Goal: Task Accomplishment & Management: Manage account settings

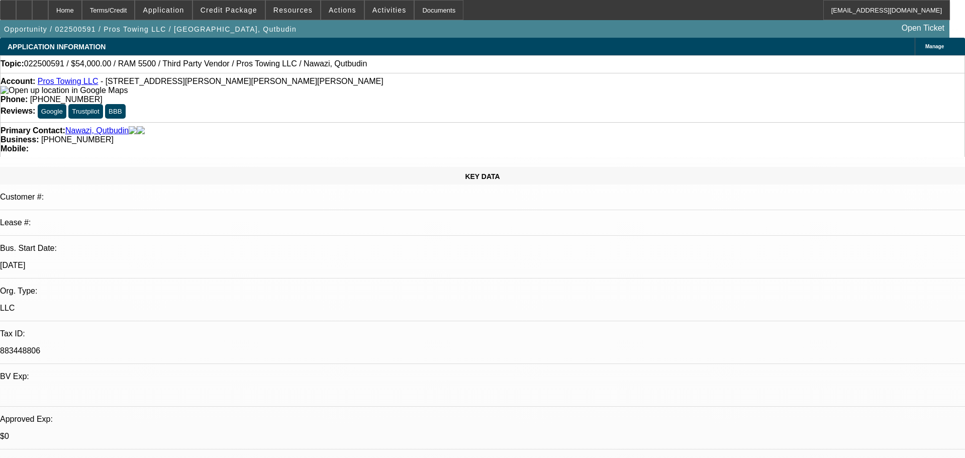
select select "0"
select select "2"
select select "0.1"
select select "0"
select select "2"
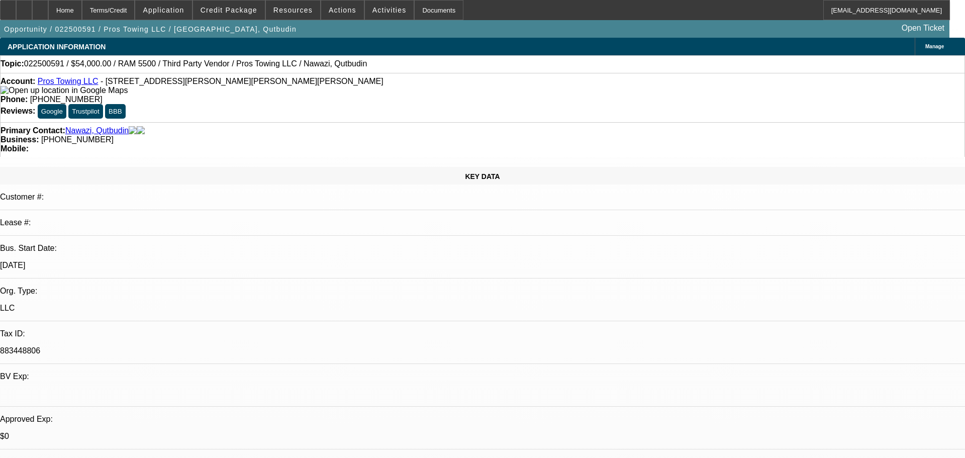
select select "0.1"
select select "0"
select select "0.1"
select select "0"
select select "2"
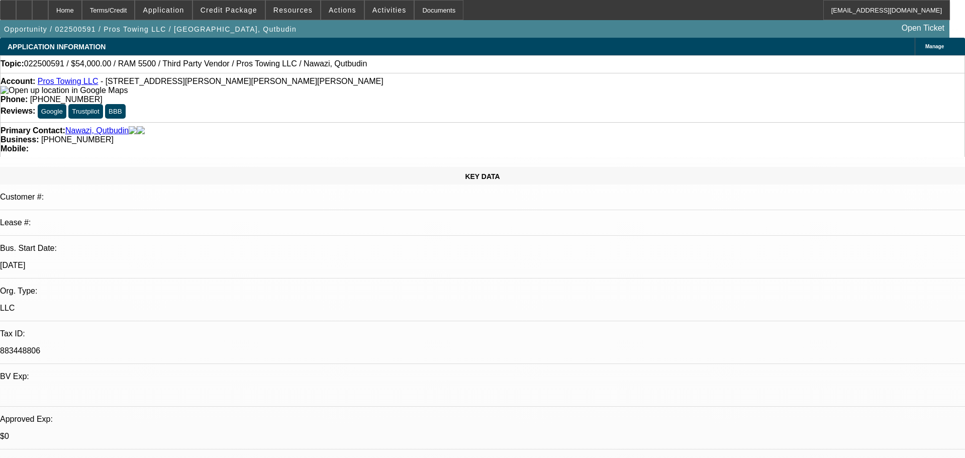
select select "0.1"
select select "1"
select select "2"
select select "1"
select select "2"
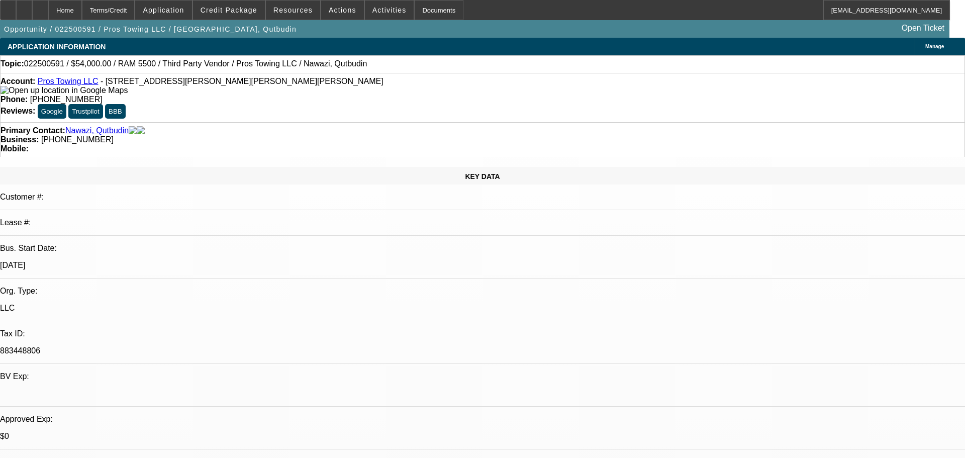
select select "1"
select select "2"
select select "1"
select select "2"
select select "4"
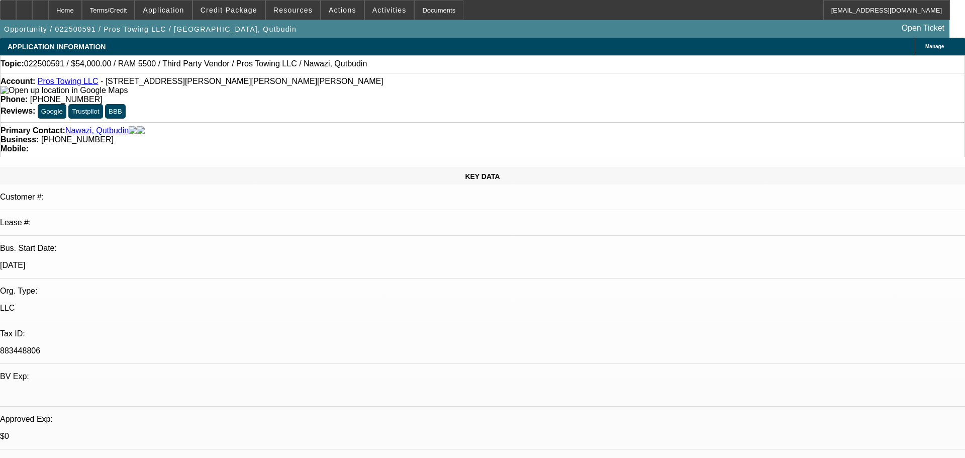
select select "4"
click at [250, 10] on span "Credit Package" at bounding box center [229, 10] width 57 height 8
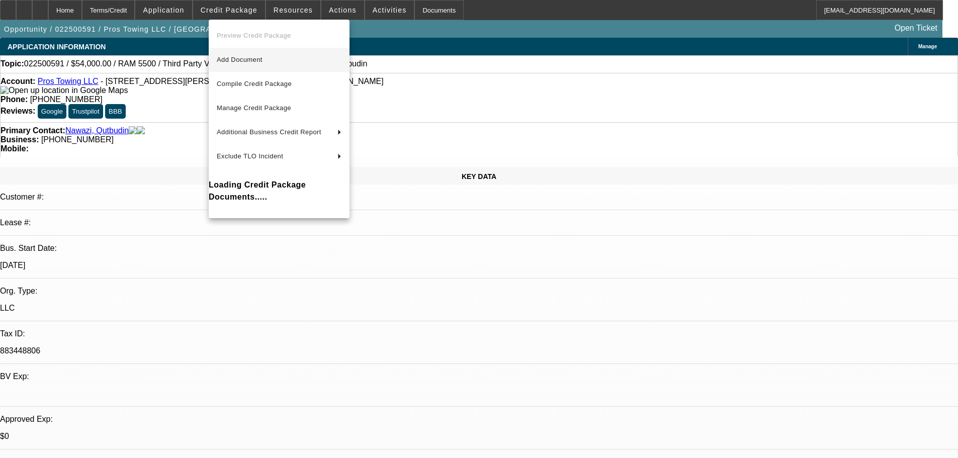
click at [262, 63] on span "Add Document" at bounding box center [240, 60] width 46 height 8
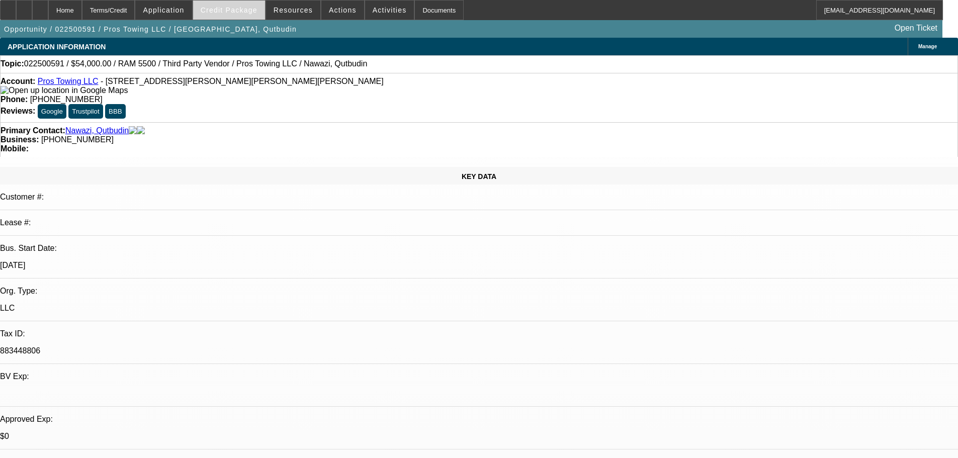
click at [238, 8] on span "Credit Package" at bounding box center [229, 10] width 57 height 8
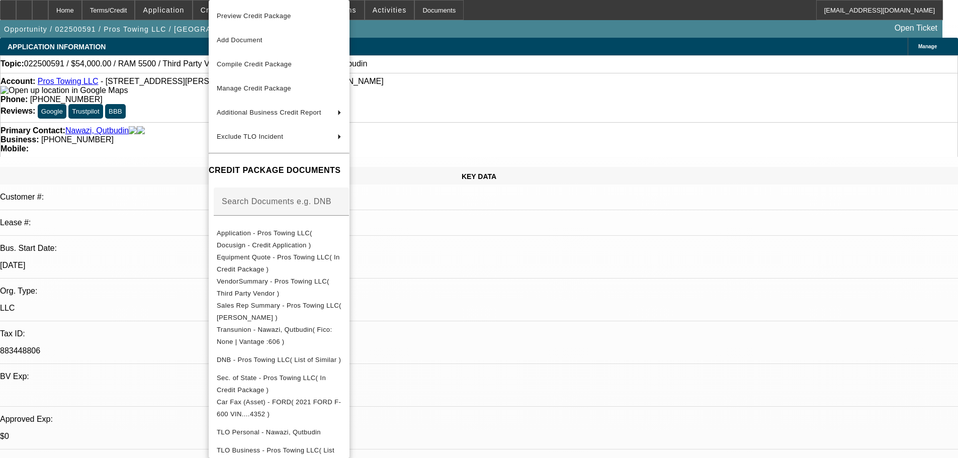
click at [299, 261] on span "Equipment Quote - Pros Towing LLC( In Credit Package )" at bounding box center [278, 263] width 123 height 20
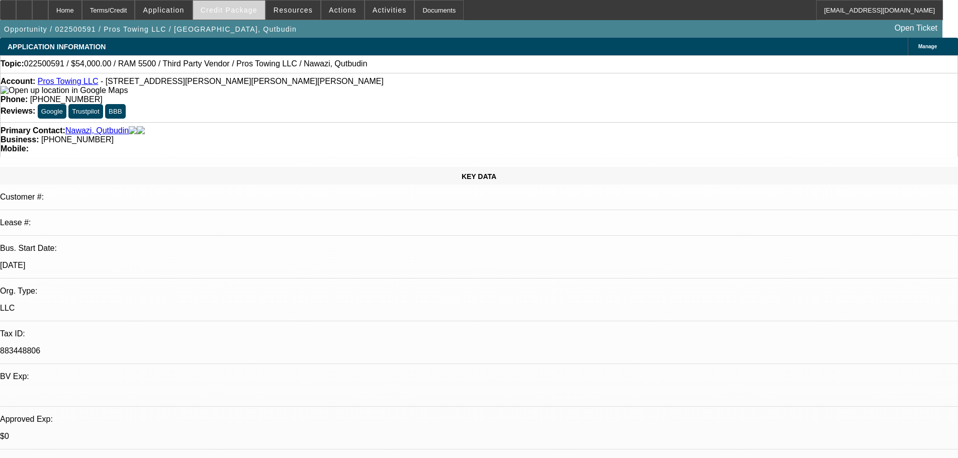
click at [229, 7] on span "Credit Package" at bounding box center [229, 10] width 57 height 8
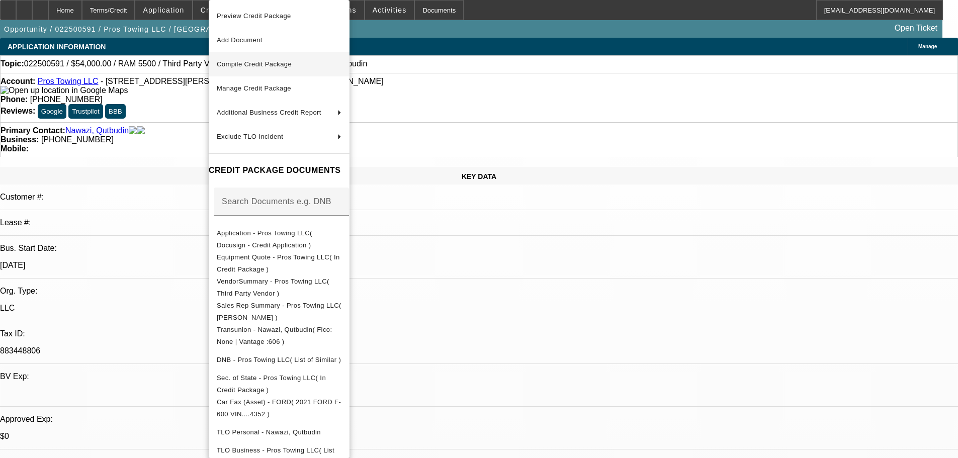
click at [291, 65] on span "Compile Credit Package" at bounding box center [254, 64] width 75 height 8
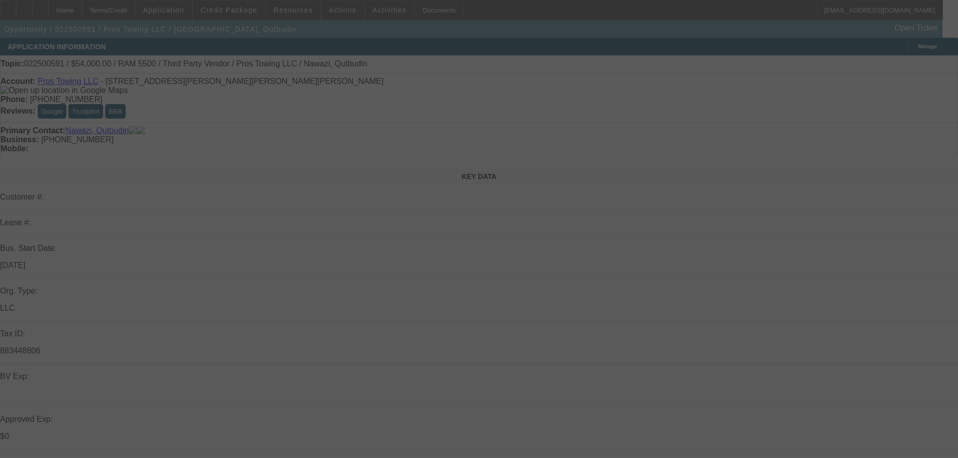
select select "0"
select select "2"
select select "0.1"
select select "4"
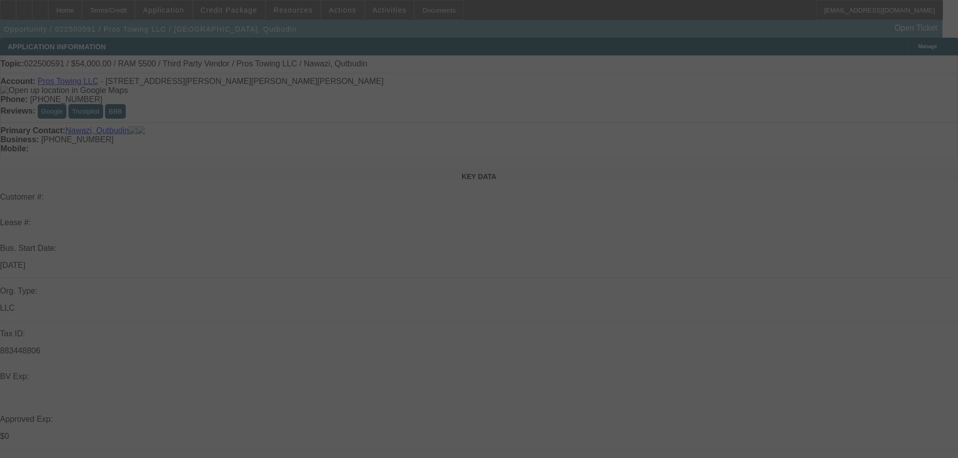
select select "0"
select select "2"
select select "0.1"
select select "4"
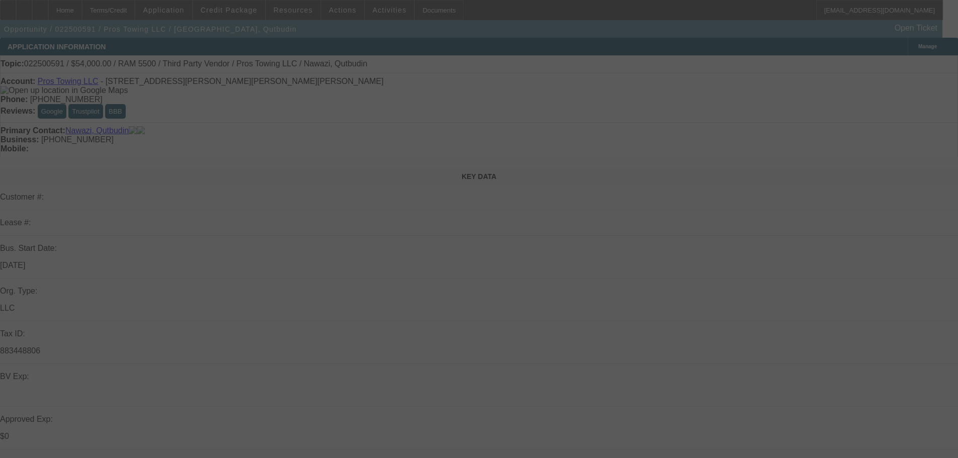
select select "0"
select select "2"
select select "0.1"
select select "4"
select select "0"
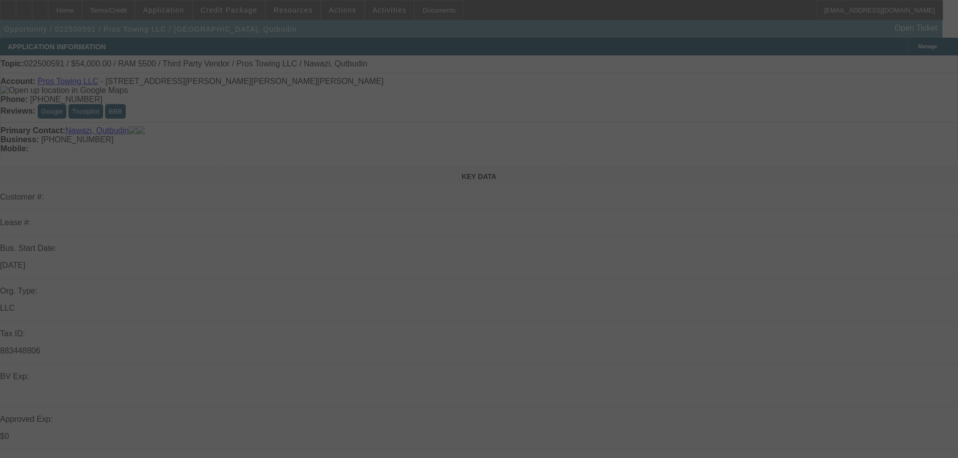
select select "2"
select select "0.1"
select select "4"
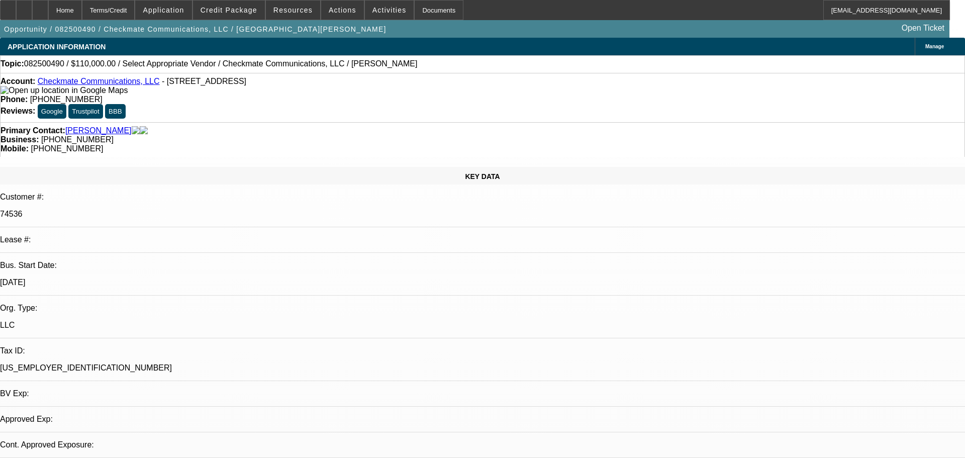
select select "0"
select select "2"
select select "0.1"
select select "1"
select select "2"
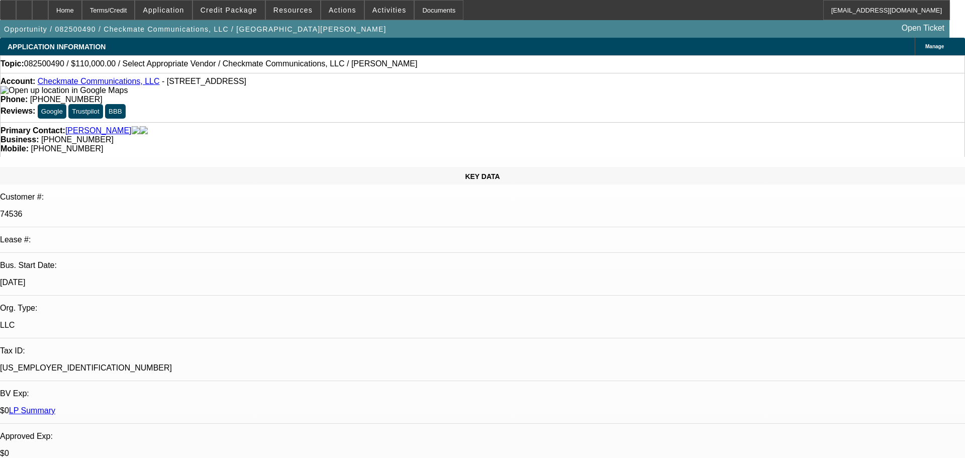
select select "4"
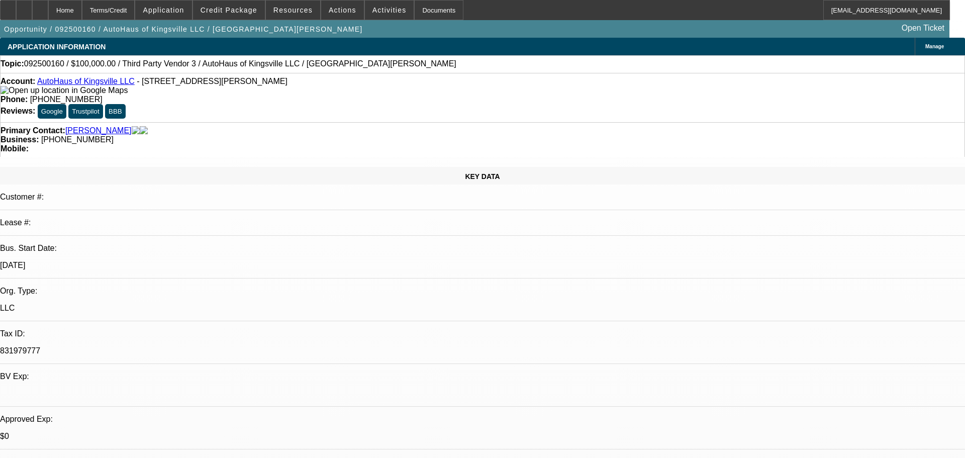
select select "0"
select select "2"
select select "0.1"
select select "1"
select select "2"
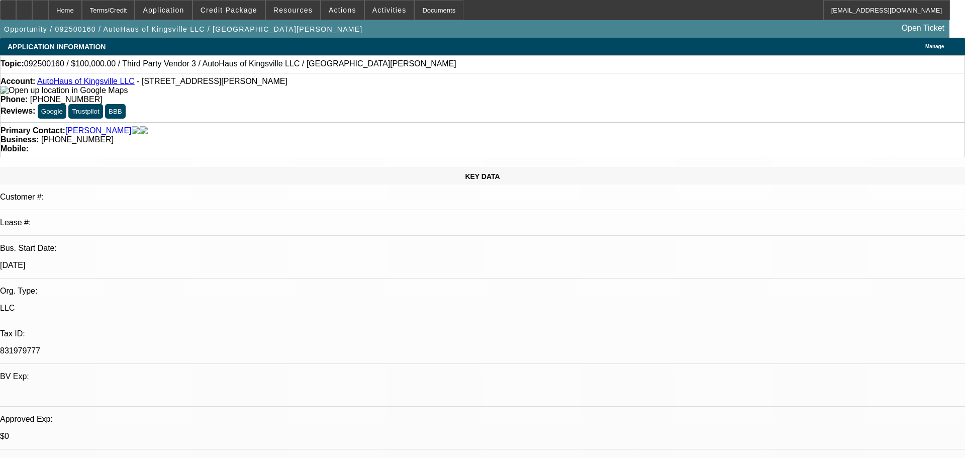
select select "4"
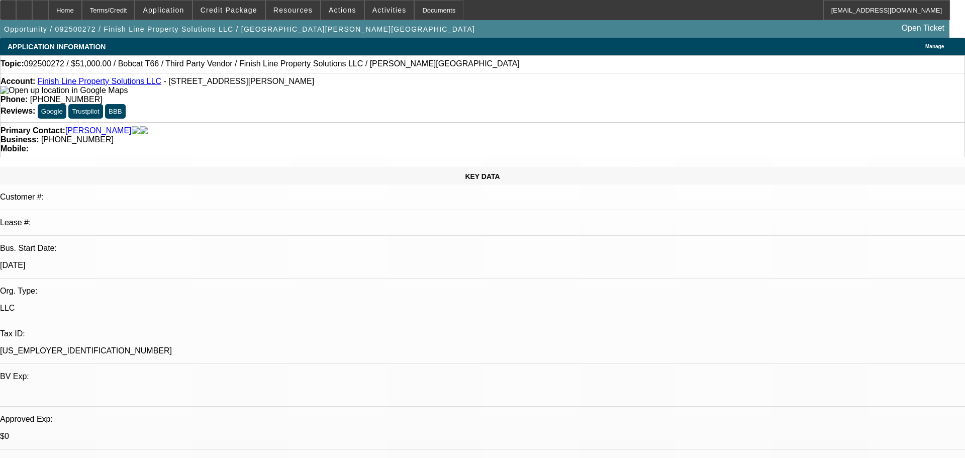
select select "0"
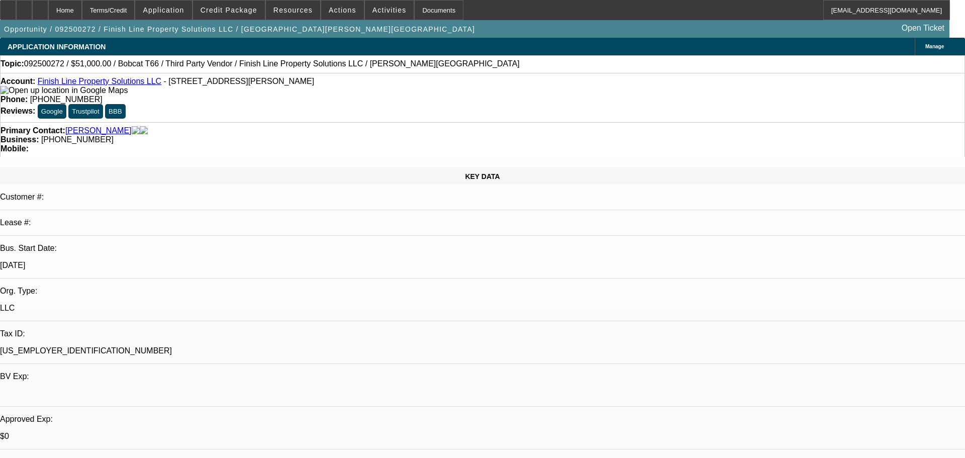
select select "0"
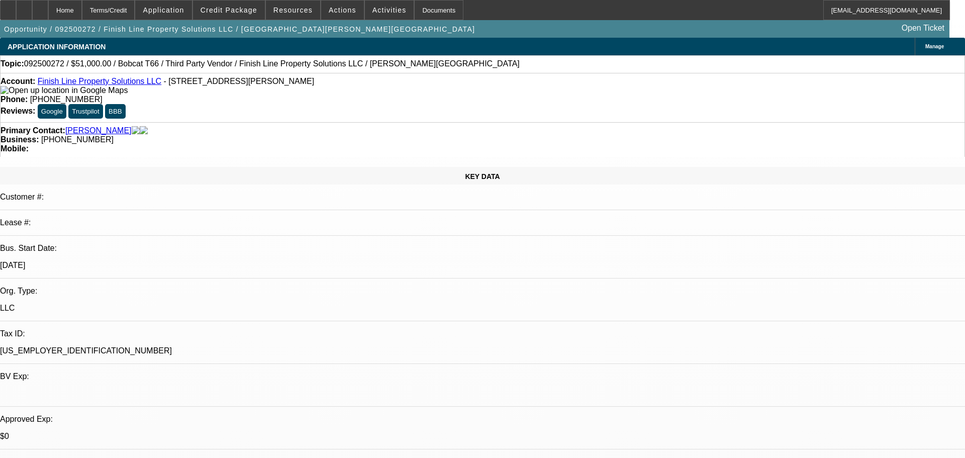
select select "0"
select select "1"
select select "6"
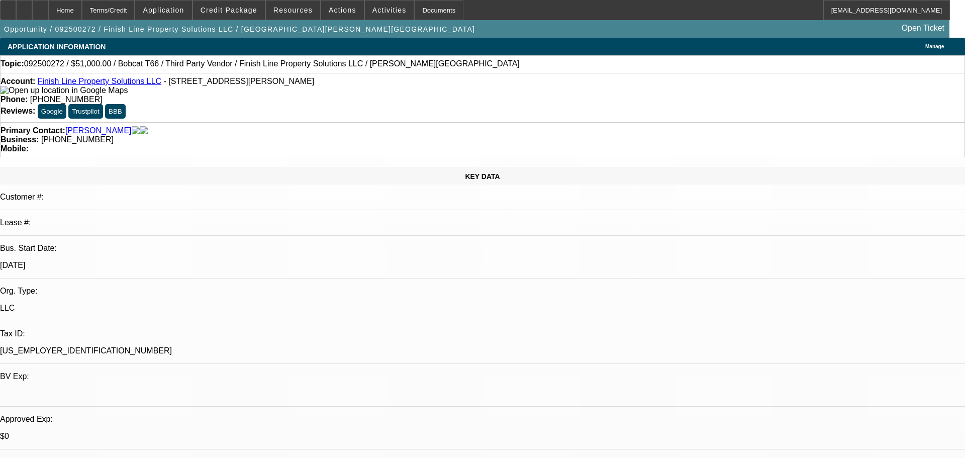
select select "1"
select select "6"
select select "1"
select select "3"
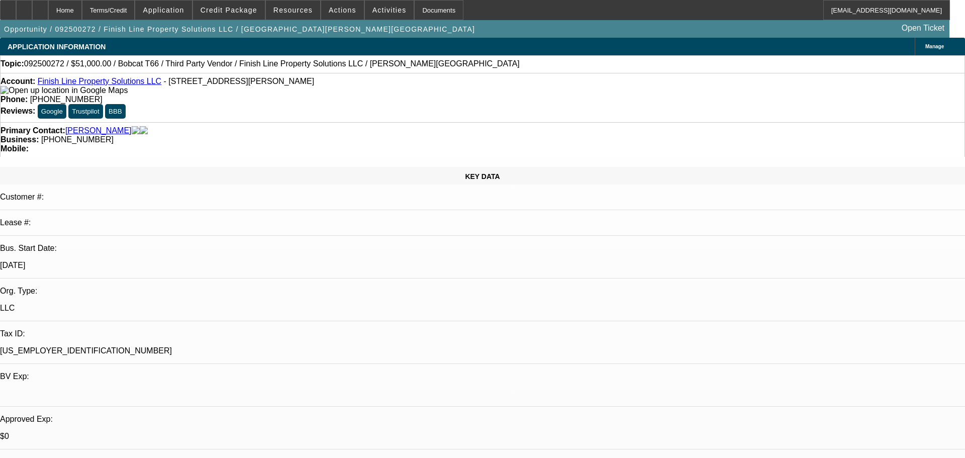
select select "6"
select select "1"
select select "6"
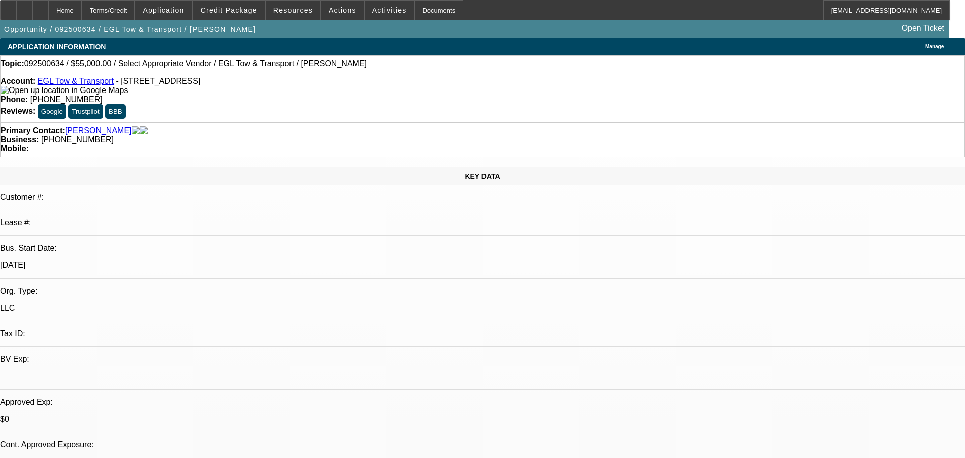
select select "0"
select select "2"
select select "0.1"
select select "1"
select select "2"
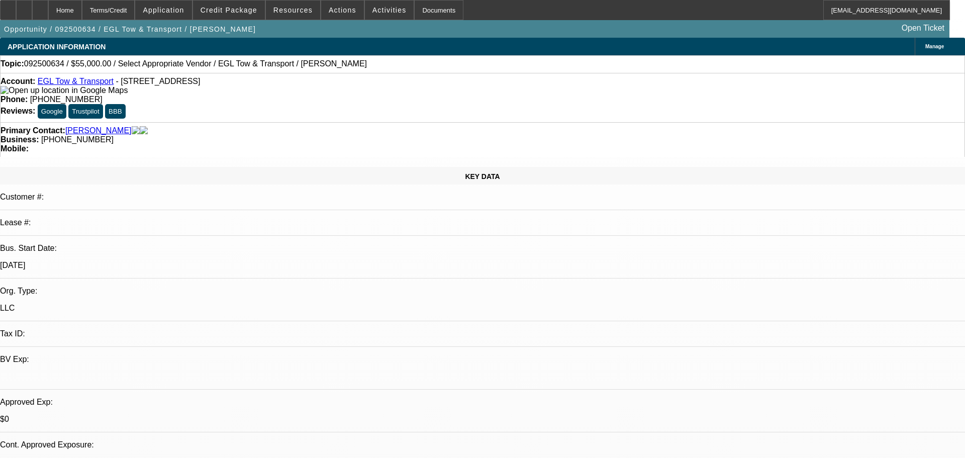
select select "4"
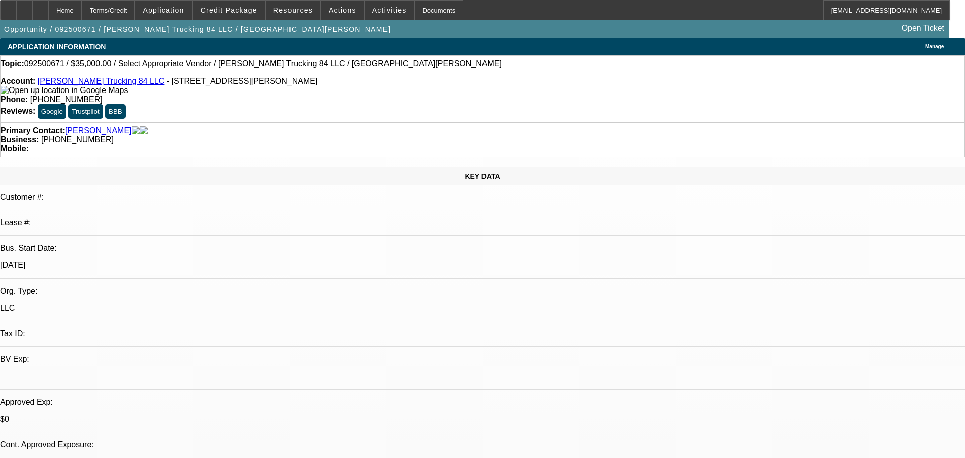
select select "0"
select select "2"
select select "0.1"
select select "0"
select select "2"
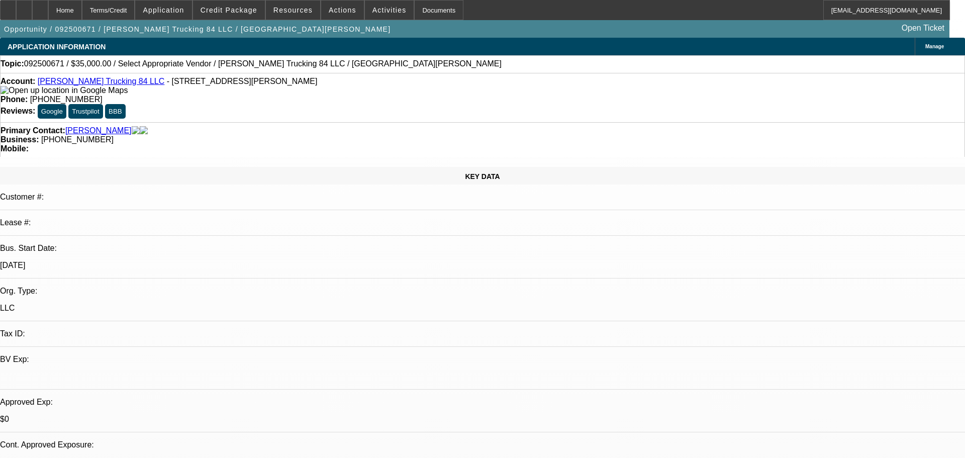
select select "0.1"
select select "1"
select select "2"
select select "4"
select select "1"
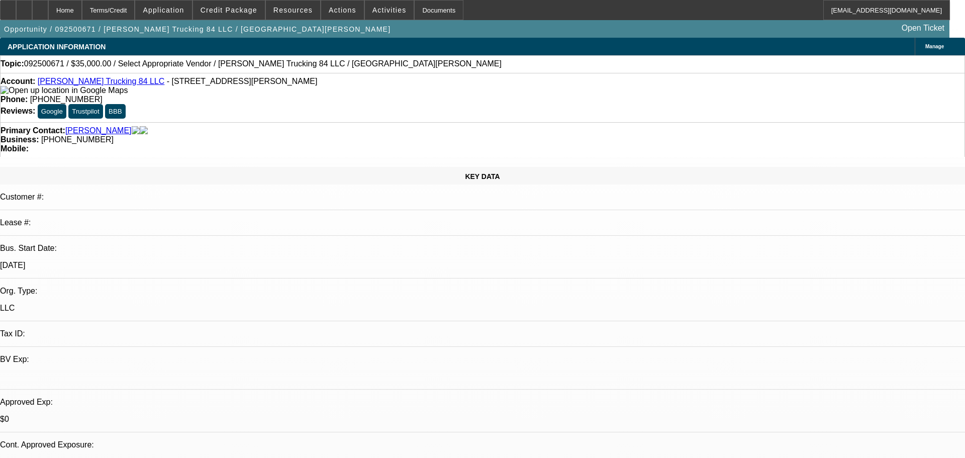
select select "2"
select select "4"
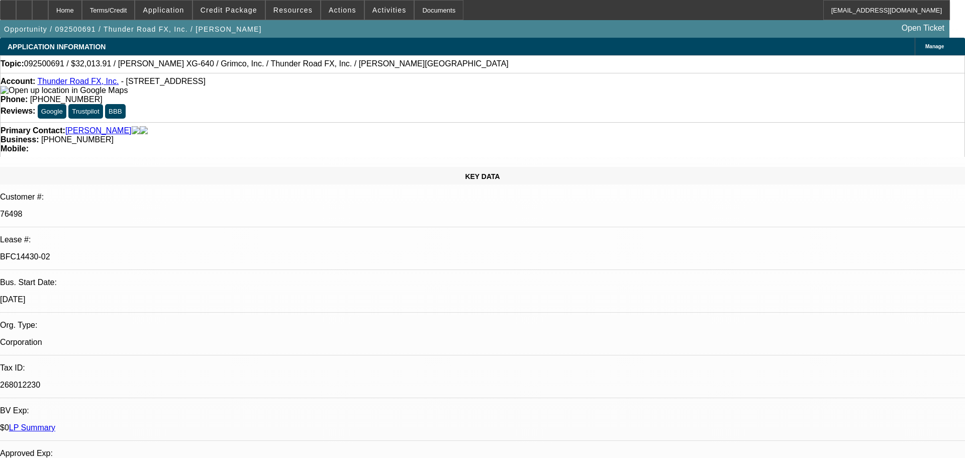
select select "0"
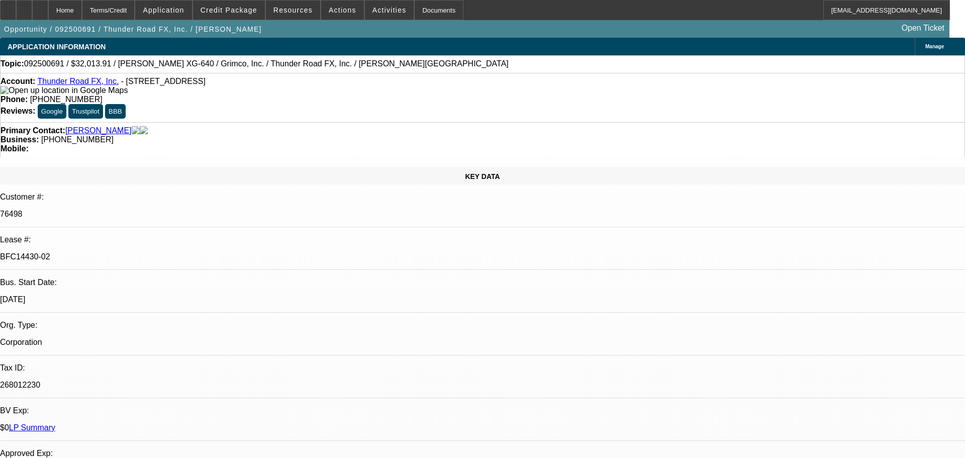
select select "0"
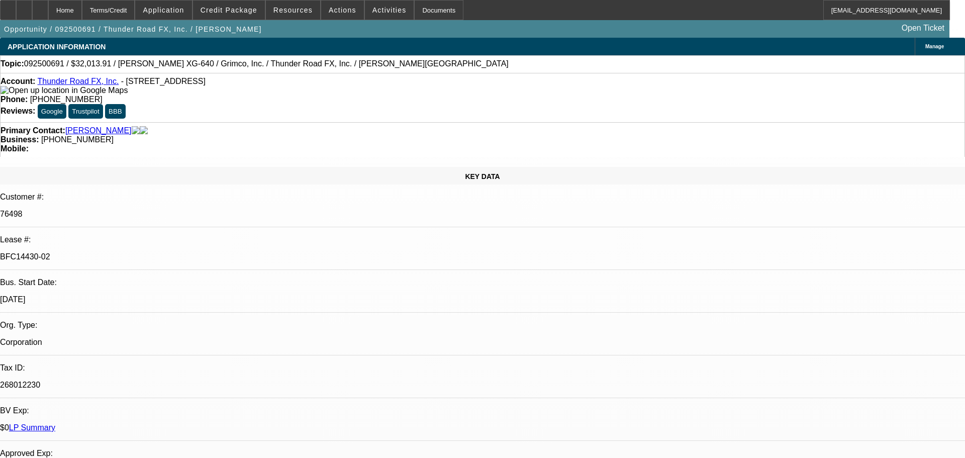
select select "0"
select select "1"
select select "3"
select select "1"
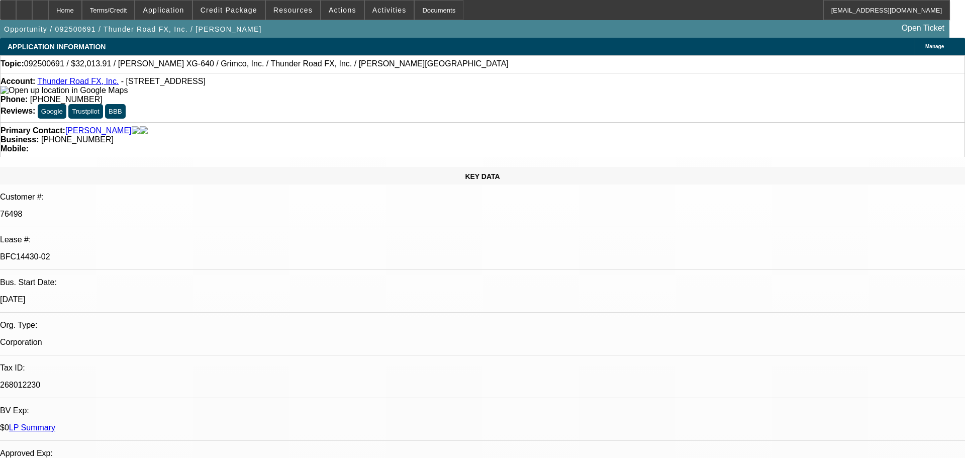
select select "3"
select select "1"
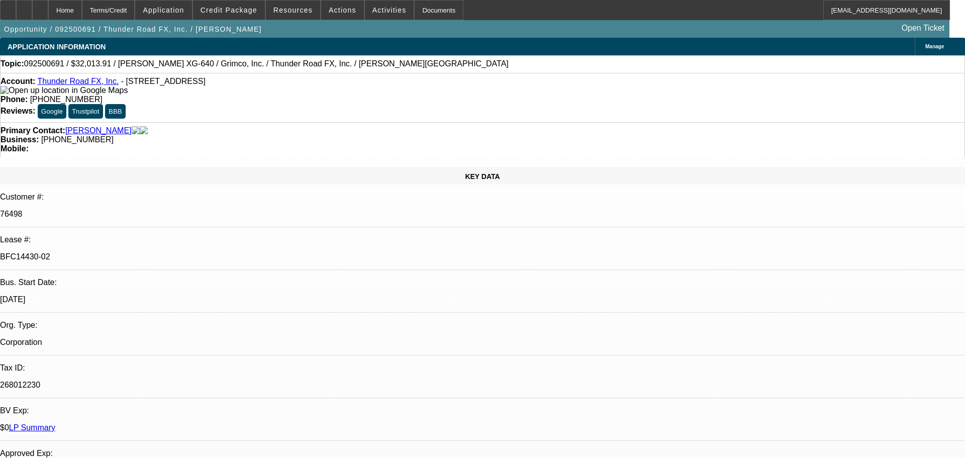
select select "2"
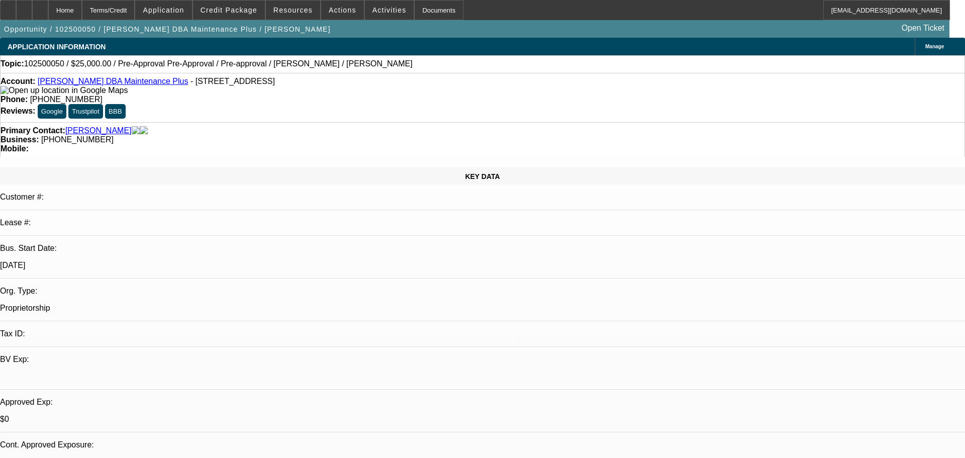
select select "0.1"
select select "2"
select select "0"
select select "6"
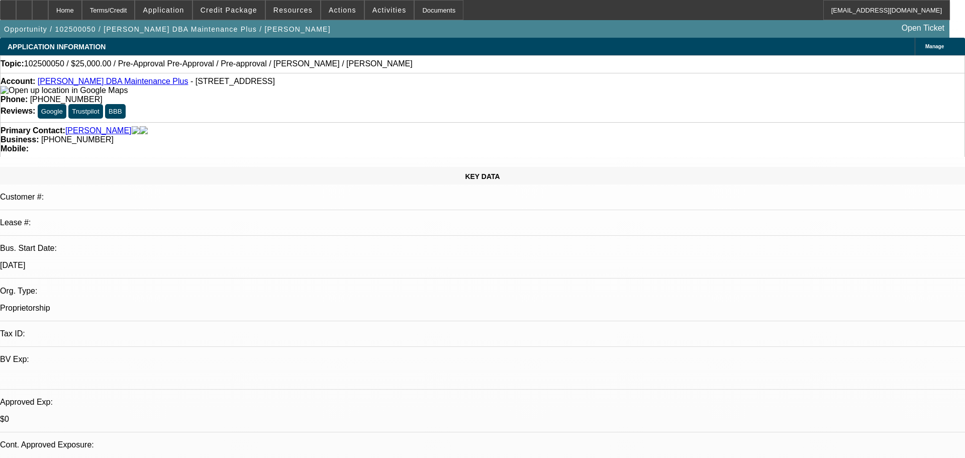
select select "0"
select select "2"
select select "0"
select select "6"
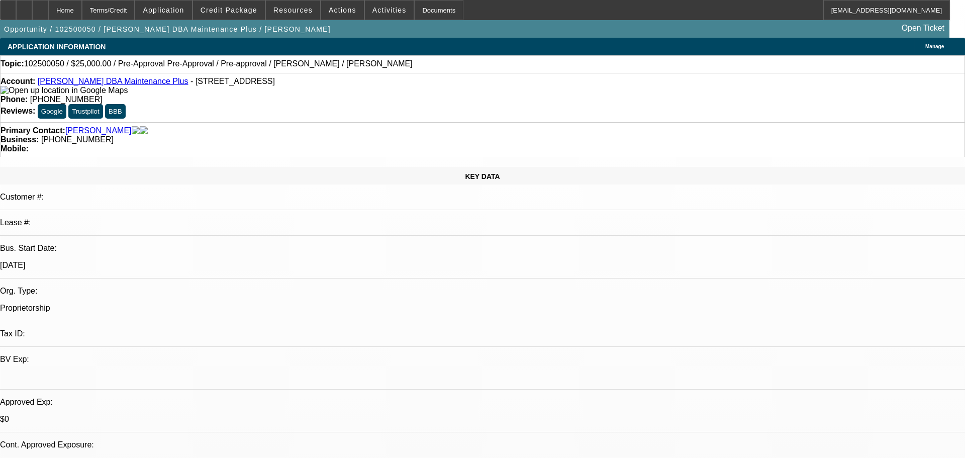
select select "0"
select select "2"
select select "0"
select select "6"
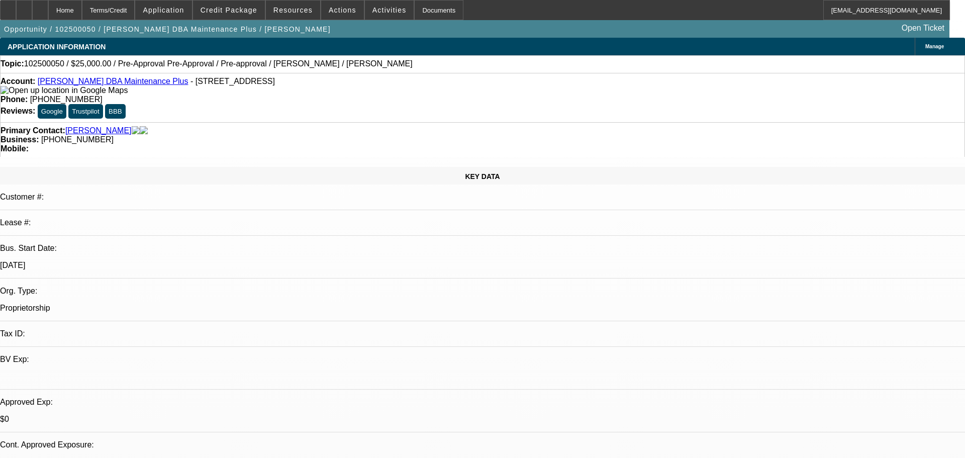
select select "0"
select select "2"
select select "0"
select select "6"
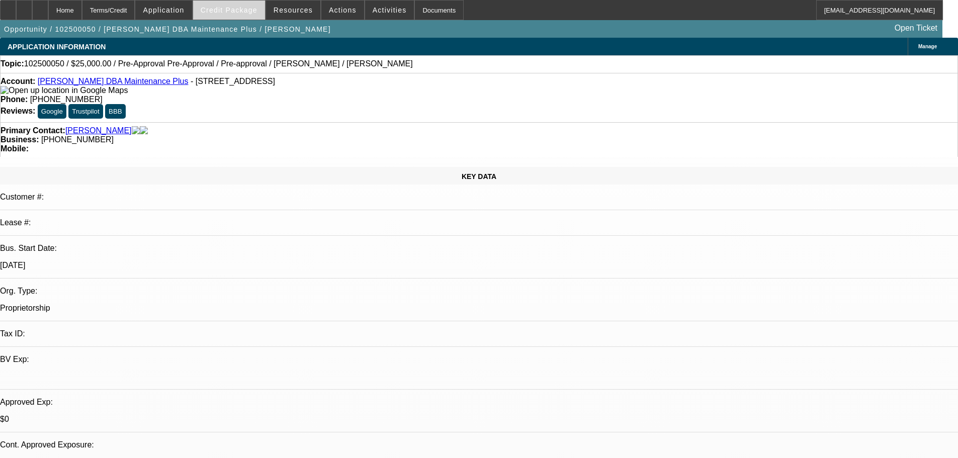
click at [231, 1] on span at bounding box center [229, 10] width 72 height 24
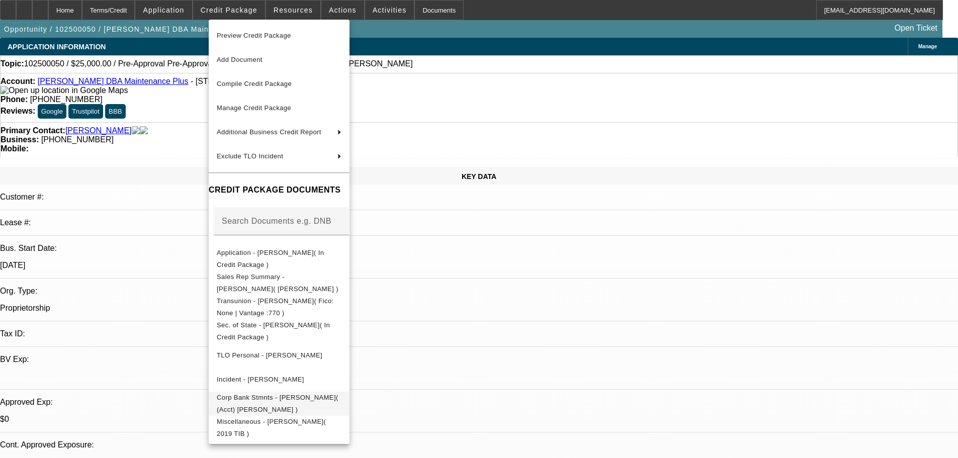
click at [337, 406] on button "Corp Bank Stmnts - Shawn Lappi( (Acct) Shawn Lappi )" at bounding box center [279, 404] width 141 height 24
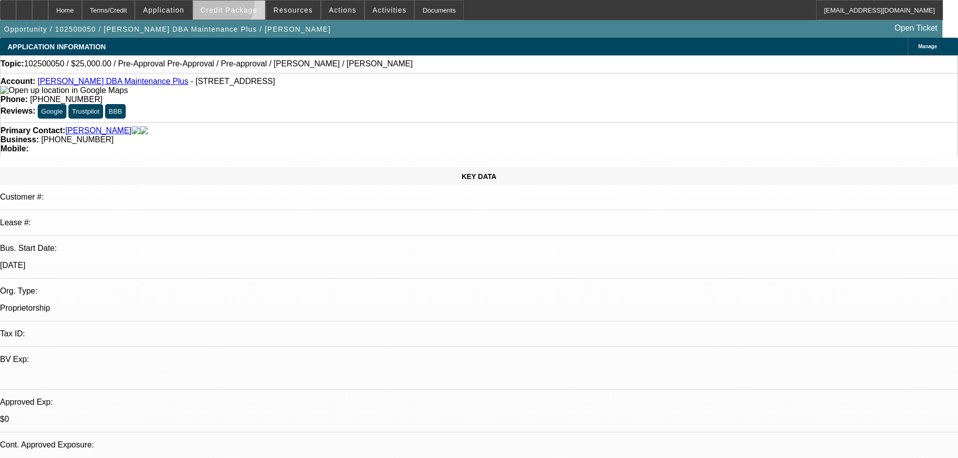
click at [232, 6] on span "Credit Package" at bounding box center [229, 10] width 57 height 8
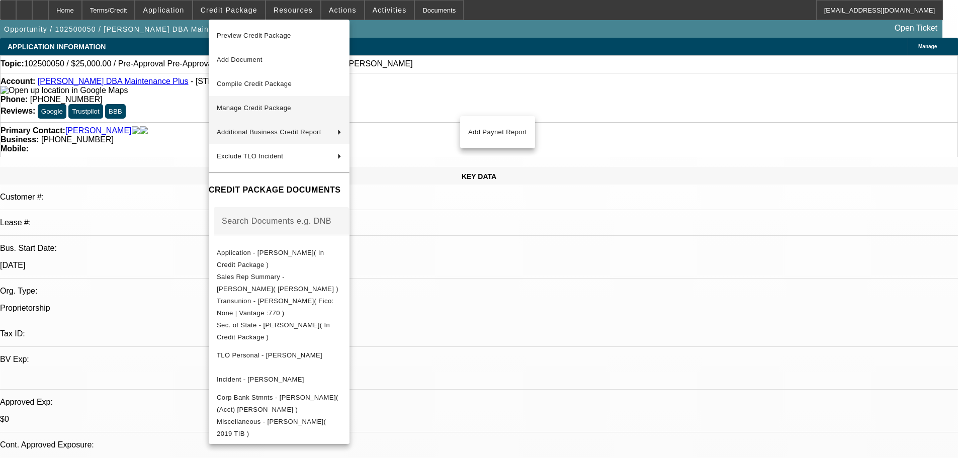
click at [297, 109] on span "Manage Credit Package" at bounding box center [279, 108] width 125 height 12
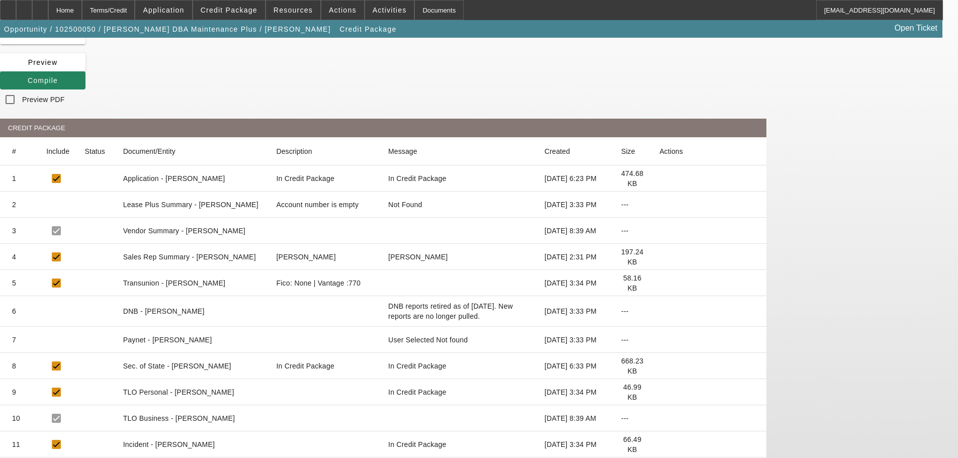
scroll to position [84, 0]
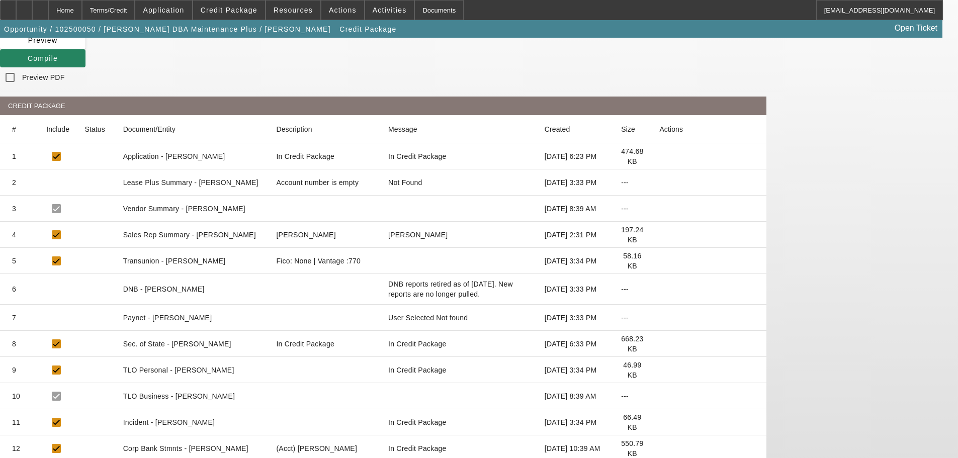
click at [659, 448] on icon at bounding box center [659, 448] width 0 height 0
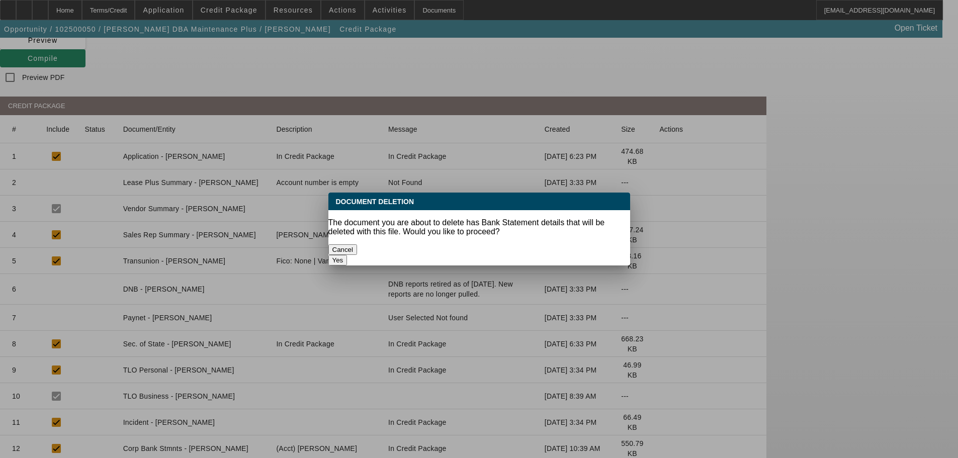
scroll to position [0, 0]
click at [347, 255] on button "Yes" at bounding box center [337, 260] width 19 height 11
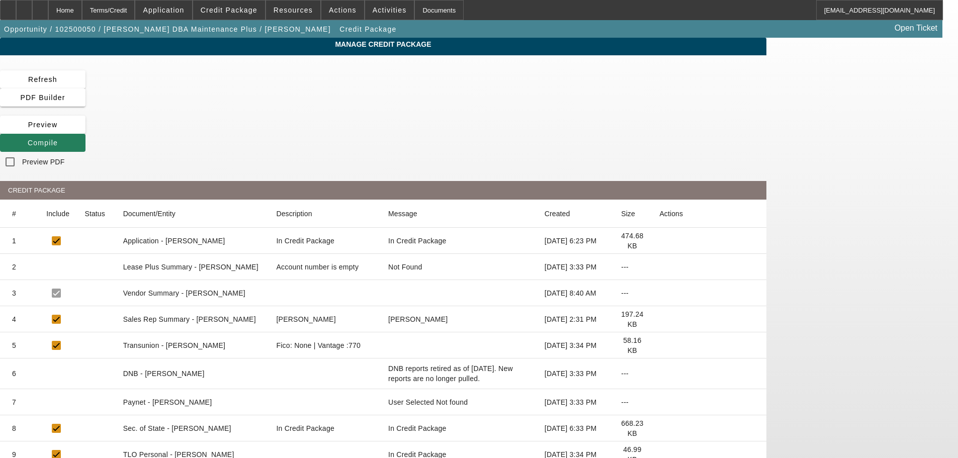
click at [58, 139] on span "Compile" at bounding box center [43, 143] width 30 height 8
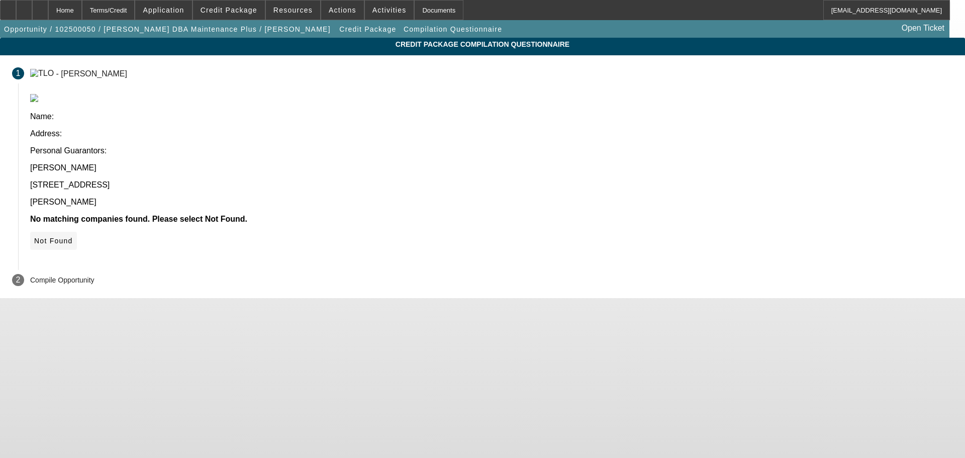
click at [73, 237] on span "Not Found" at bounding box center [53, 241] width 39 height 8
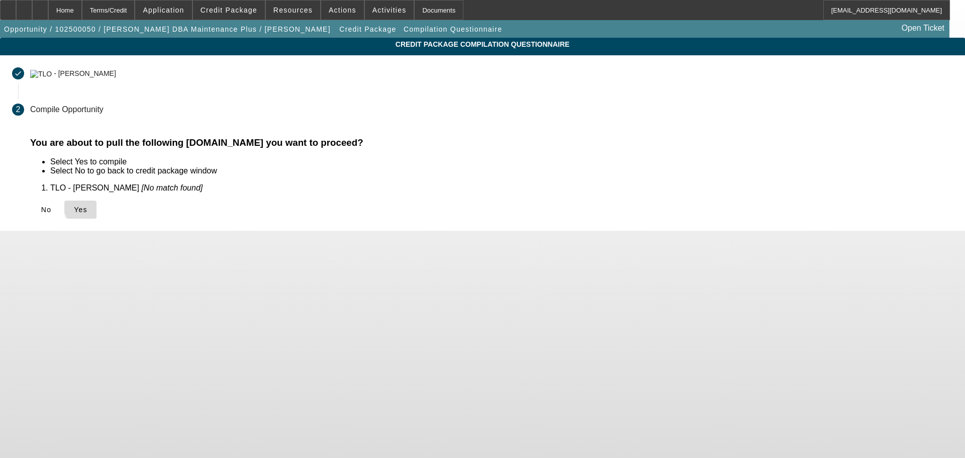
click at [97, 201] on span at bounding box center [80, 210] width 32 height 24
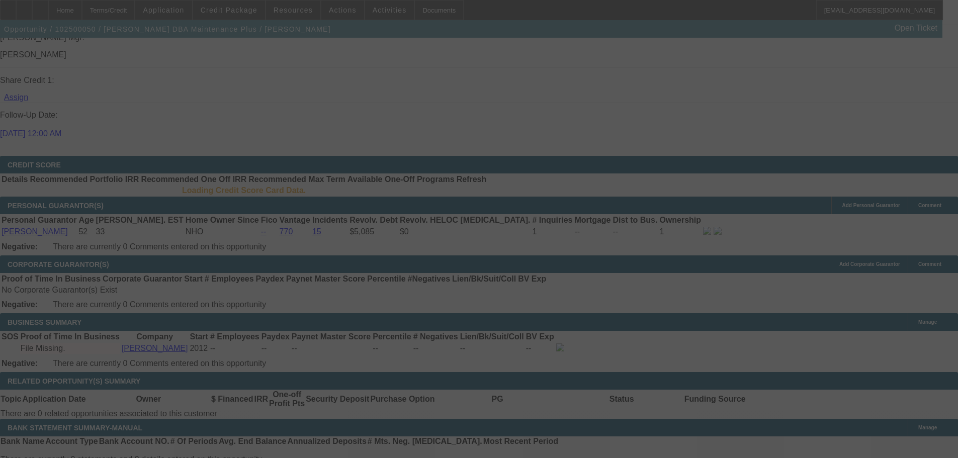
scroll to position [1252, 0]
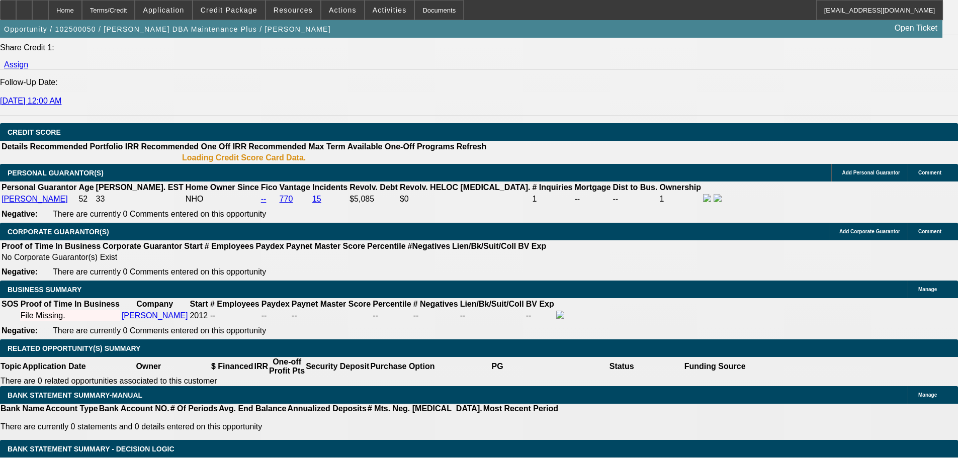
select select "0.1"
select select "2"
select select "0"
select select "6"
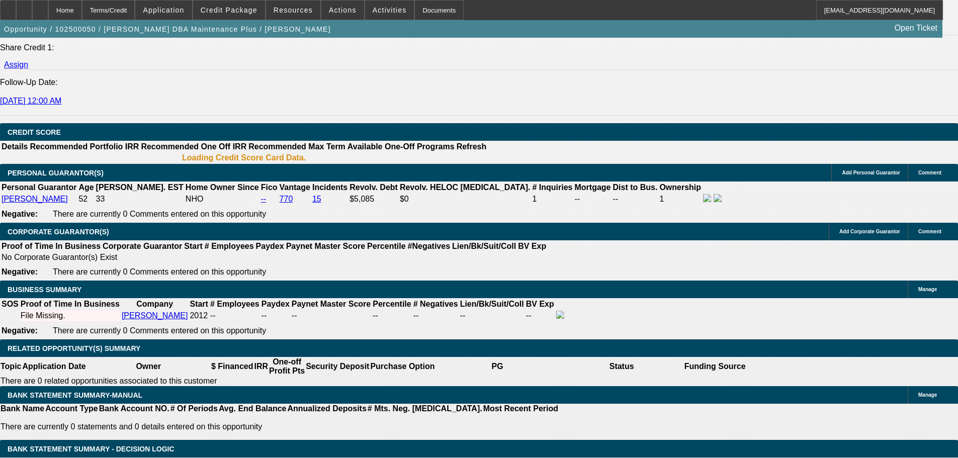
select select "0"
select select "2"
select select "0"
select select "6"
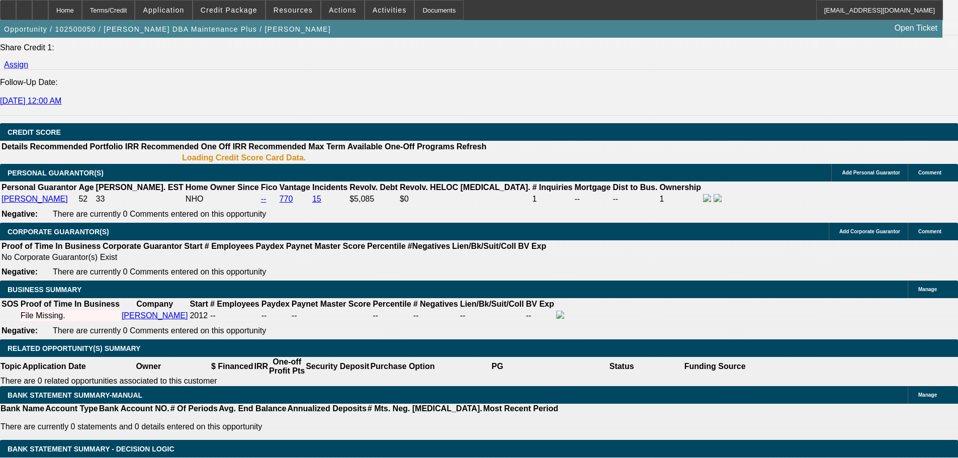
select select "0"
select select "2"
select select "0"
select select "6"
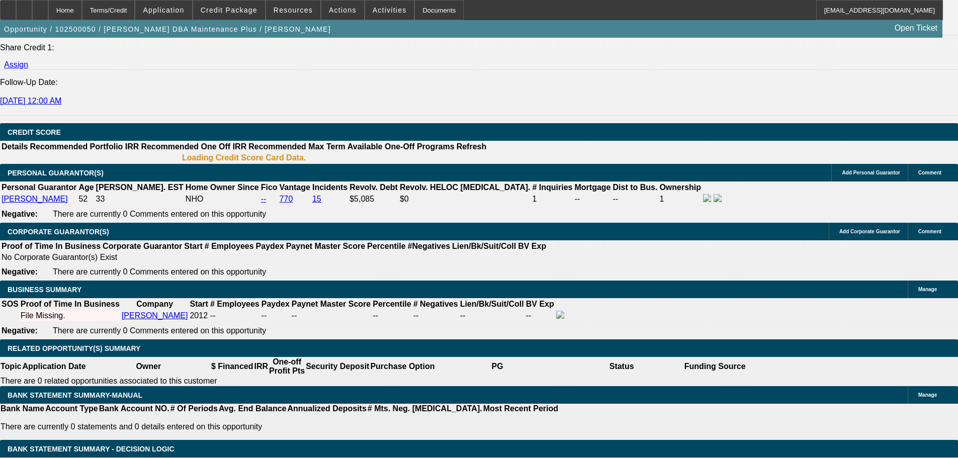
select select "0"
select select "2"
select select "0"
select select "6"
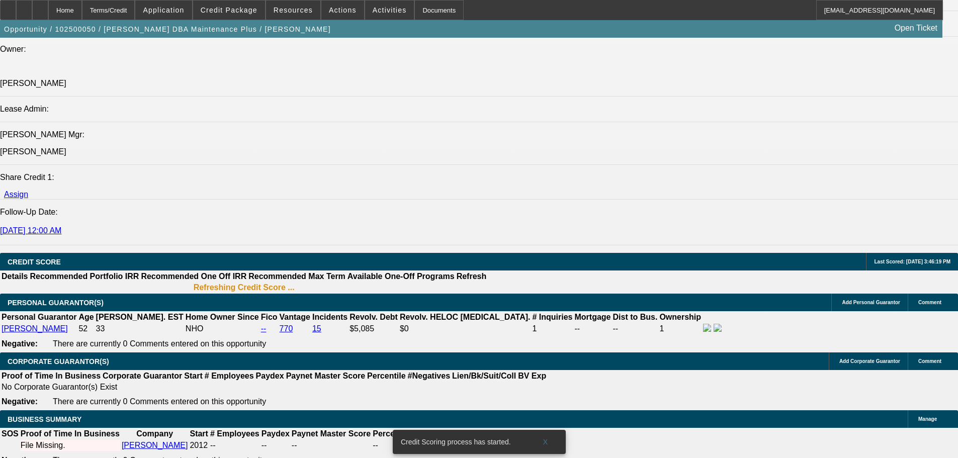
scroll to position [1265, 0]
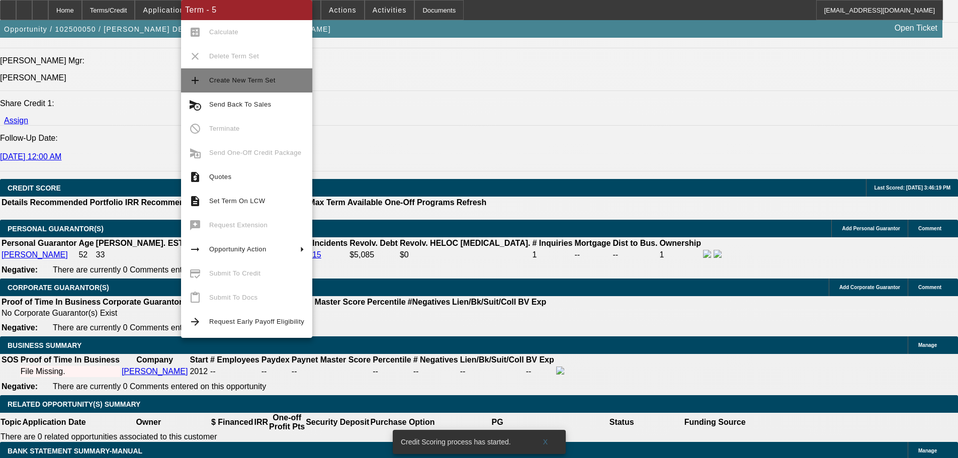
click at [255, 76] on span "Create New Term Set" at bounding box center [242, 80] width 66 height 8
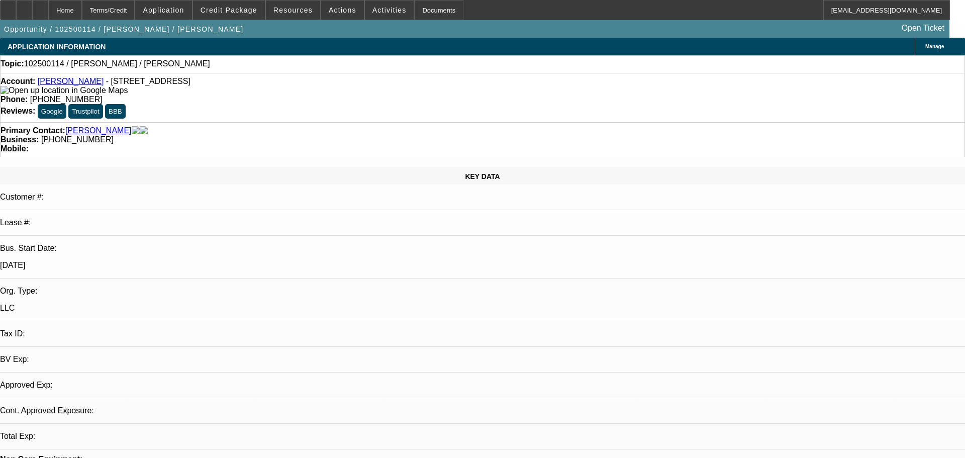
select select "0"
select select "2"
select select "0.1"
select select "4"
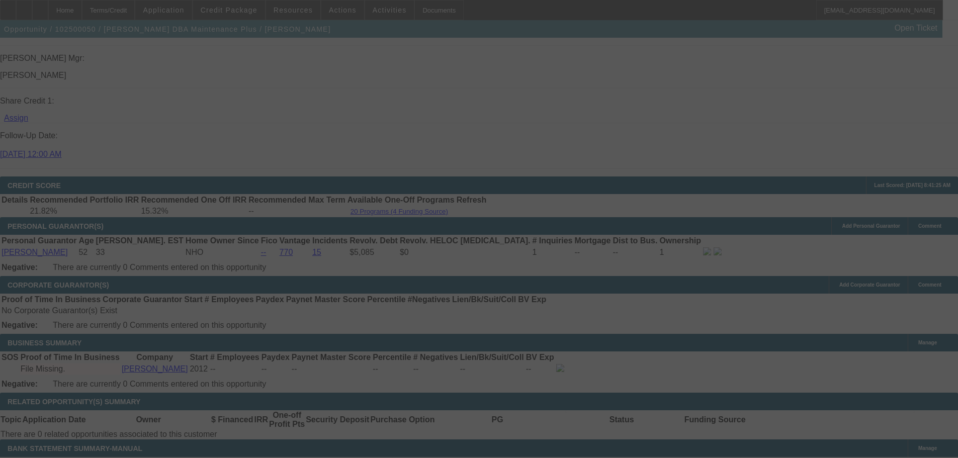
scroll to position [1268, 0]
select select "0.1"
select select "2"
select select "0"
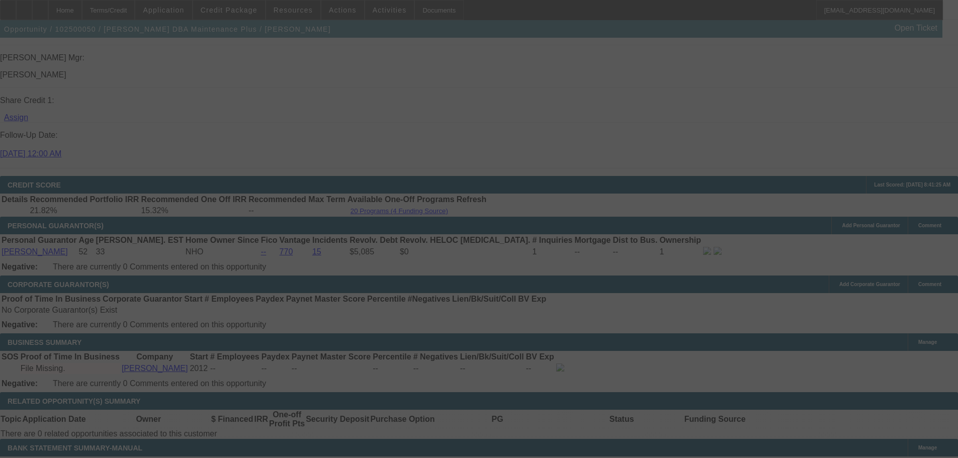
select select "6"
select select "0.1"
select select "2"
select select "0"
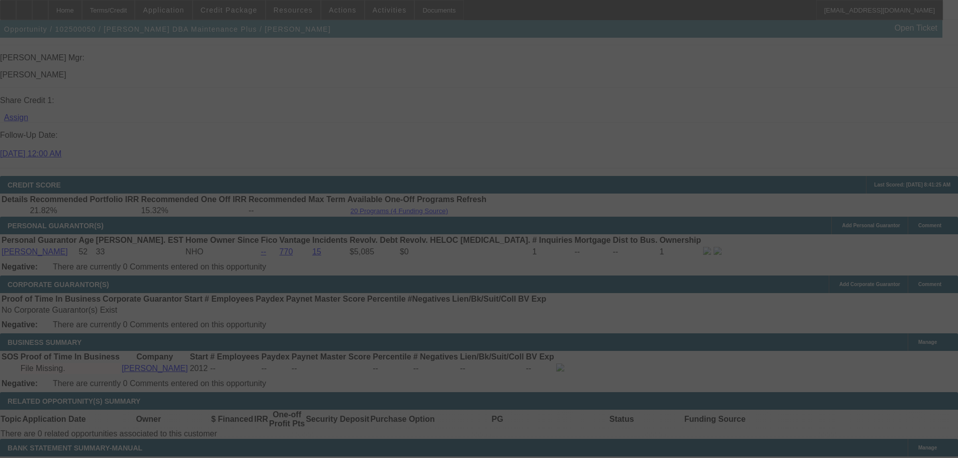
select select "6"
select select "0"
select select "2"
select select "0"
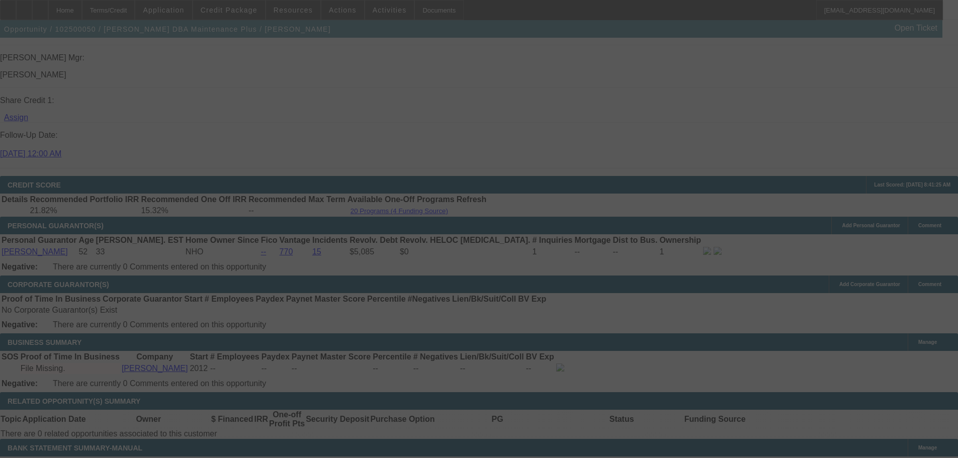
select select "6"
select select "0"
select select "2"
select select "0"
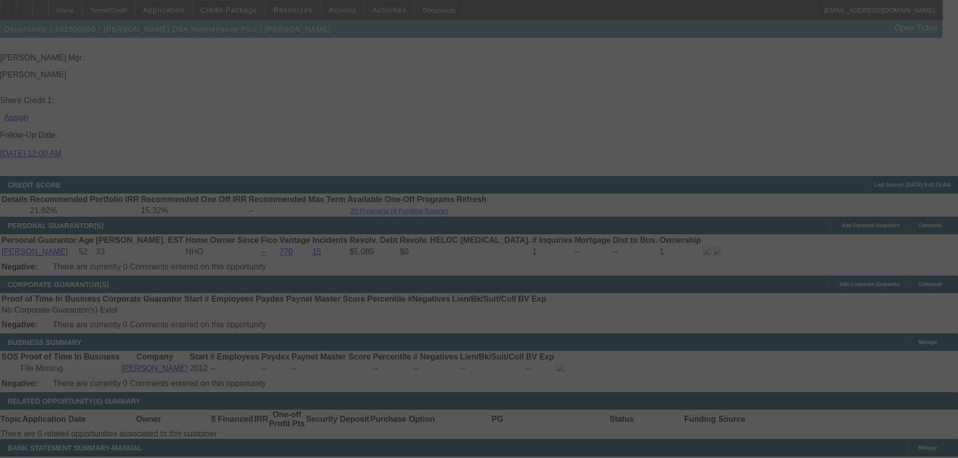
select select "6"
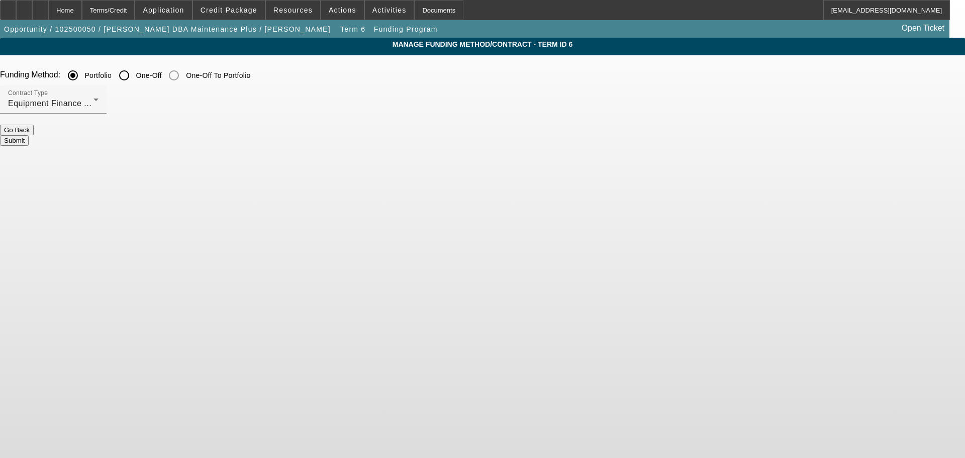
click at [134, 81] on input "One-Off" at bounding box center [124, 75] width 20 height 20
radio input "true"
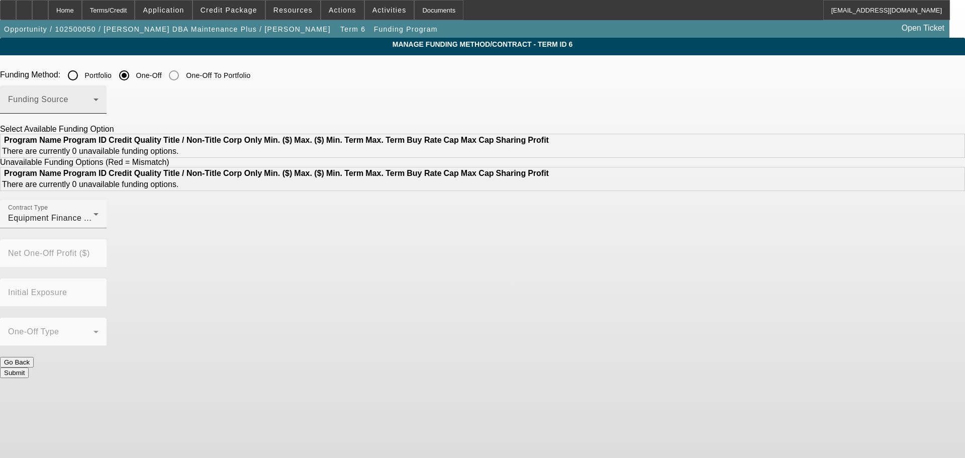
click at [94, 102] on span at bounding box center [50, 104] width 85 height 12
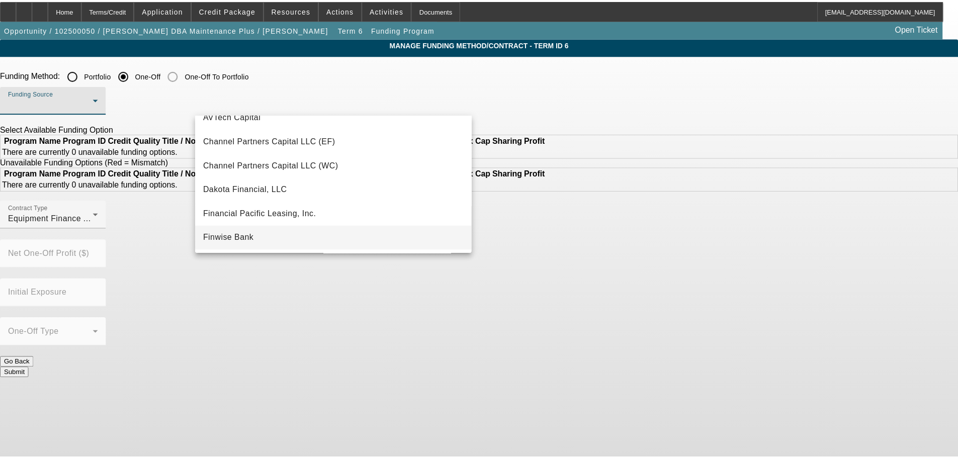
scroll to position [101, 0]
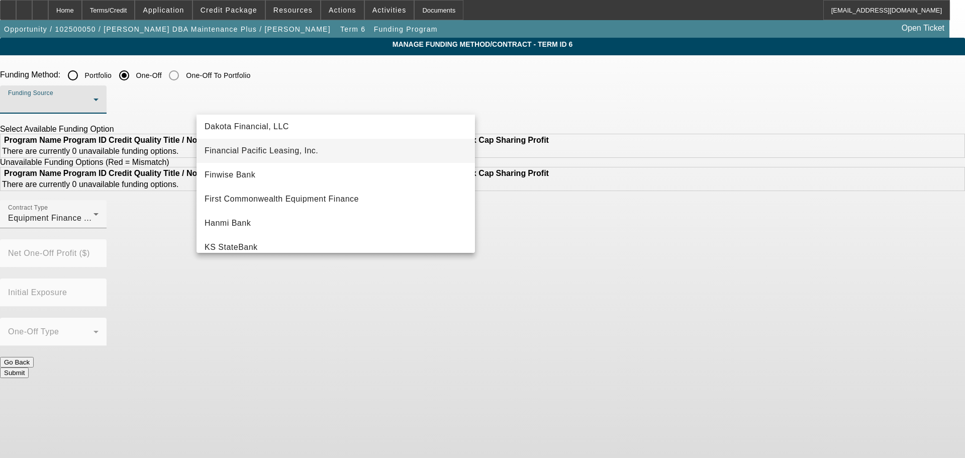
click at [291, 150] on span "Financial Pacific Leasing, Inc." at bounding box center [262, 151] width 114 height 12
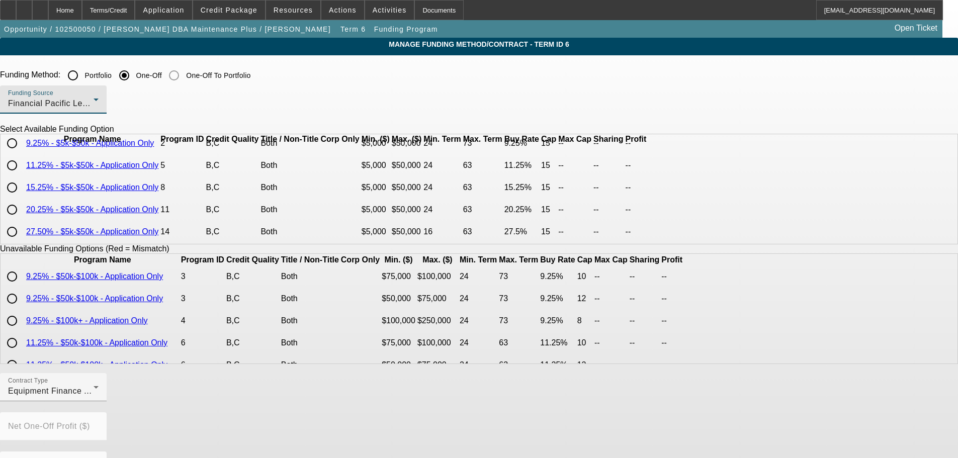
scroll to position [69, 0]
click at [22, 184] on input "radio" at bounding box center [12, 187] width 20 height 20
radio input "true"
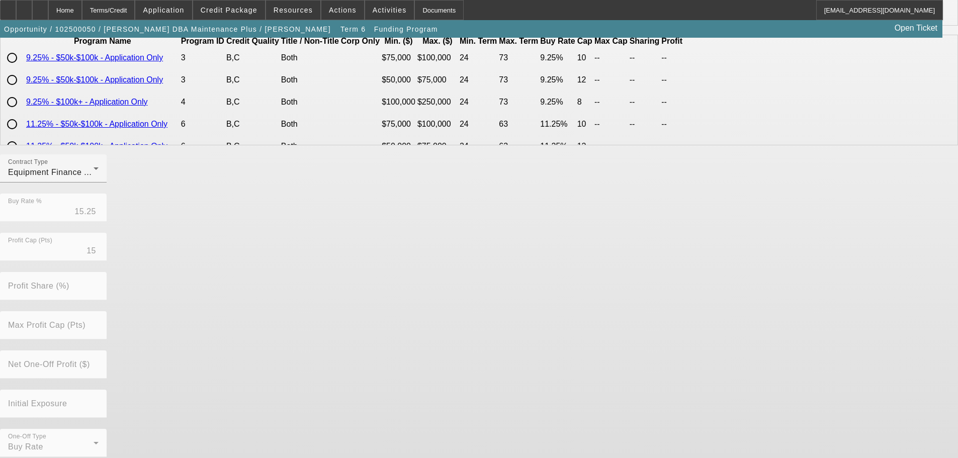
scroll to position [228, 0]
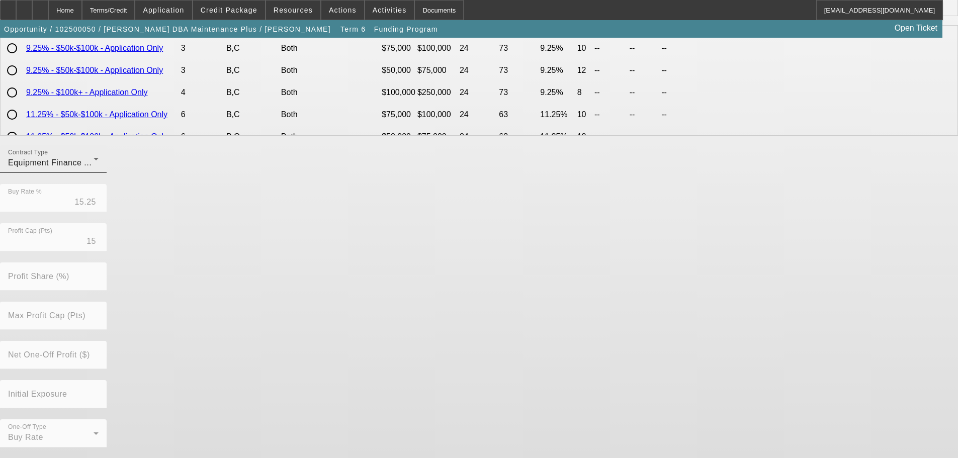
click at [99, 173] on div "Contract Type Equipment Finance Agreement" at bounding box center [53, 159] width 90 height 28
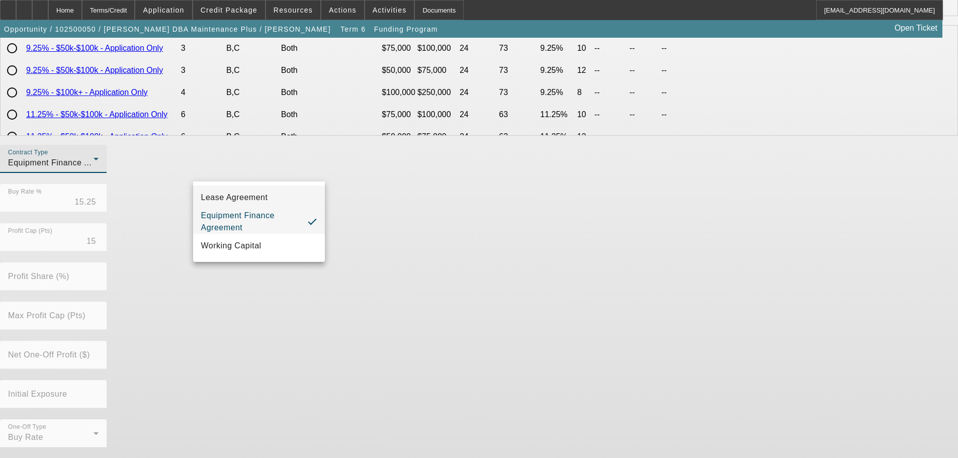
click at [271, 200] on mat-option "Lease Agreement" at bounding box center [259, 198] width 132 height 24
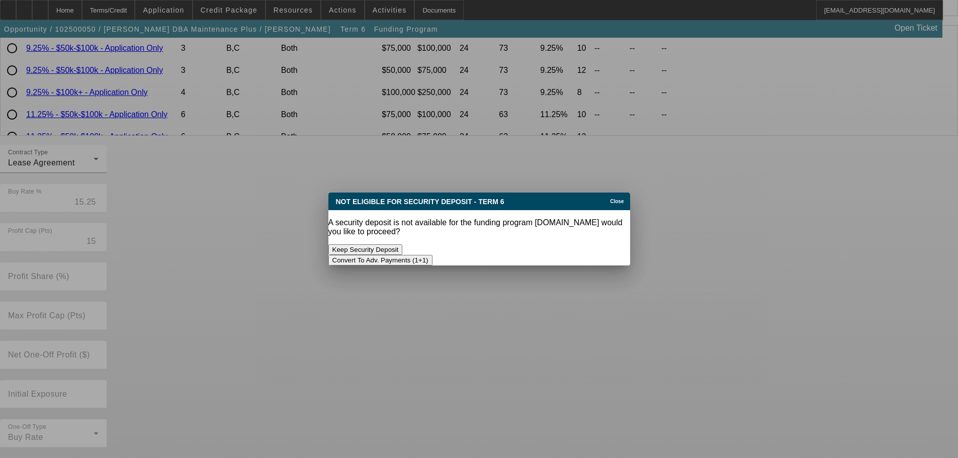
scroll to position [0, 0]
click at [432, 255] on button "Convert To Adv. Payments (1+1)" at bounding box center [380, 260] width 104 height 11
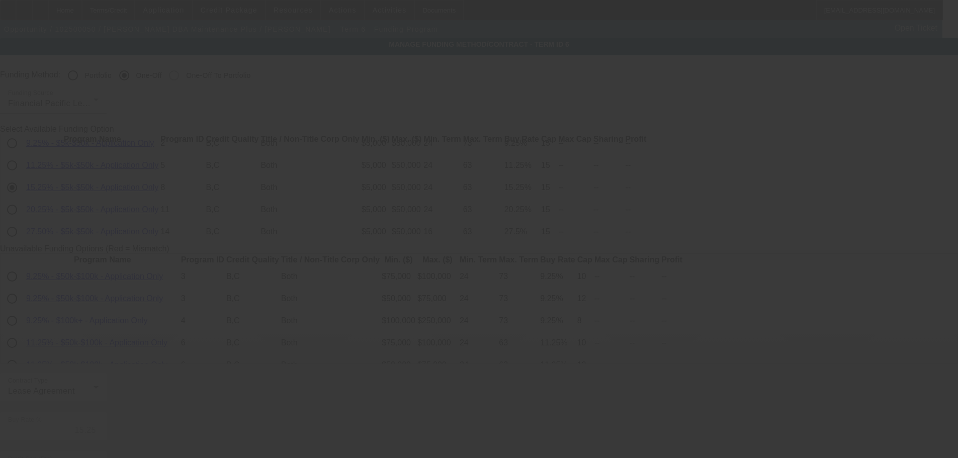
scroll to position [228, 0]
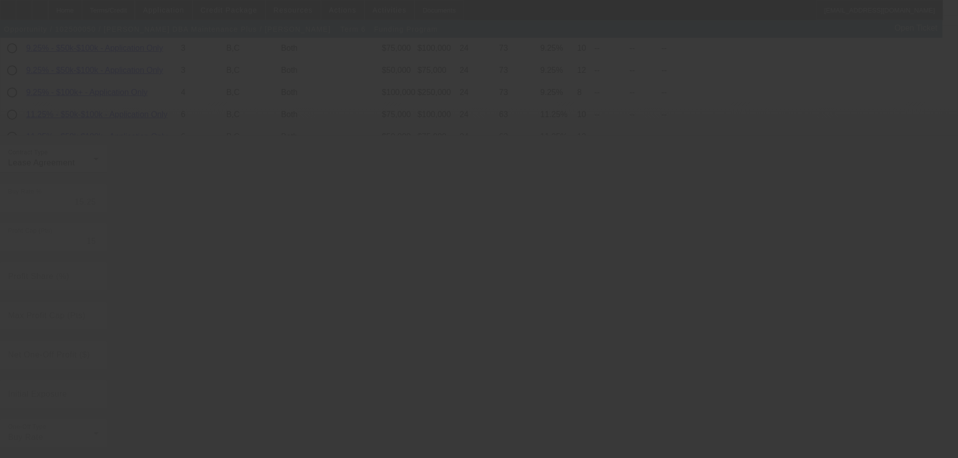
radio input "true"
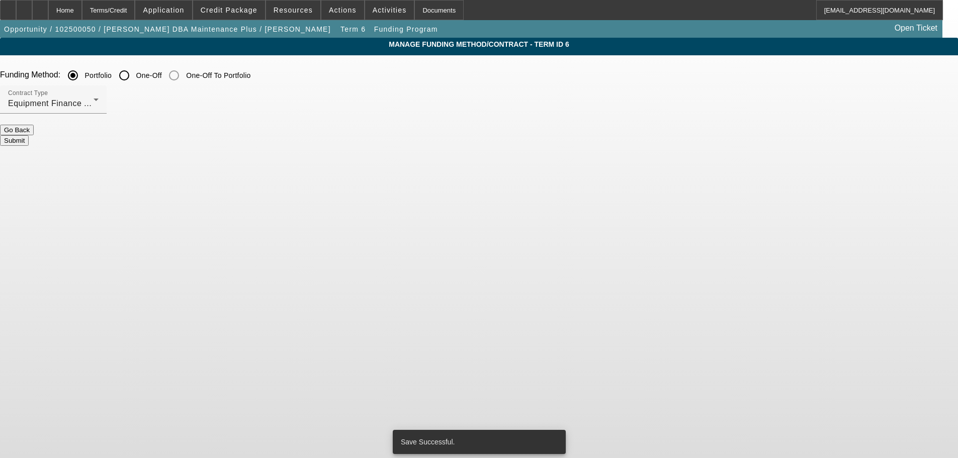
scroll to position [0, 0]
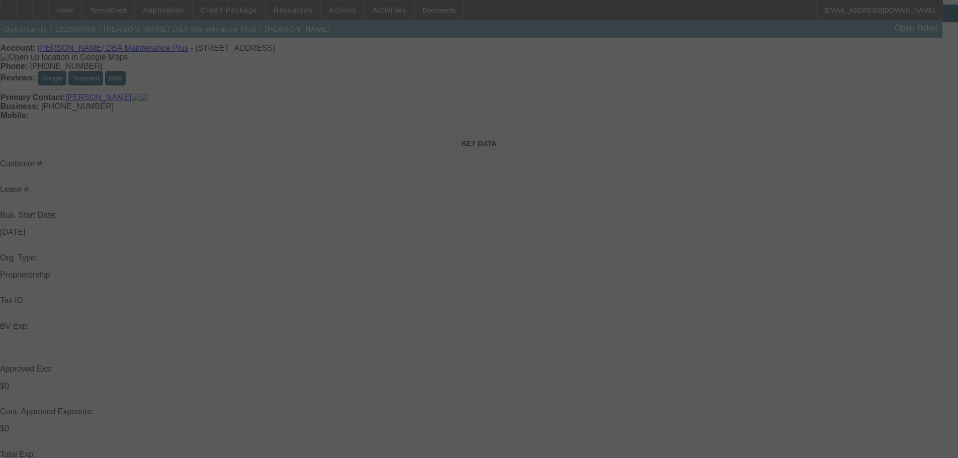
scroll to position [143, 0]
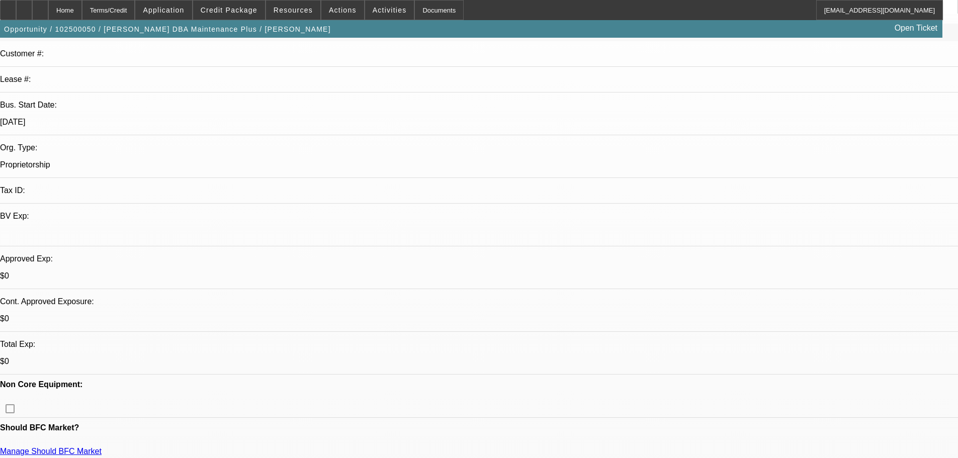
select select "0.1"
select select "0"
select select "6"
select select "0.1"
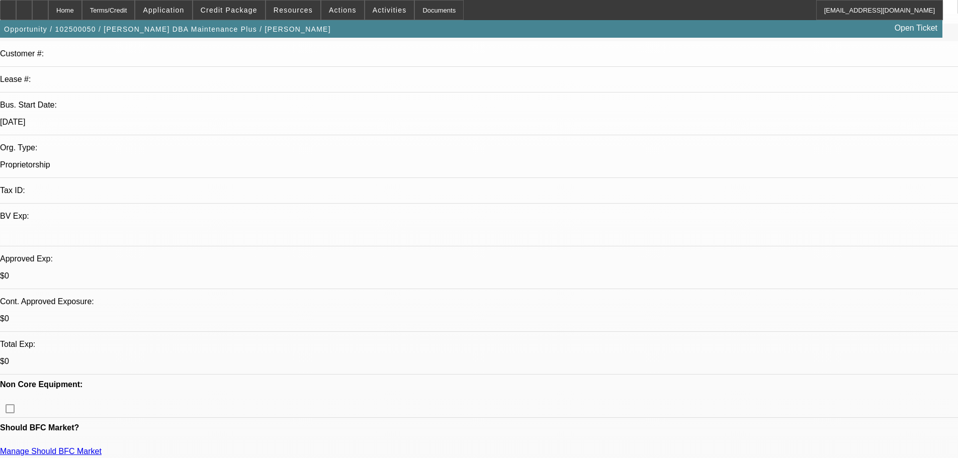
select select "2"
select select "0"
select select "6"
select select "0"
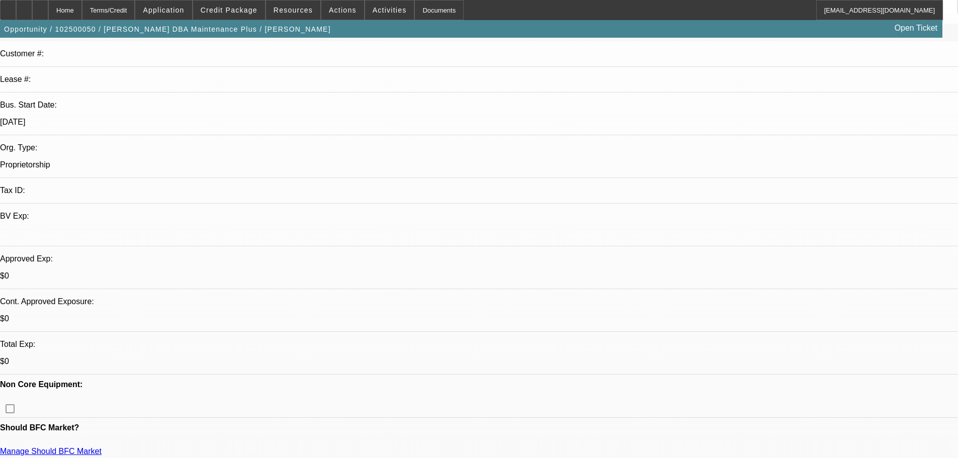
select select "2"
select select "0"
select select "6"
select select "0"
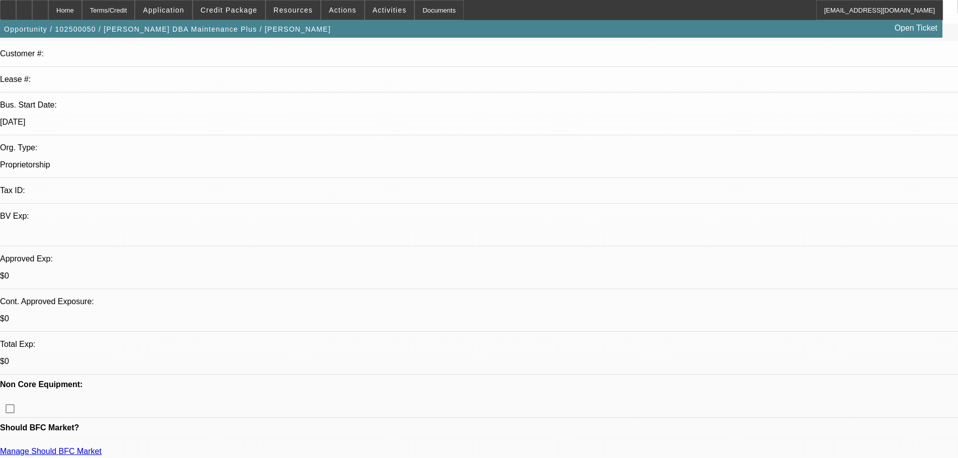
select select "2"
select select "0"
select select "6"
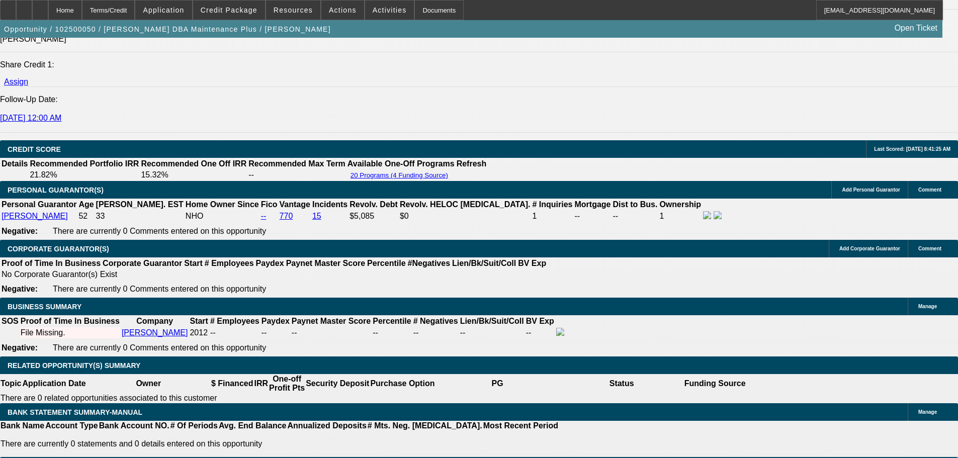
scroll to position [1207, 0]
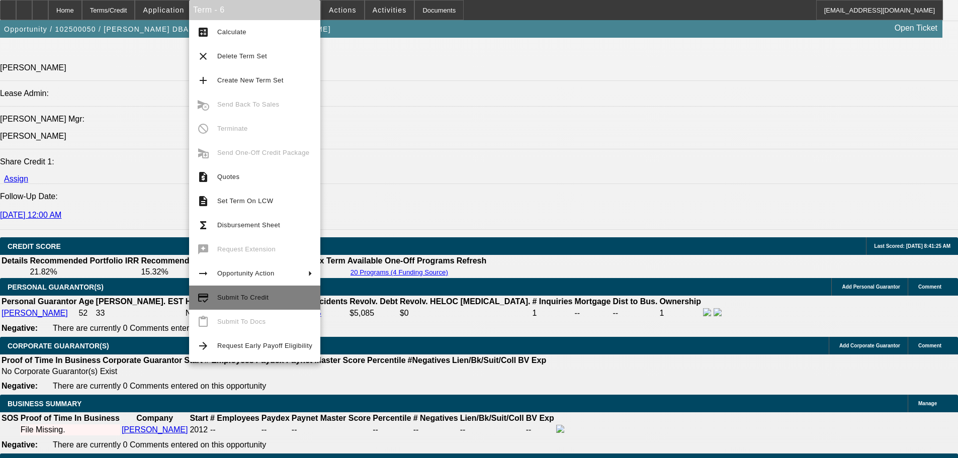
click at [266, 308] on button "credit_score Submit To Credit" at bounding box center [254, 298] width 131 height 24
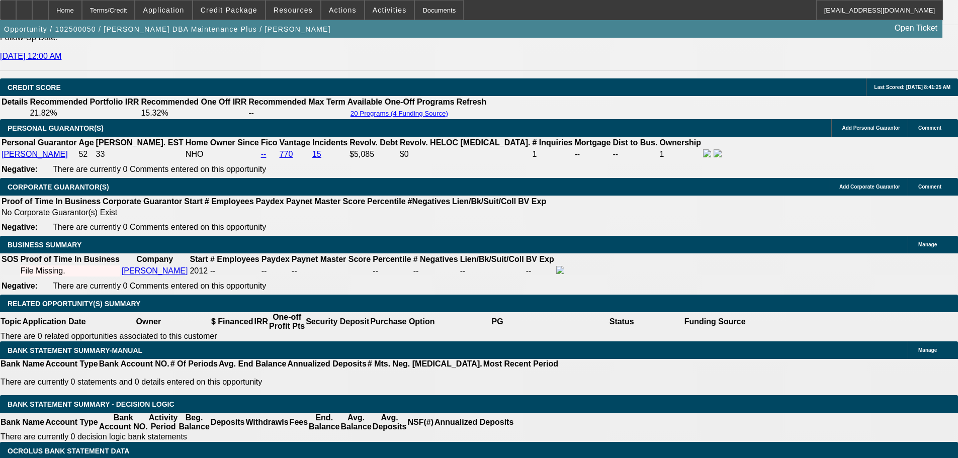
scroll to position [1388, 0]
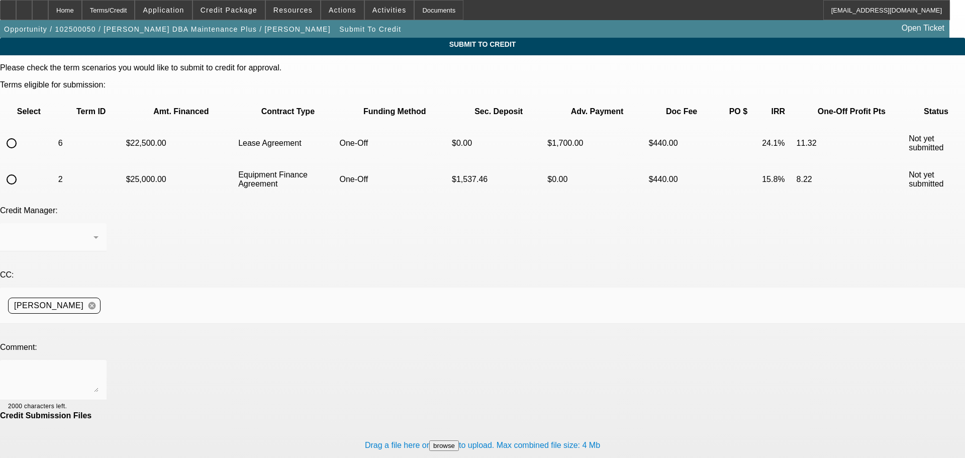
click at [22, 133] on input "radio" at bounding box center [12, 143] width 20 height 20
radio input "true"
click at [82, 13] on div "Home" at bounding box center [65, 10] width 34 height 20
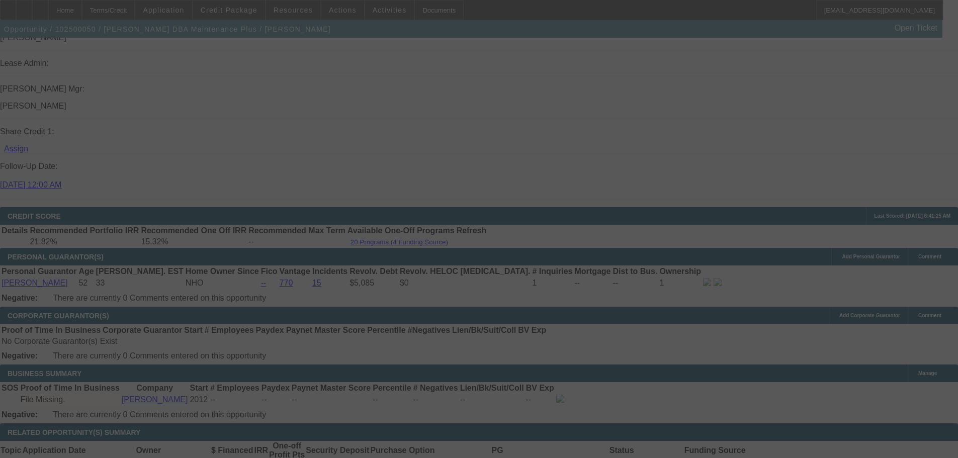
scroll to position [1345, 0]
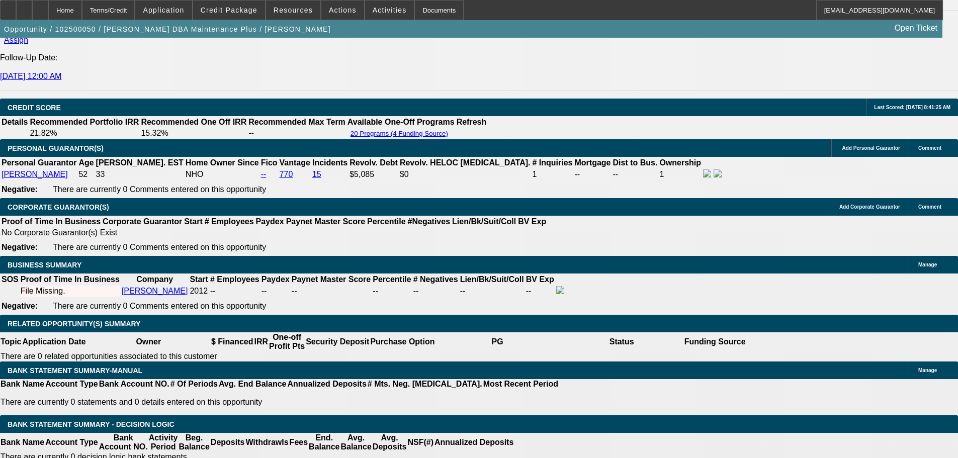
select select "0.1"
select select "0"
select select "6"
select select "0.1"
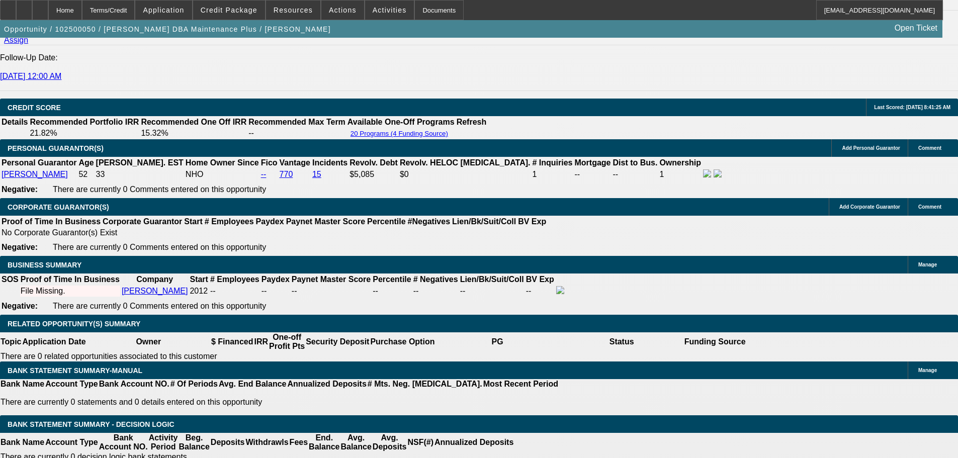
select select "2"
select select "0"
select select "6"
select select "0"
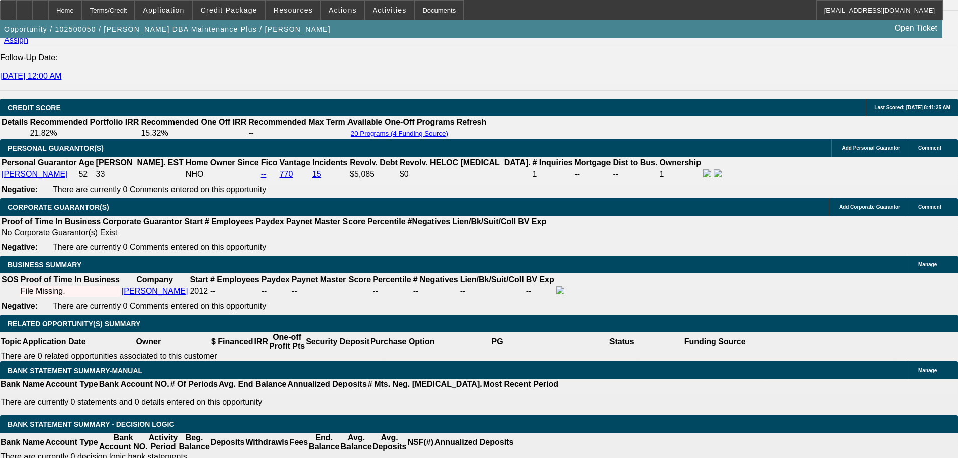
select select "2"
select select "0"
select select "6"
select select "0"
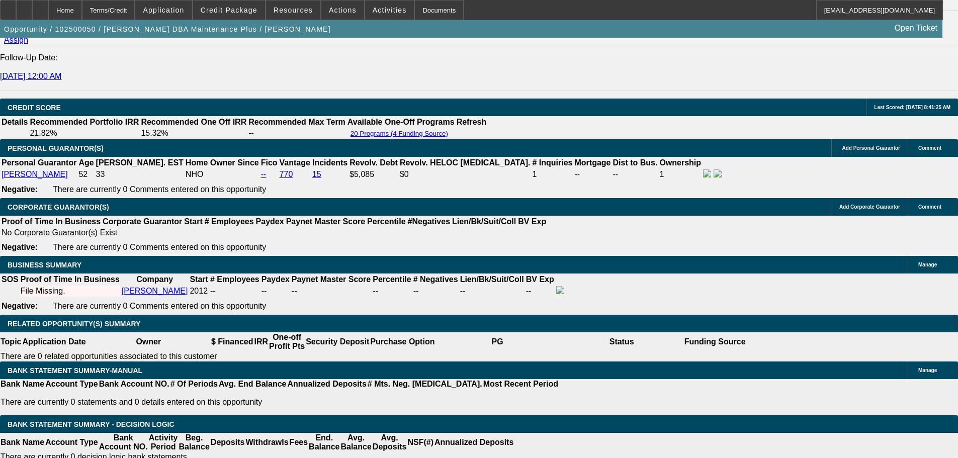
select select "2"
select select "0"
select select "6"
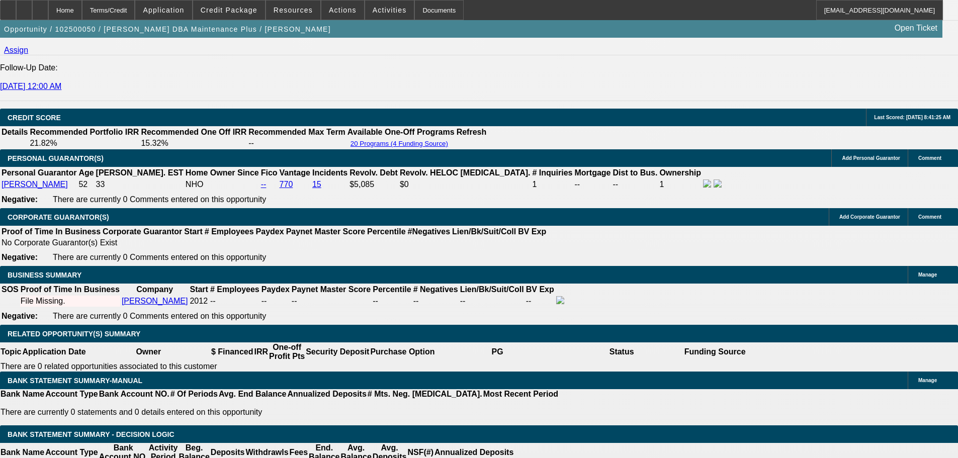
drag, startPoint x: 180, startPoint y: 184, endPoint x: 281, endPoint y: 184, distance: 101.1
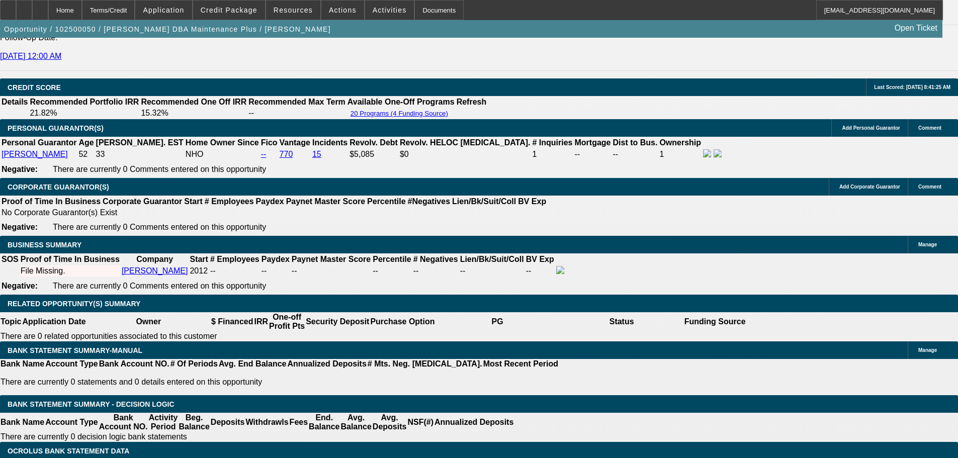
type input "$0.00"
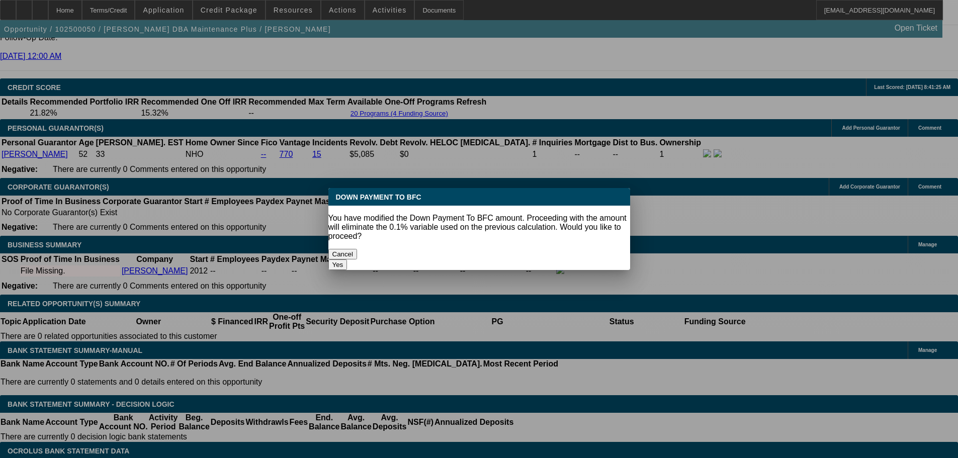
scroll to position [0, 0]
click at [347, 259] on button "Yes" at bounding box center [337, 264] width 19 height 11
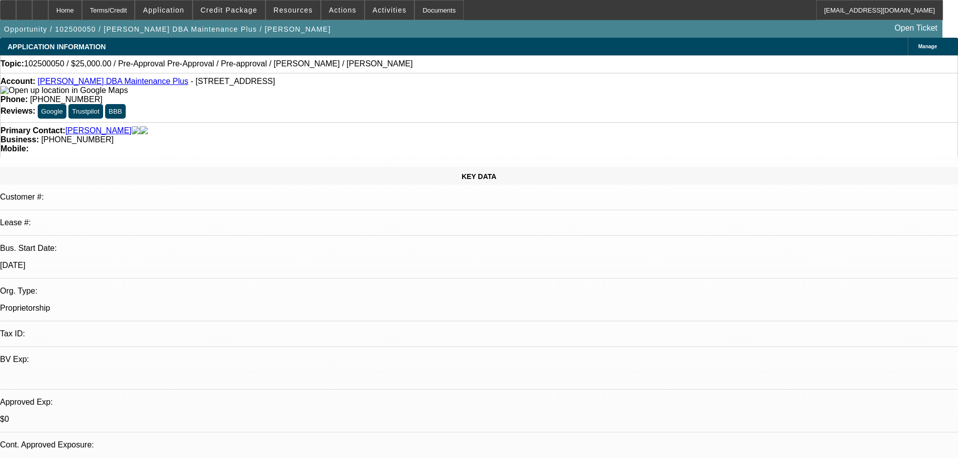
select select "0"
type input "UNKNOWN"
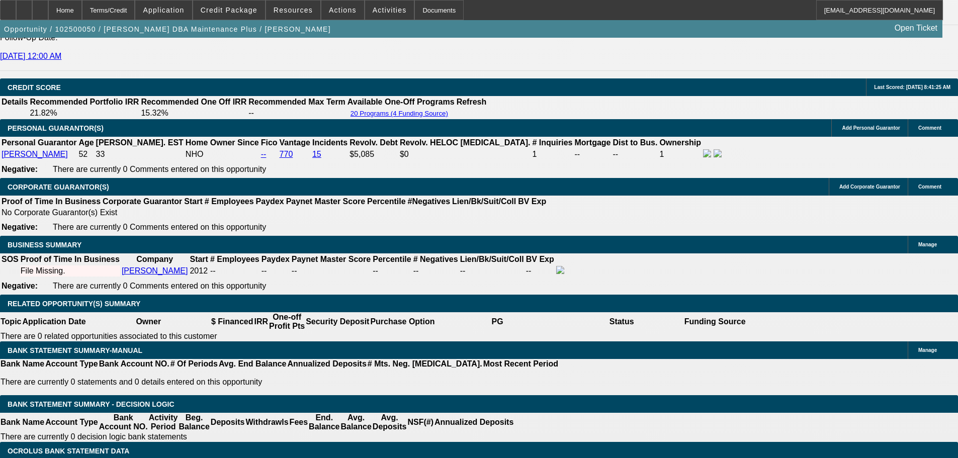
type input "$944.45"
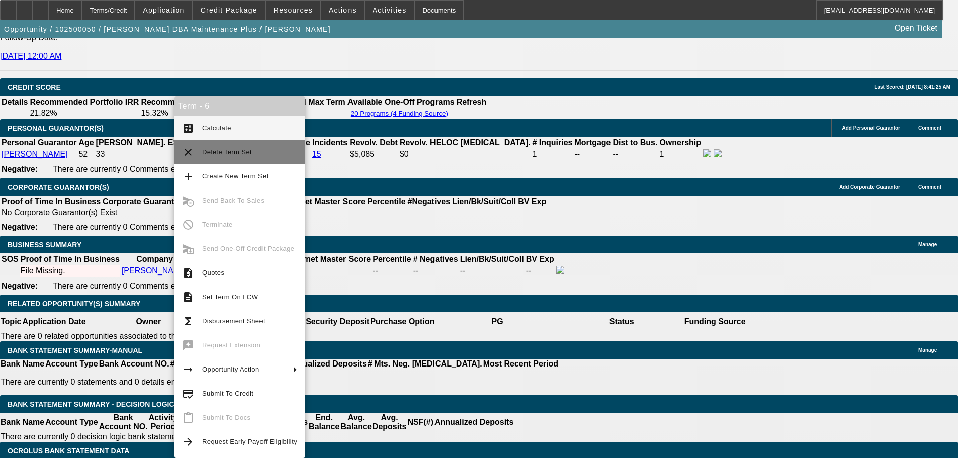
click at [222, 127] on span "Calculate" at bounding box center [216, 128] width 29 height 8
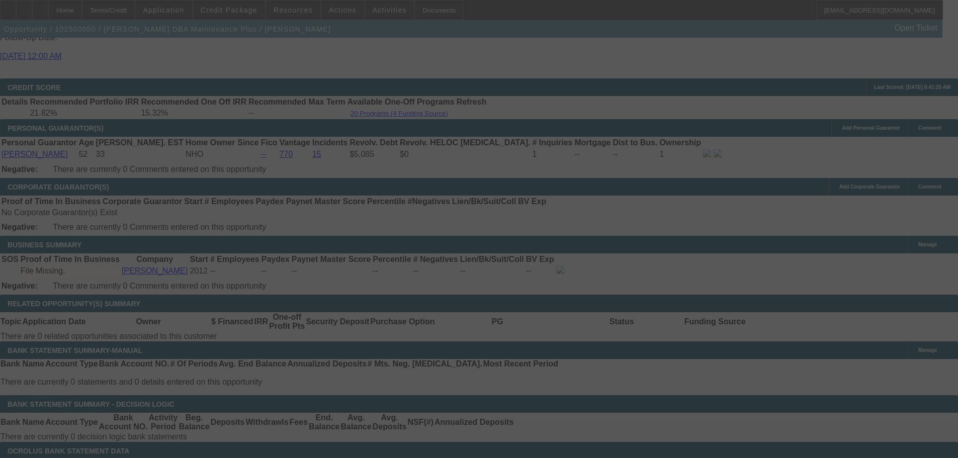
select select "0"
select select "6"
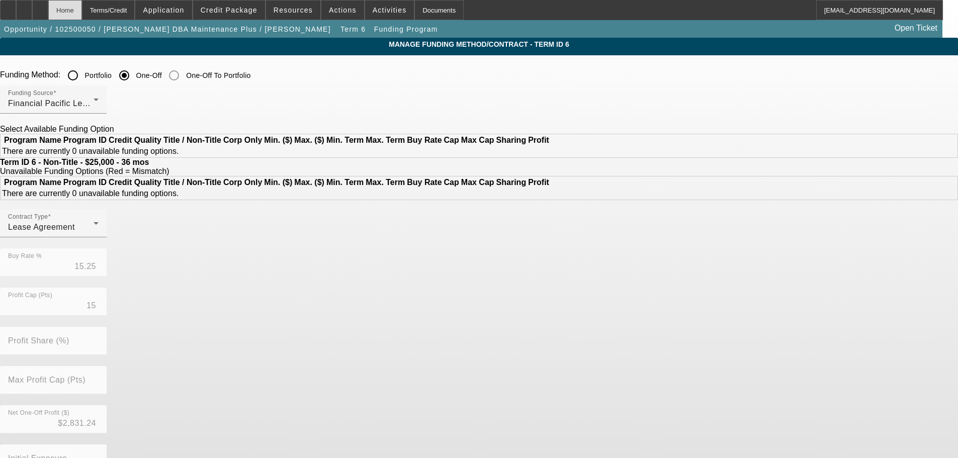
click at [82, 10] on div "Home" at bounding box center [65, 10] width 34 height 20
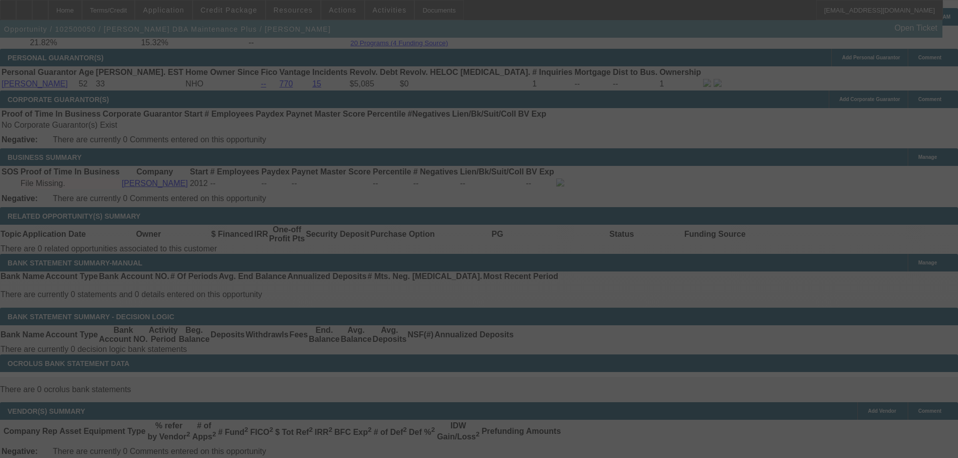
scroll to position [1451, 0]
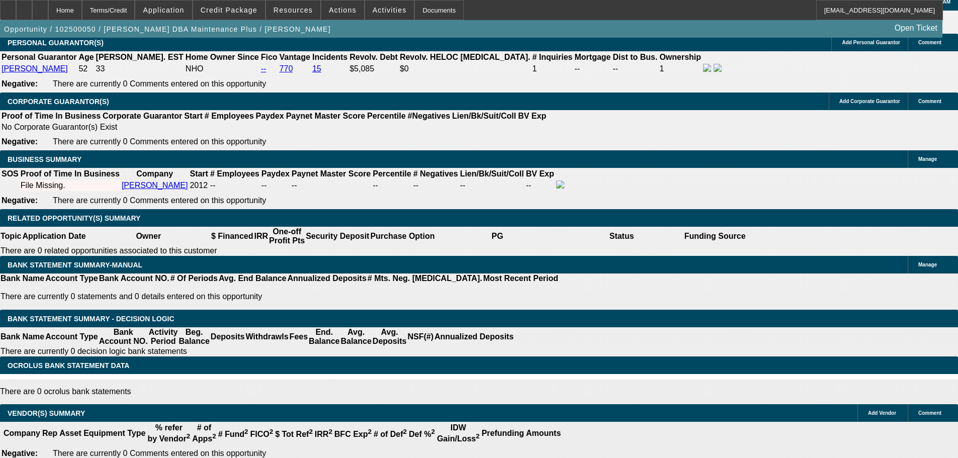
select select "0"
select select "6"
select select "0.1"
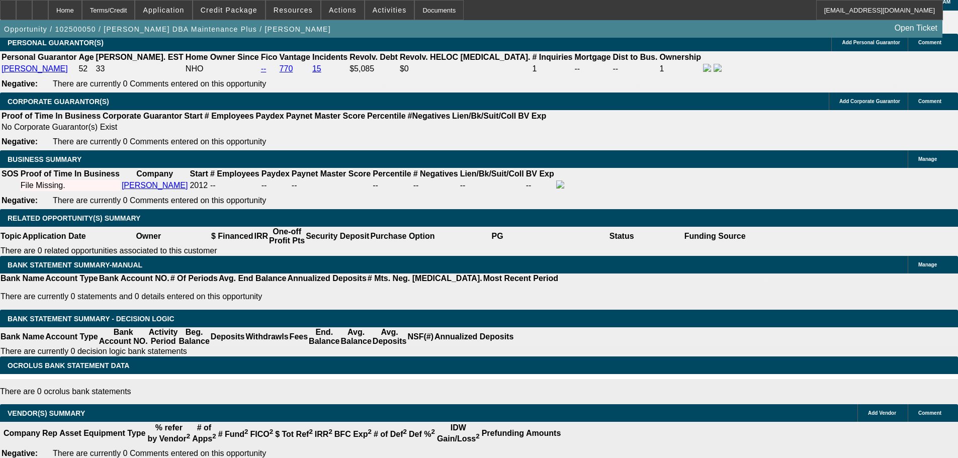
select select "2"
select select "0"
select select "6"
select select "0"
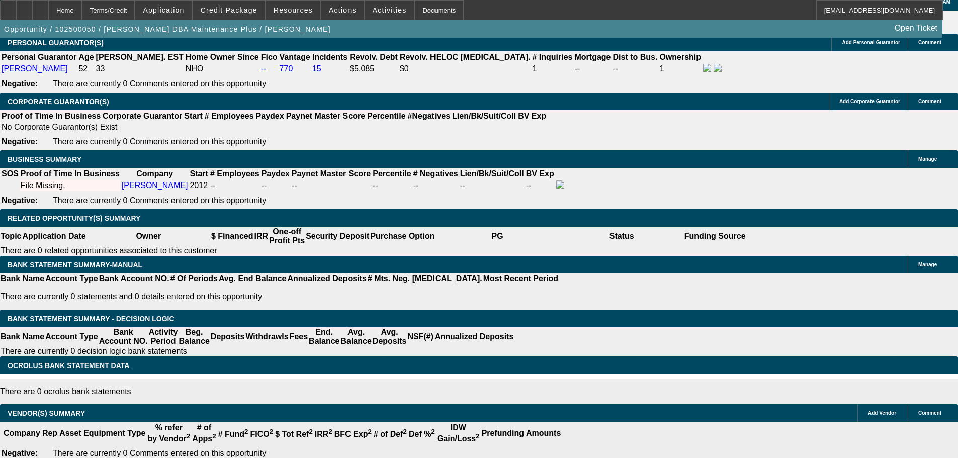
select select "2"
select select "0"
select select "6"
select select "0"
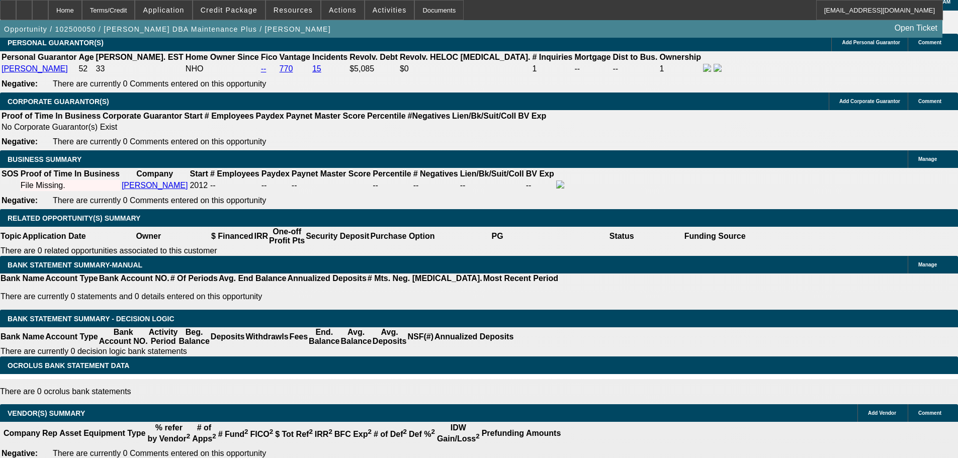
select select "2"
select select "0"
select select "6"
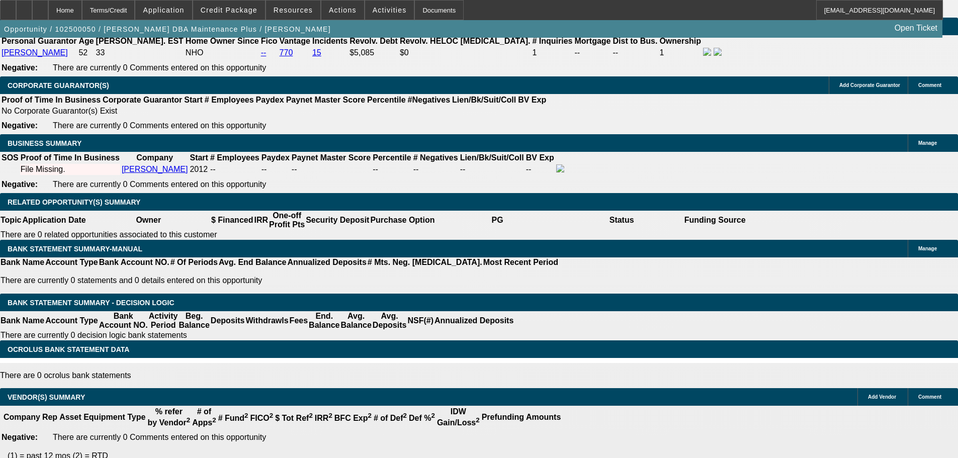
drag, startPoint x: 215, startPoint y: 131, endPoint x: 308, endPoint y: 131, distance: 93.5
type input "1"
type input "UNKNOWN"
type input "$705.20"
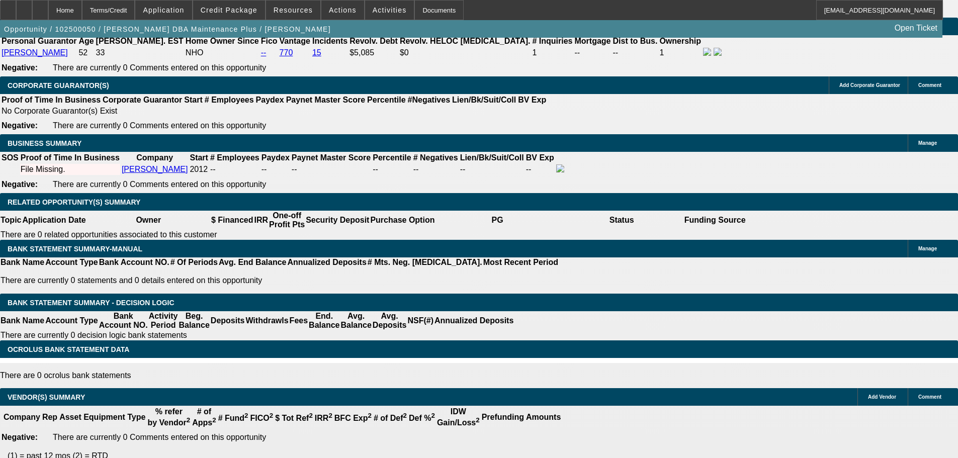
type input "16"
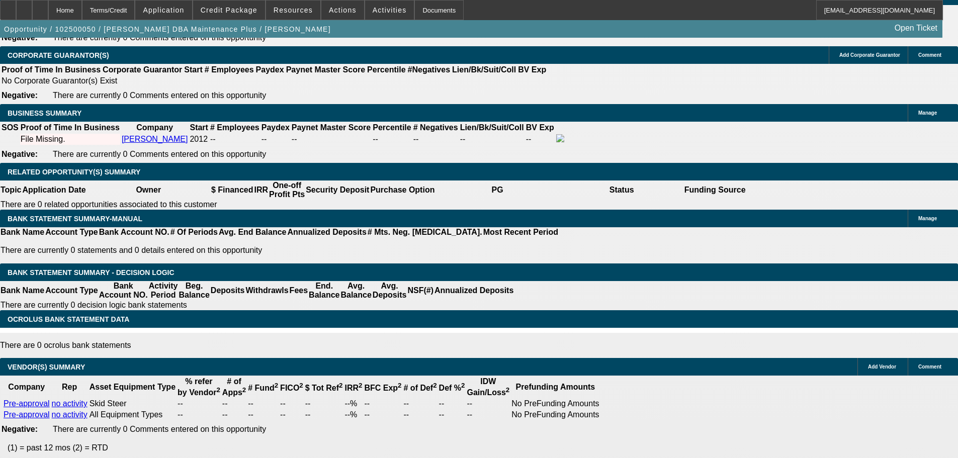
type input "$878.93"
type input "16"
select select "0.1"
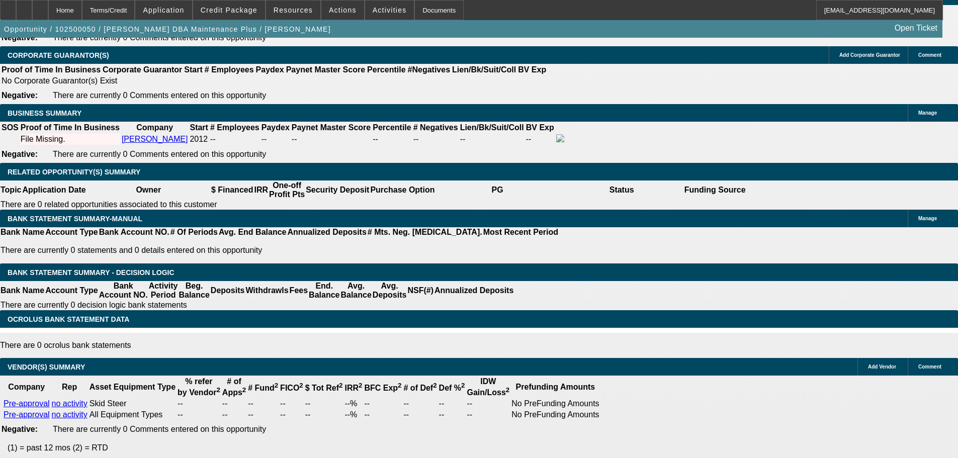
type input "$2,500.00"
select select "4"
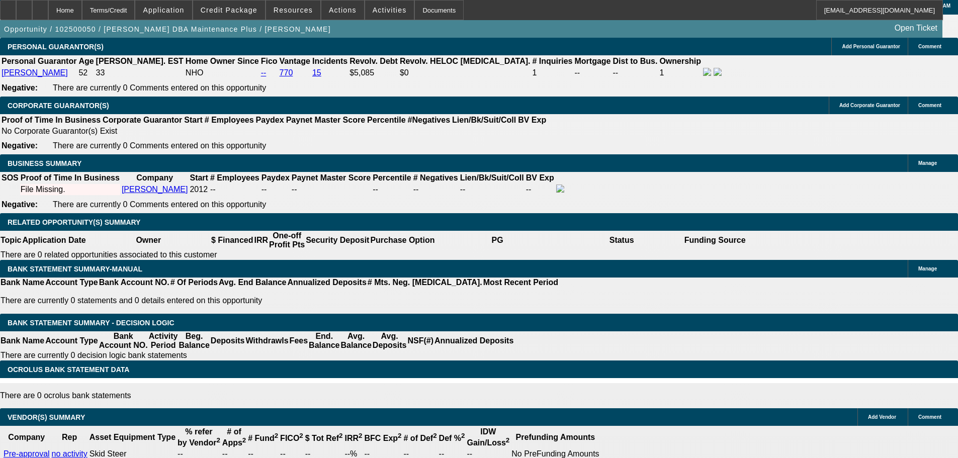
scroll to position [1346, 0]
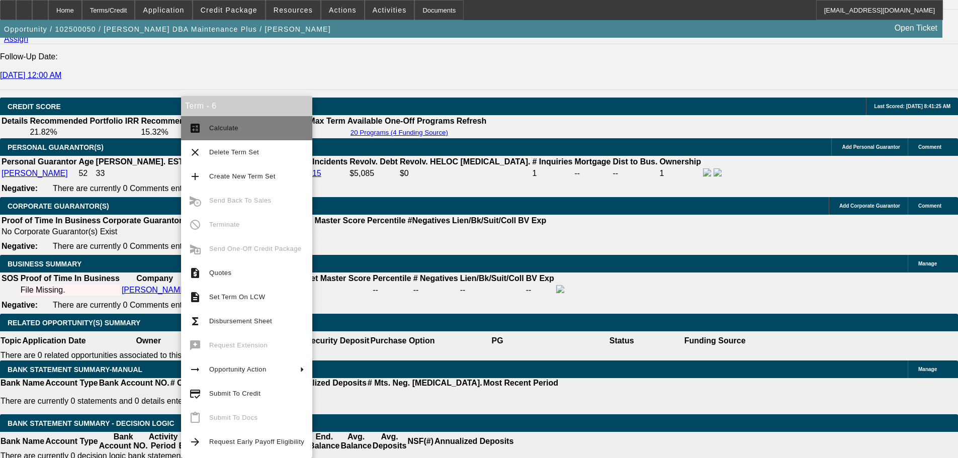
click at [254, 125] on span "Calculate" at bounding box center [256, 128] width 95 height 12
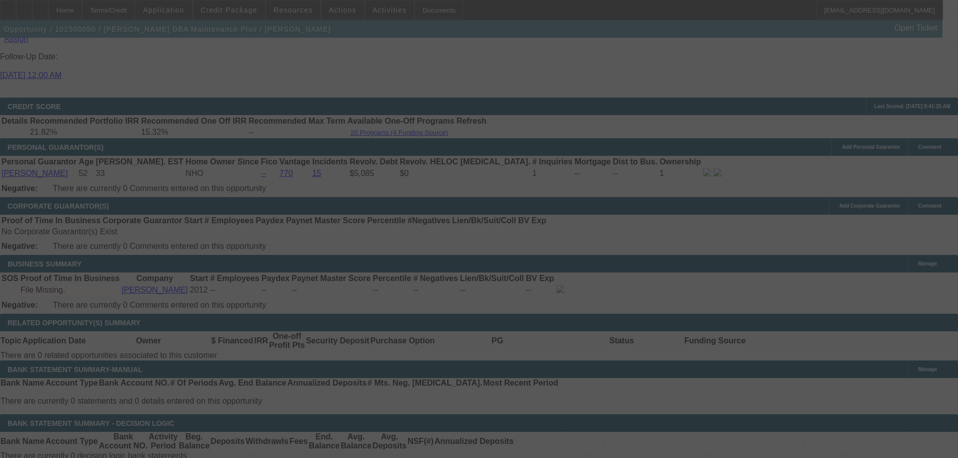
select select "0"
select select "0.1"
select select "4"
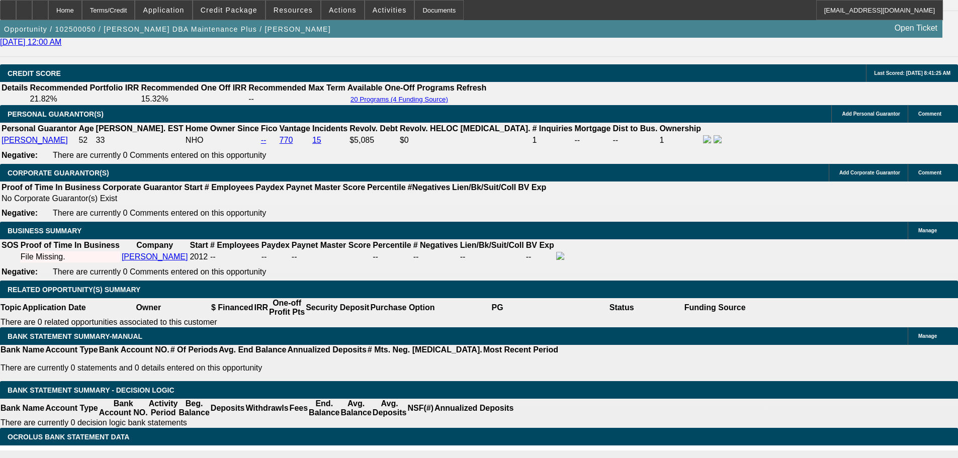
scroll to position [1296, 0]
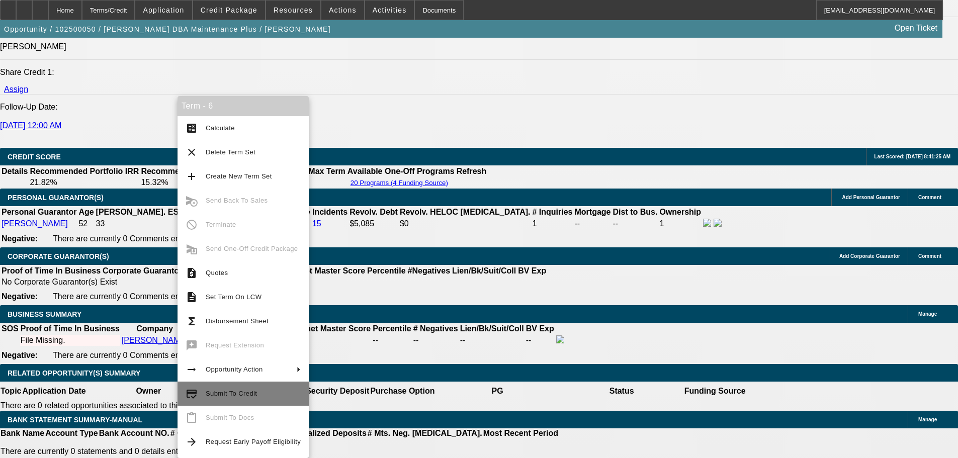
click at [255, 389] on span "Submit To Credit" at bounding box center [253, 394] width 95 height 12
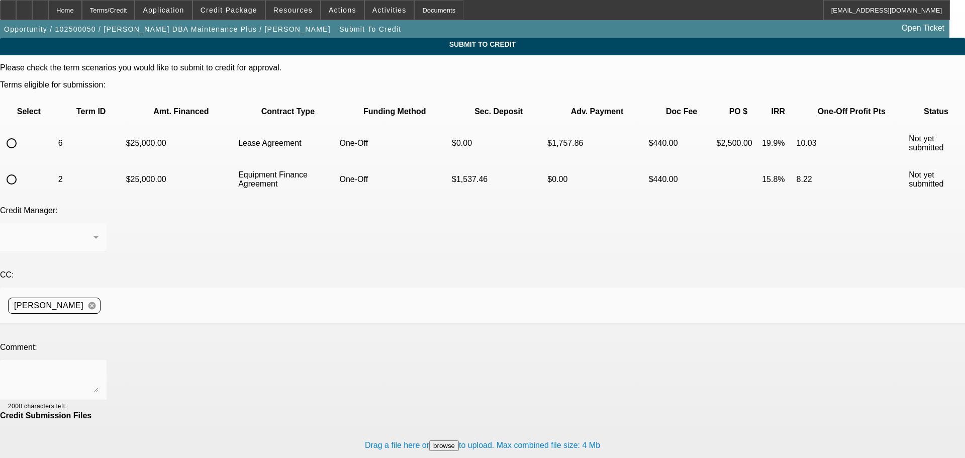
click at [22, 133] on input "radio" at bounding box center [12, 143] width 20 height 20
radio input "true"
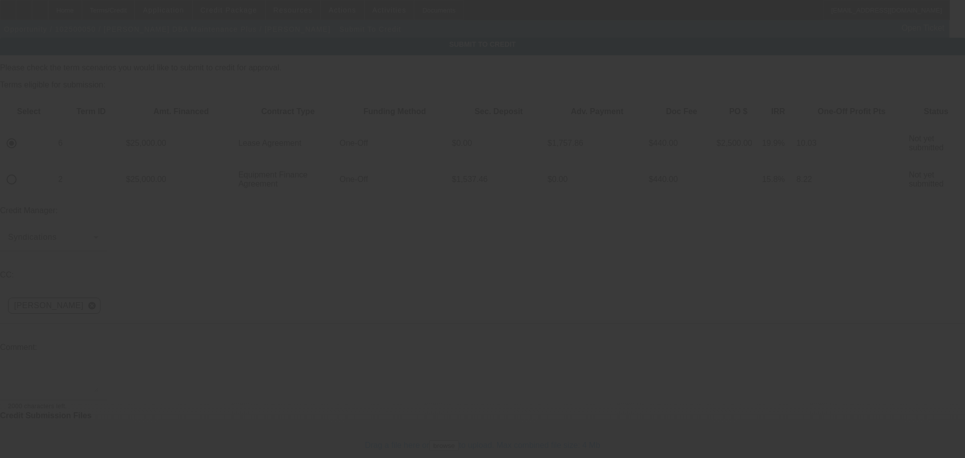
click at [99, 368] on textarea at bounding box center [53, 380] width 90 height 24
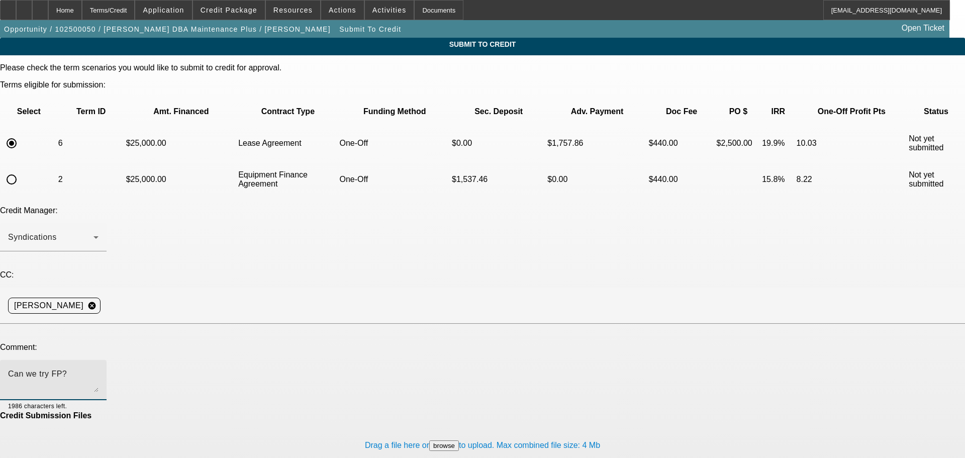
type textarea "Can we try FP?"
click at [560, 420] on div "Drag a file here or browse to upload. Max combined file size: 4 Mb" at bounding box center [482, 445] width 965 height 50
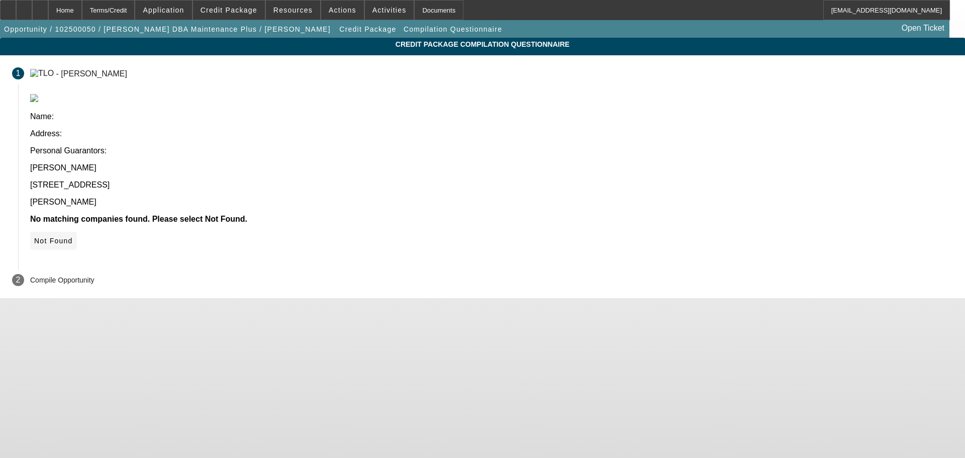
click at [73, 237] on span "Not Found" at bounding box center [53, 241] width 39 height 8
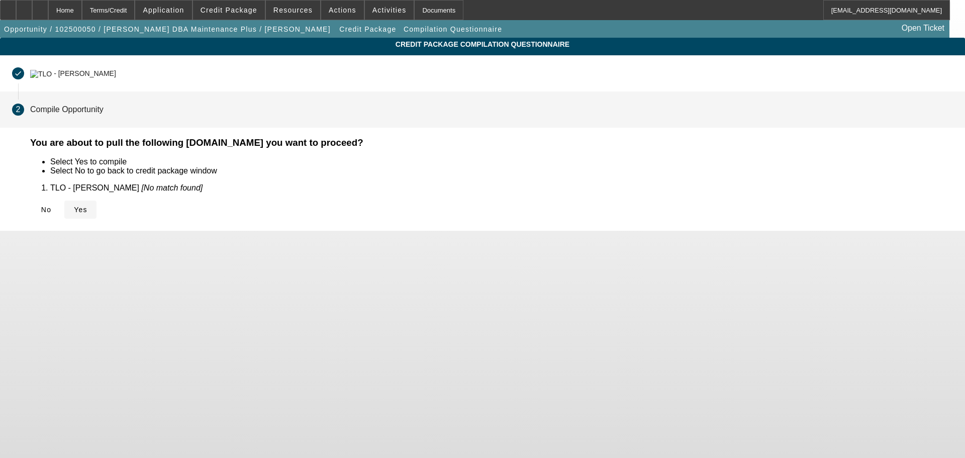
click at [97, 214] on span at bounding box center [80, 210] width 32 height 24
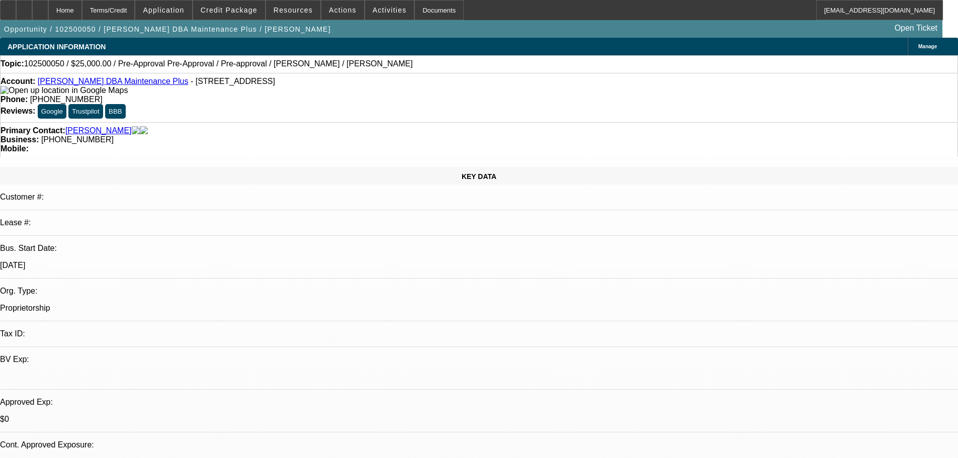
select select "0"
select select "0.1"
select select "4"
select select "0.1"
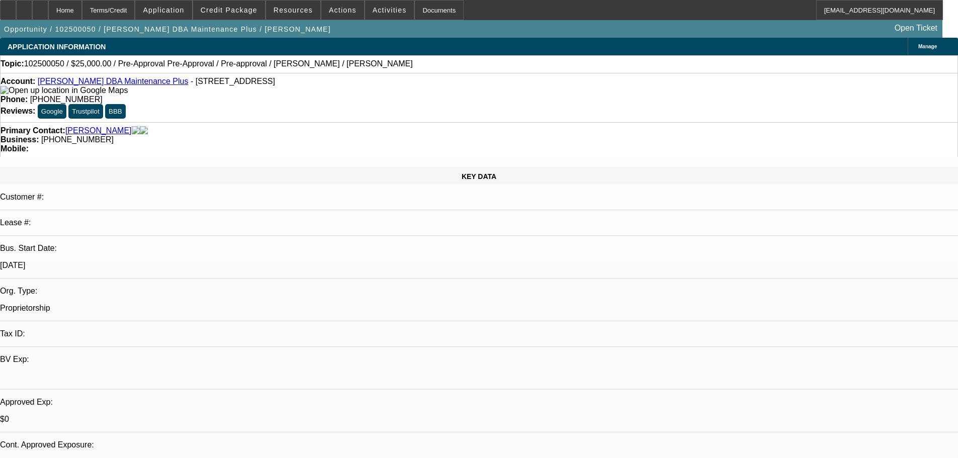
select select "2"
select select "0"
select select "6"
select select "0"
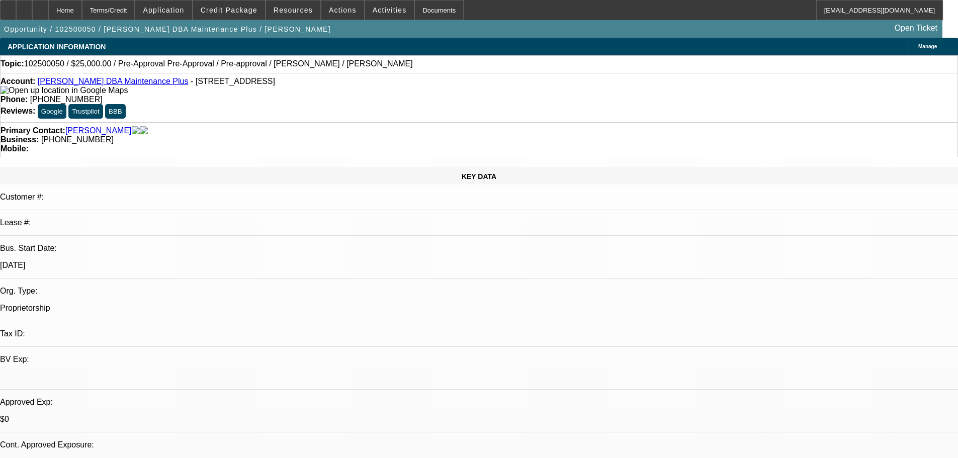
select select "2"
select select "0"
select select "6"
select select "0"
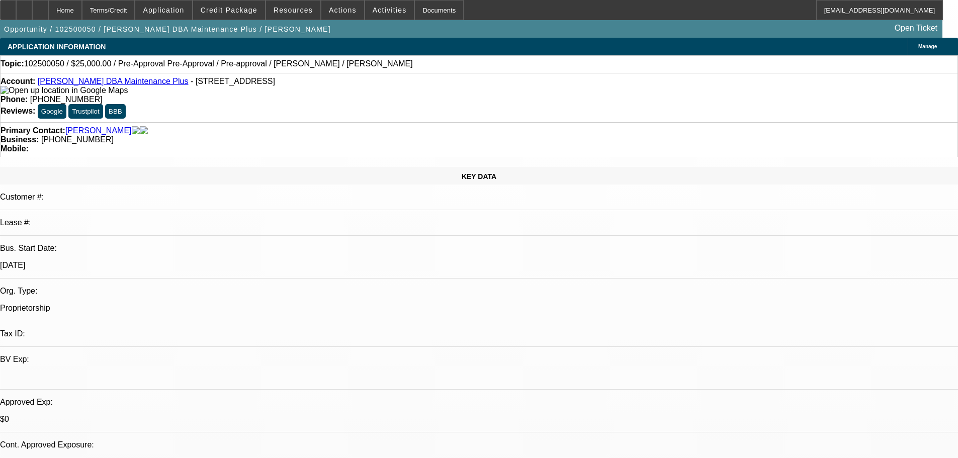
select select "2"
select select "0"
select select "6"
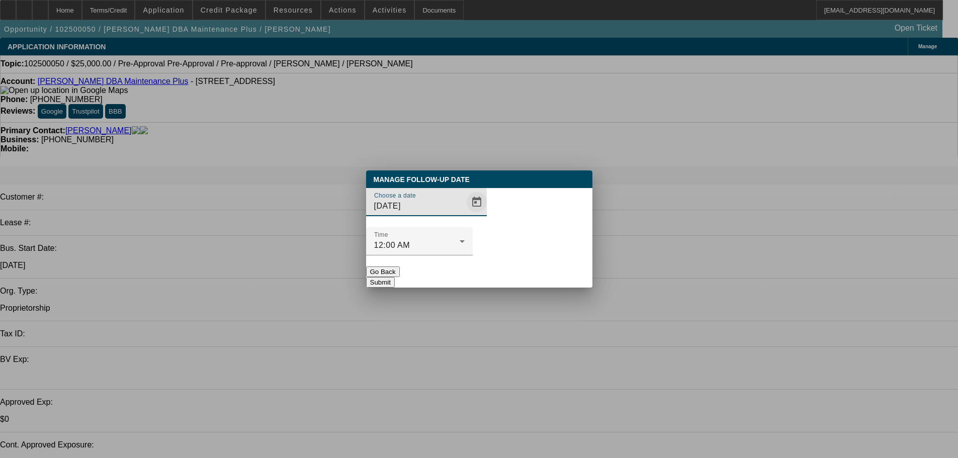
click at [465, 214] on span "Open calendar" at bounding box center [477, 202] width 24 height 24
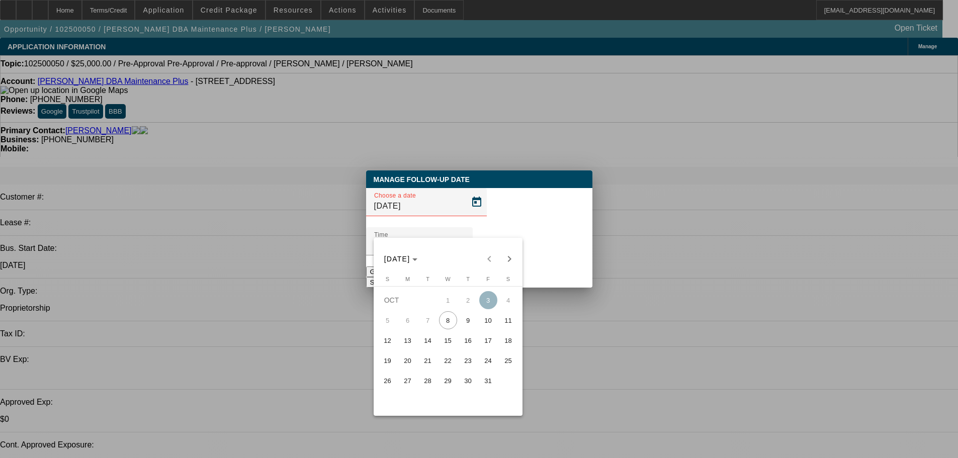
click at [471, 325] on span "9" at bounding box center [468, 320] width 18 height 18
type input "10/9/2025"
click at [523, 259] on div at bounding box center [479, 229] width 958 height 458
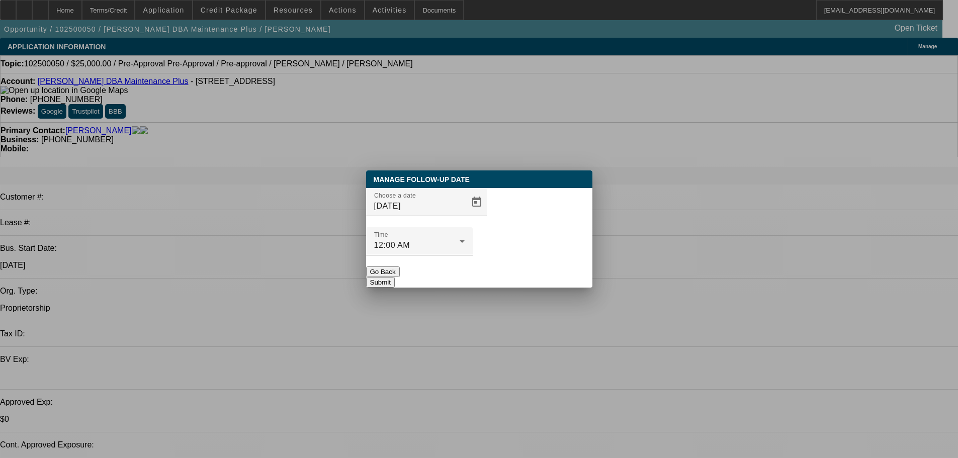
click at [395, 277] on button "Submit" at bounding box center [380, 282] width 29 height 11
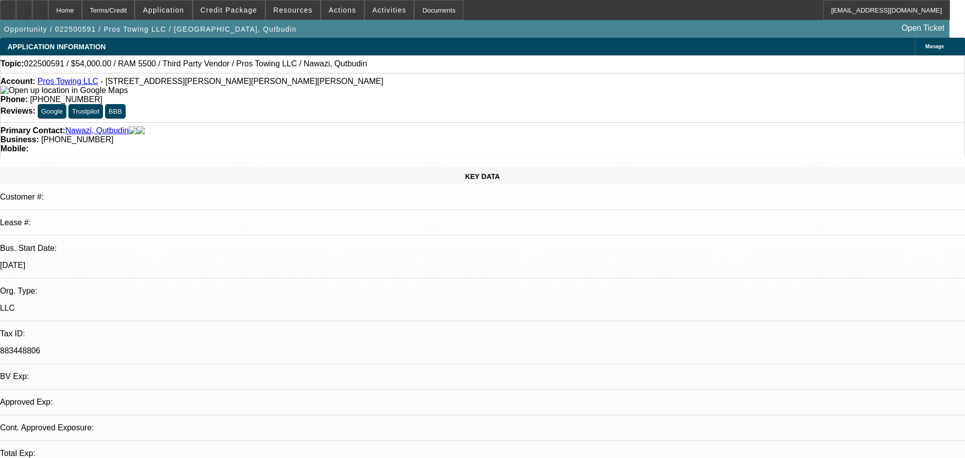
select select "0"
select select "2"
select select "0.1"
select select "4"
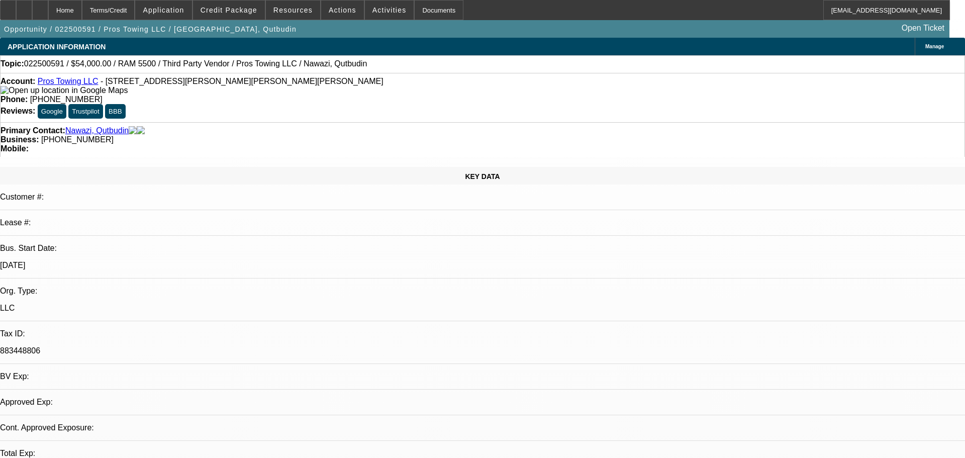
select select "0"
select select "2"
select select "0.1"
select select "4"
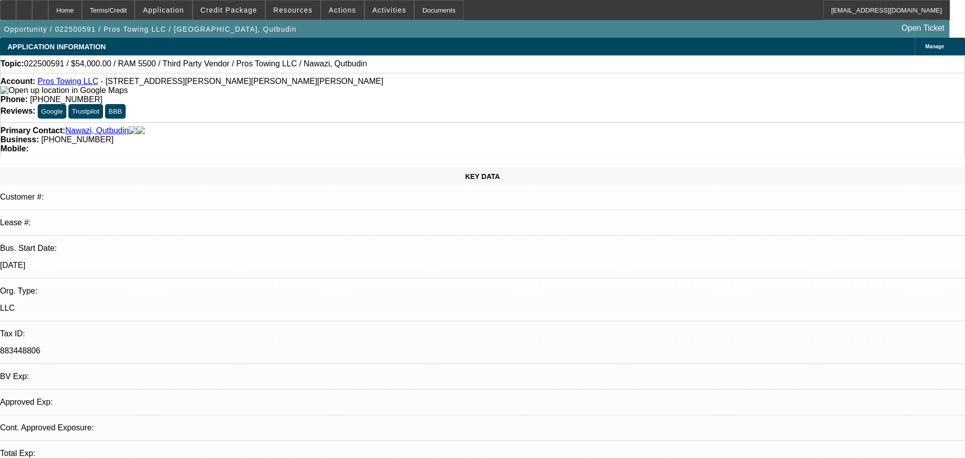
select select "0"
select select "2"
select select "0.1"
select select "4"
select select "0"
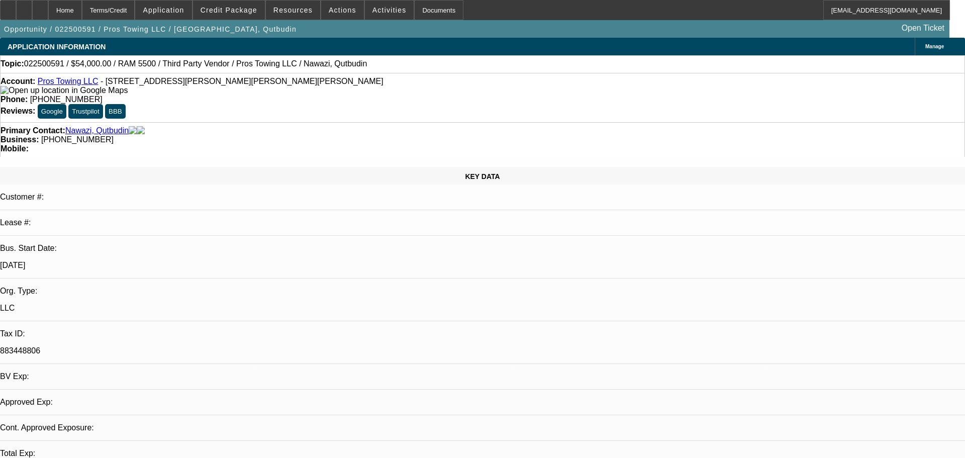
select select "2"
select select "0.1"
select select "4"
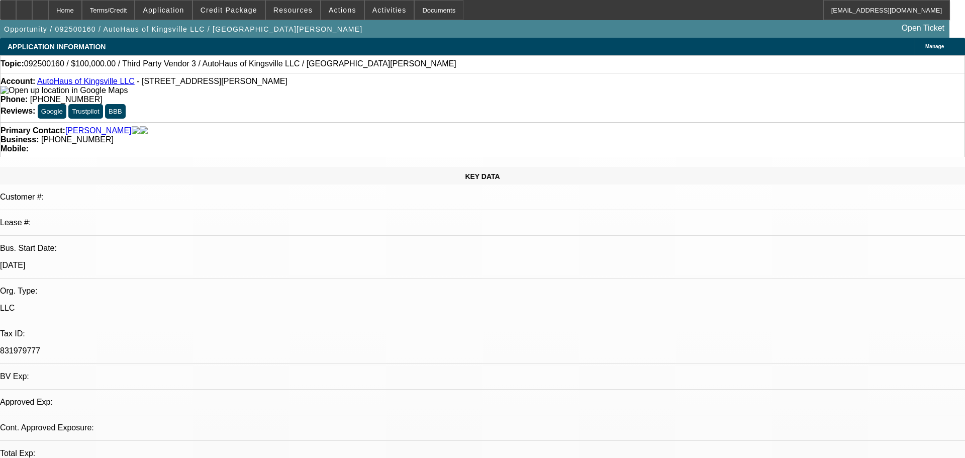
select select "0"
select select "2"
select select "0.1"
select select "4"
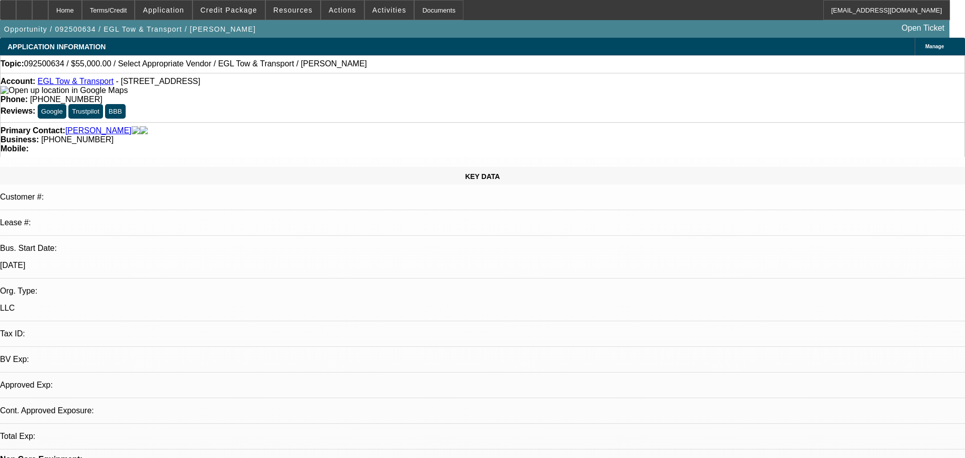
select select "0"
select select "2"
select select "0.1"
select select "1"
select select "2"
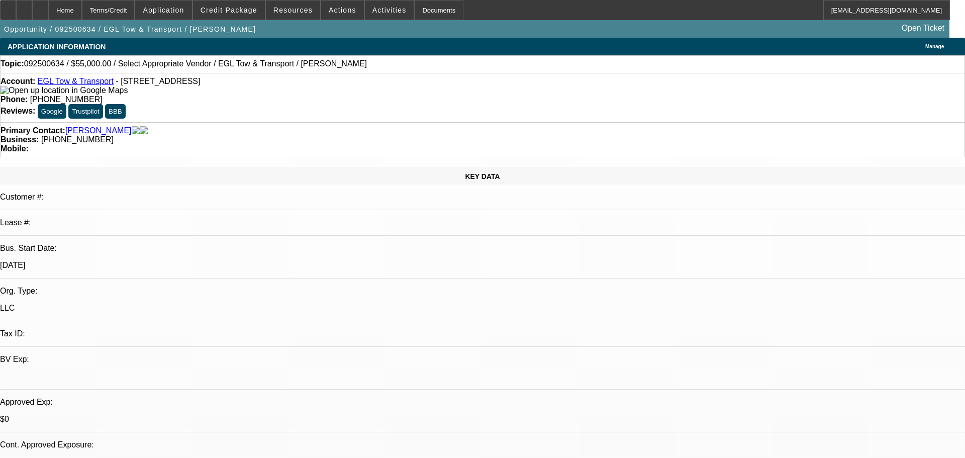
select select "4"
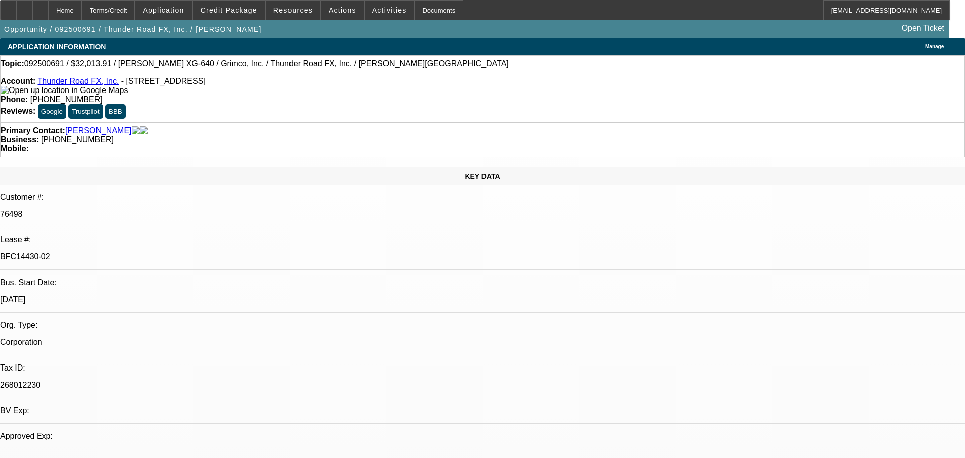
select select "0"
select select "3"
select select "0"
select select "2"
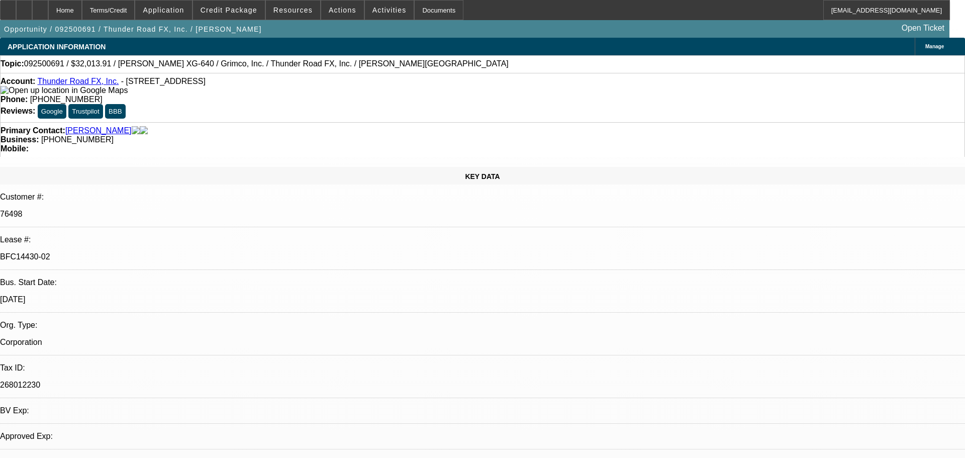
select select "0"
select select "3"
select select "0"
select select "2"
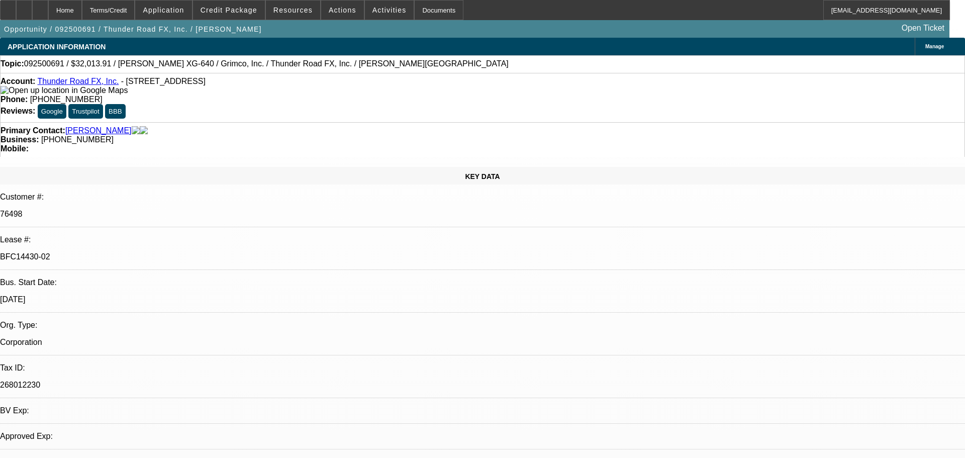
select select "0"
select select "2"
select select "0"
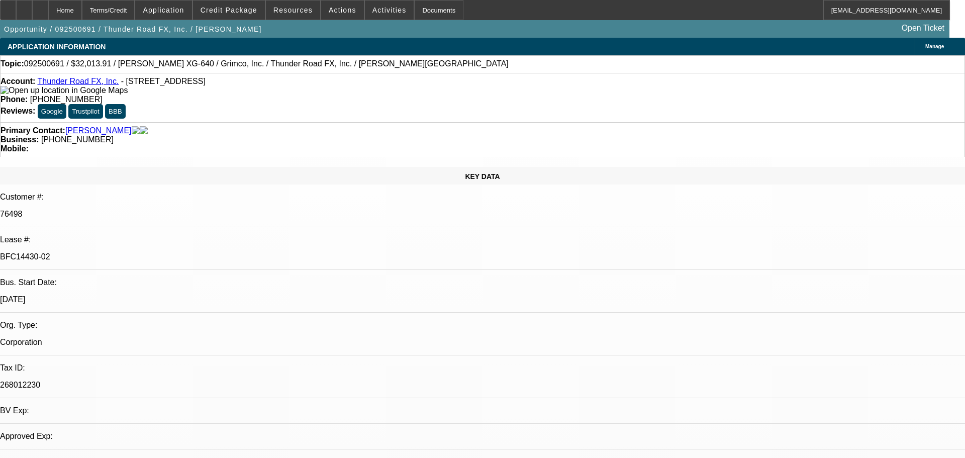
select select "0"
select select "2"
select select "1"
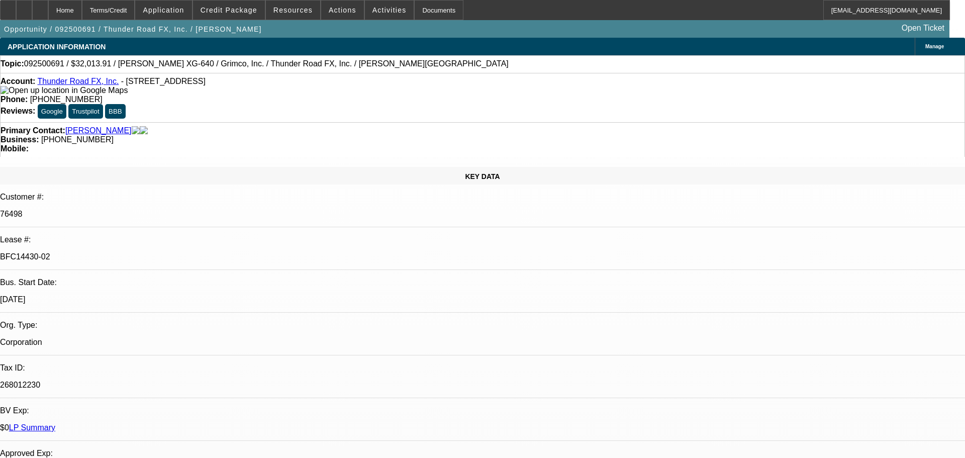
select select "1"
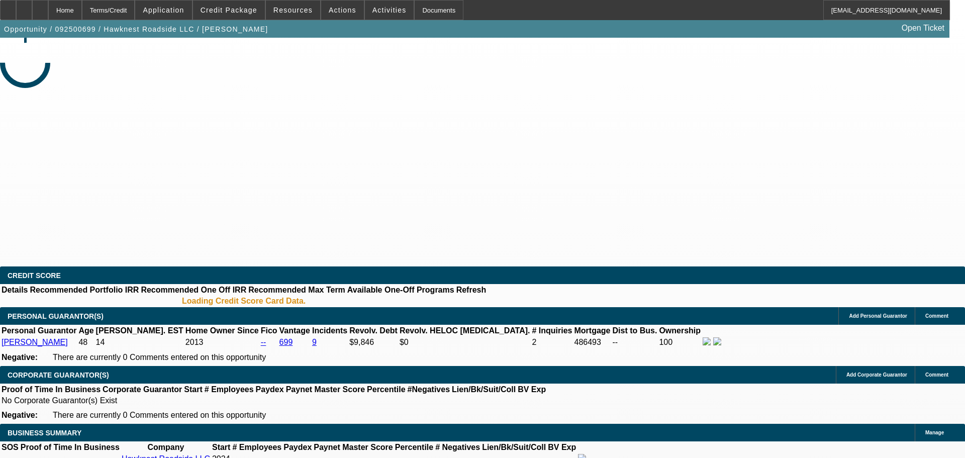
select select "0.1"
select select "2"
select select "0.1"
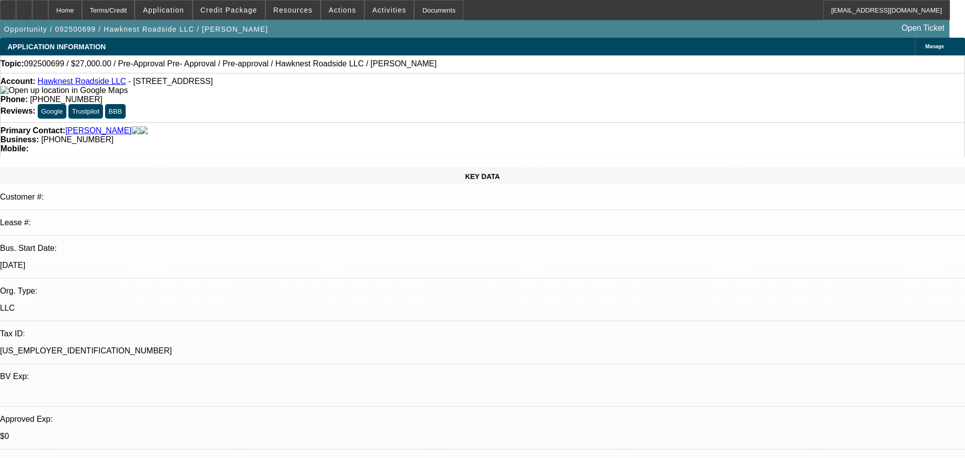
select select "1"
select select "2"
select select "4"
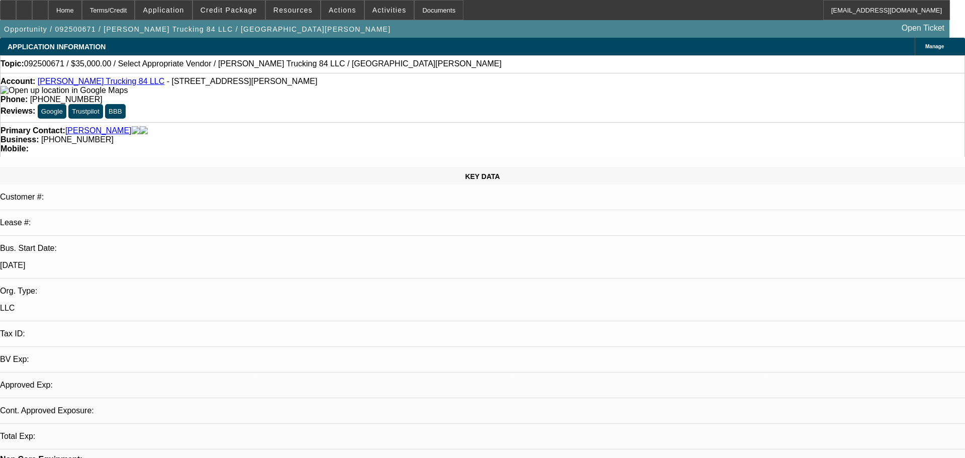
select select "0"
select select "2"
select select "0.1"
select select "0"
select select "2"
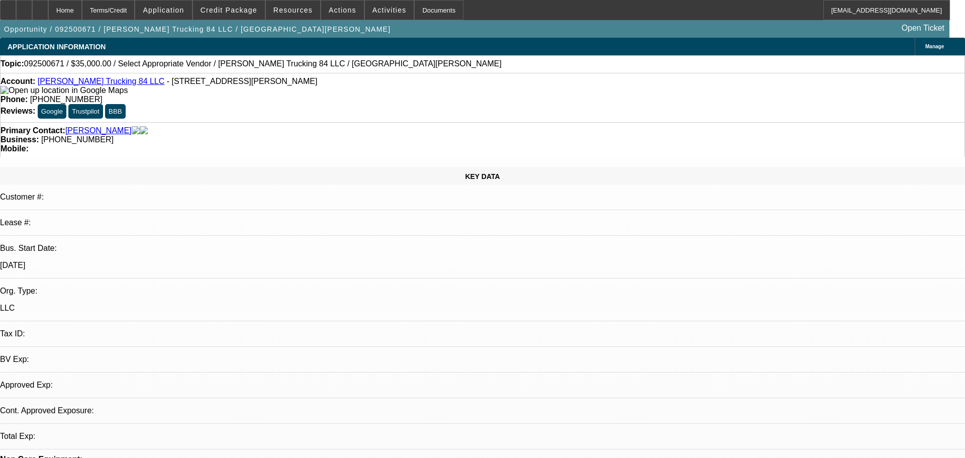
select select "0.1"
select select "1"
select select "2"
select select "4"
select select "1"
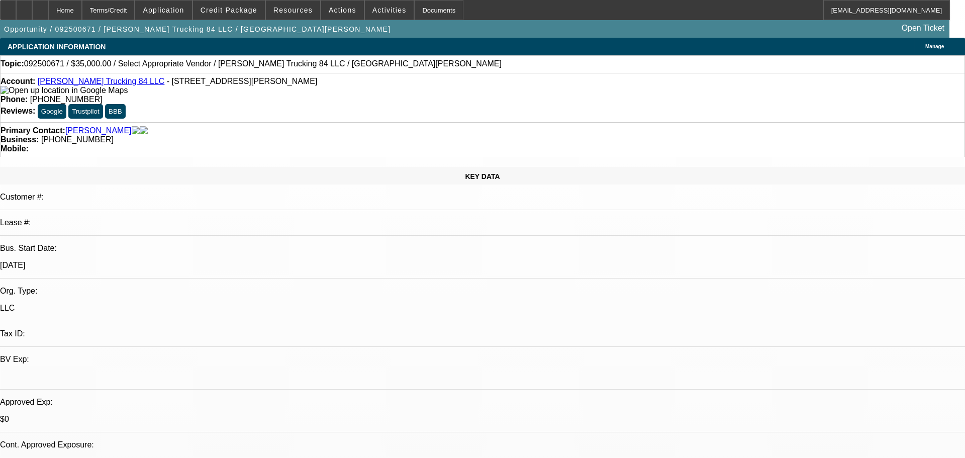
select select "2"
select select "4"
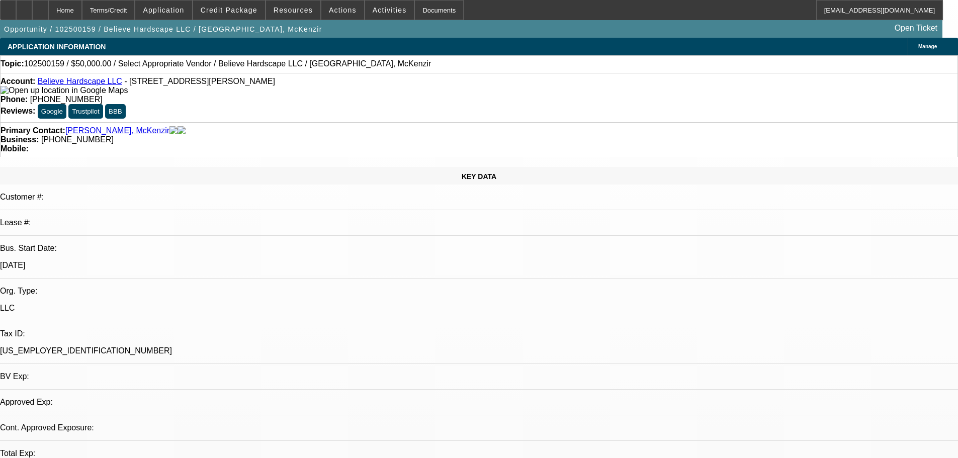
select select "0"
select select "2"
select select "0.1"
select select "4"
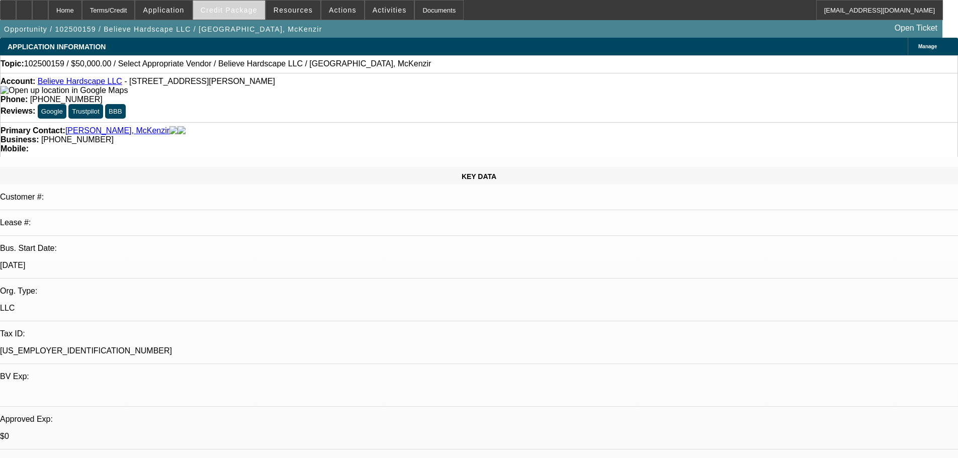
drag, startPoint x: 231, startPoint y: 9, endPoint x: 236, endPoint y: 10, distance: 5.1
click at [232, 9] on span "Credit Package" at bounding box center [229, 10] width 57 height 8
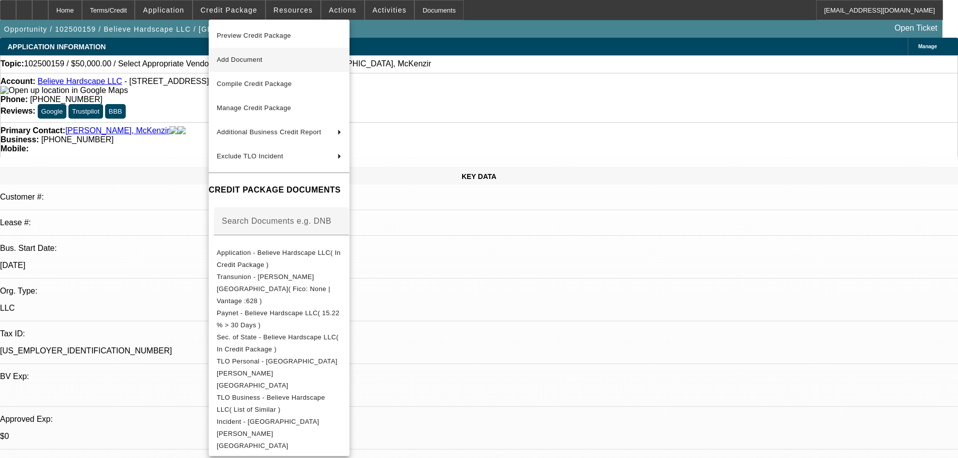
click at [277, 67] on button "Add Document" at bounding box center [279, 60] width 141 height 24
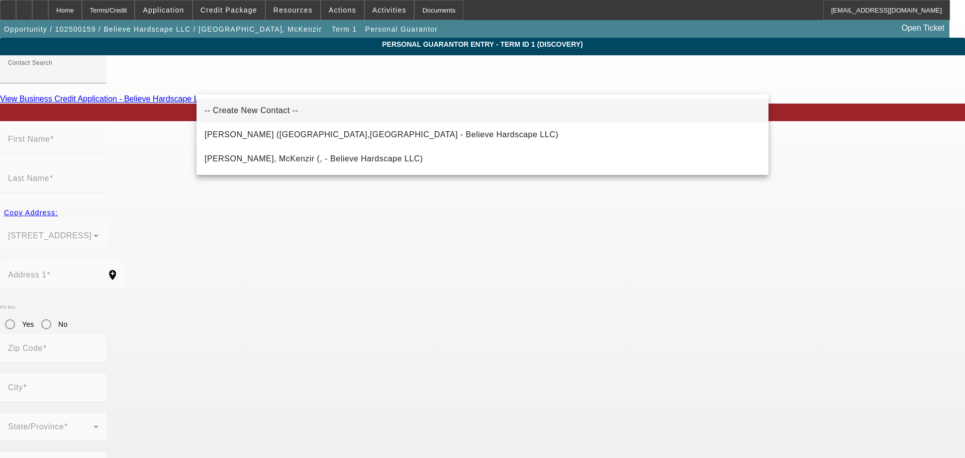
click at [270, 106] on span "-- Create New Contact --" at bounding box center [252, 111] width 94 height 12
type input "-- Create New Contact --"
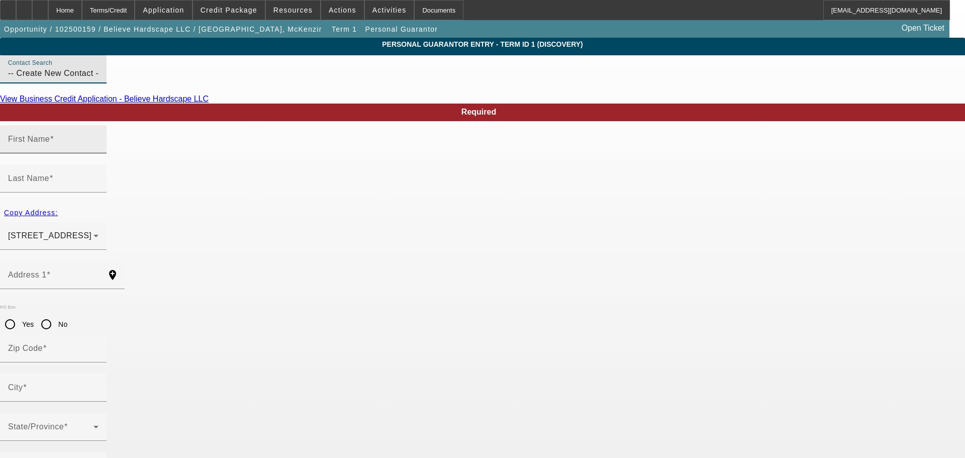
click at [99, 149] on input "First Name" at bounding box center [53, 143] width 90 height 12
type input "[PERSON_NAME]"
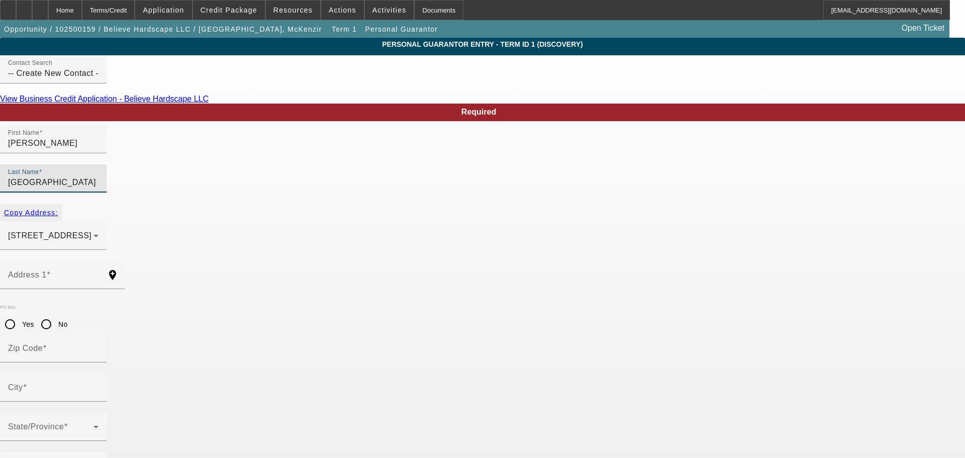
type input "[GEOGRAPHIC_DATA]"
drag, startPoint x: 224, startPoint y: 191, endPoint x: 215, endPoint y: 191, distance: 9.6
click at [58, 209] on span "Copy Address:" at bounding box center [31, 213] width 54 height 8
type input "[STREET_ADDRESS]"
type input "54650"
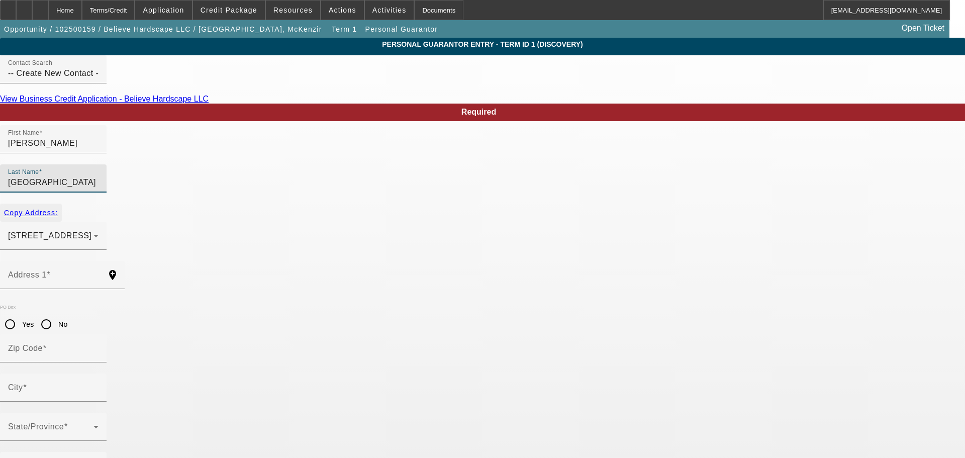
type input "Onalaska"
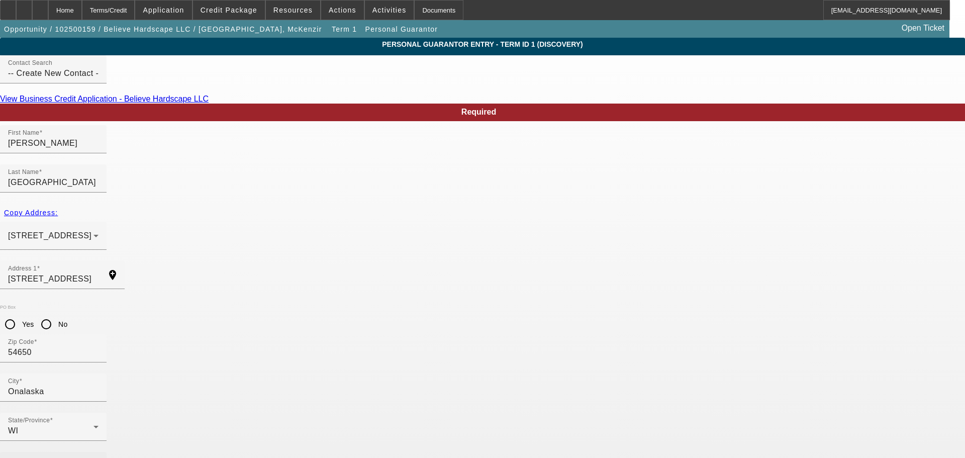
click at [70, 458] on mat-label "Business Phone" at bounding box center [39, 466] width 62 height 9
type input "[PHONE_NUMBER]"
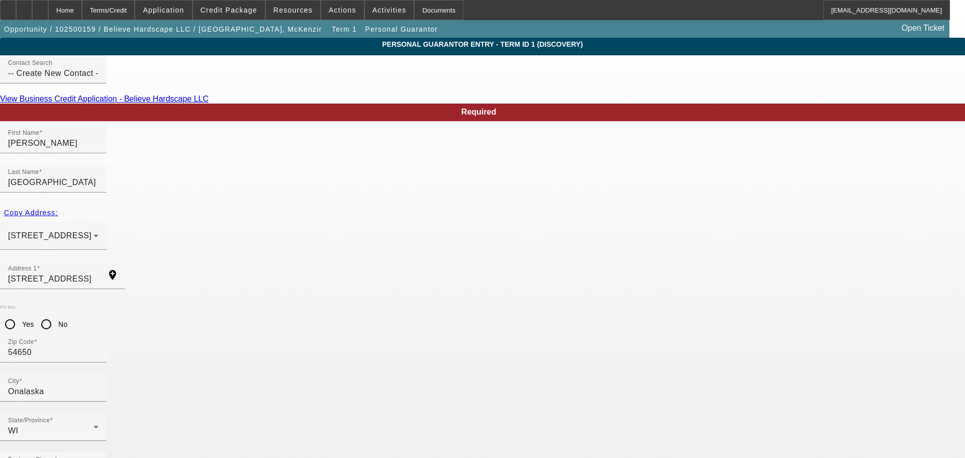
type input "482-21-8684"
type input "50"
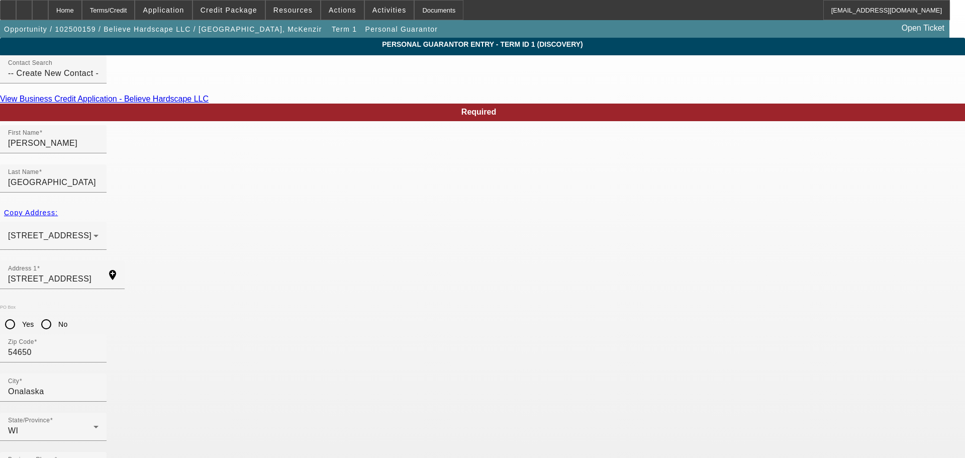
type input "[PERSON_NAME][EMAIL_ADDRESS][DOMAIN_NAME]"
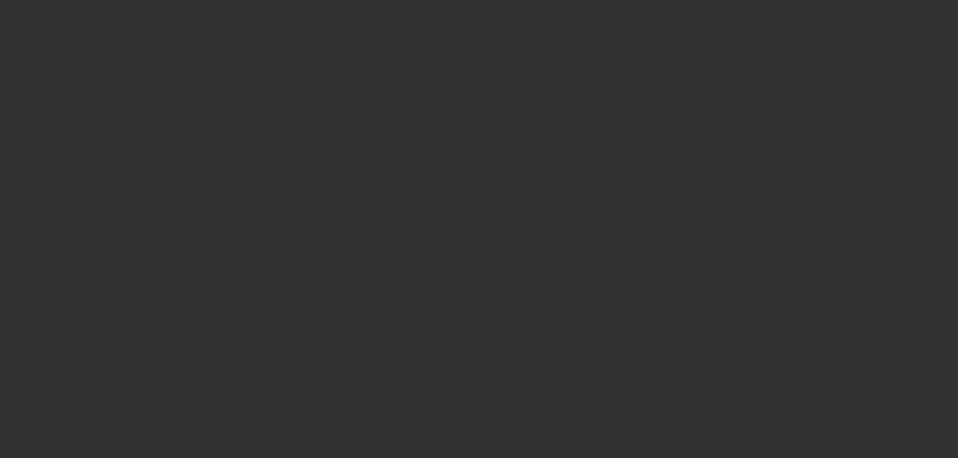
scroll to position [870, 0]
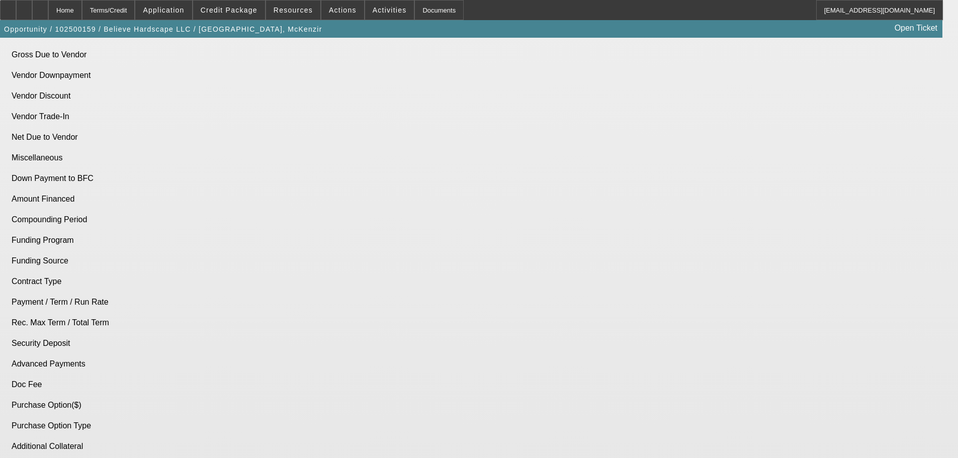
select select "0"
select select "2"
select select "0.1"
select select "4"
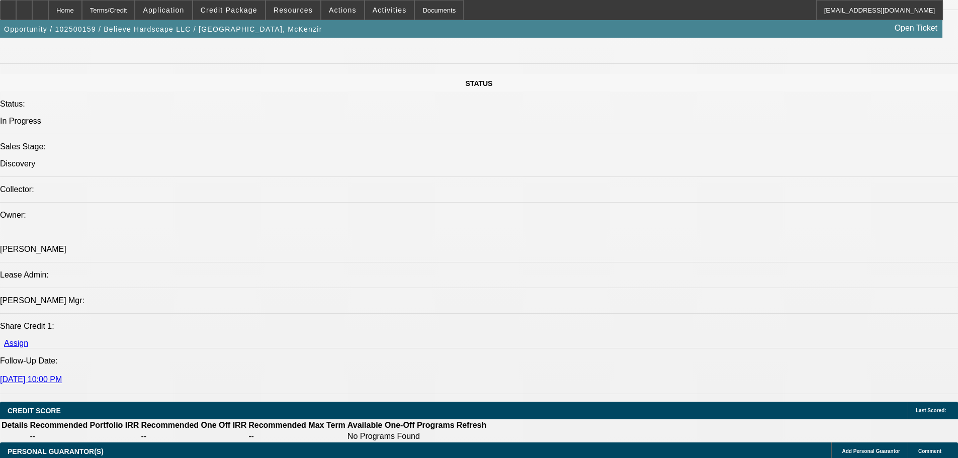
scroll to position [1088, 0]
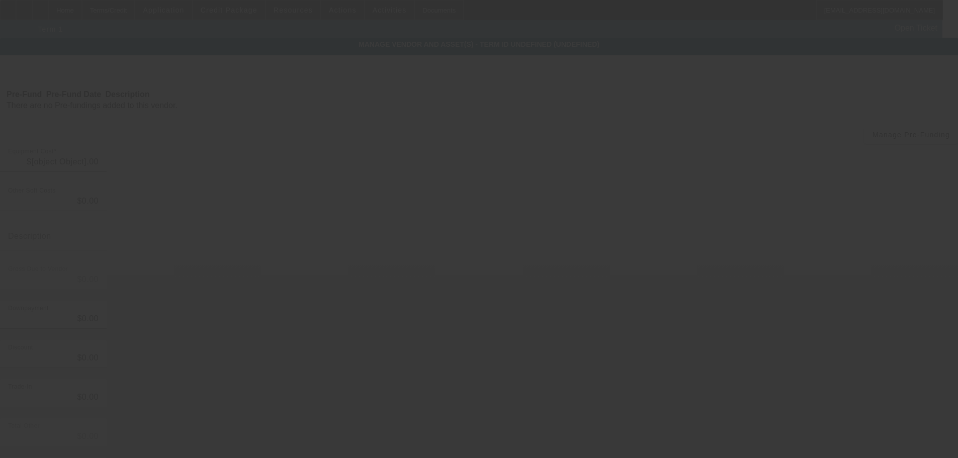
type input "$50,000.00"
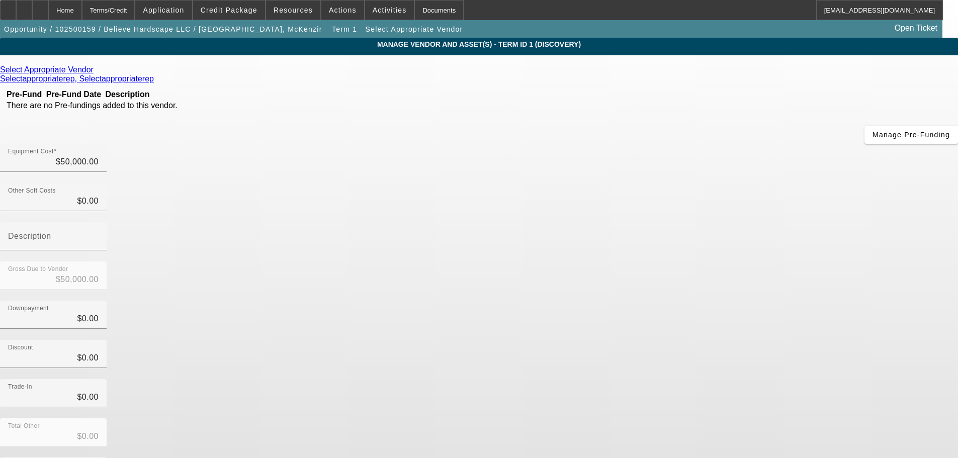
click at [96, 73] on icon at bounding box center [96, 69] width 0 height 9
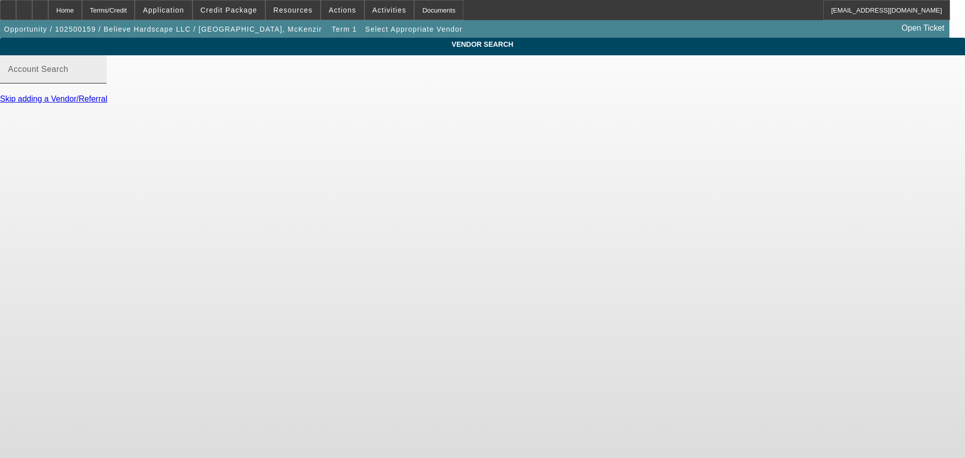
click at [99, 79] on input "Account Search" at bounding box center [53, 73] width 90 height 12
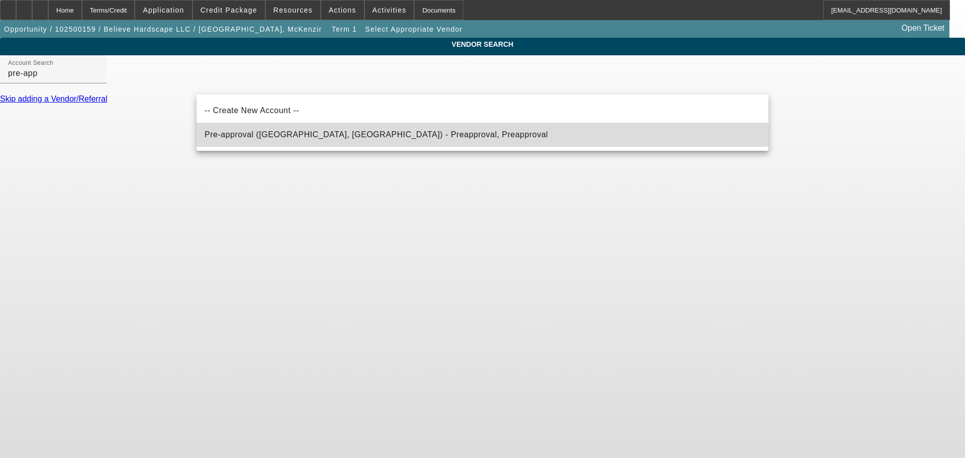
click at [382, 134] on mat-option "Pre-approval ([GEOGRAPHIC_DATA], [GEOGRAPHIC_DATA]) - Preapproval, Preapproval" at bounding box center [483, 135] width 572 height 24
type input "Pre-approval ([GEOGRAPHIC_DATA], [GEOGRAPHIC_DATA]) - Preapproval, Preapproval"
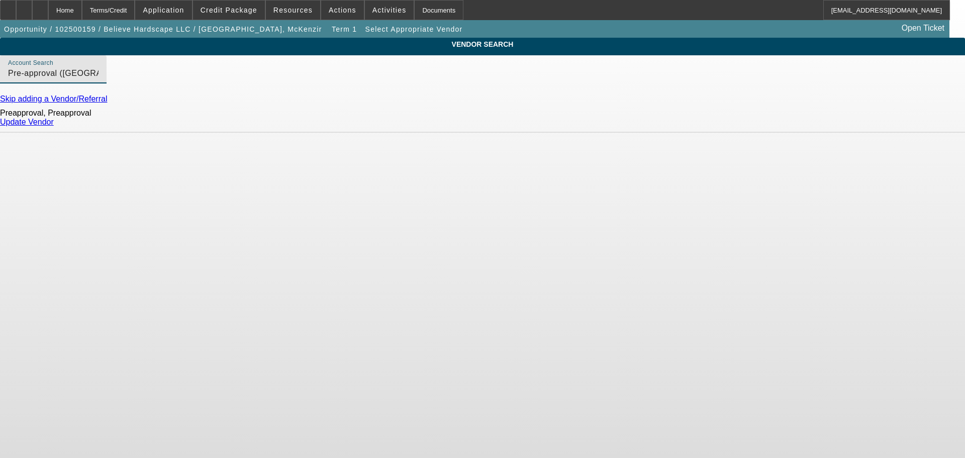
click at [54, 126] on link "Update Vendor" at bounding box center [27, 122] width 54 height 9
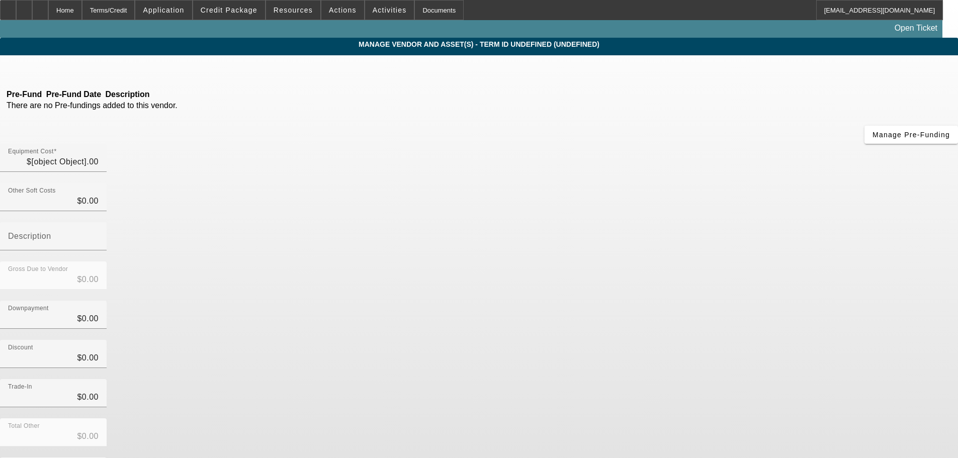
type input "$50,000.00"
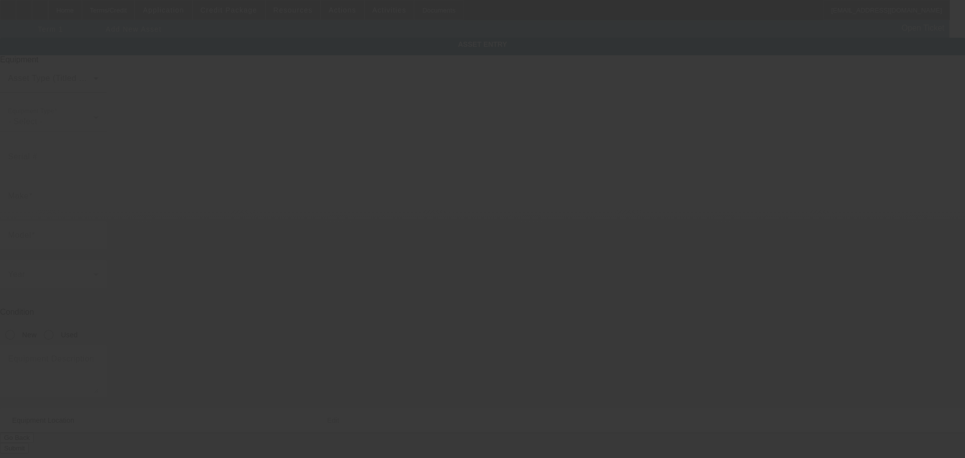
type input "N5734 [PERSON_NAME]"
type input "Onalaska"
type input "54650"
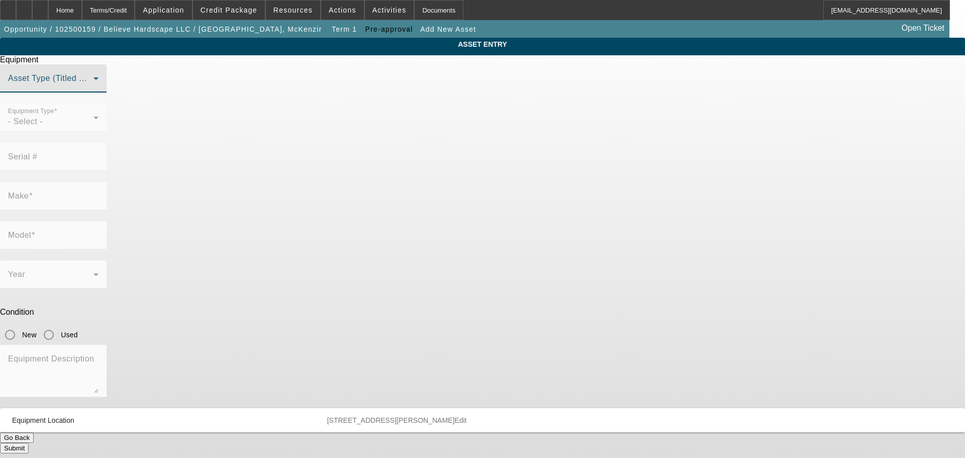
click at [94, 88] on span at bounding box center [50, 82] width 85 height 12
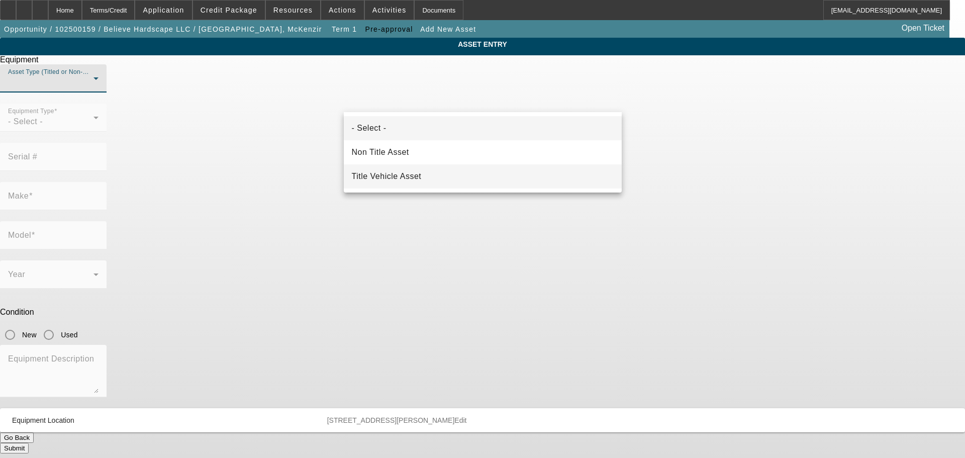
click at [428, 170] on mat-option "Title Vehicle Asset" at bounding box center [483, 176] width 278 height 24
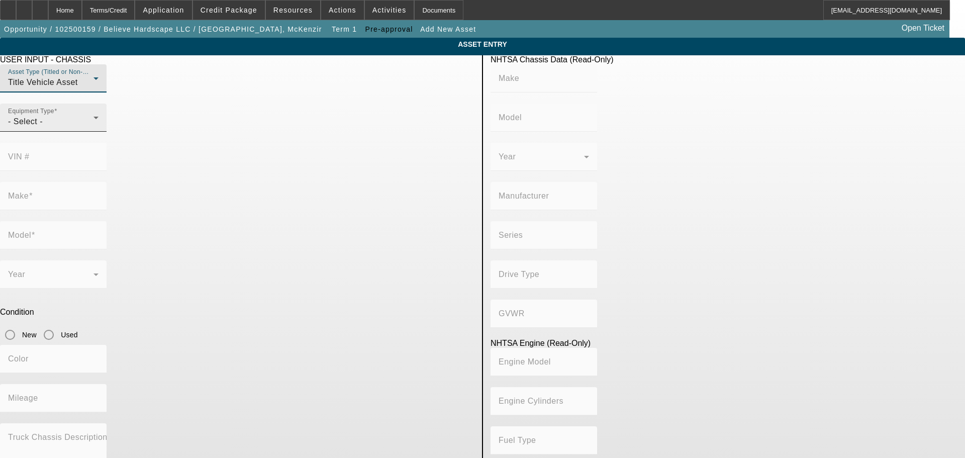
click at [94, 128] on div "- Select -" at bounding box center [50, 122] width 85 height 12
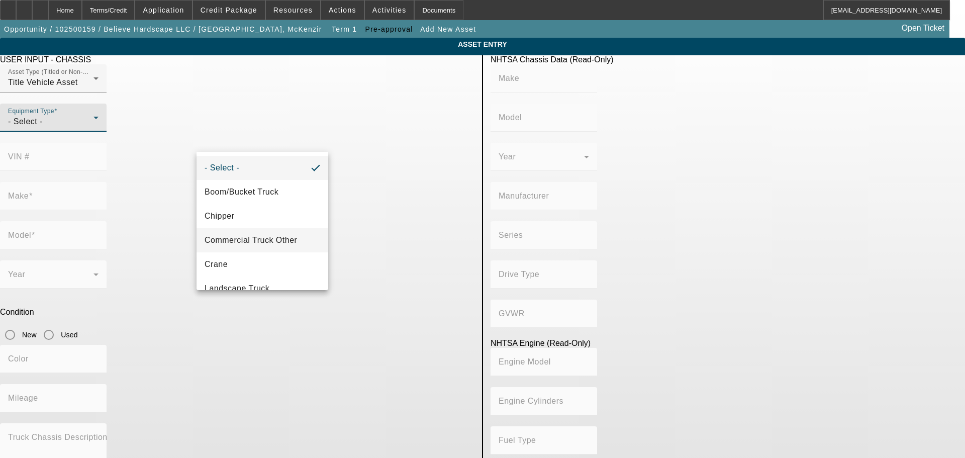
click at [279, 235] on span "Commercial Truck Other" at bounding box center [251, 240] width 93 height 12
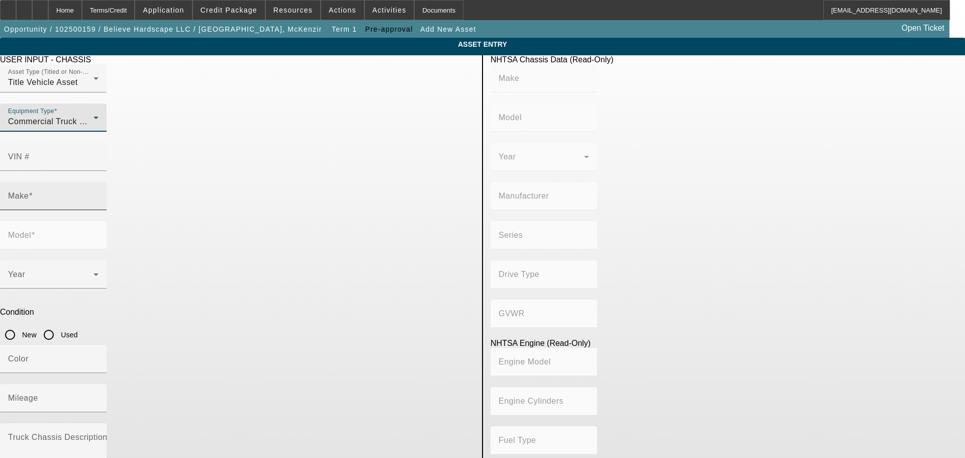
click at [99, 194] on input "Make" at bounding box center [53, 200] width 90 height 12
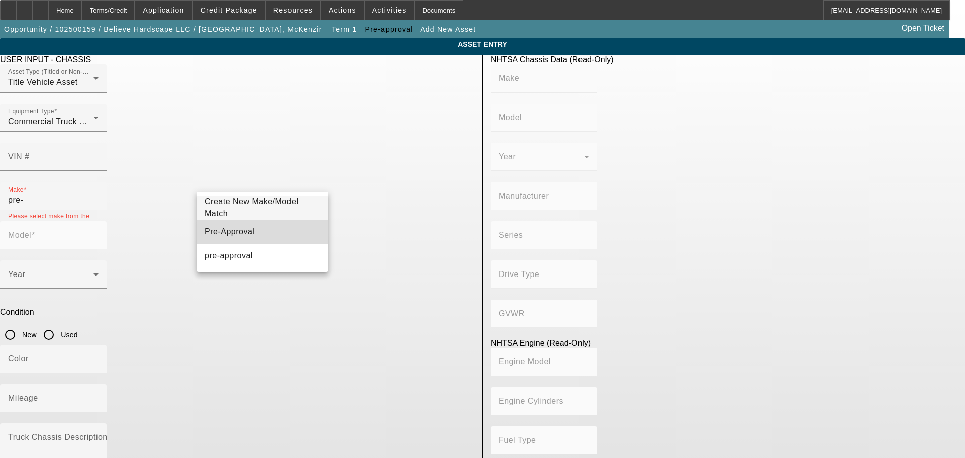
click at [260, 234] on mat-option "Pre-Approval" at bounding box center [263, 232] width 132 height 24
type input "Pre-Approval"
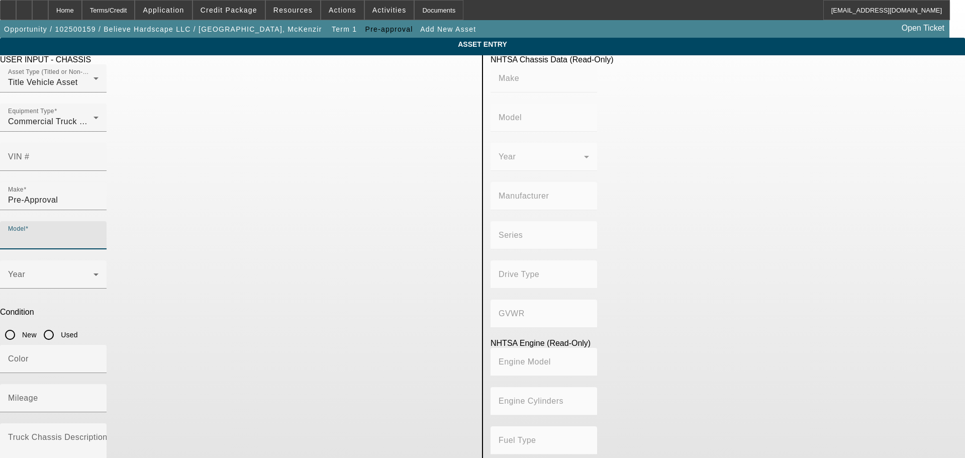
click at [99, 233] on input "Model" at bounding box center [53, 239] width 90 height 12
click at [388, 223] on mat-option "Pre- Approval" at bounding box center [409, 232] width 132 height 24
type input "Pre- Approval"
click at [59, 325] on input "Used" at bounding box center [49, 335] width 20 height 20
radio input "true"
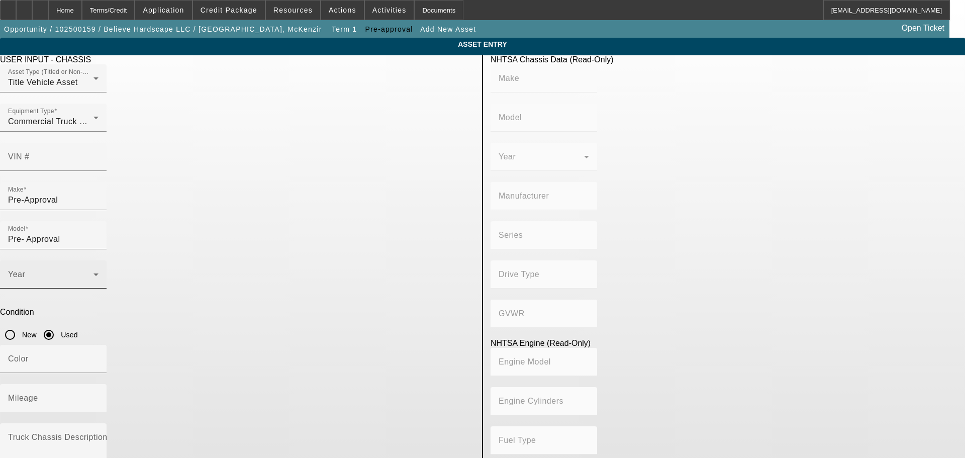
click at [99, 260] on div "Year" at bounding box center [53, 274] width 90 height 28
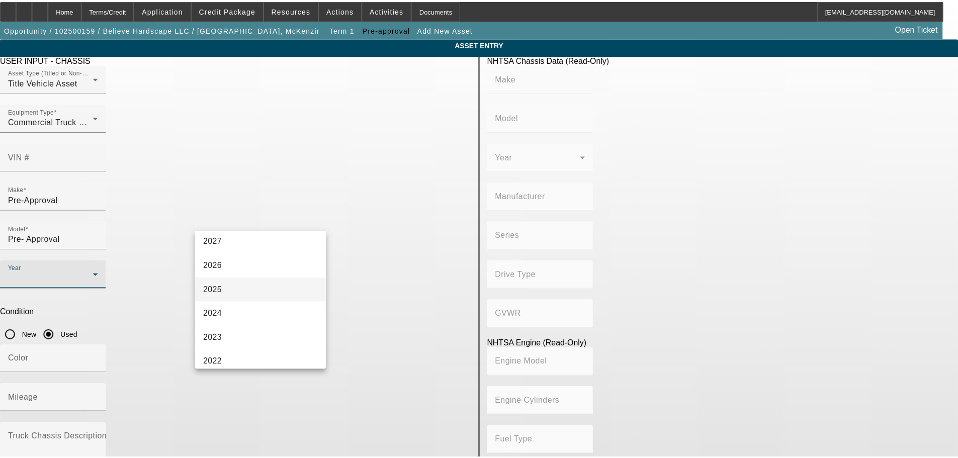
scroll to position [151, 0]
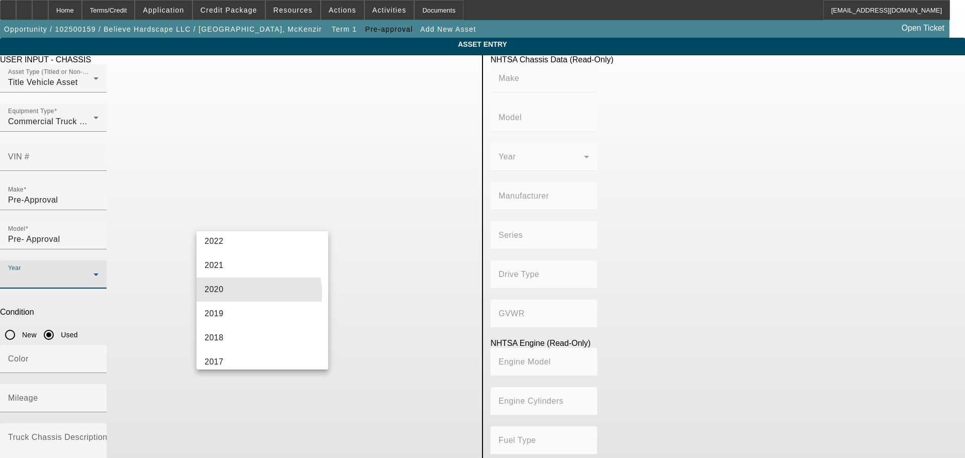
drag, startPoint x: 242, startPoint y: 294, endPoint x: 334, endPoint y: 267, distance: 95.8
click at [242, 294] on mat-option "2020" at bounding box center [263, 290] width 132 height 24
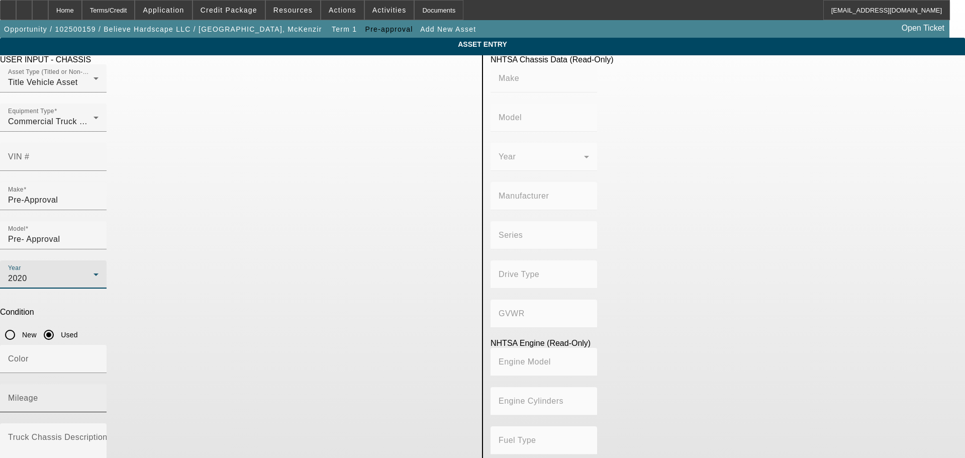
click at [99, 396] on input "Mileage" at bounding box center [53, 402] width 90 height 12
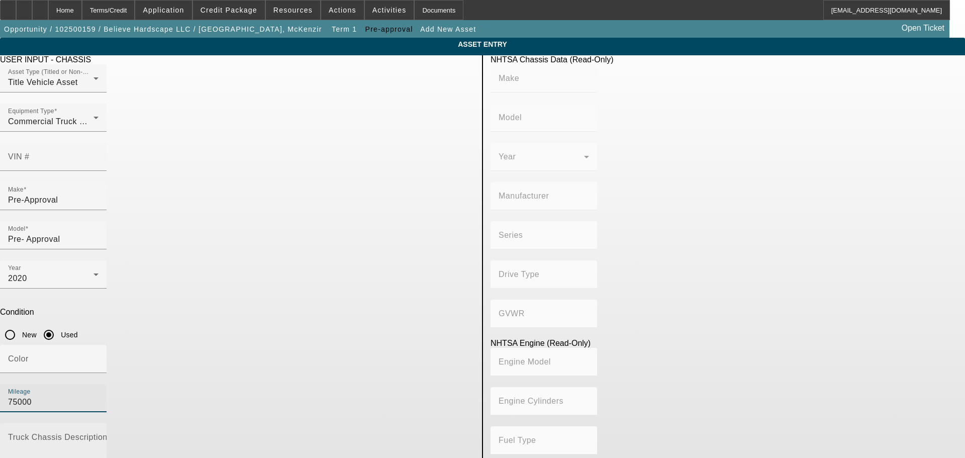
type input "75000"
click at [99, 435] on textarea "Truck Chassis Description (Describe the truck chassis only)" at bounding box center [53, 453] width 90 height 36
type textarea "Looking for a service truck, preferably a Ram 3500."
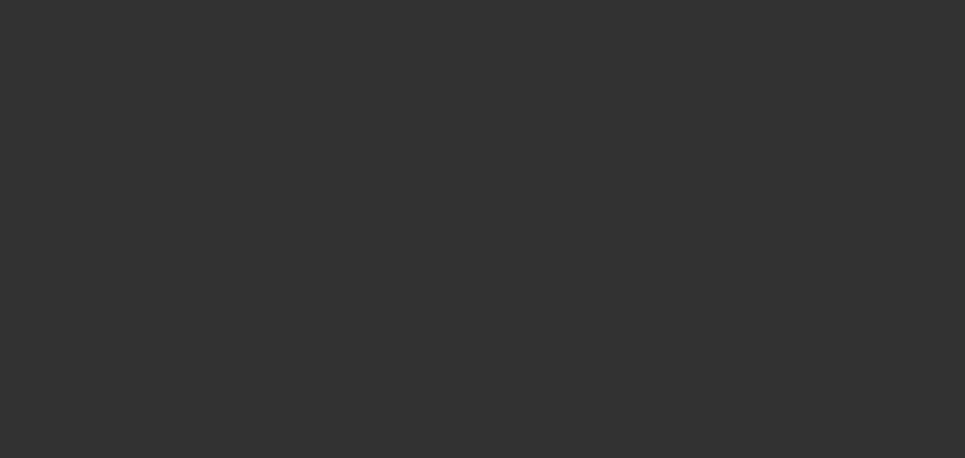
type input "$50,000.00"
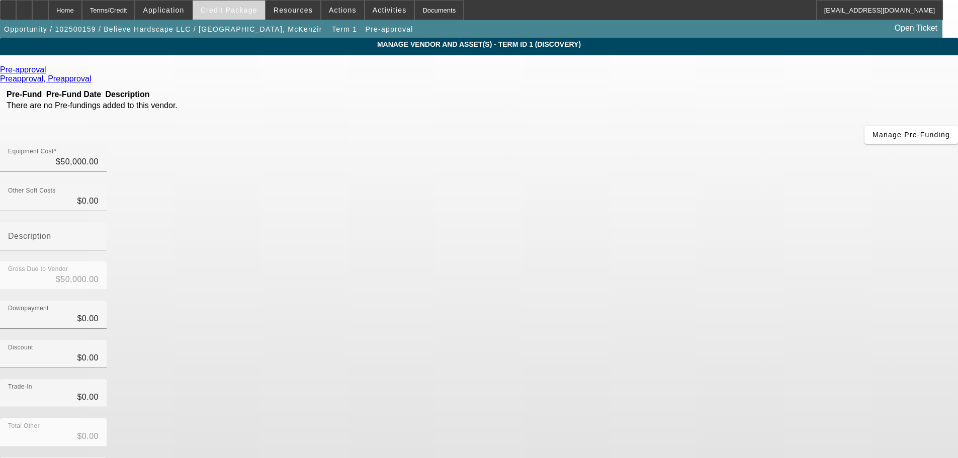
click at [238, 13] on span "Credit Package" at bounding box center [229, 10] width 57 height 8
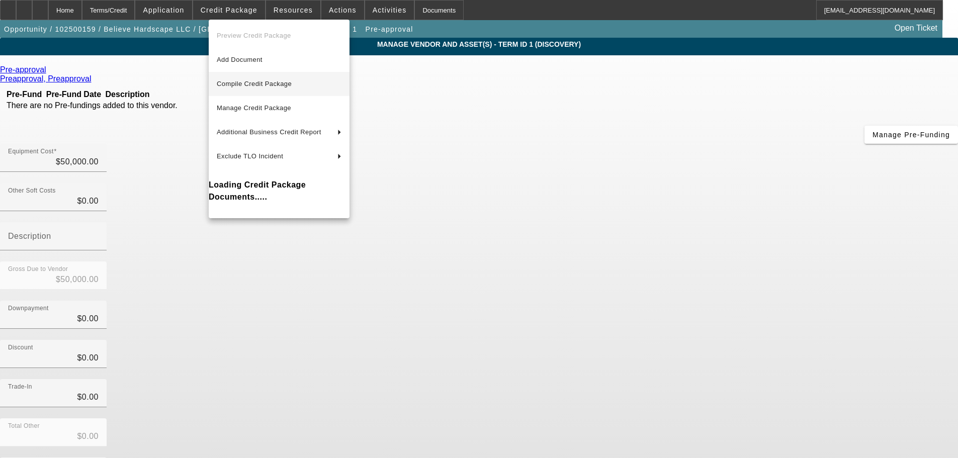
click at [283, 86] on span "Compile Credit Package" at bounding box center [254, 84] width 75 height 8
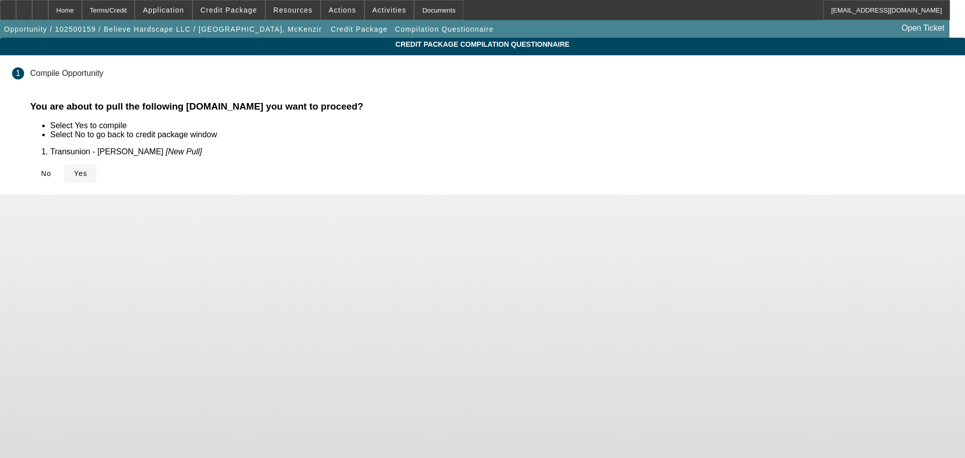
click at [87, 169] on span "Yes" at bounding box center [81, 173] width 14 height 8
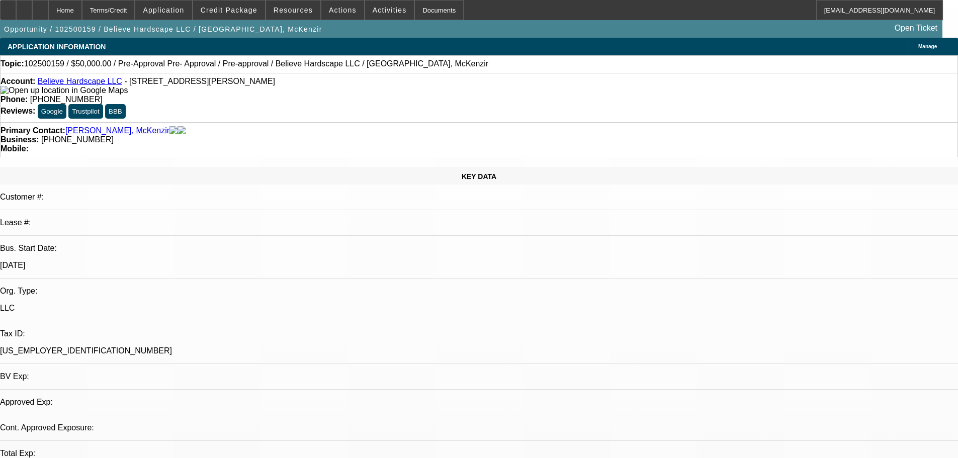
select select "0"
select select "2"
select select "0.1"
select select "4"
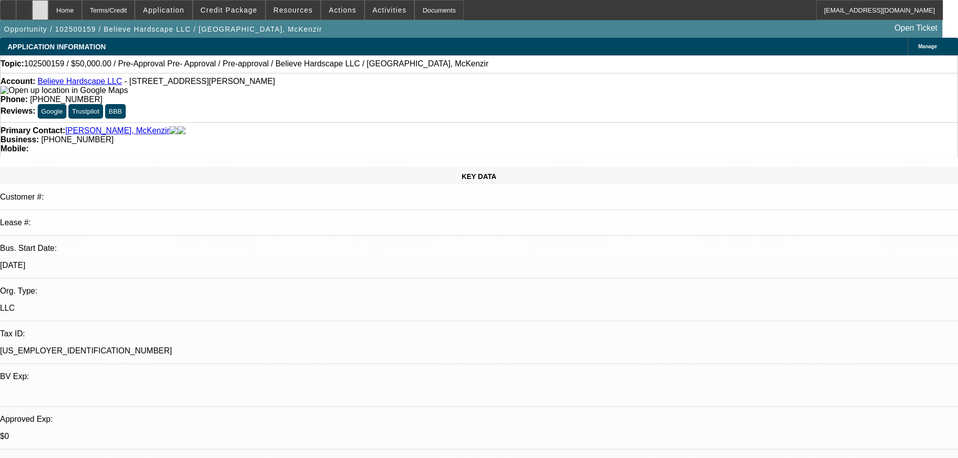
click at [40, 7] on icon at bounding box center [40, 7] width 0 height 0
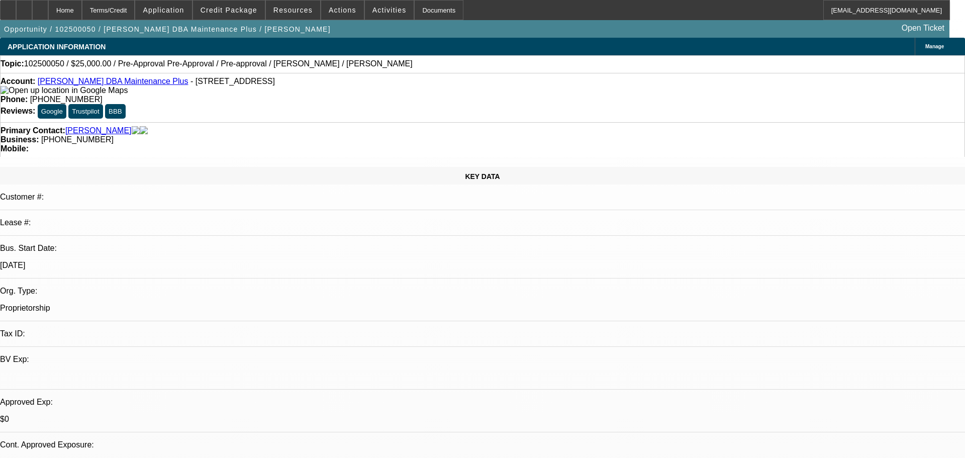
select select "0"
select select "0.1"
select select "2"
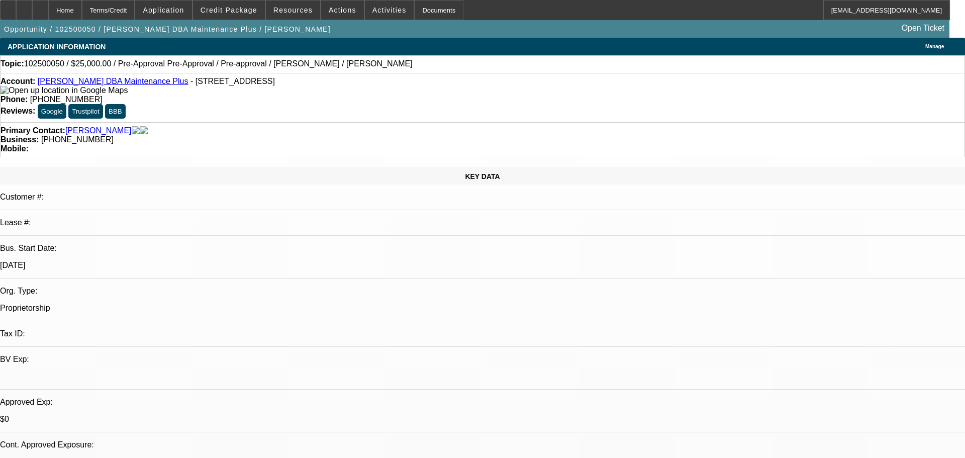
select select "0"
select select "2"
select select "0"
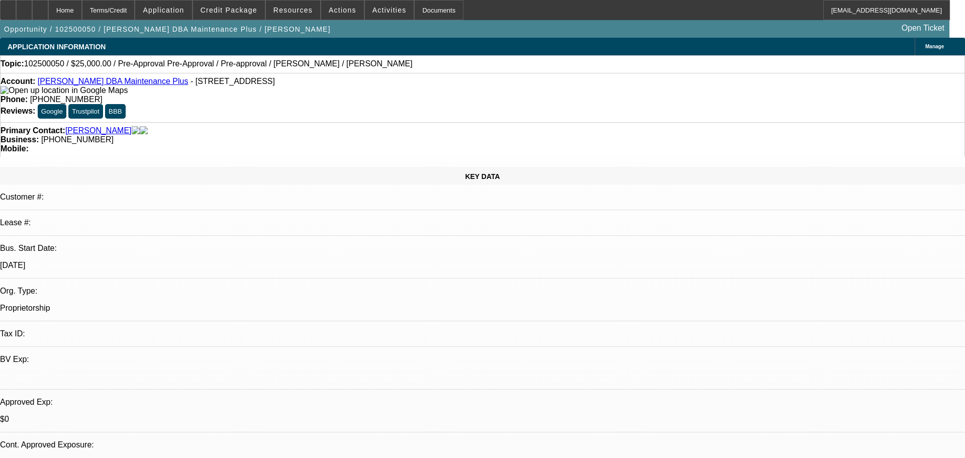
select select "2"
select select "0"
select select "1"
select select "4"
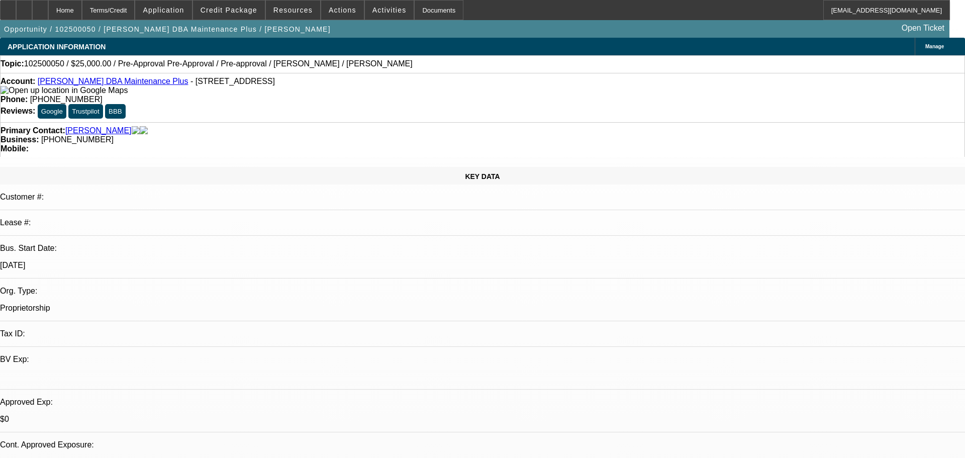
select select "1"
select select "2"
select select "6"
select select "1"
select select "2"
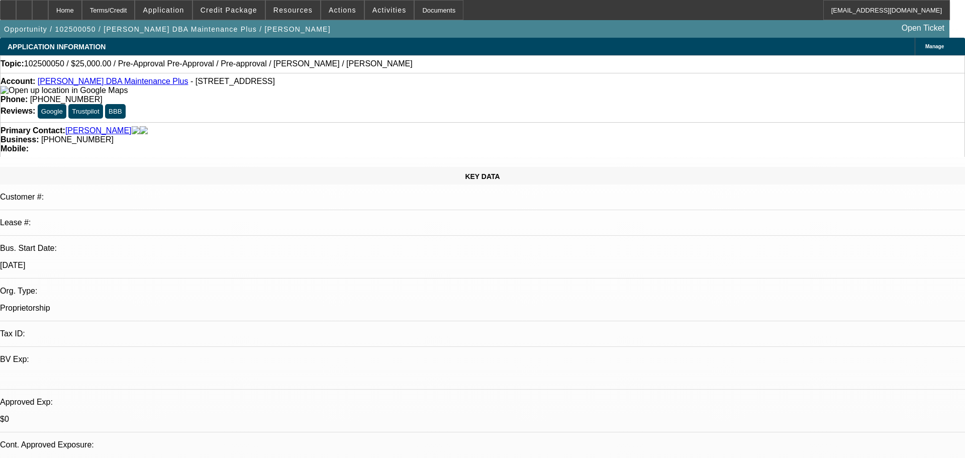
select select "6"
select select "1"
select select "2"
select select "6"
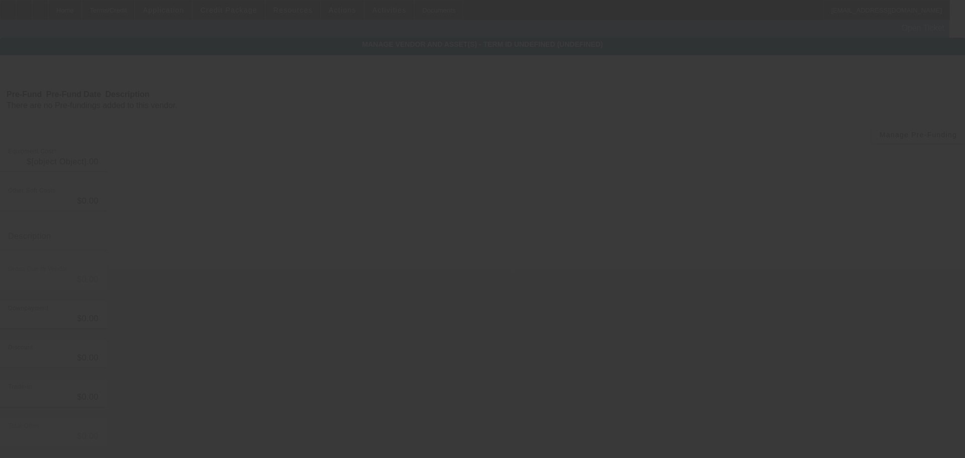
type input "$50,000.00"
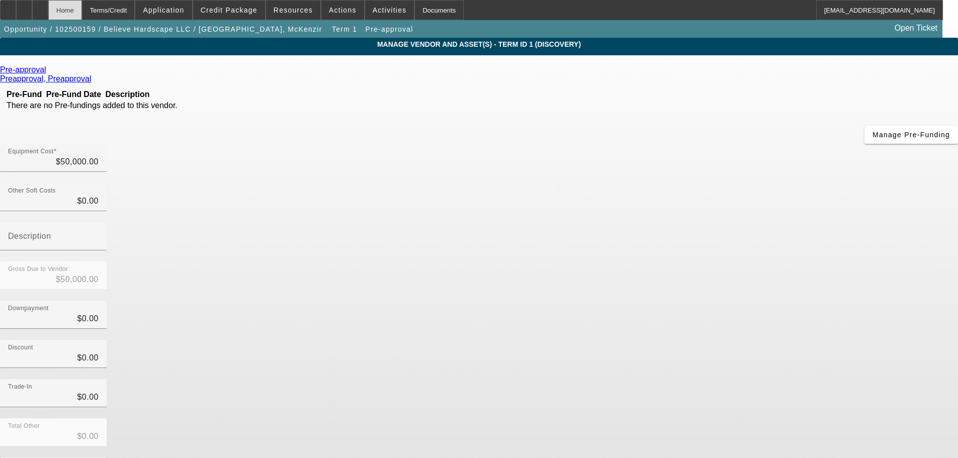
click at [82, 8] on div "Home" at bounding box center [65, 10] width 34 height 20
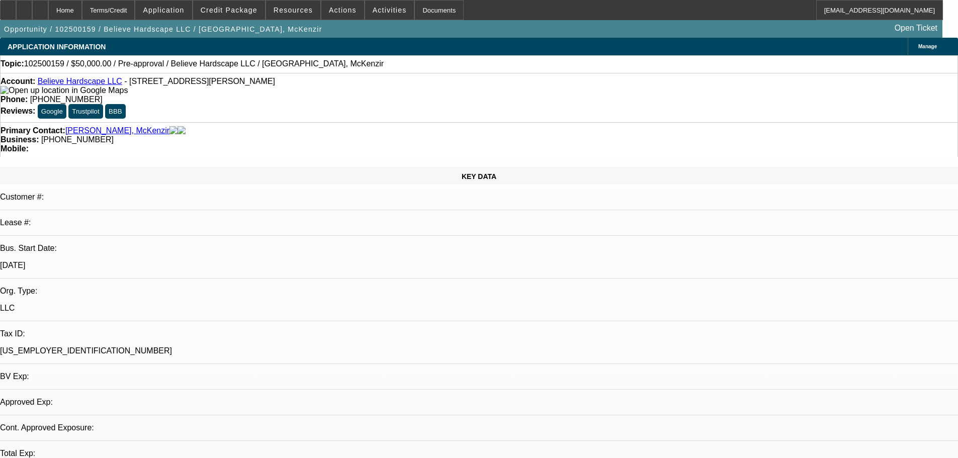
select select "0"
select select "2"
select select "0.1"
select select "4"
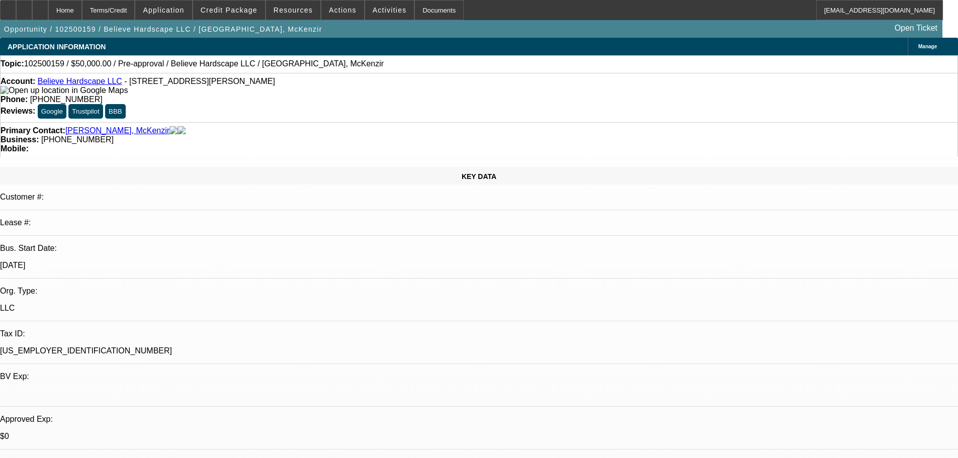
select select "1"
select select "0"
select select "2"
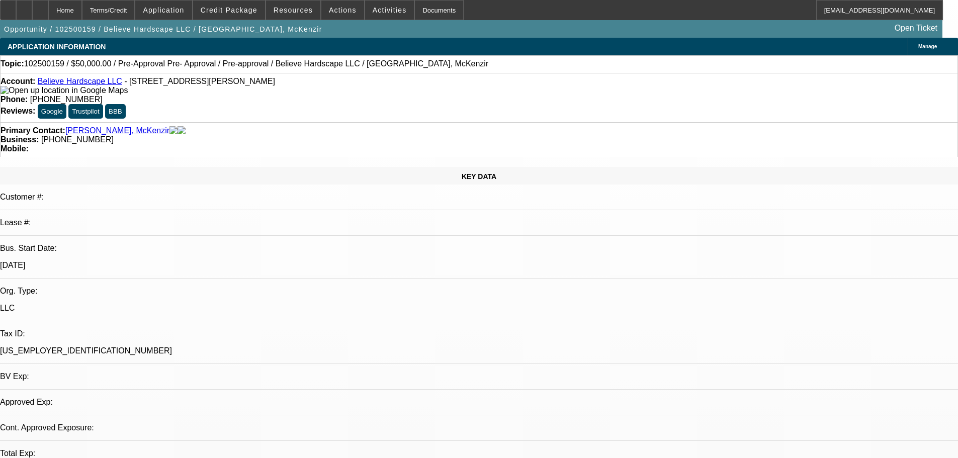
select select "0.1"
select select "4"
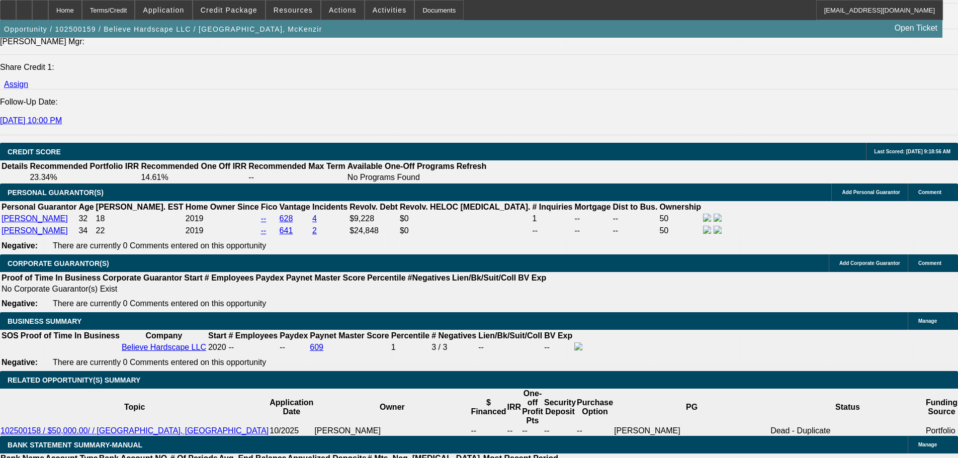
scroll to position [1207, 0]
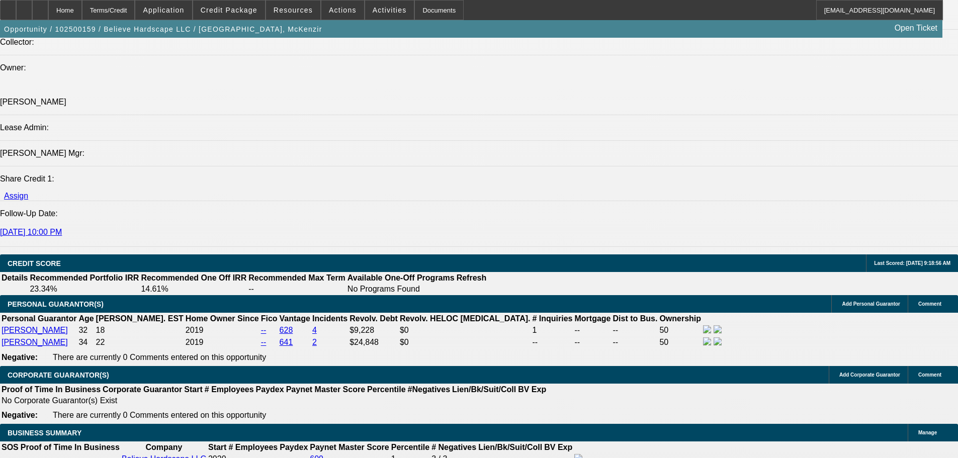
type input "$0.00"
type input "48"
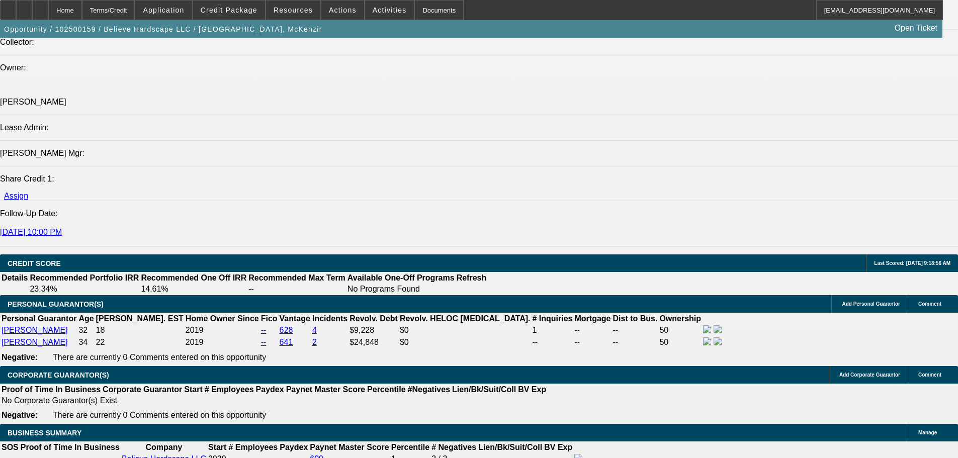
type input "1"
type input "$2,126.14"
type input "$1,063.07"
type input "15"
type input "$2,783.08"
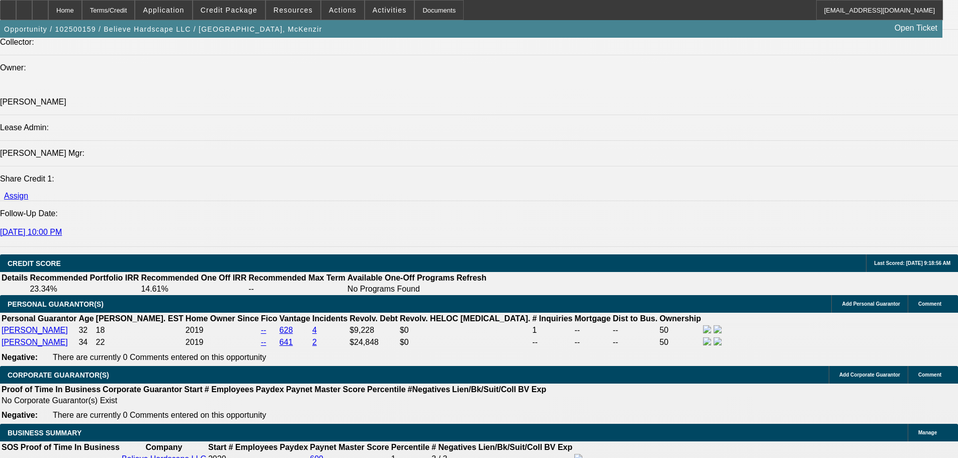
type input "$1,391.54"
type input "15"
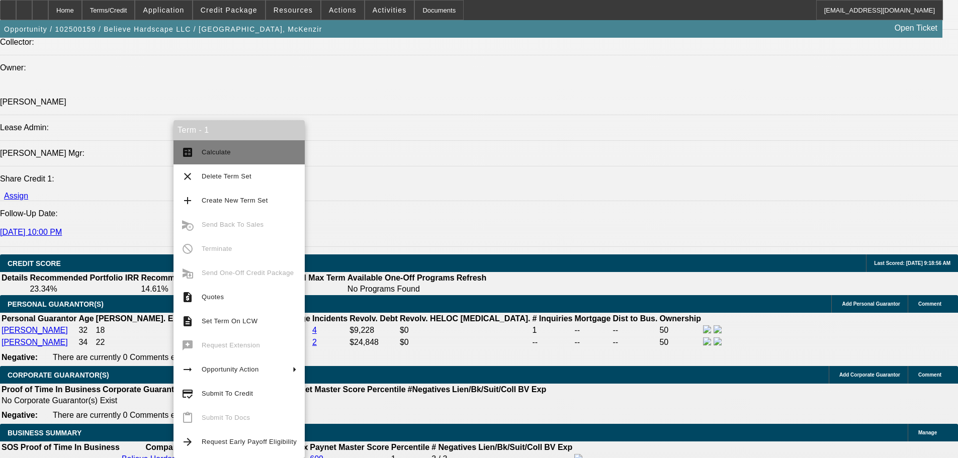
click at [260, 154] on span "Calculate" at bounding box center [249, 152] width 95 height 12
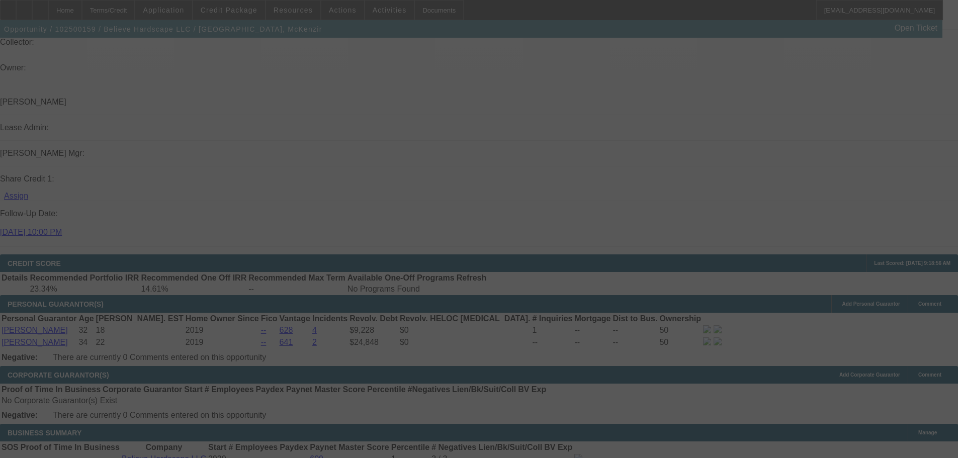
select select "0"
select select "2"
select select "0.1"
select select "4"
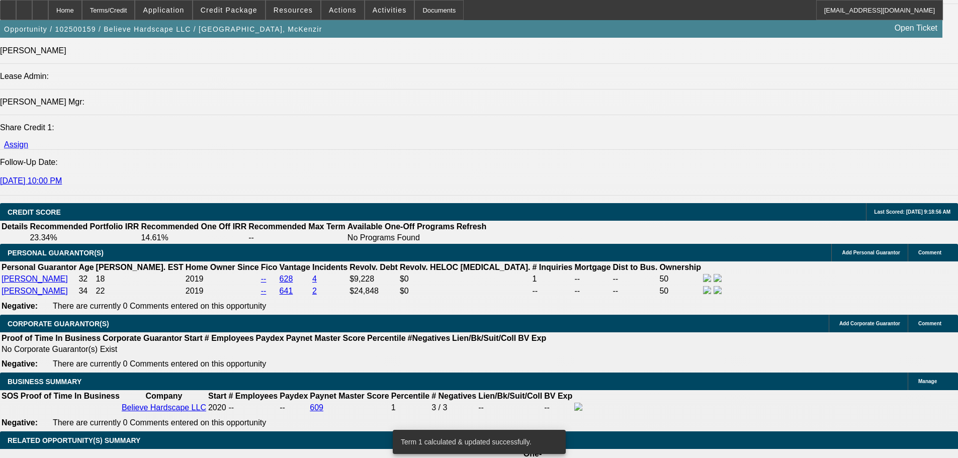
scroll to position [1257, 0]
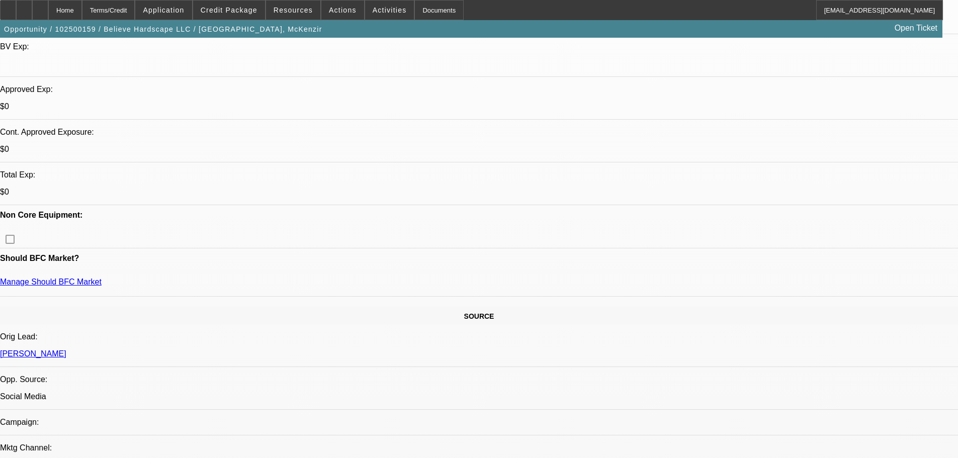
scroll to position [352, 0]
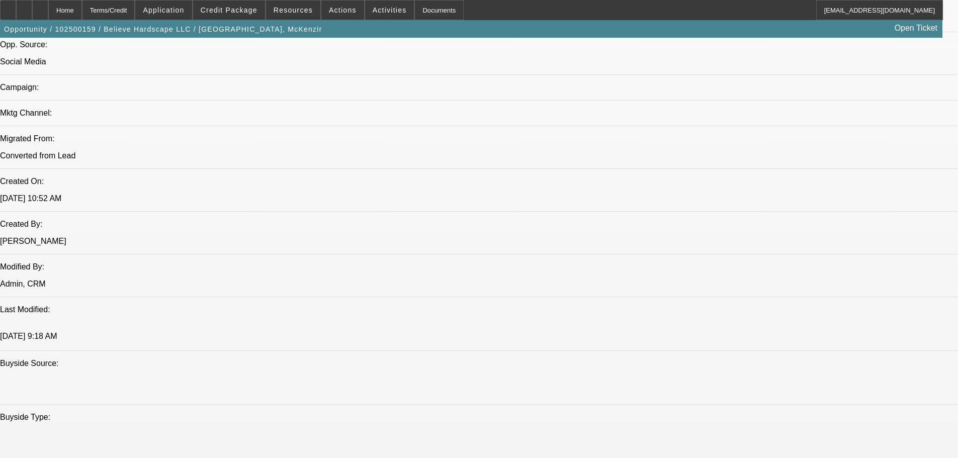
scroll to position [754, 0]
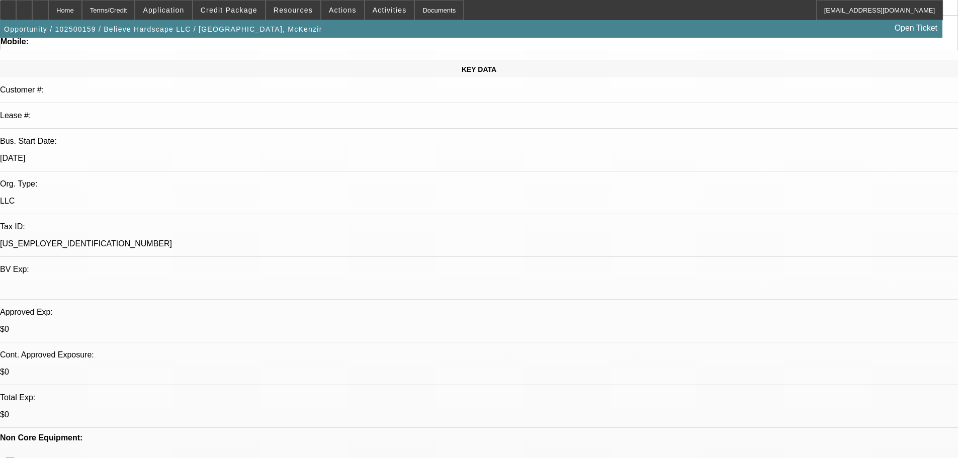
scroll to position [0, 0]
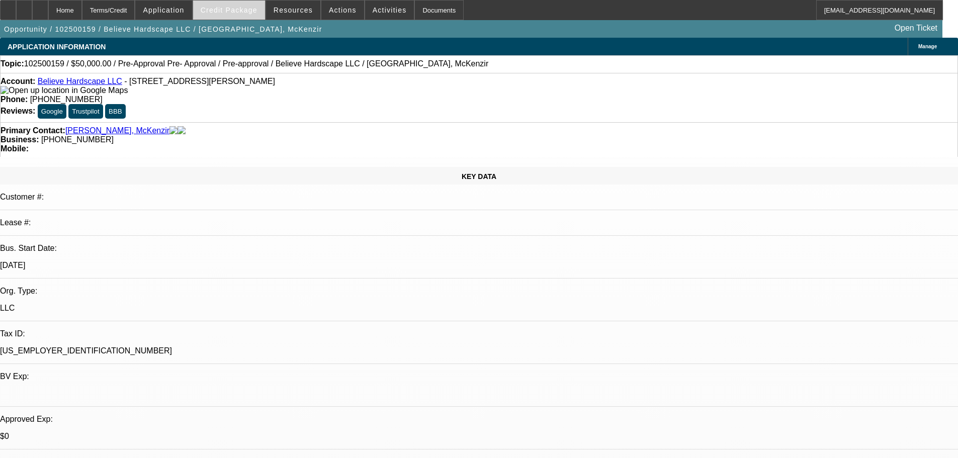
click at [241, 12] on span "Credit Package" at bounding box center [229, 10] width 57 height 8
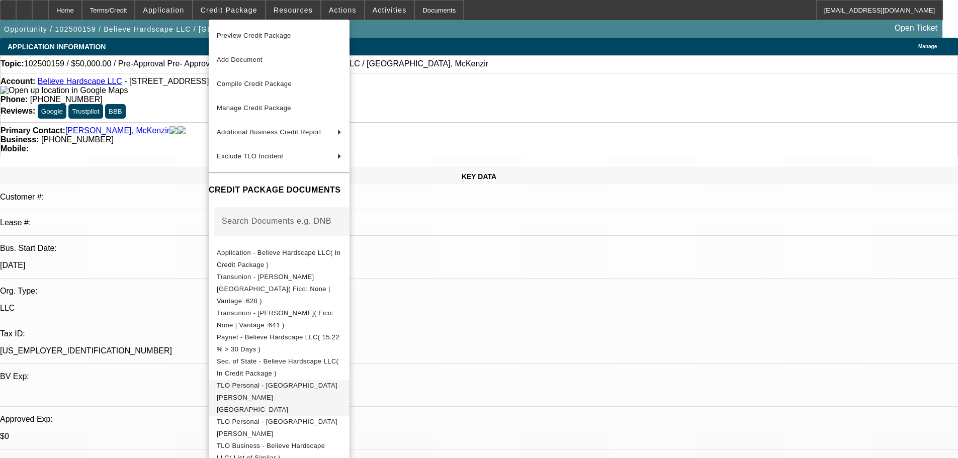
scroll to position [62, 0]
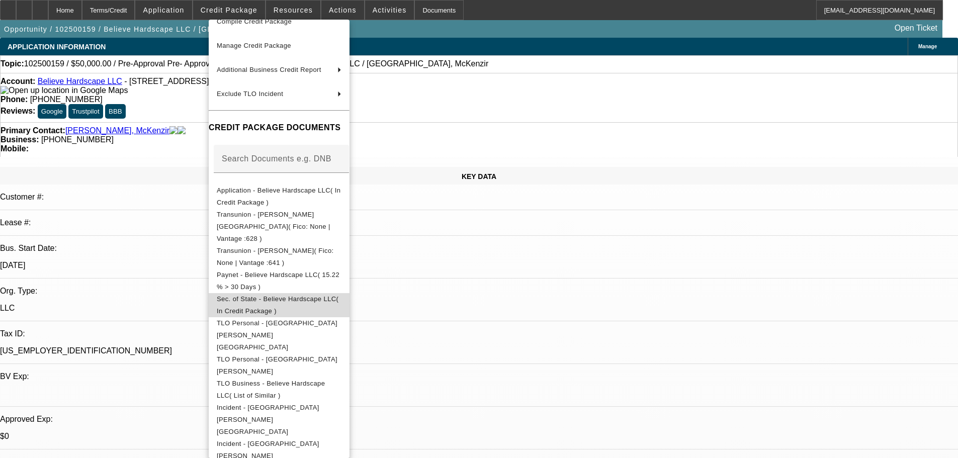
click at [331, 295] on span "Sec. of State - Believe Hardscape LLC( In Credit Package )" at bounding box center [278, 305] width 122 height 20
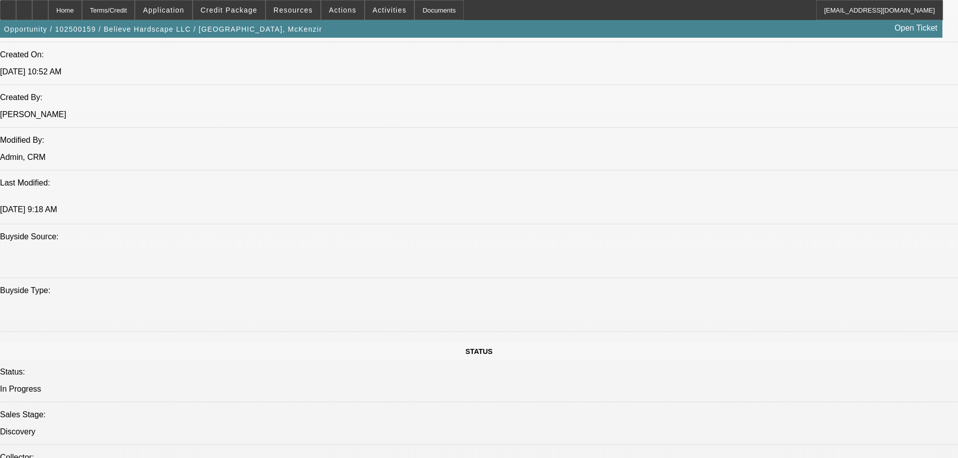
scroll to position [1056, 0]
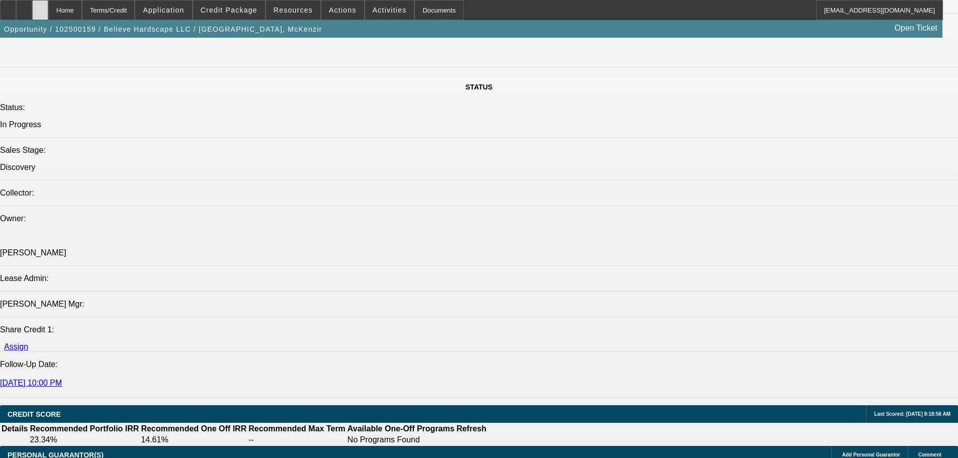
click at [48, 7] on div at bounding box center [40, 10] width 16 height 20
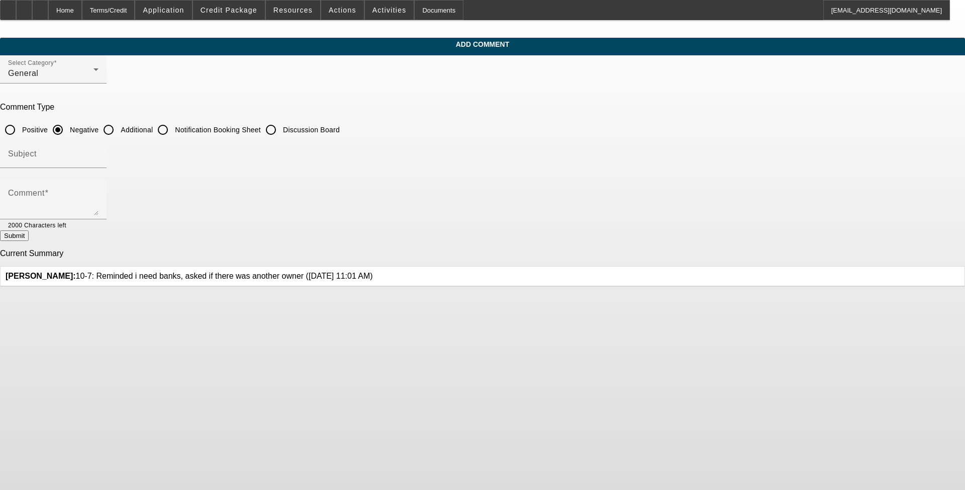
click at [119, 131] on input "Additional" at bounding box center [109, 130] width 20 height 20
radio input "true"
click at [99, 184] on div "Comment" at bounding box center [53, 199] width 90 height 40
click at [99, 206] on textarea "[PERSON_NAME] and [PERSON_NAME] have owned and operated, Believe Hardscape LLC,…" at bounding box center [53, 203] width 90 height 24
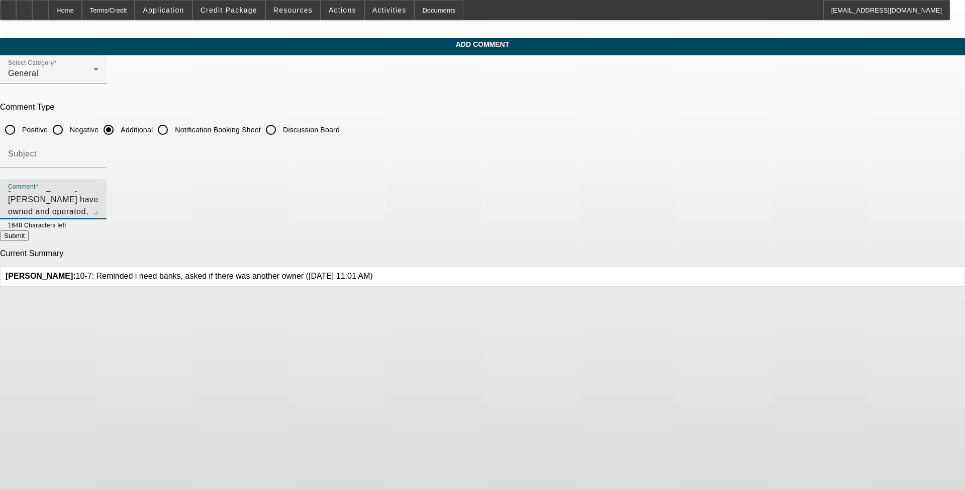
scroll to position [22, 0]
click at [99, 198] on textarea "[PERSON_NAME] and [PERSON_NAME] have owned and operated, Believe Hardscape LLC,…" at bounding box center [53, 203] width 90 height 24
click at [99, 209] on textarea "[PERSON_NAME] and [PERSON_NAME] have owned and operated, Believe Hardscape LLC,…" at bounding box center [53, 203] width 90 height 24
click at [99, 196] on textarea "[PERSON_NAME] and [PERSON_NAME] have owned and operated, Believe Hardscape LLC,…" at bounding box center [53, 203] width 90 height 24
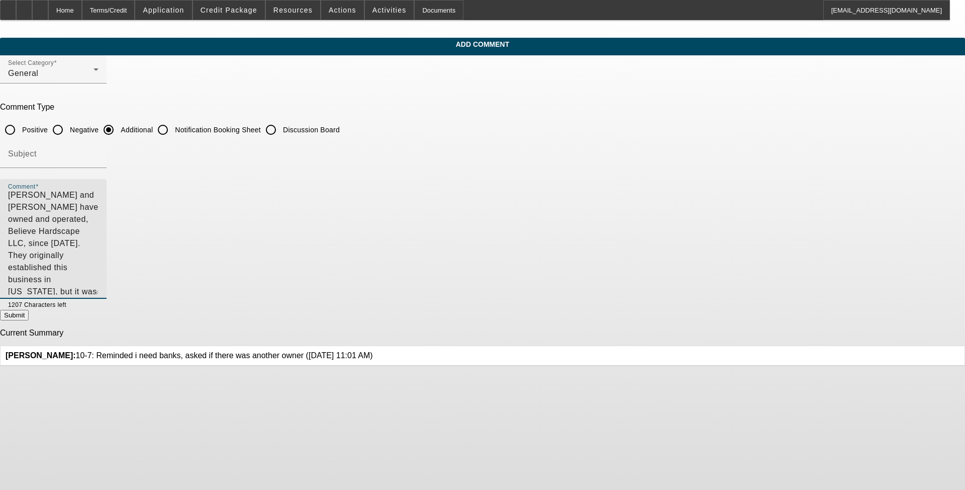
scroll to position [0, 0]
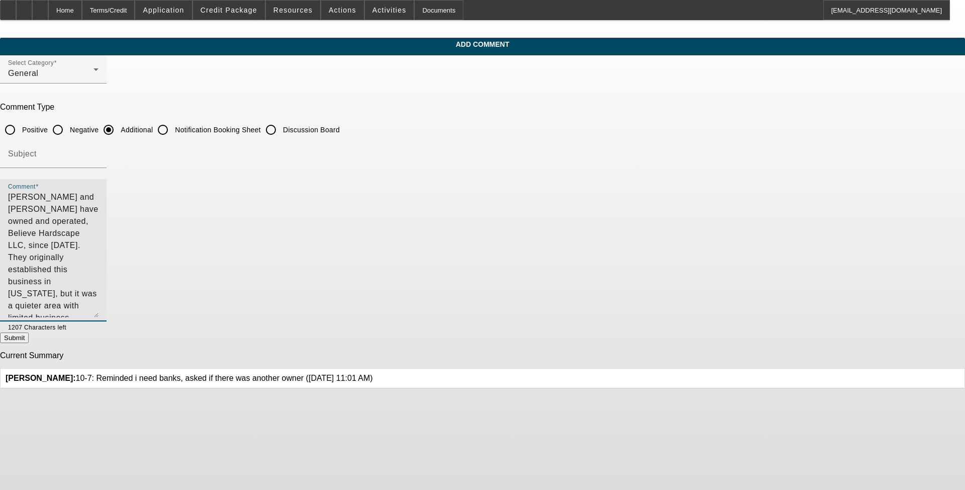
drag, startPoint x: 661, startPoint y: 209, endPoint x: 670, endPoint y: 310, distance: 101.5
click at [402, 311] on div "Comment Jacob and [PERSON_NAME] have owned and operated, Believe Hardscape LLC,…" at bounding box center [482, 255] width 965 height 153
type textarea "[PERSON_NAME] and [PERSON_NAME] have owned and operated, Believe Hardscape LLC,…"
click at [29, 342] on button "Submit" at bounding box center [14, 337] width 29 height 11
radio input "true"
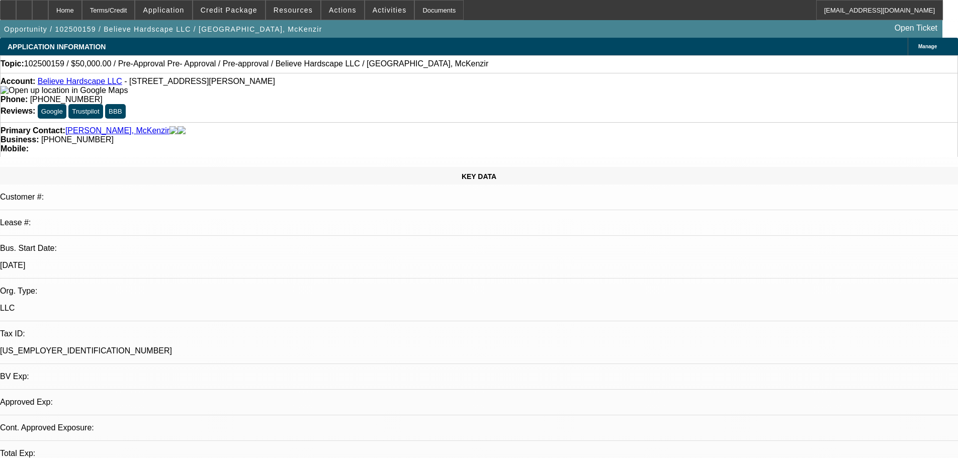
select select "0"
select select "2"
select select "0.1"
select select "4"
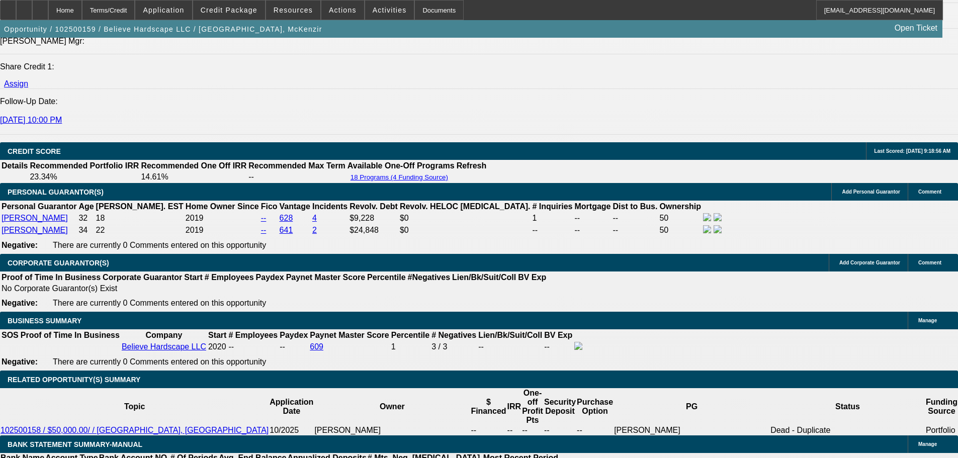
scroll to position [1253, 0]
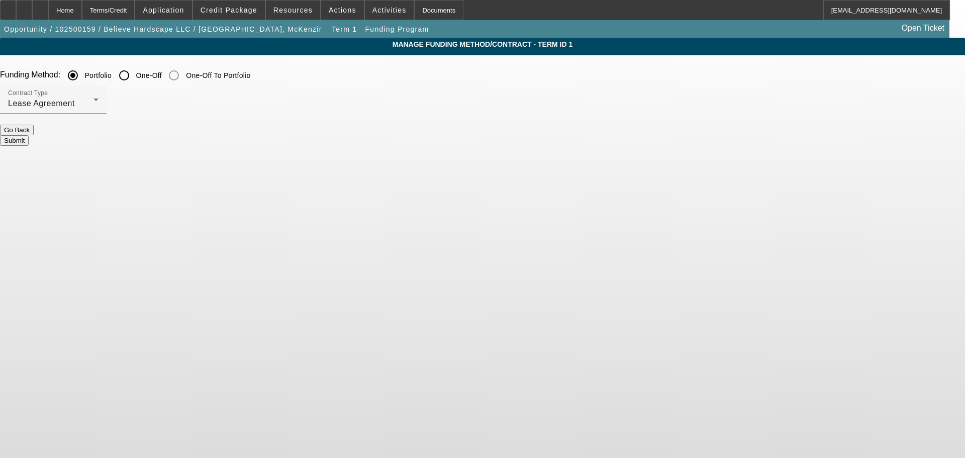
click at [134, 71] on input "One-Off" at bounding box center [124, 75] width 20 height 20
radio input "true"
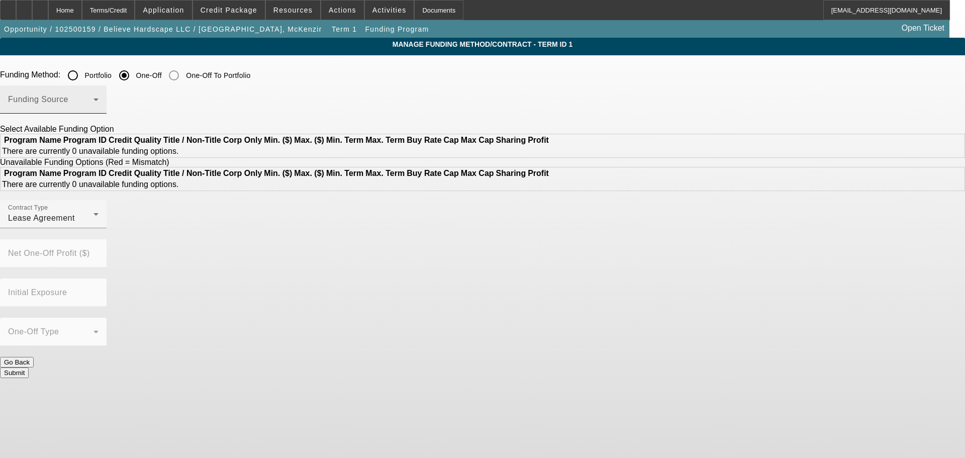
click at [99, 92] on div "Funding Source" at bounding box center [53, 99] width 90 height 28
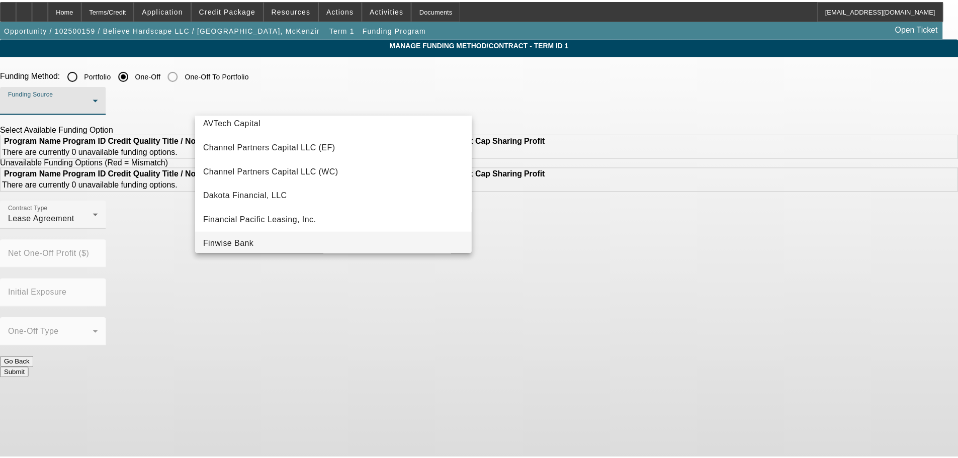
scroll to position [101, 0]
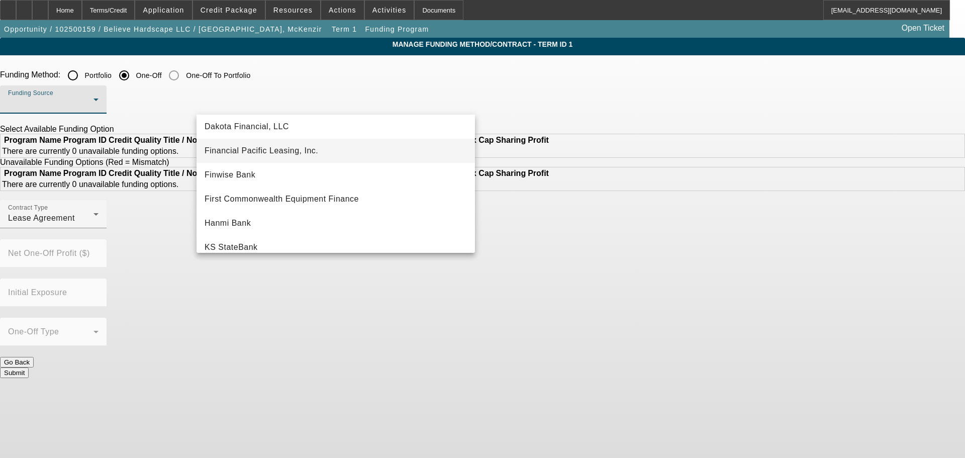
click at [290, 149] on span "Financial Pacific Leasing, Inc." at bounding box center [262, 151] width 114 height 12
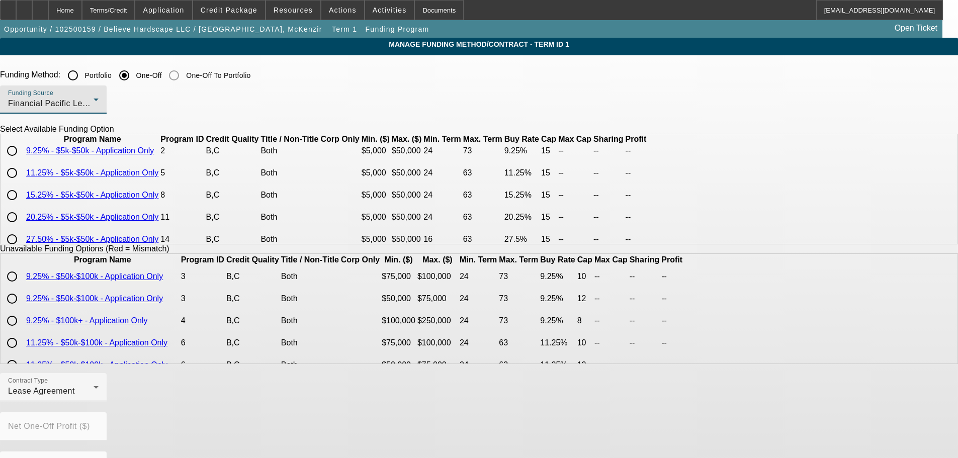
scroll to position [50, 0]
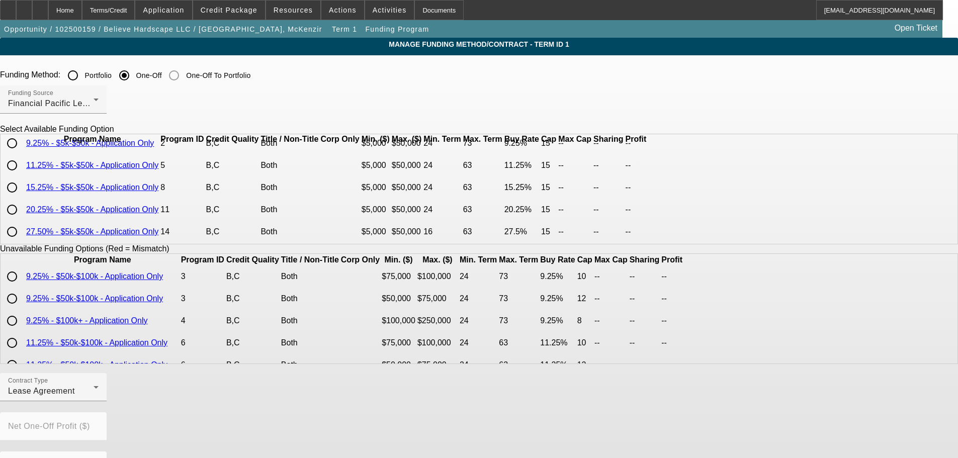
click at [22, 198] on input "radio" at bounding box center [12, 187] width 20 height 20
radio input "true"
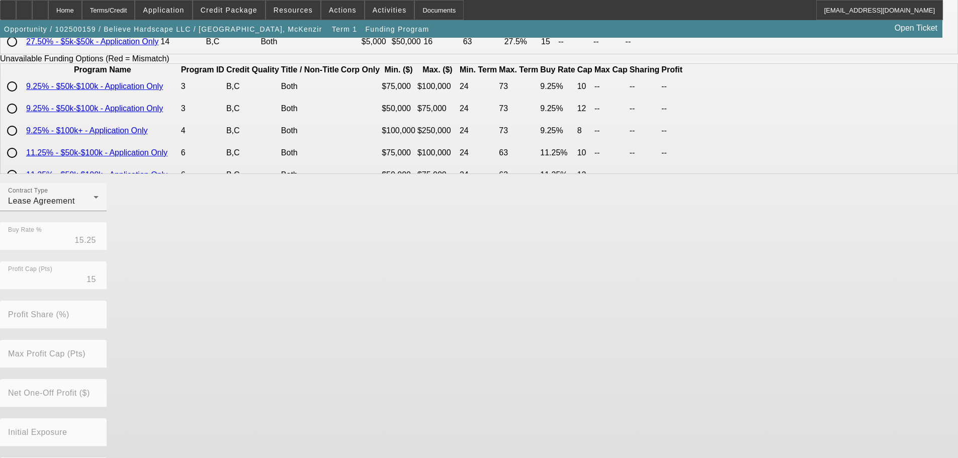
scroll to position [228, 0]
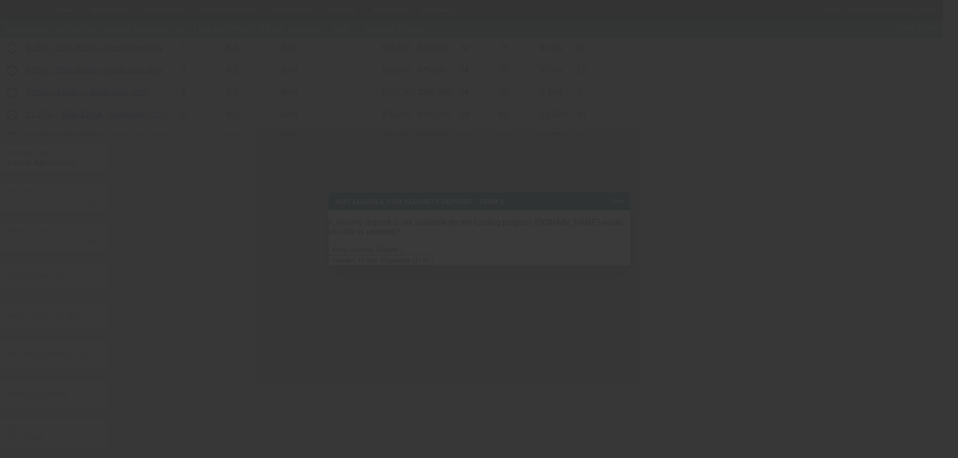
scroll to position [0, 0]
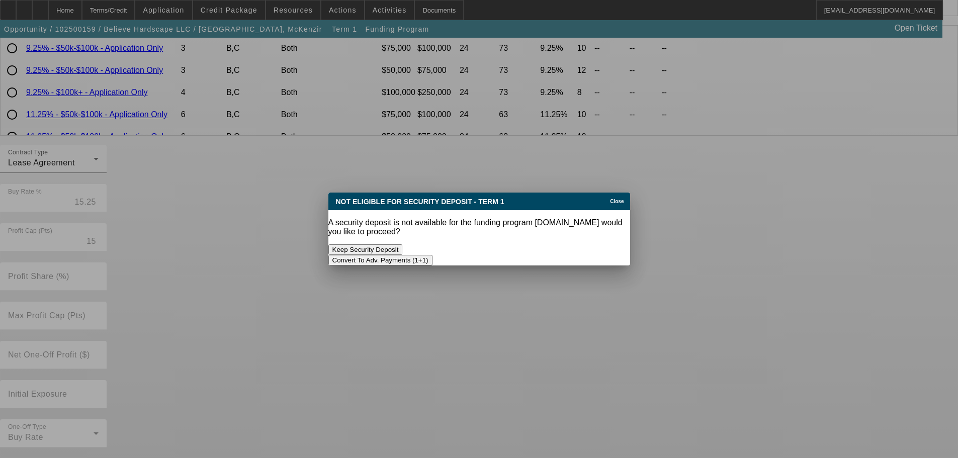
click at [432, 255] on button "Convert To Adv. Payments (1+1)" at bounding box center [380, 260] width 104 height 11
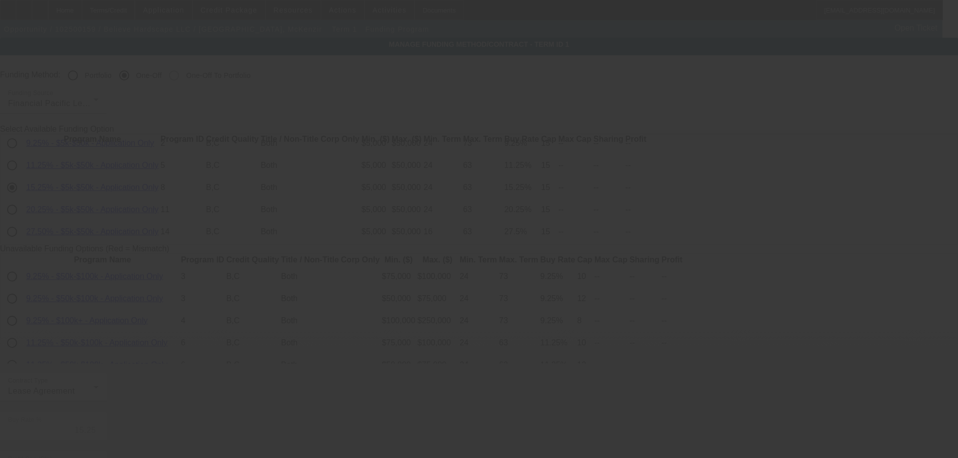
scroll to position [228, 0]
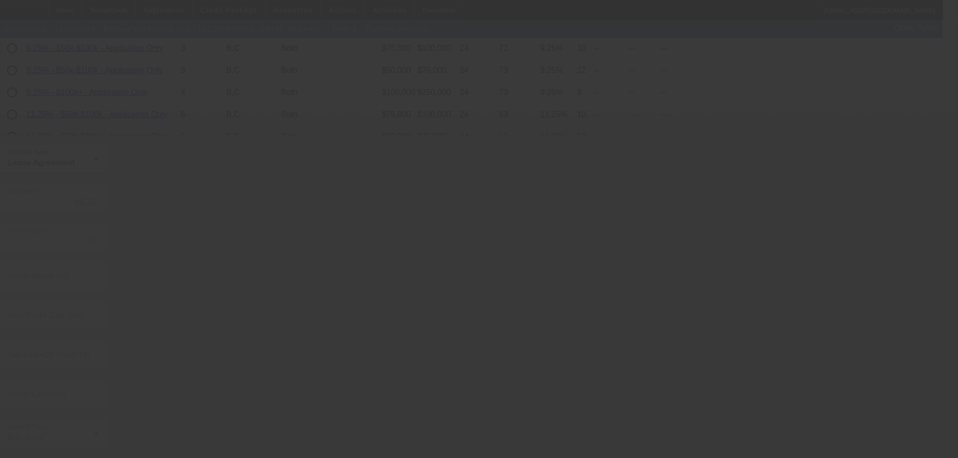
radio input "true"
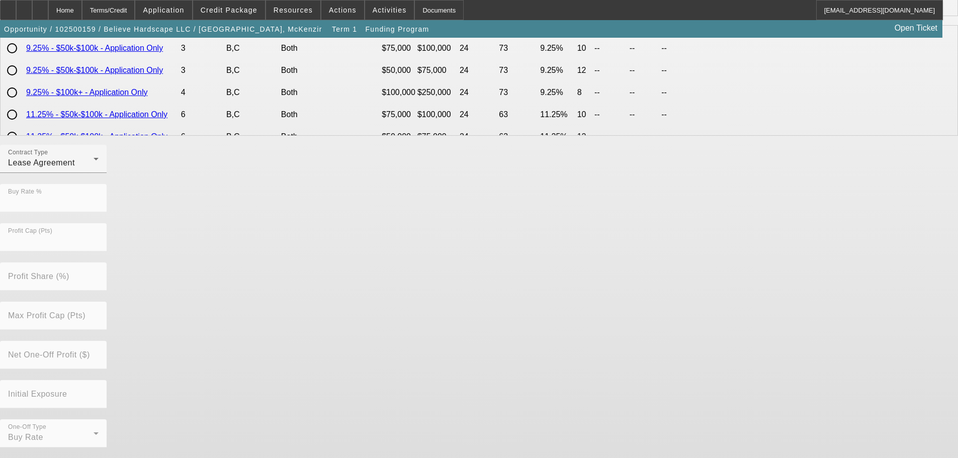
scroll to position [0, 0]
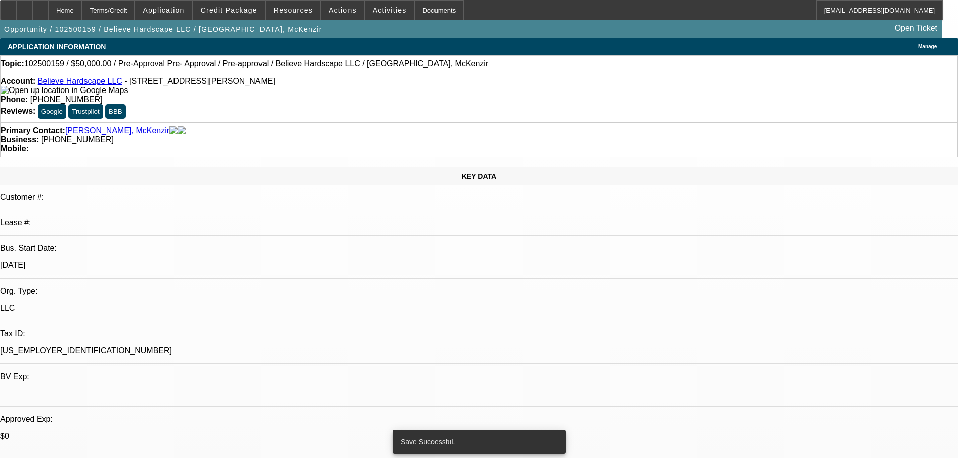
select select "0"
select select "0.1"
select select "4"
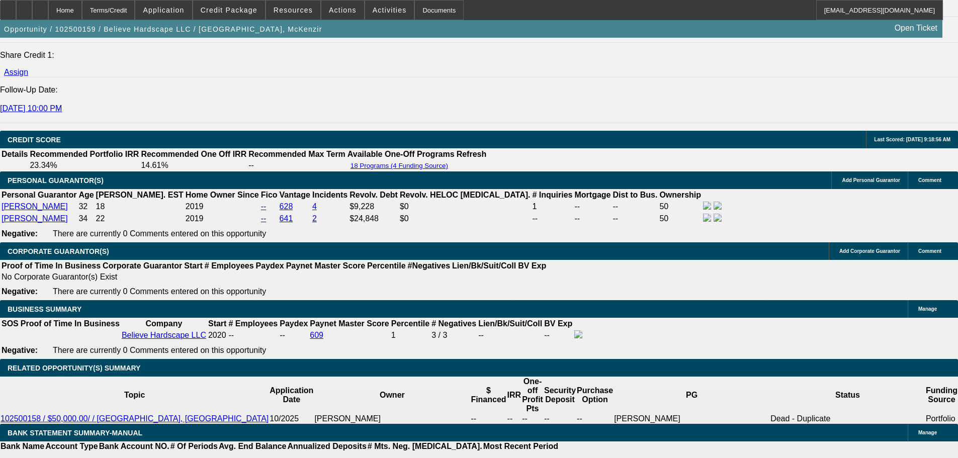
scroll to position [1307, 0]
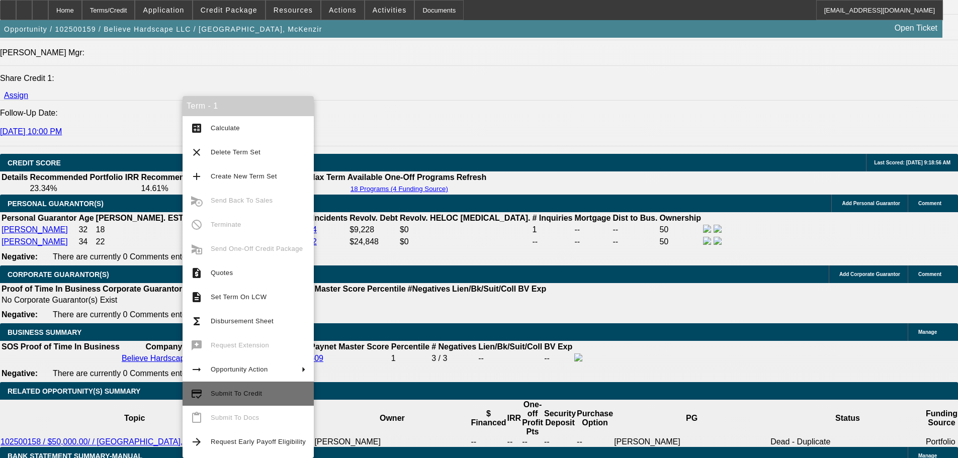
click at [267, 389] on span "Submit To Credit" at bounding box center [258, 394] width 95 height 12
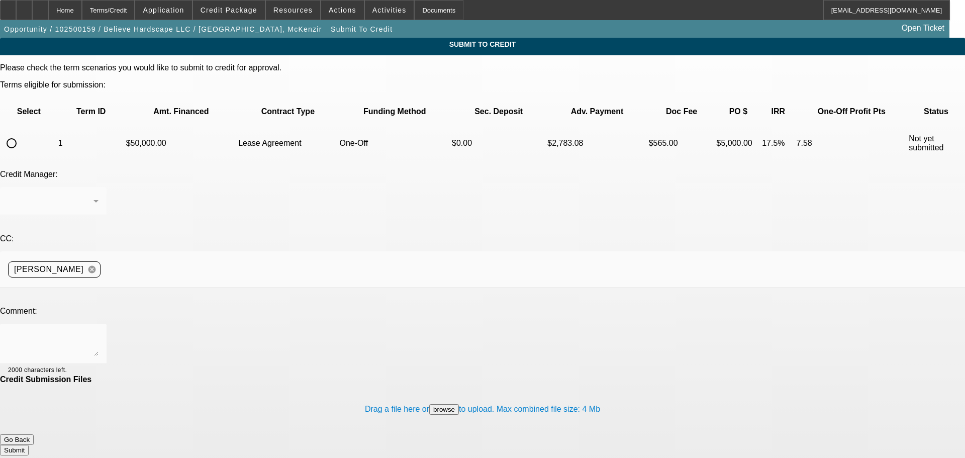
click at [22, 133] on input "radio" at bounding box center [12, 143] width 20 height 20
radio input "true"
click at [99, 332] on textarea at bounding box center [53, 344] width 90 height 24
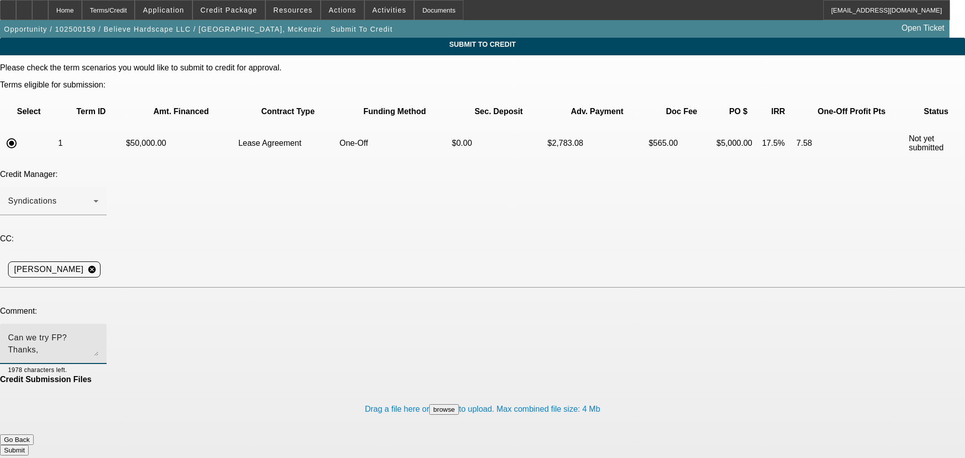
type textarea "Can we try FP? Thanks,"
click at [29, 445] on button "Submit" at bounding box center [14, 450] width 29 height 11
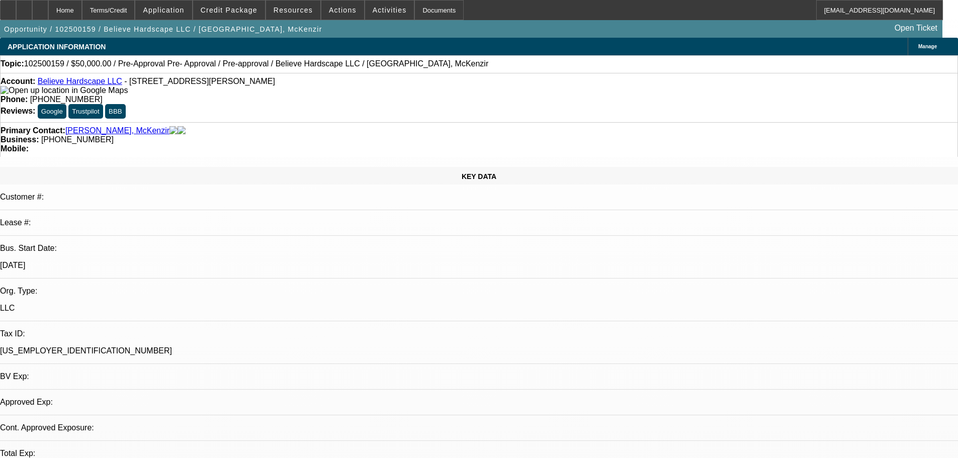
select select "0"
select select "0.1"
select select "4"
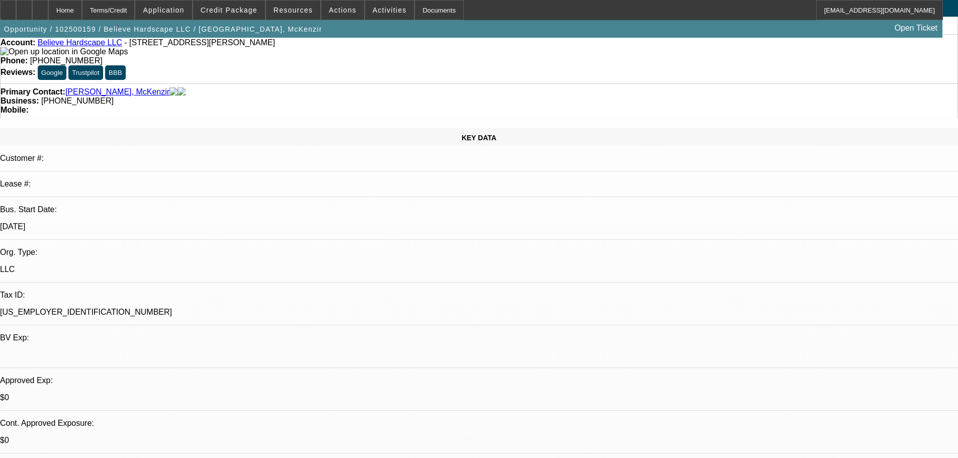
scroll to position [50, 0]
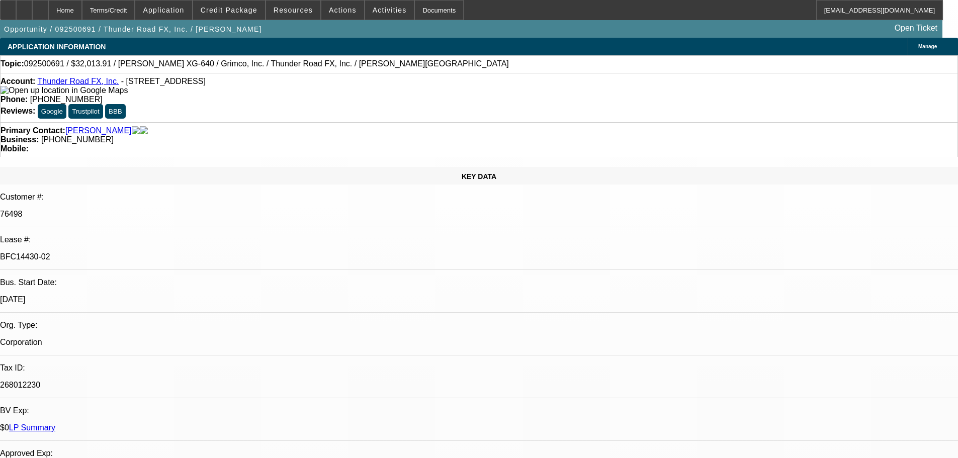
select select "0"
select select "3"
select select "0"
select select "2"
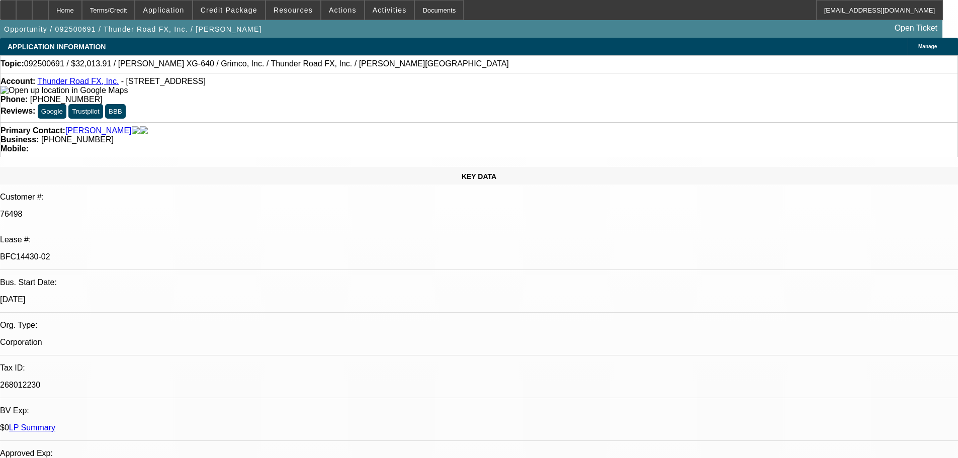
select select "0"
select select "3"
select select "0"
select select "2"
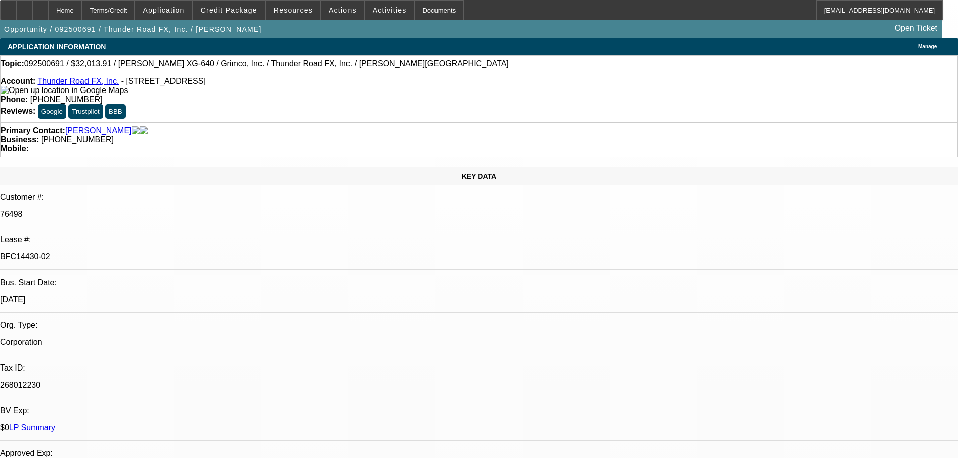
select select "0"
select select "2"
select select "0"
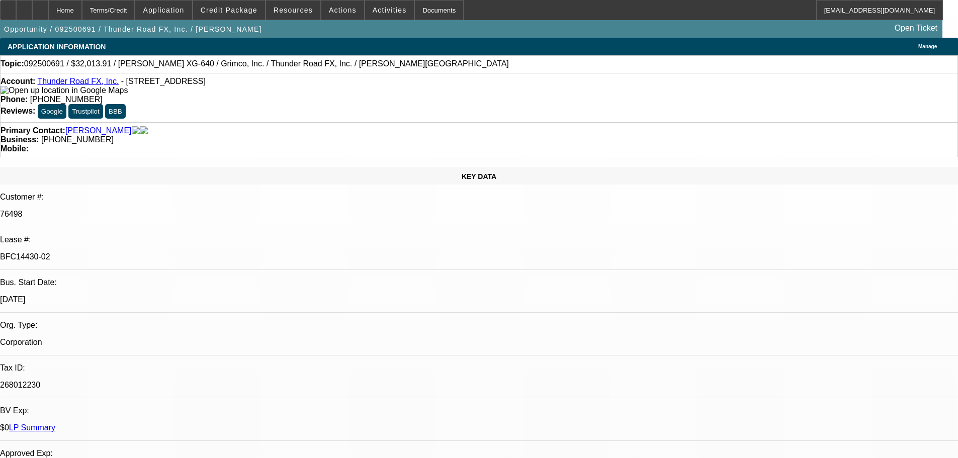
select select "0"
select select "2"
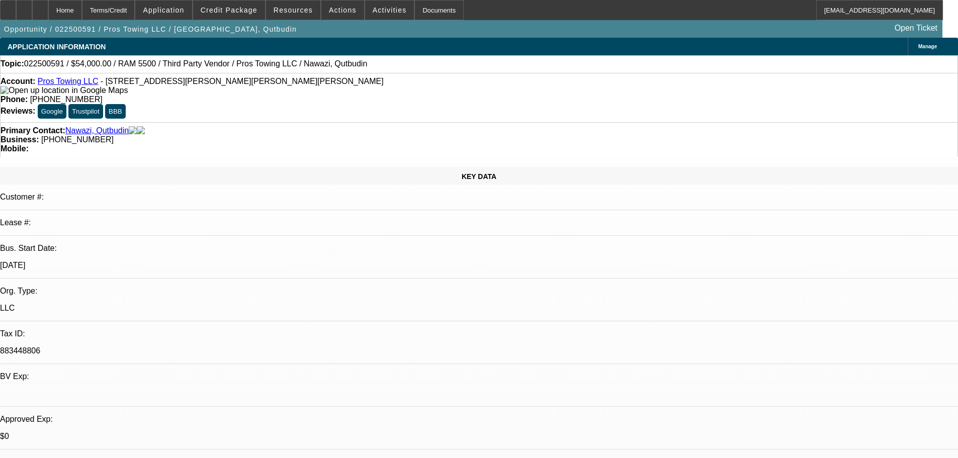
select select "0"
select select "2"
select select "0.1"
select select "4"
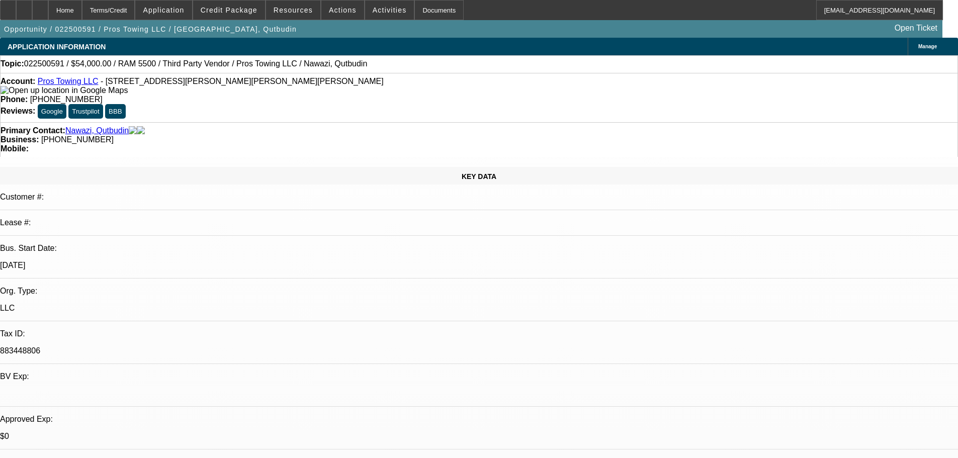
select select "0"
select select "2"
select select "0.1"
select select "4"
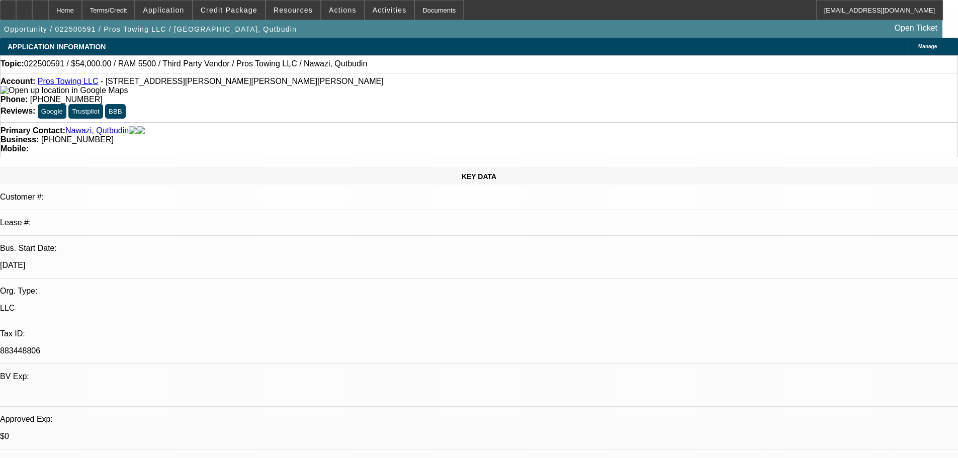
select select "0"
select select "2"
select select "0.1"
select select "4"
select select "0"
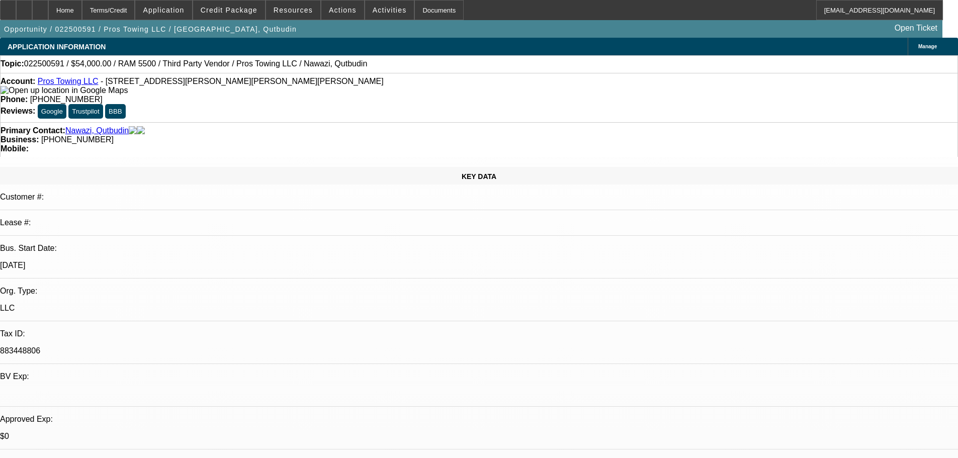
select select "2"
select select "0.1"
select select "4"
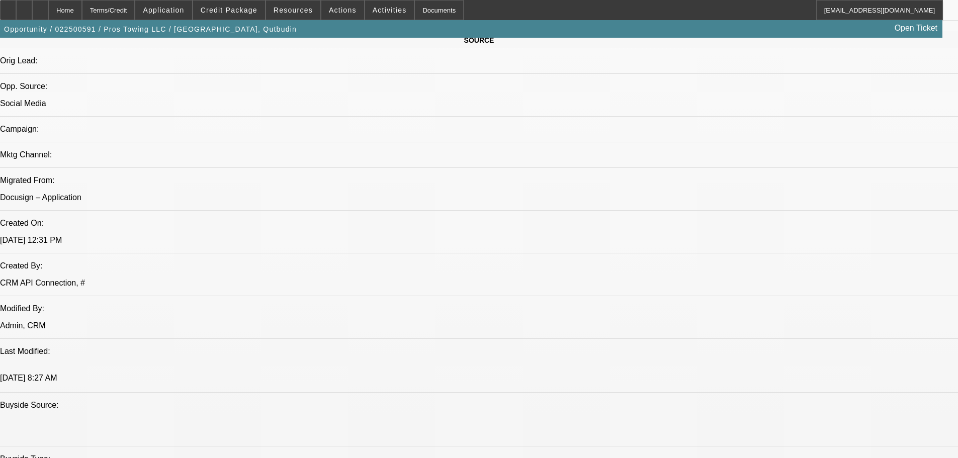
scroll to position [754, 0]
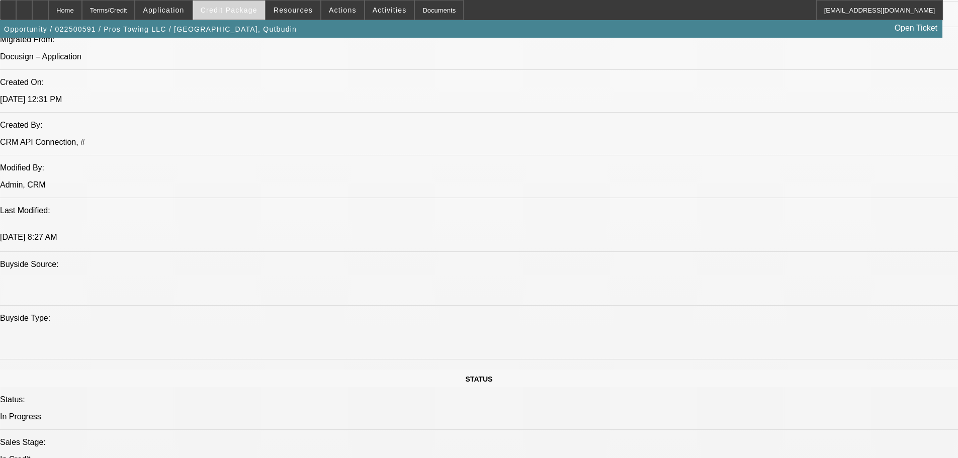
click at [257, 12] on span "Credit Package" at bounding box center [229, 10] width 57 height 8
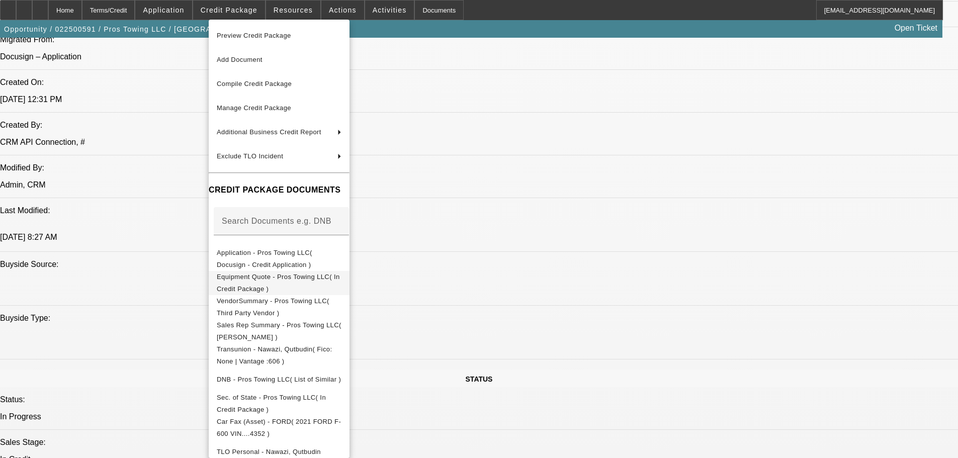
click at [339, 287] on button "Equipment Quote - Pros Towing LLC( In Credit Package )" at bounding box center [279, 283] width 141 height 24
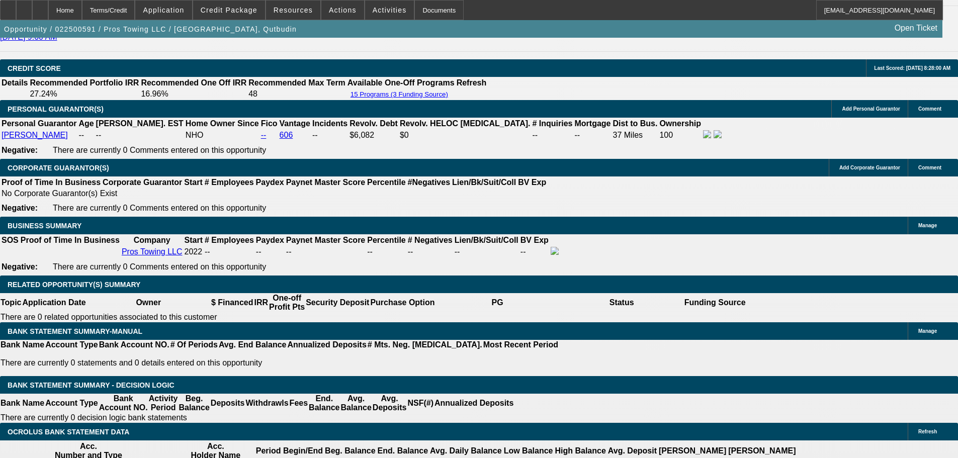
scroll to position [1408, 0]
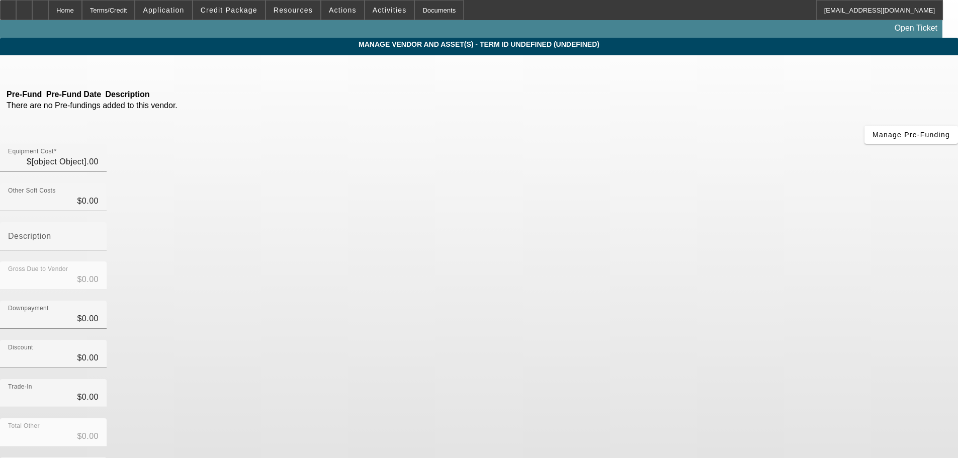
type input "$60,999.00"
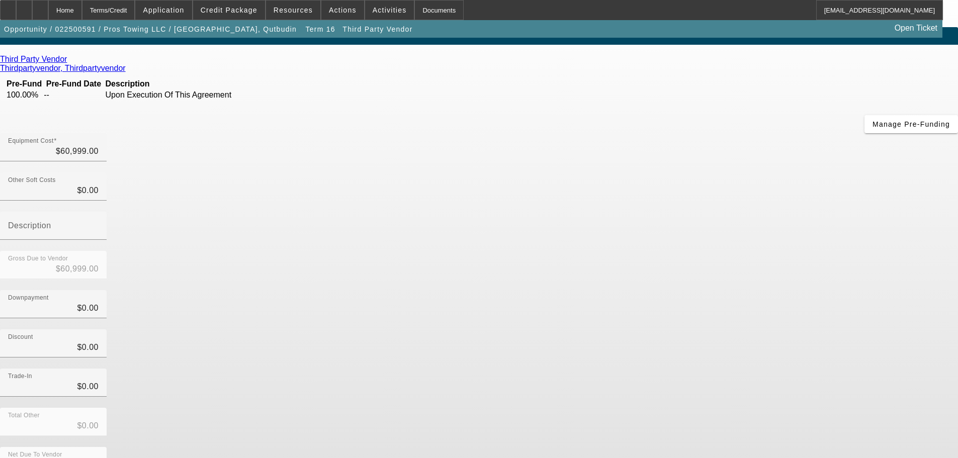
scroll to position [14, 0]
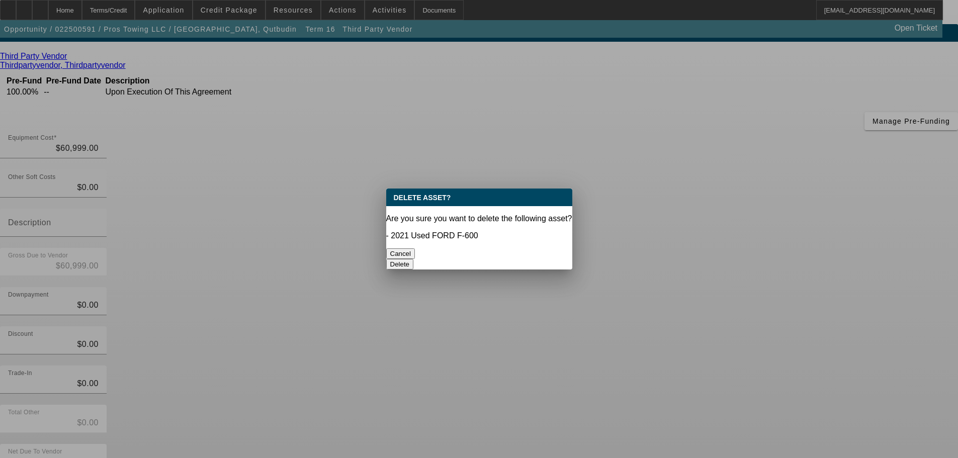
click at [414, 259] on button "Delete" at bounding box center [400, 264] width 28 height 11
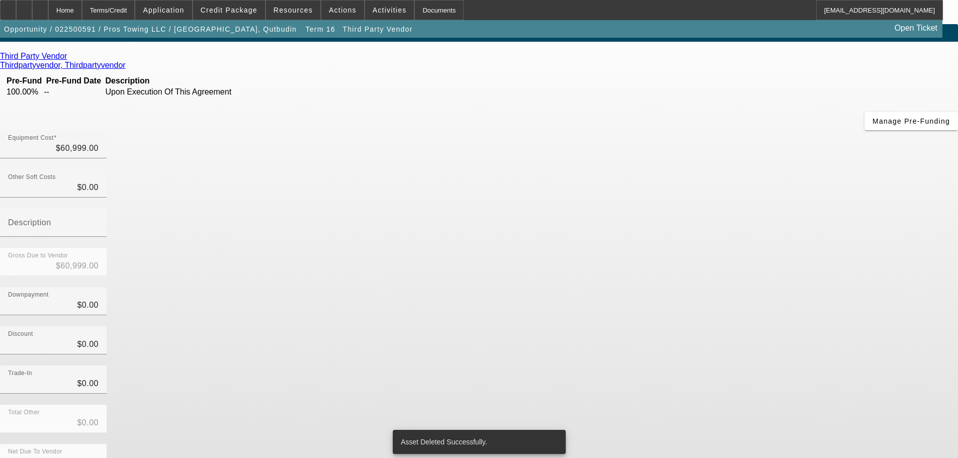
scroll to position [10, 0]
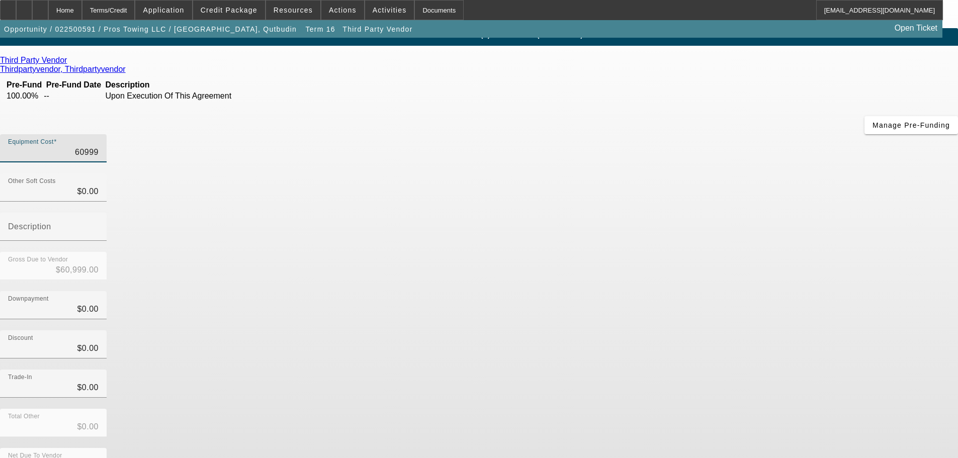
drag, startPoint x: 567, startPoint y: 76, endPoint x: 665, endPoint y: 77, distance: 98.0
click at [665, 134] on div "Equipment Cost 60999" at bounding box center [479, 153] width 958 height 39
type input "4"
type input "$4.00"
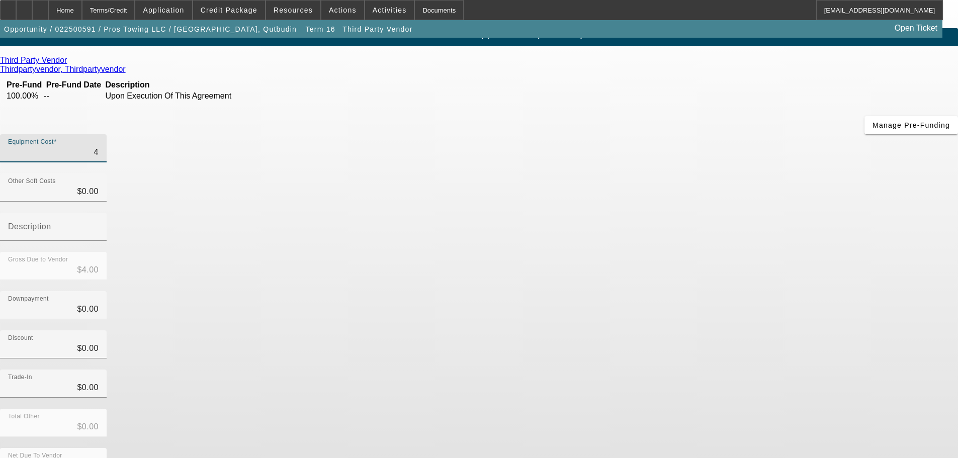
type input "44"
type input "$44.00"
type input "440"
type input "$440.00"
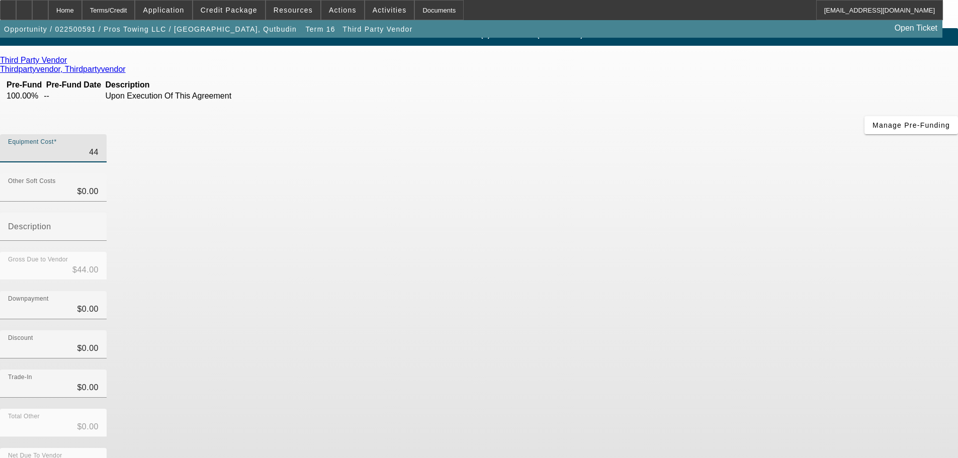
type input "$440.00"
type input "4400"
type input "$4,400.00"
type input "44000"
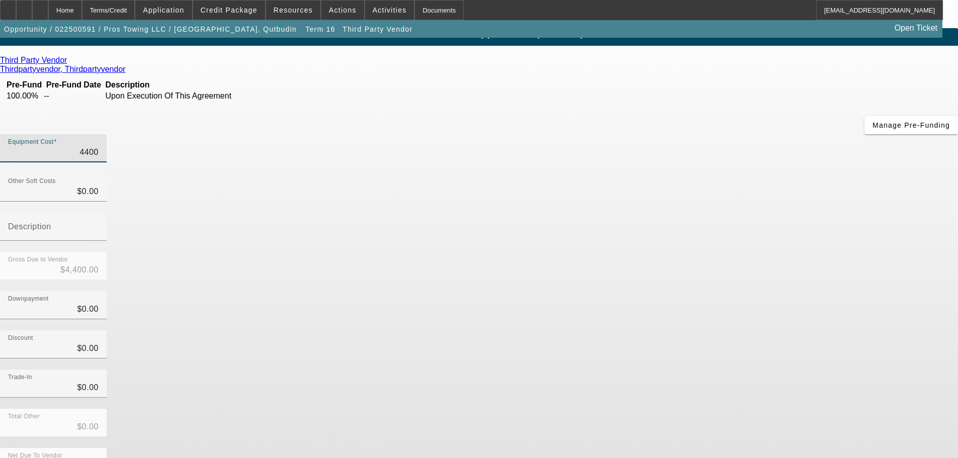
type input "$44,000.00"
click at [708, 370] on div "Trade-In $0.00" at bounding box center [479, 389] width 958 height 39
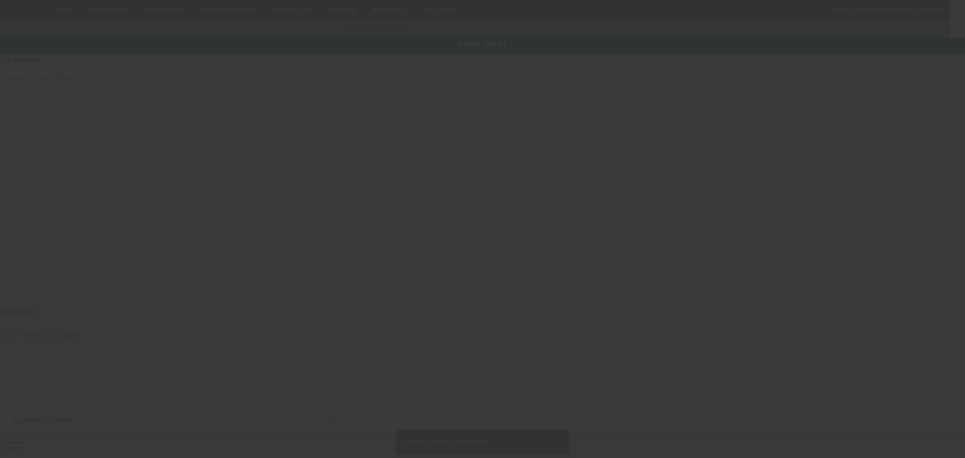
type input "464 Mabel Josephine Dr"
type input "Tracy"
type input "95377"
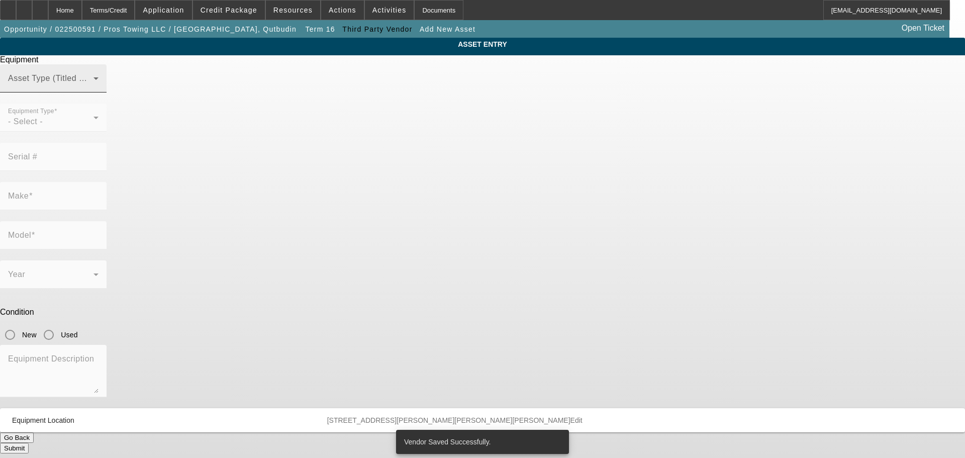
click at [99, 93] on div "Asset Type (Titled or Non-Titled)" at bounding box center [53, 78] width 90 height 28
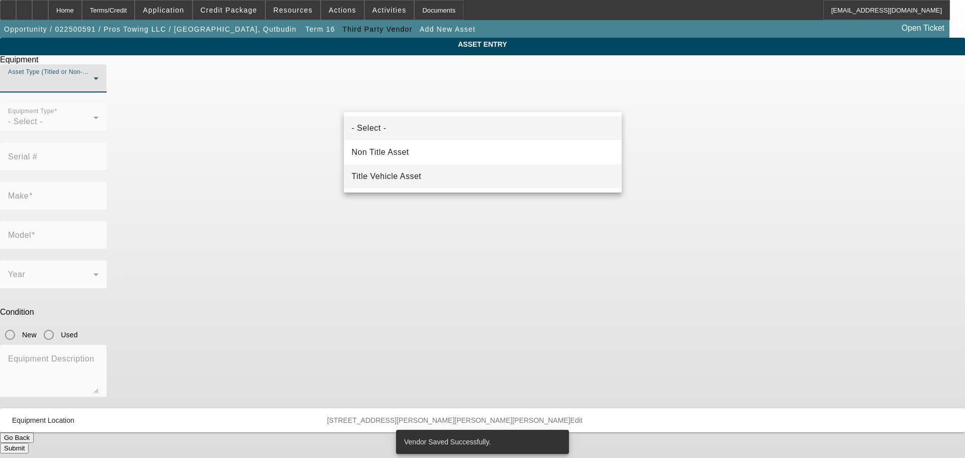
click at [431, 169] on mat-option "Title Vehicle Asset" at bounding box center [483, 176] width 278 height 24
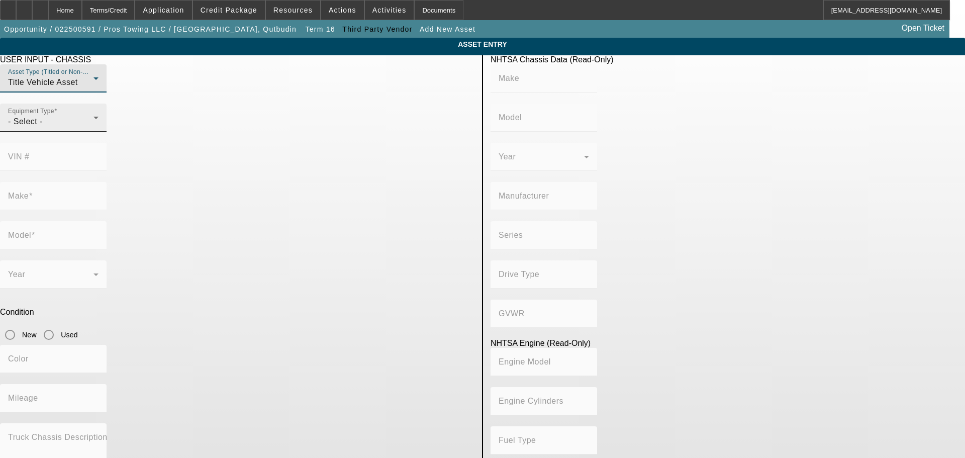
click at [94, 128] on div "- Select -" at bounding box center [50, 122] width 85 height 12
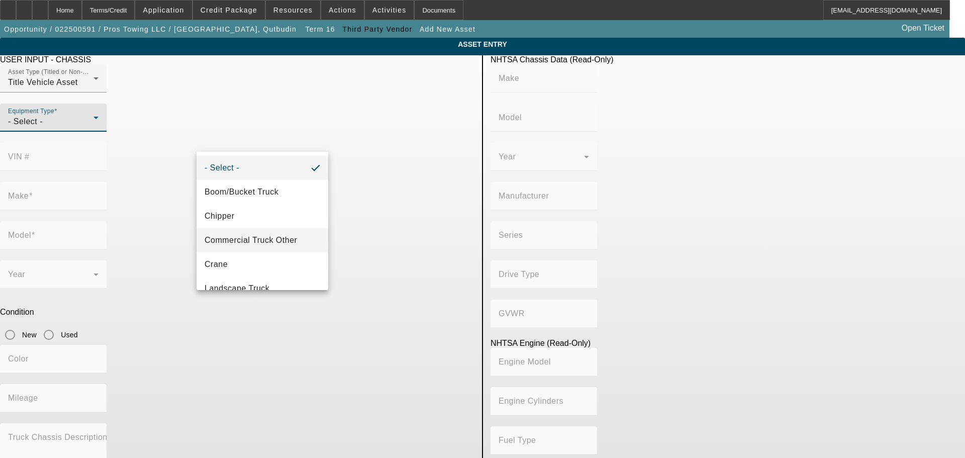
click at [273, 237] on span "Commercial Truck Other" at bounding box center [251, 240] width 93 height 12
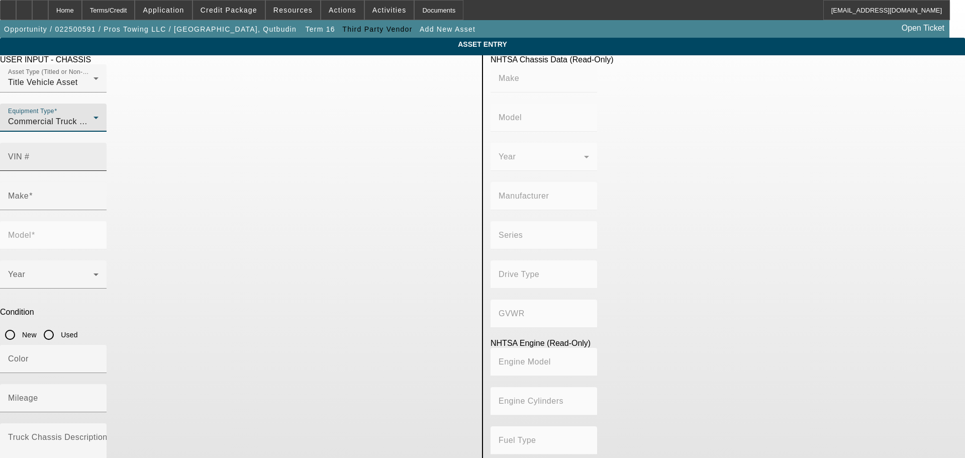
click at [99, 155] on input "VIN #" at bounding box center [53, 161] width 90 height 12
type input "5pvnj8jn8j4s53122"
type input "HINO"
type input "Conventional Type Truck"
type input "HINO MOTORS MANUFACTURING U.S.A."
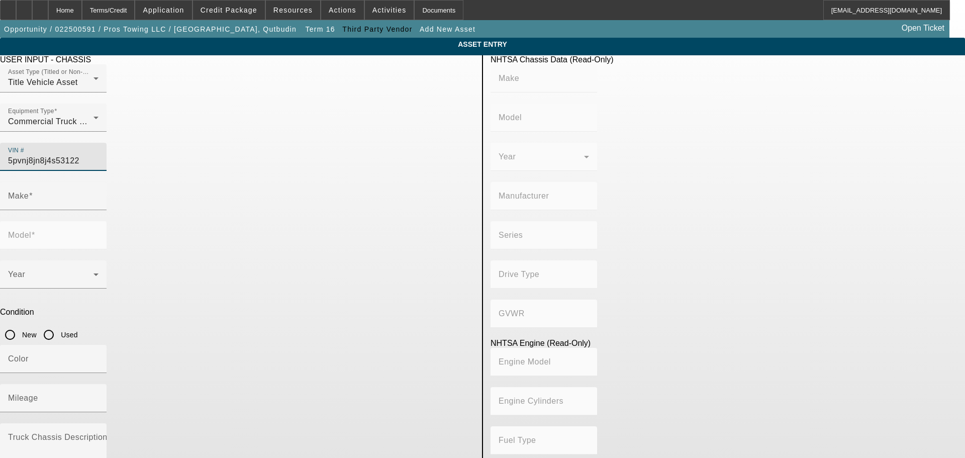
type input "Class 6: 19,501 - 26,000 lb (8,845 - 11,794 kg)"
type input "J08E-VB/ J08E-WU"
type input "Diesel"
type input "463.78045511996"
type input "7.6"
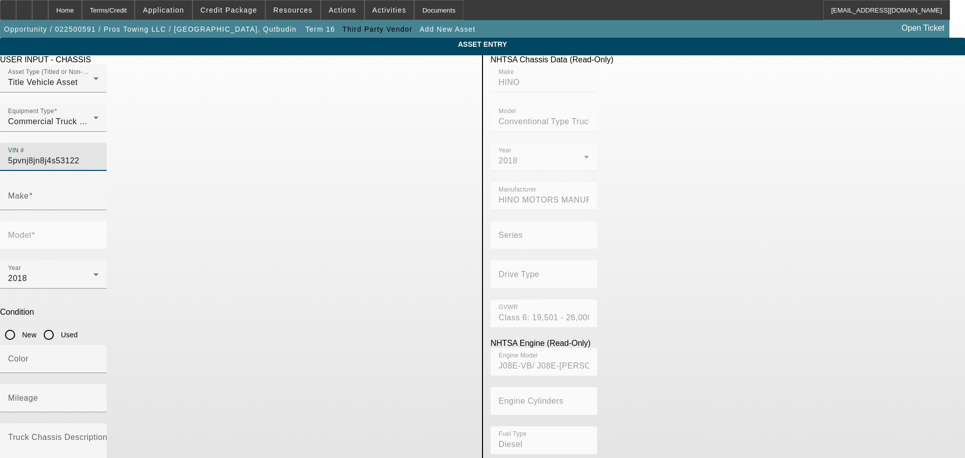
type input "5PVNJ8JN8J4S53122"
click at [59, 325] on input "Used" at bounding box center [49, 335] width 20 height 20
radio input "true"
type input "HINO"
type input "Conventional Type Truck"
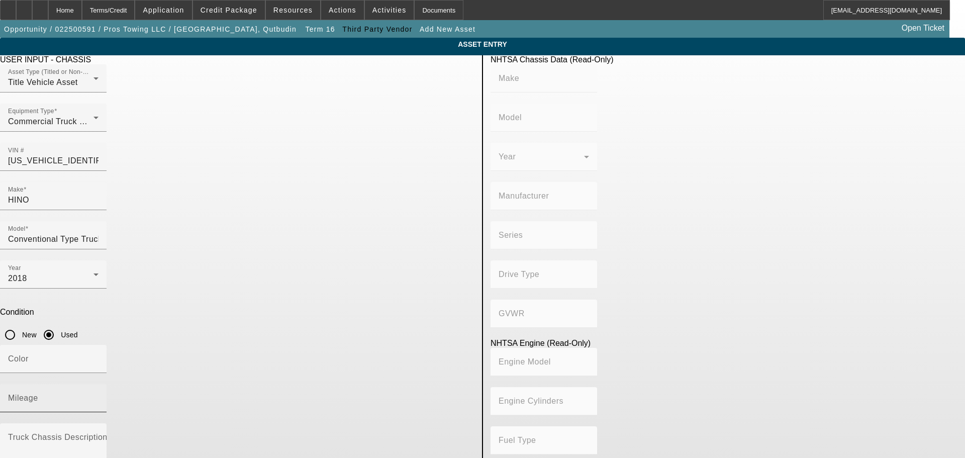
click at [99, 384] on div "Mileage" at bounding box center [53, 398] width 90 height 28
type input "HINO"
type input "Conventional Type Truck"
type input "HINO MOTORS MANUFACTURING U.S.A."
type input "Class 6: 19,501 - 26,000 lb (8,845 - 11,794 kg)"
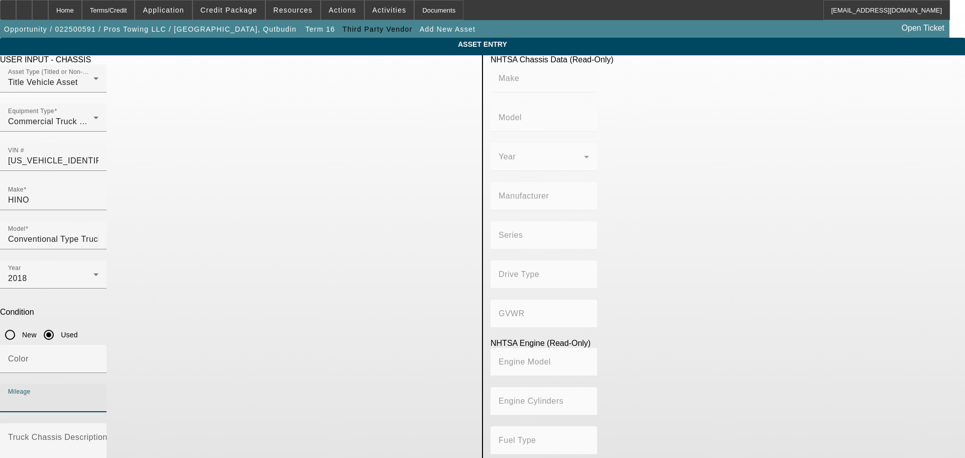
type input "J08E-VB/ J08E-WU"
type input "Diesel"
type input "463.78045511996"
type input "7.6"
type input "226000"
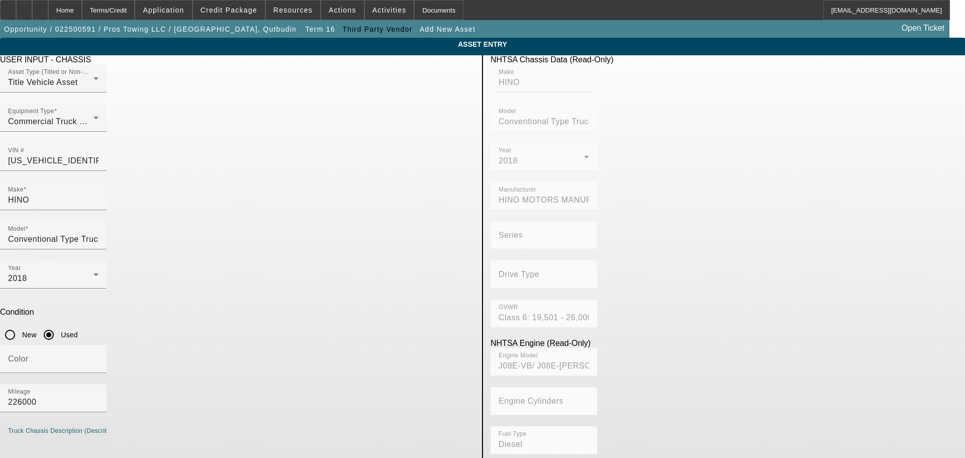
click at [99, 435] on textarea "Truck Chassis Description (Describe the truck chassis only)" at bounding box center [53, 453] width 90 height 36
type textarea "With:"
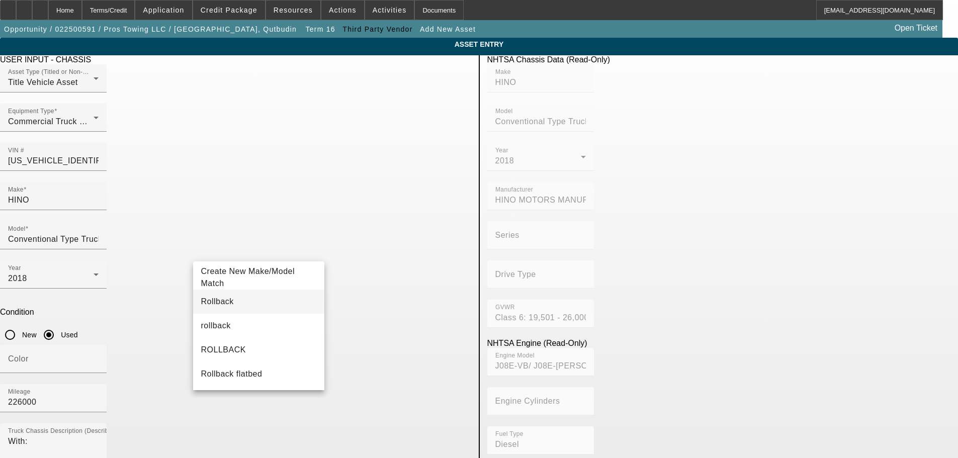
type input "Rollback"
click at [239, 300] on mat-option "Rollback" at bounding box center [259, 302] width 132 height 24
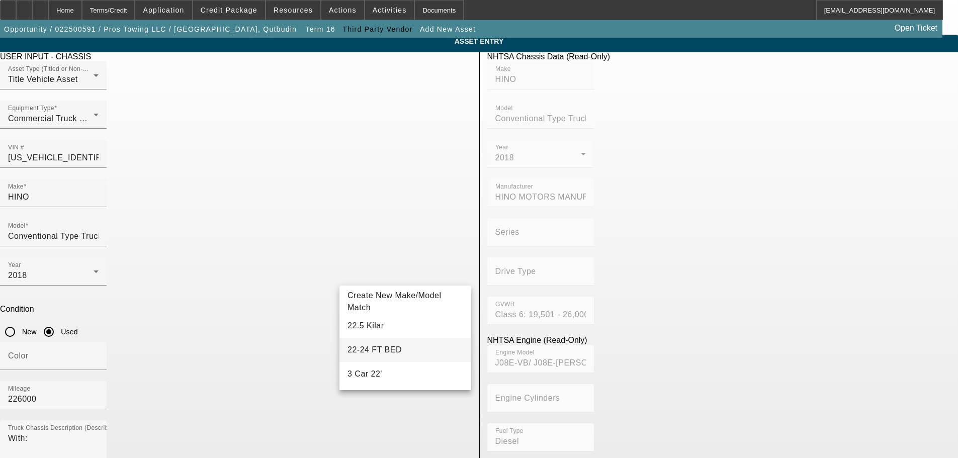
scroll to position [50, 0]
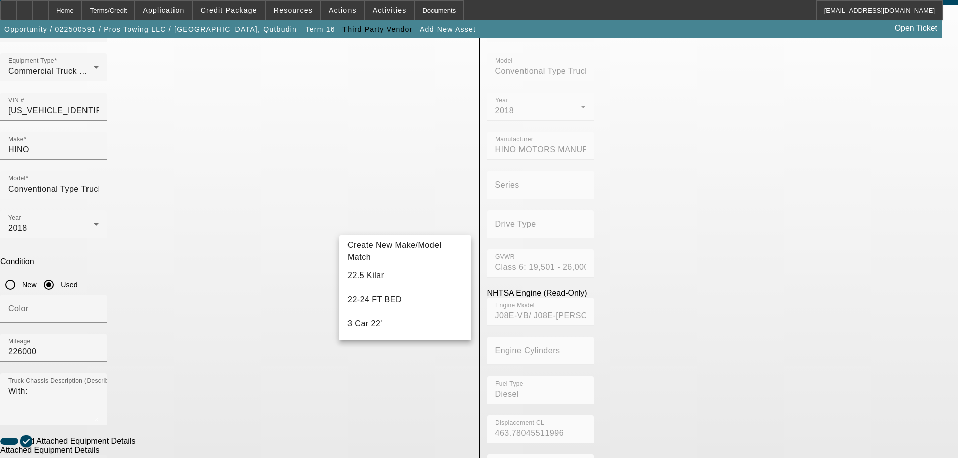
type input "22"
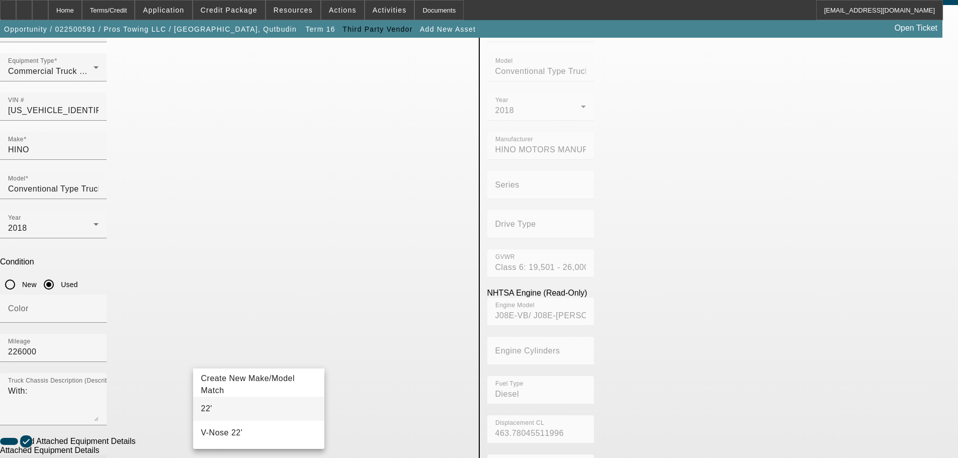
type input "22'"
click at [252, 398] on mat-option "22'" at bounding box center [259, 409] width 132 height 24
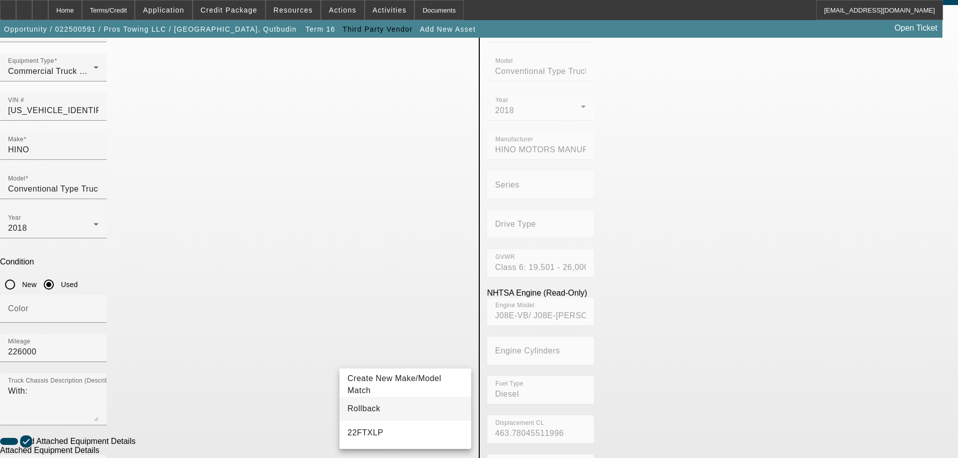
click at [373, 413] on mat-option "Rollback" at bounding box center [405, 409] width 132 height 24
type input "Rollback"
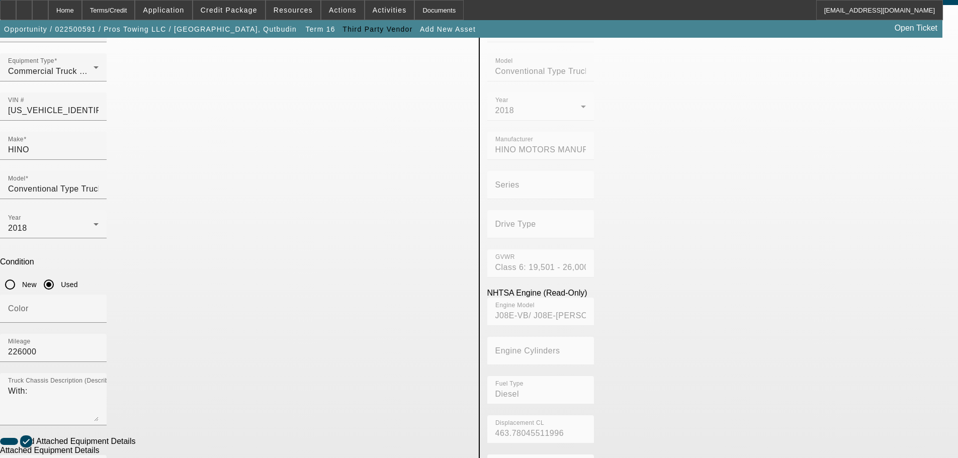
radio input "true"
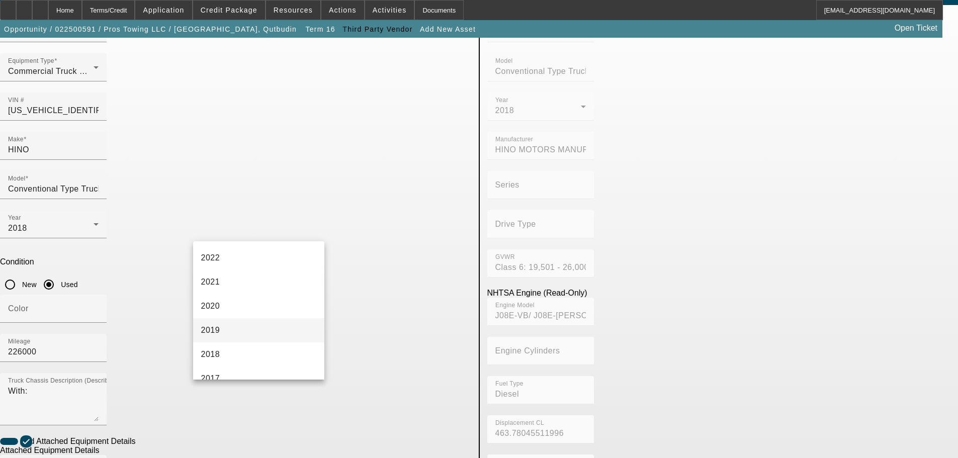
scroll to position [151, 0]
click at [241, 343] on mat-option "2018" at bounding box center [259, 348] width 132 height 24
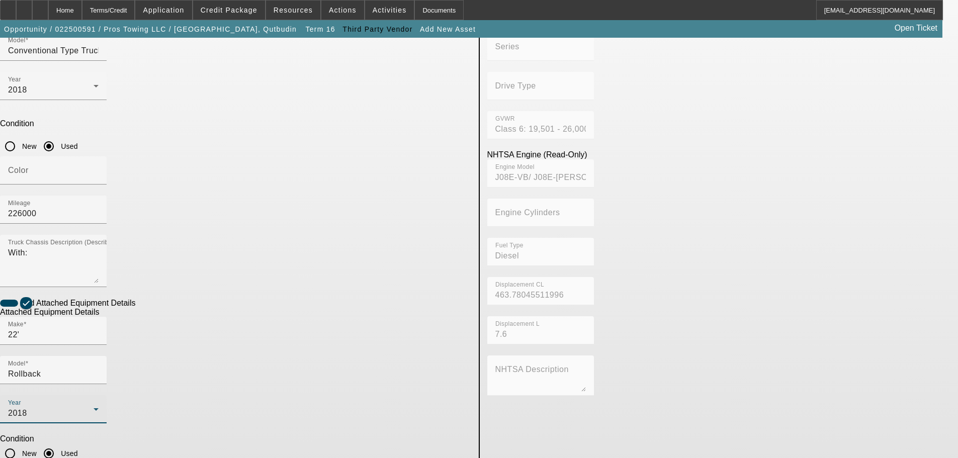
scroll to position [190, 0]
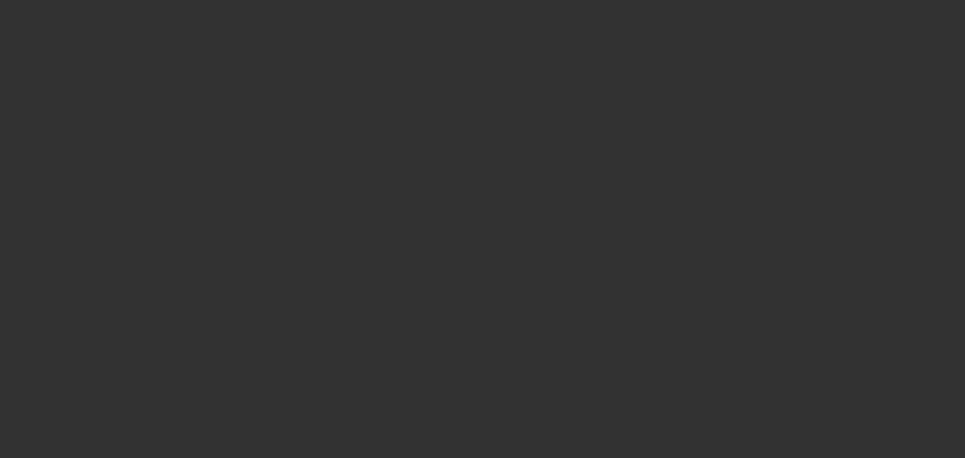
type input "$44,000.00"
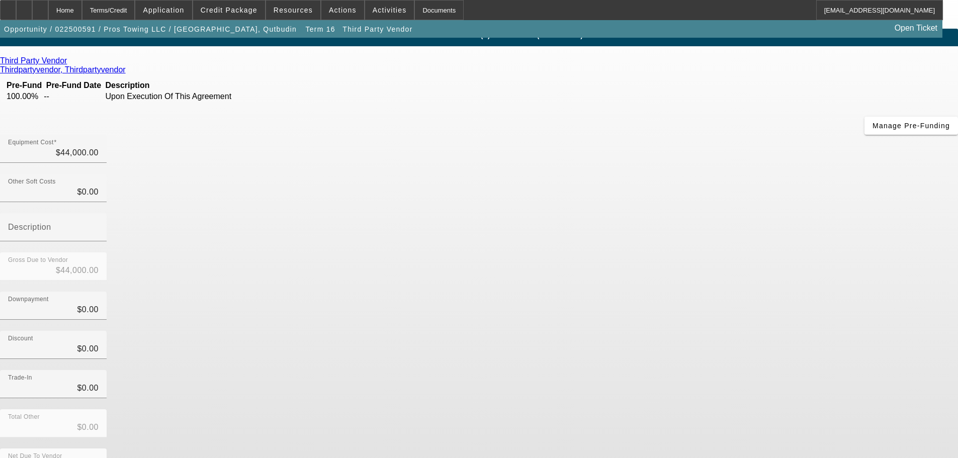
scroll to position [14, 0]
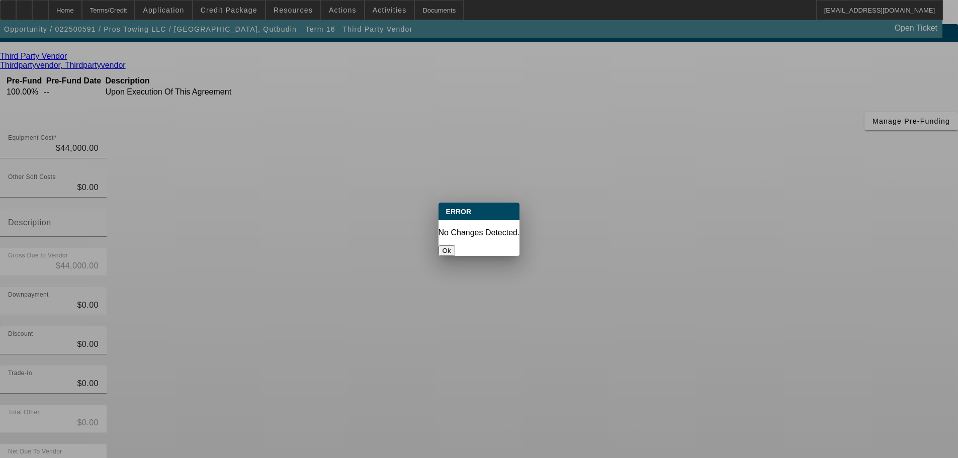
scroll to position [0, 0]
click at [455, 245] on button "Ok" at bounding box center [446, 250] width 17 height 11
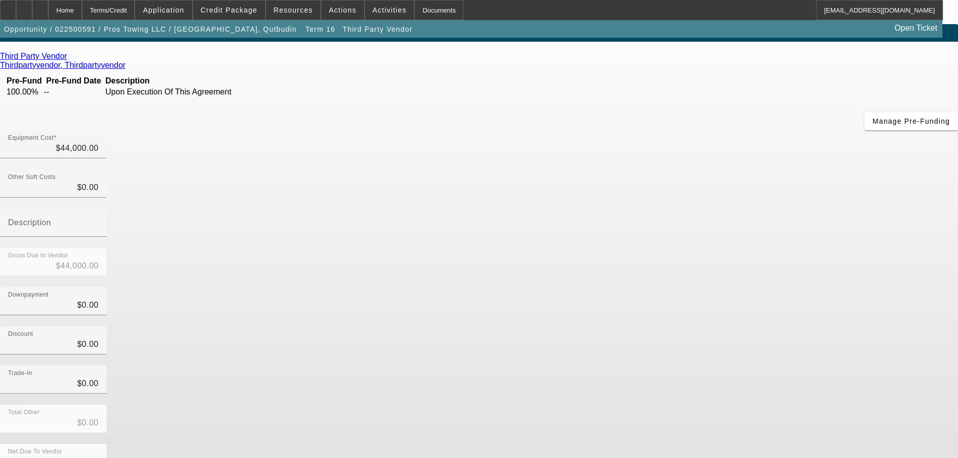
scroll to position [14, 0]
click at [230, 13] on span "Credit Package" at bounding box center [229, 10] width 57 height 8
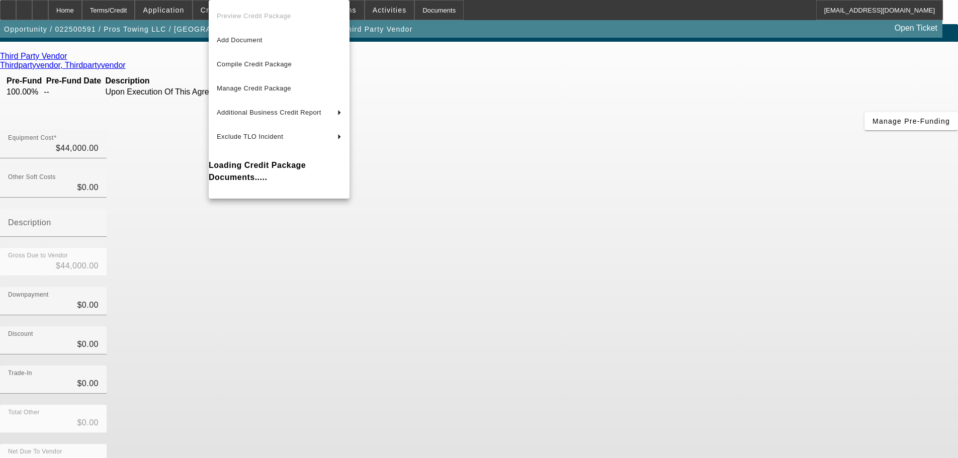
click at [98, 14] on div at bounding box center [479, 229] width 958 height 458
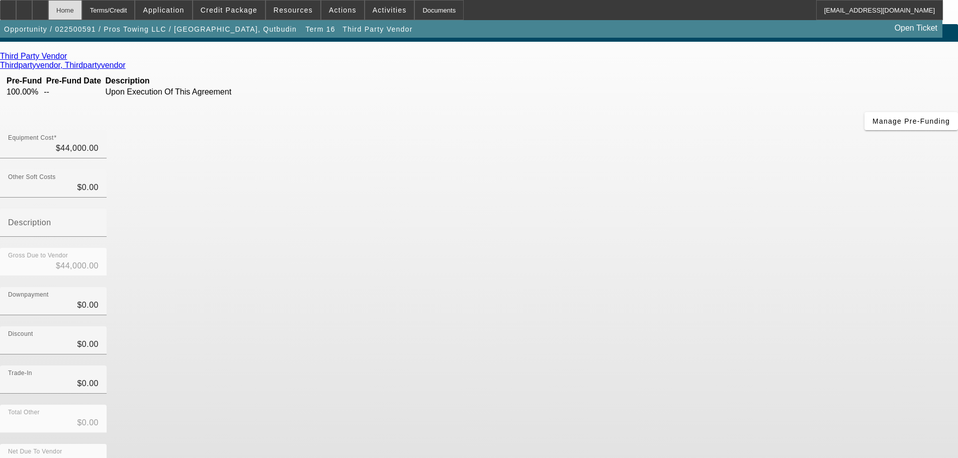
click at [82, 12] on div "Home" at bounding box center [65, 10] width 34 height 20
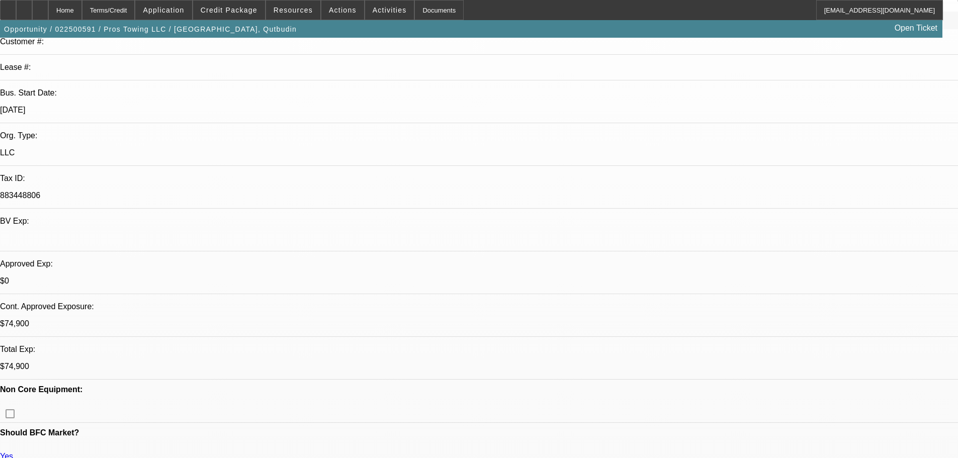
select select "0"
select select "2"
select select "0.1"
select select "4"
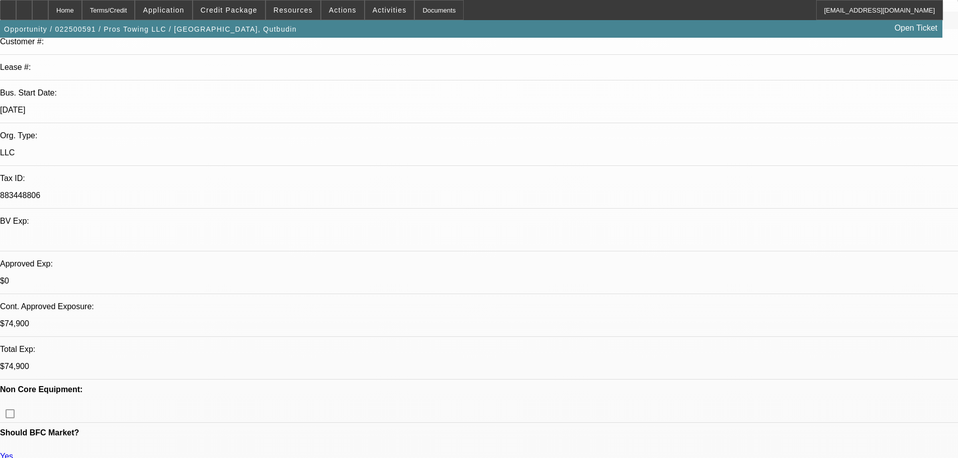
select select "0"
select select "2"
select select "0.1"
select select "4"
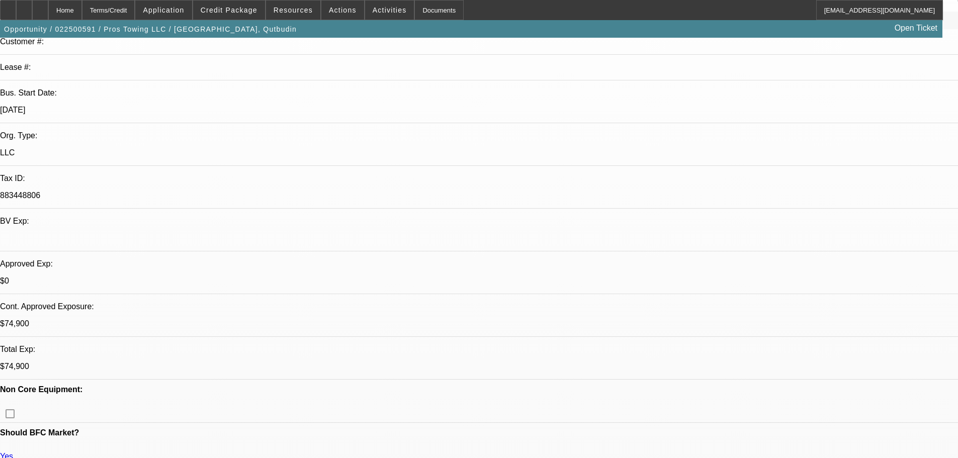
select select "0"
select select "2"
select select "0.1"
select select "4"
select select "0"
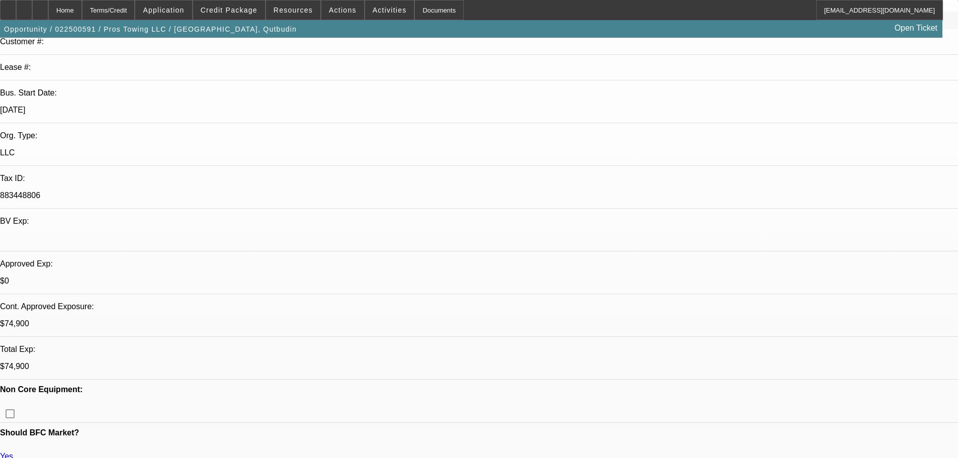
select select "2"
select select "0.1"
select select "4"
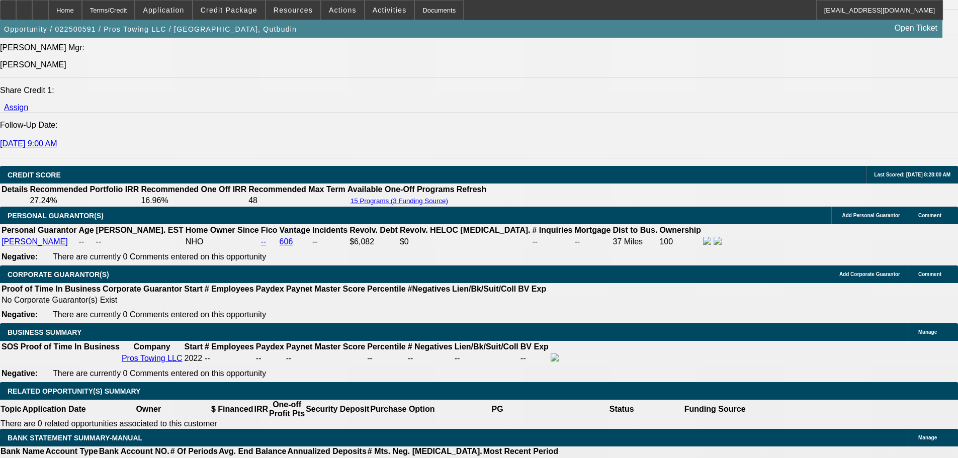
scroll to position [1307, 0]
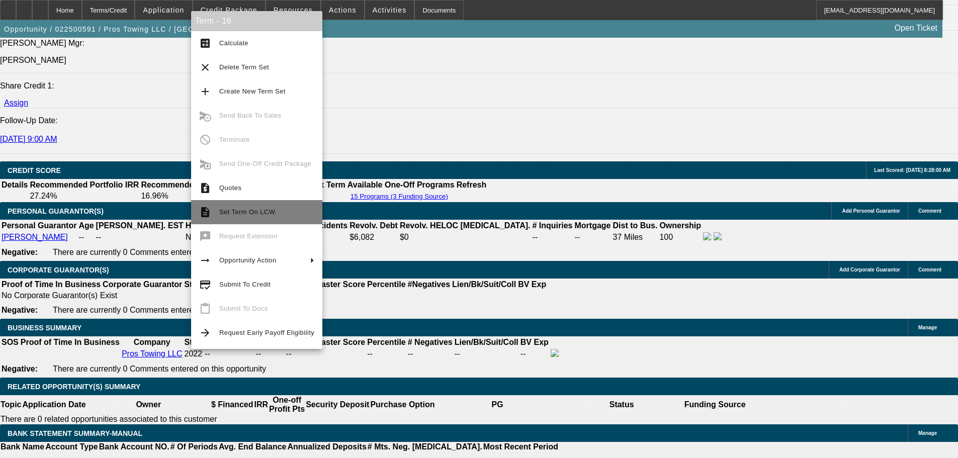
click at [277, 211] on span "Set Term On LCW" at bounding box center [266, 212] width 95 height 12
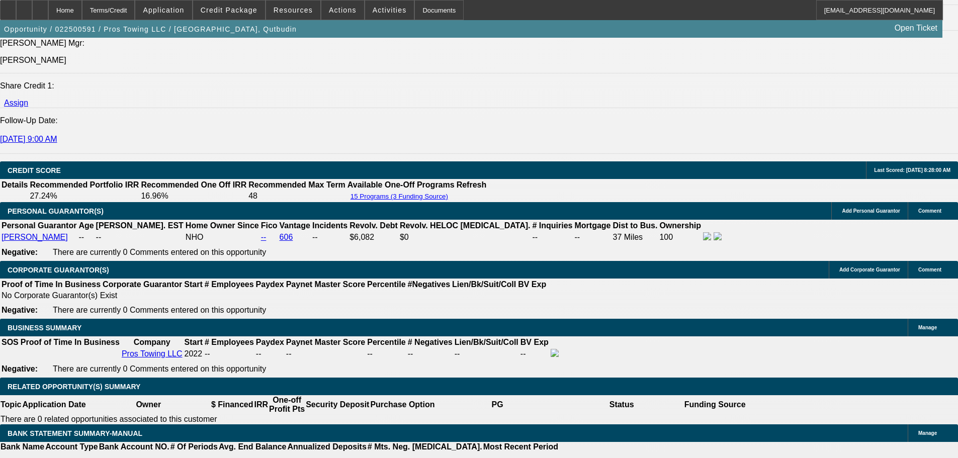
scroll to position [1365, 0]
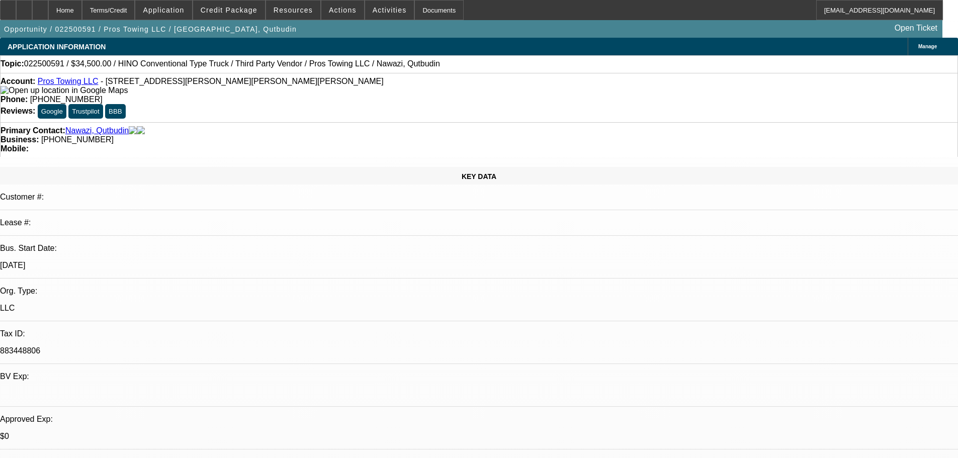
select select "0"
select select "2"
select select "0.1"
select select "4"
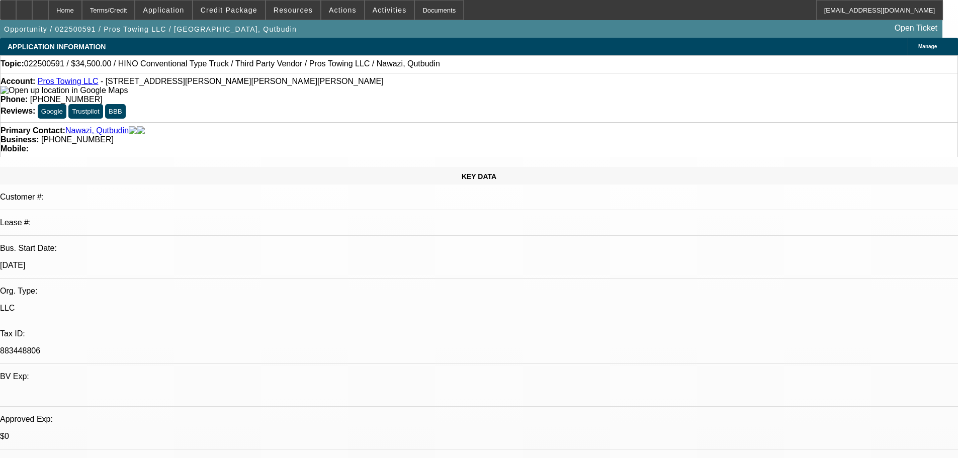
select select "0"
select select "2"
select select "0.1"
select select "4"
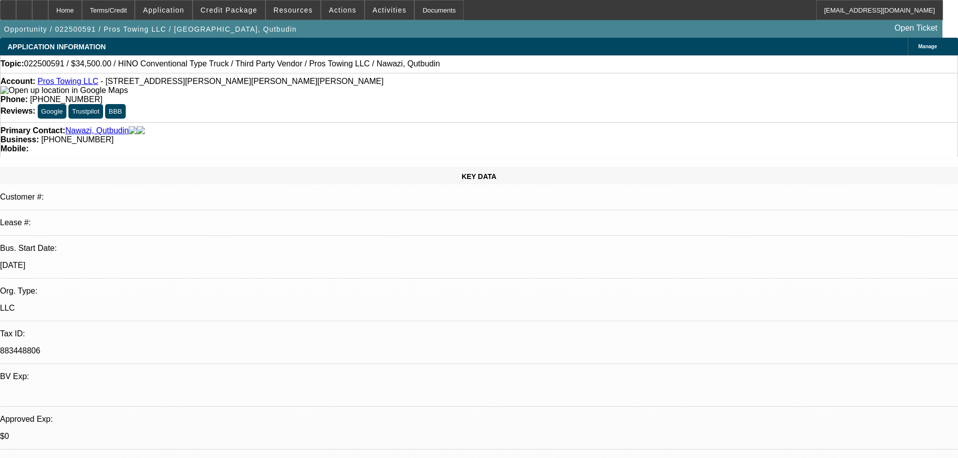
select select "0"
select select "2"
select select "0.1"
select select "4"
select select "0"
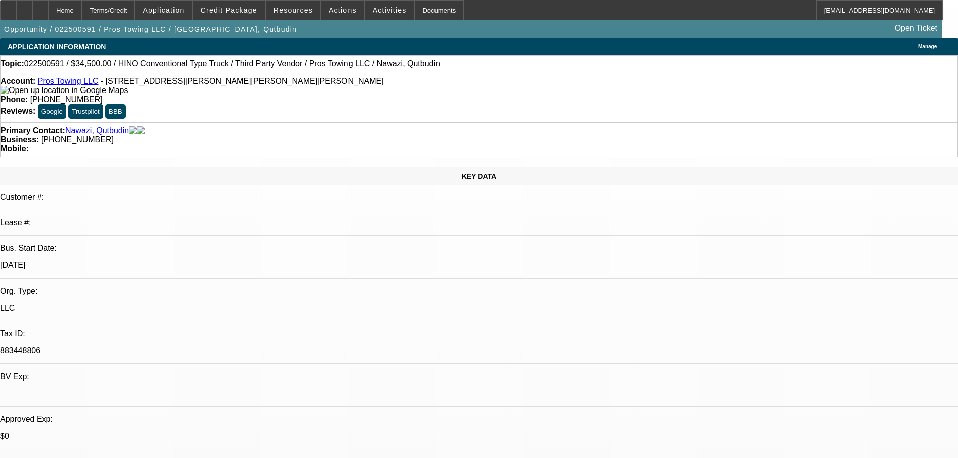
select select "2"
select select "0.1"
select select "4"
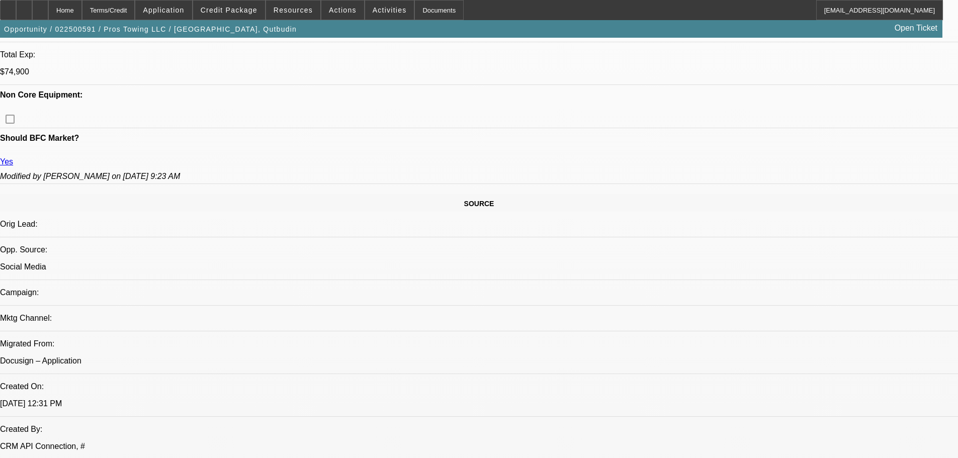
scroll to position [452, 0]
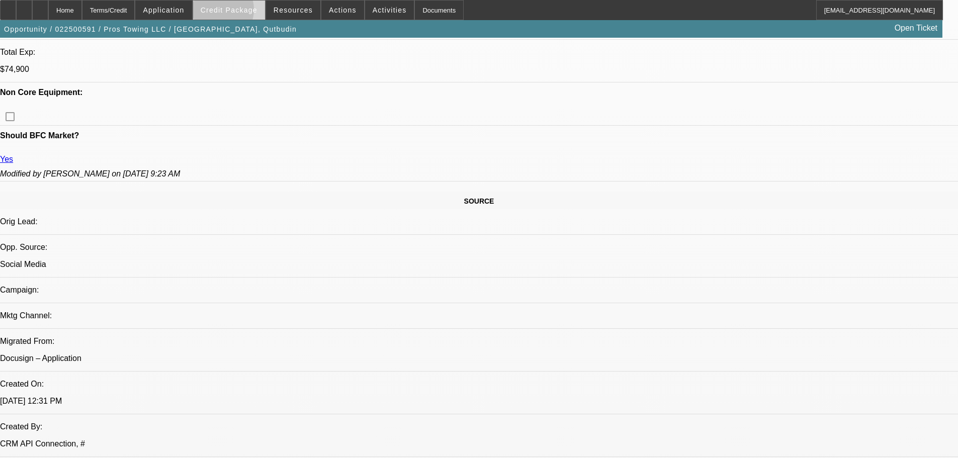
click at [231, 12] on span "Credit Package" at bounding box center [229, 10] width 57 height 8
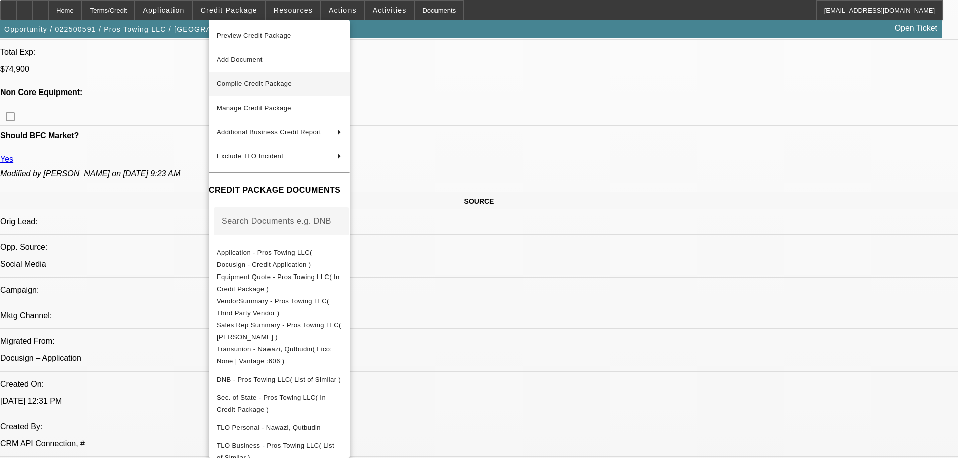
click at [286, 78] on span "Compile Credit Package" at bounding box center [279, 84] width 125 height 12
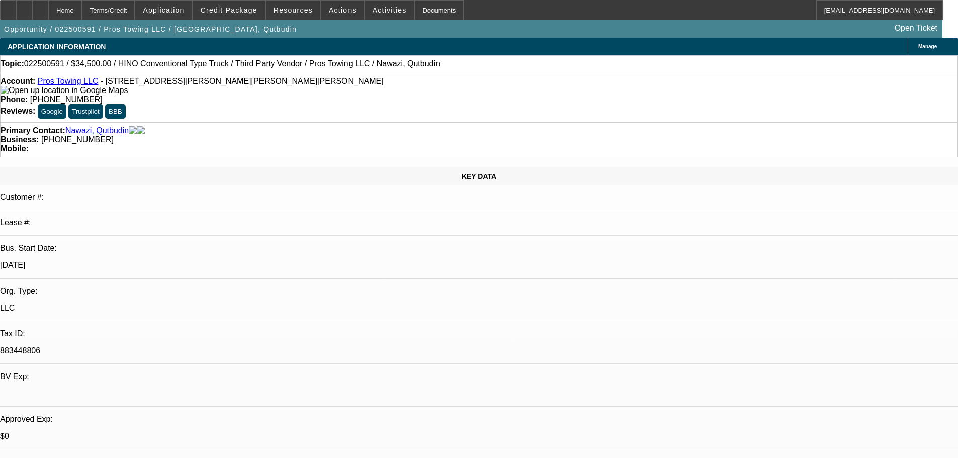
select select "0"
select select "2"
select select "0.1"
select select "4"
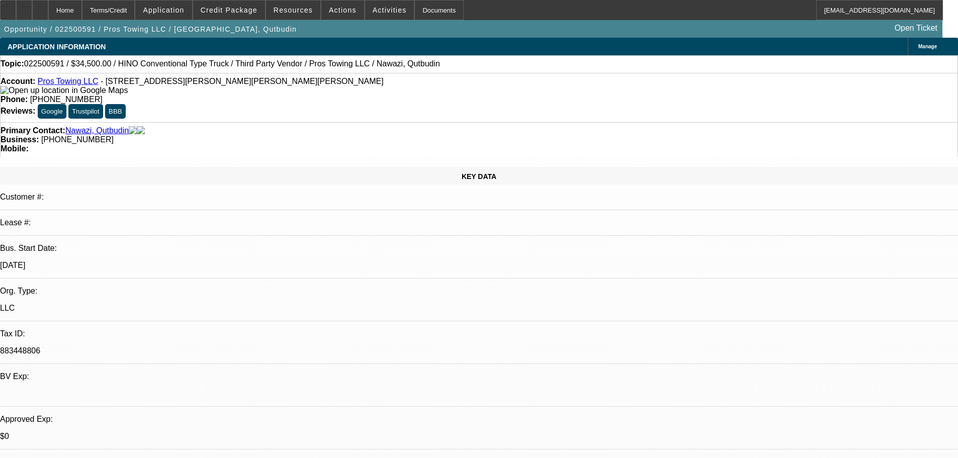
select select "0"
select select "2"
select select "0.1"
select select "4"
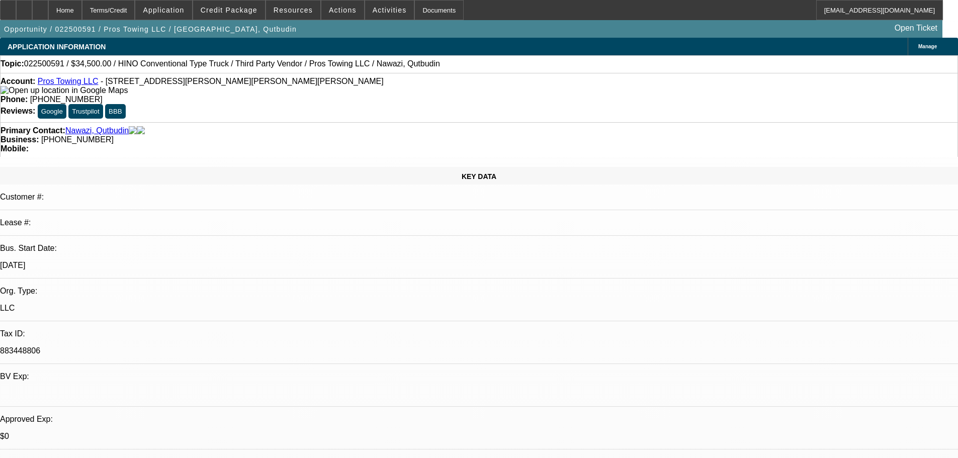
select select "0"
select select "2"
select select "0.1"
select select "4"
select select "0"
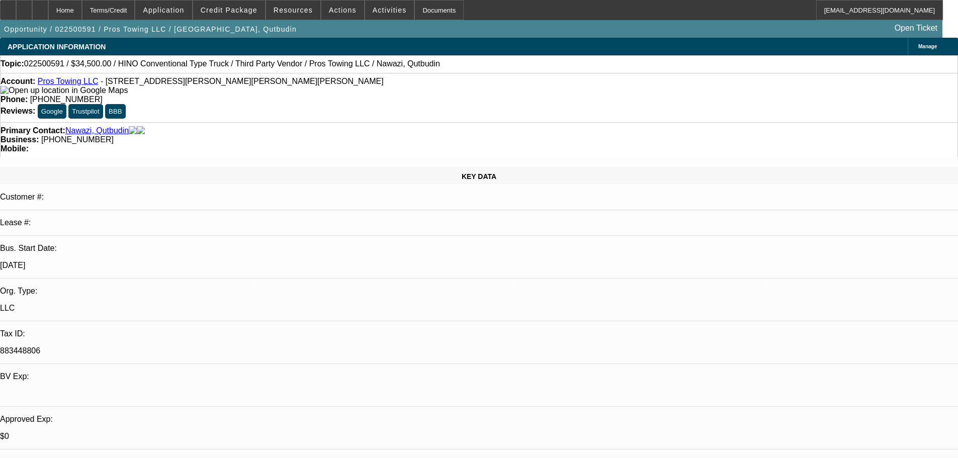
select select "2"
select select "0.1"
select select "4"
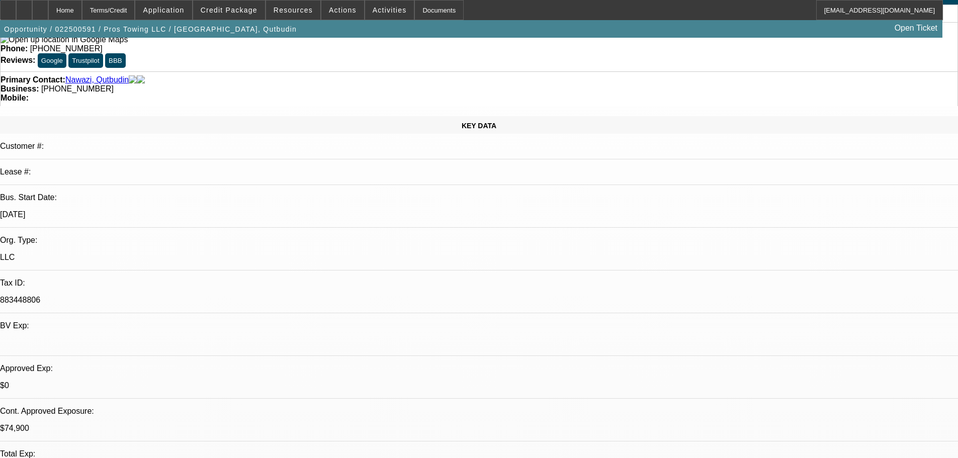
scroll to position [151, 0]
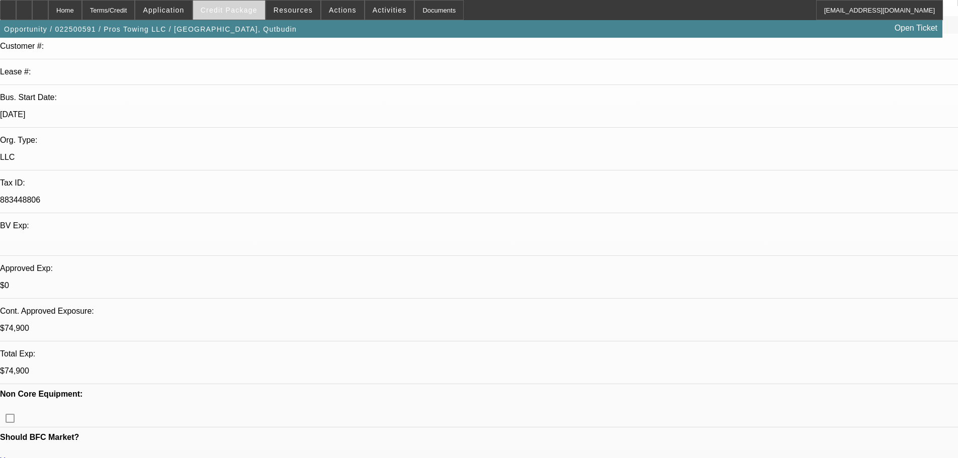
click at [228, 7] on span "Credit Package" at bounding box center [229, 10] width 57 height 8
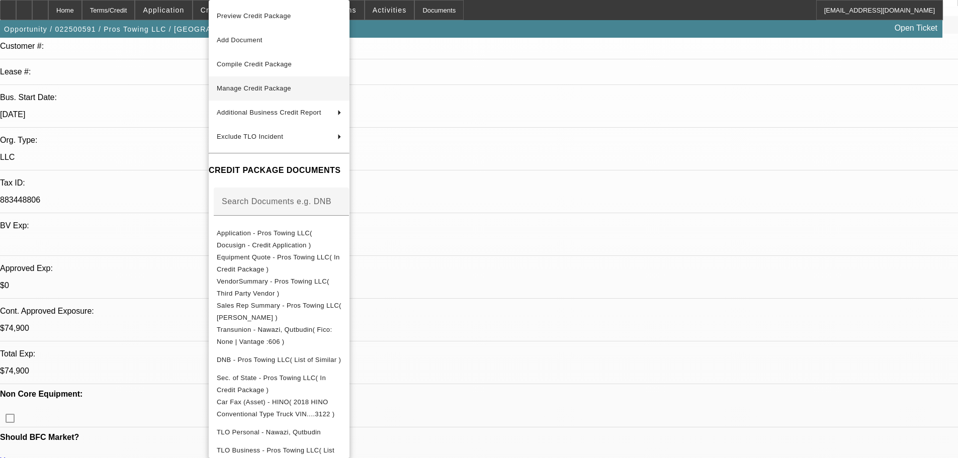
click at [291, 91] on span "Manage Credit Package" at bounding box center [254, 88] width 74 height 8
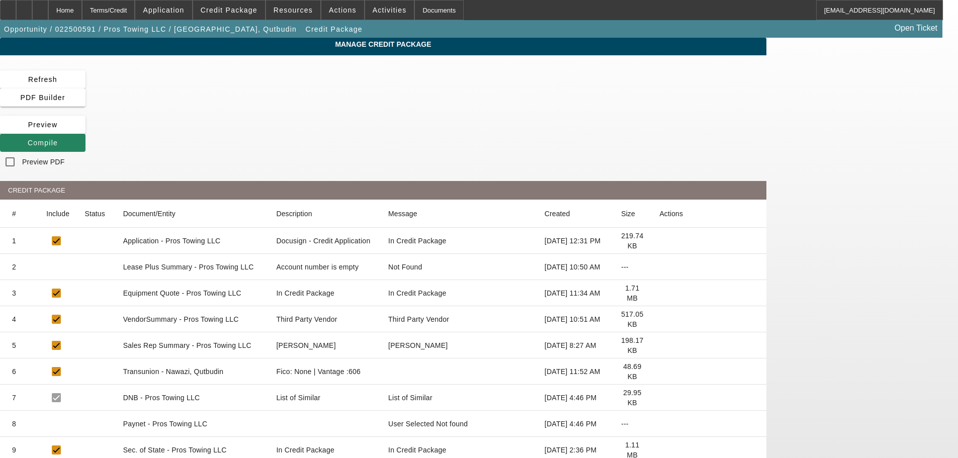
click at [659, 372] on icon at bounding box center [659, 372] width 0 height 0
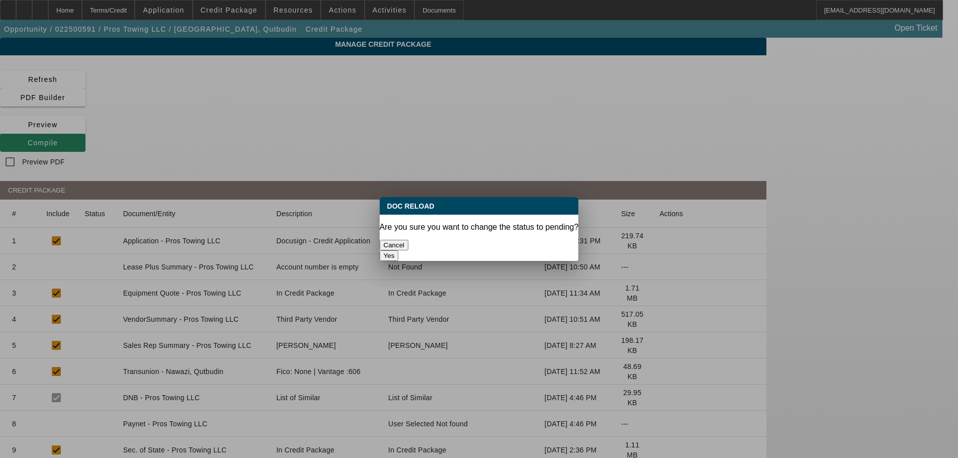
click at [409, 240] on button "Cancel" at bounding box center [394, 245] width 29 height 11
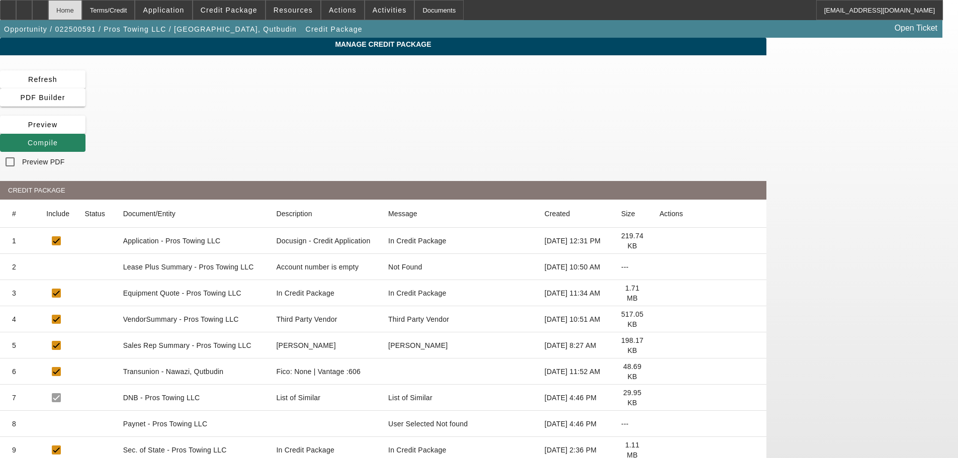
click at [82, 8] on div "Home" at bounding box center [65, 10] width 34 height 20
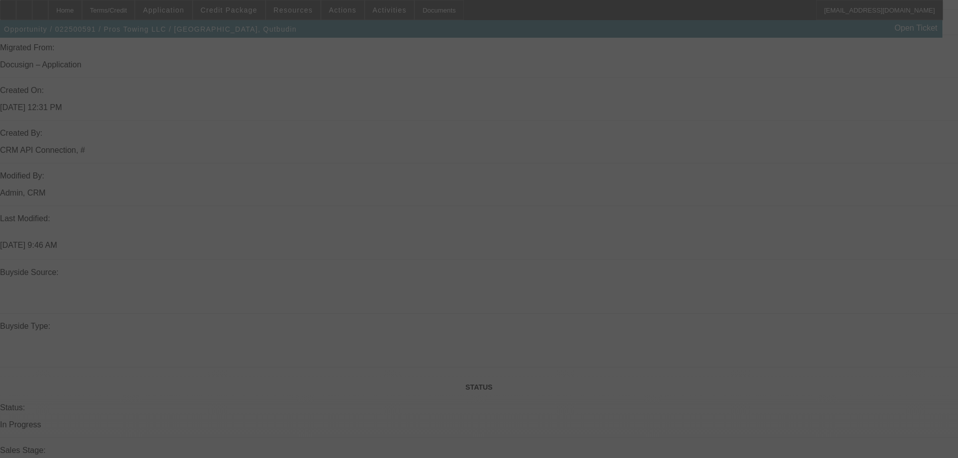
scroll to position [693, 0]
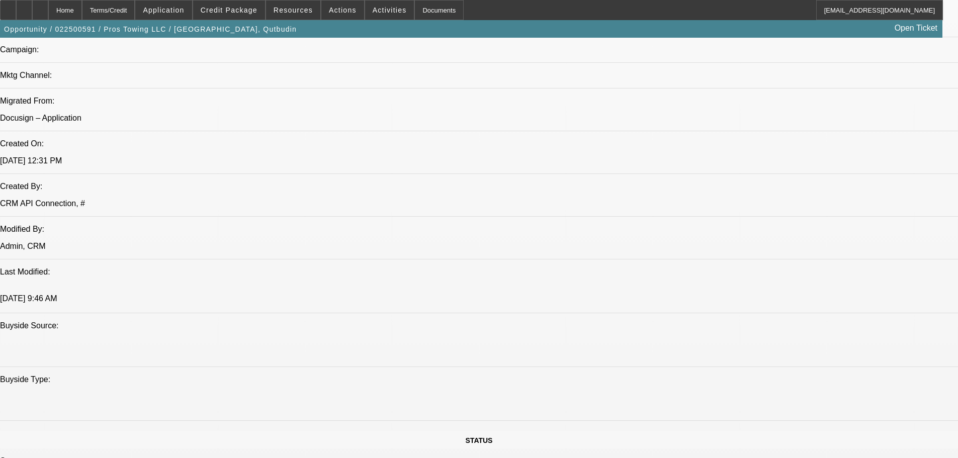
select select "0"
select select "2"
select select "0.1"
select select "4"
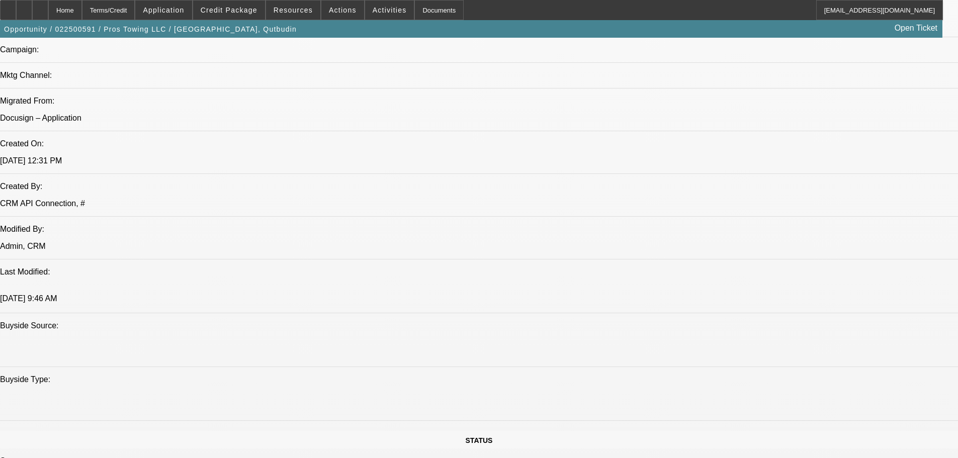
select select "0"
select select "2"
select select "0.1"
select select "4"
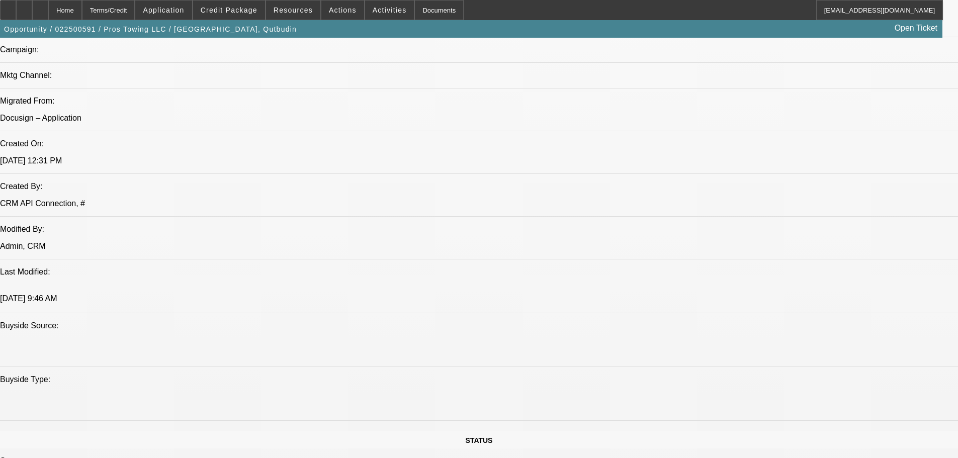
select select "0"
select select "2"
select select "0.1"
select select "4"
select select "0"
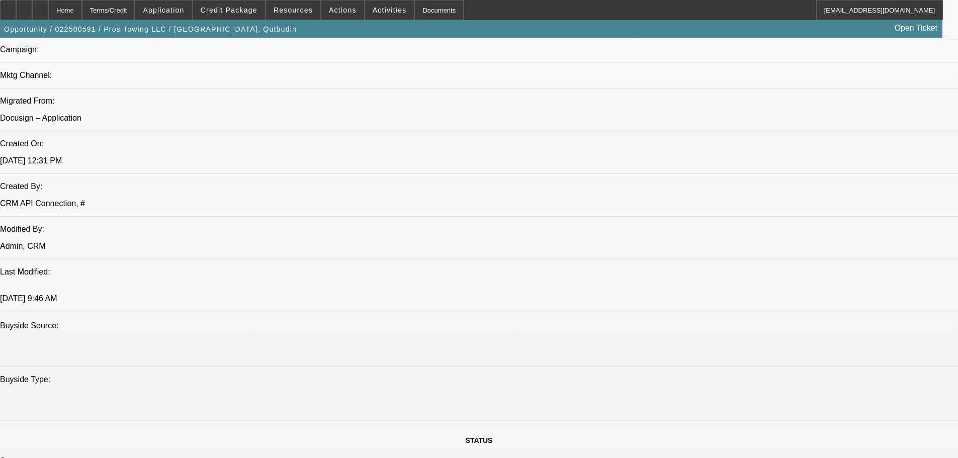
select select "2"
select select "0.1"
select select "4"
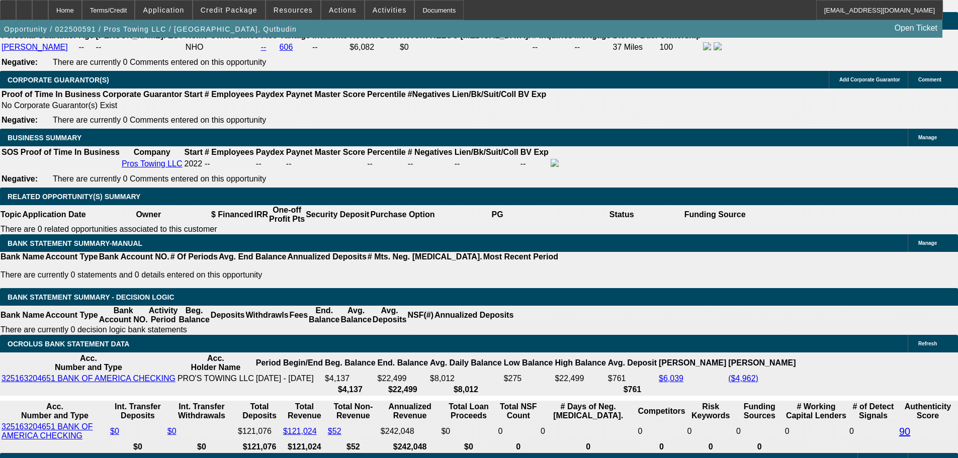
scroll to position [1555, 0]
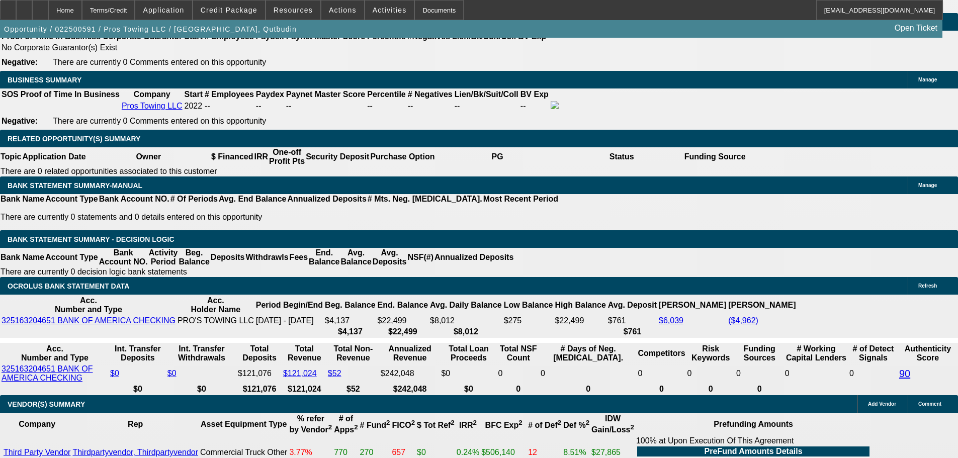
drag, startPoint x: 198, startPoint y: 263, endPoint x: 229, endPoint y: 263, distance: 31.2
type input "3"
type input "UNKNOWN"
type input "$11,887.60"
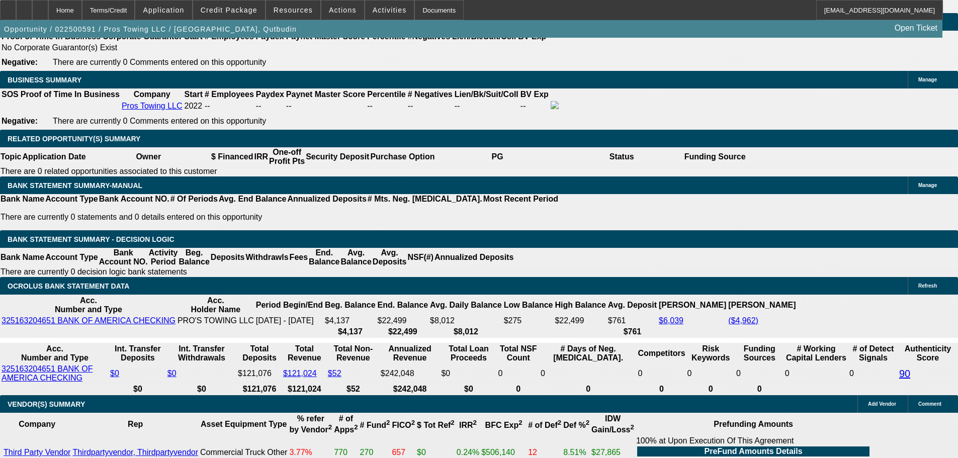
type input "$23,775.20"
type input "30"
type input "$1,472.63"
type input "$2,945.26"
type input "30"
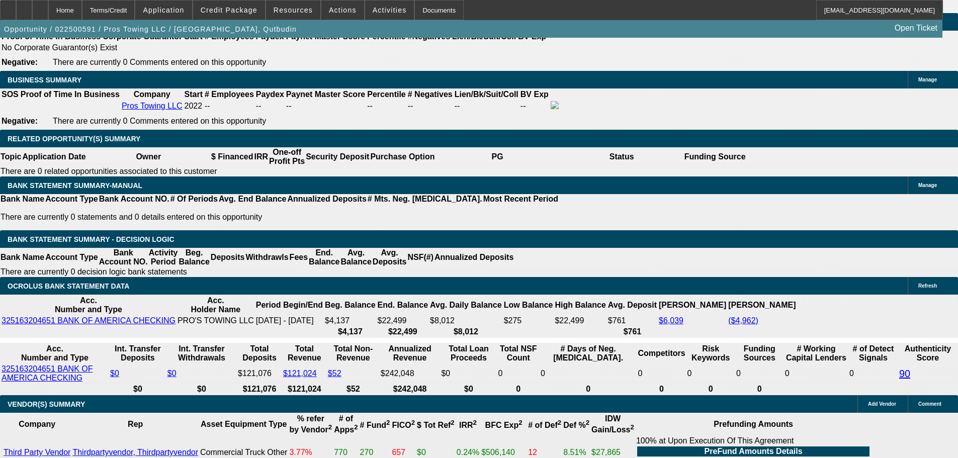
drag, startPoint x: 146, startPoint y: 263, endPoint x: 193, endPoint y: 264, distance: 46.8
type input "14"
type input "$28.00"
type input "1475"
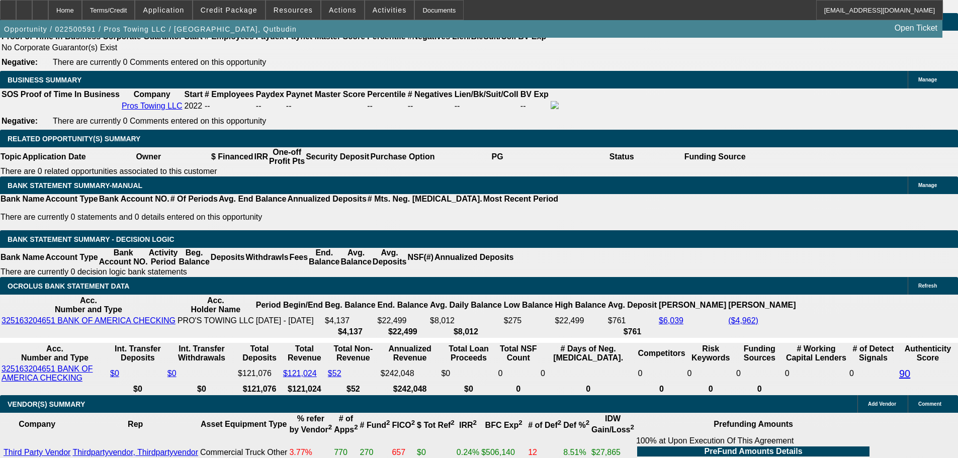
type input "20.2"
type input "$2,950.00"
drag, startPoint x: 181, startPoint y: 265, endPoint x: 292, endPoint y: 287, distance: 112.8
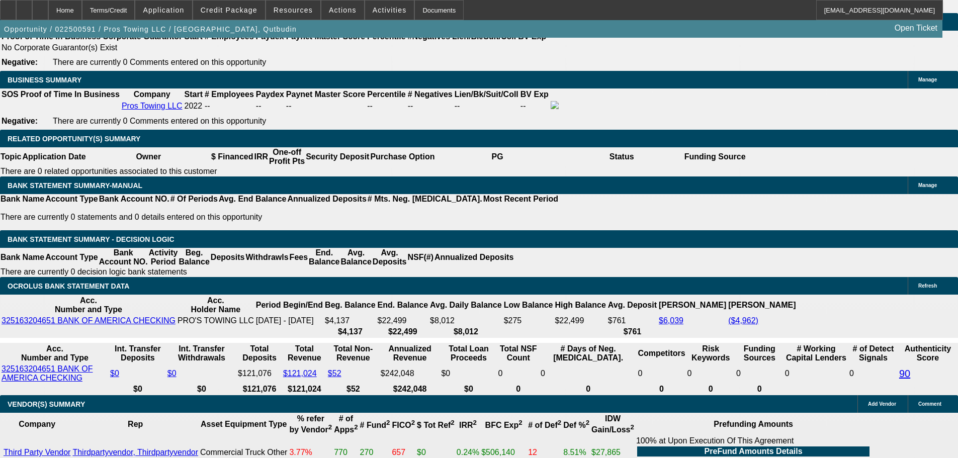
type input "1500"
type input "$3,000.00"
type input "21.7"
drag, startPoint x: 157, startPoint y: 264, endPoint x: 227, endPoint y: 264, distance: 70.4
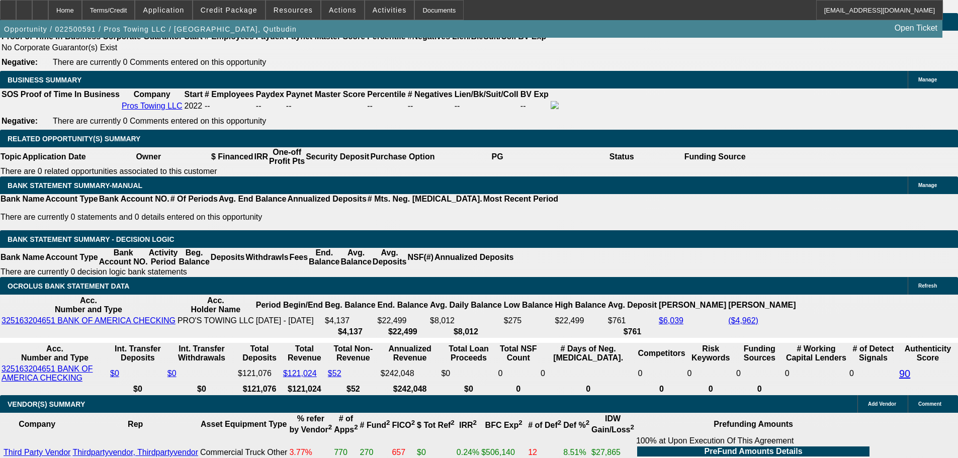
type input "1"
type input "$2.00"
type input "1520"
type input "22.8"
type input "$3,040.00"
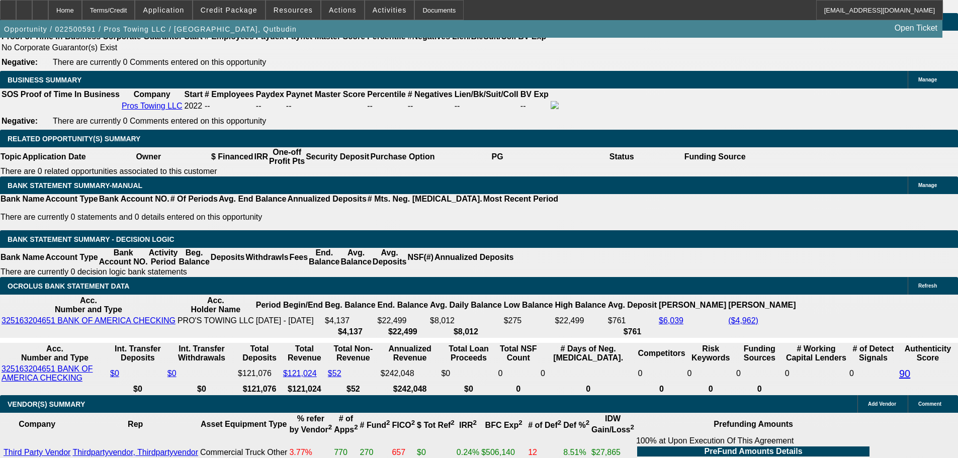
type input "$1,520.00"
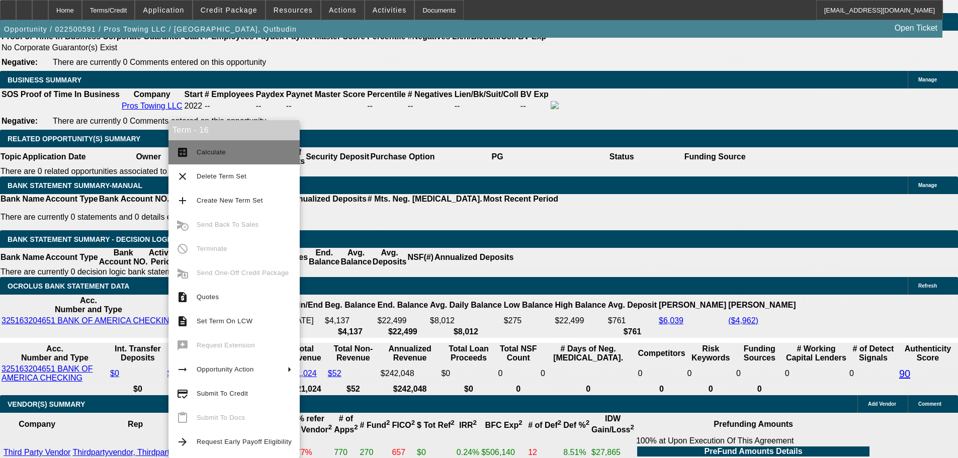
click at [228, 153] on span "Calculate" at bounding box center [244, 152] width 95 height 12
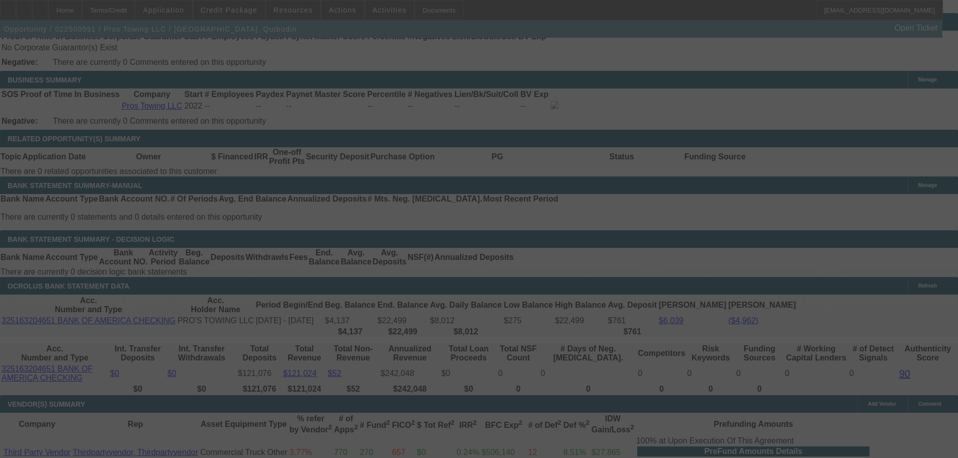
select select "0"
select select "2"
select select "0.1"
select select "4"
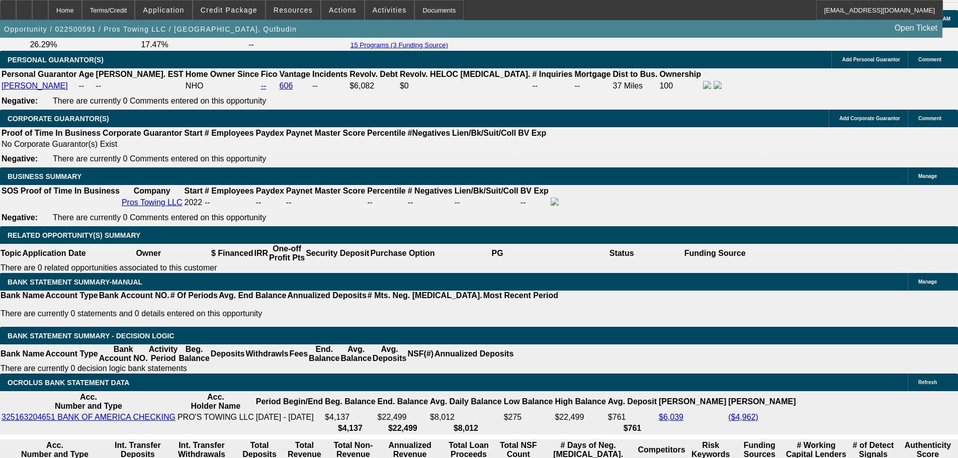
scroll to position [1454, 0]
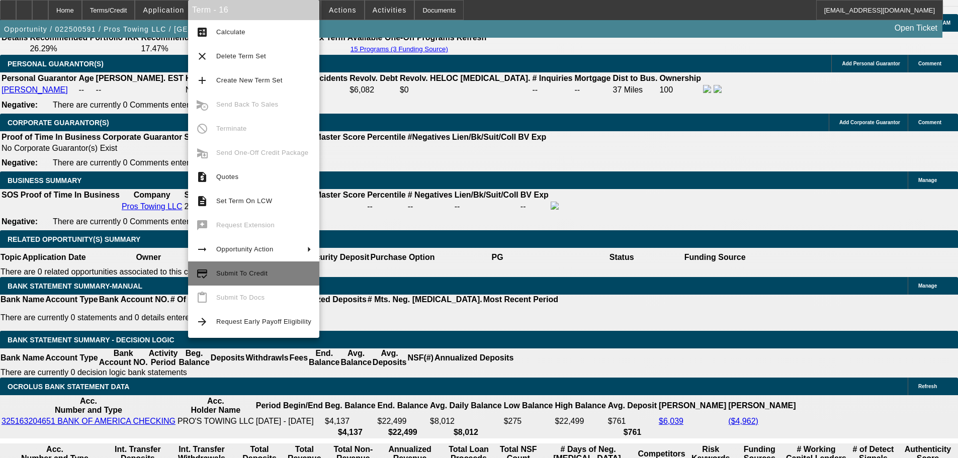
click at [241, 275] on span "Submit To Credit" at bounding box center [241, 273] width 51 height 8
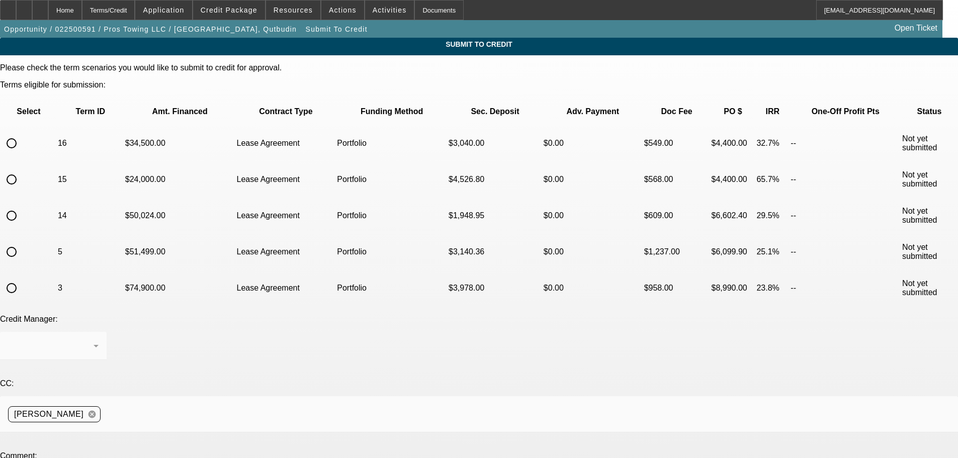
click at [22, 133] on input "radio" at bounding box center [12, 143] width 20 height 20
radio input "true"
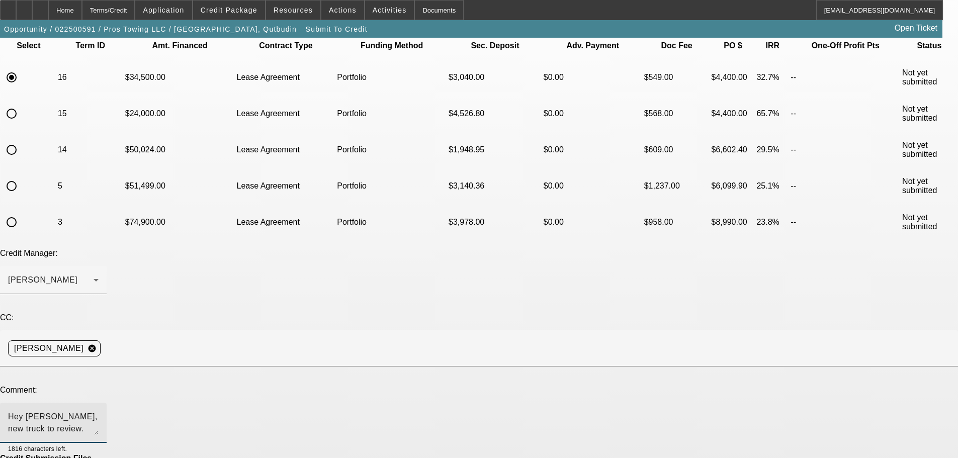
scroll to position [67, 0]
type textarea "Hey George, new truck to review. Working on PP invoice but Nawazi wanted to see…"
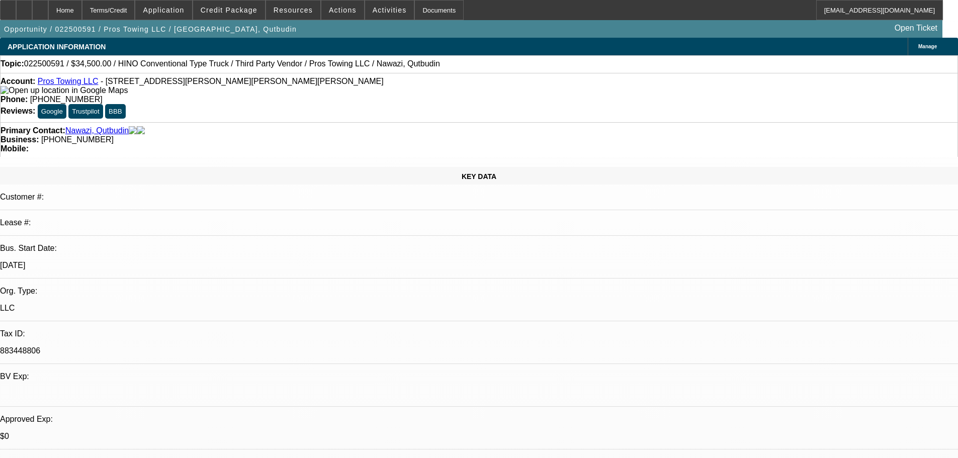
select select "0"
select select "2"
select select "0.1"
select select "4"
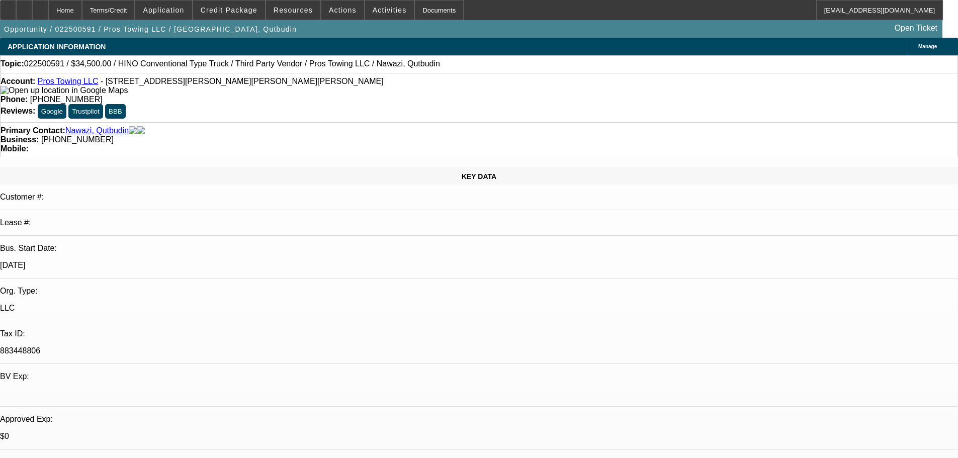
select select "0"
select select "2"
select select "0.1"
select select "4"
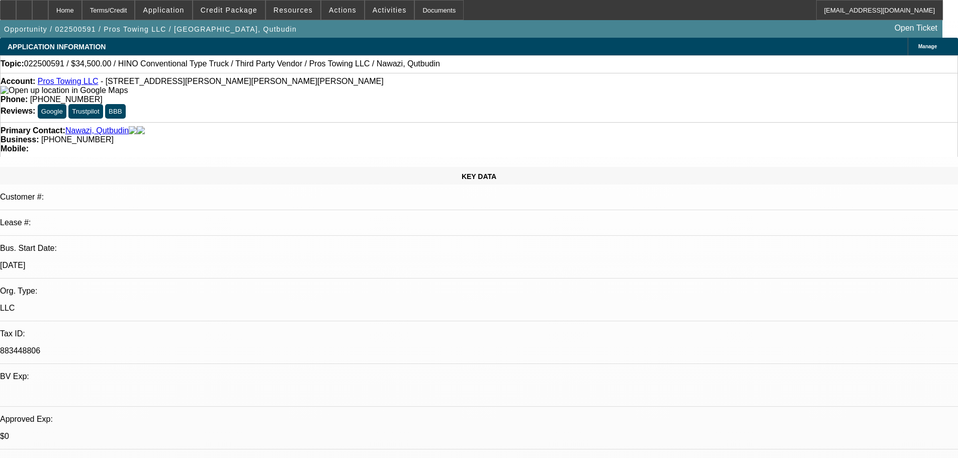
select select "0"
select select "2"
select select "0.1"
select select "4"
select select "0"
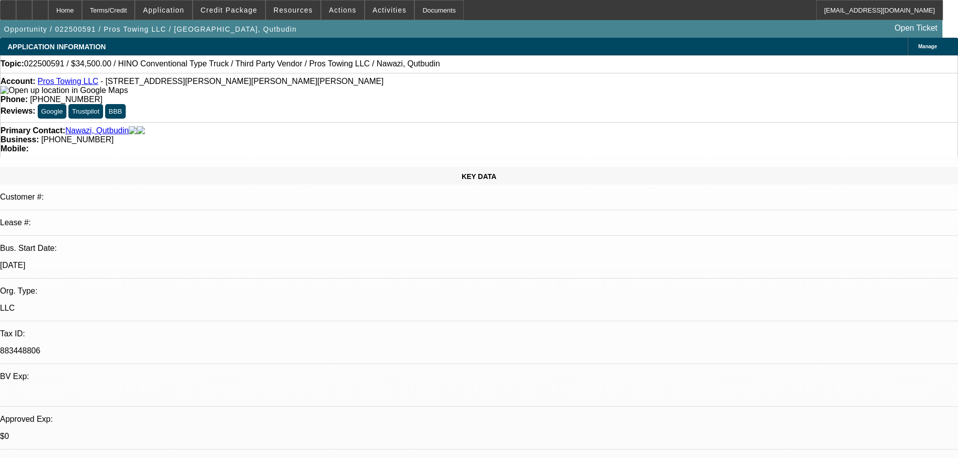
select select "2"
select select "0.1"
select select "4"
select select "0"
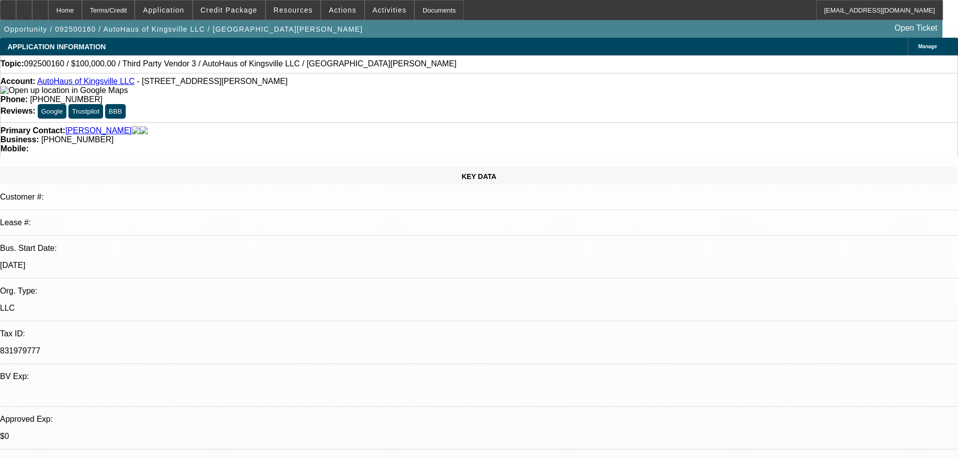
select select "2"
select select "0.1"
select select "4"
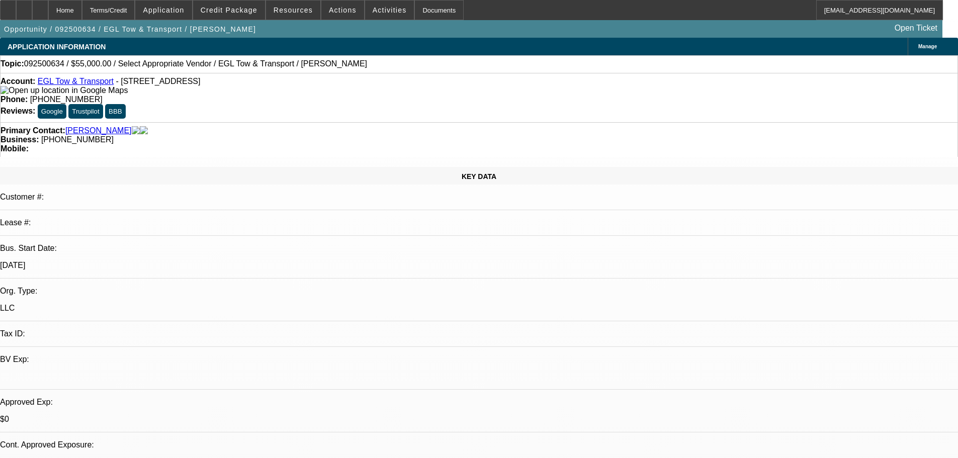
select select "0"
select select "2"
select select "0.1"
select select "4"
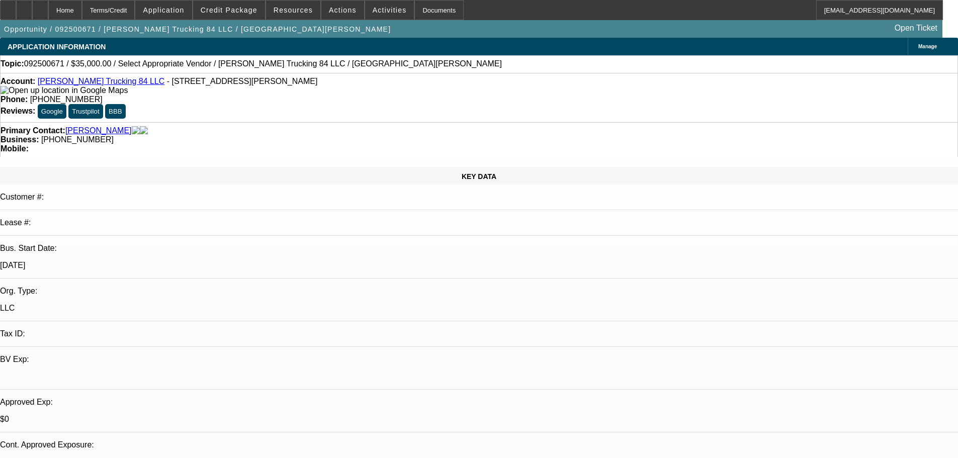
select select "0"
select select "2"
select select "0.1"
select select "4"
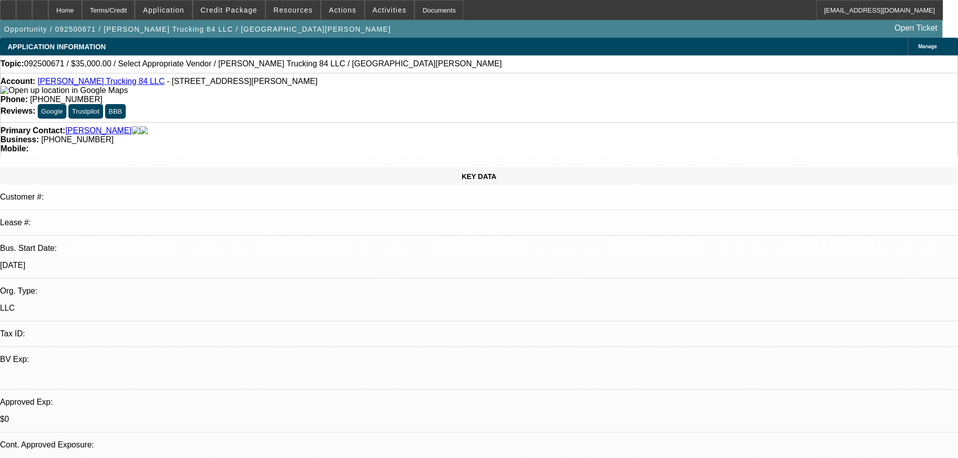
select select "0"
select select "2"
select select "0.1"
select select "4"
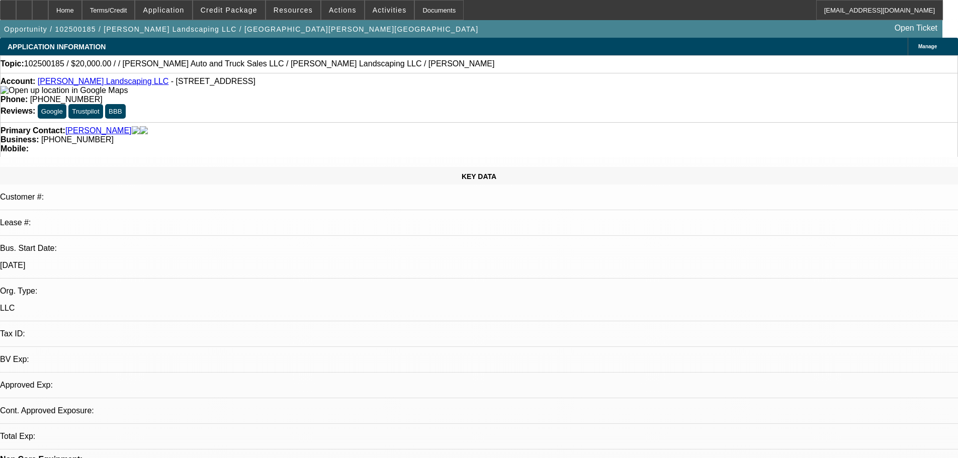
select select "0"
select select "2"
select select "0.1"
select select "4"
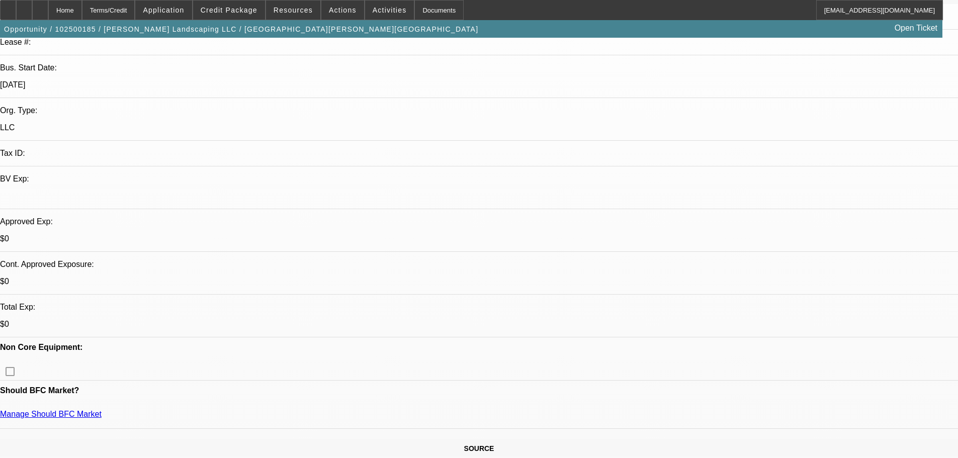
scroll to position [251, 0]
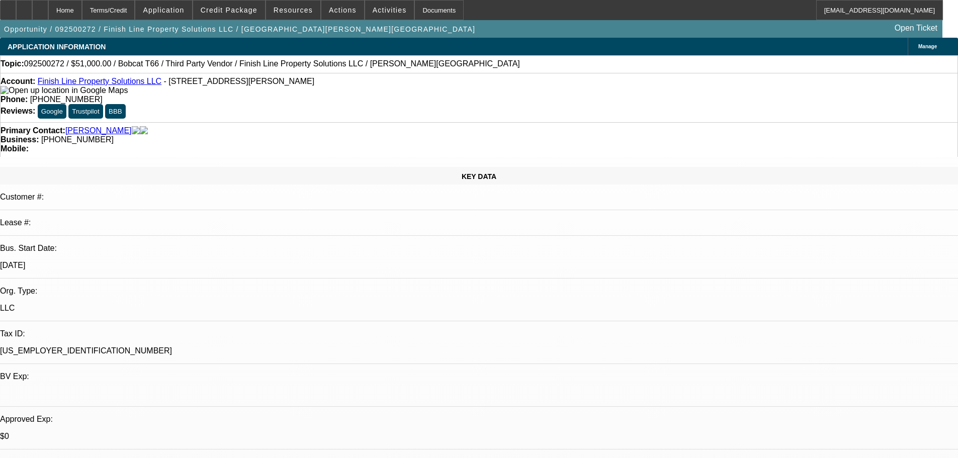
select select "0"
select select "3"
select select "0"
select select "6"
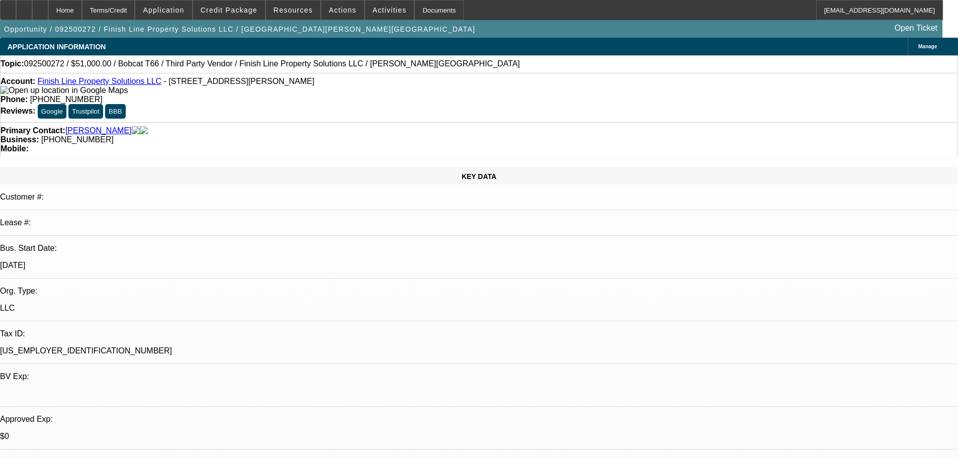
select select "0"
select select "6"
select select "0"
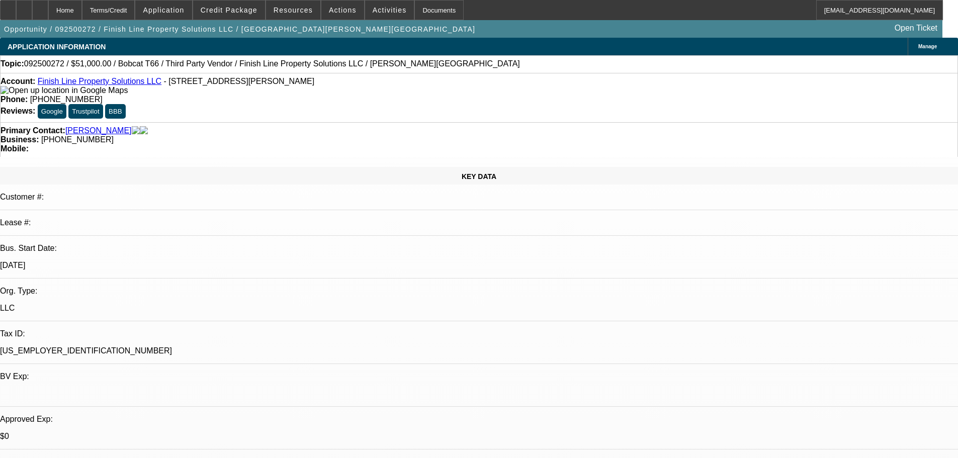
select select "0"
select select "6"
select select "0"
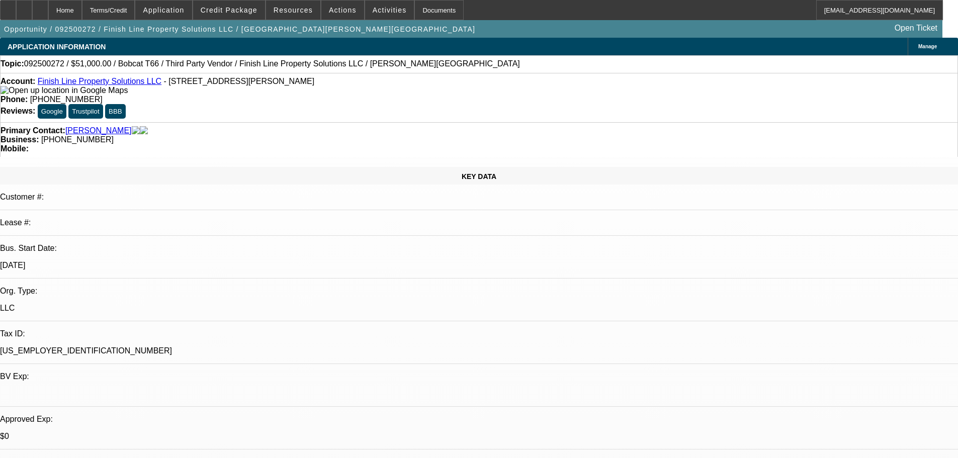
select select "3"
select select "0"
select select "6"
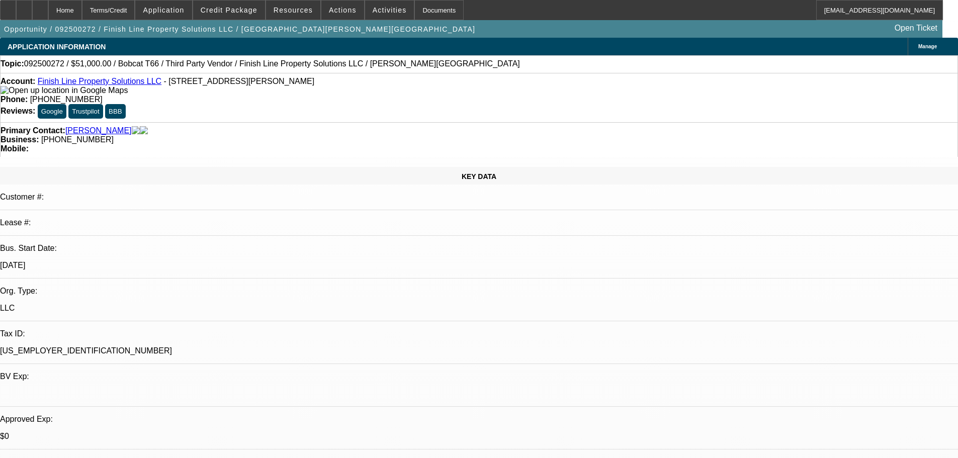
radio input "true"
drag, startPoint x: 873, startPoint y: 192, endPoint x: 845, endPoint y: 199, distance: 29.0
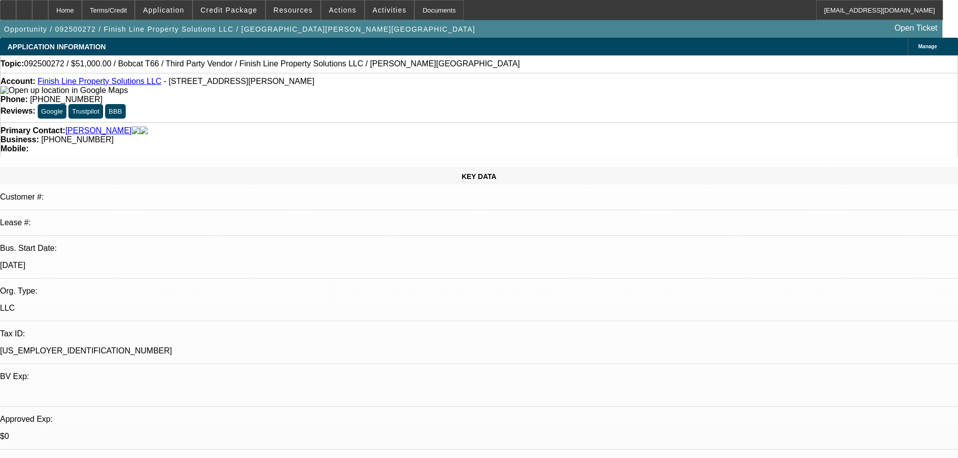
type textarea "10-8: Forgot to confirm with [PERSON_NAME] but the original BOS had a $1K depos…"
radio input "true"
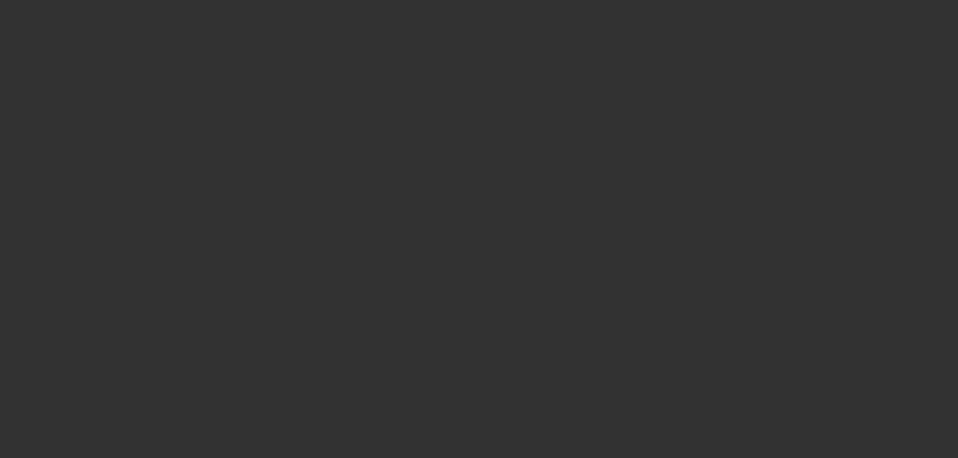
scroll to position [0, 0]
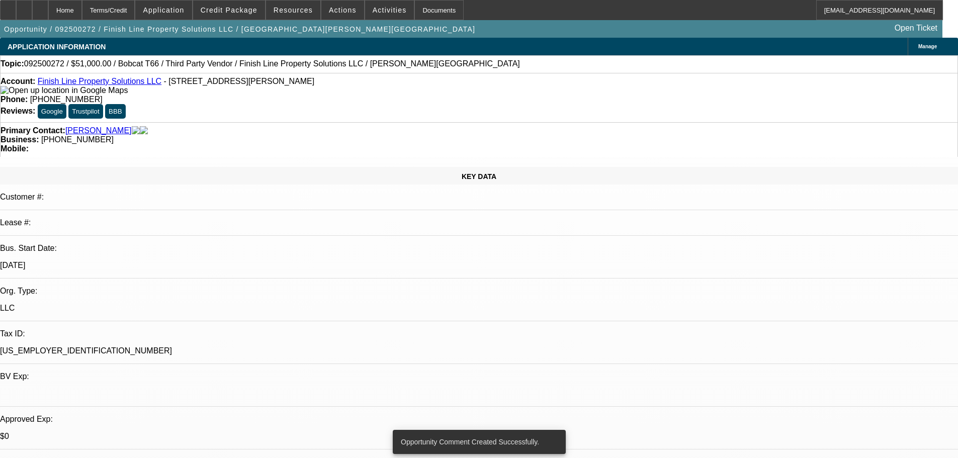
click at [328, 20] on div "Opportunity / 092500272 / Finish Line Property Solutions LLC / [GEOGRAPHIC_DATA…" at bounding box center [471, 29] width 942 height 18
click at [333, 12] on span "Actions" at bounding box center [343, 10] width 28 height 8
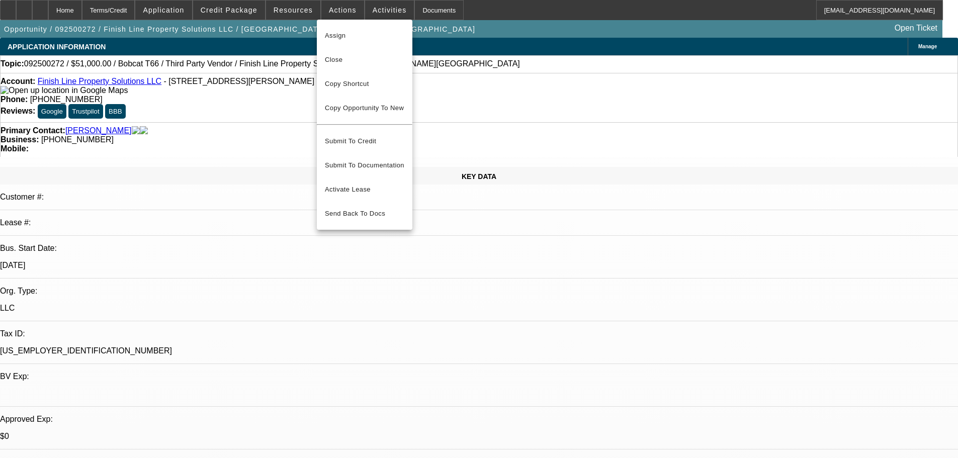
click at [379, 6] on div at bounding box center [479, 229] width 958 height 458
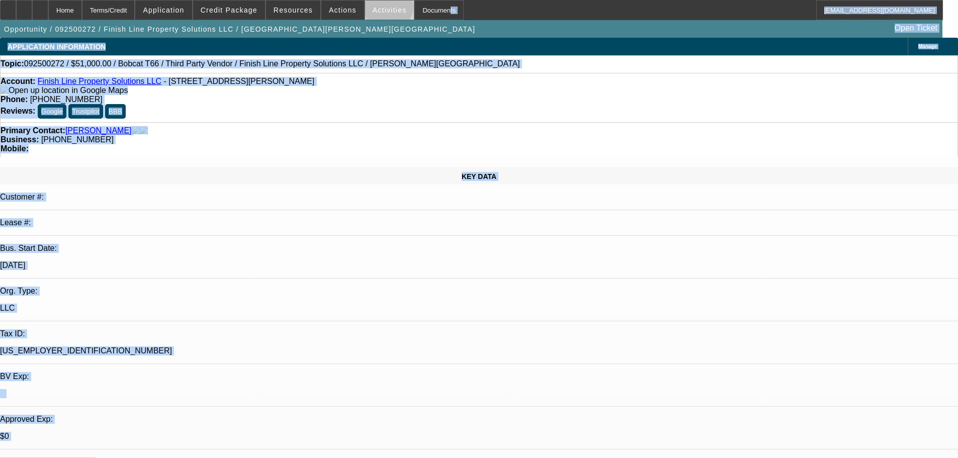
click at [378, 9] on span "Activities" at bounding box center [390, 10] width 34 height 8
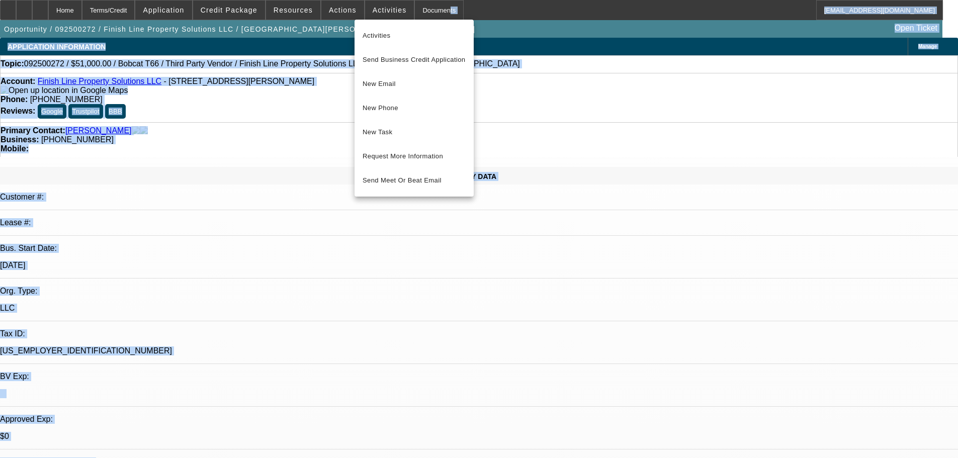
click at [300, 11] on div at bounding box center [479, 229] width 958 height 458
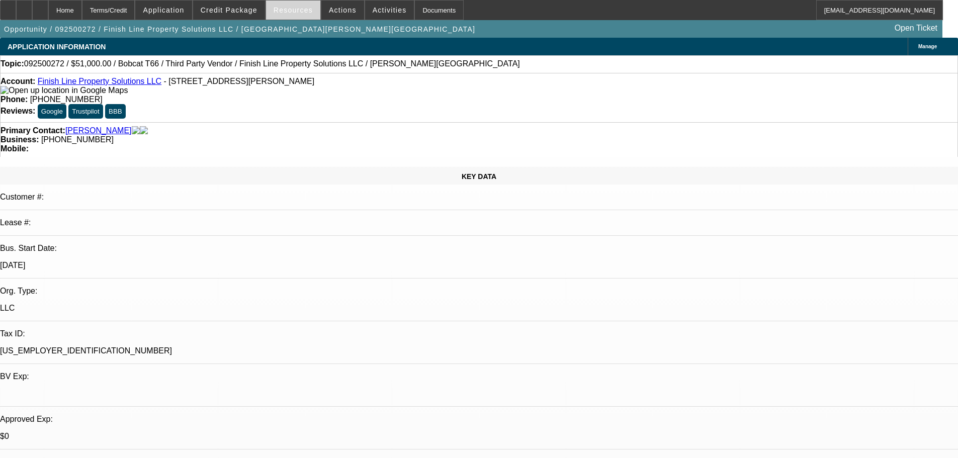
click at [292, 6] on span "Resources" at bounding box center [292, 10] width 39 height 8
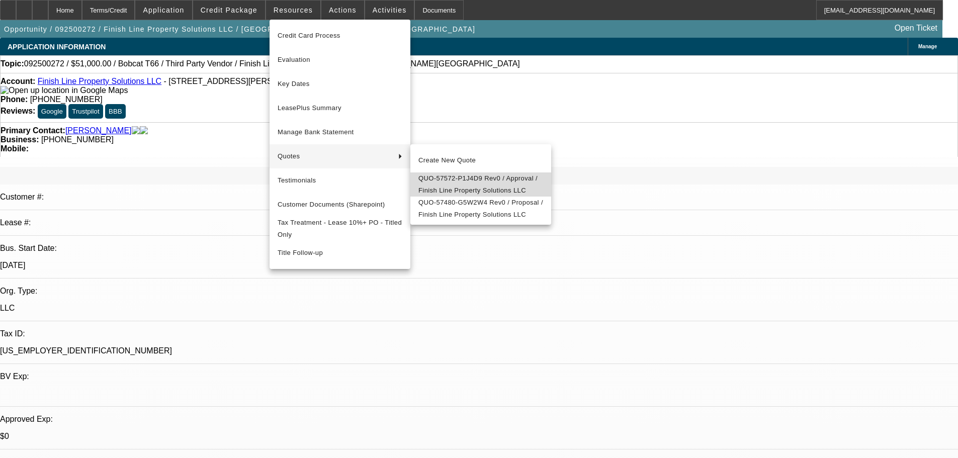
click at [473, 182] on span "QUO-57572-P1J4D9 Rev0 / Approval / Finish Line Property Solutions LLC" at bounding box center [480, 184] width 125 height 24
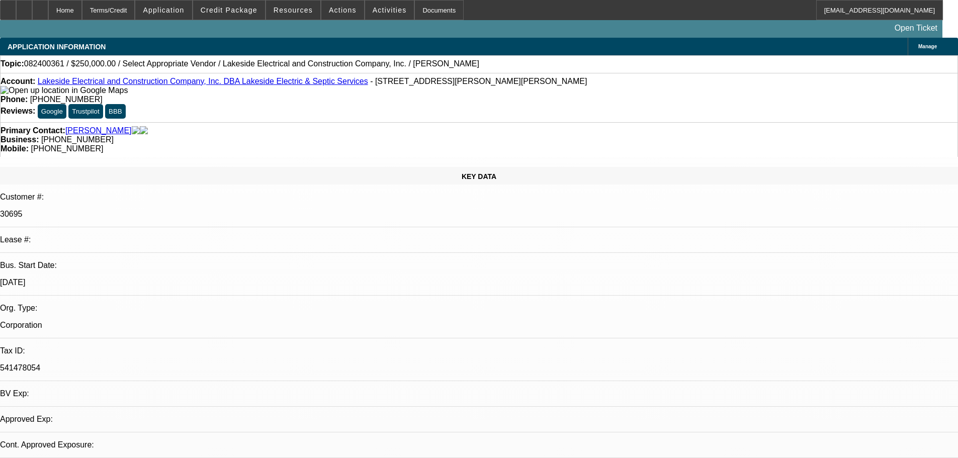
select select "0"
select select "2"
select select "0.1"
select select "4"
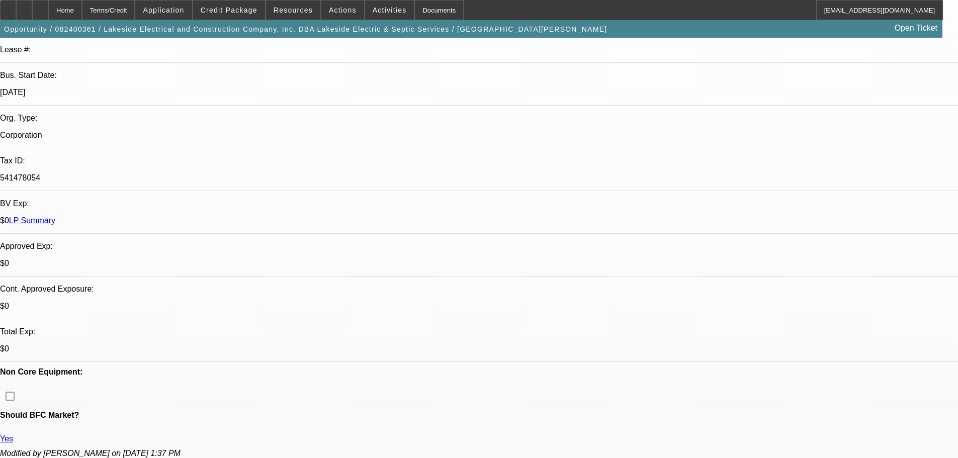
scroll to position [251, 0]
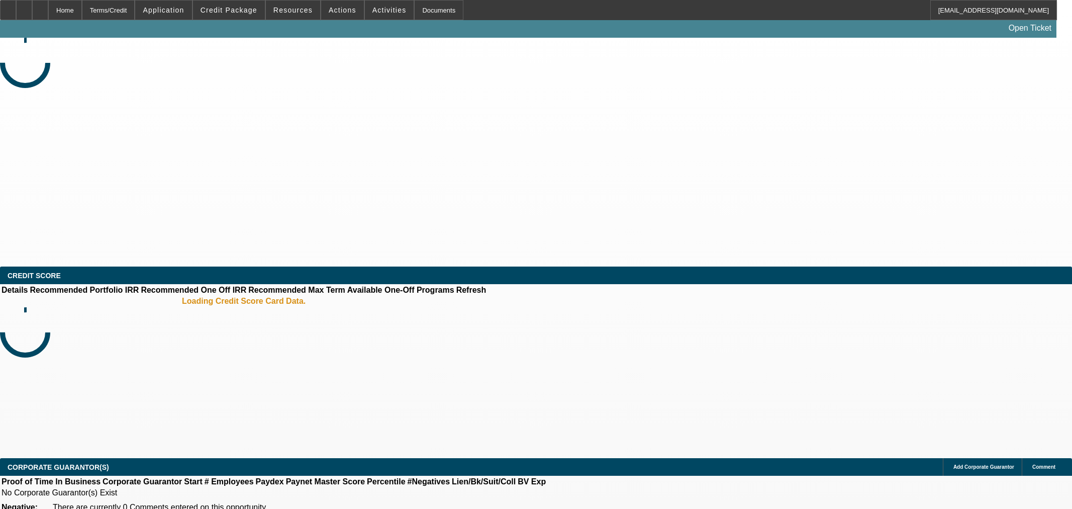
select select "0"
select select "2"
select select "0.1"
select select "4"
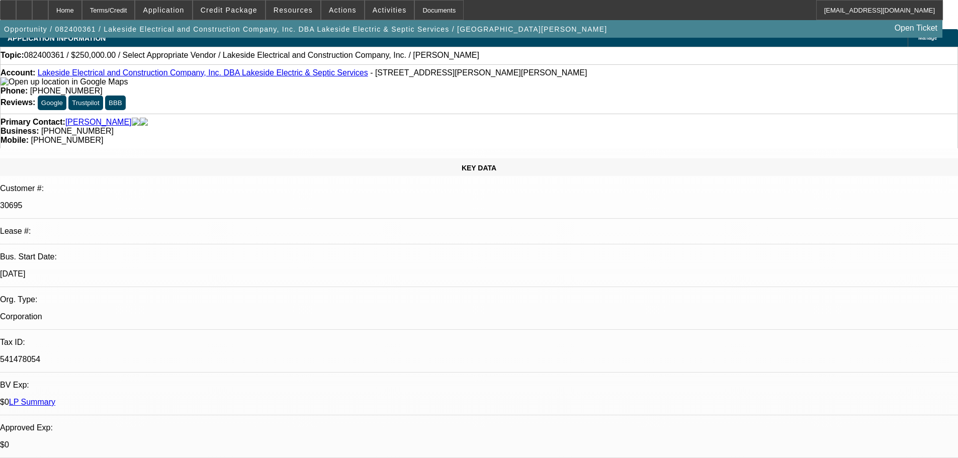
scroll to position [251, 0]
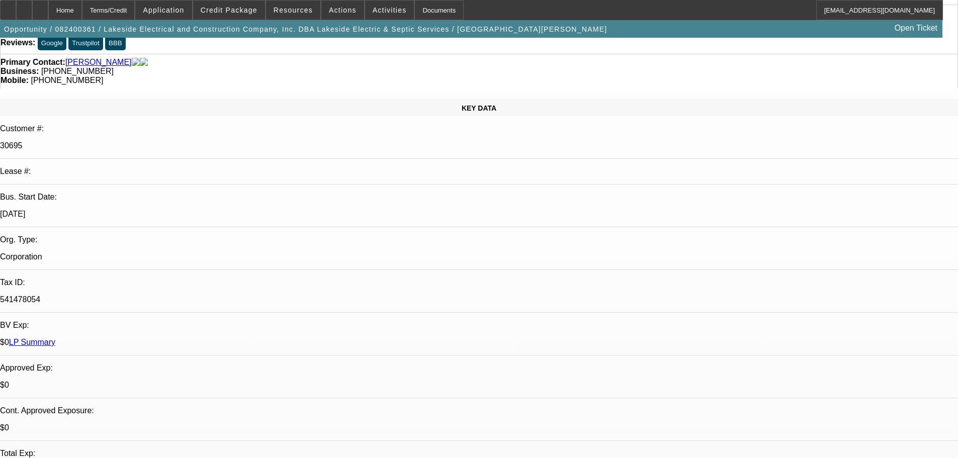
scroll to position [0, 0]
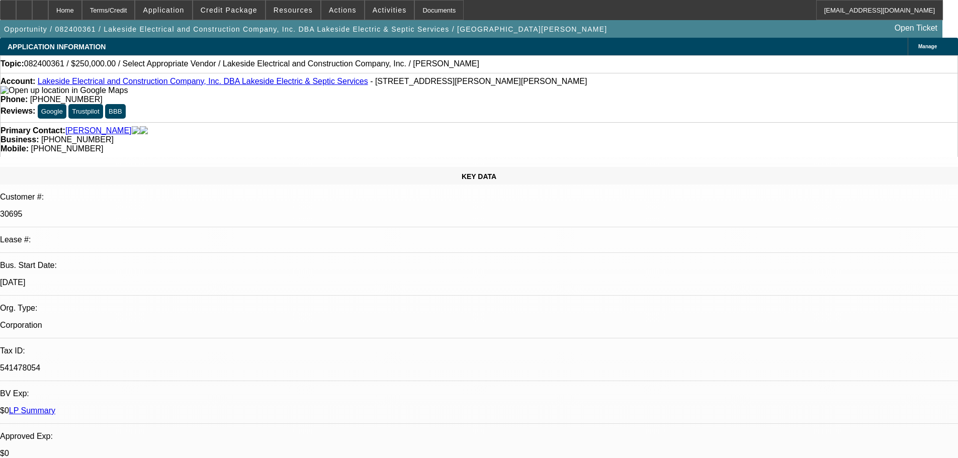
click at [93, 81] on link "Lakeside Electrical and Construction Company, Inc. DBA Lakeside Electric & Sept…" at bounding box center [203, 81] width 330 height 9
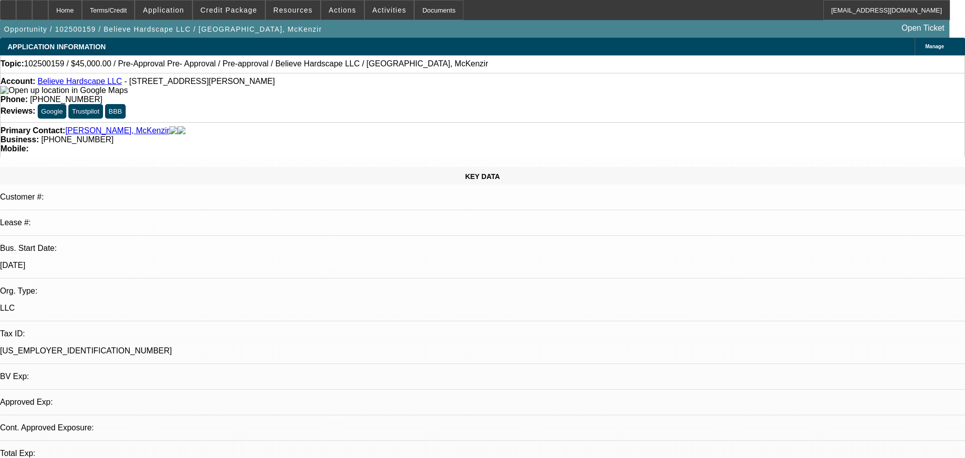
select select "0"
select select "0.1"
select select "4"
select select "0"
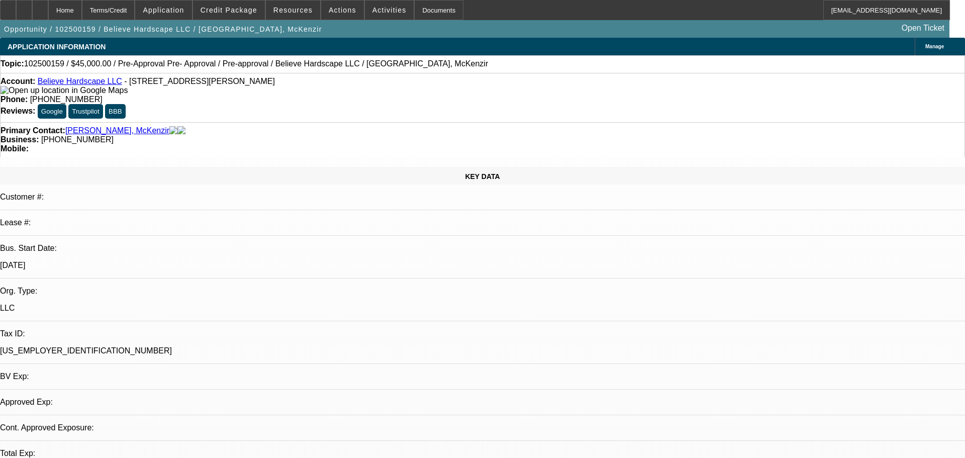
select select "0"
select select "0.1"
select select "4"
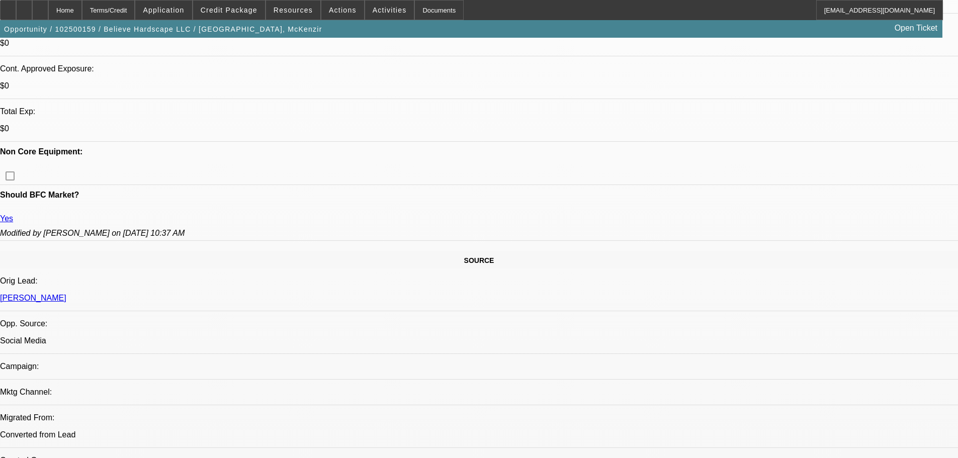
scroll to position [302, 0]
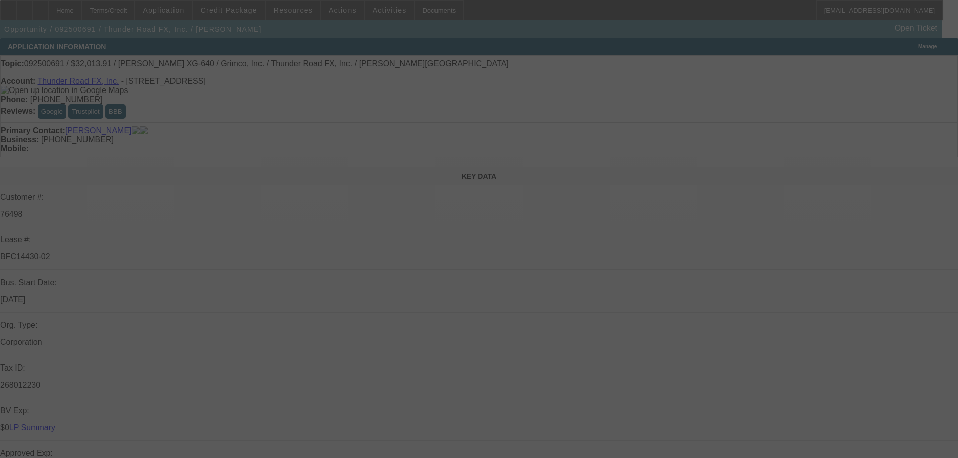
select select "0"
select select "3"
select select "0"
select select "2"
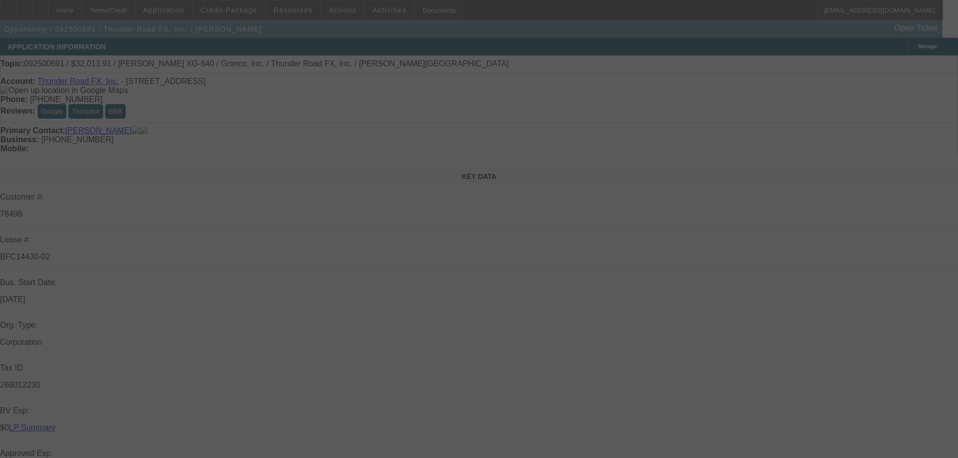
select select "0"
select select "3"
select select "0"
select select "2"
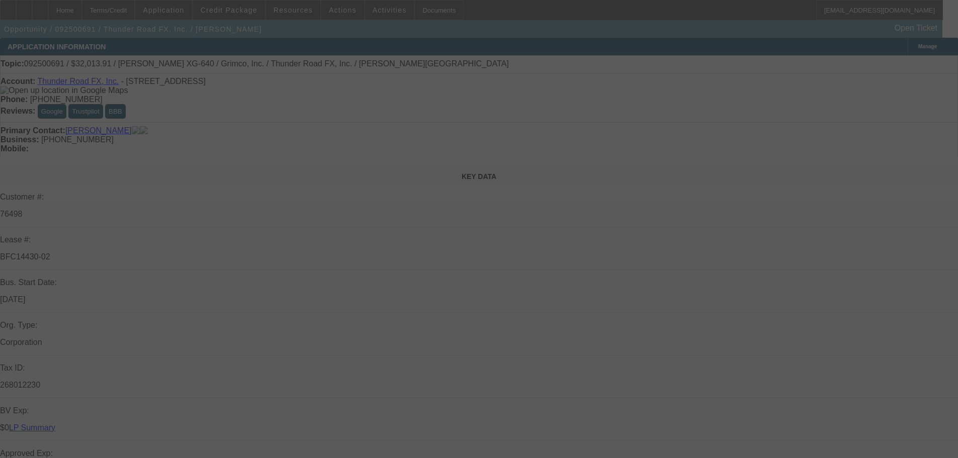
select select "0"
select select "2"
select select "0"
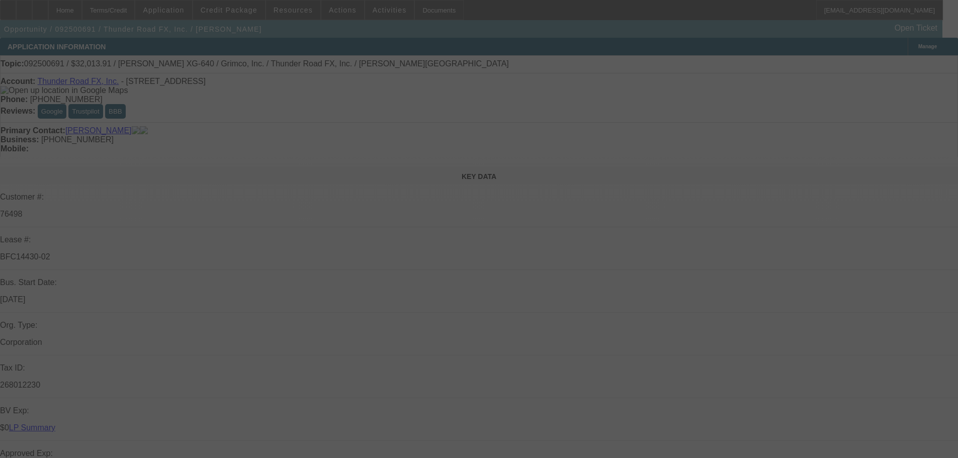
select select "0"
select select "2"
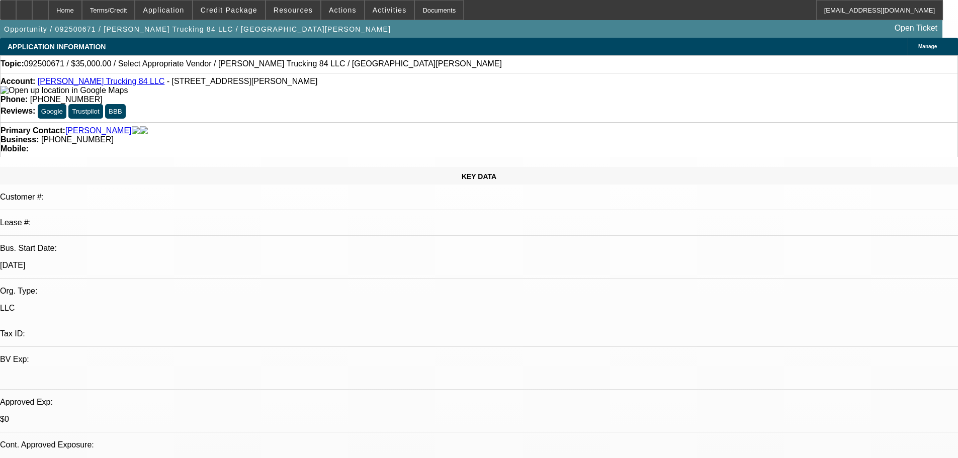
select select "0"
select select "2"
select select "0.1"
select select "4"
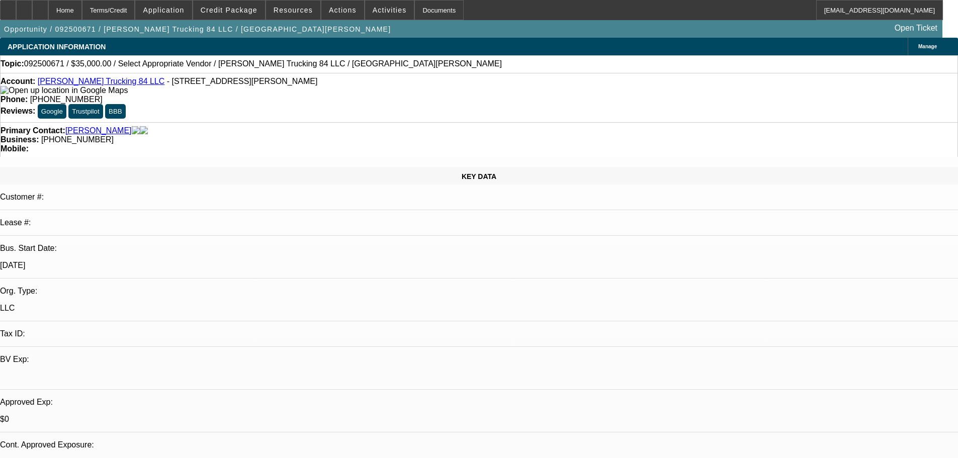
select select "0"
select select "2"
select select "0.1"
select select "4"
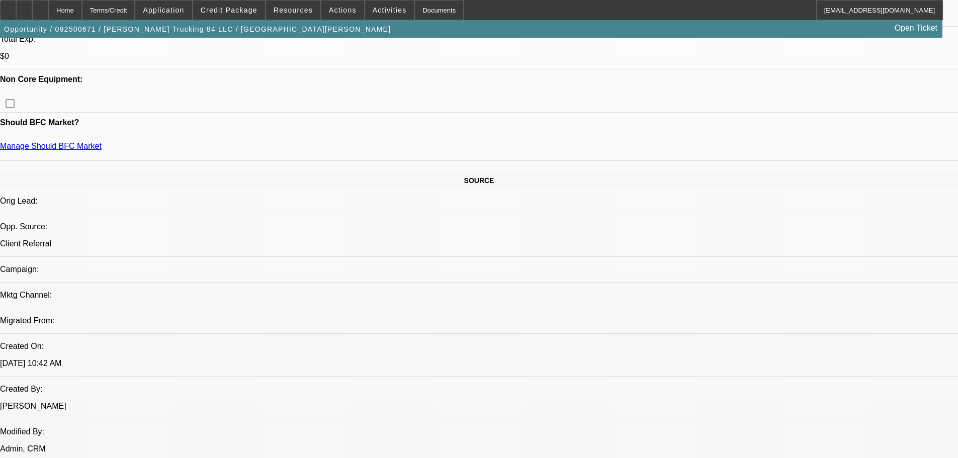
scroll to position [452, 0]
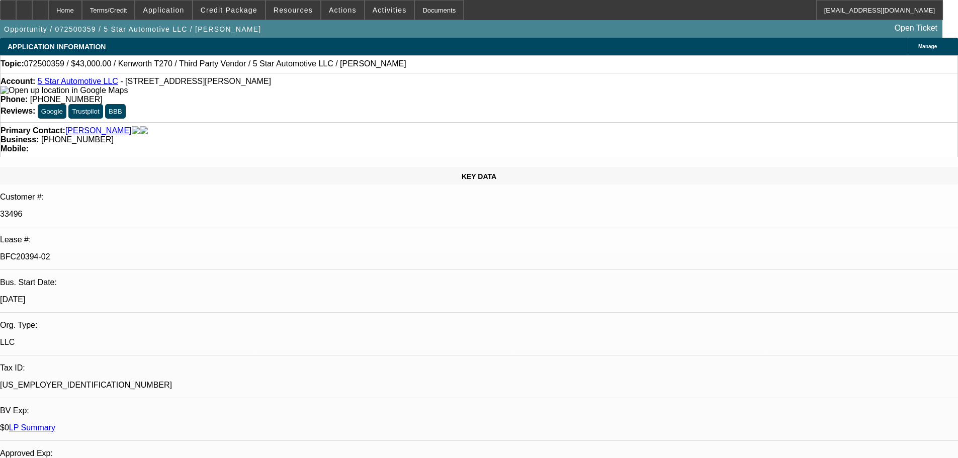
select select "0"
select select "6"
select select "0"
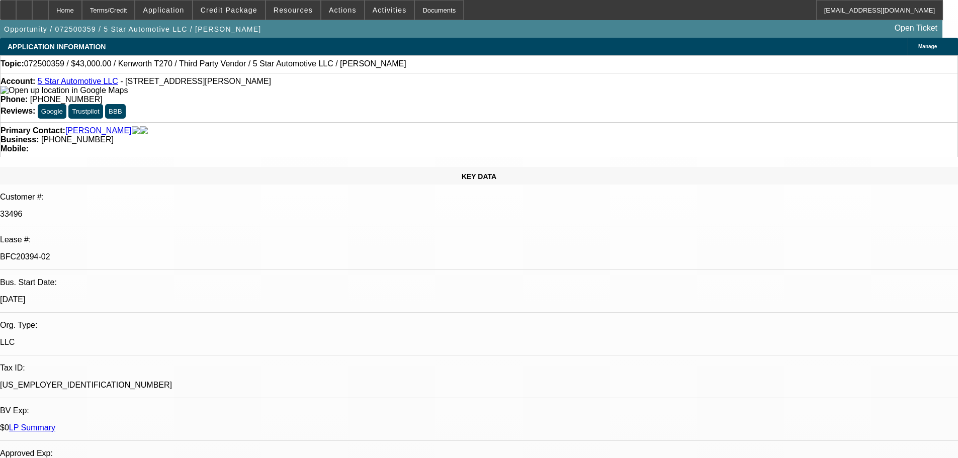
select select "0"
select select "6"
select select "0"
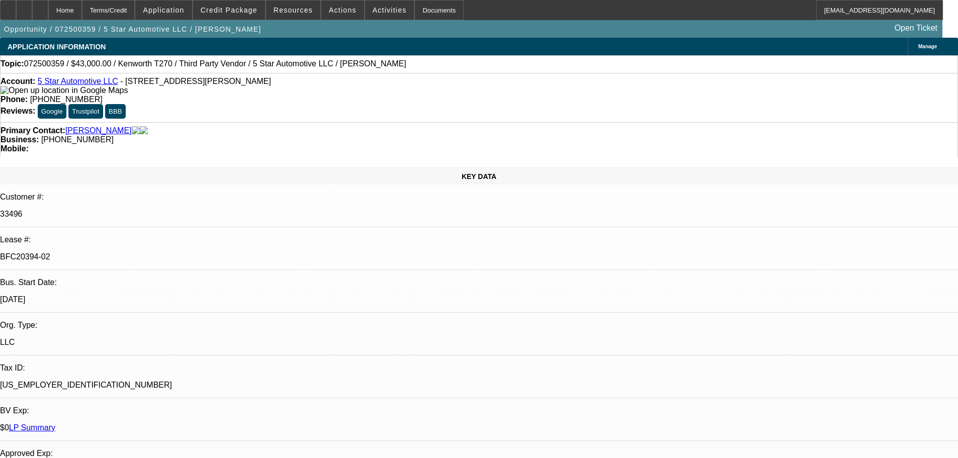
select select "0"
select select "6"
select select "0"
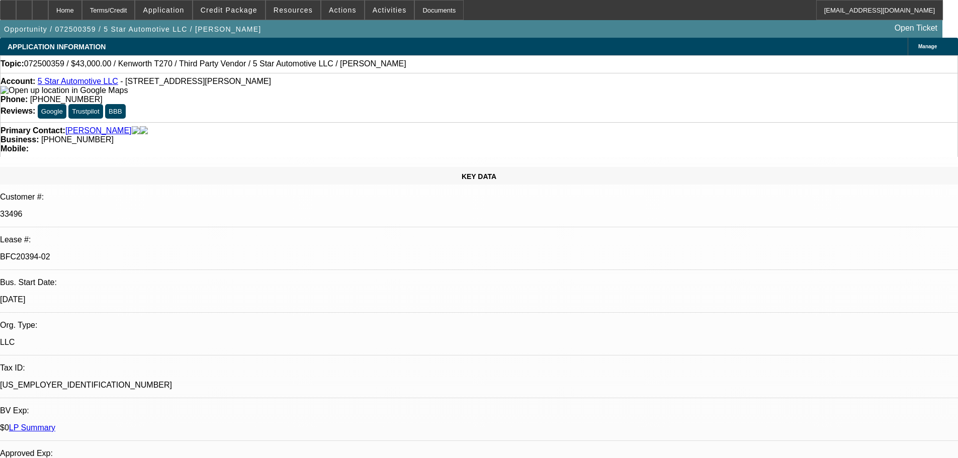
select select "6"
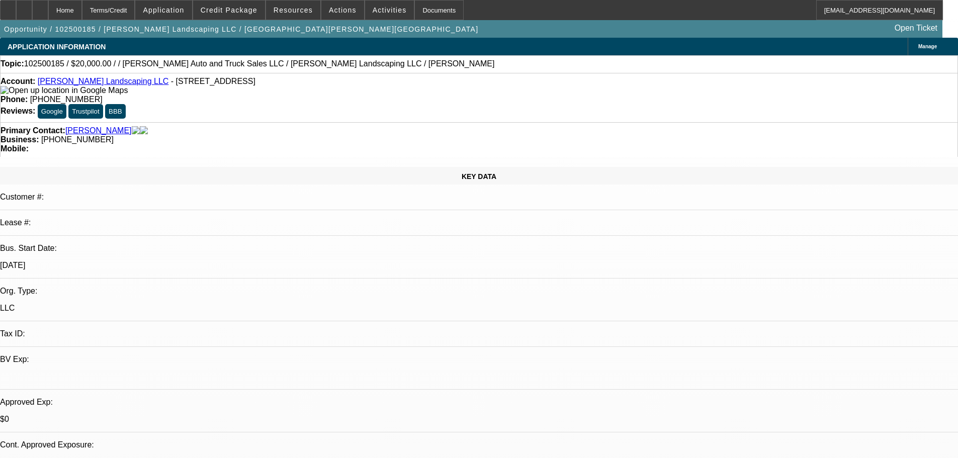
select select "0"
select select "2"
select select "0.1"
select select "4"
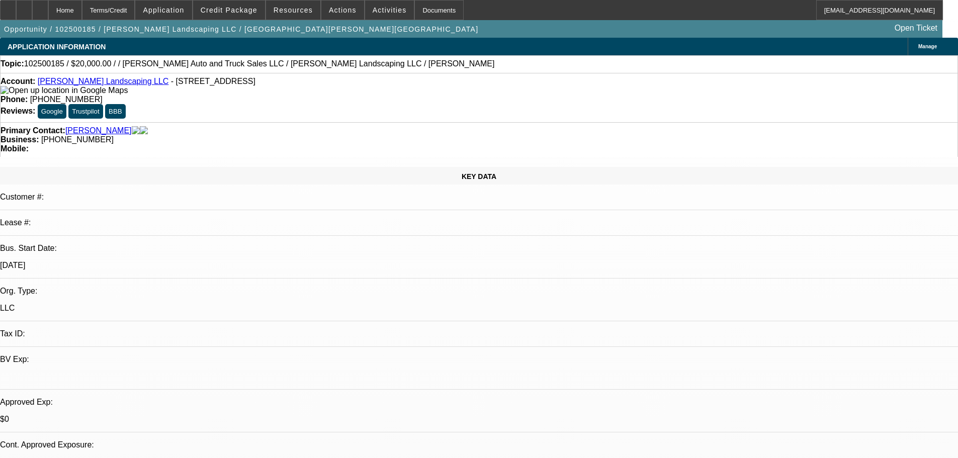
scroll to position [101, 0]
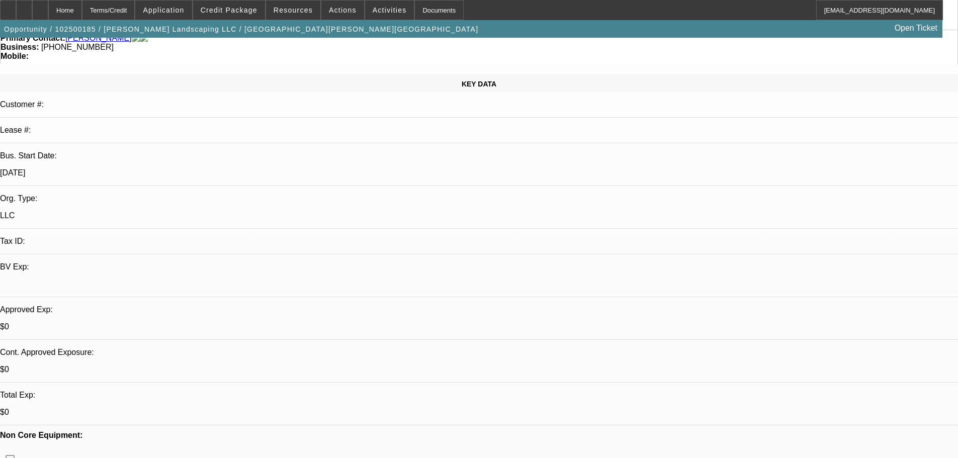
scroll to position [0, 0]
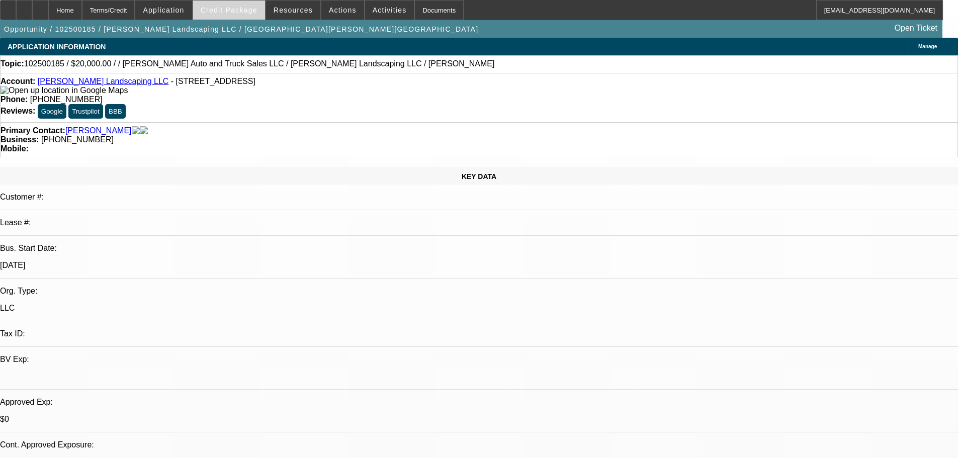
click at [237, 7] on span "Credit Package" at bounding box center [229, 10] width 57 height 8
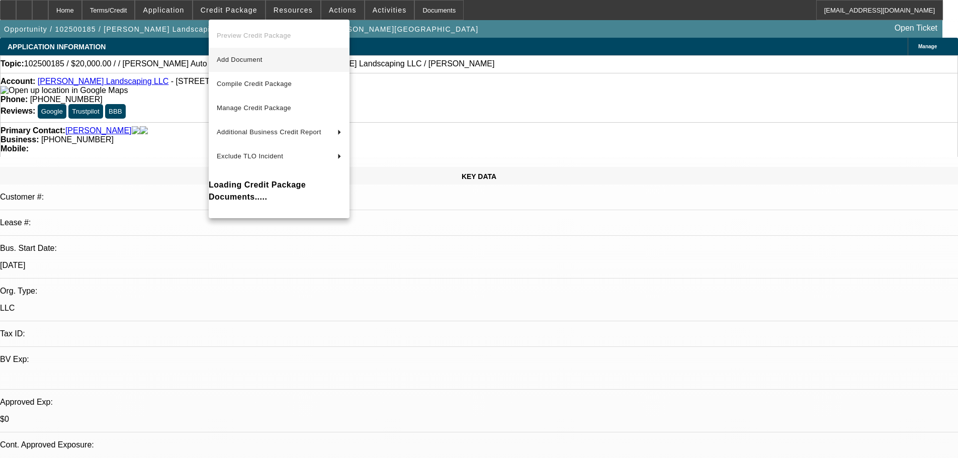
click at [262, 60] on span "Add Document" at bounding box center [240, 60] width 46 height 8
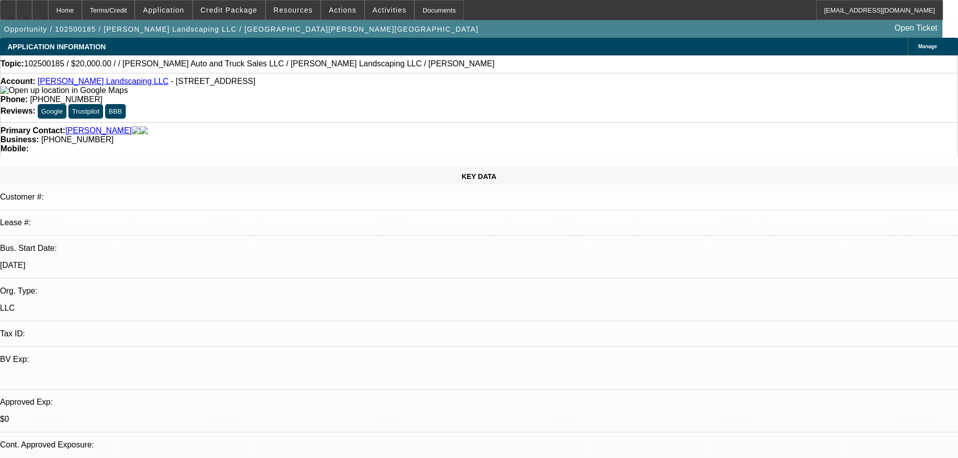
radio input "true"
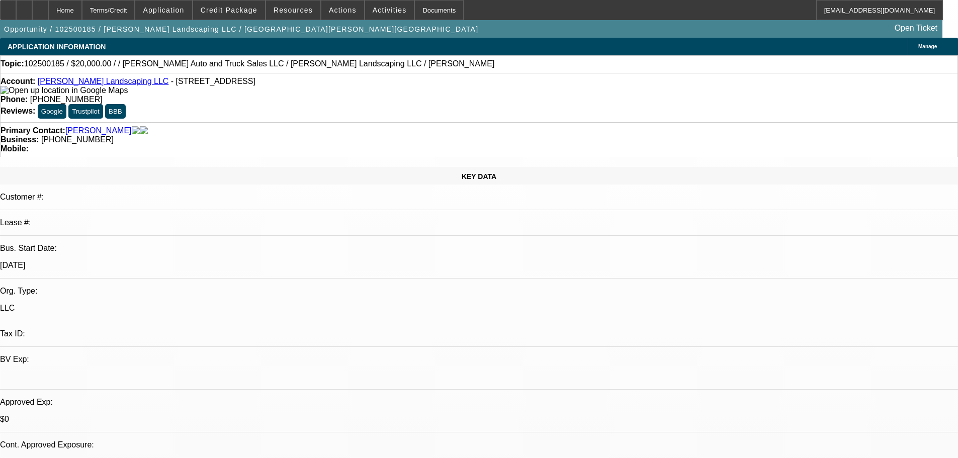
type textarea "10-8: Their dump truck is falling apart and hurting them, they need the dump to…"
radio input "true"
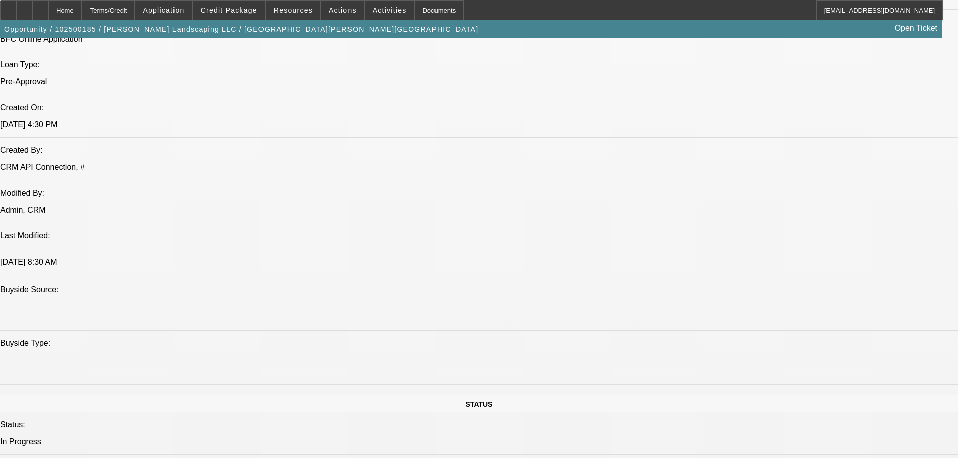
scroll to position [955, 0]
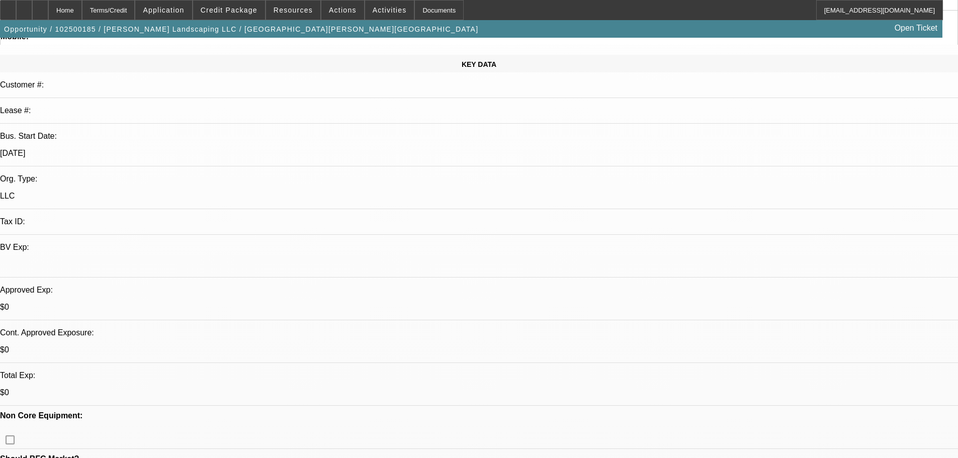
scroll to position [0, 0]
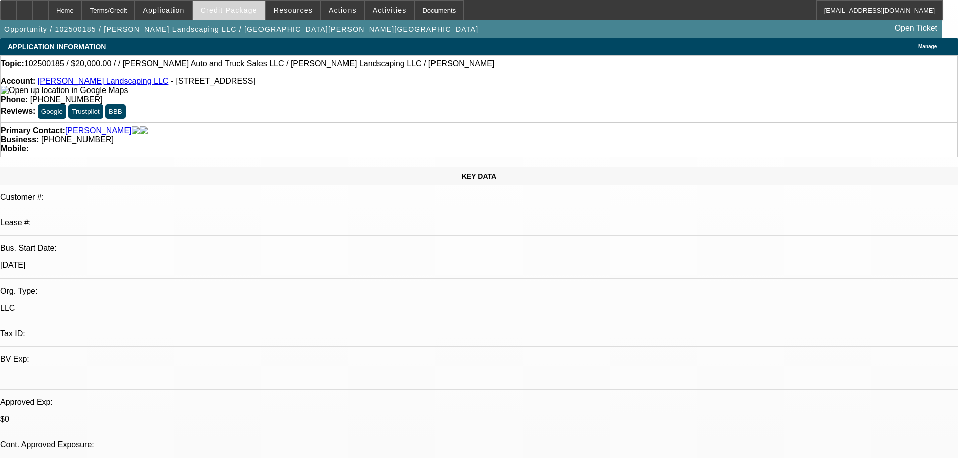
click at [247, 9] on span "Credit Package" at bounding box center [229, 10] width 57 height 8
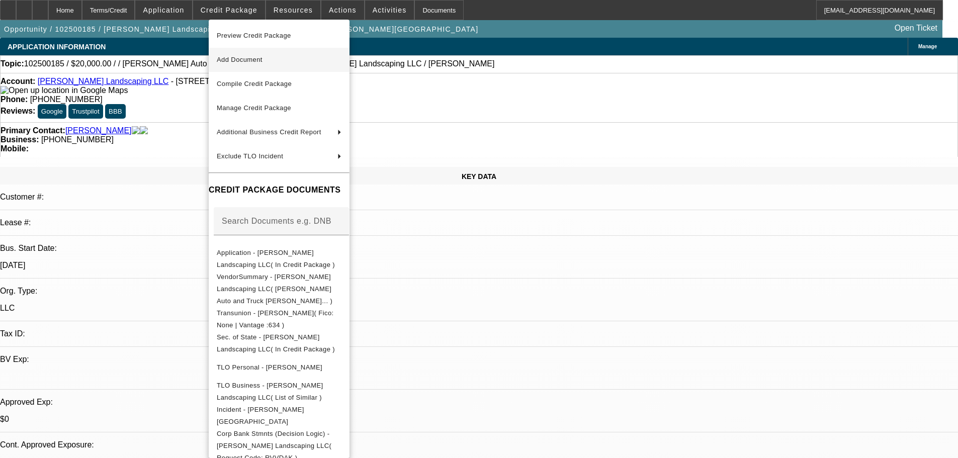
click at [290, 70] on button "Add Document" at bounding box center [279, 60] width 141 height 24
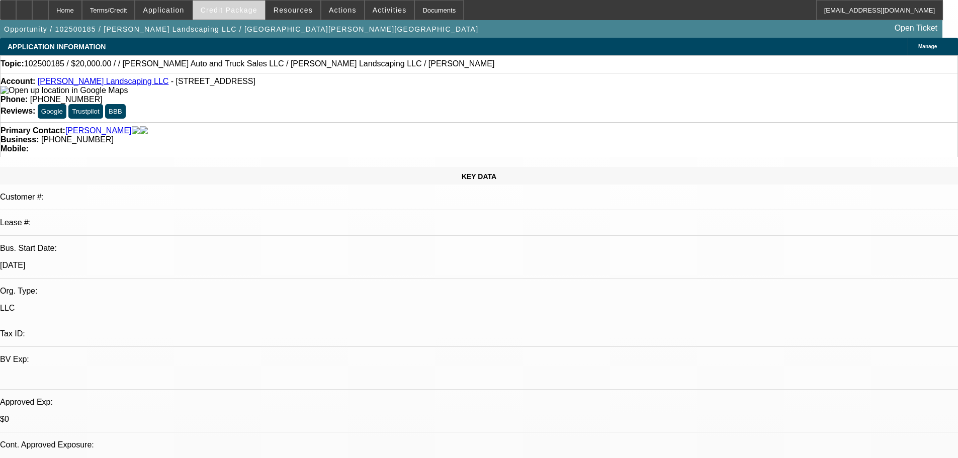
click at [231, 14] on span "Credit Package" at bounding box center [229, 10] width 57 height 8
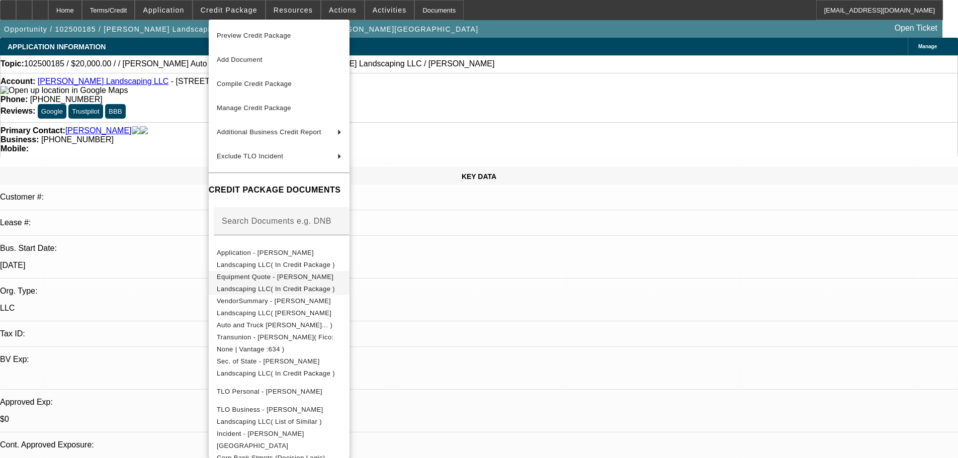
click at [335, 277] on span "Equipment Quote - Cris Landscaping LLC( In Credit Package )" at bounding box center [276, 283] width 118 height 20
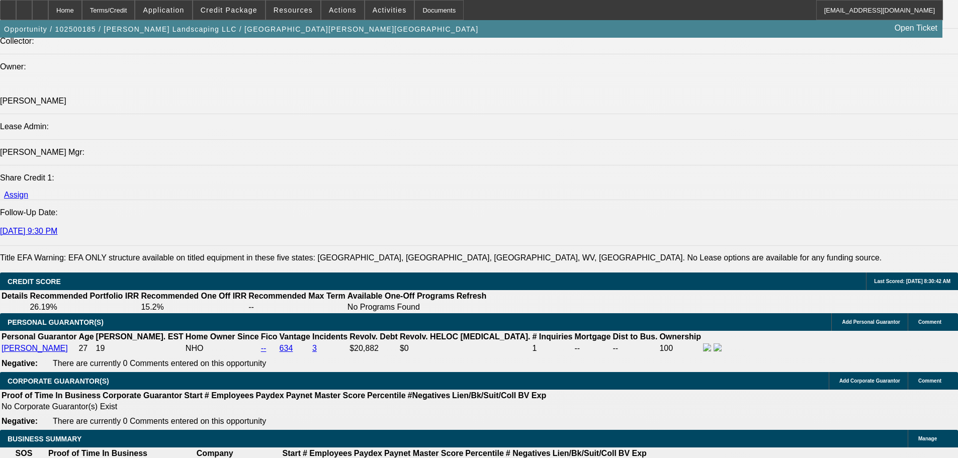
scroll to position [1307, 0]
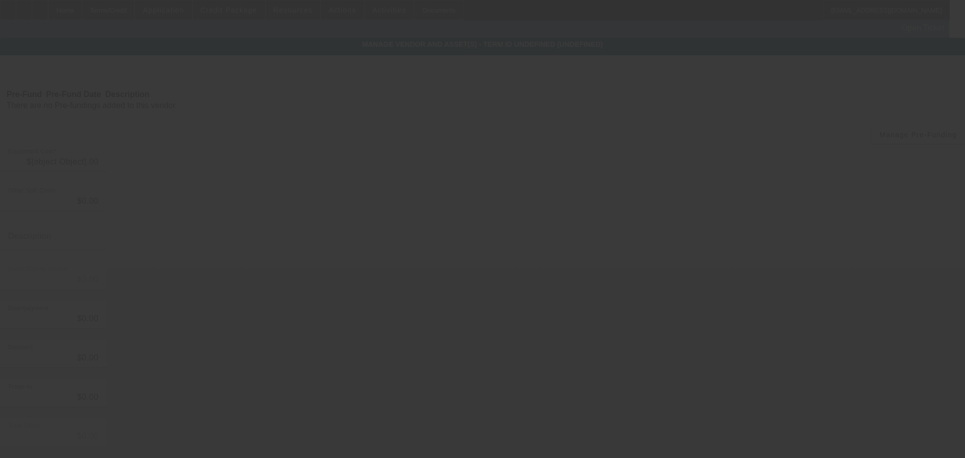
type input "$20,000.00"
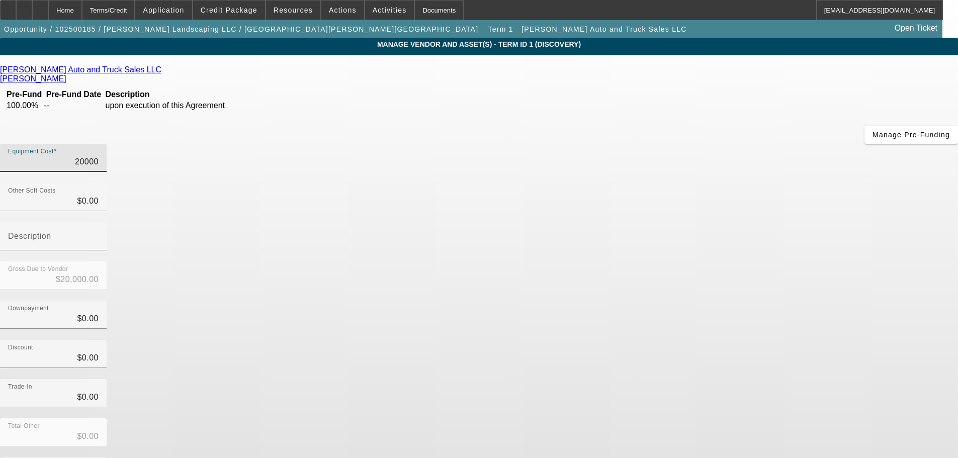
drag, startPoint x: 570, startPoint y: 79, endPoint x: 695, endPoint y: 92, distance: 125.8
click at [695, 144] on div "Equipment Cost 20000" at bounding box center [479, 163] width 958 height 39
type input "2"
type input "$2.00"
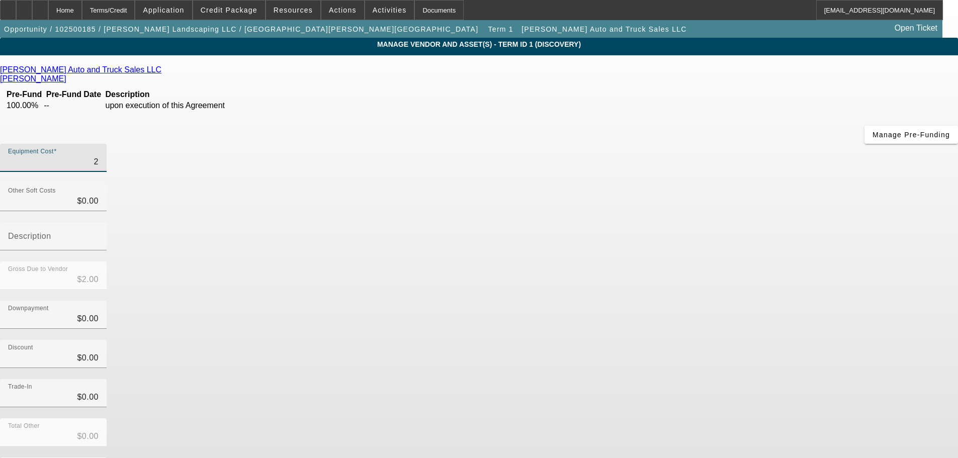
type input "28"
type input "$28.00"
type input "285"
type input "$285.00"
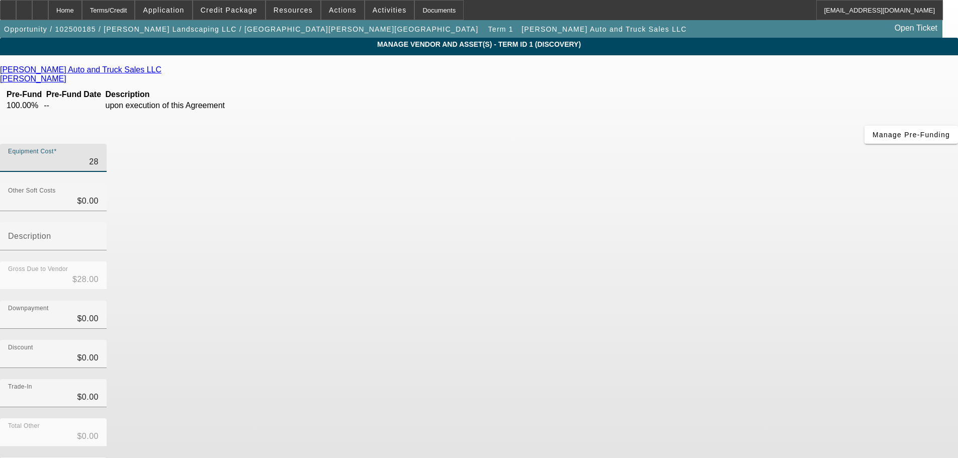
type input "$285.00"
type input "2850"
type input "$2,850.00"
type input "28500"
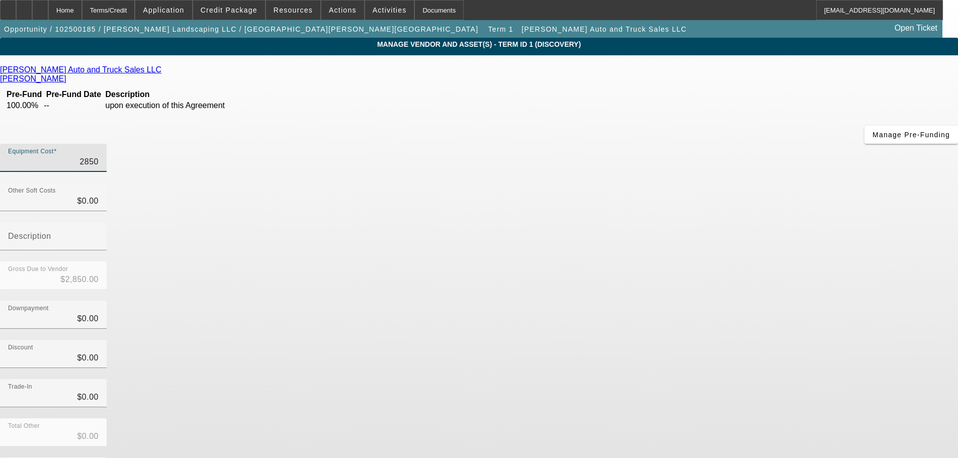
type input "$28,500.00"
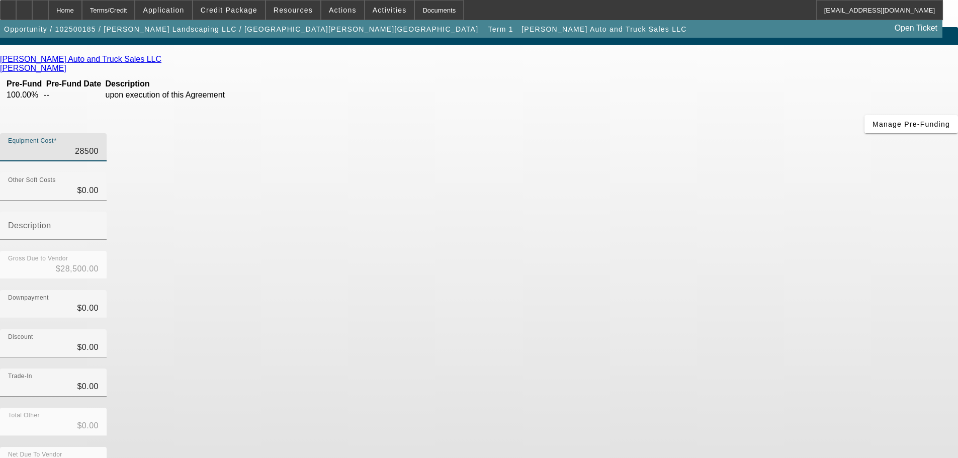
scroll to position [14, 0]
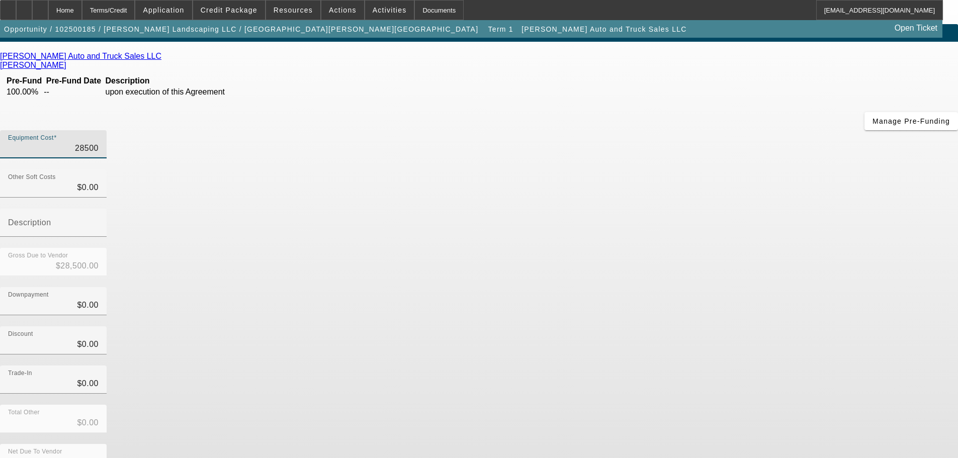
type input "$28,500.00"
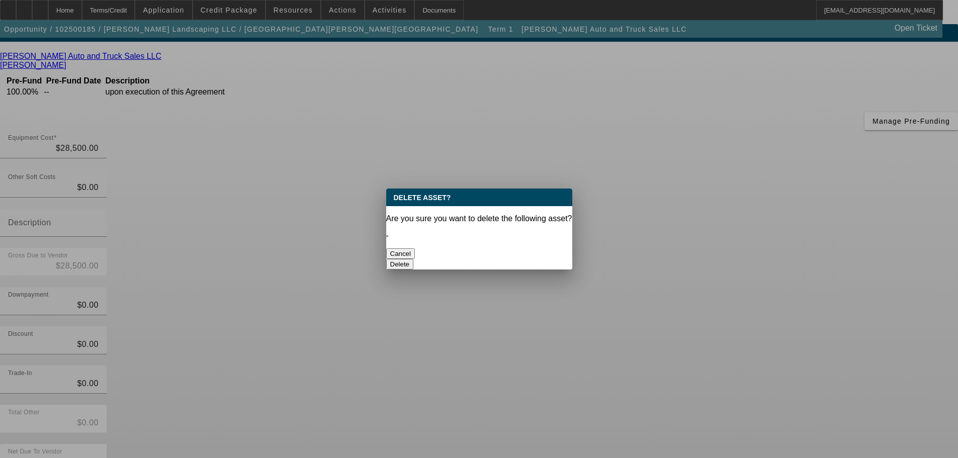
click at [414, 259] on button "Delete" at bounding box center [400, 264] width 28 height 11
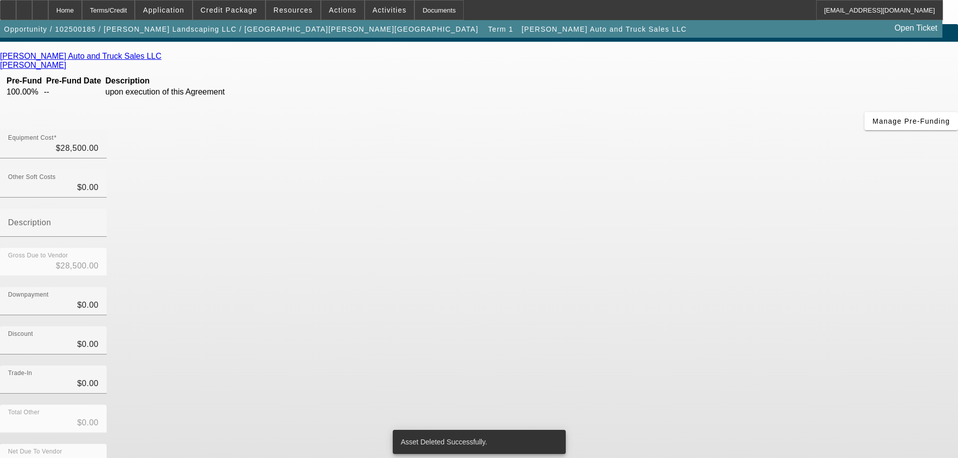
scroll to position [10, 0]
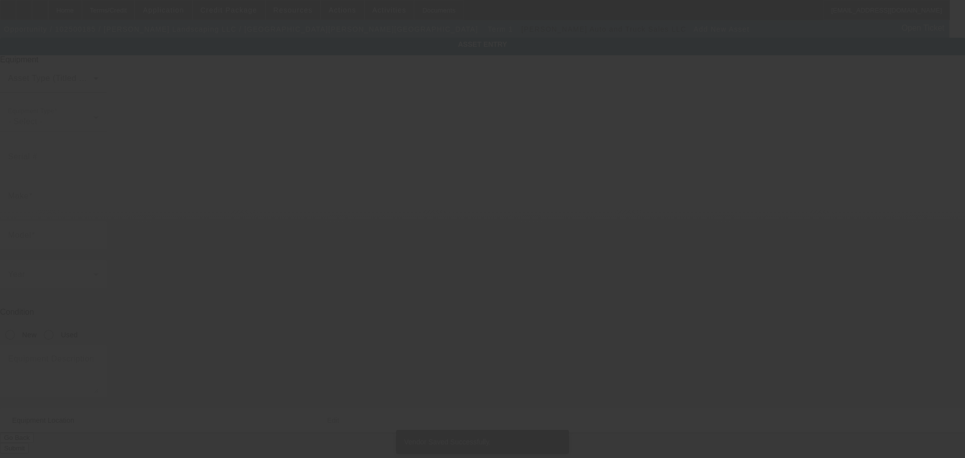
type input "174 Regent Ave"
type input "Apt 2"
type input "Providence"
type input "02908"
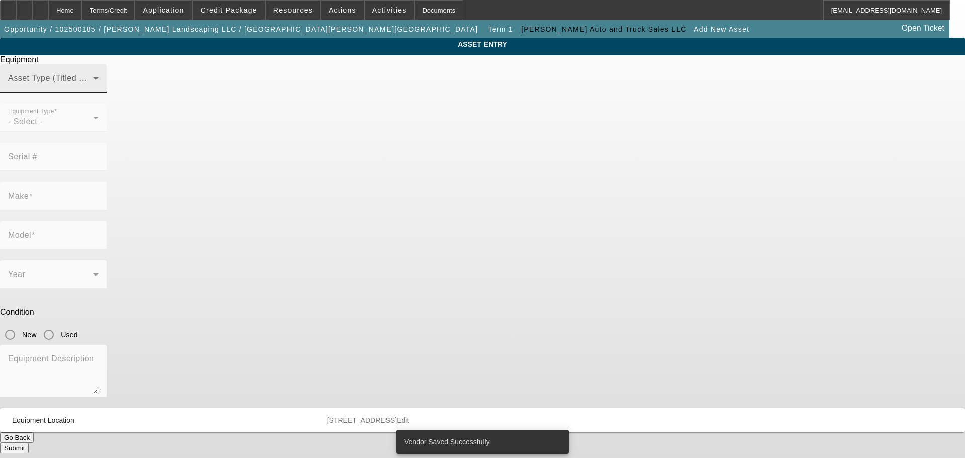
click at [94, 88] on span at bounding box center [50, 82] width 85 height 12
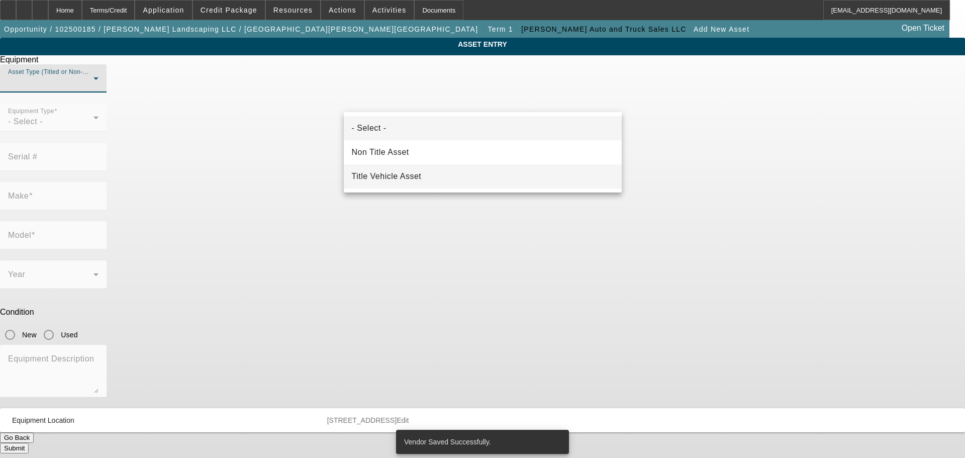
click at [428, 173] on mat-option "Title Vehicle Asset" at bounding box center [483, 176] width 278 height 24
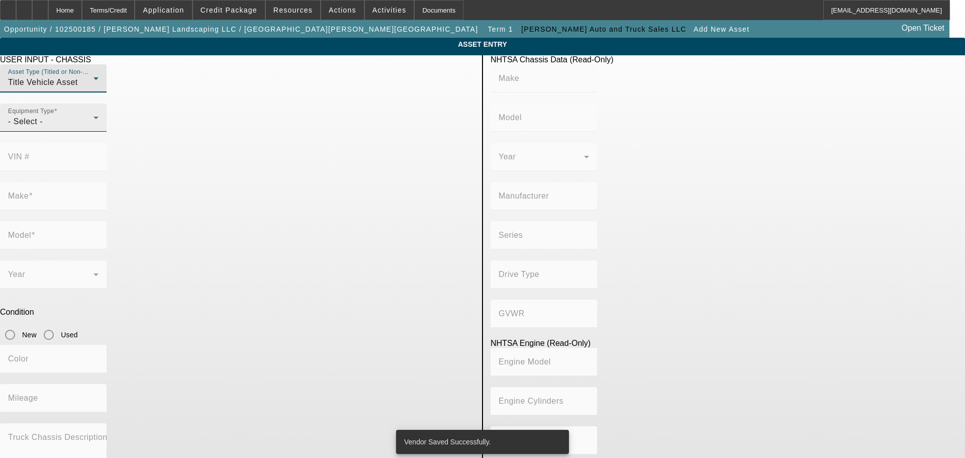
click at [99, 132] on div "Equipment Type - Select -" at bounding box center [53, 118] width 90 height 28
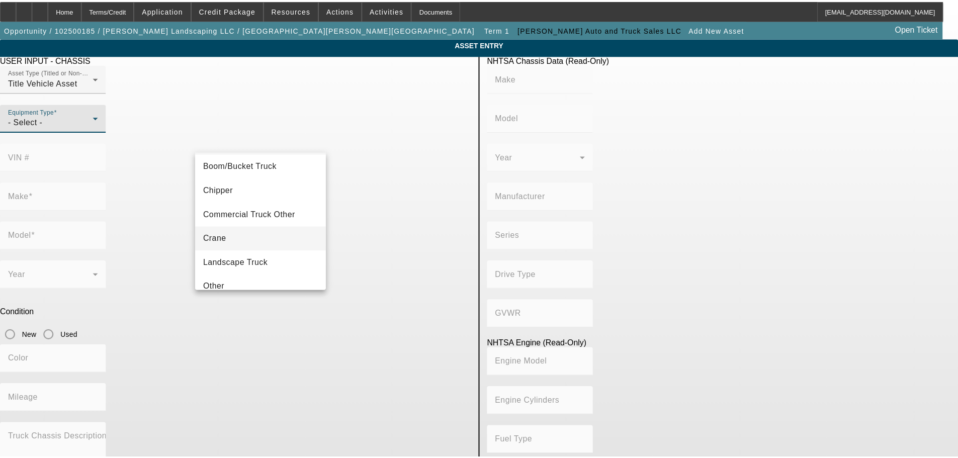
scroll to position [50, 0]
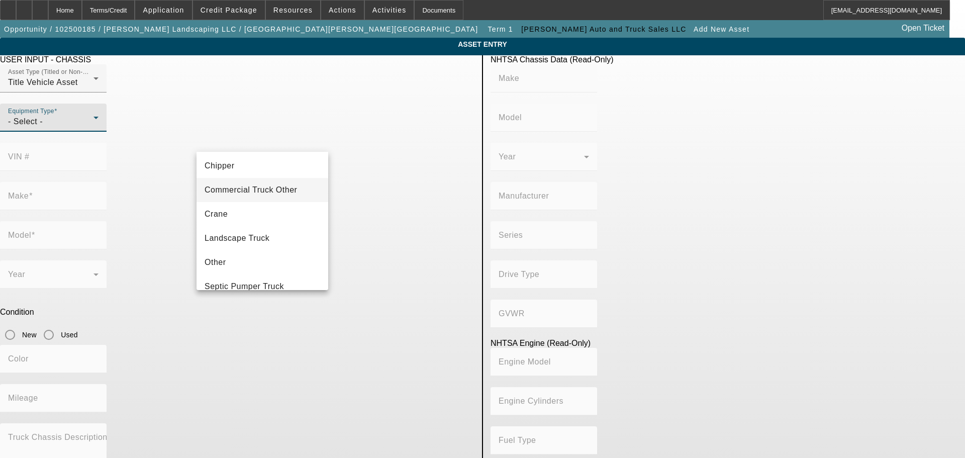
click at [275, 196] on span "Commercial Truck Other" at bounding box center [251, 190] width 93 height 12
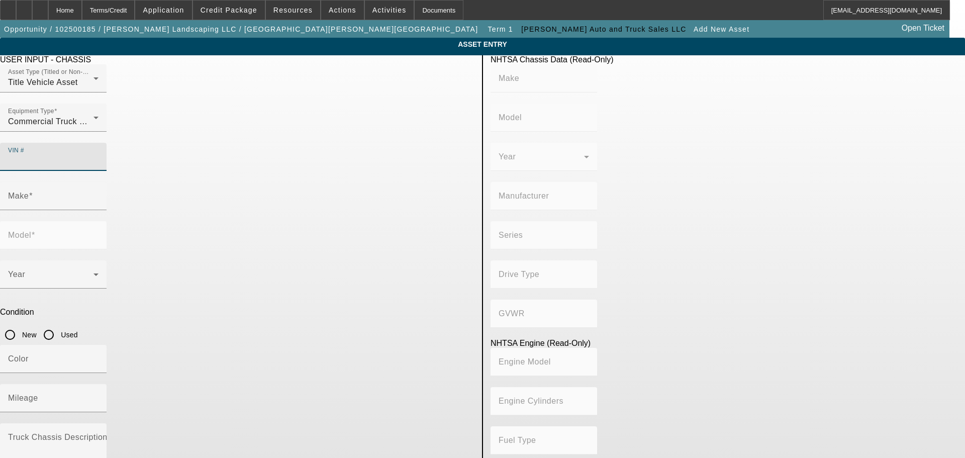
click at [99, 155] on input "VIN #" at bounding box center [53, 161] width 90 height 12
type input "1fd8x3h64fec73099"
type input "FORD"
type input "F-350"
type input "FORD MOTOR COMPANY"
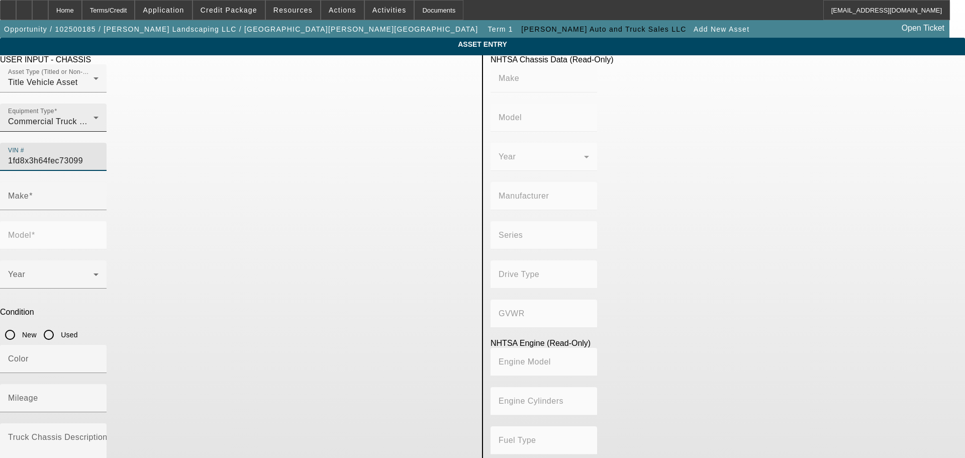
type input "Super Duty - Dual Rear Wheel"
type input "4WD/4-Wheel Drive/4x4"
type input "Class 3: 10,001 - 14,000 lb (4,536 - 6,350 kg)"
type input "8"
type input "Gasoline"
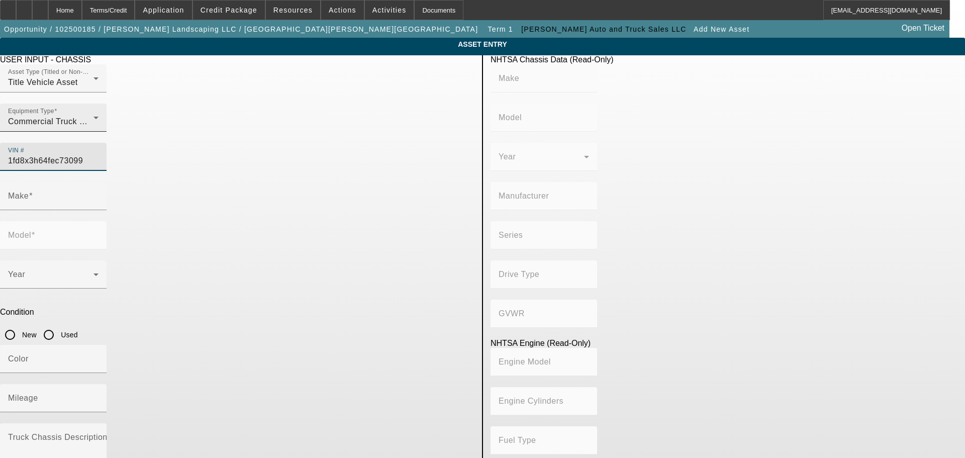
type input "378.34721338734"
type input "6.2"
type input "FORD"
type input "F-350"
type input "1FD8X3H64FEC73099"
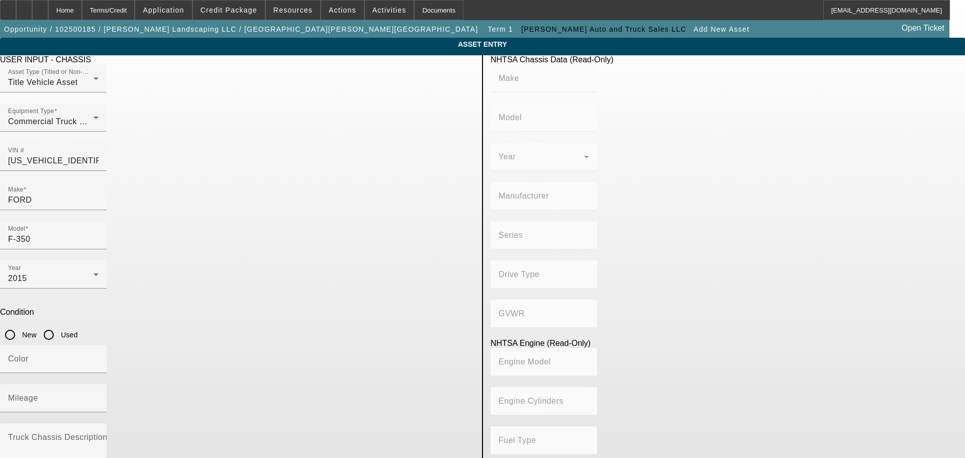
type input "FORD"
type input "F-350"
type input "FORD MOTOR COMPANY"
type input "Super Duty - Dual Rear Wheel"
type input "4WD/4-Wheel Drive/4x4"
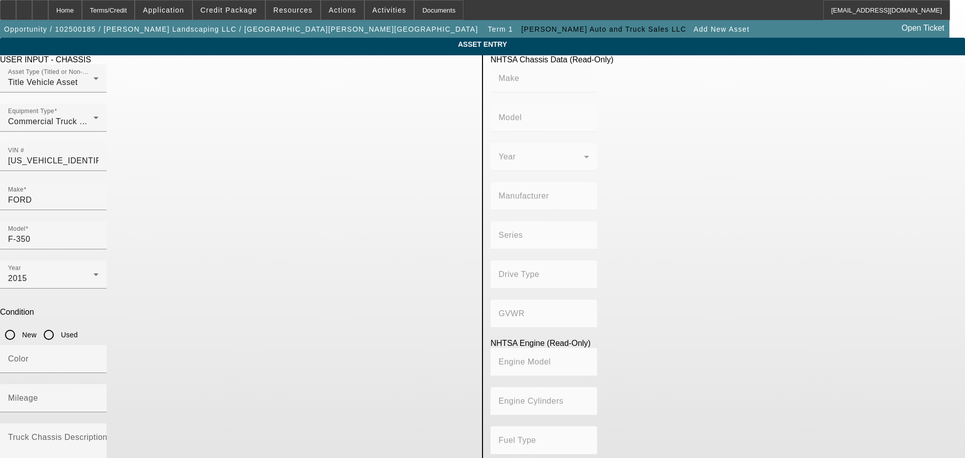
type input "Class 3: 10,001 - 14,000 lb (4,536 - 6,350 kg)"
type input "8"
type input "Gasoline"
type input "378.34721338734"
type input "6.2"
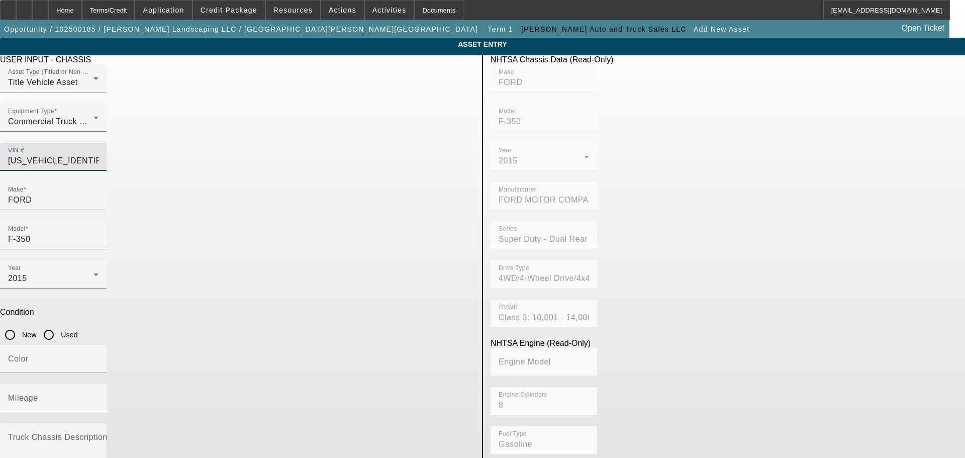
click at [99, 155] on input "1FD8X3H64FEC73099" at bounding box center [53, 161] width 90 height 12
click at [59, 325] on input "Used" at bounding box center [49, 335] width 20 height 20
radio input "true"
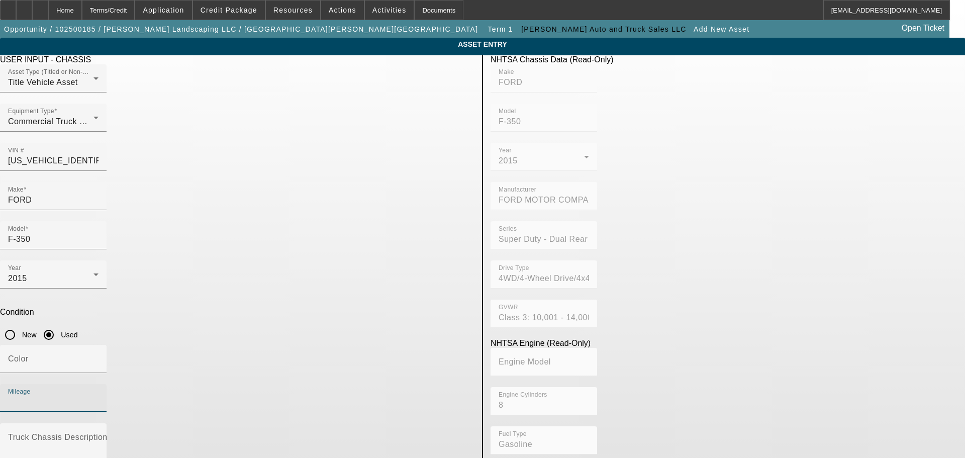
click at [99, 396] on input "Mileage" at bounding box center [53, 402] width 90 height 12
type input "82907"
click at [99, 435] on textarea "Truck Chassis Description (Describe the truck chassis only)" at bounding box center [53, 453] width 90 height 36
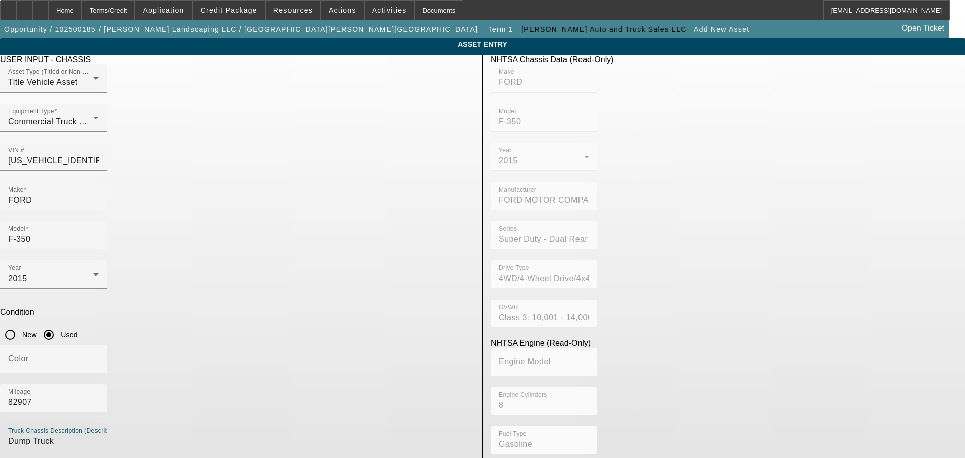
type textarea "Dump Truck"
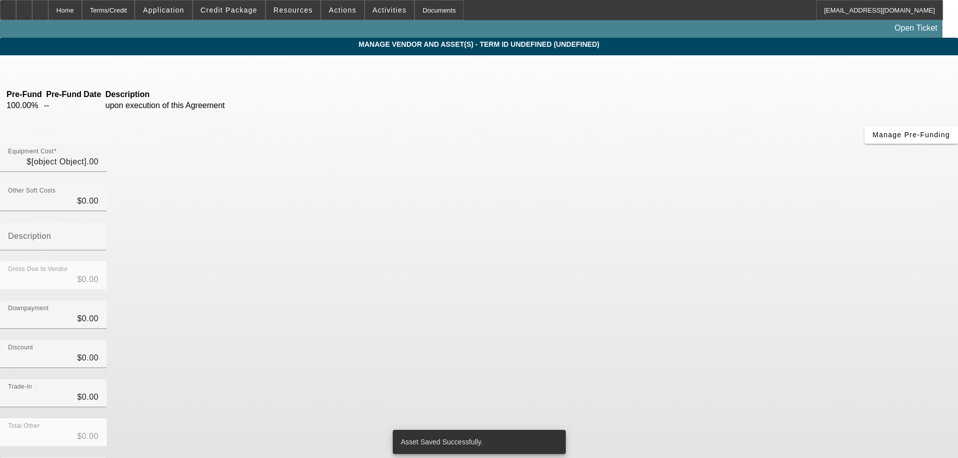
type input "$28,500.00"
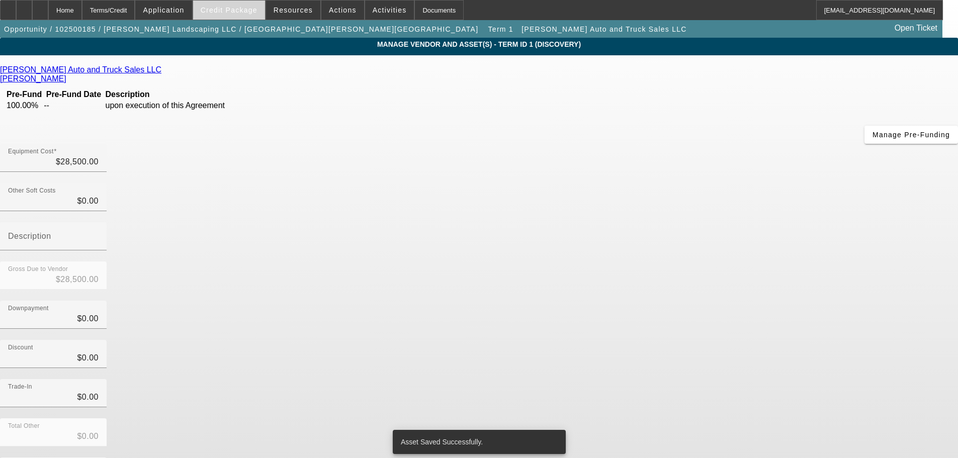
click at [241, 11] on span "Credit Package" at bounding box center [229, 10] width 57 height 8
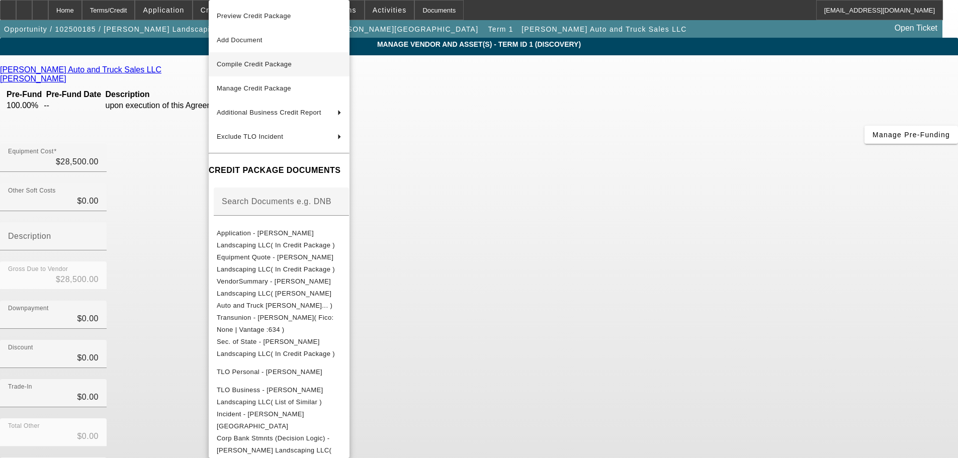
click at [265, 62] on span "Compile Credit Package" at bounding box center [254, 64] width 75 height 8
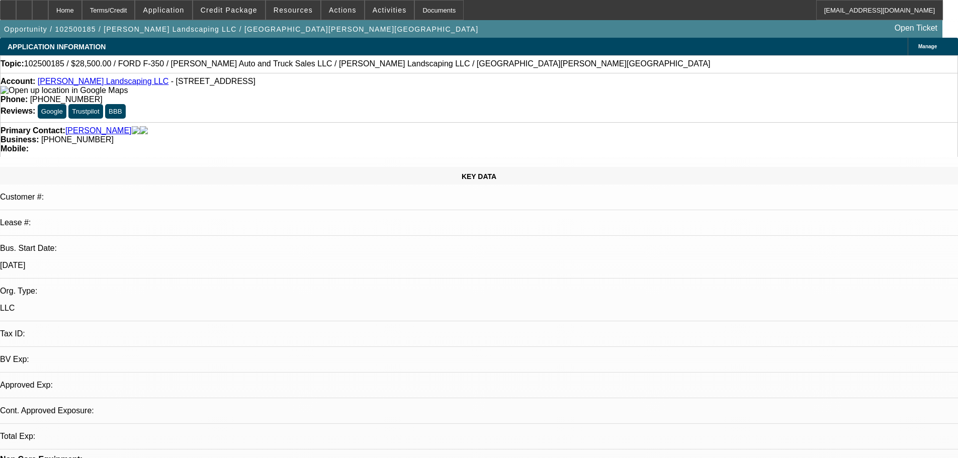
select select "0"
select select "2"
select select "0.1"
select select "4"
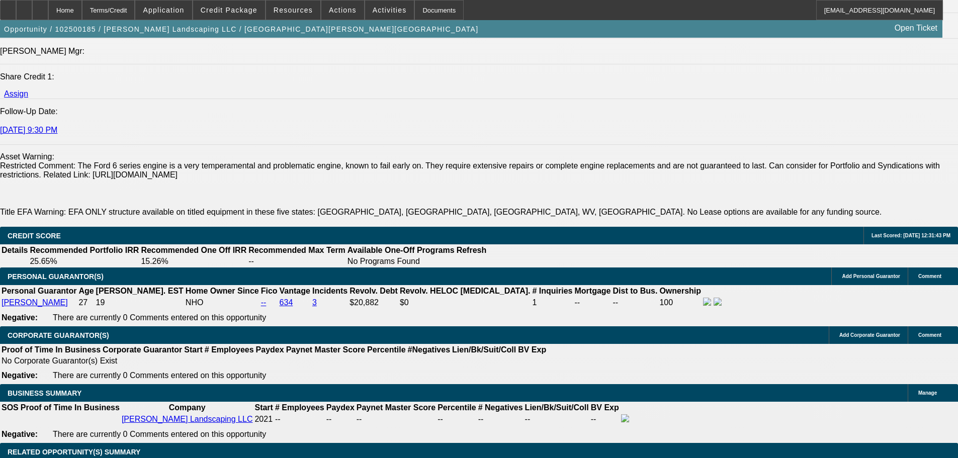
scroll to position [1408, 0]
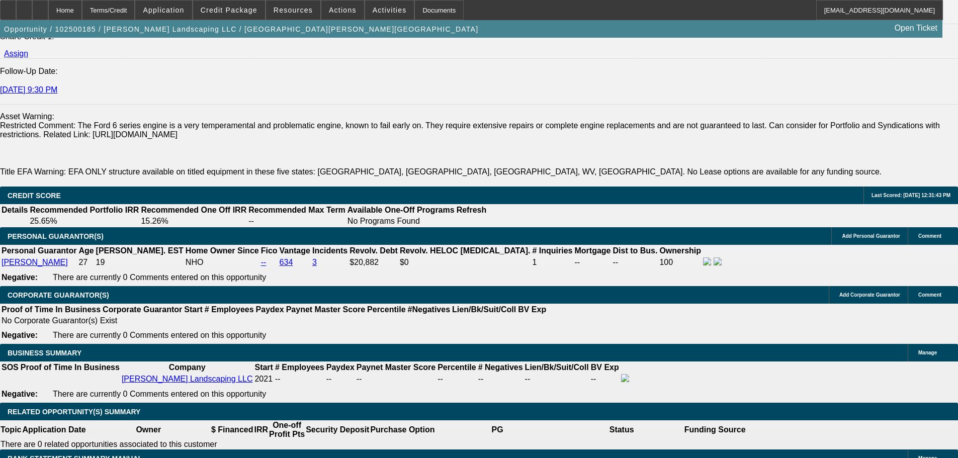
type input "$0.00"
type input "UNKNOWN"
drag, startPoint x: 198, startPoint y: 380, endPoint x: 228, endPoint y: 384, distance: 30.4
type input "36"
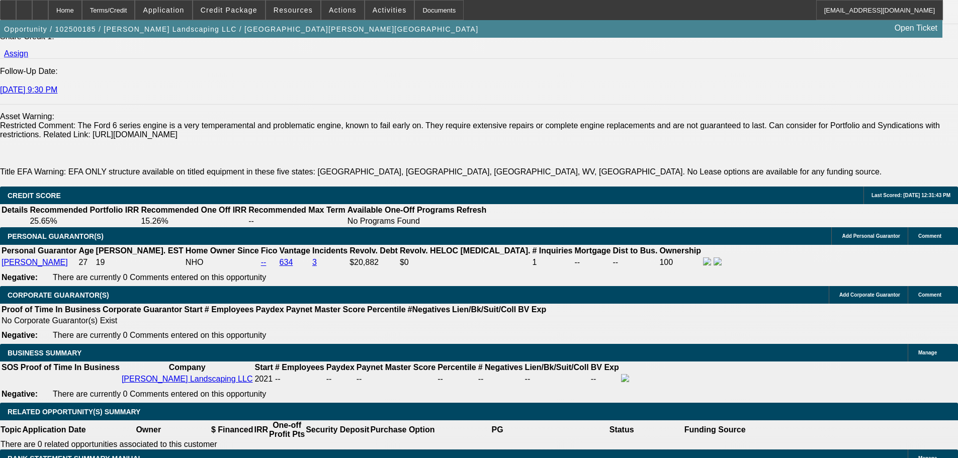
type input "1"
type input "$1,607.86"
type input "$803.93"
type input "15"
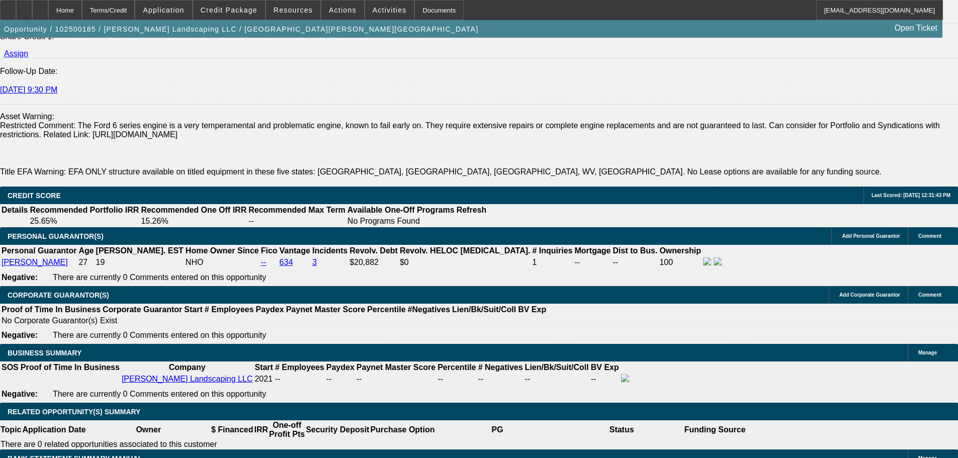
type input "$1,975.92"
type input "$987.96"
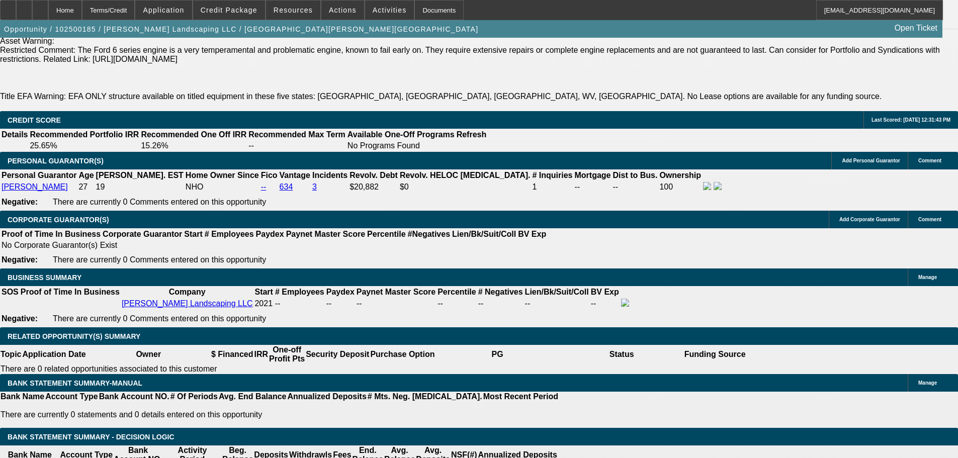
scroll to position [1508, 0]
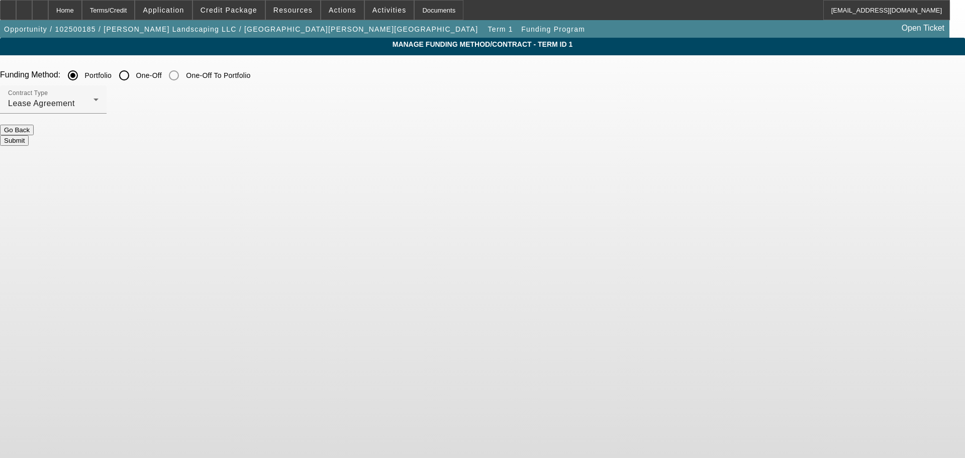
click at [134, 79] on input "One-Off" at bounding box center [124, 75] width 20 height 20
radio input "true"
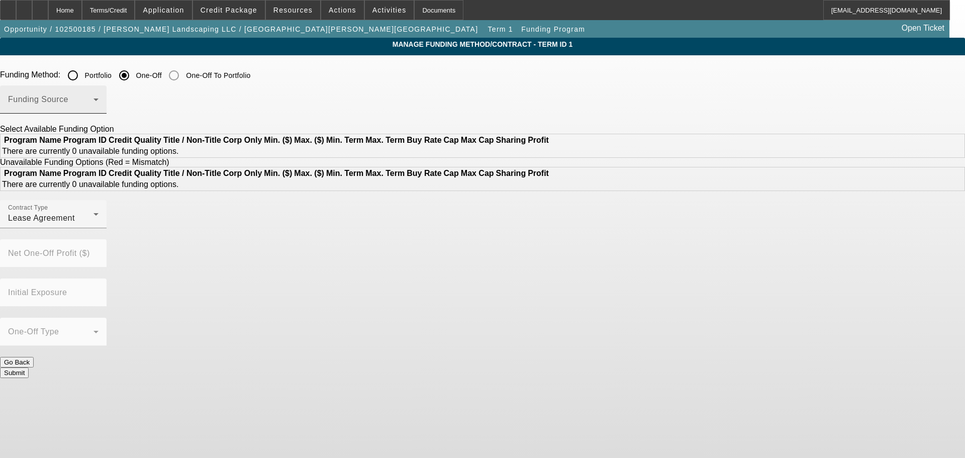
click at [99, 112] on div "Funding Source" at bounding box center [53, 99] width 90 height 28
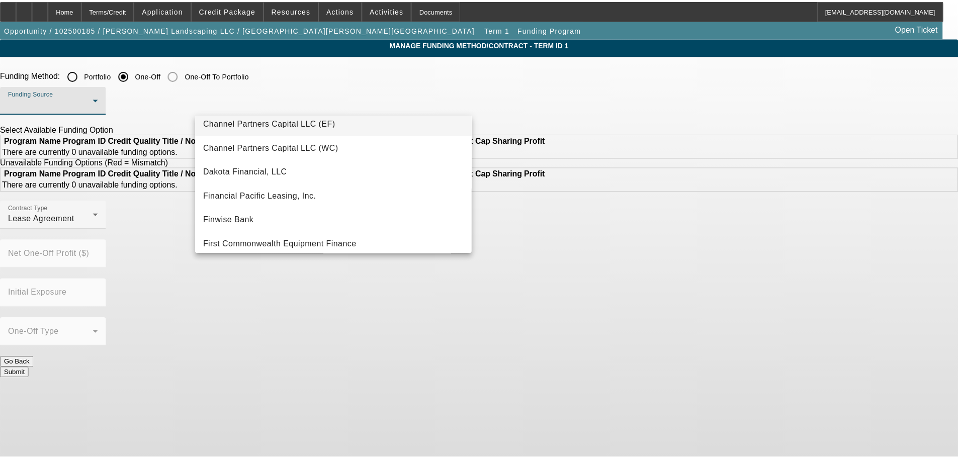
scroll to position [101, 0]
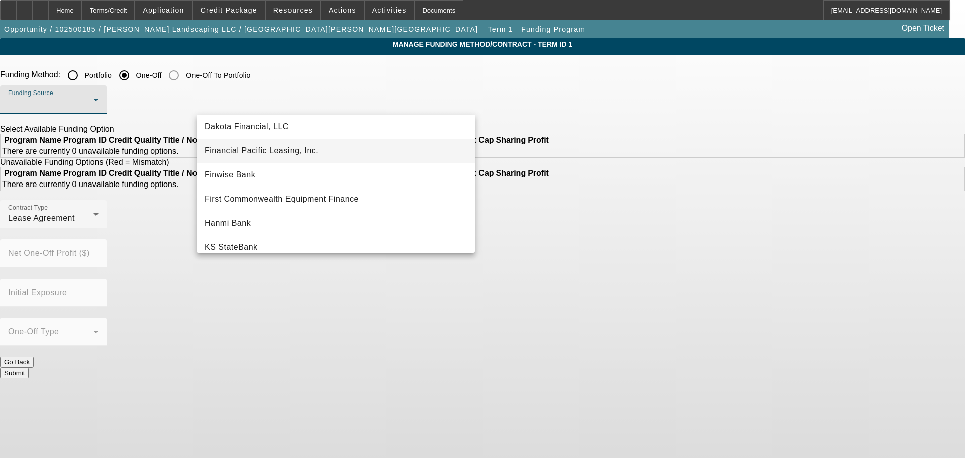
click at [292, 154] on span "Financial Pacific Leasing, Inc." at bounding box center [262, 151] width 114 height 12
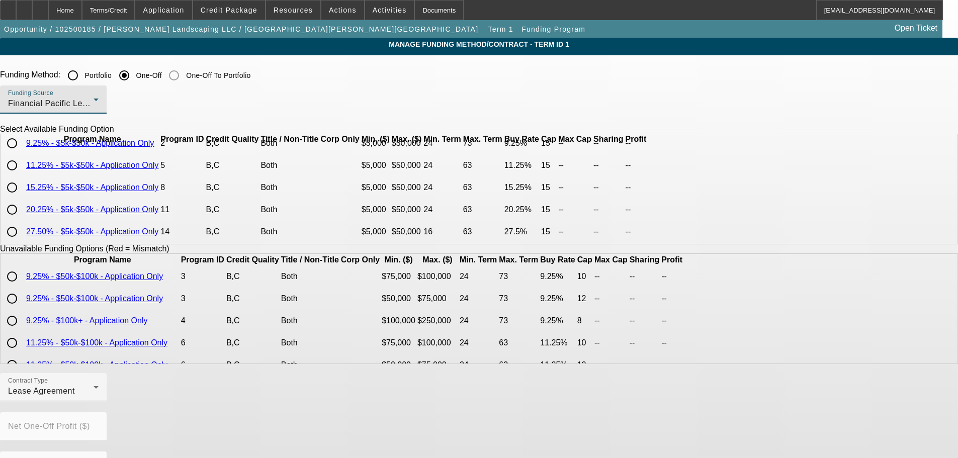
scroll to position [69, 0]
click at [22, 181] on input "radio" at bounding box center [12, 187] width 20 height 20
radio input "true"
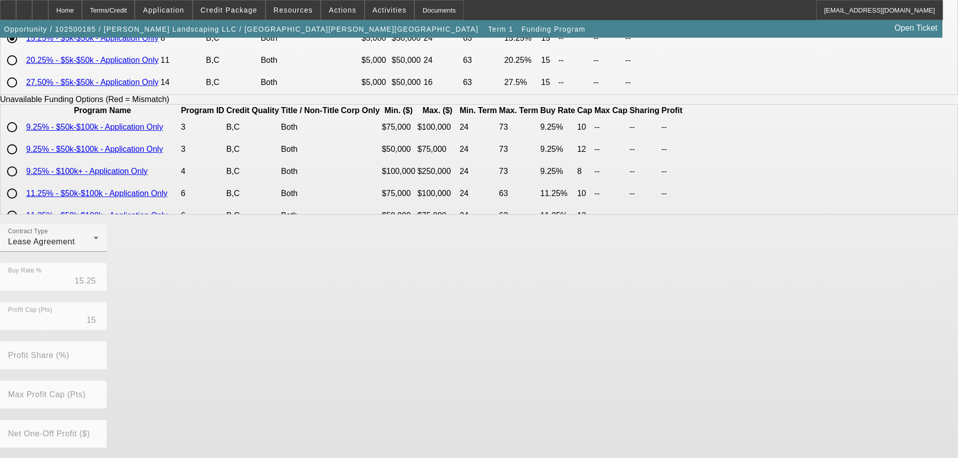
scroll to position [228, 0]
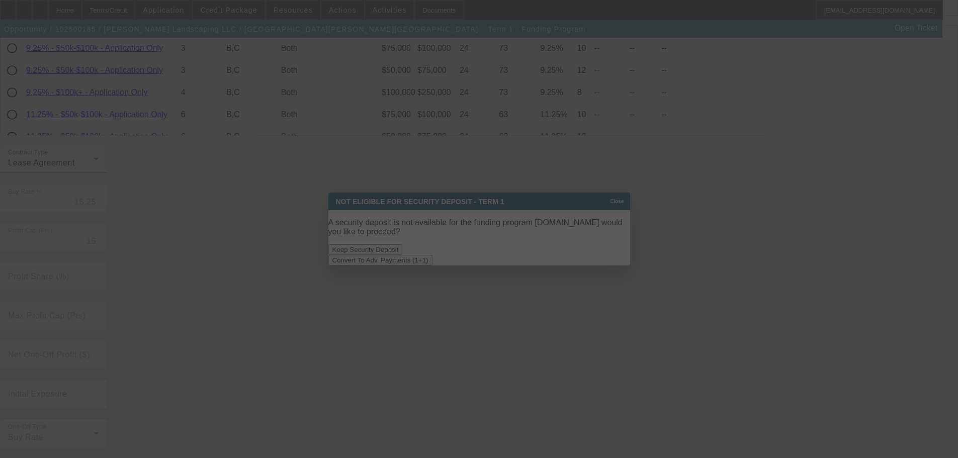
scroll to position [0, 0]
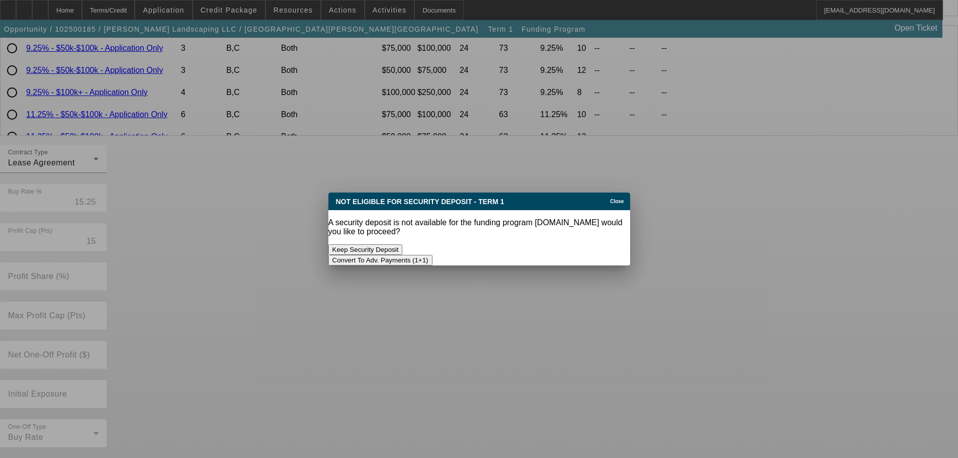
click at [432, 255] on button "Convert To Adv. Payments (1+1)" at bounding box center [380, 260] width 104 height 11
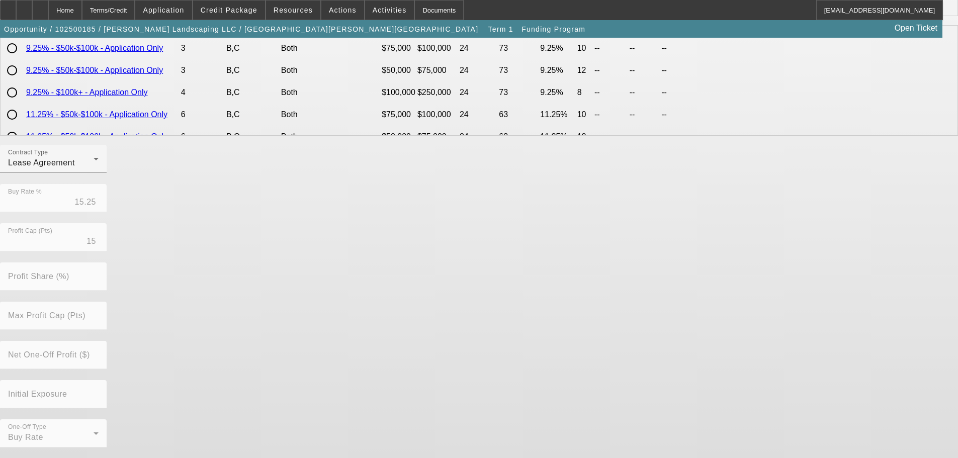
scroll to position [228, 0]
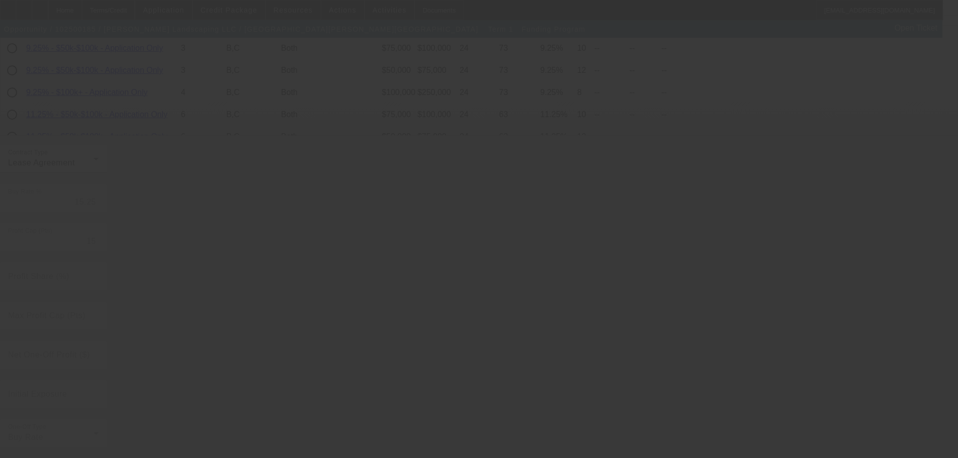
radio input "true"
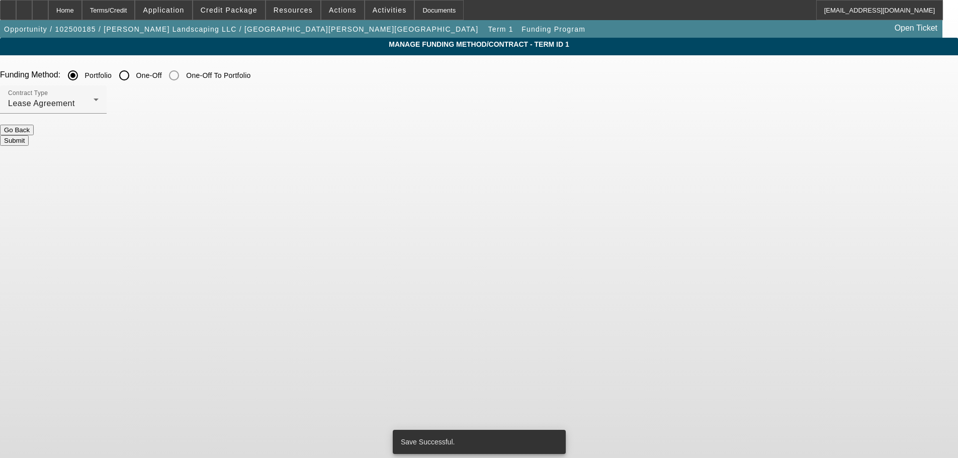
scroll to position [0, 0]
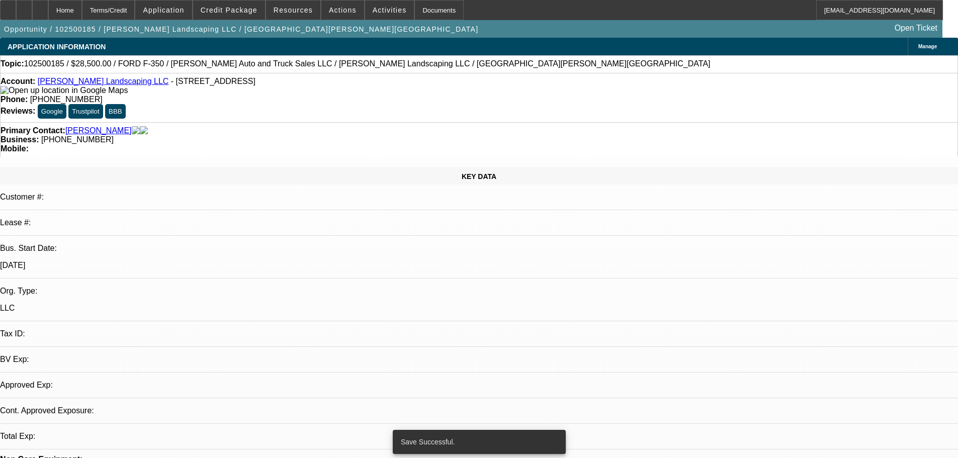
select select "0"
select select "0.1"
select select "4"
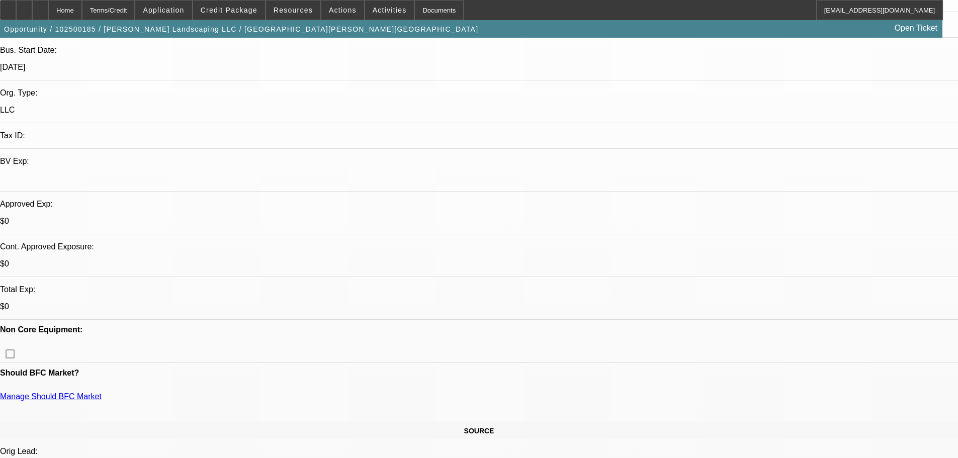
scroll to position [201, 0]
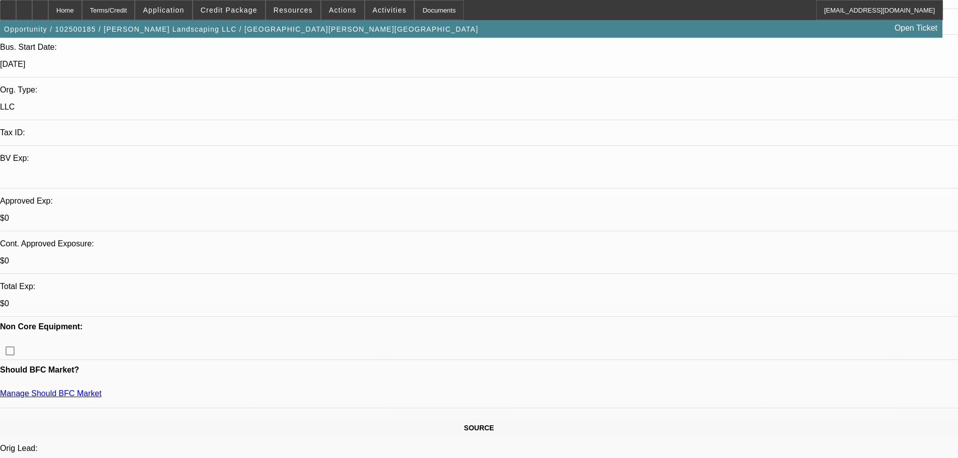
radio input "true"
type textarea "tax on stream for operating lease."
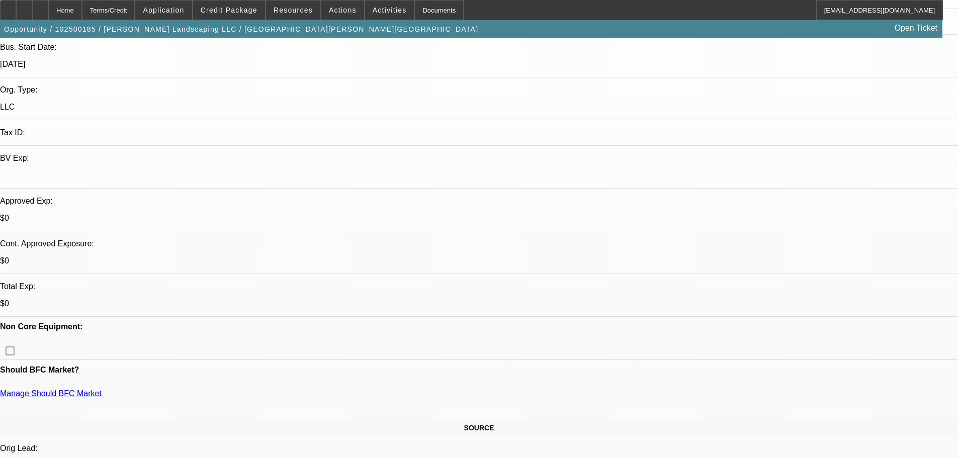
radio input "true"
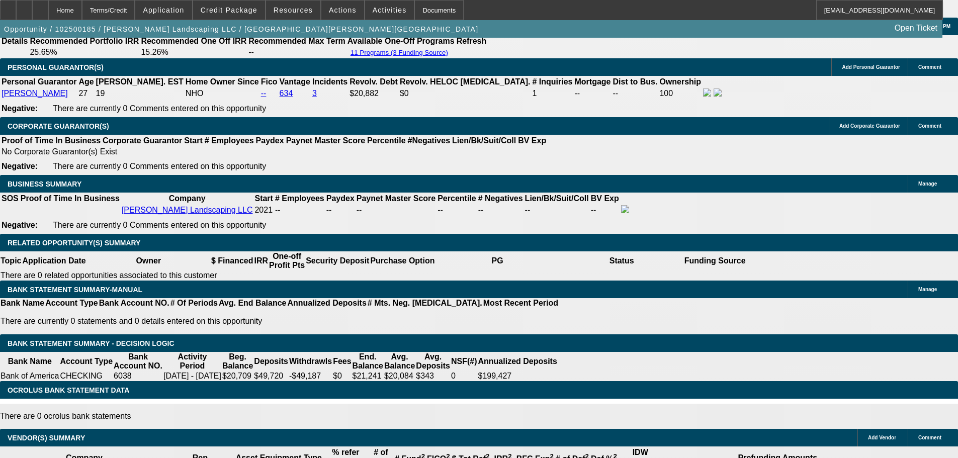
scroll to position [1559, 0]
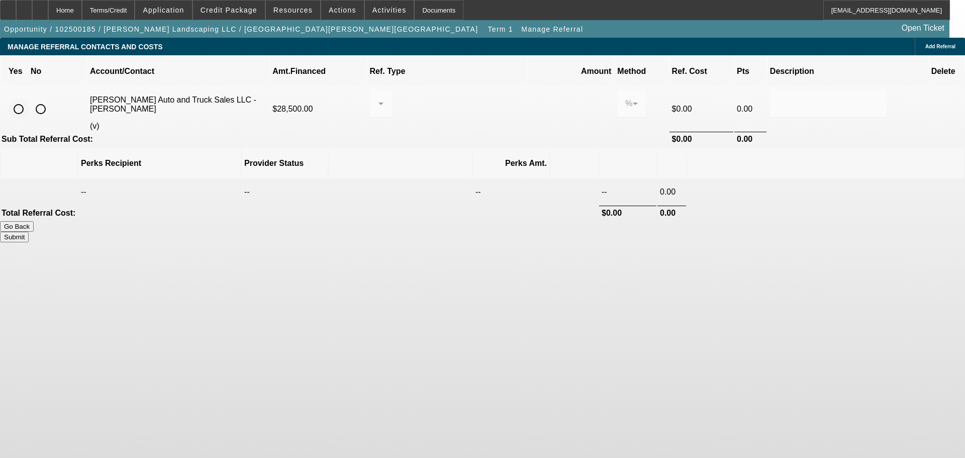
click at [29, 99] on input "radio" at bounding box center [19, 109] width 20 height 20
radio input "true"
click at [379, 98] on div at bounding box center [378, 104] width 1 height 12
click at [469, 117] on span "Pay vendor SALES PERSON" at bounding box center [459, 118] width 82 height 24
drag, startPoint x: 553, startPoint y: 88, endPoint x: 522, endPoint y: 84, distance: 31.4
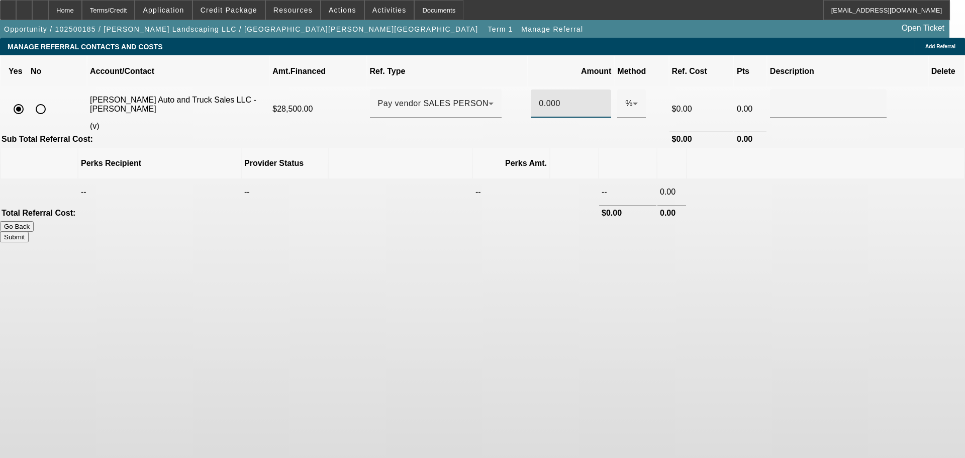
click at [531, 89] on div "0.000" at bounding box center [571, 103] width 80 height 28
click at [29, 232] on button "Submit" at bounding box center [14, 237] width 29 height 11
type input "1.250"
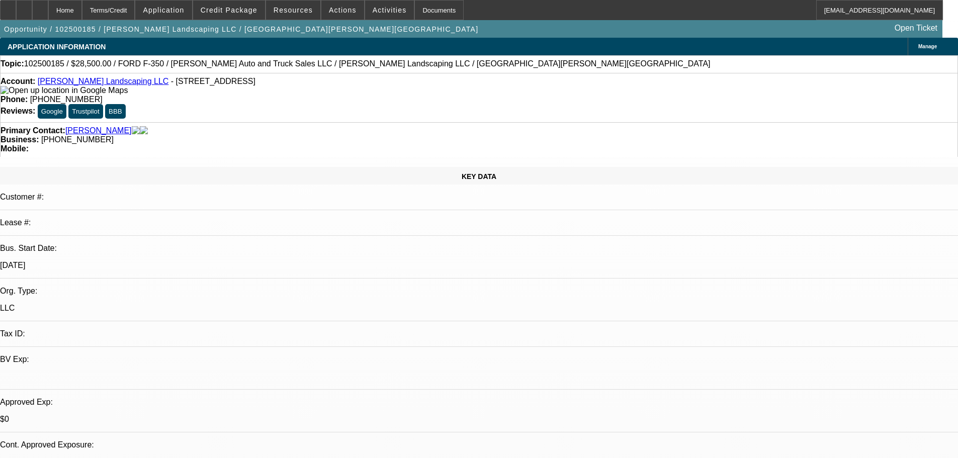
select select "0"
select select "0.1"
select select "4"
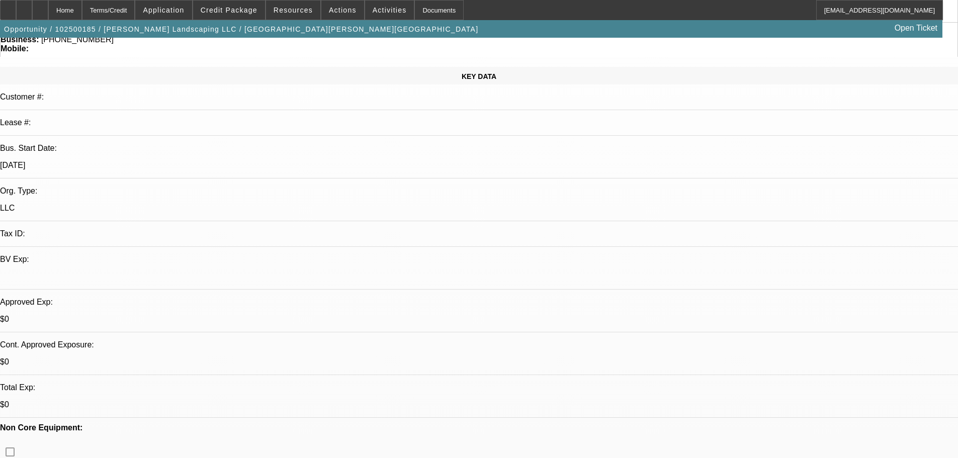
scroll to position [101, 0]
click at [230, 8] on span "Credit Package" at bounding box center [229, 10] width 57 height 8
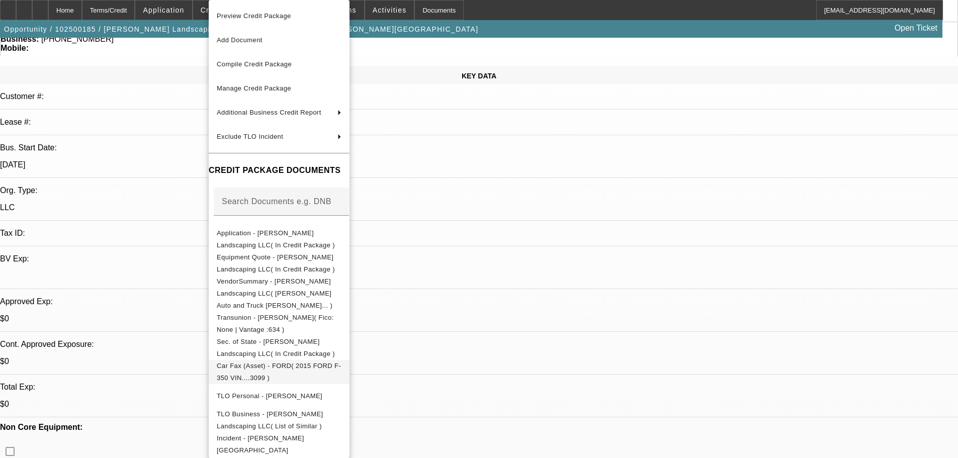
click at [341, 362] on span "Car Fax (Asset) - FORD( 2015 FORD F-350 VIN....3099 )" at bounding box center [279, 372] width 124 height 20
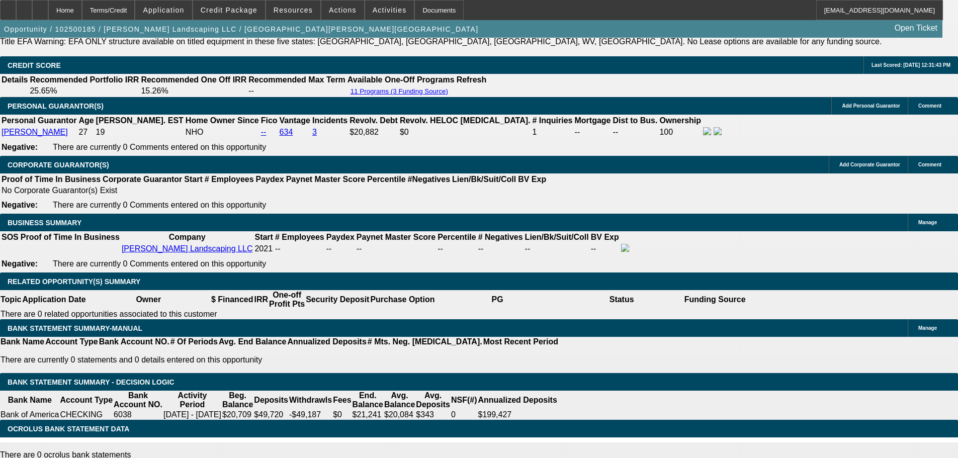
scroll to position [1408, 0]
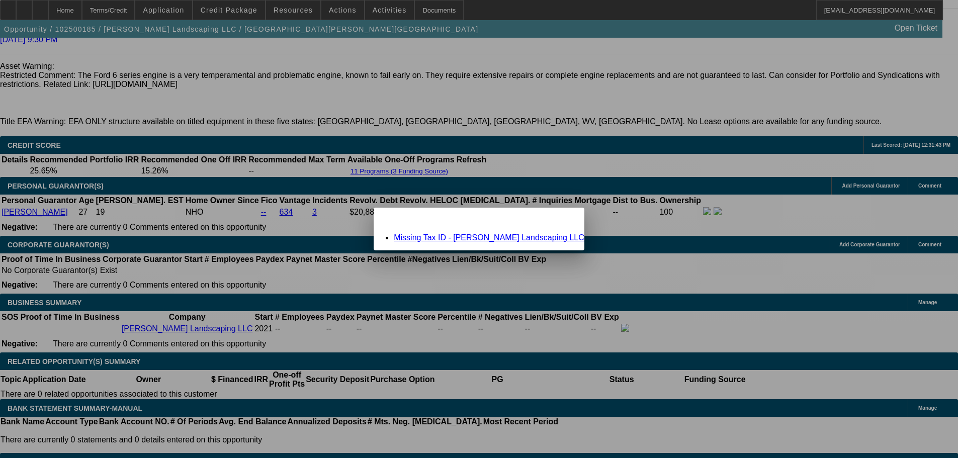
scroll to position [0, 0]
click at [565, 219] on span "Close" at bounding box center [572, 217] width 14 height 6
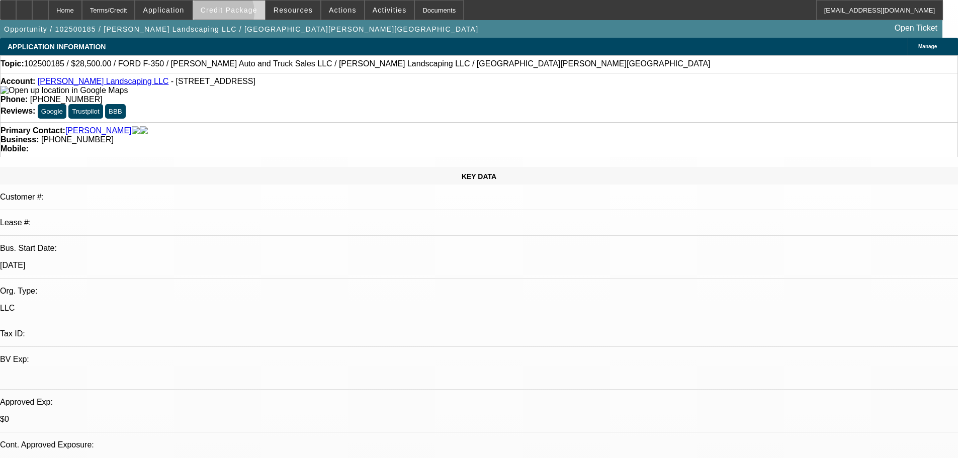
click at [235, 15] on span at bounding box center [229, 10] width 72 height 24
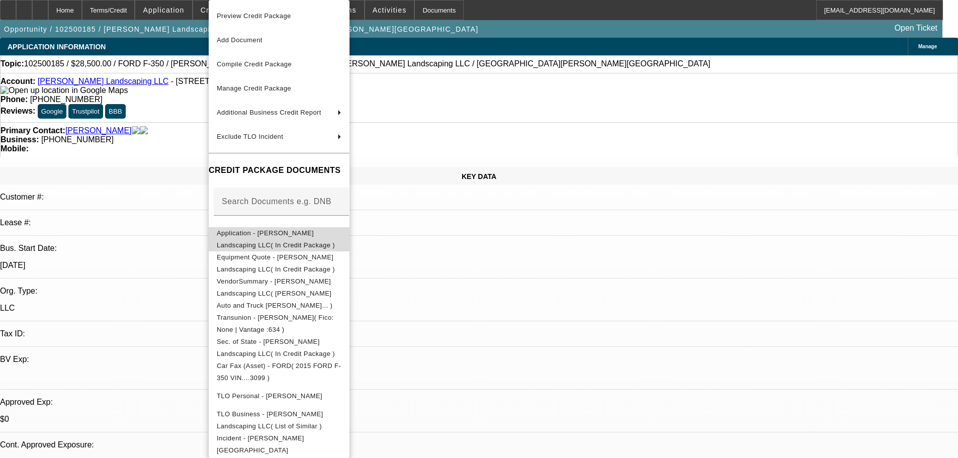
click at [321, 236] on span "Application - Cris Landscaping LLC( In Credit Package )" at bounding box center [276, 239] width 118 height 20
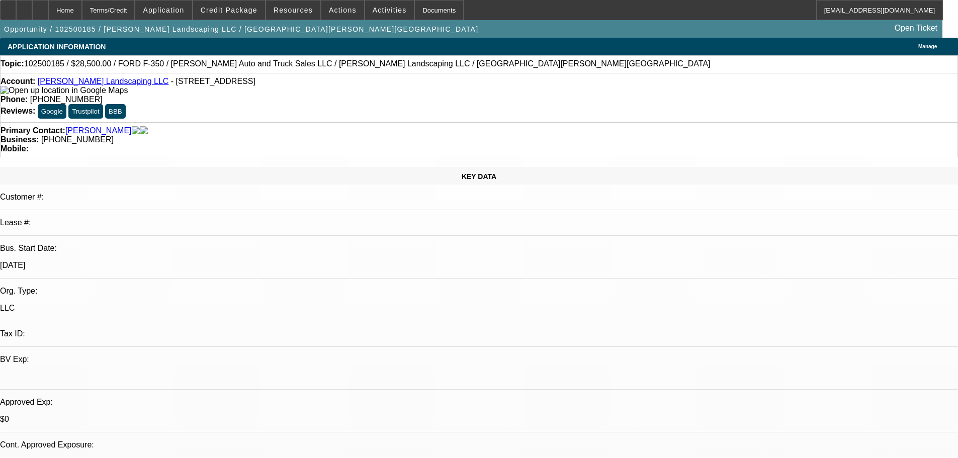
click at [918, 44] on span "Manage" at bounding box center [927, 47] width 19 height 6
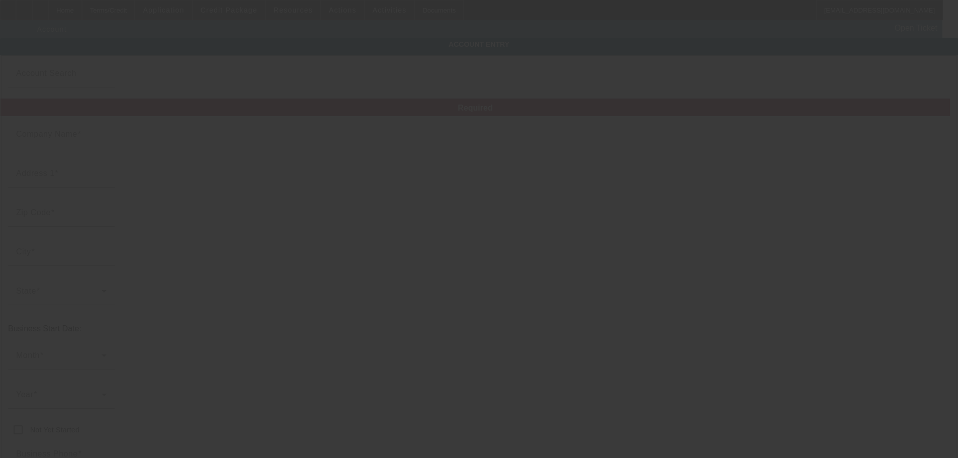
type input "[PERSON_NAME] Landscaping LLC"
type input "174 Regent Ave"
type input "02908"
type input "Providence"
type input "[PHONE_NUMBER]"
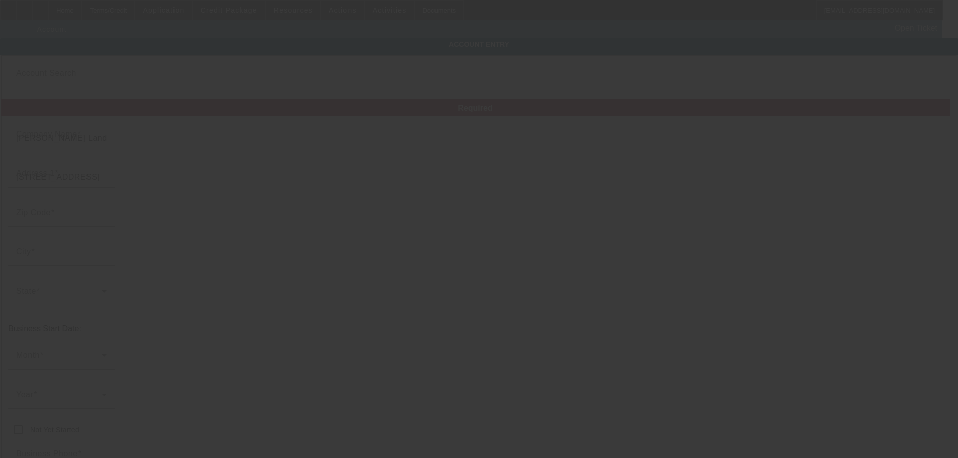
type input "Apt 2"
type input "crislandscapingllc@gmail.com"
type input "10/7/2025"
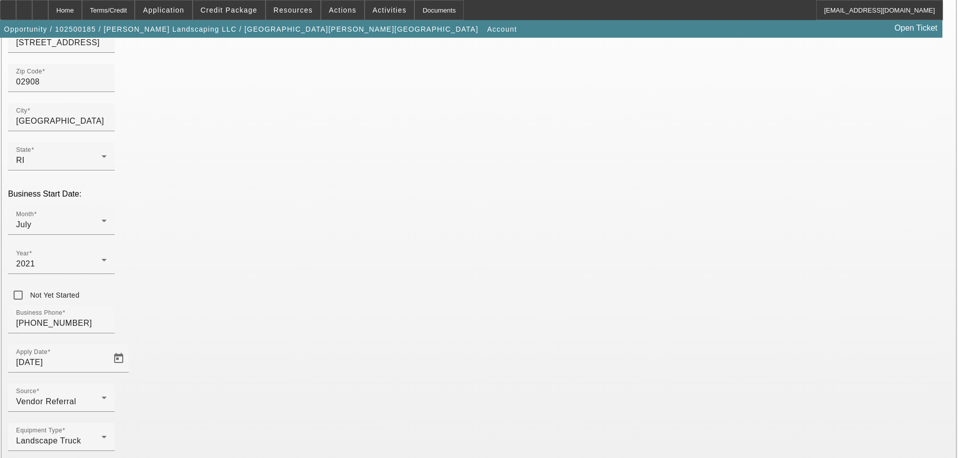
type input "871515520"
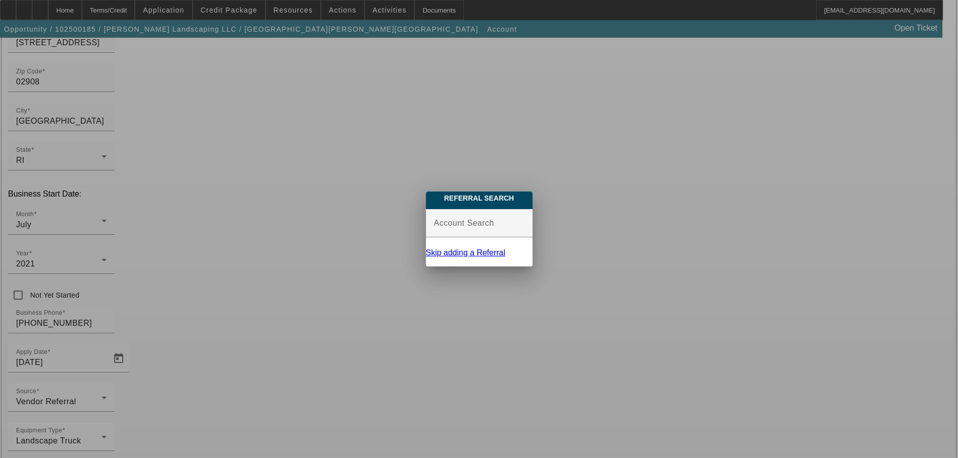
scroll to position [0, 0]
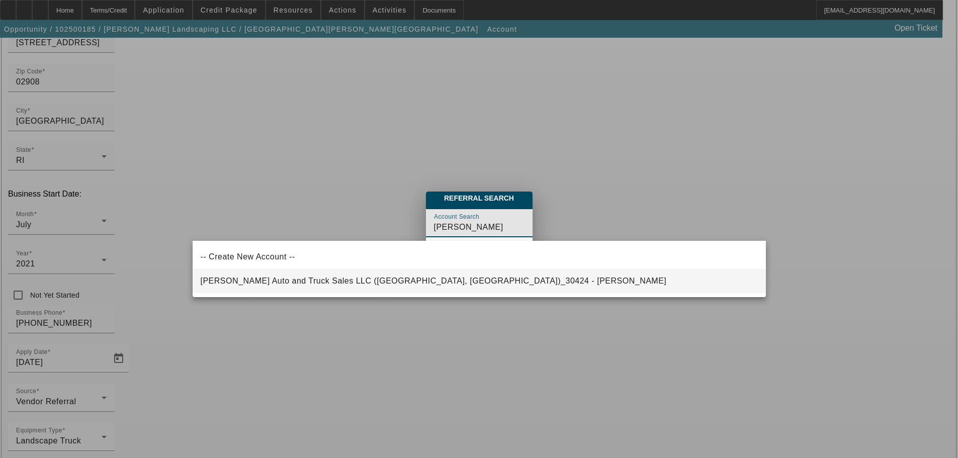
click at [280, 280] on span "Fournier Auto and Truck Sales LLC (Rehoboth, MA)_30424 - Fournier, Theodore" at bounding box center [434, 281] width 466 height 9
type input "Fournier Auto and Truck Sales LLC (Rehoboth, MA)_30424 - Fournier, Theodore"
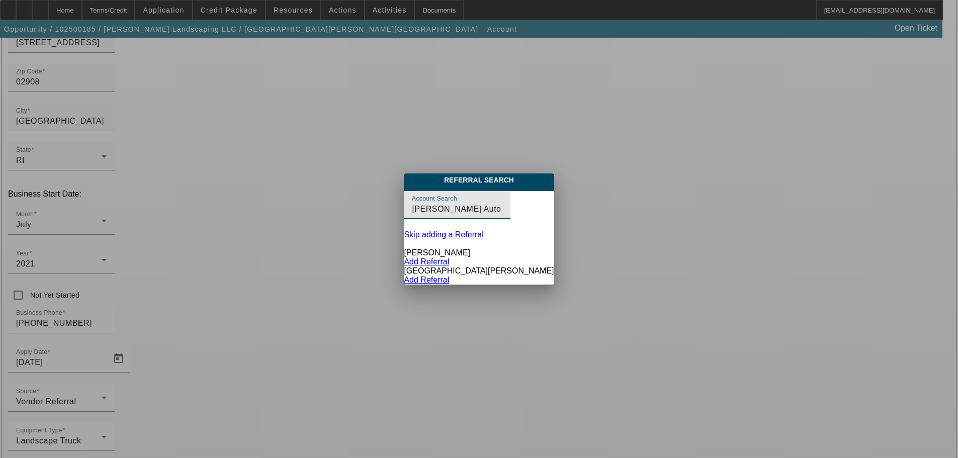
click at [95, 196] on div at bounding box center [479, 229] width 958 height 458
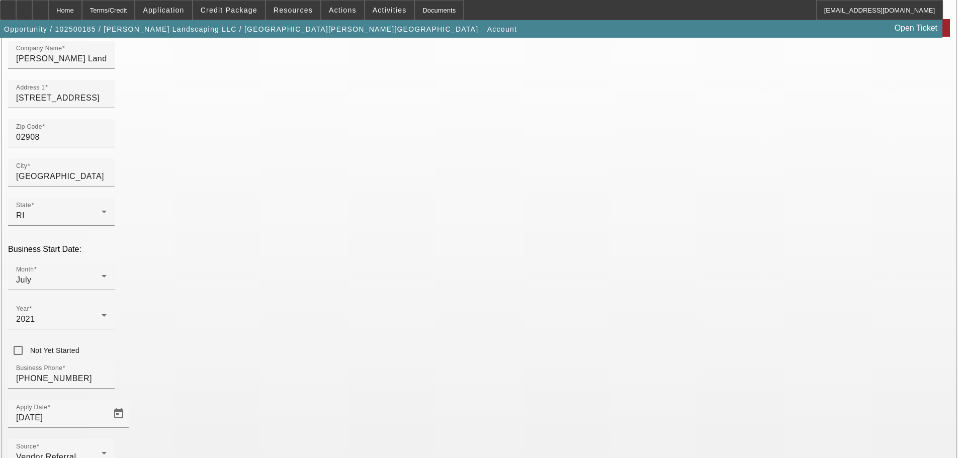
scroll to position [135, 0]
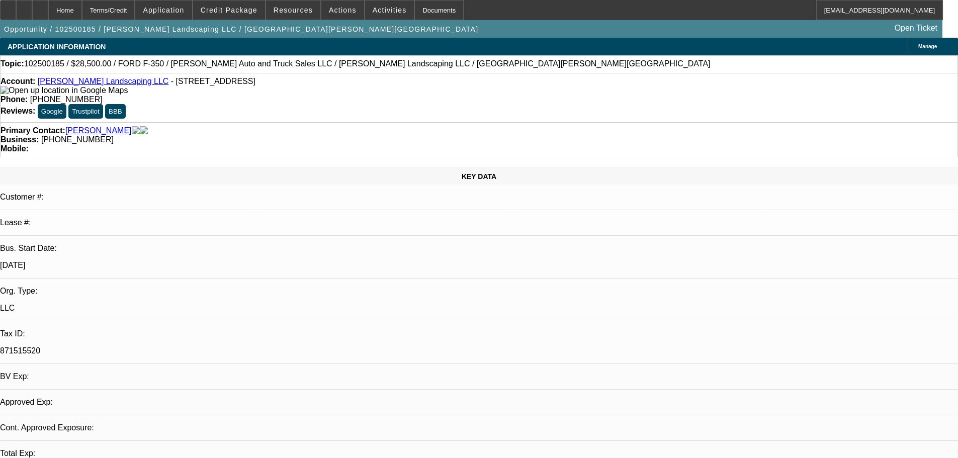
select select "0"
select select "0.1"
select select "4"
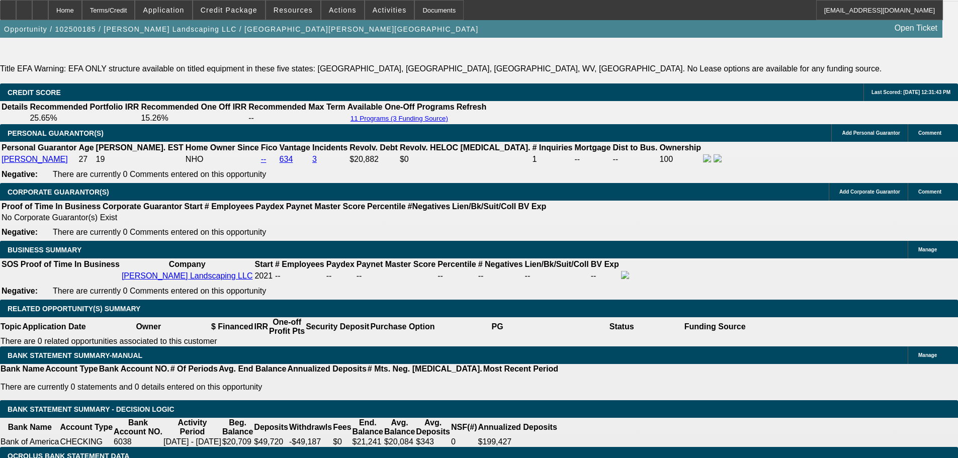
scroll to position [1559, 0]
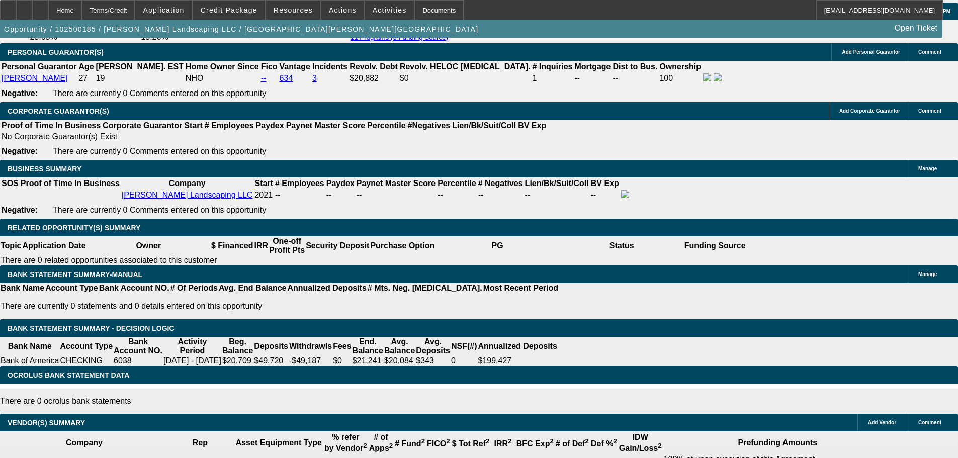
drag, startPoint x: 221, startPoint y: 178, endPoint x: 245, endPoint y: 178, distance: 24.1
type input "1"
type input "UNKNOWN"
type input "16"
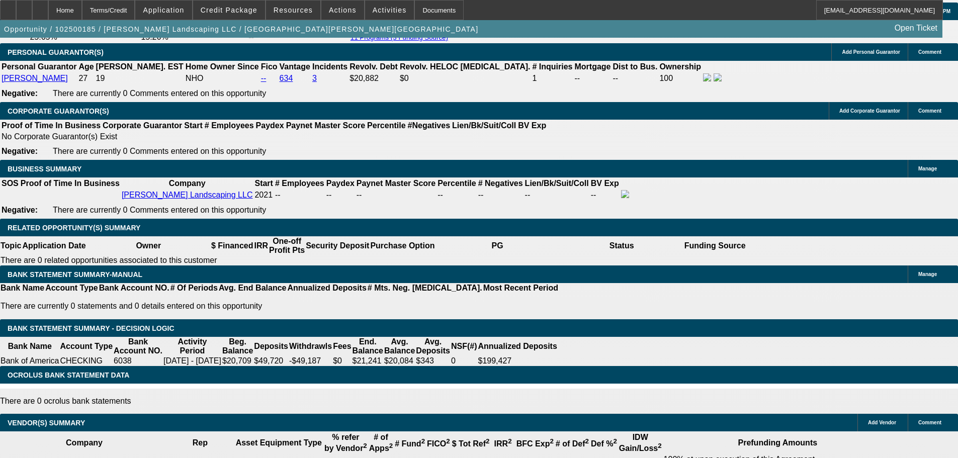
type input "$1,001.98"
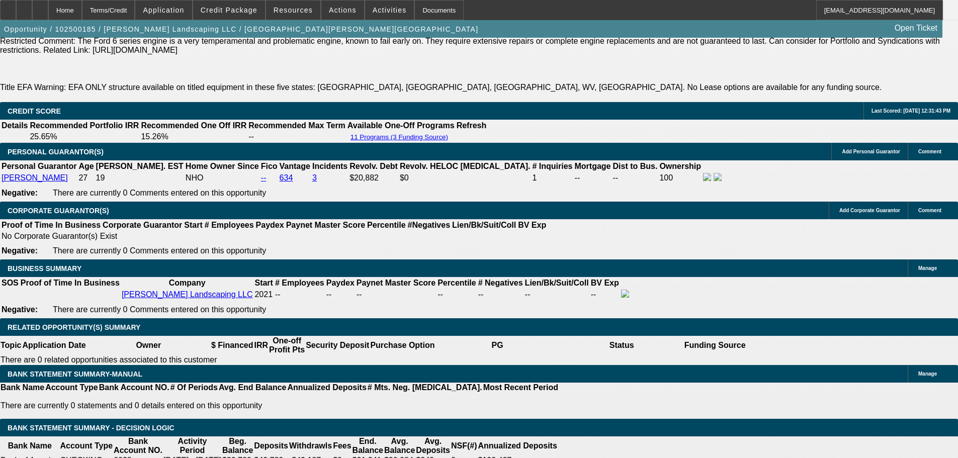
scroll to position [1458, 0]
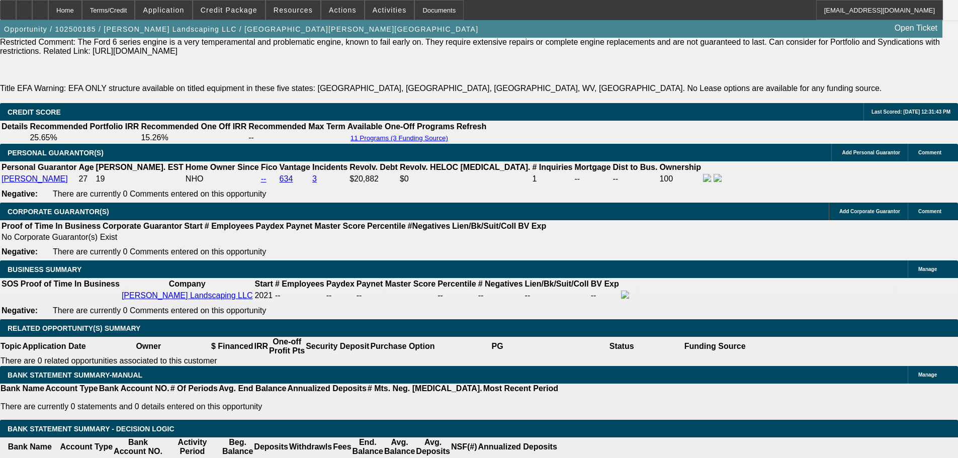
type input "16"
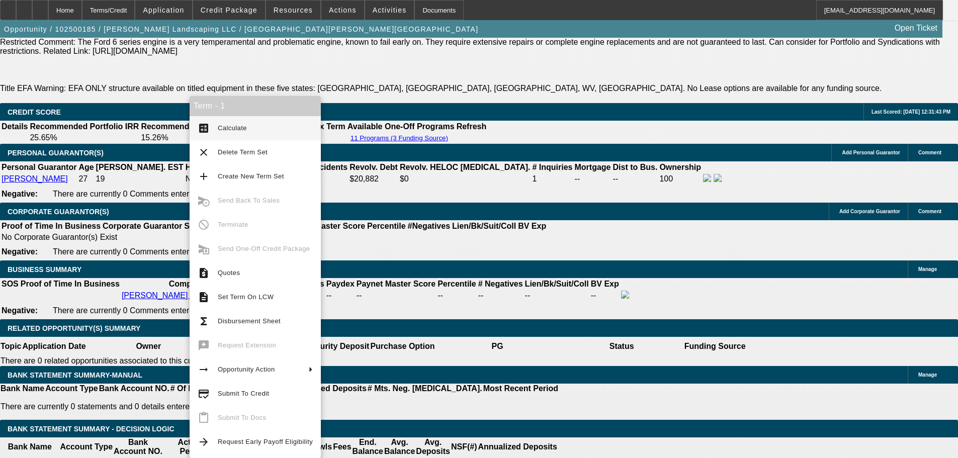
click at [242, 132] on span "Calculate" at bounding box center [265, 128] width 95 height 12
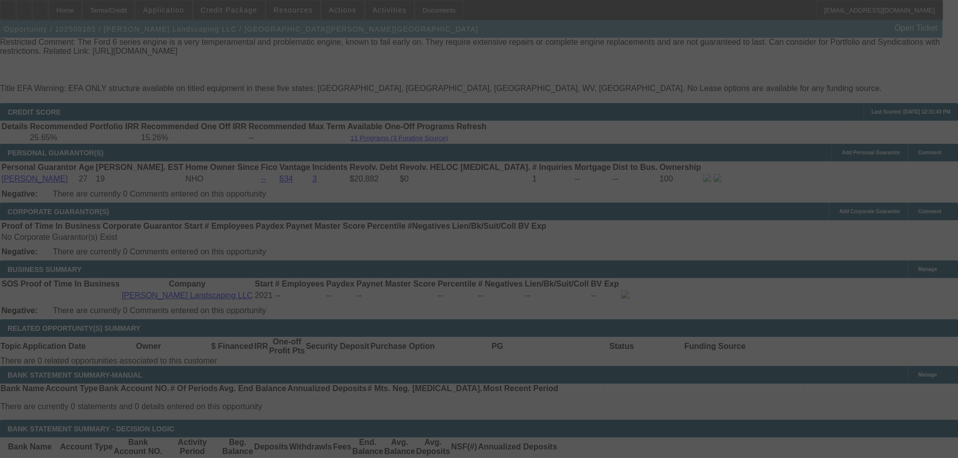
select select "0"
select select "0.1"
select select "4"
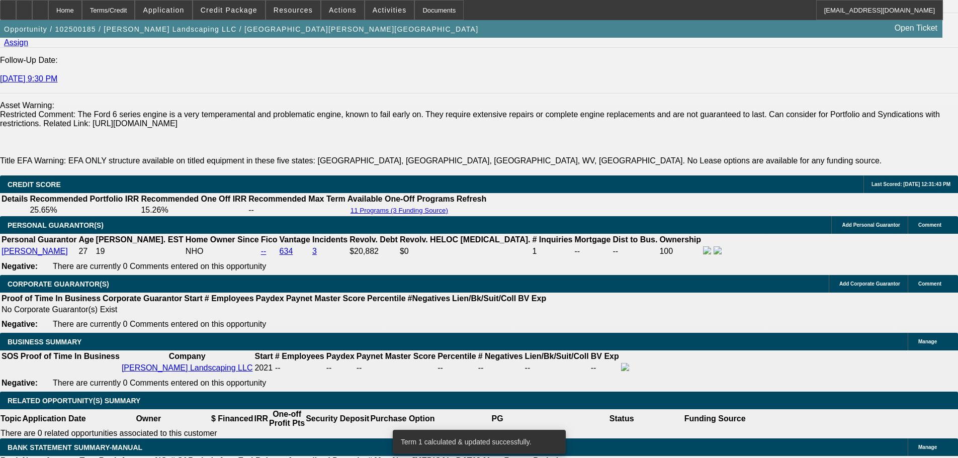
scroll to position [1357, 0]
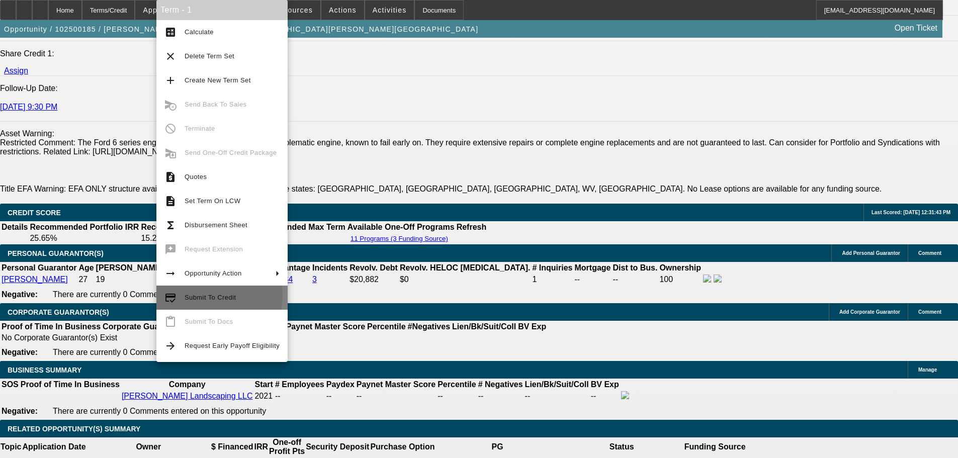
click at [213, 296] on span "Submit To Credit" at bounding box center [210, 298] width 51 height 8
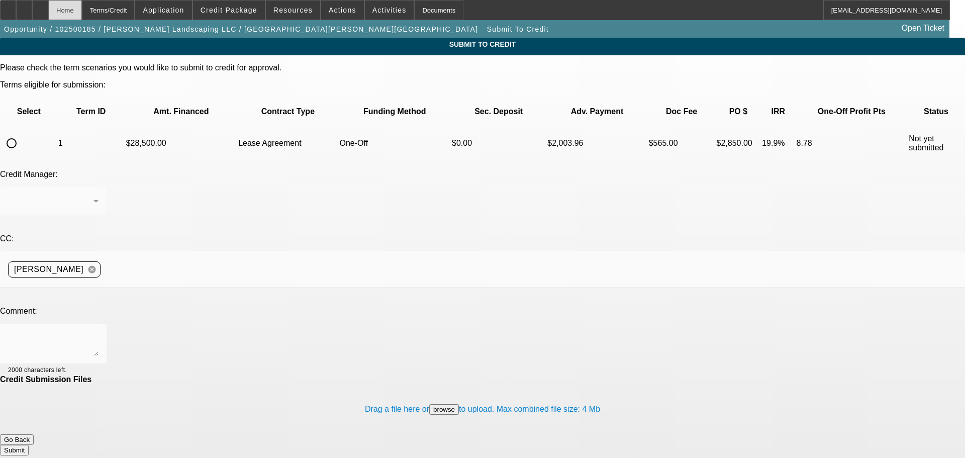
click at [82, 7] on div "Home" at bounding box center [65, 10] width 34 height 20
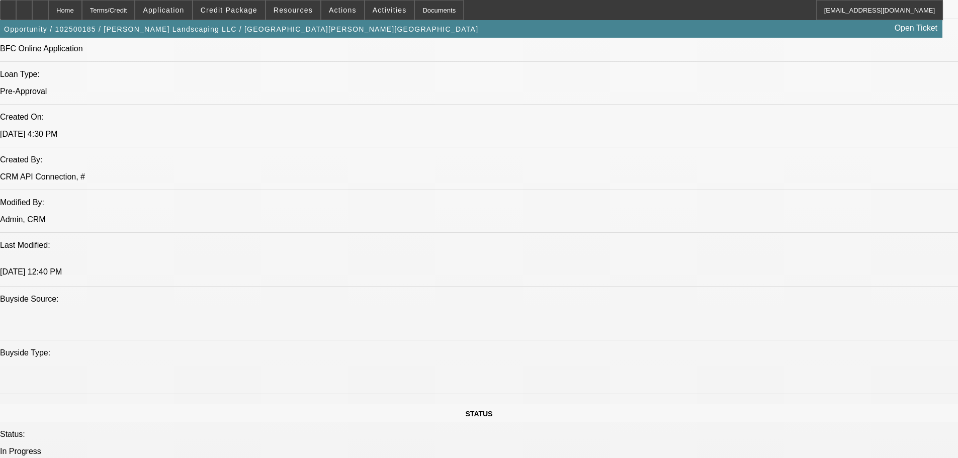
select select "0"
select select "0.1"
select select "4"
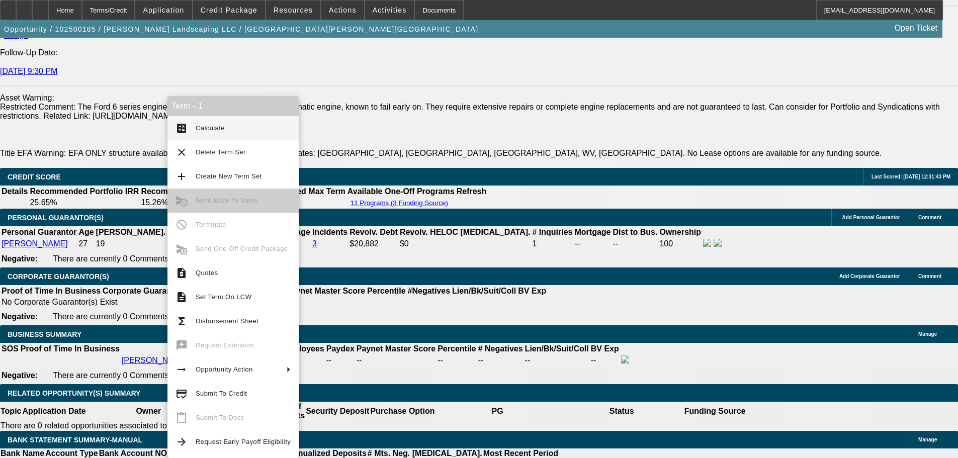
scroll to position [1451, 0]
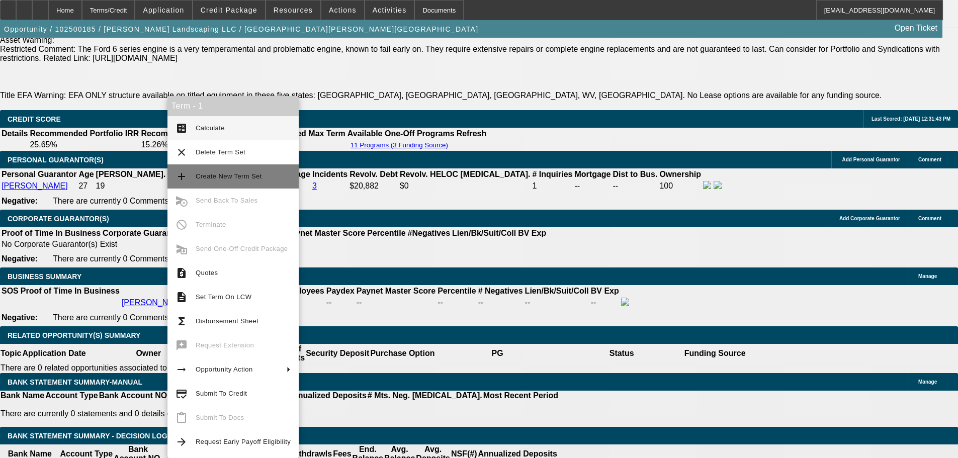
click at [238, 180] on span "Create New Term Set" at bounding box center [243, 176] width 95 height 12
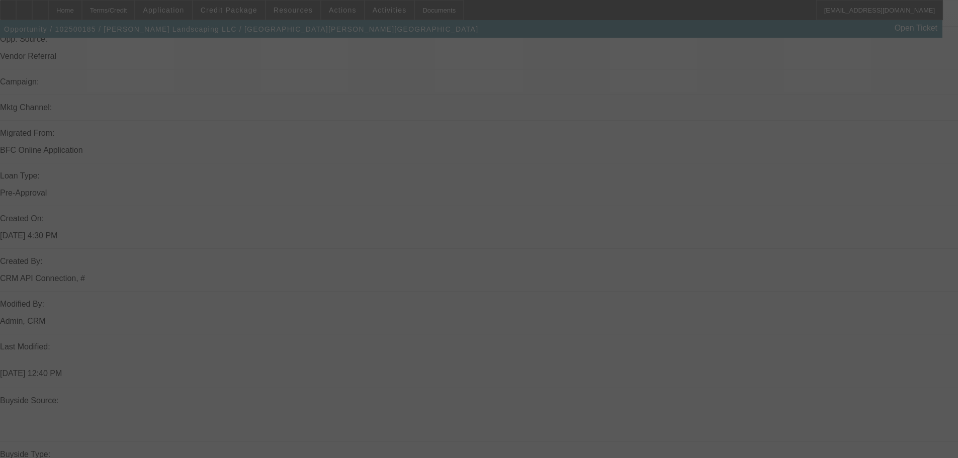
scroll to position [647, 0]
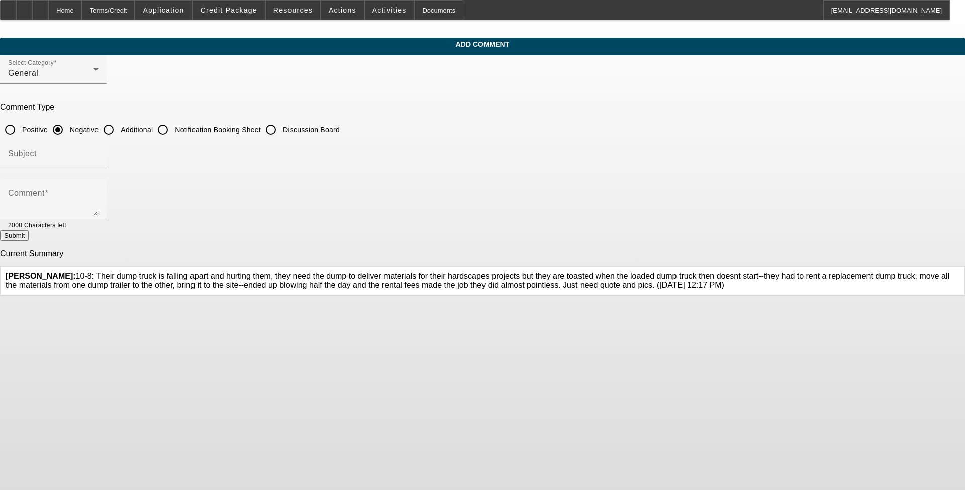
click at [119, 124] on input "Additional" at bounding box center [109, 130] width 20 height 20
radio input "true"
click at [99, 191] on textarea "Comment" at bounding box center [53, 203] width 90 height 24
click at [99, 191] on textarea "[PERSON_NAME] has owned and operated, [PERSON_NAME] Landscaping LLC, since [DAT…" at bounding box center [53, 203] width 90 height 24
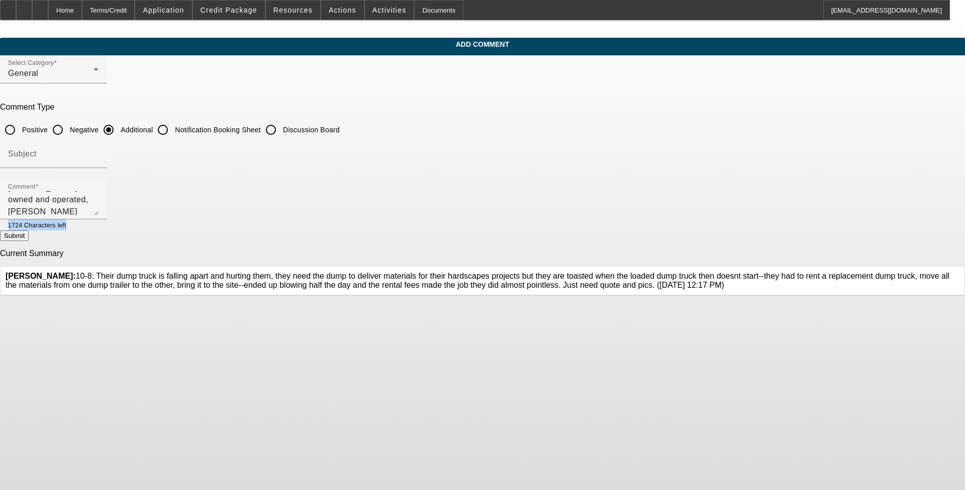
drag, startPoint x: 658, startPoint y: 215, endPoint x: 476, endPoint y: 226, distance: 182.8
click at [107, 227] on mat-form-field "Comment Rosi Castro has owned and operated, Cris Landscaping LLC, since July of…" at bounding box center [53, 204] width 107 height 51
click at [99, 226] on div at bounding box center [82, 224] width 32 height 11
click at [99, 209] on textarea "Rosi Castro has owned and operated, Cris Landscaping LLC, since July of 2021. T…" at bounding box center [53, 203] width 90 height 24
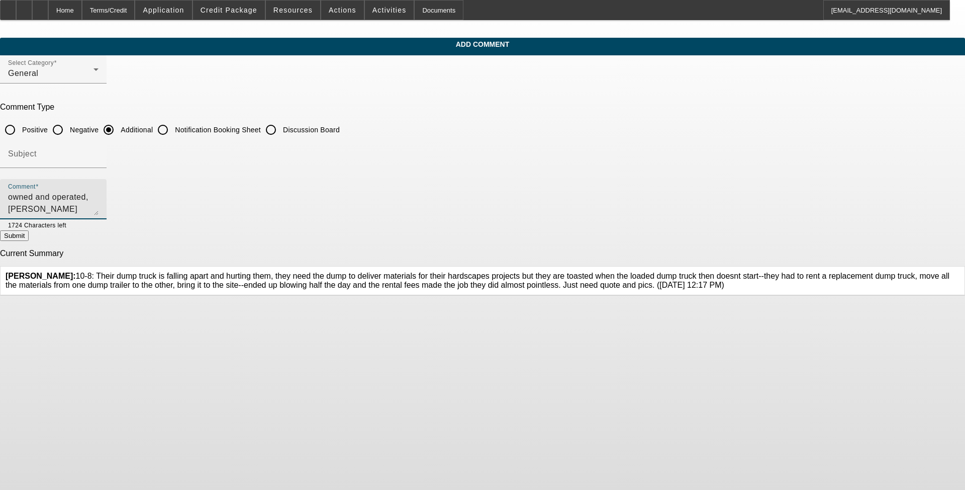
drag, startPoint x: 455, startPoint y: 208, endPoint x: 344, endPoint y: 207, distance: 111.1
click at [99, 206] on textarea "Rosi Castro has owned and operated, Cris Landscaping LLC, since July of 2021. T…" at bounding box center [53, 203] width 90 height 24
click at [99, 207] on textarea "Rosi Castro has owned and operated, Cris Landscaping LLC, since July of 2021. T…" at bounding box center [53, 203] width 90 height 24
drag, startPoint x: 474, startPoint y: 206, endPoint x: 352, endPoint y: 206, distance: 121.7
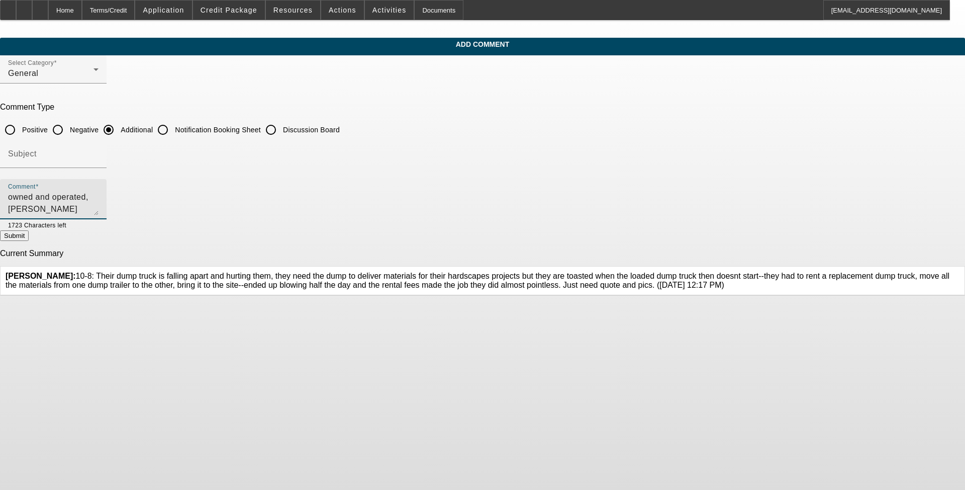
click at [99, 206] on textarea "Rosi Castro has owned and operated, Cris Landscaping LLC, since July of 2021. T…" at bounding box center [53, 203] width 90 height 24
click at [99, 198] on textarea "Rosi Castro has owned and operated, Cris Landscaping LLC, since July of 2021. T…" at bounding box center [53, 203] width 90 height 24
click at [99, 197] on textarea "Rosi Castro has owned and operated, Cris Landscaping LLC, since July of 2021. T…" at bounding box center [53, 203] width 90 height 24
click at [99, 195] on textarea "Rosi Castro has owned and operated, Cris Landscaping LLC, since July of 2021. T…" at bounding box center [53, 203] width 90 height 24
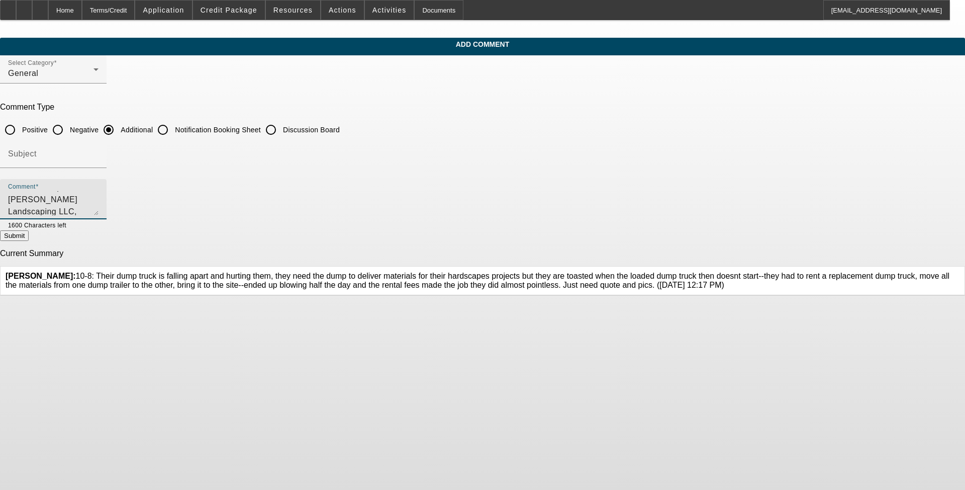
click at [99, 213] on textarea "Rosi Castro has owned and operated, Cris Landscaping LLC, since July of 2021. T…" at bounding box center [53, 203] width 90 height 24
drag, startPoint x: 522, startPoint y: 210, endPoint x: 343, endPoint y: 210, distance: 179.0
click at [99, 210] on textarea "Rosi Castro has owned and operated, Cris Landscaping LLC, since July of 2021. T…" at bounding box center [53, 203] width 90 height 24
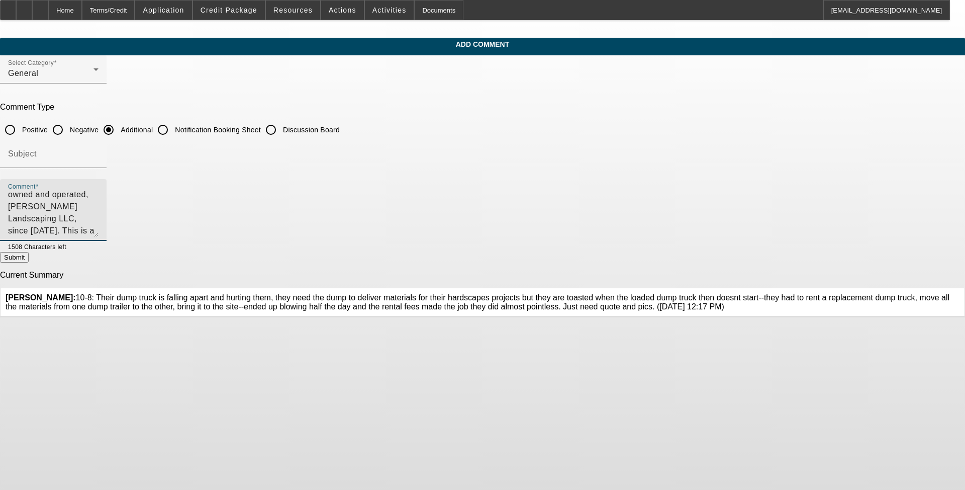
scroll to position [0, 0]
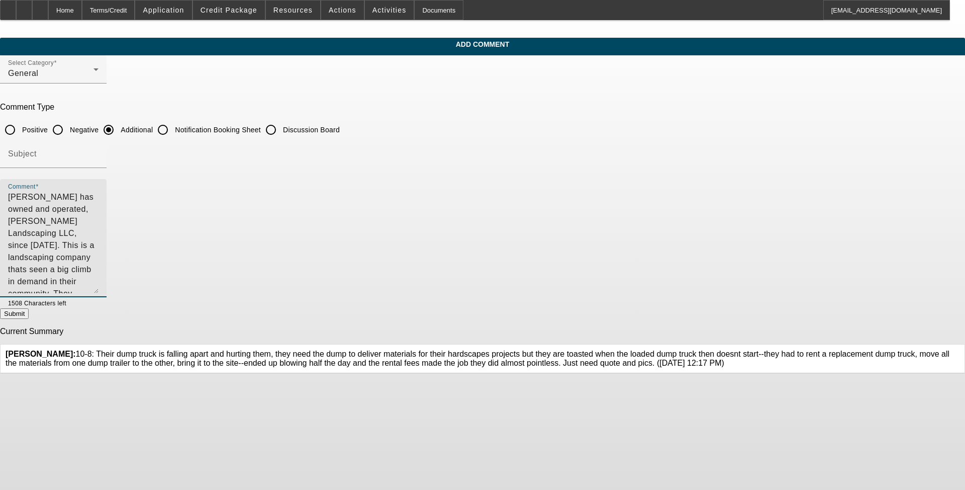
drag, startPoint x: 659, startPoint y: 211, endPoint x: 679, endPoint y: 289, distance: 80.5
click at [402, 289] on div "Add Comment Select Category General Comment Type Positive Negative Additional N…" at bounding box center [482, 206] width 965 height 336
type textarea "[PERSON_NAME] has owned and operated, [PERSON_NAME] Landscaping LLC, since [DAT…"
click at [29, 316] on button "Submit" at bounding box center [14, 313] width 29 height 11
radio input "true"
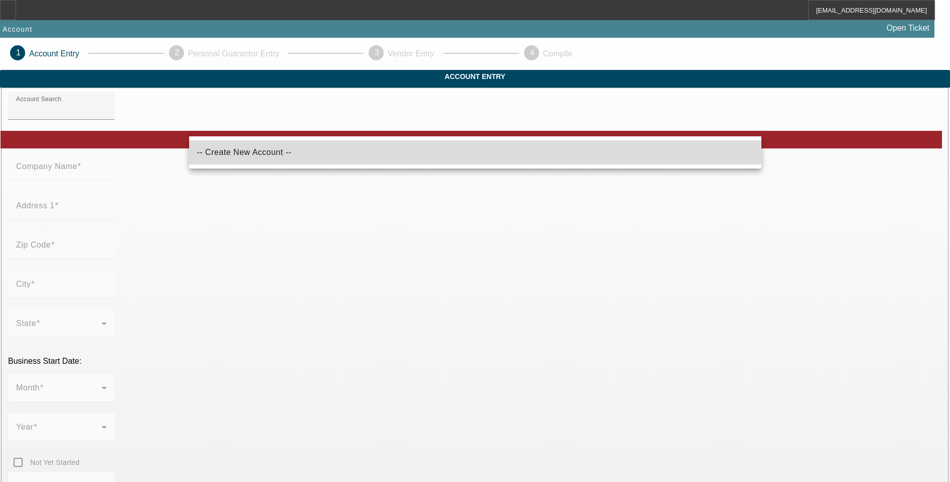
click at [233, 155] on span "-- Create New Account --" at bounding box center [244, 152] width 95 height 9
type input "-- Create New Account --"
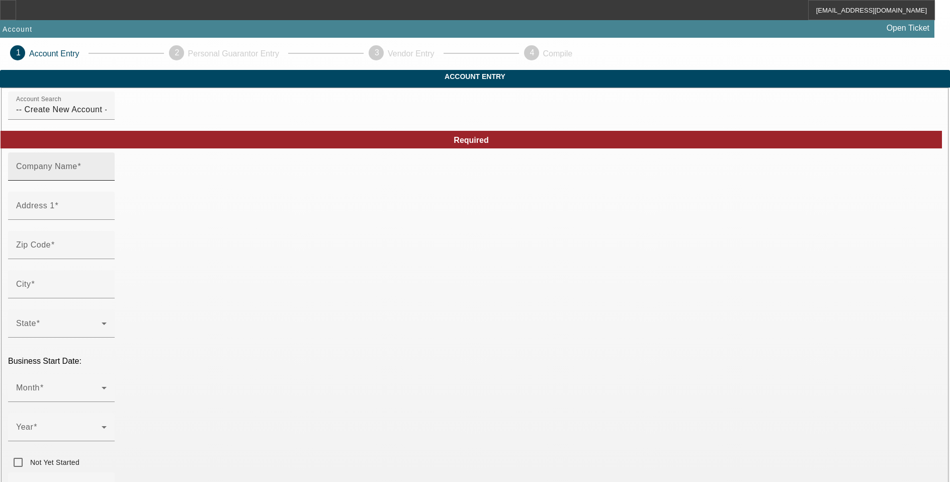
click at [77, 170] on mat-label "Company Name" at bounding box center [46, 166] width 61 height 9
click at [107, 176] on input "Company Name" at bounding box center [61, 170] width 90 height 12
type input "Innovative Technology Solutions LLC"
click at [55, 210] on mat-label "Address 1" at bounding box center [35, 205] width 39 height 9
click at [107, 216] on input "Address 1" at bounding box center [61, 210] width 90 height 12
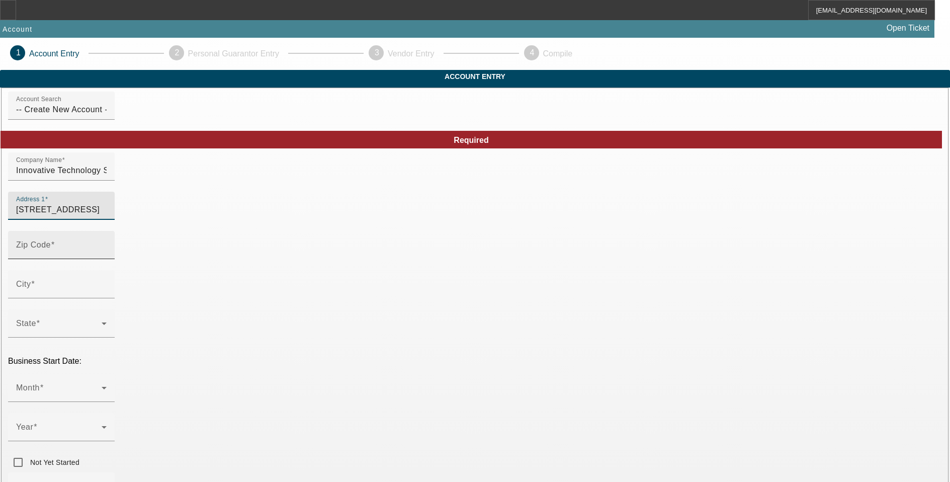
type input "2875 S Congress Ave Suite B"
click at [107, 255] on input "Zip Code" at bounding box center [61, 249] width 90 height 12
type input "33445"
type input "Delray Beach"
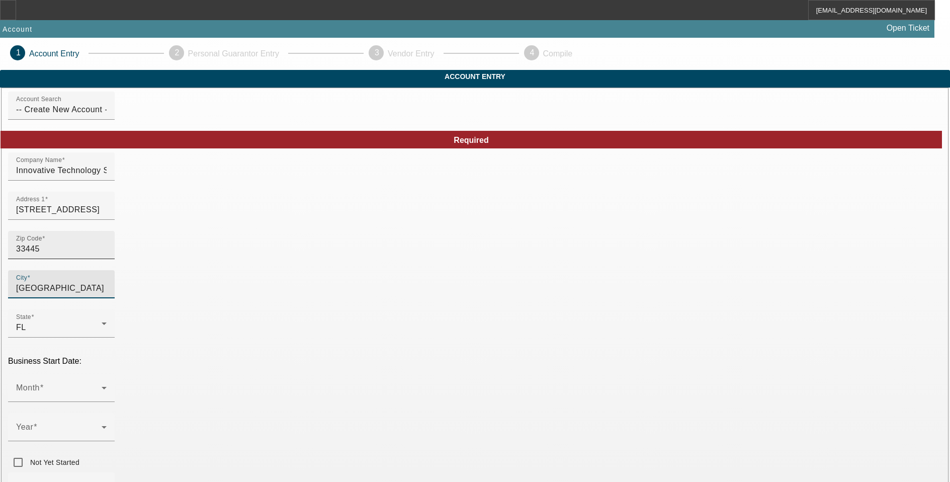
type input "Palm Beach"
click at [102, 386] on span at bounding box center [58, 392] width 85 height 12
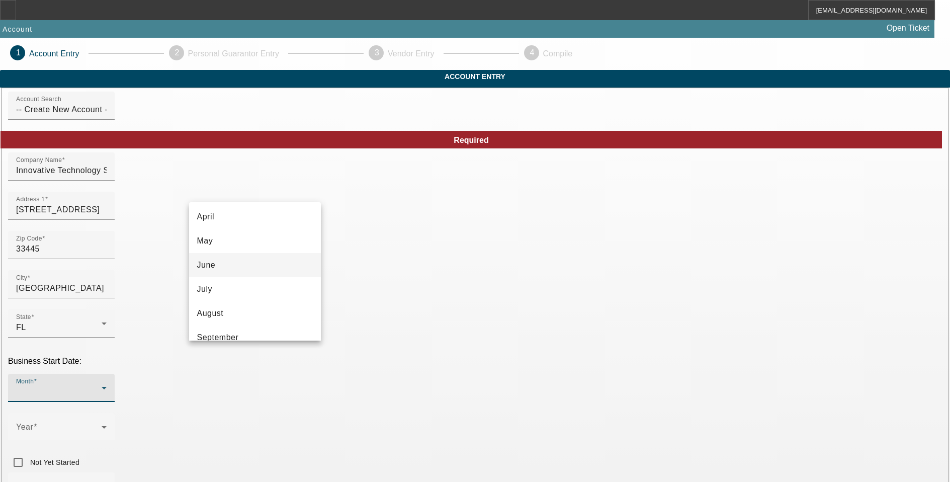
scroll to position [101, 0]
click at [232, 281] on mat-option "July" at bounding box center [255, 287] width 132 height 24
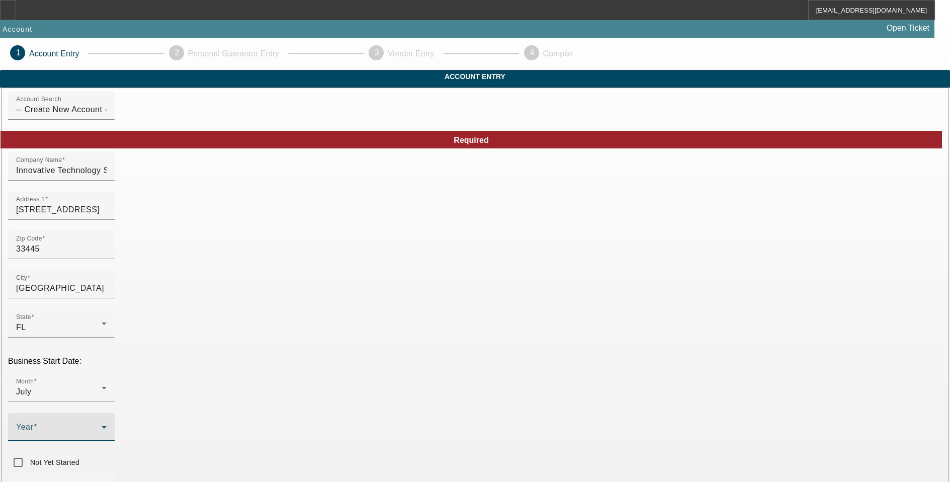
click at [102, 425] on span at bounding box center [58, 431] width 85 height 12
click at [360, 304] on span "2018" at bounding box center [353, 309] width 19 height 12
click at [78, 481] on mat-label "Business Phone" at bounding box center [47, 486] width 62 height 9
click at [107, 481] on input "Business Phone" at bounding box center [61, 490] width 90 height 12
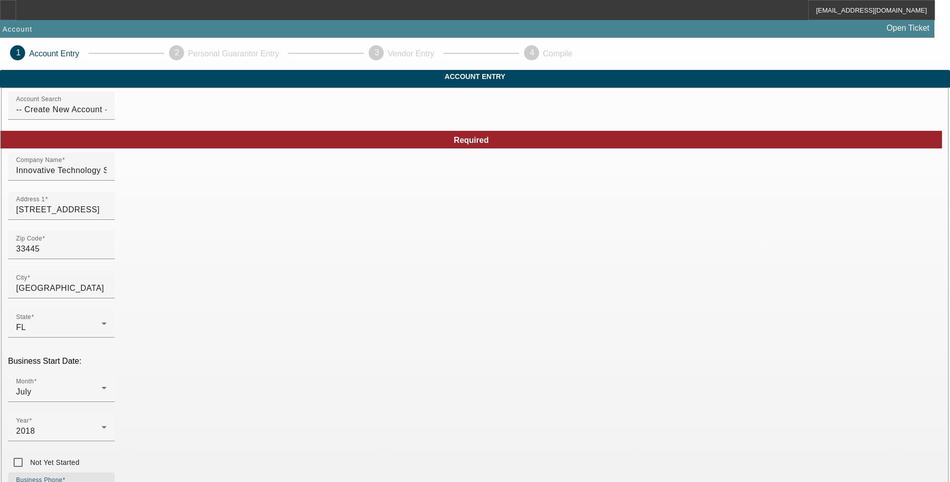
type input "(561) 879-8604"
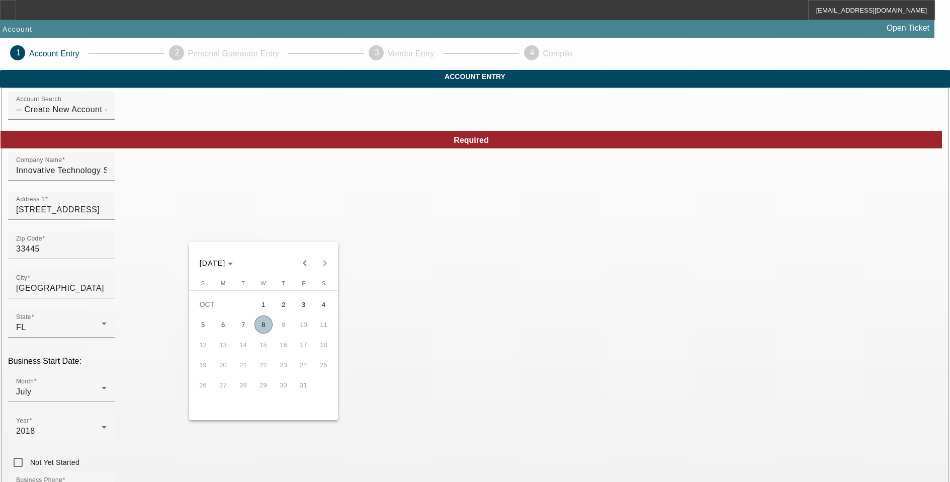
click at [264, 326] on span "8" at bounding box center [263, 324] width 18 height 18
type input "10/8/2025"
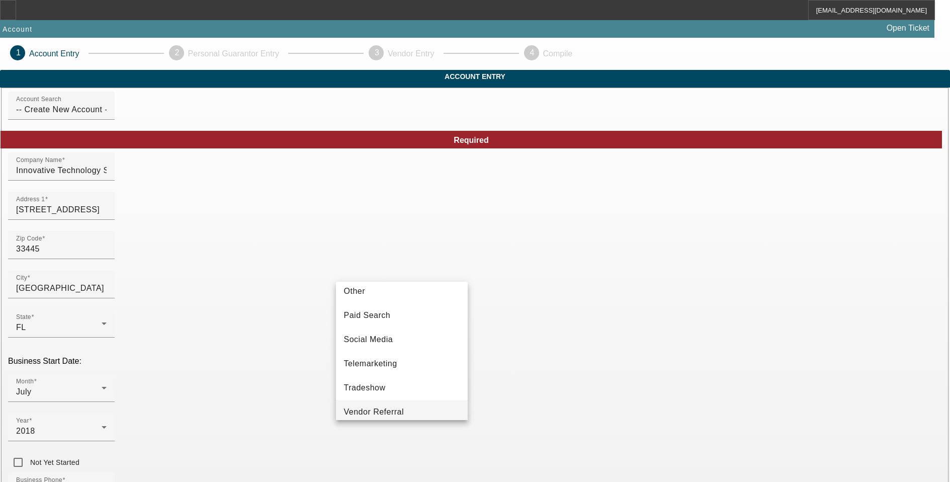
scroll to position [357, 0]
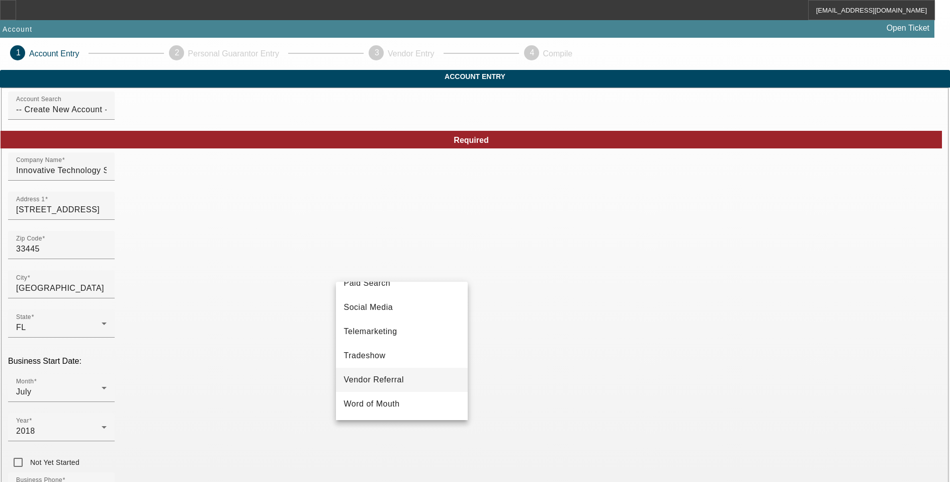
click at [401, 379] on span "Vendor Referral" at bounding box center [374, 380] width 60 height 12
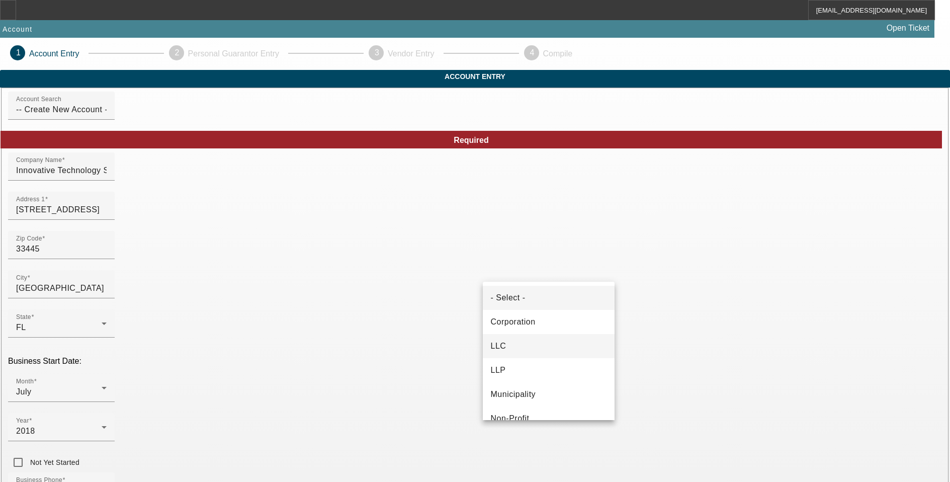
click at [525, 341] on mat-option "LLC" at bounding box center [549, 346] width 132 height 24
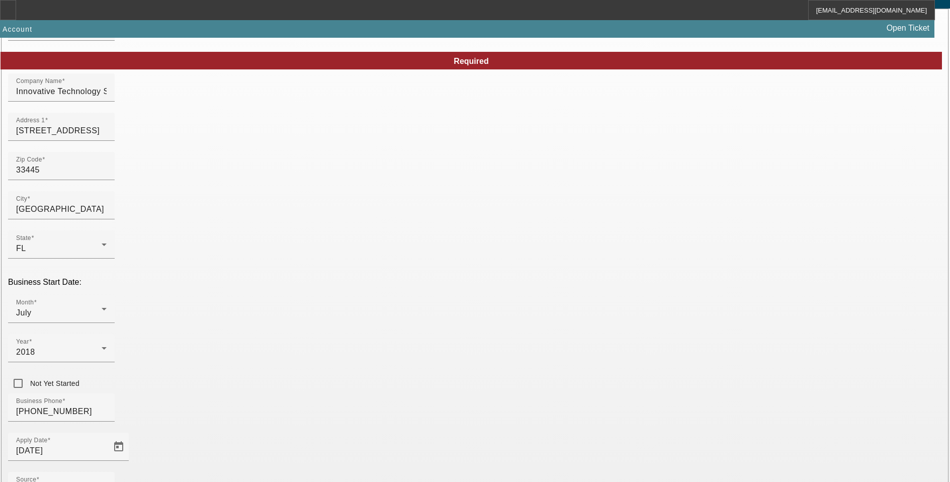
scroll to position [153, 0]
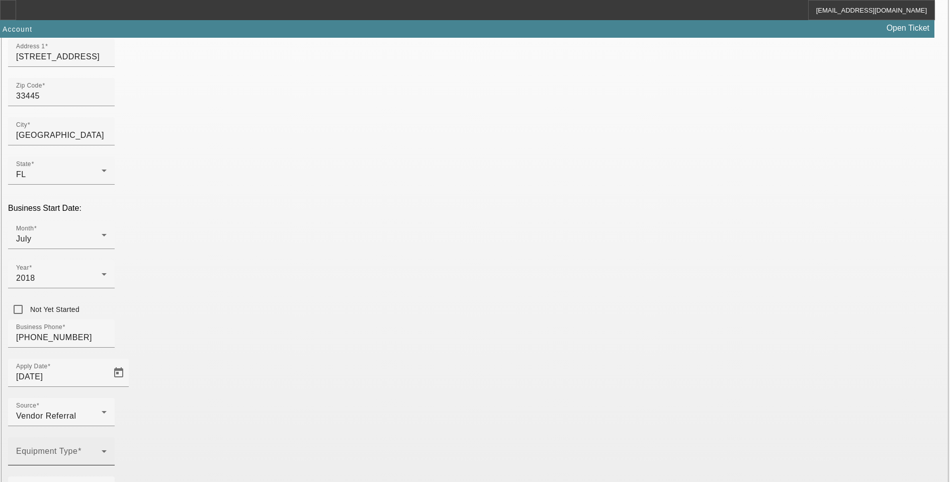
type input "831230203"
click at [107, 437] on div "Equipment Type" at bounding box center [61, 451] width 90 height 28
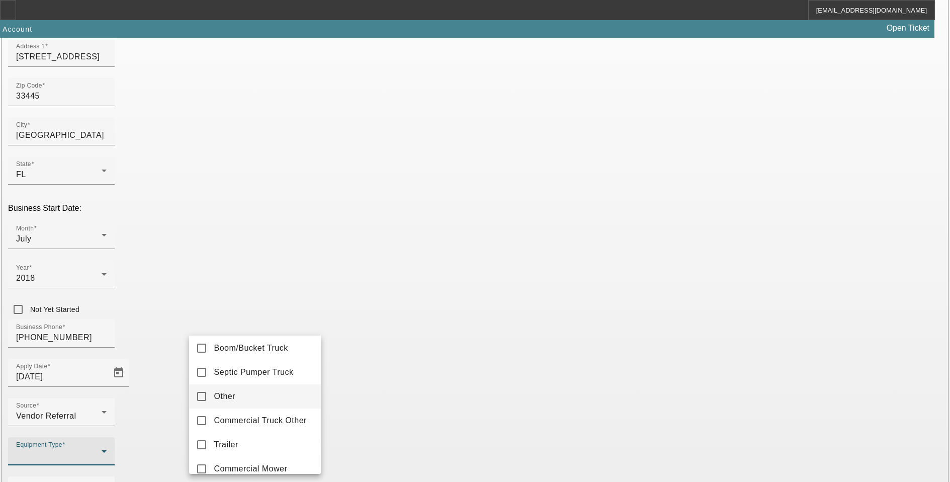
scroll to position [151, 0]
click at [270, 416] on span "Commercial Truck Other" at bounding box center [260, 418] width 93 height 12
click at [353, 376] on div at bounding box center [475, 241] width 950 height 482
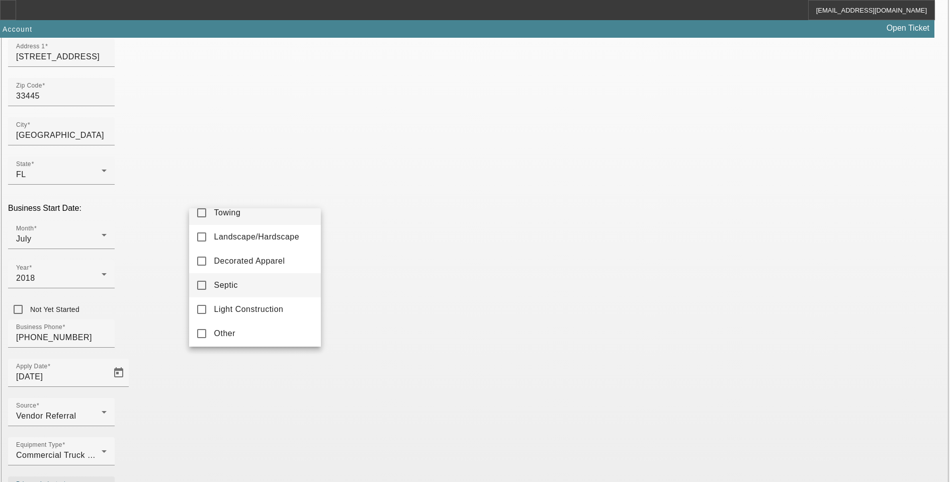
scroll to position [15, 0]
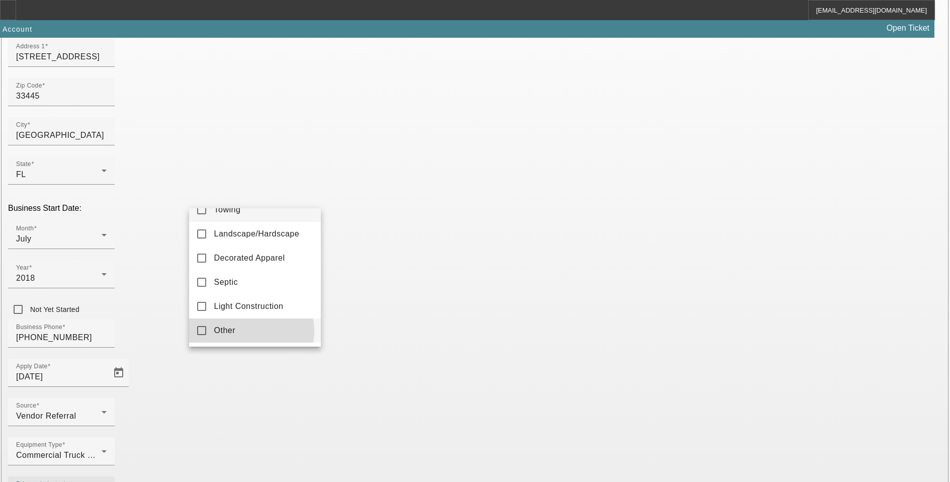
click at [249, 330] on mat-option "Other" at bounding box center [255, 330] width 132 height 24
click at [370, 367] on div at bounding box center [475, 241] width 950 height 482
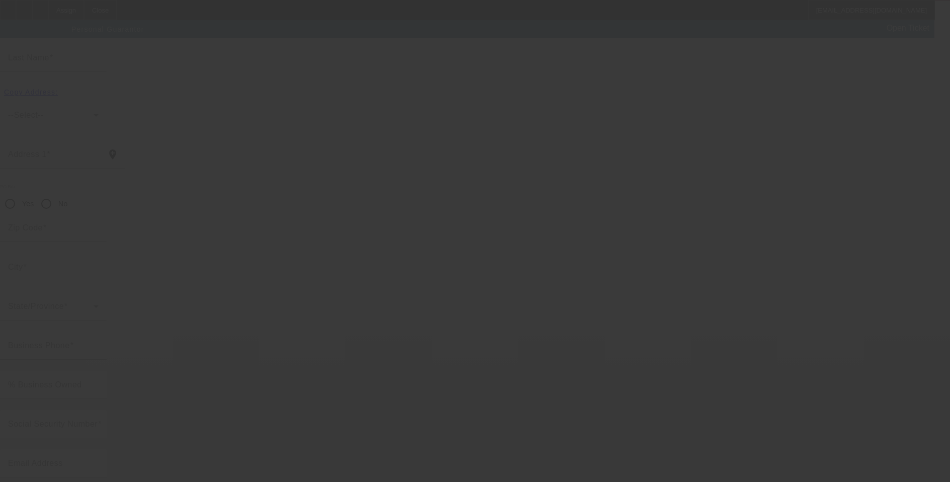
scroll to position [10, 0]
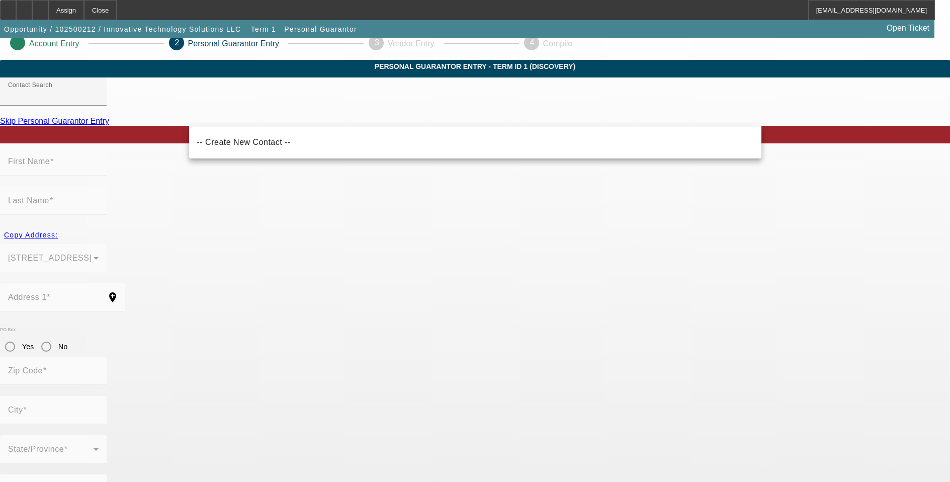
click at [246, 138] on span "-- Create New Contact --" at bounding box center [244, 142] width 94 height 12
type input "-- Create New Contact --"
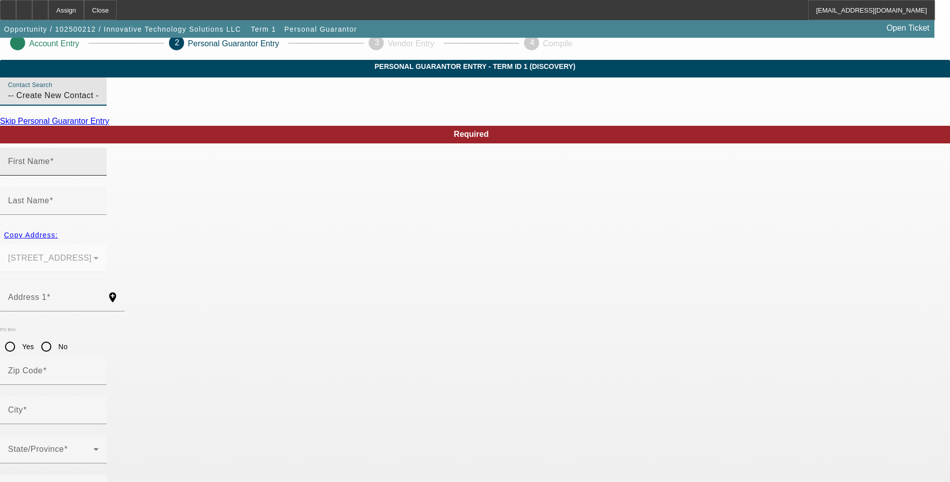
click at [50, 165] on mat-label "First Name" at bounding box center [29, 161] width 42 height 9
click at [99, 171] on input "First Name" at bounding box center [53, 165] width 90 height 12
type input "Aliya"
click at [49, 196] on mat-label "Last Name" at bounding box center [28, 200] width 41 height 9
click at [99, 199] on input "Last Name" at bounding box center [53, 205] width 90 height 12
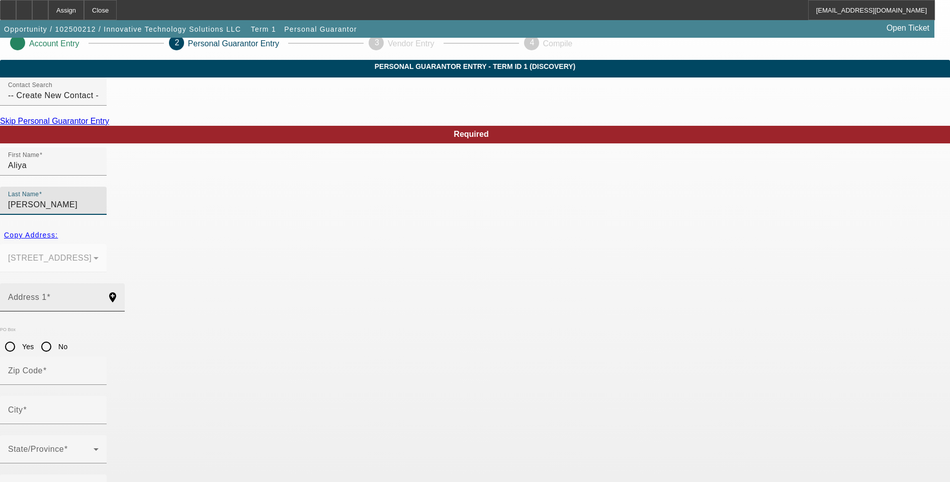
type input "Budhwani"
click at [99, 295] on input "Address 1" at bounding box center [53, 301] width 90 height 12
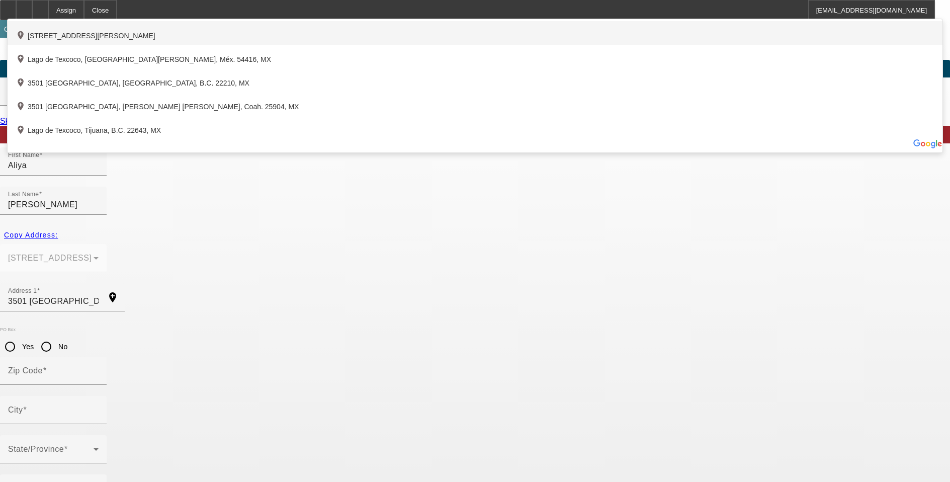
click at [291, 45] on div "add_location 3501 Lago De Talavera, Wellington, FL 33467, US" at bounding box center [475, 33] width 935 height 24
type input "3501 Lago De Talavera"
type input "33467"
type input "Wellington"
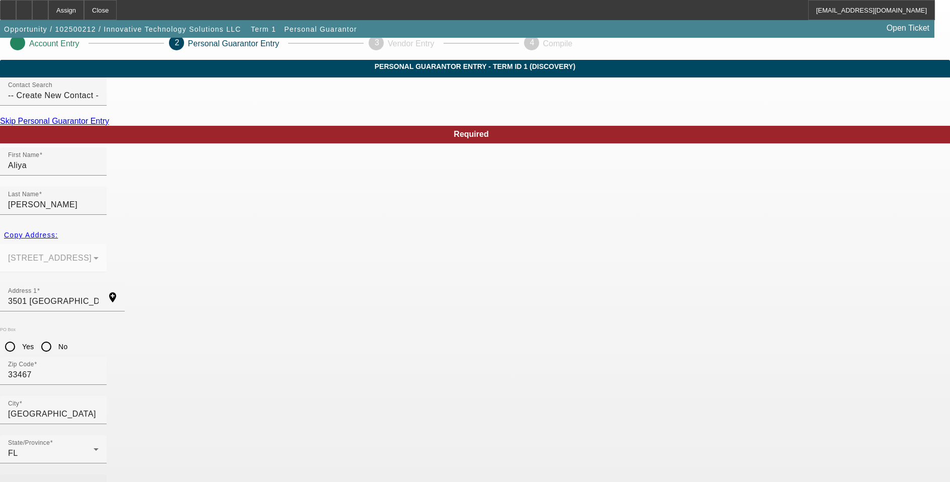
click at [99, 474] on div "Business Phone" at bounding box center [53, 488] width 90 height 28
type input "(561) 879-8604"
type input "100"
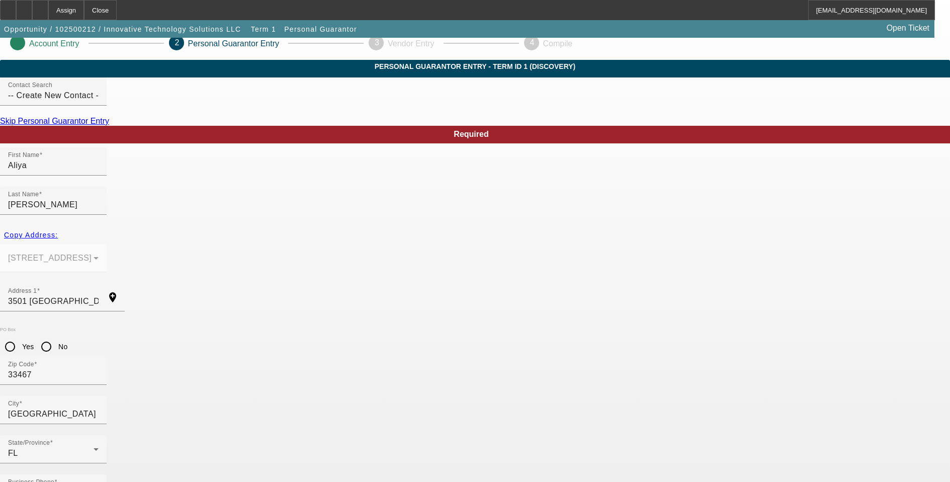
type input "772-98-6025"
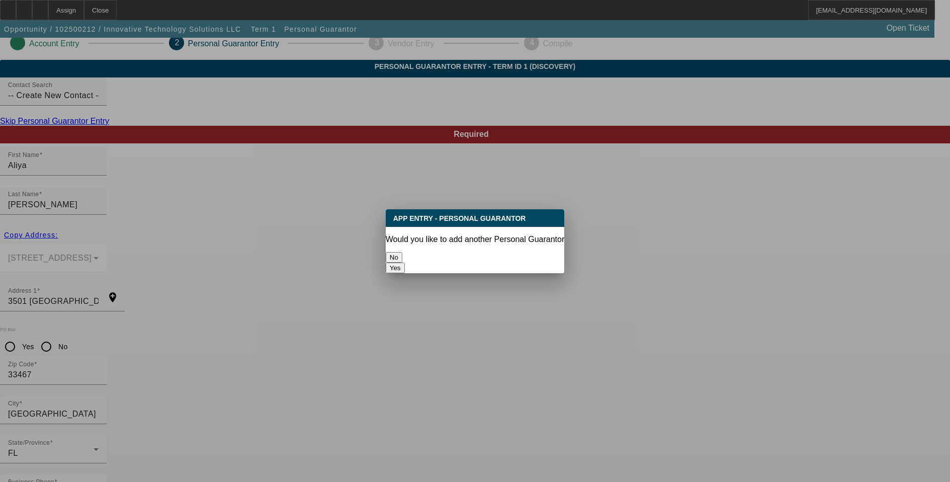
scroll to position [0, 0]
click at [402, 252] on button "No" at bounding box center [394, 257] width 17 height 11
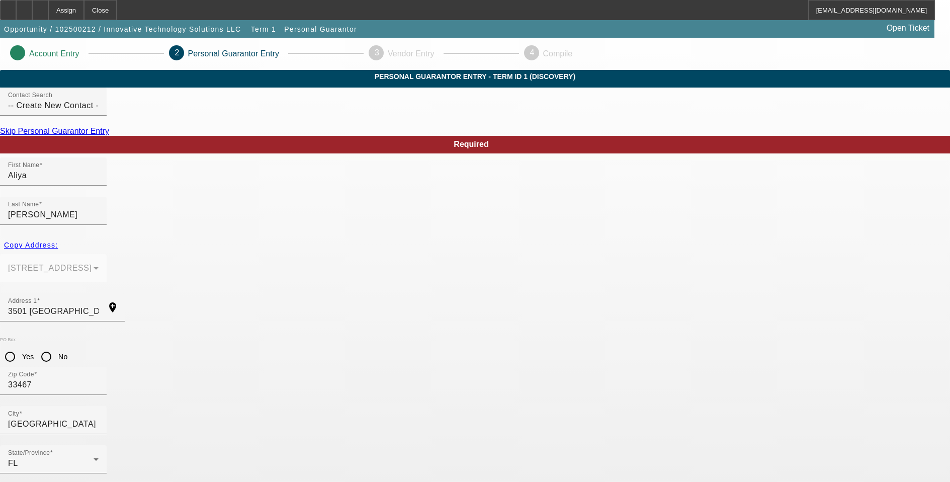
scroll to position [10, 0]
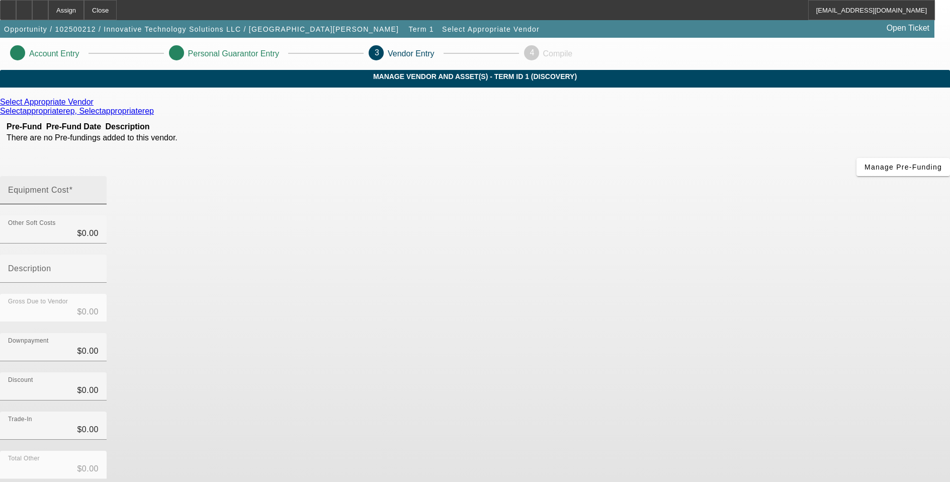
click at [69, 186] on mat-label "Equipment Cost" at bounding box center [38, 190] width 61 height 9
click at [99, 188] on input "Equipment Cost" at bounding box center [53, 194] width 90 height 12
type input "3"
type input "$3.00"
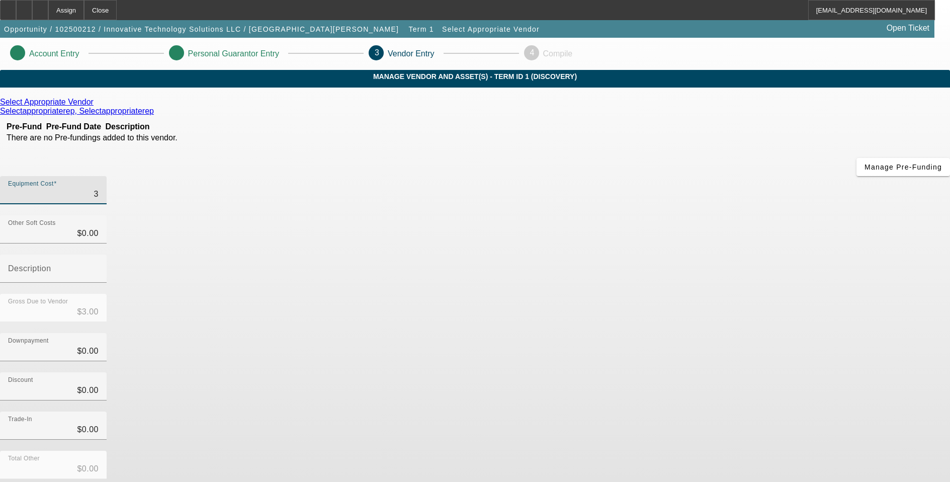
type input "31"
type input "$31.00"
type input "310"
type input "$310.00"
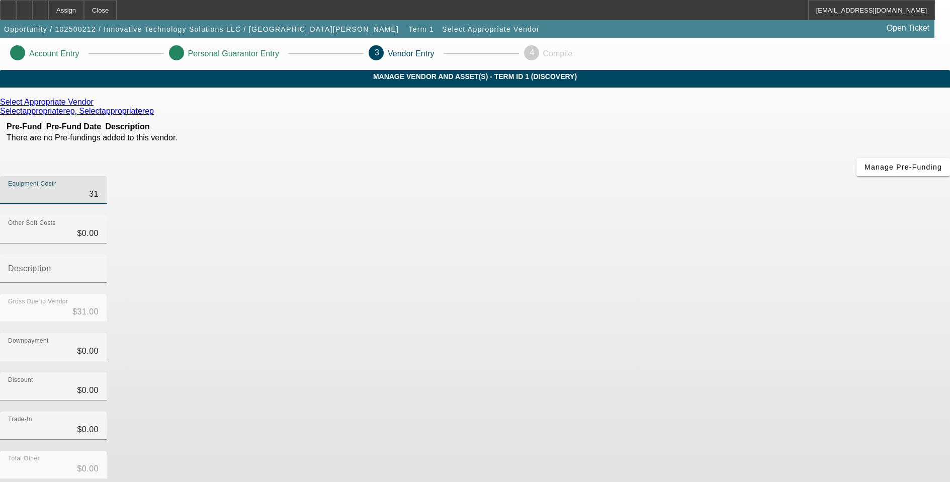
type input "$310.00"
type input "3103"
type input "$3,103.00"
type input "31030"
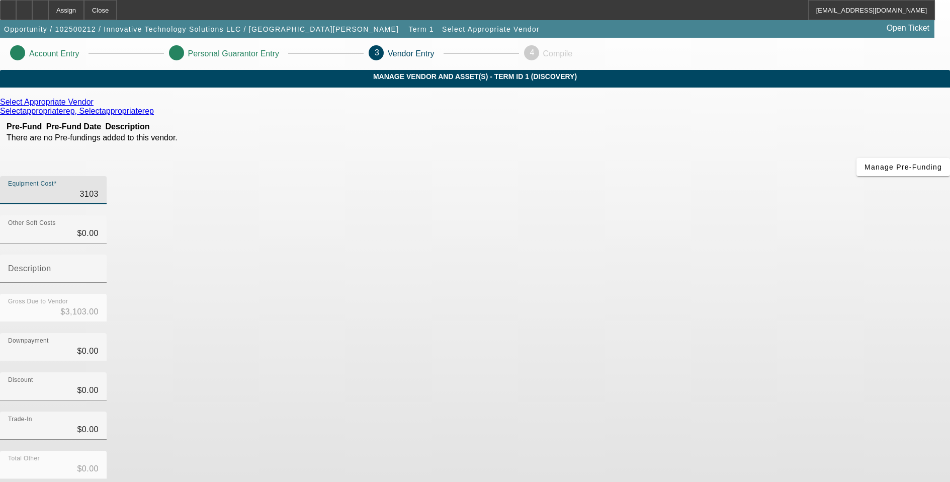
type input "$31,030.00"
type input "3103"
type input "$3,103.00"
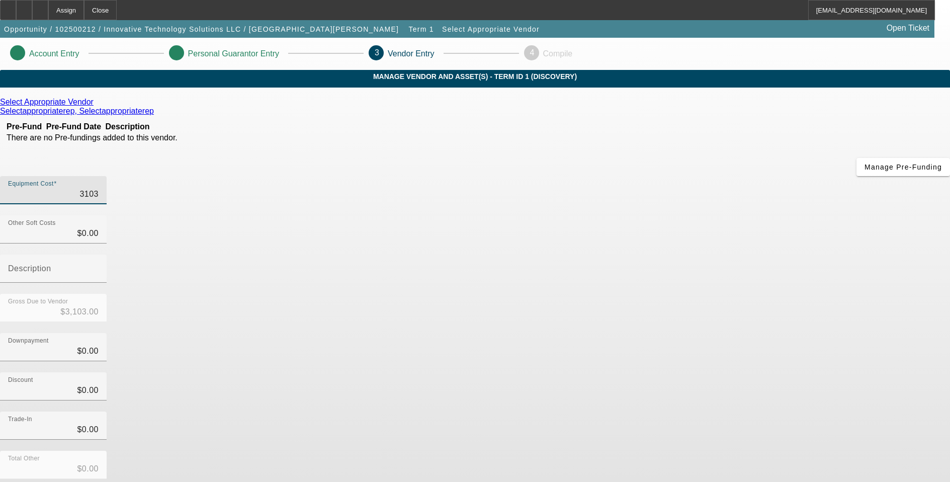
type input "31030"
type input "$31,030.00"
type input "31030.4"
type input "$31,030.40"
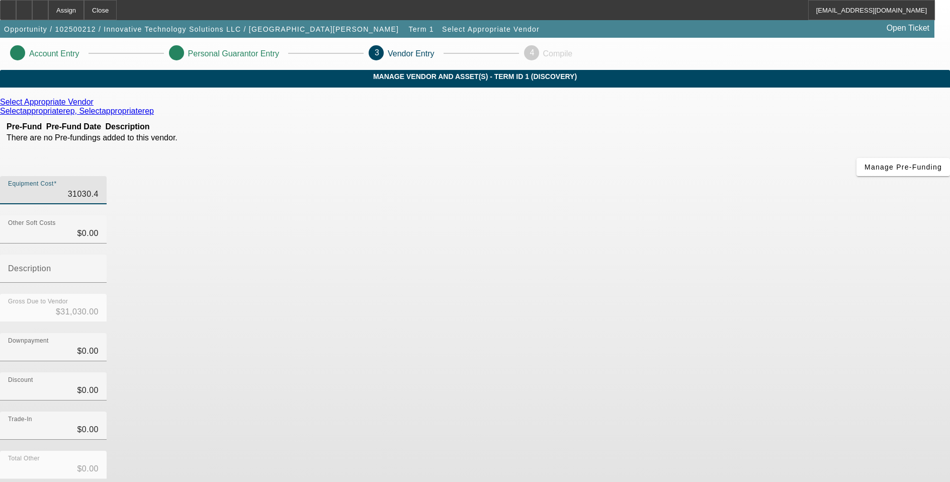
type input "$31,030.40"
type input "31030.48"
type input "$31,030.48"
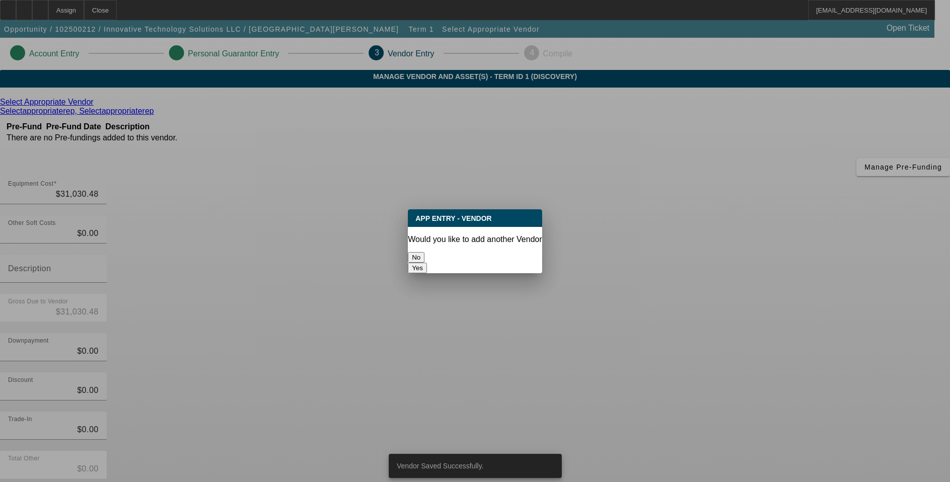
click at [424, 257] on button "No" at bounding box center [416, 257] width 17 height 11
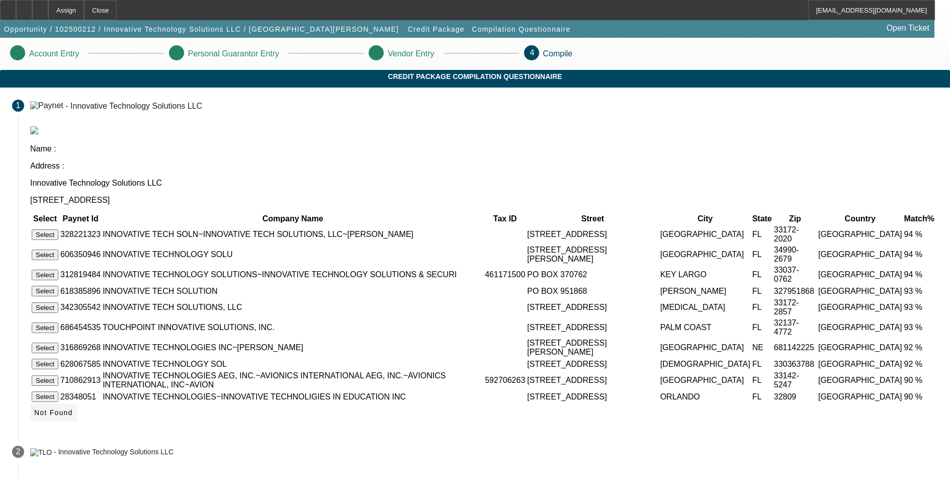
click at [73, 416] on span "Not Found" at bounding box center [53, 412] width 39 height 8
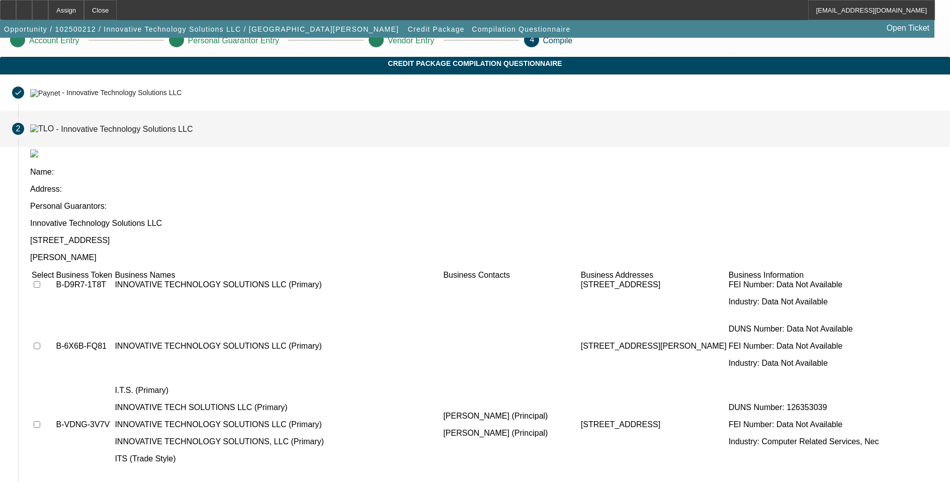
scroll to position [151, 0]
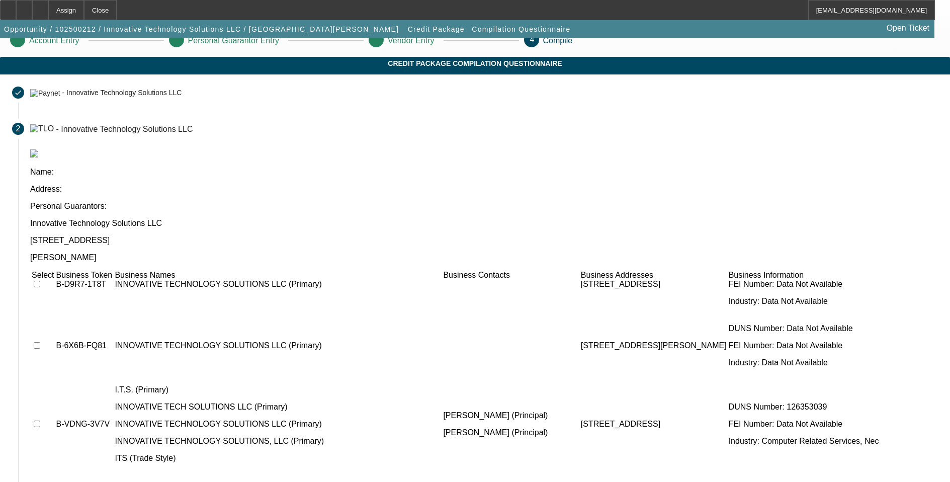
checkbox input "true"
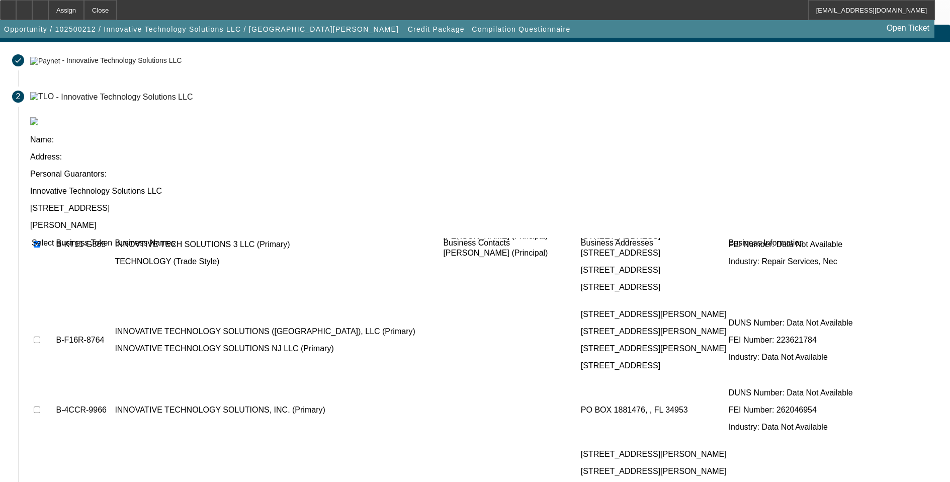
scroll to position [74, 0]
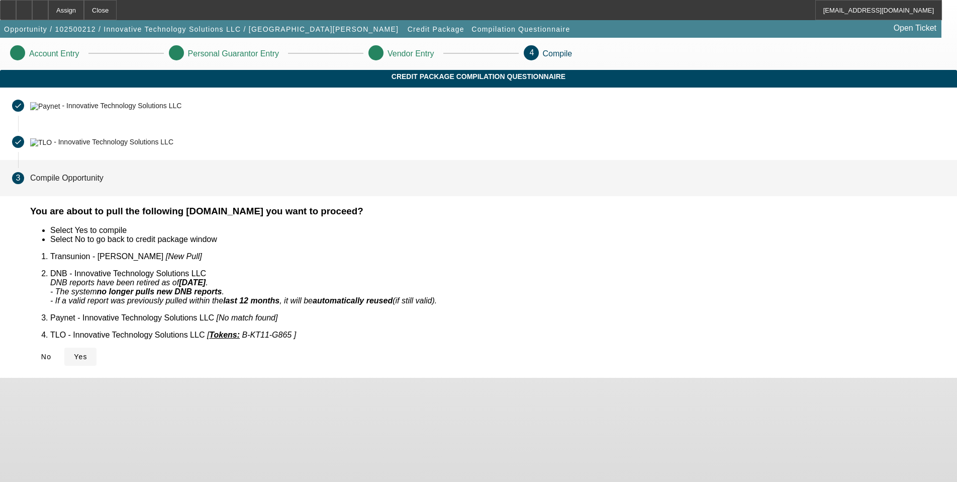
click at [74, 352] on icon at bounding box center [74, 356] width 0 height 8
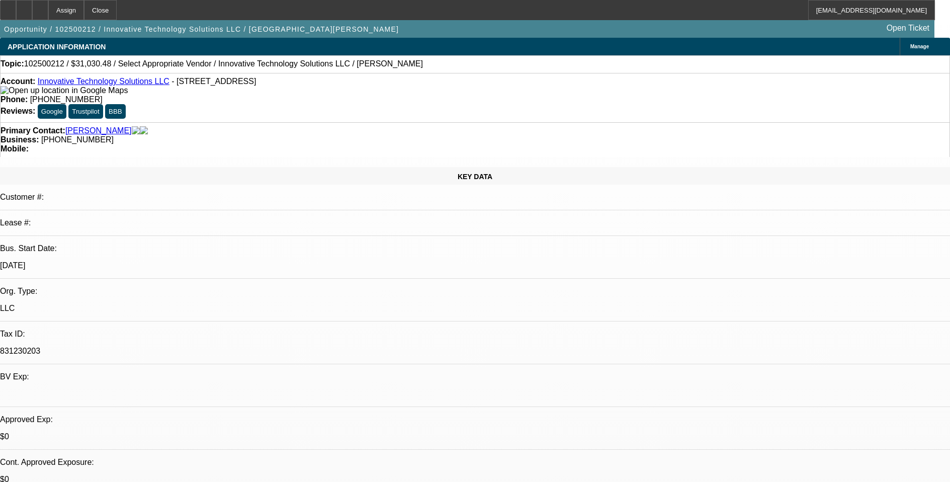
select select "0"
select select "2"
select select "0.1"
select select "4"
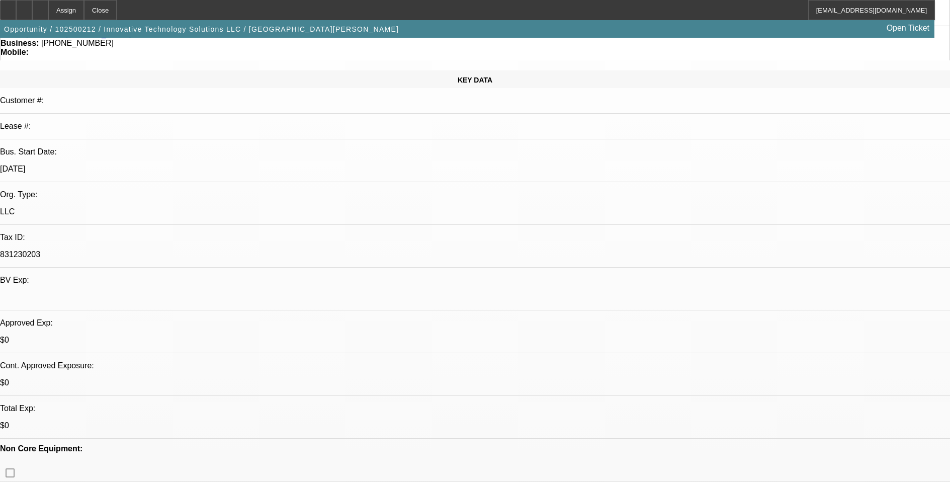
scroll to position [101, 0]
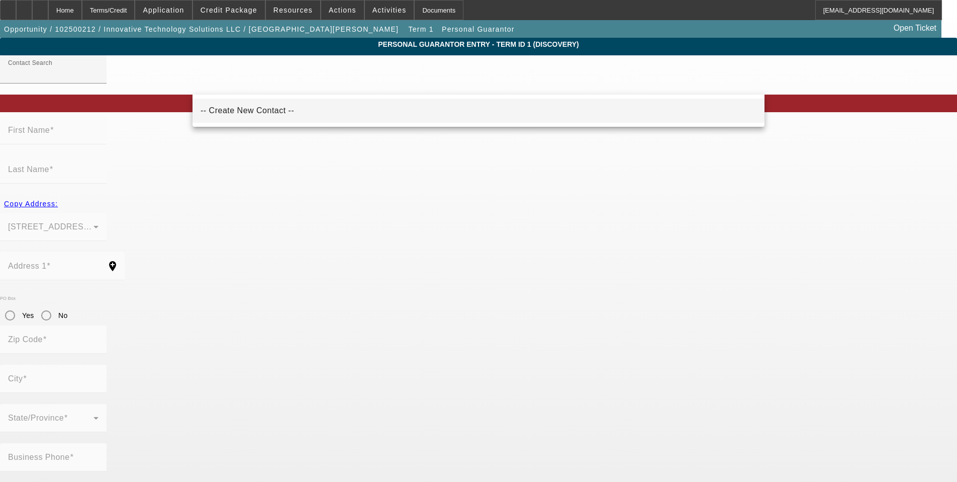
click at [262, 114] on span "-- Create New Contact --" at bounding box center [248, 110] width 94 height 9
type input "-- Create New Contact --"
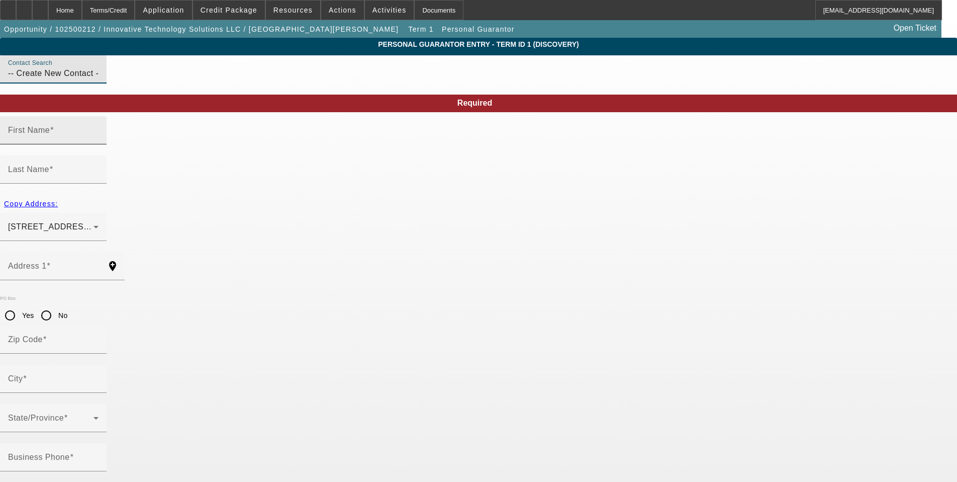
click at [50, 134] on mat-label "First Name" at bounding box center [29, 130] width 42 height 9
click at [99, 140] on input "First Name" at bounding box center [53, 134] width 90 height 12
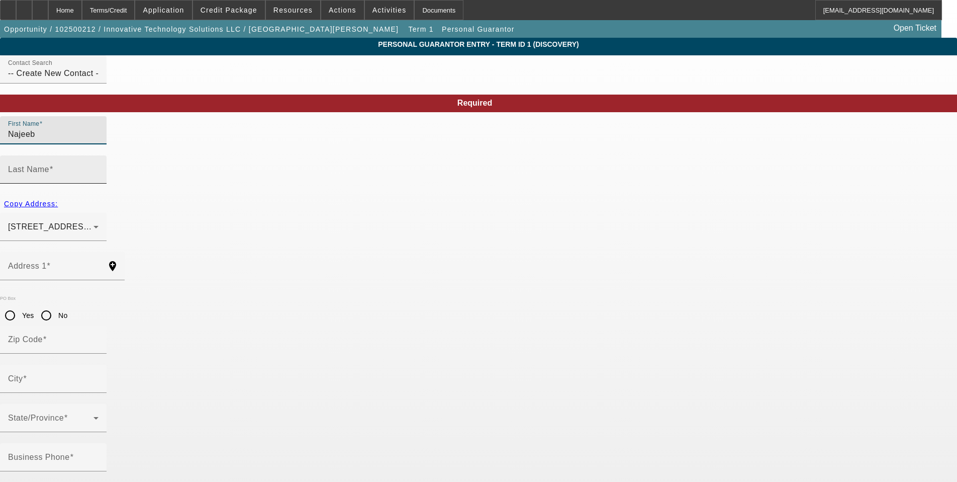
type input "Najeeb"
click at [49, 165] on mat-label "Last Name" at bounding box center [28, 169] width 41 height 9
click at [99, 167] on input "Last Name" at bounding box center [53, 173] width 90 height 12
type input "Khan"
click at [58, 200] on span "Copy Address:" at bounding box center [31, 204] width 54 height 8
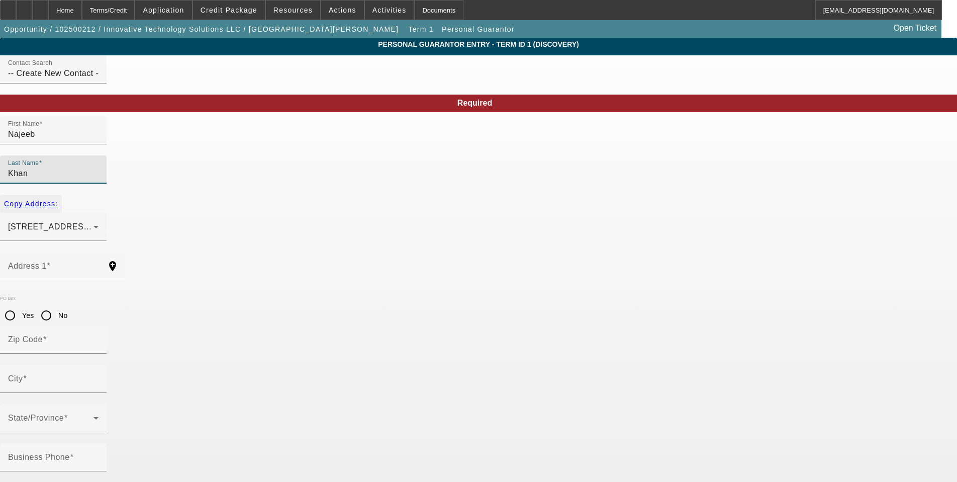
type input "3501 Lago De Talavera"
type input "33467"
type input "Wellington"
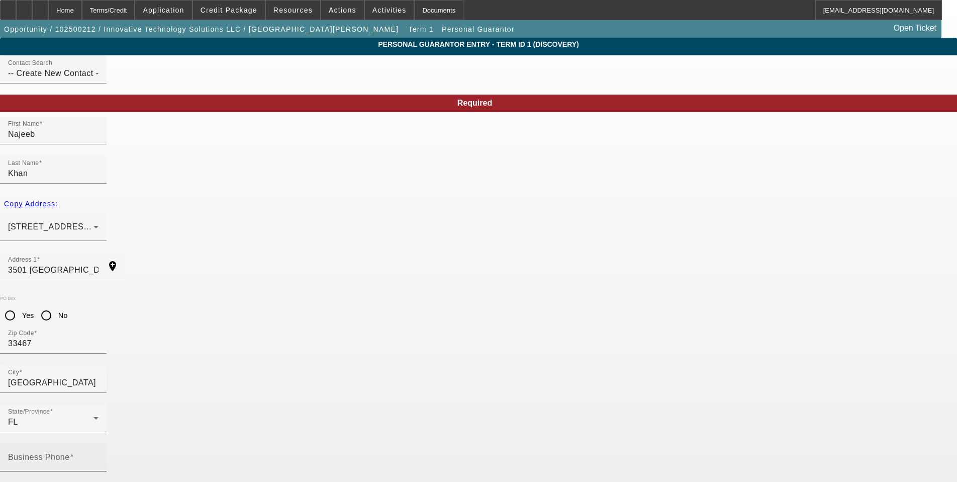
click at [70, 452] on mat-label "Business Phone" at bounding box center [39, 456] width 62 height 9
click at [99, 455] on input "Business Phone" at bounding box center [53, 461] width 90 height 12
type input "(954) 696-4142"
type input "50"
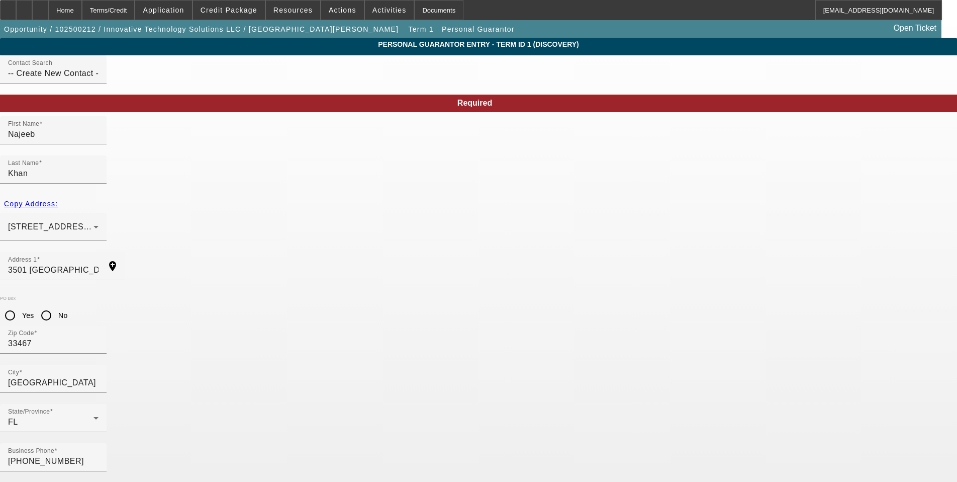
type input "593-77-9698"
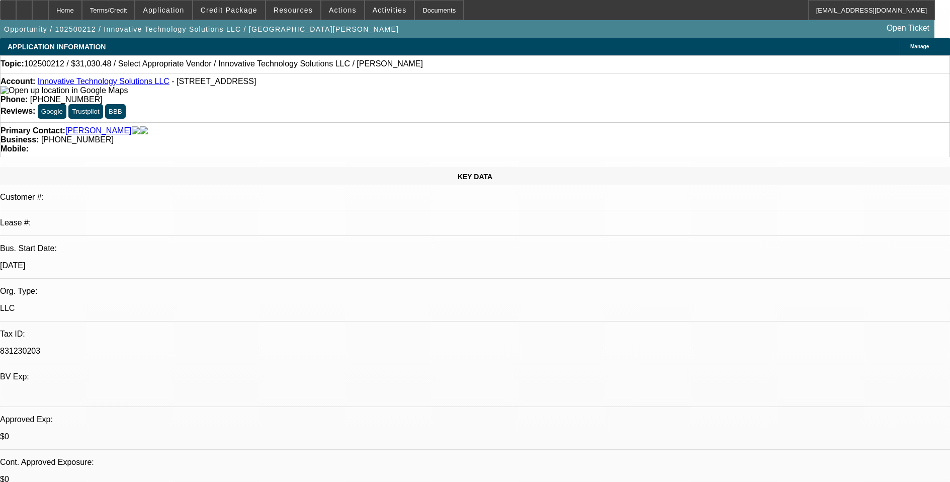
select select "0"
select select "2"
select select "0.1"
select select "4"
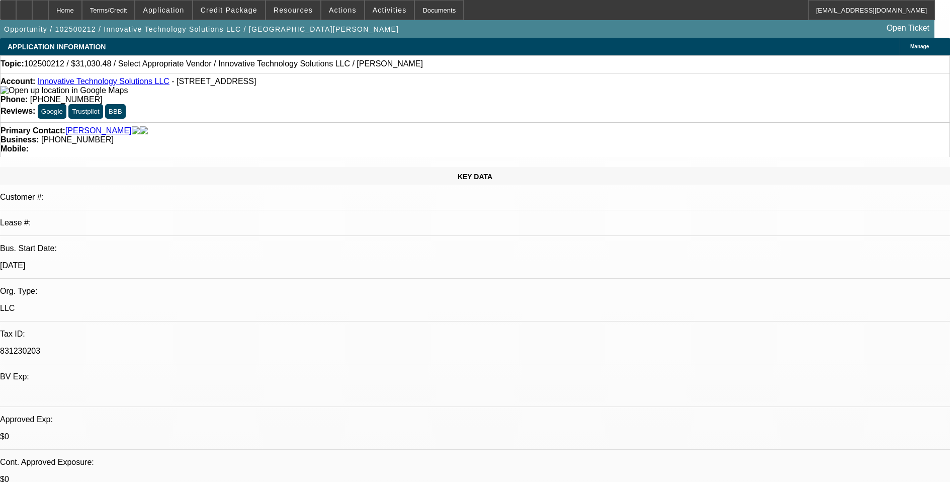
click at [910, 47] on span "Manage" at bounding box center [919, 47] width 19 height 6
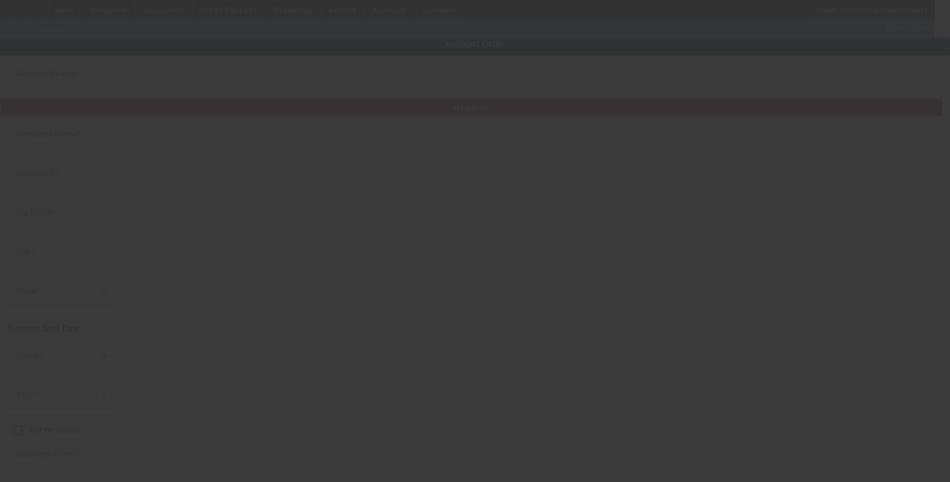
type input "Innovative Technology Solutions LLC"
type input "2875 S Congress Ave Suite B"
type input "33445"
type input "Delray Beach"
type input "(561) 879-8604"
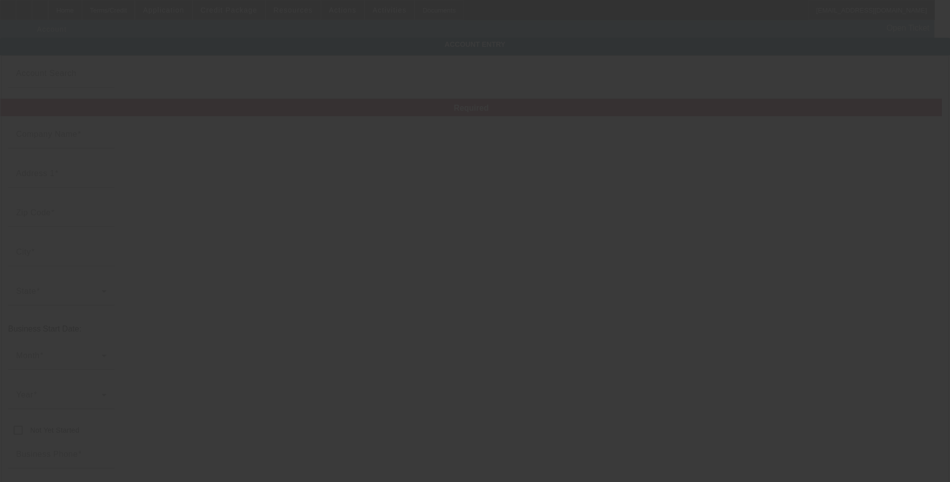
type input "831230203"
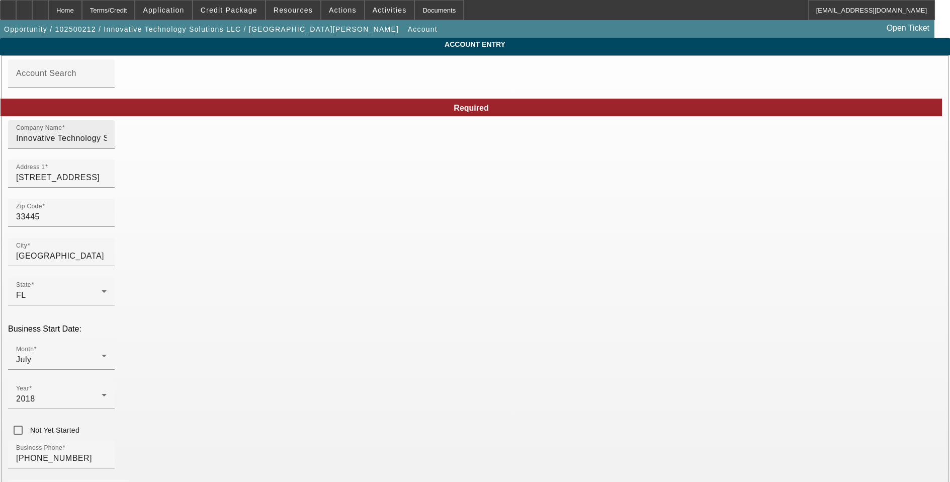
click at [107, 144] on input "Innovative Technology Solutions LLC" at bounding box center [61, 138] width 90 height 12
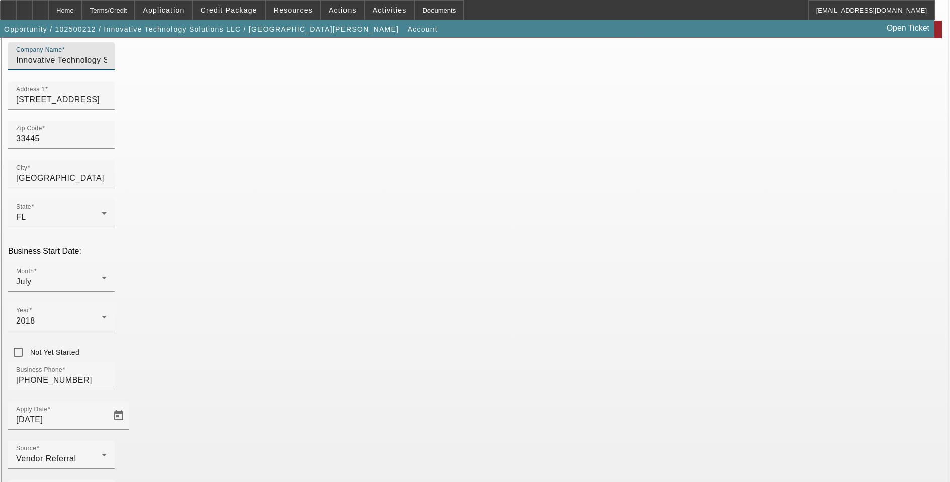
scroll to position [111, 0]
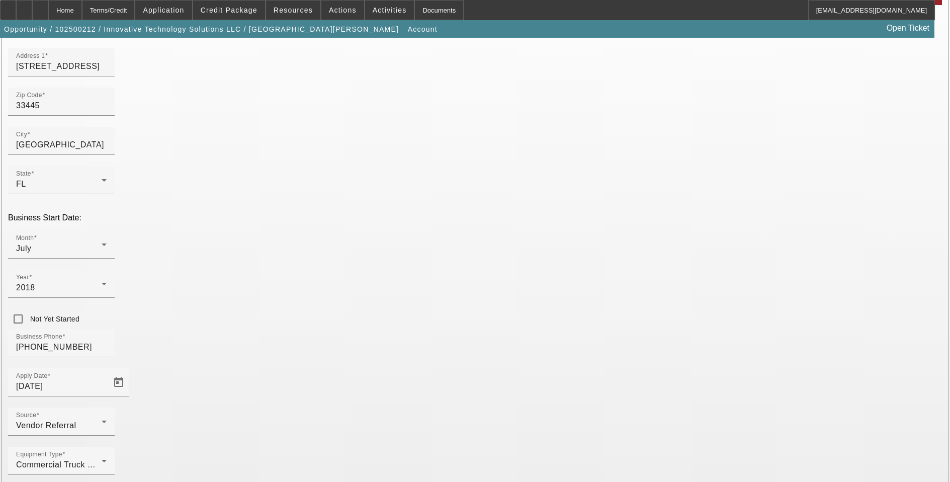
type input "Innovative Technology Solutions 3 LLC"
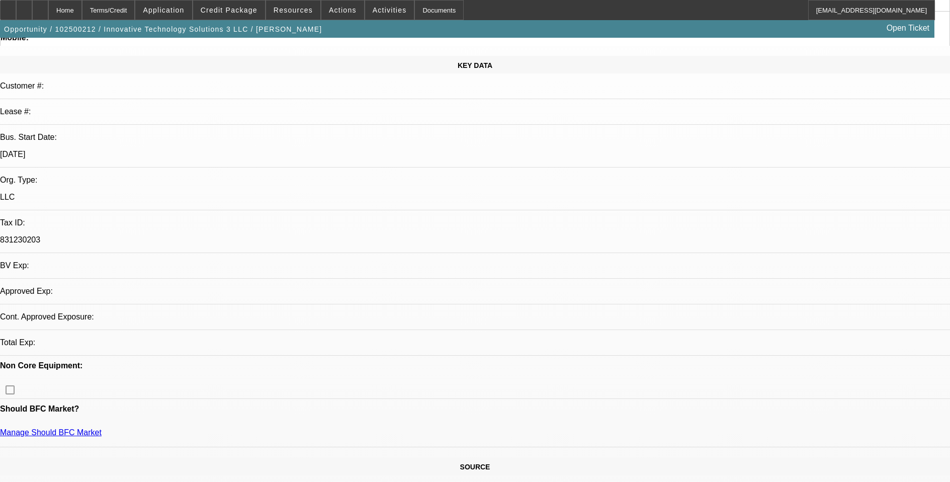
select select "0"
select select "2"
select select "0.1"
select select "4"
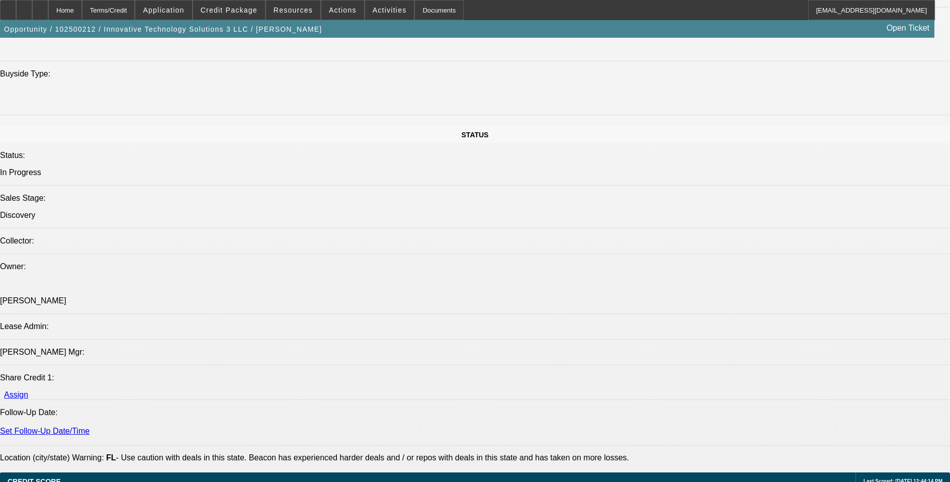
scroll to position [1066, 0]
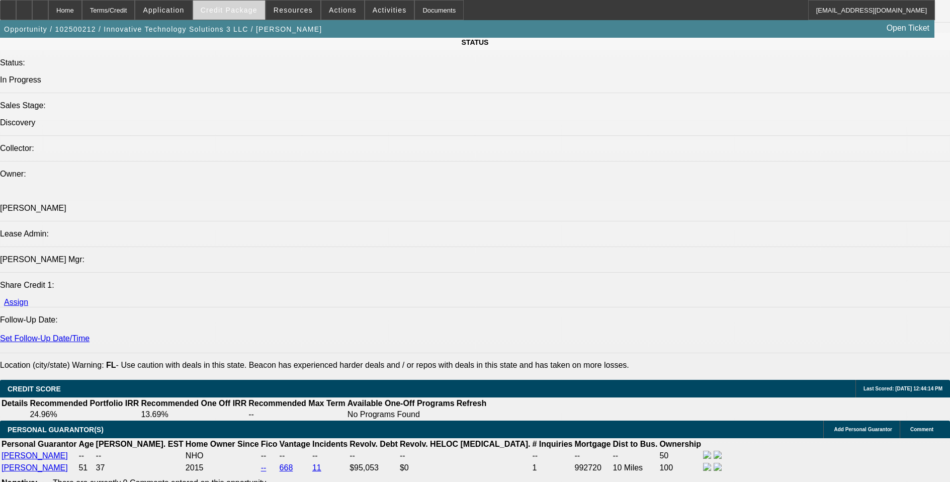
click at [234, 3] on span at bounding box center [229, 10] width 72 height 24
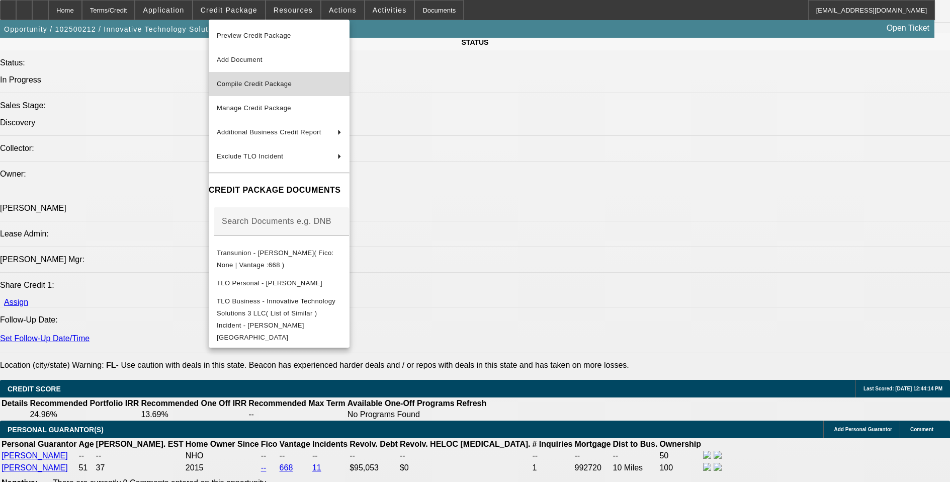
click at [301, 80] on span "Compile Credit Package" at bounding box center [279, 84] width 125 height 12
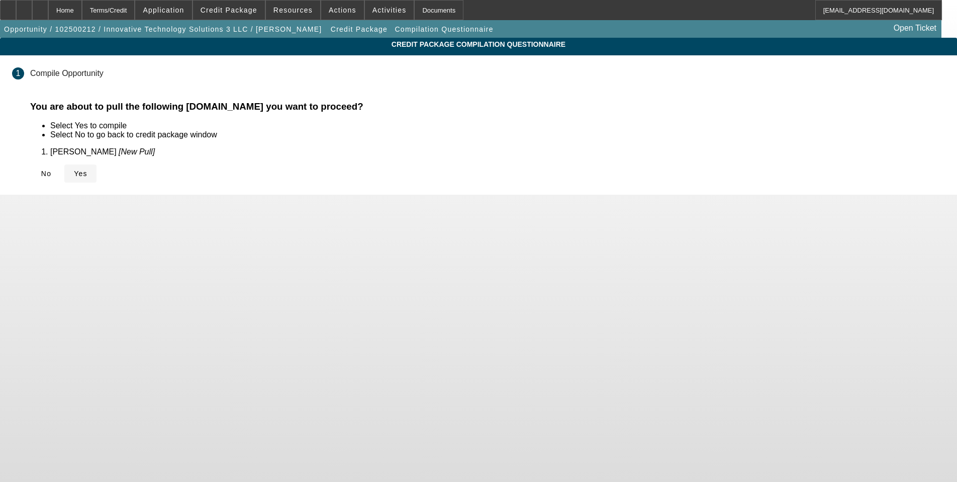
click at [74, 174] on icon at bounding box center [74, 173] width 0 height 8
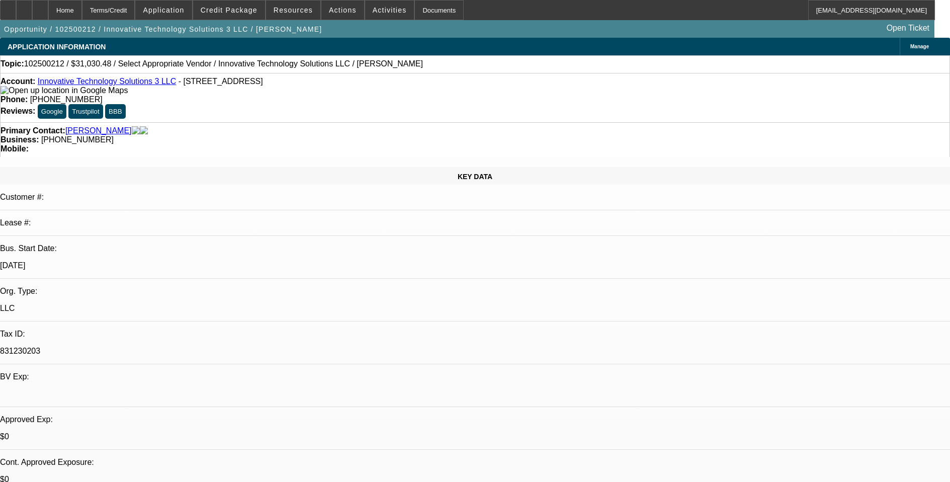
select select "0"
select select "2"
select select "0.1"
select select "4"
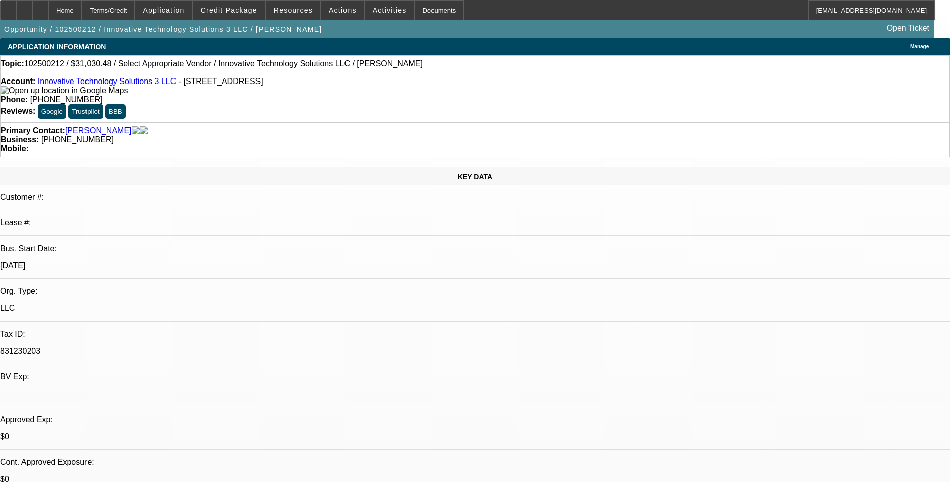
scroll to position [201, 0]
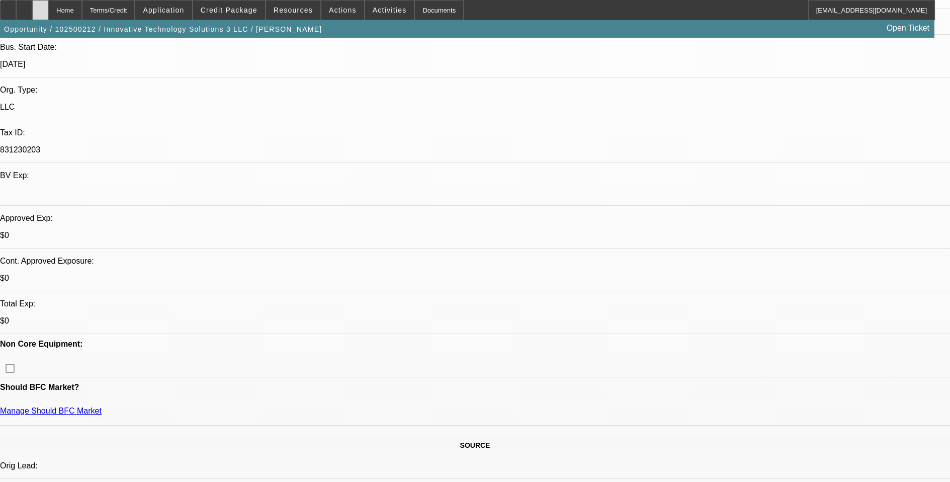
click at [48, 5] on div at bounding box center [40, 10] width 16 height 20
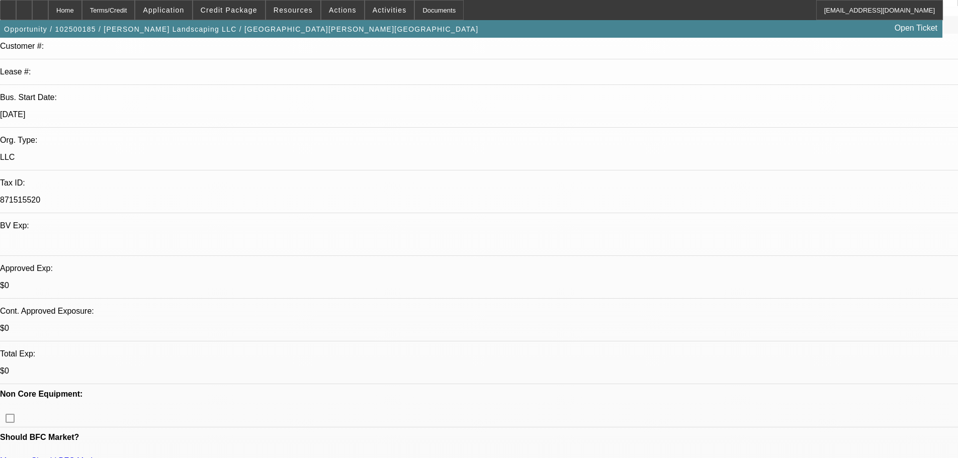
select select "0"
select select "0.1"
select select "4"
select select "0"
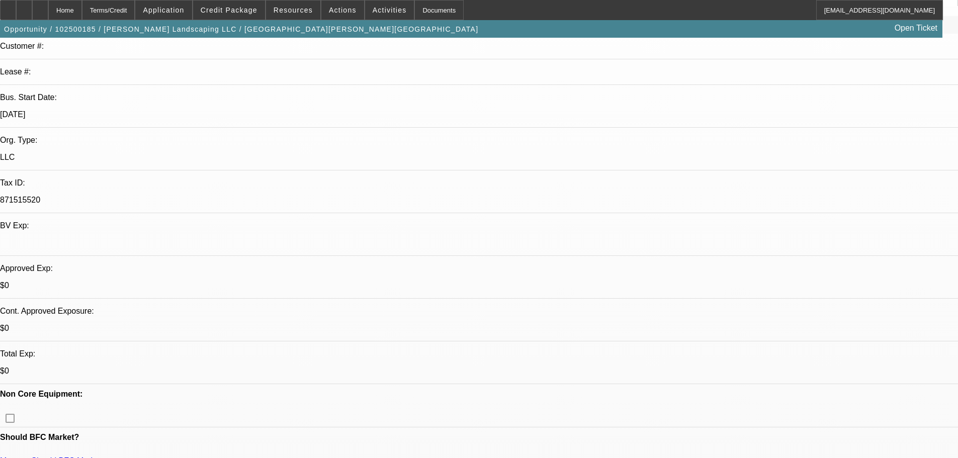
select select "0"
select select "0.1"
select select "4"
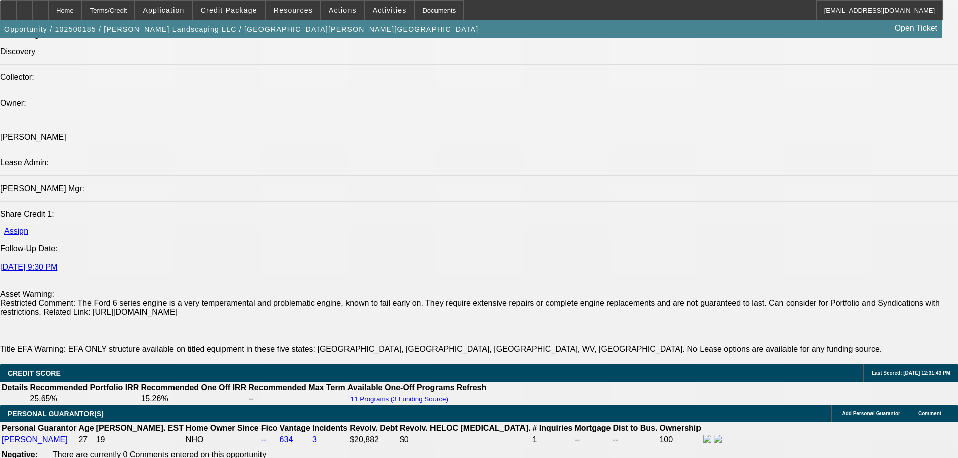
scroll to position [1303, 0]
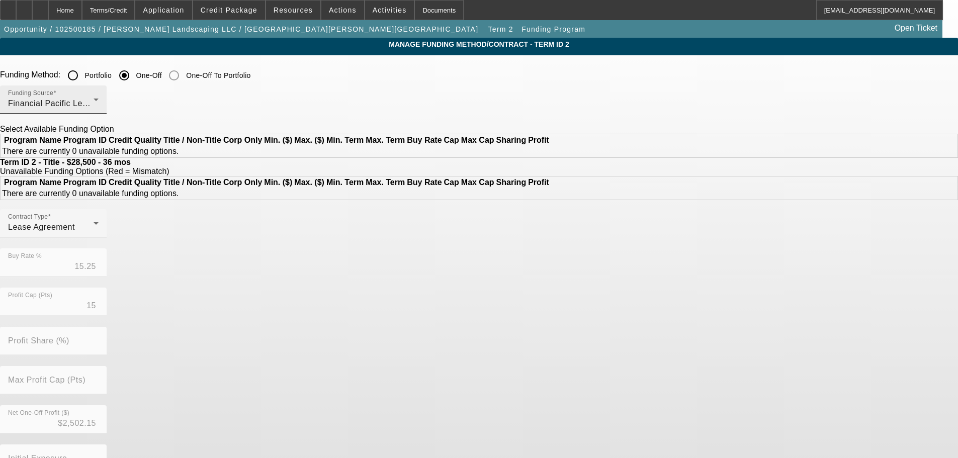
click at [94, 110] on div "Financial Pacific Leasing, Inc." at bounding box center [50, 104] width 85 height 12
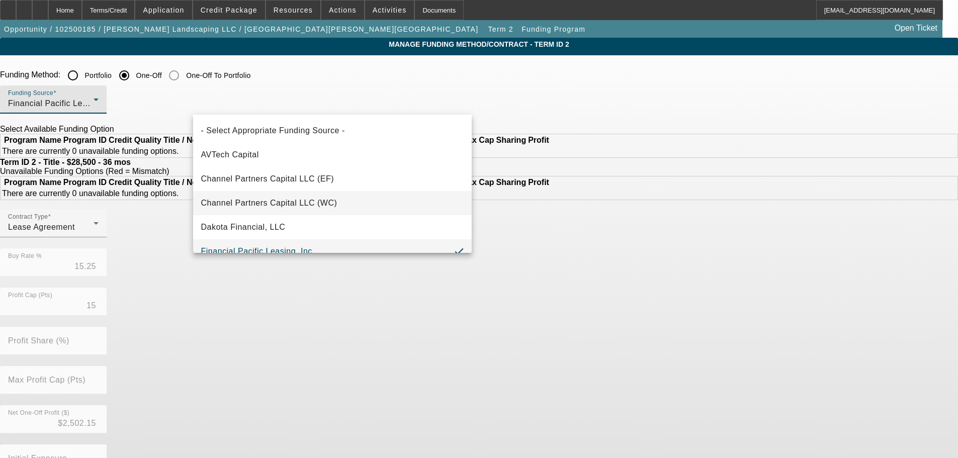
scroll to position [11, 0]
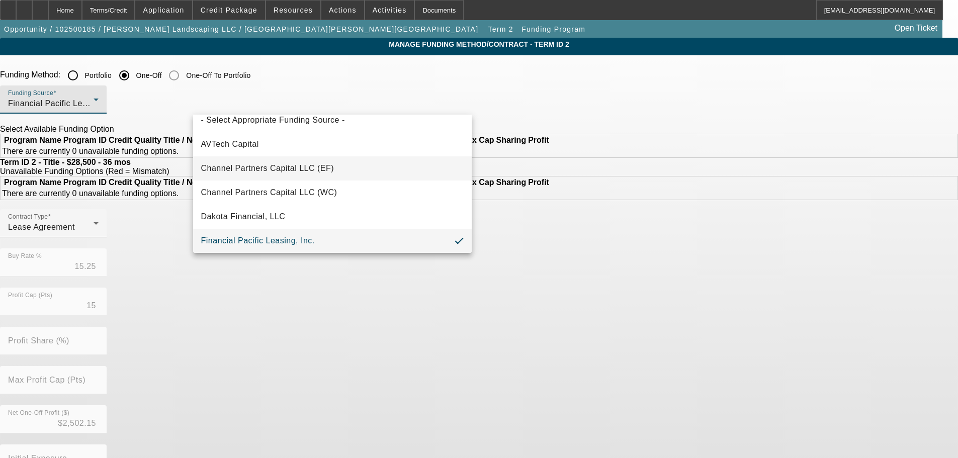
click at [315, 171] on span "Channel Partners Capital LLC (EF)" at bounding box center [267, 168] width 133 height 12
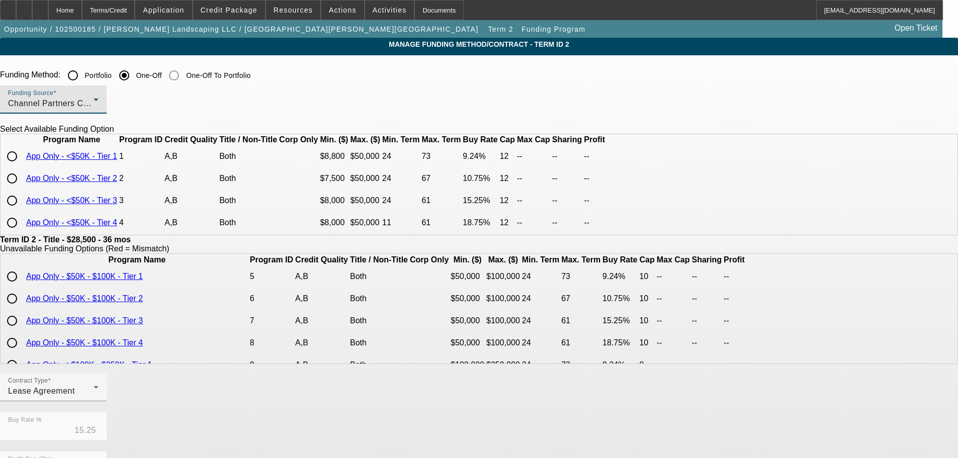
scroll to position [18, 0]
click at [22, 201] on input "radio" at bounding box center [12, 201] width 20 height 20
radio input "true"
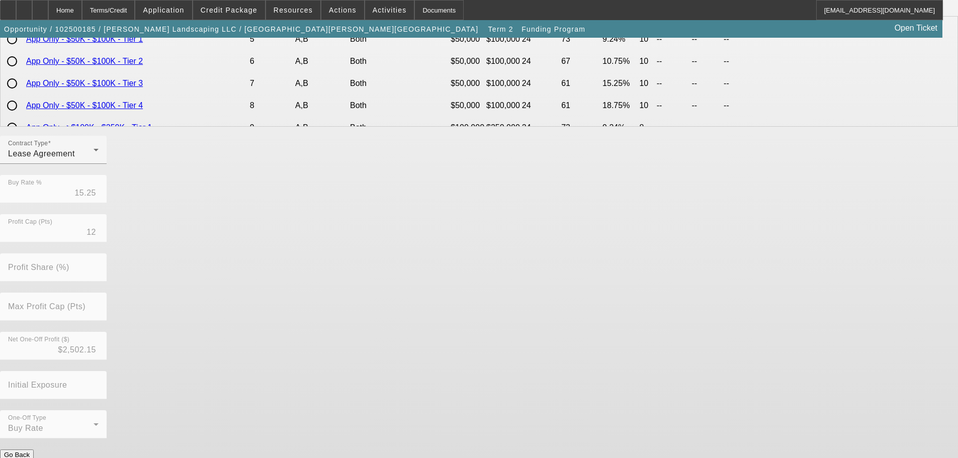
click at [29, 458] on button "Submit" at bounding box center [14, 465] width 29 height 11
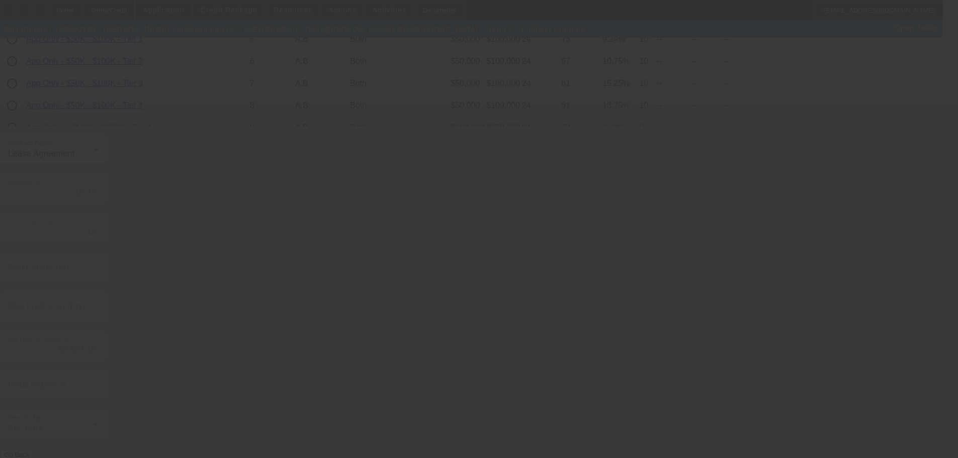
type input "15"
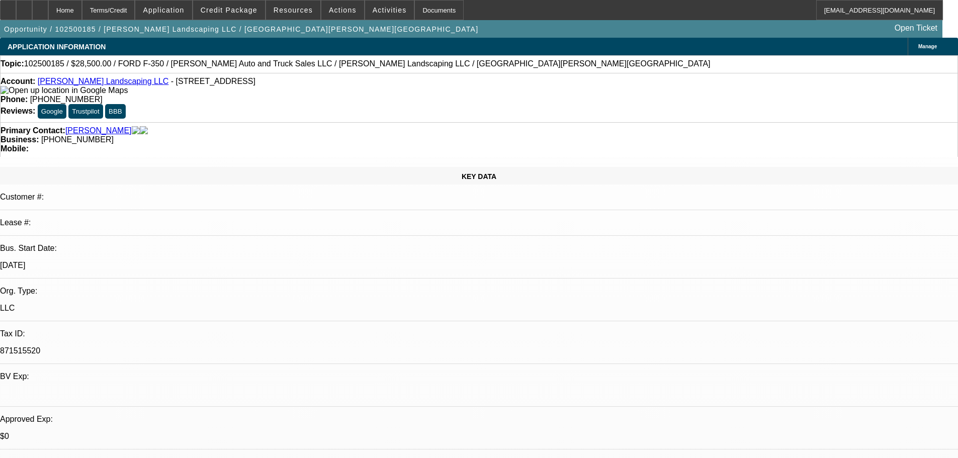
select select "0"
select select "0.1"
select select "4"
select select "0"
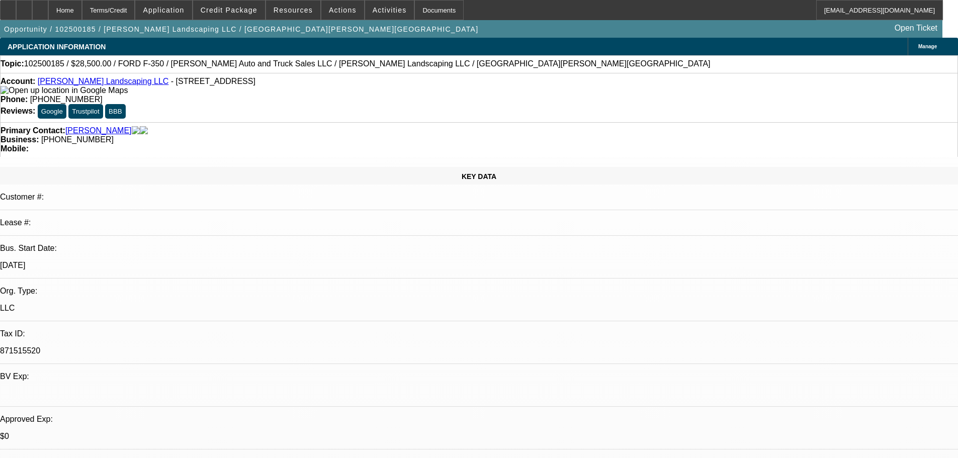
select select "0"
select select "0.1"
select select "4"
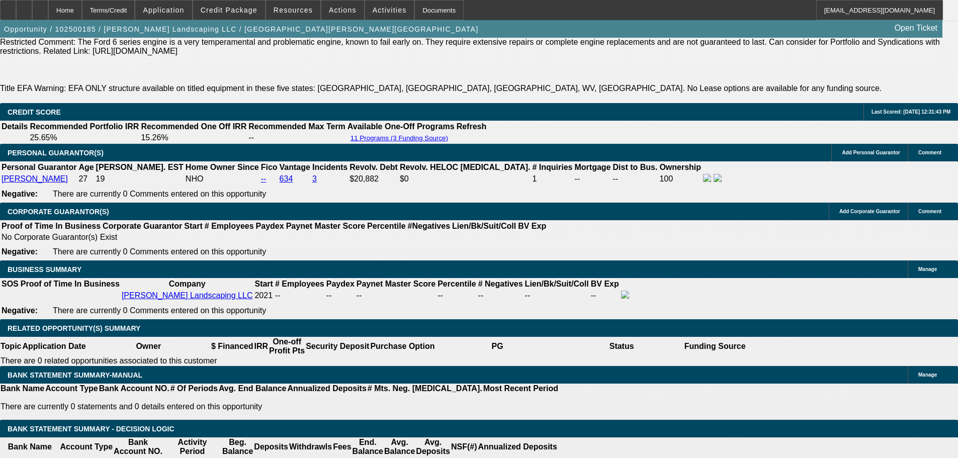
scroll to position [1408, 0]
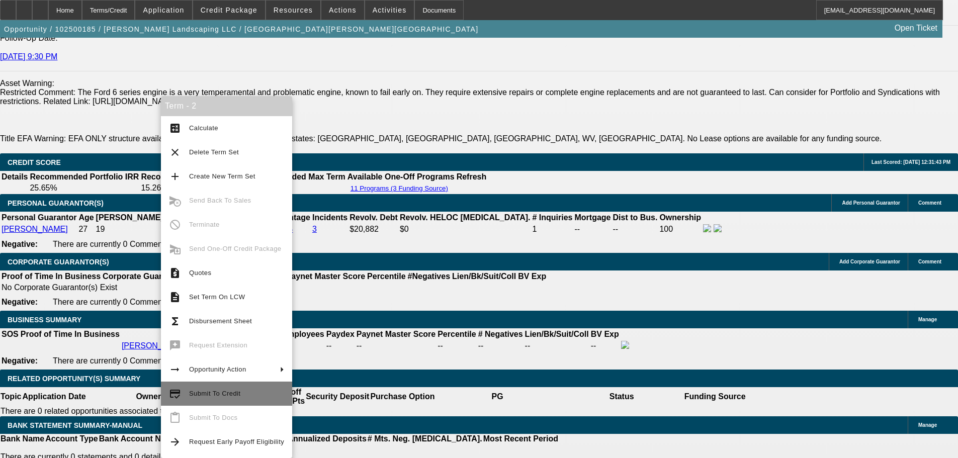
click at [241, 398] on span "Submit To Credit" at bounding box center [236, 394] width 95 height 12
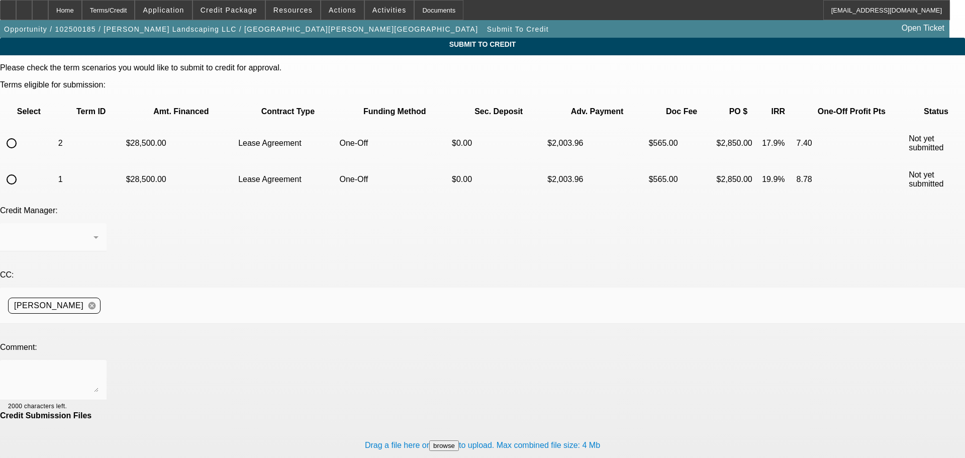
click at [22, 133] on input "radio" at bounding box center [12, 143] width 20 height 20
radio input "true"
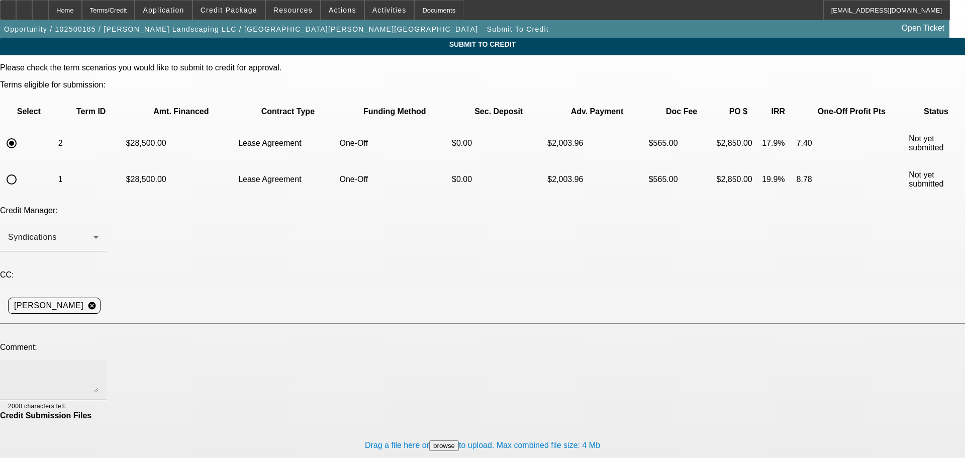
click at [99, 368] on textarea at bounding box center [53, 380] width 90 height 24
type textarea "Can we try Channel?"
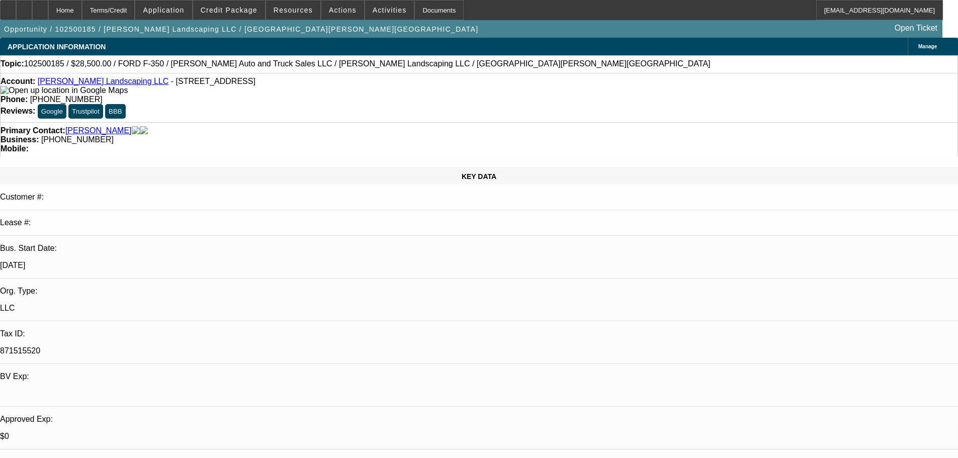
select select "0"
select select "0.1"
select select "4"
select select "0"
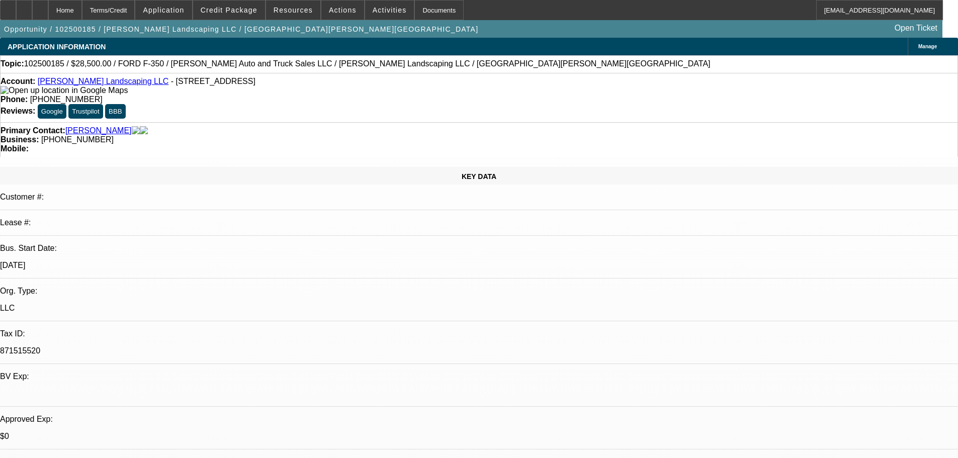
select select "0"
select select "0.1"
select select "4"
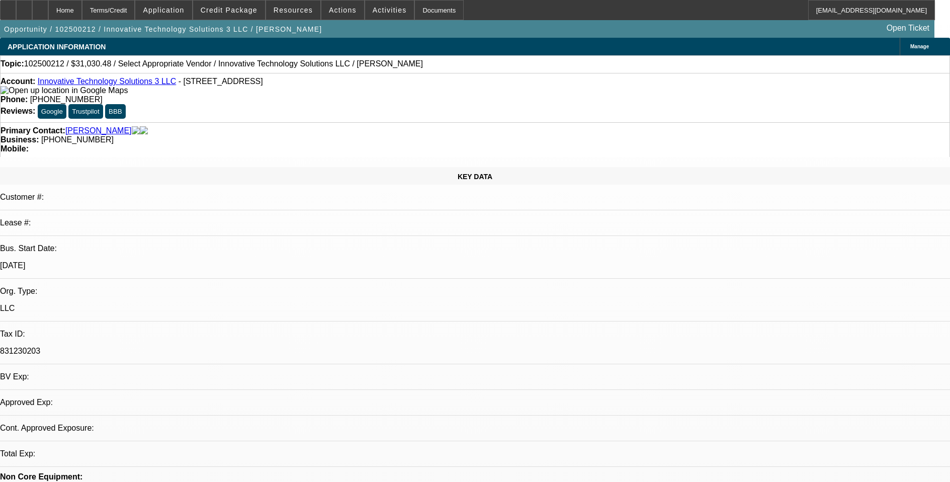
select select "0"
select select "2"
select select "0.1"
select select "4"
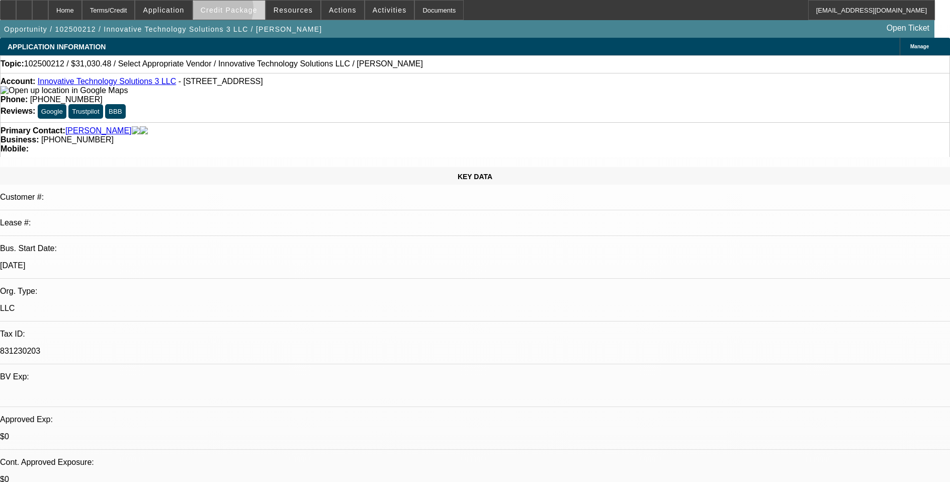
click at [233, 11] on span "Credit Package" at bounding box center [229, 10] width 57 height 8
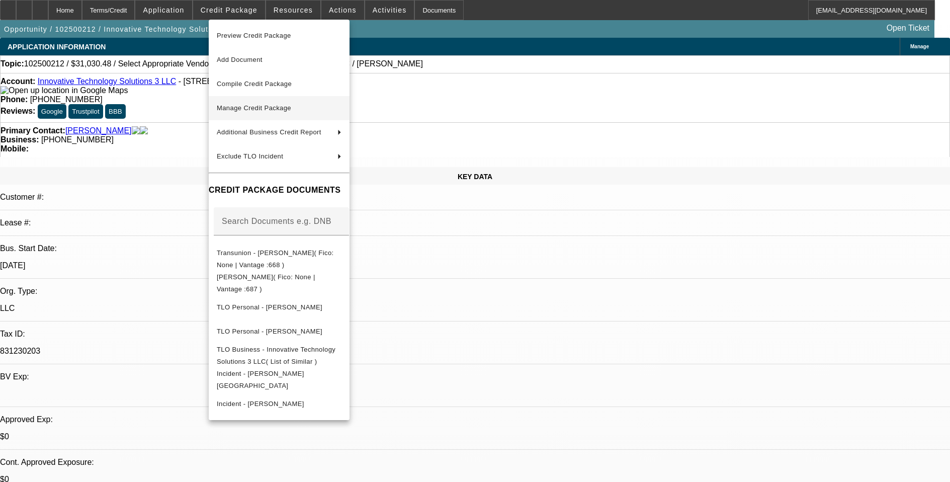
click at [291, 104] on span "Manage Credit Package" at bounding box center [254, 108] width 74 height 8
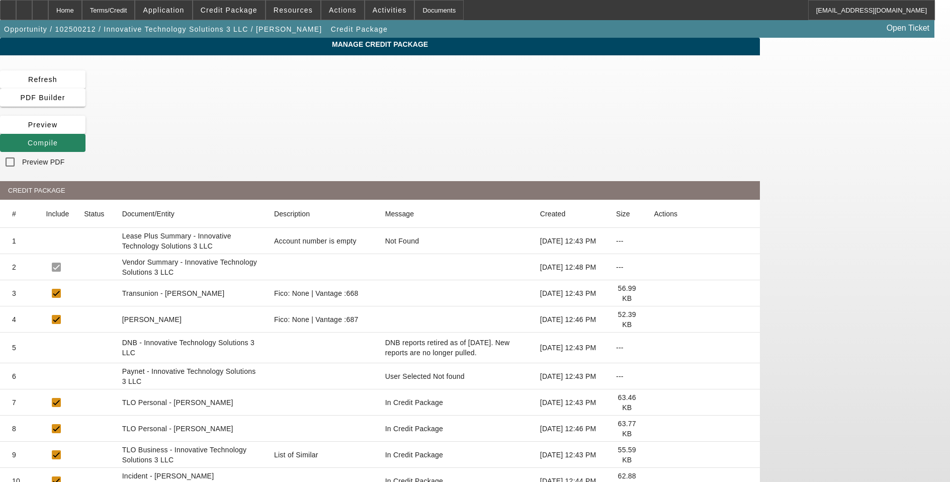
click at [737, 363] on mat-cell at bounding box center [703, 376] width 114 height 26
click at [752, 363] on mat-cell at bounding box center [703, 376] width 114 height 26
click at [654, 376] on icon at bounding box center [654, 376] width 0 height 0
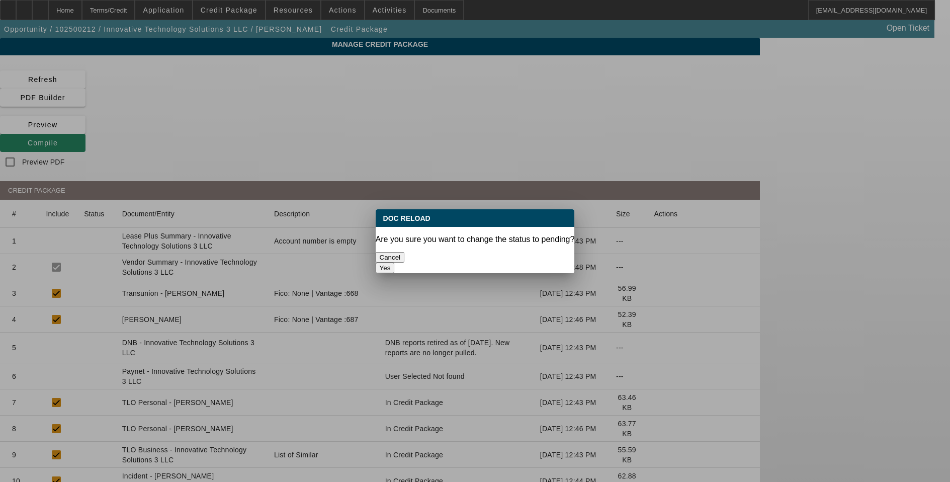
click at [395, 262] on button "Yes" at bounding box center [385, 267] width 19 height 11
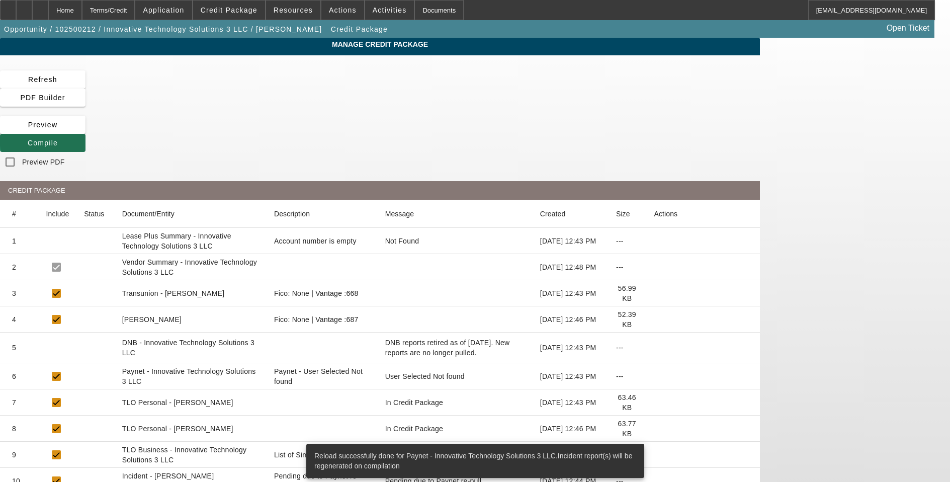
click at [58, 139] on span "Compile" at bounding box center [43, 143] width 30 height 8
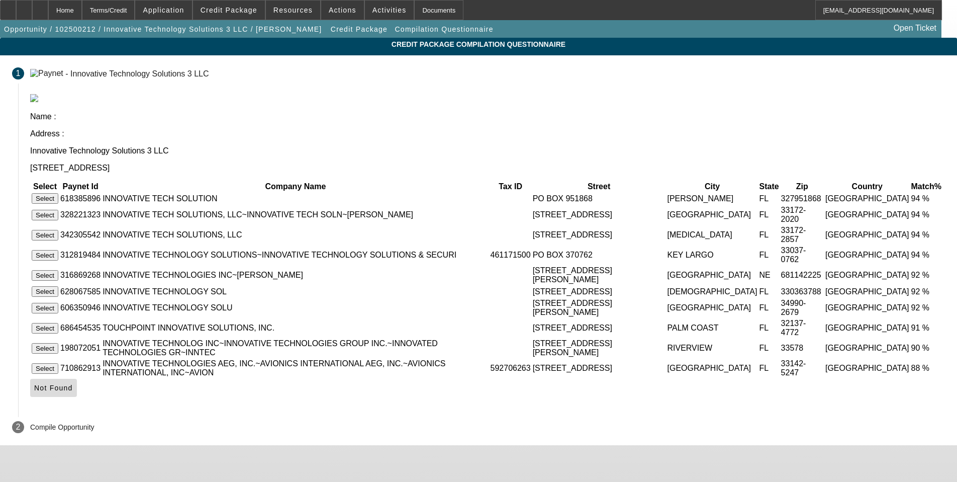
click at [73, 390] on span "Not Found" at bounding box center [53, 388] width 39 height 8
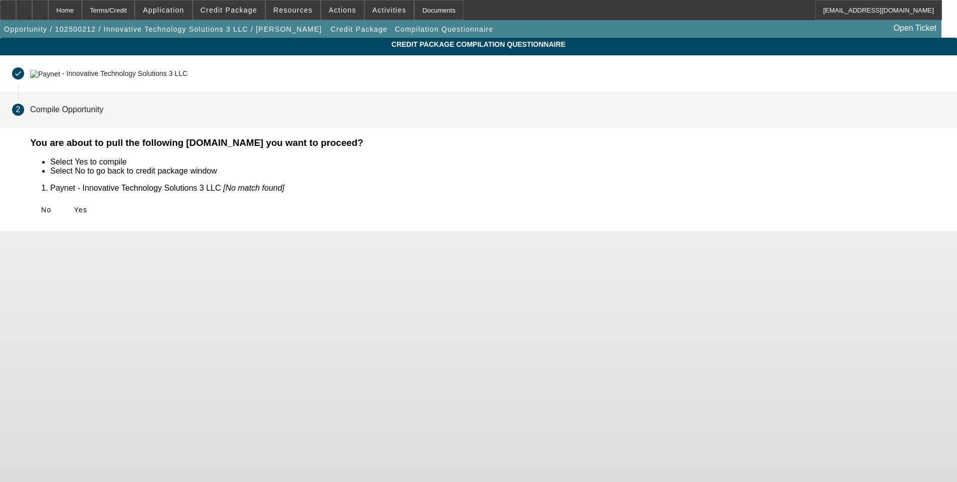
click at [87, 206] on span "Yes" at bounding box center [81, 210] width 14 height 8
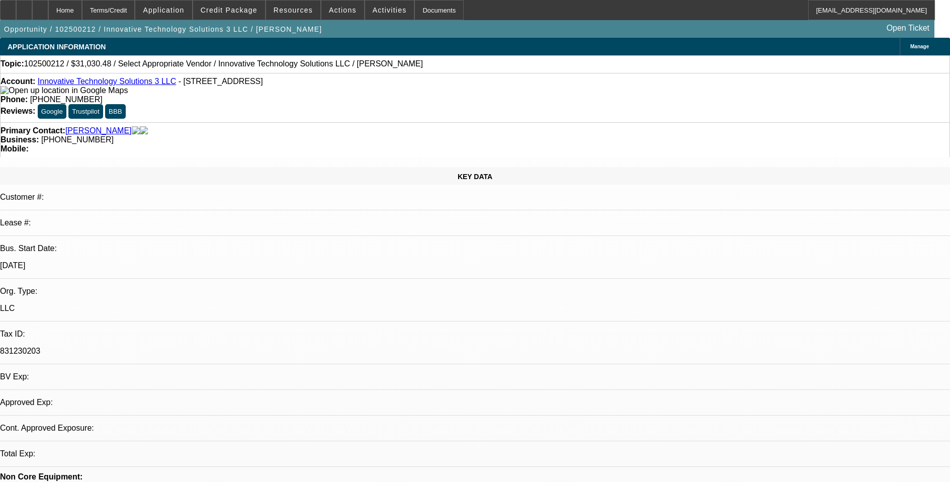
select select "0"
select select "2"
select select "0.1"
select select "4"
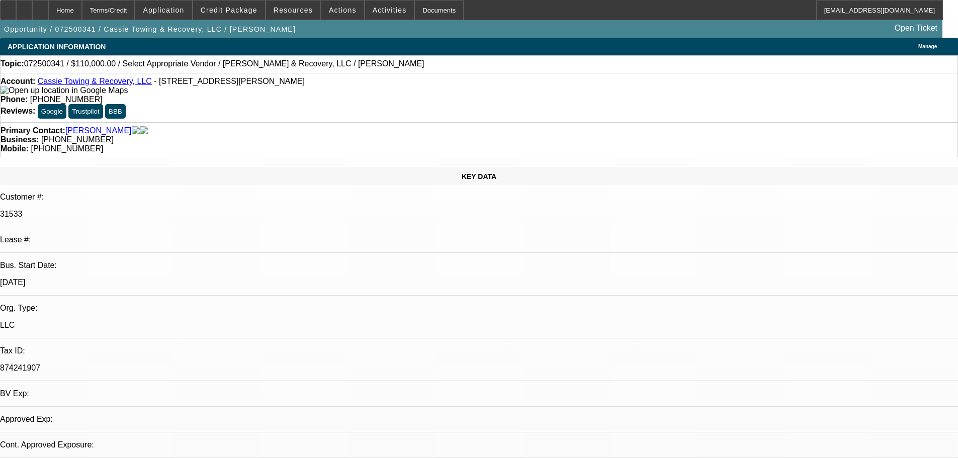
select select "0"
select select "2"
select select "0.1"
select select "4"
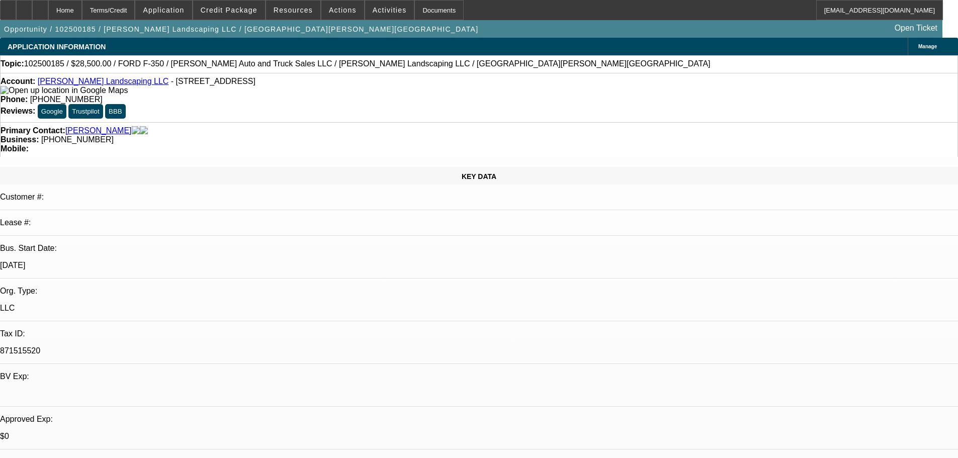
select select "0"
select select "0.1"
select select "4"
select select "0"
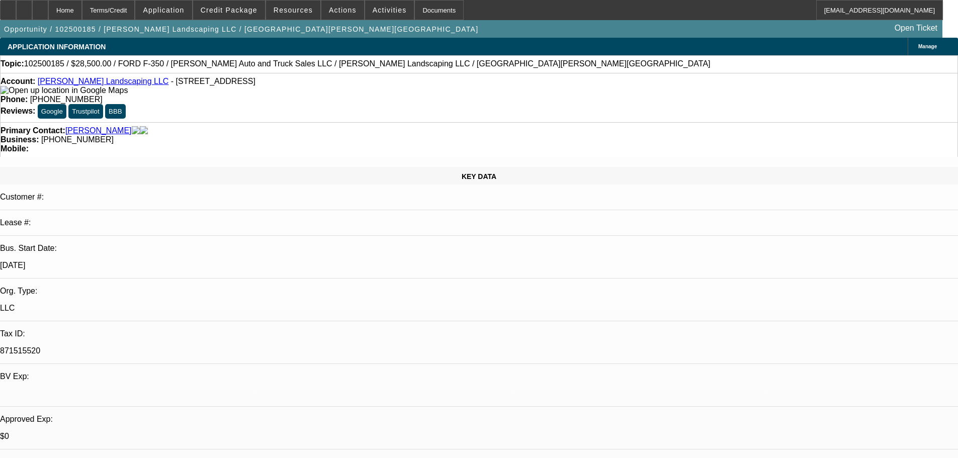
select select "0"
select select "0.1"
select select "4"
select select "0"
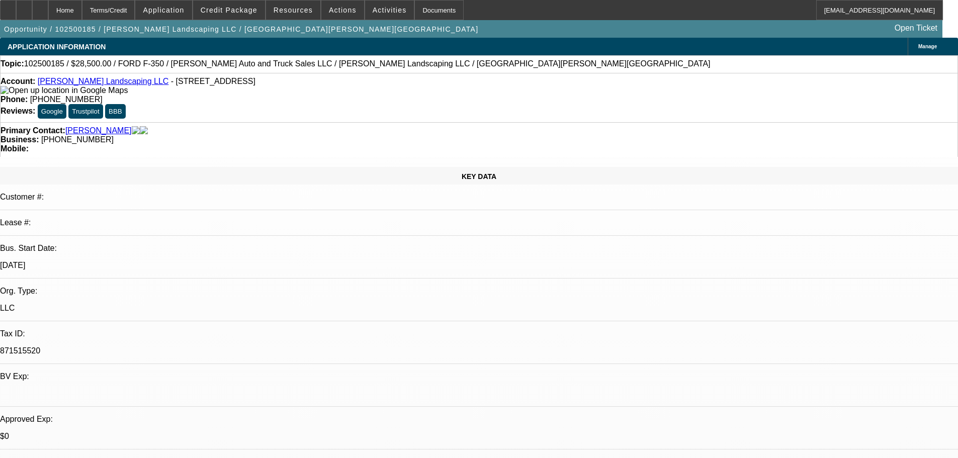
select select "0.1"
select select "4"
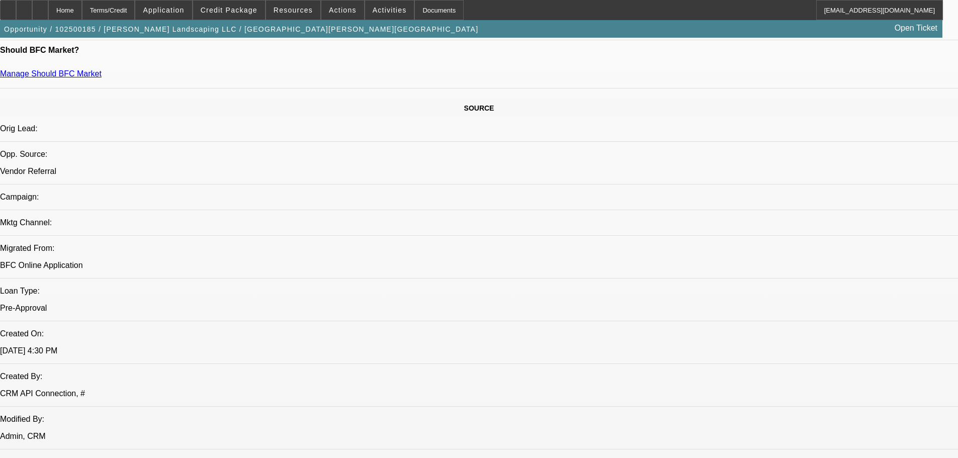
scroll to position [603, 0]
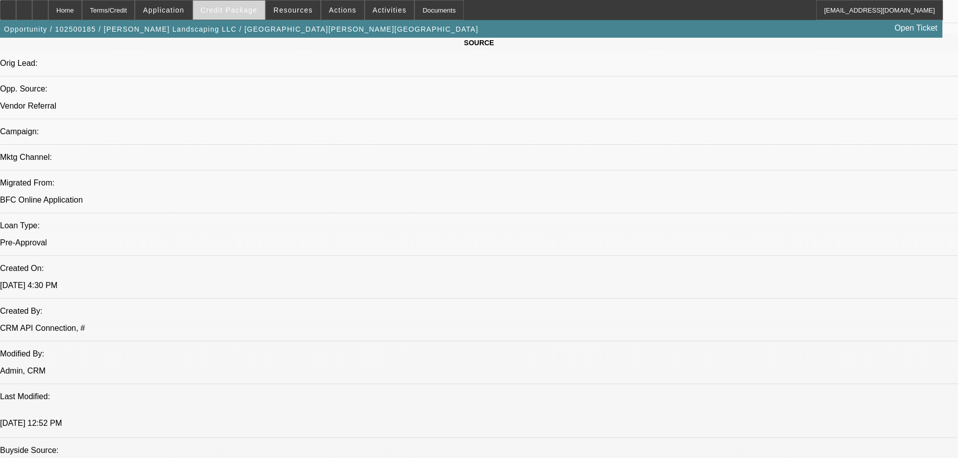
click at [241, 8] on span "Credit Package" at bounding box center [229, 10] width 57 height 8
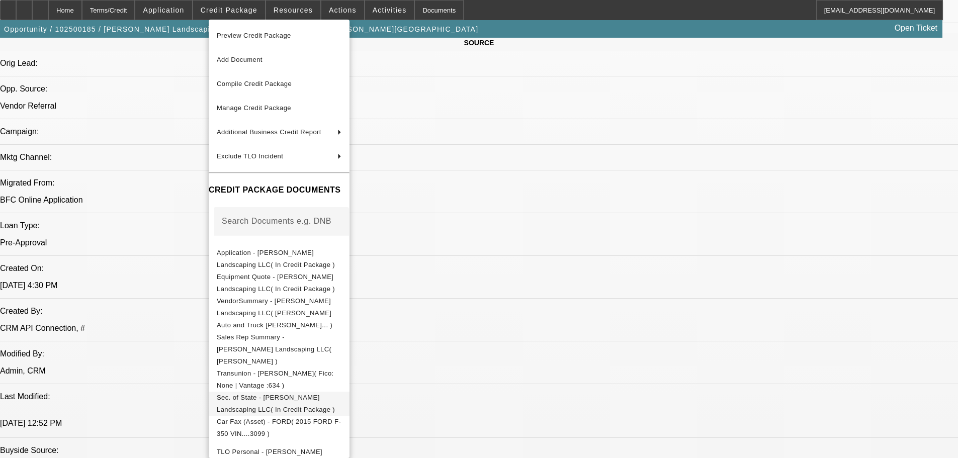
scroll to position [60, 0]
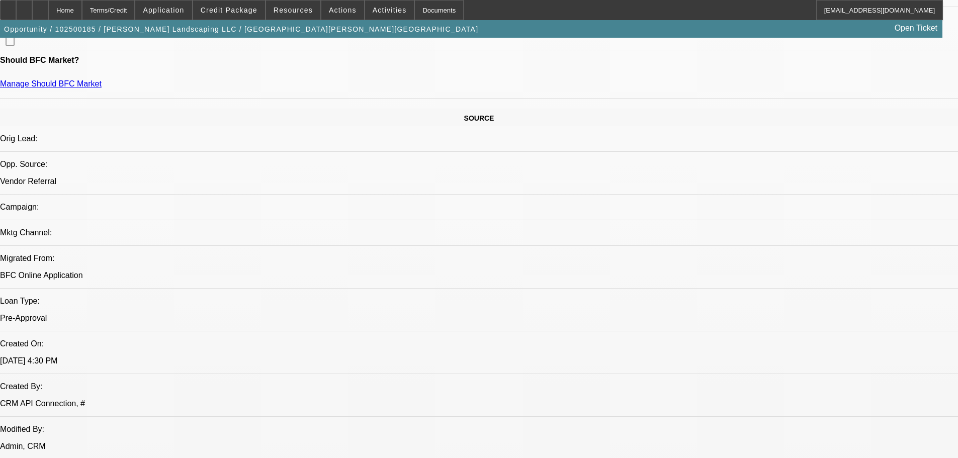
scroll to position [503, 0]
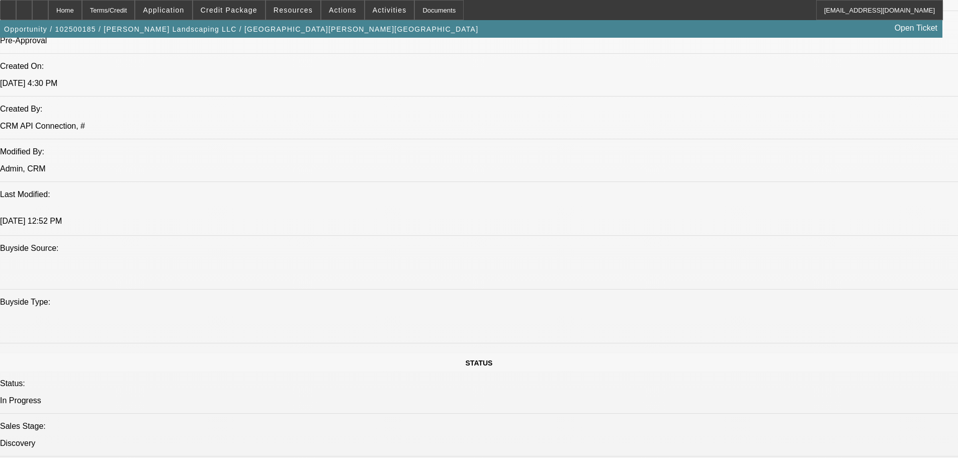
scroll to position [905, 0]
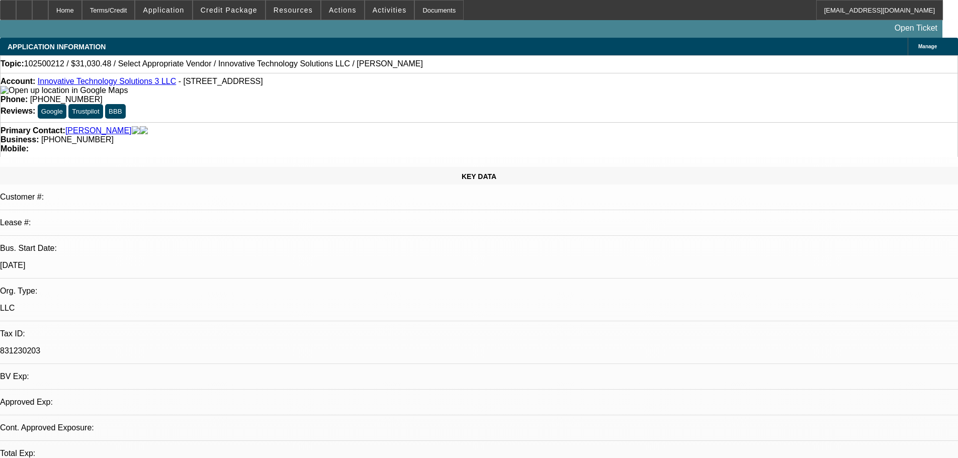
select select "0"
select select "2"
select select "0.1"
select select "4"
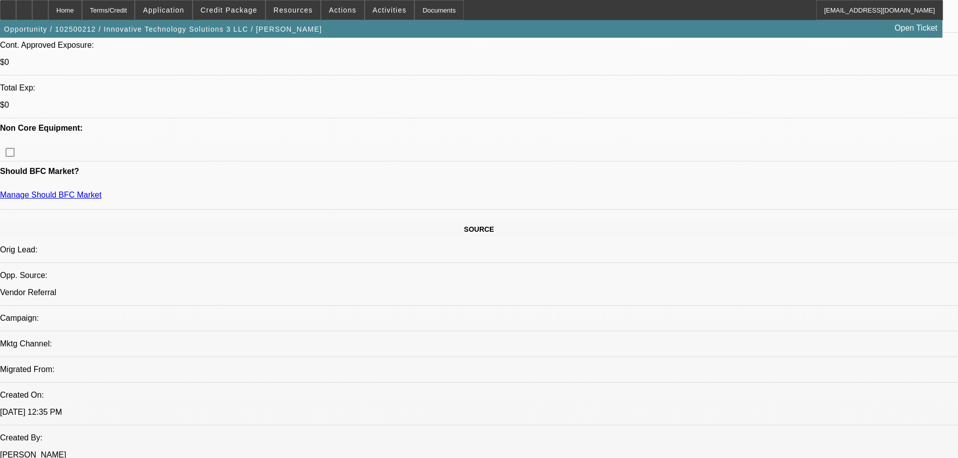
scroll to position [251, 0]
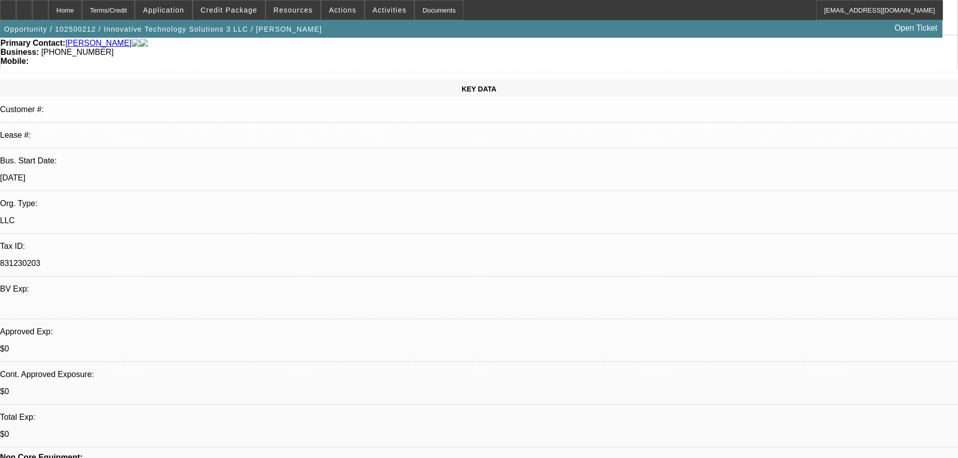
scroll to position [201, 0]
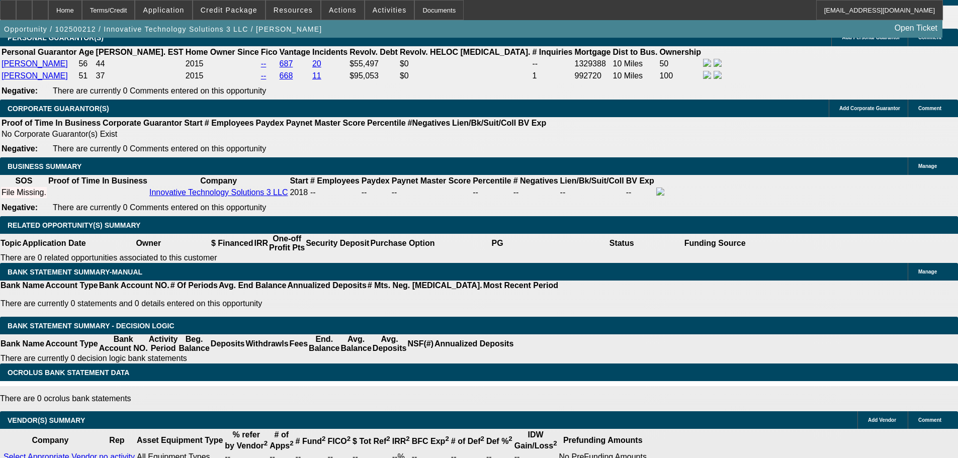
scroll to position [1408, 0]
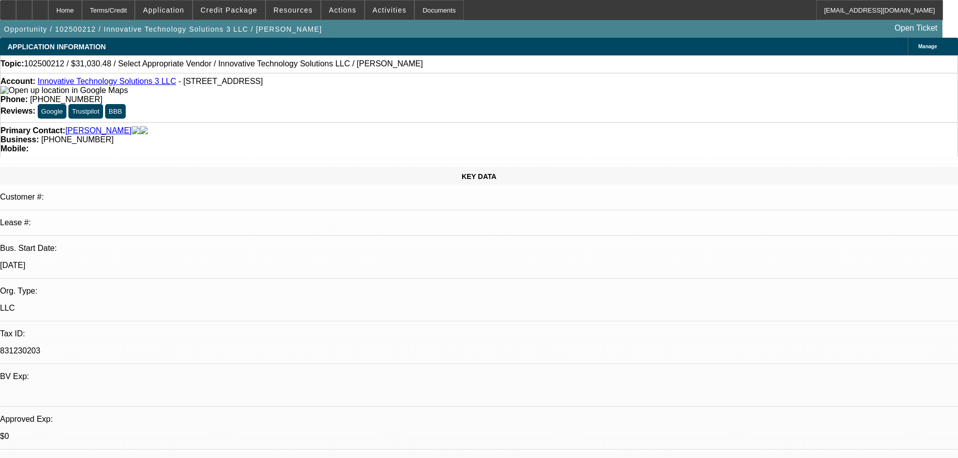
scroll to position [201, 0]
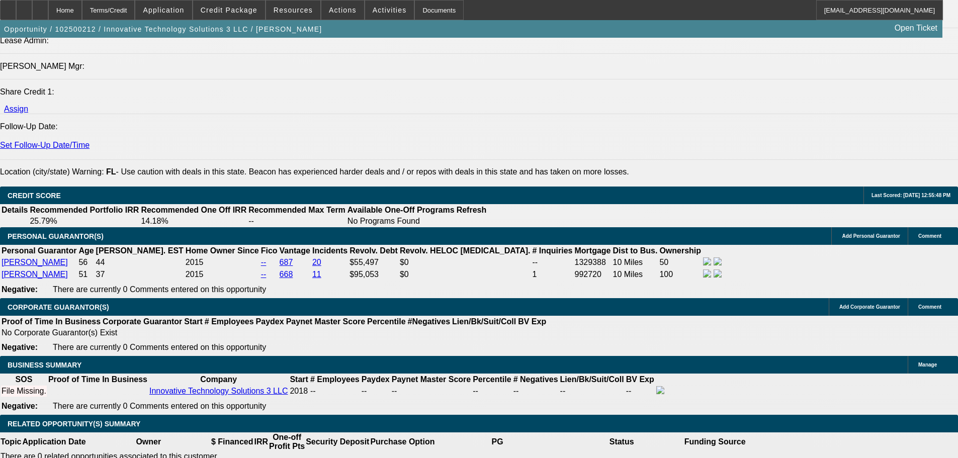
scroll to position [1357, 0]
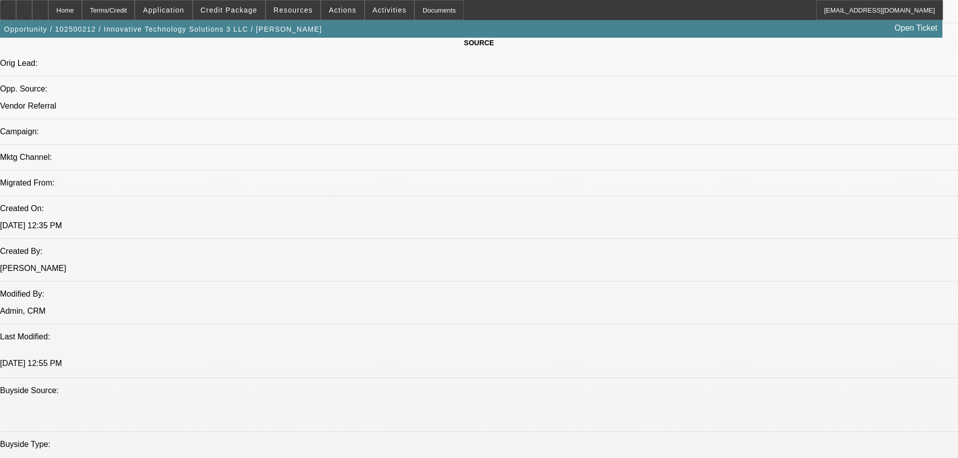
scroll to position [201, 0]
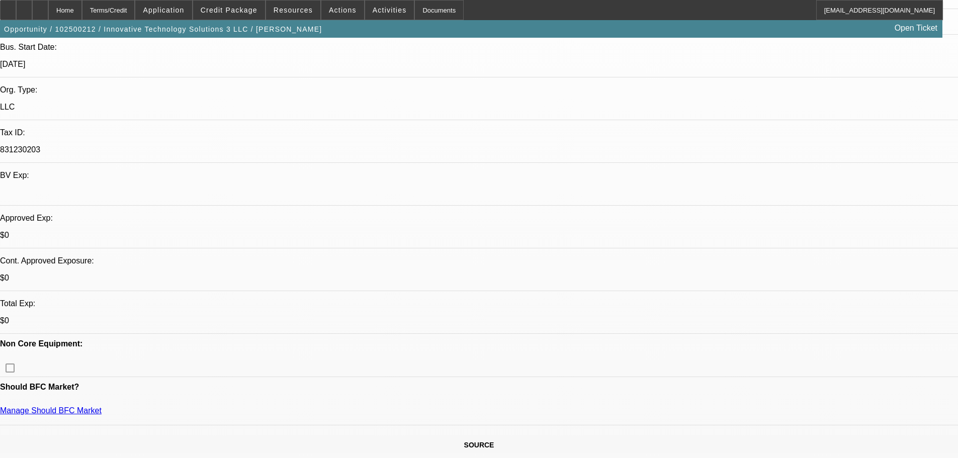
type input "$0.00"
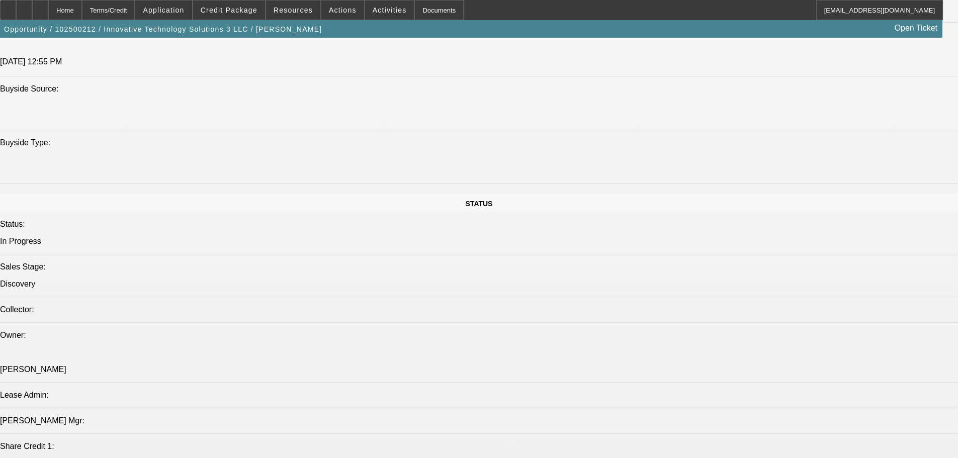
scroll to position [1257, 0]
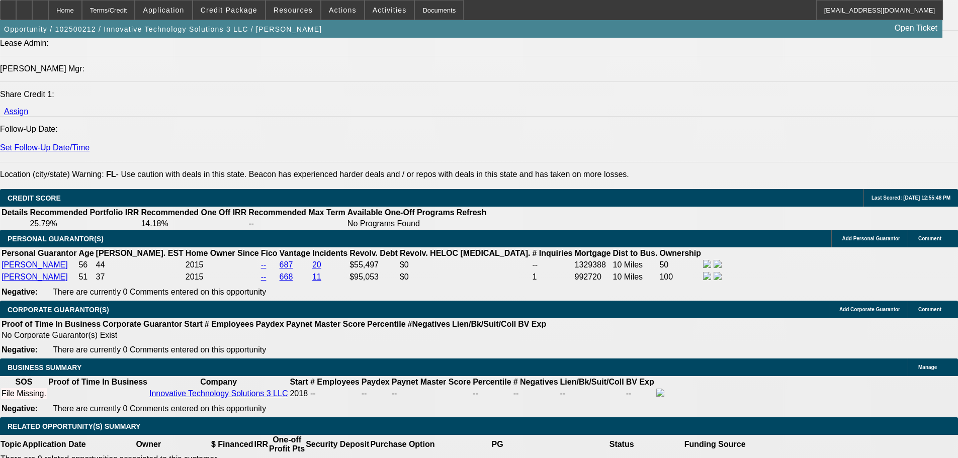
type input "48"
type input "9"
type input "$1,544.38"
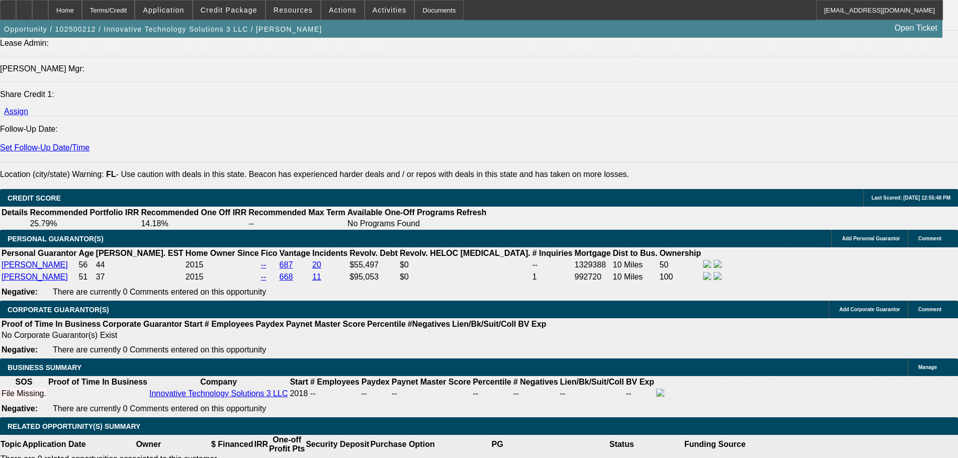
type input "$772.19"
type input "9.5"
type input "$1,559.16"
type input "$779.58"
type input "9.5"
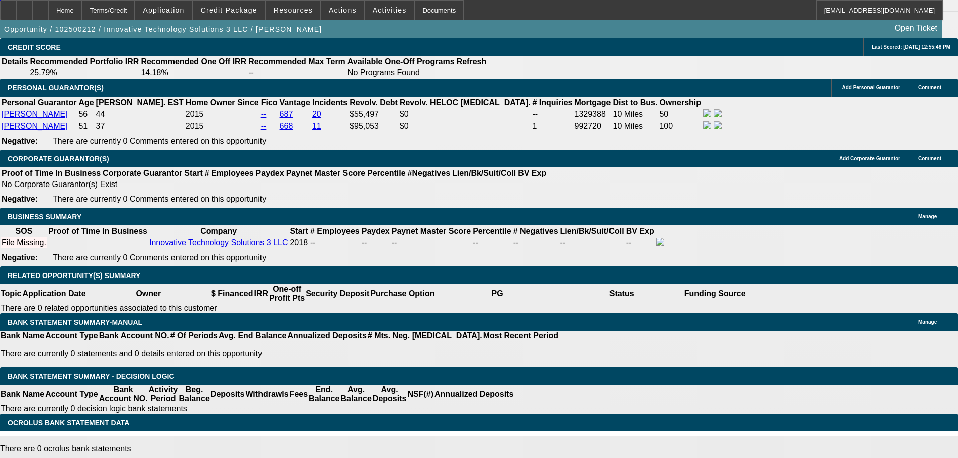
select select "0"
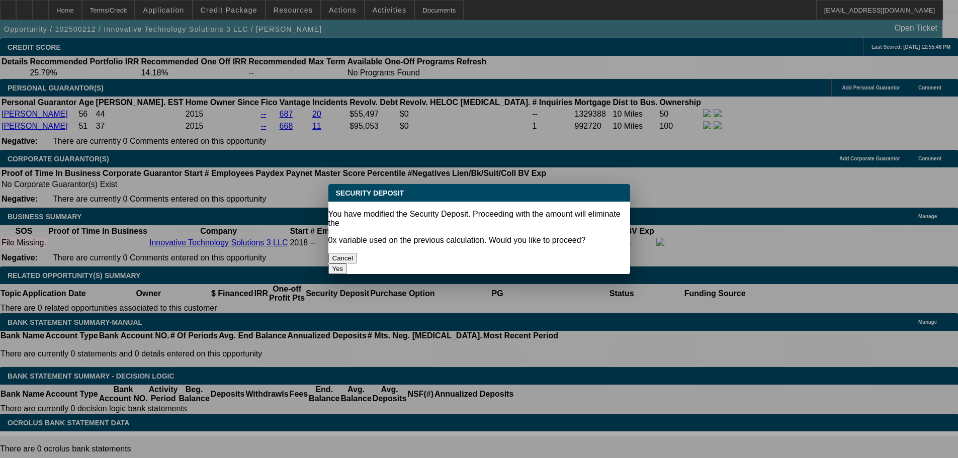
click at [347, 263] on button "Yes" at bounding box center [337, 268] width 19 height 11
type input "$0.00"
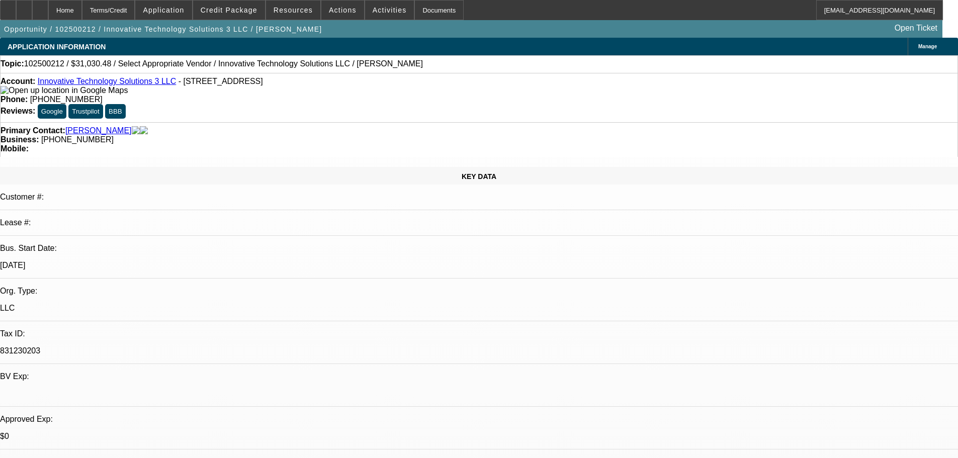
scroll to position [1408, 0]
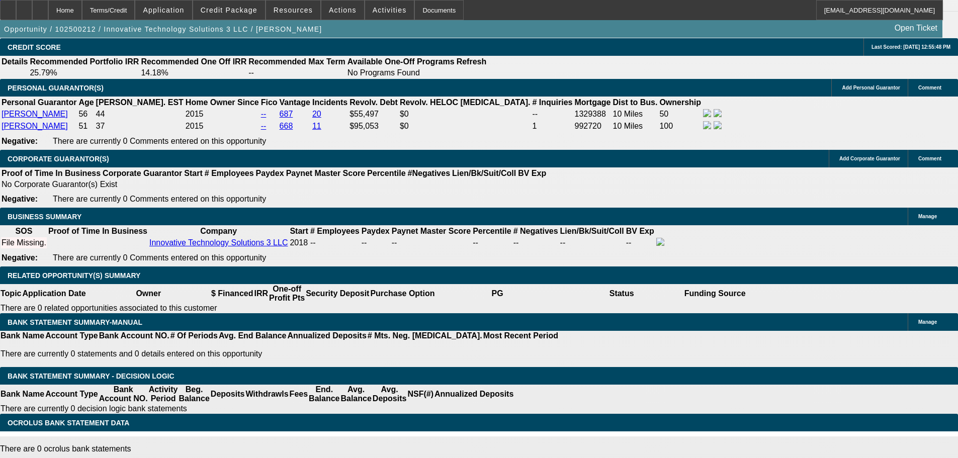
select select "0"
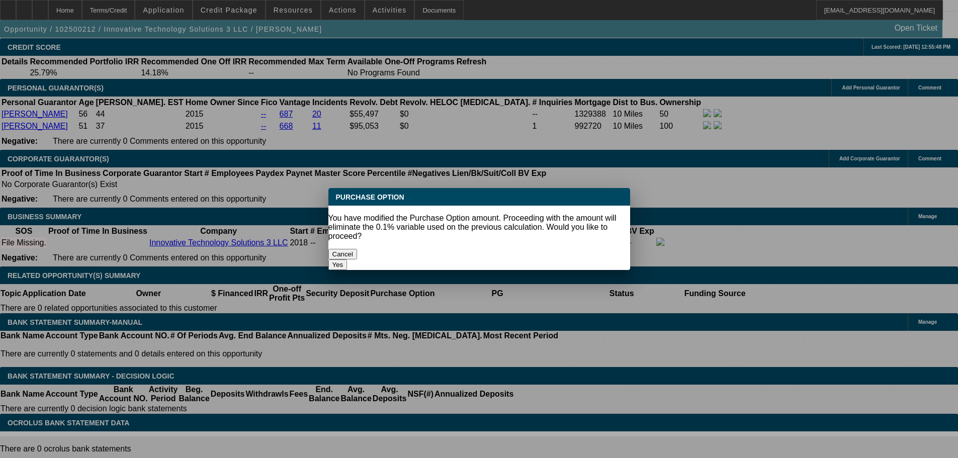
scroll to position [0, 0]
click at [347, 259] on button "Yes" at bounding box center [337, 264] width 19 height 11
type input "$0.00"
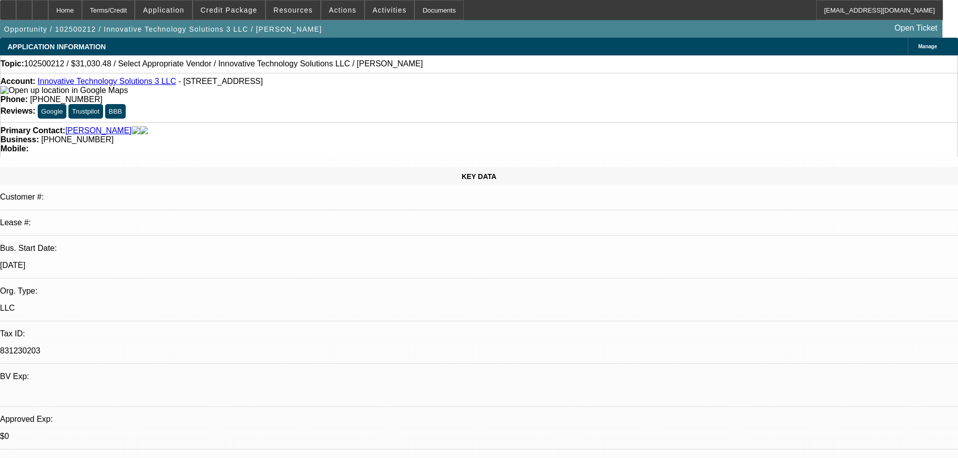
scroll to position [1408, 0]
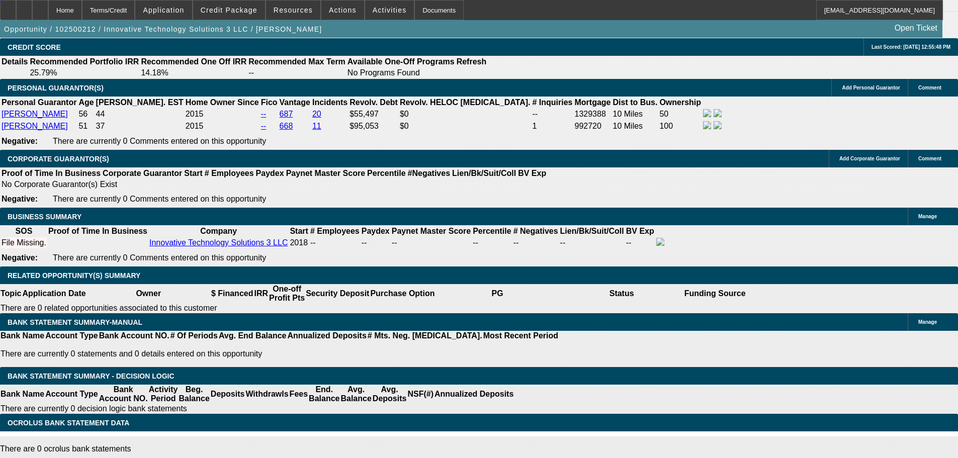
select select "6"
select select "1"
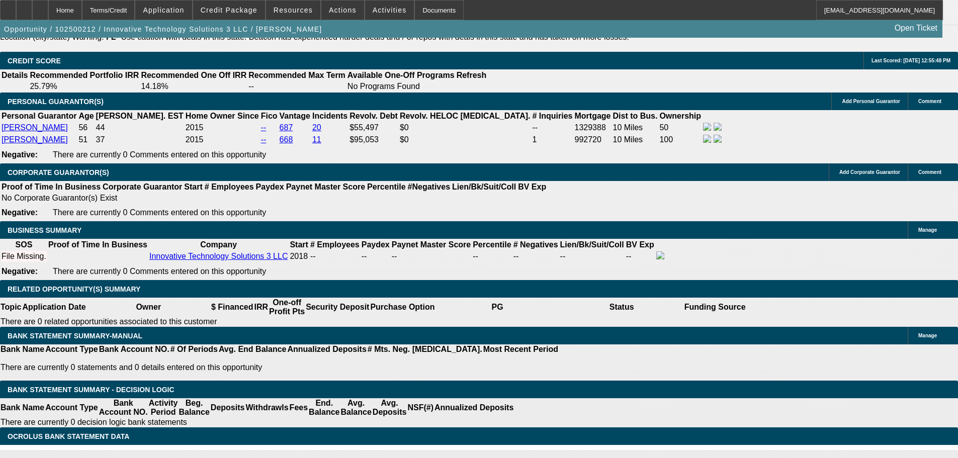
scroll to position [1357, 0]
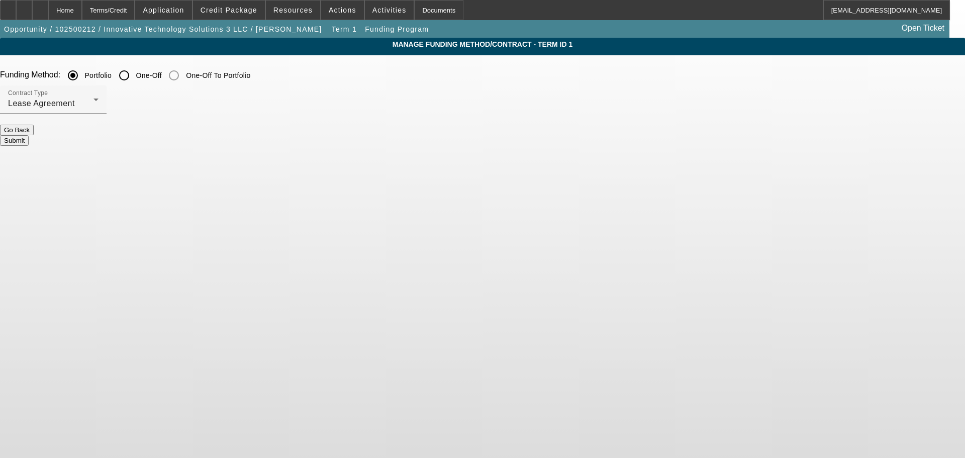
click at [134, 79] on input "One-Off" at bounding box center [124, 75] width 20 height 20
radio input "true"
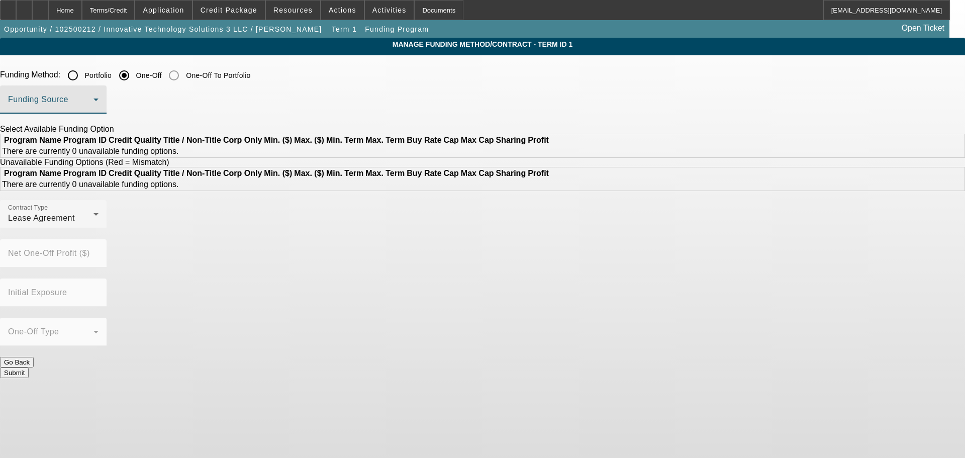
click at [94, 103] on span at bounding box center [50, 104] width 85 height 12
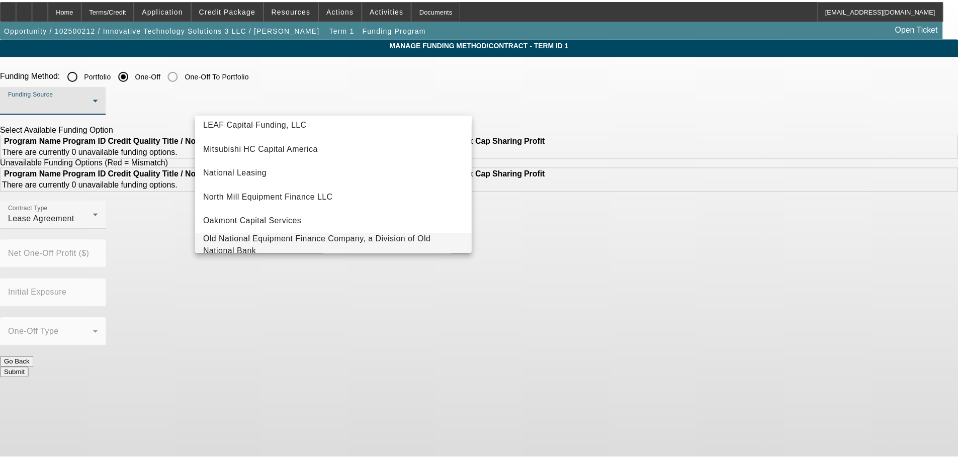
scroll to position [285, 0]
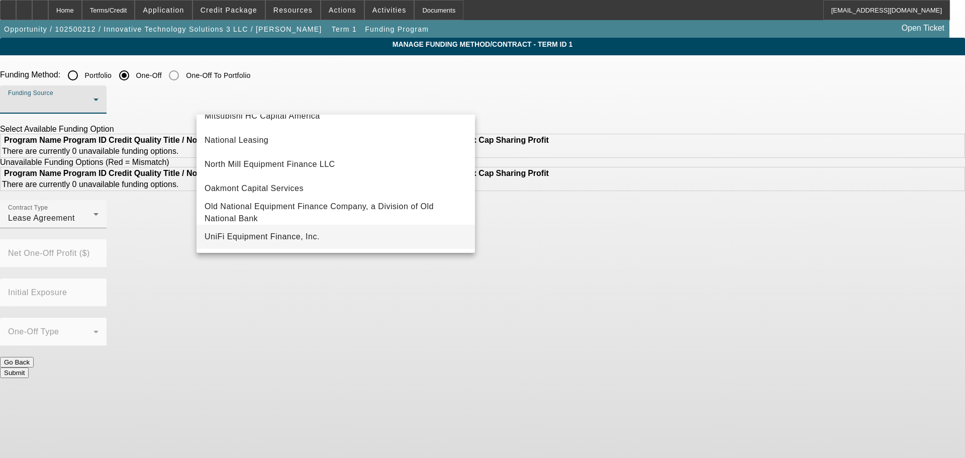
click at [329, 237] on mat-option "UniFi Equipment Finance, Inc." at bounding box center [336, 237] width 279 height 24
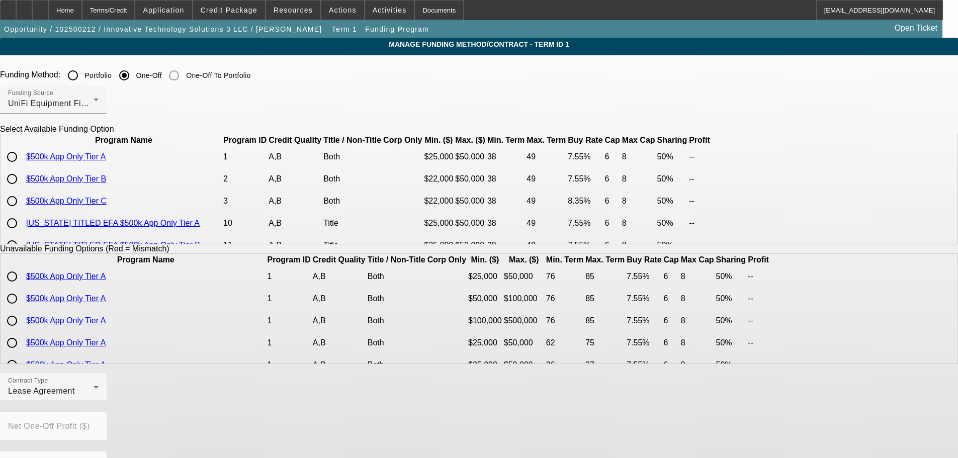
click at [22, 167] on input "radio" at bounding box center [12, 157] width 20 height 20
radio input "true"
click at [22, 189] on input "radio" at bounding box center [12, 179] width 20 height 20
radio input "true"
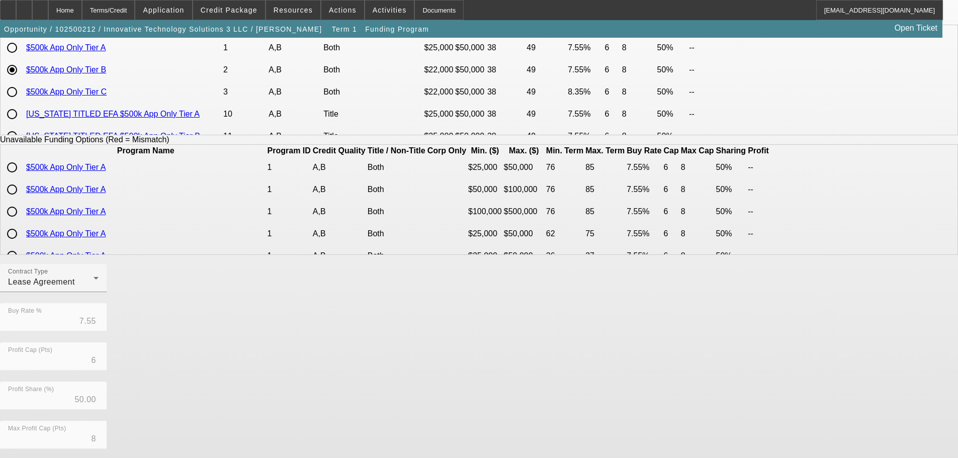
scroll to position [201, 0]
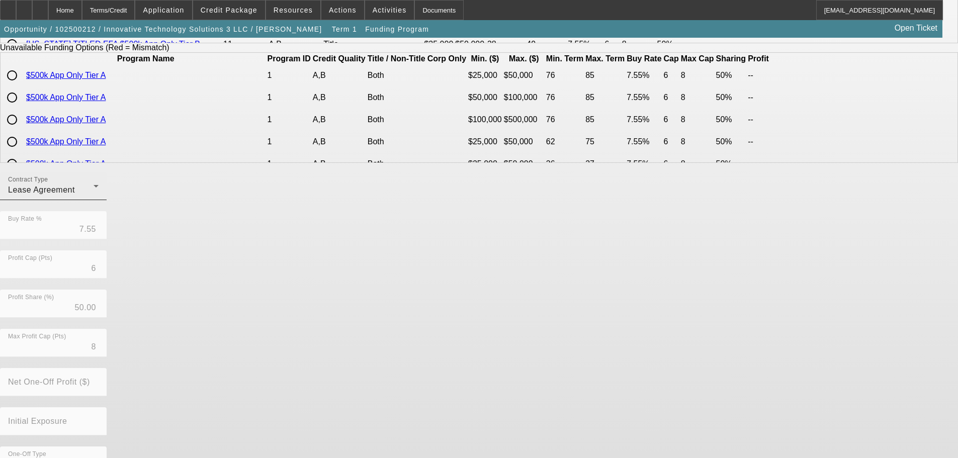
click at [99, 186] on div "Contract Type Lease Agreement" at bounding box center [53, 186] width 90 height 28
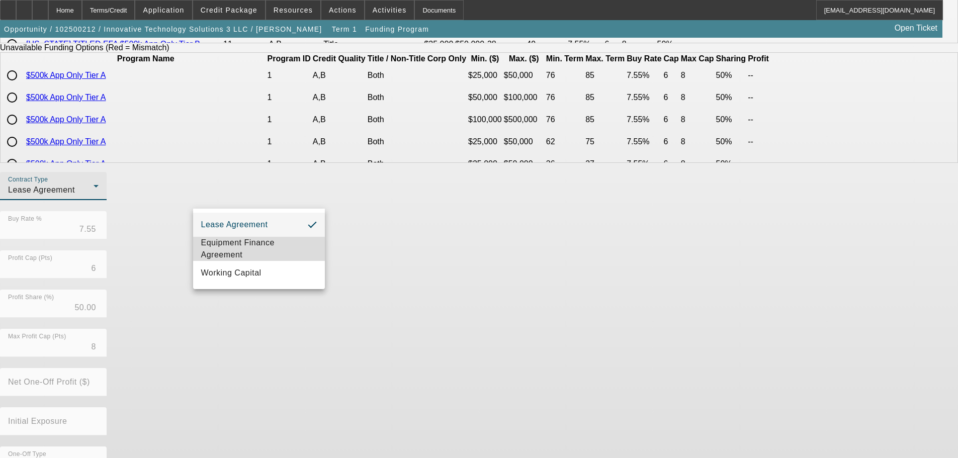
click at [250, 246] on span "Equipment Finance Agreement" at bounding box center [259, 249] width 116 height 24
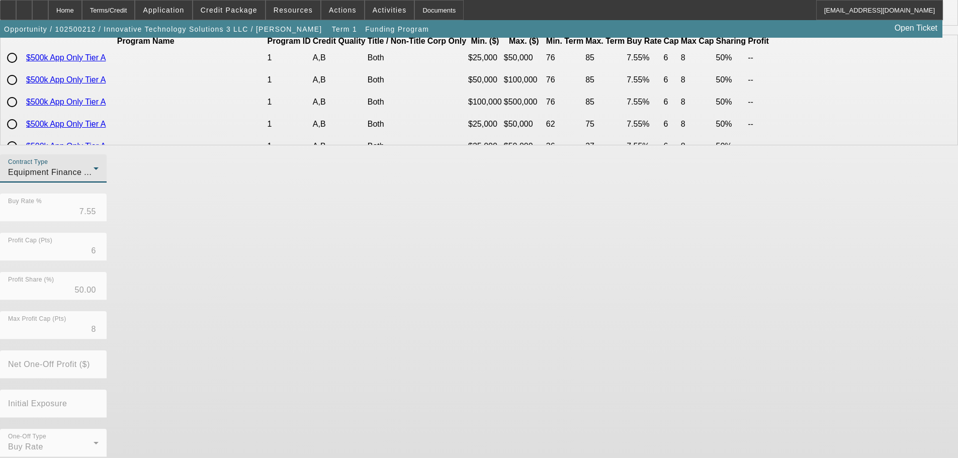
scroll to position [228, 0]
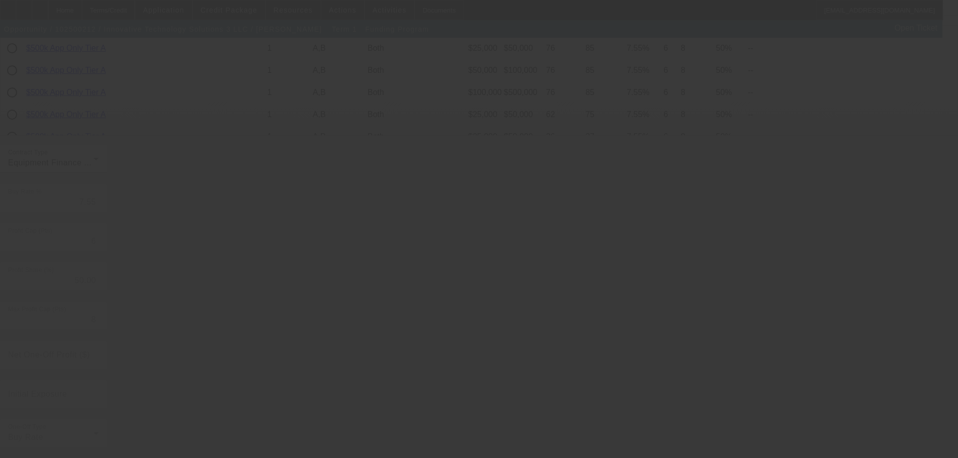
radio input "true"
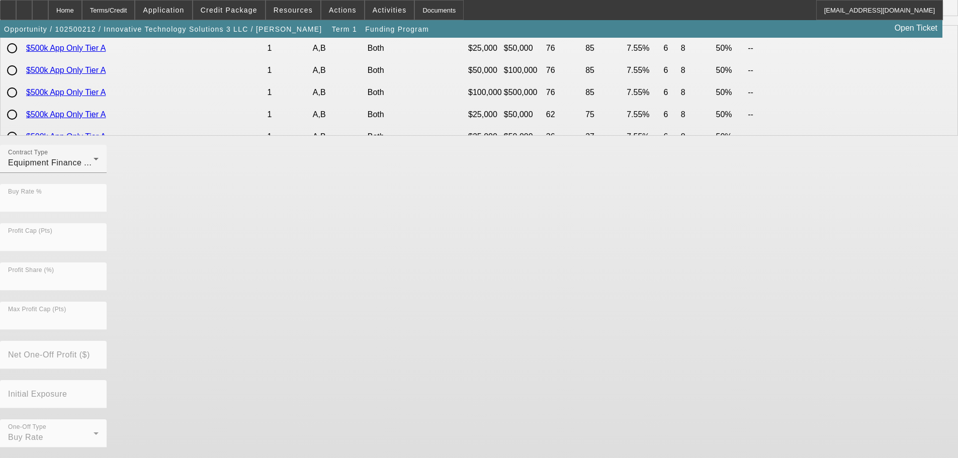
scroll to position [0, 0]
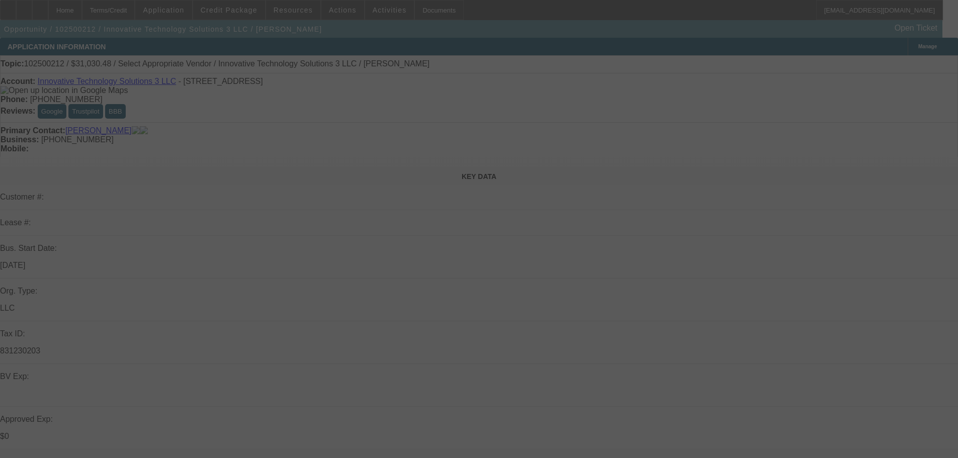
select select "0"
select select "6"
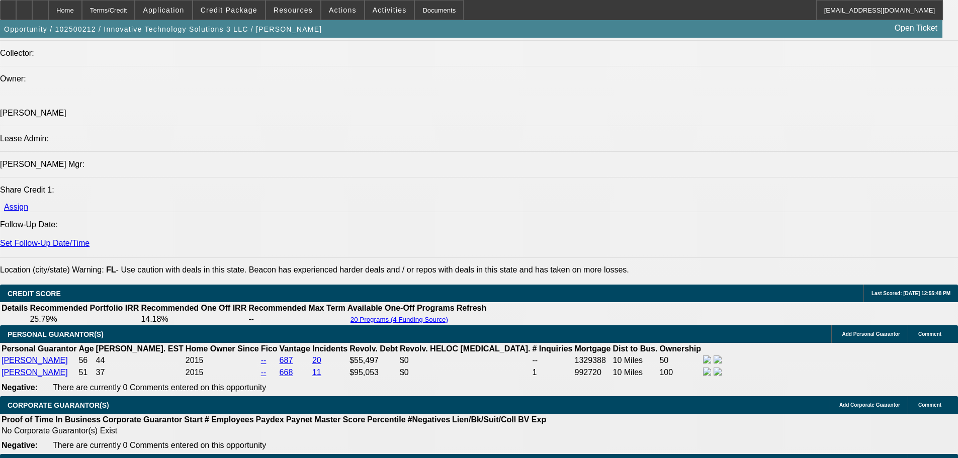
scroll to position [1257, 0]
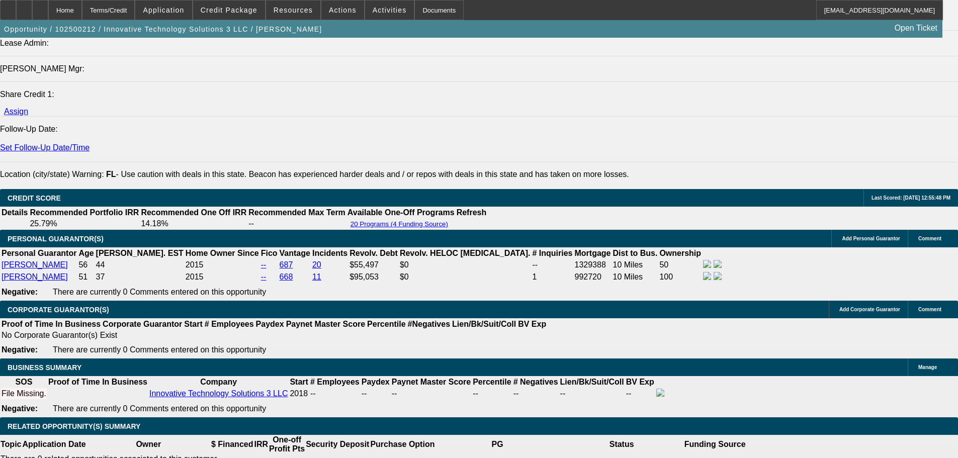
drag, startPoint x: 332, startPoint y: 252, endPoint x: 324, endPoint y: 252, distance: 7.5
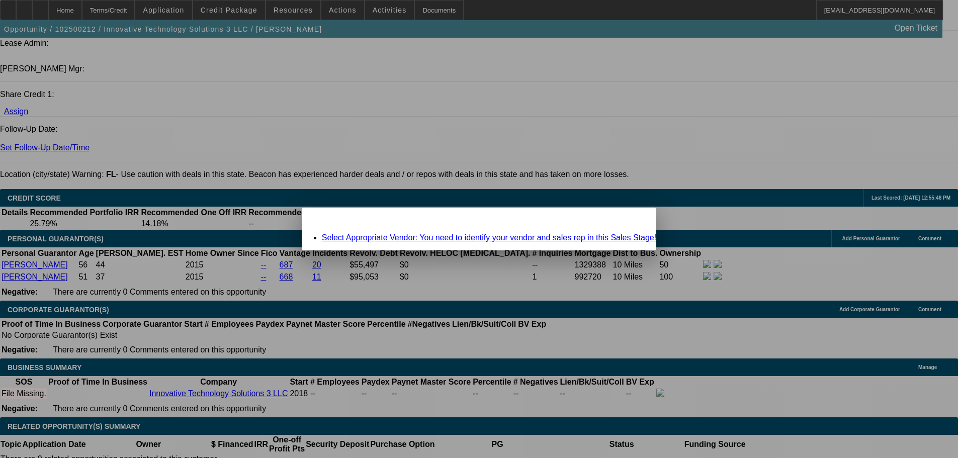
click at [636, 219] on span "Close" at bounding box center [643, 217] width 14 height 6
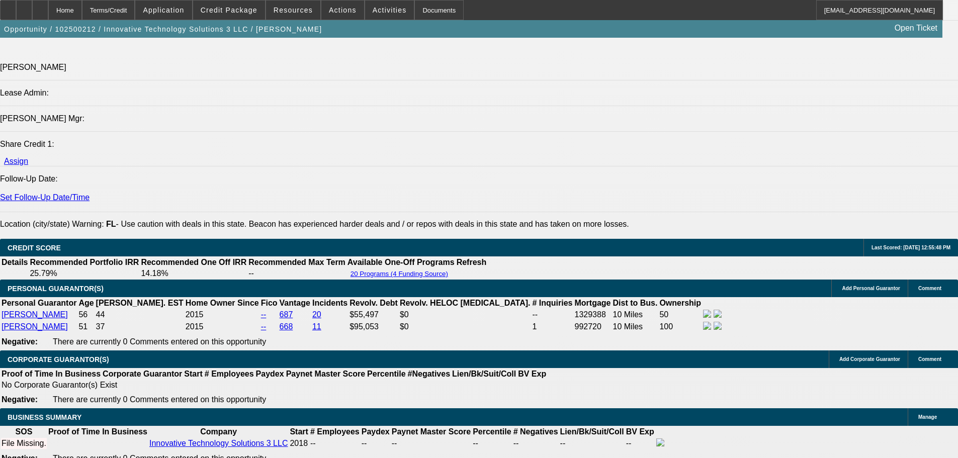
scroll to position [1207, 0]
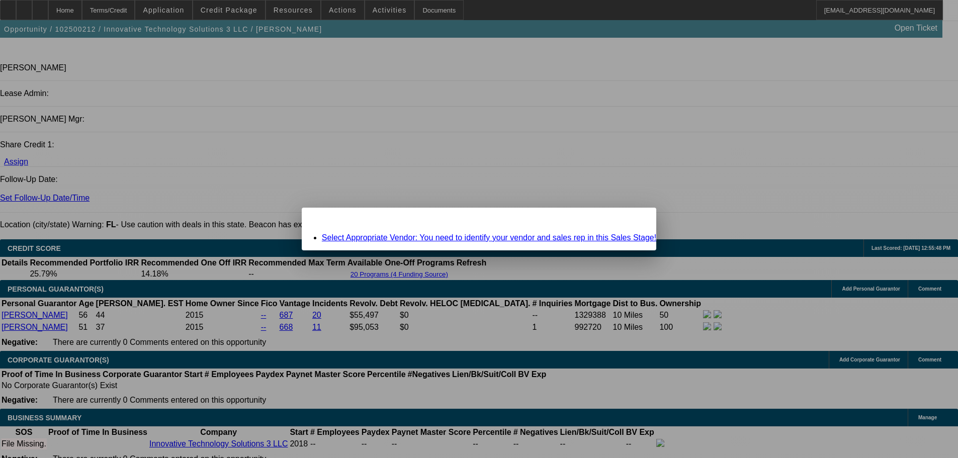
scroll to position [0, 0]
click at [636, 219] on span "Close" at bounding box center [643, 217] width 14 height 6
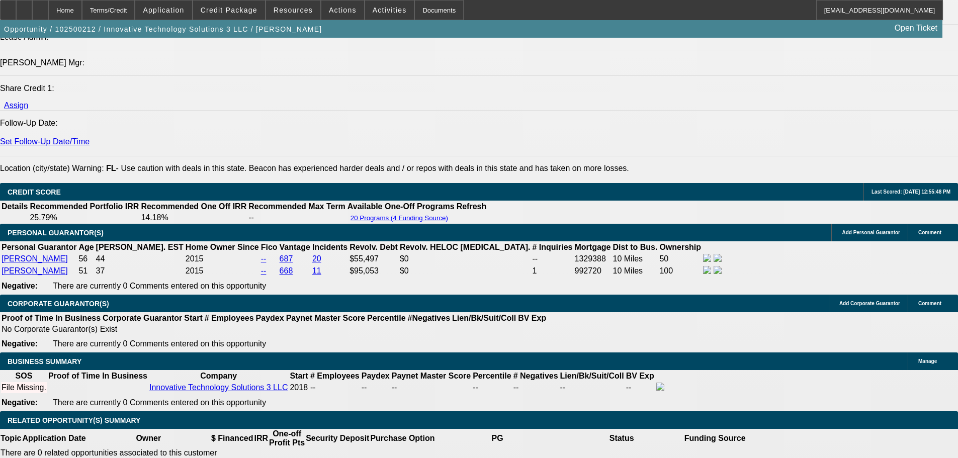
scroll to position [1408, 0]
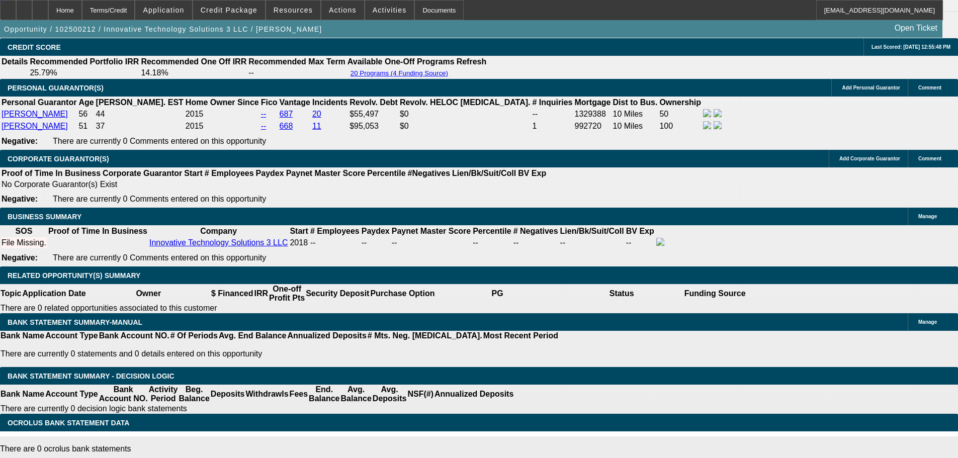
drag, startPoint x: 197, startPoint y: 208, endPoint x: 362, endPoint y: 190, distance: 166.4
type input "$779.58"
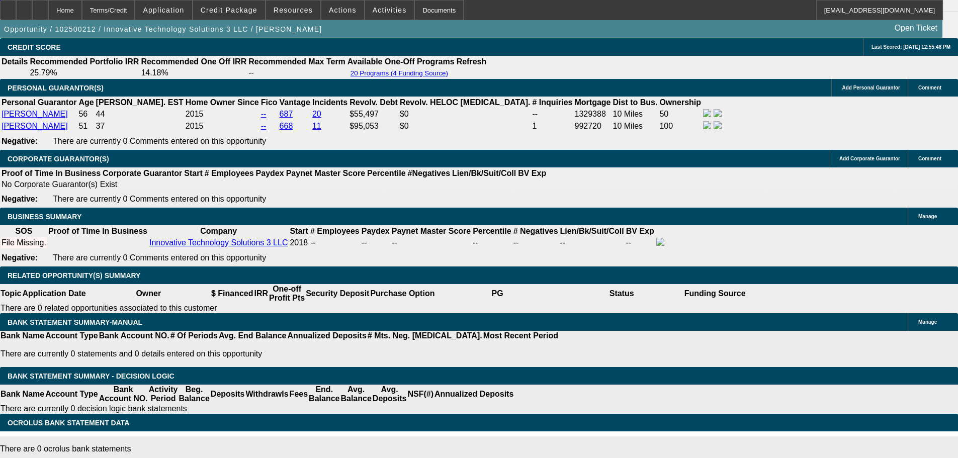
drag, startPoint x: 194, startPoint y: 211, endPoint x: 221, endPoint y: 213, distance: 26.8
type input "UNKNOWN"
type input "36"
type input "$994.00"
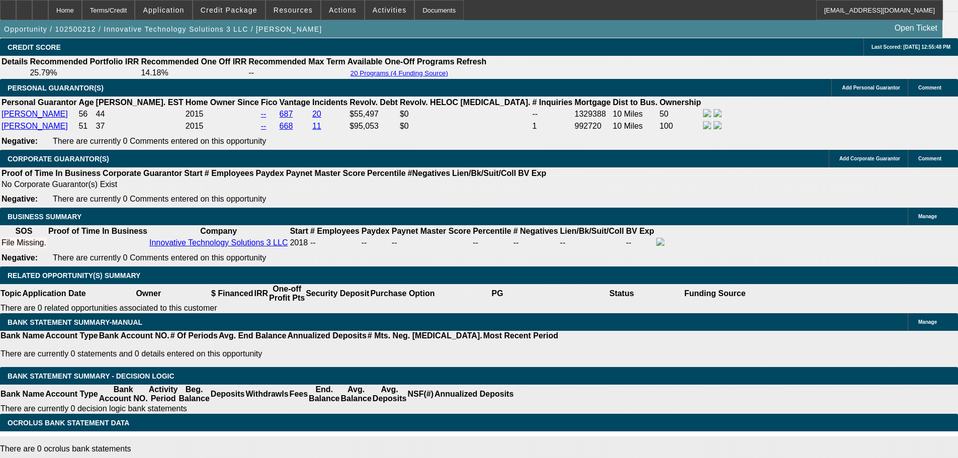
type input "36"
drag, startPoint x: 153, startPoint y: 207, endPoint x: 233, endPoint y: 223, distance: 80.9
type input "995"
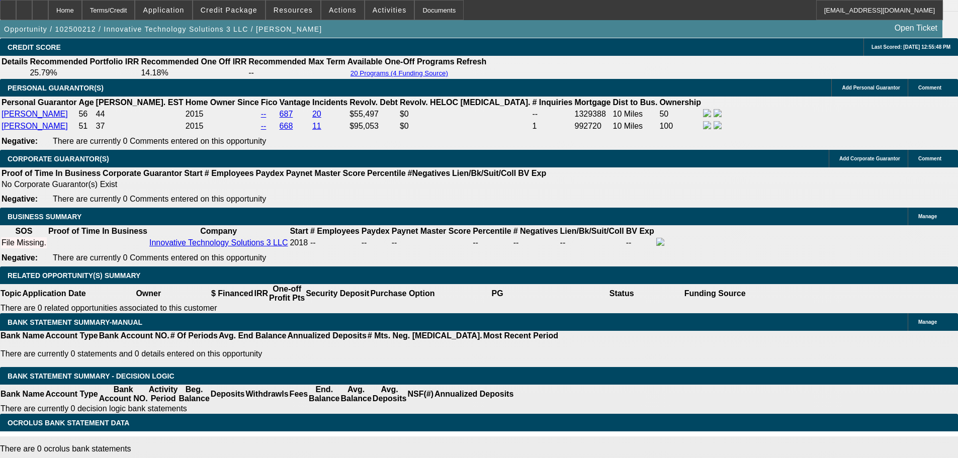
type input "9.6"
type input "$995.00"
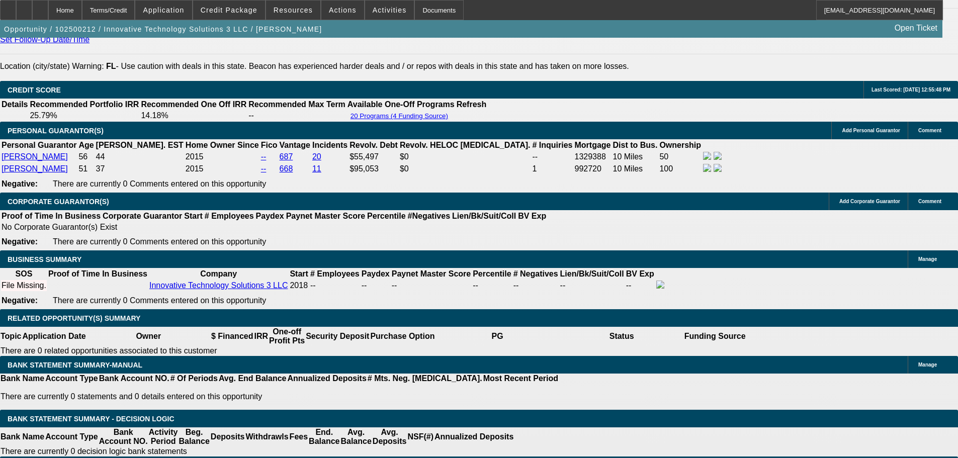
scroll to position [1307, 0]
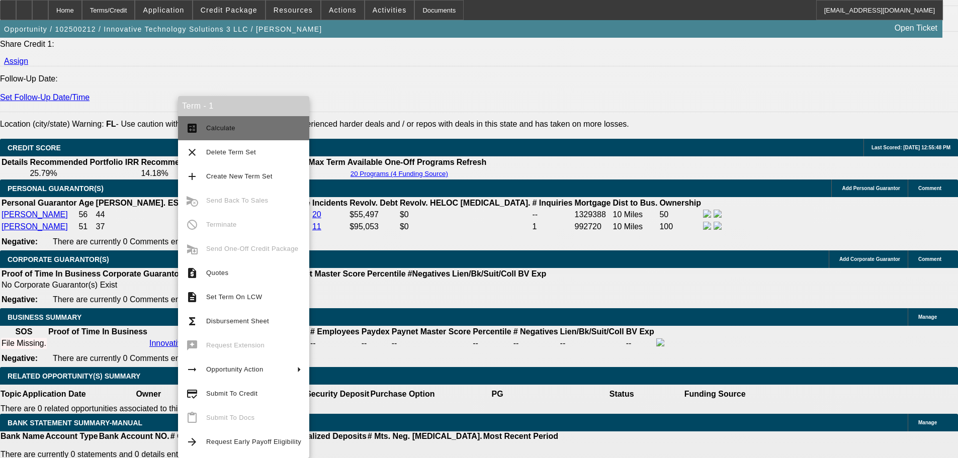
click at [251, 131] on span "Calculate" at bounding box center [253, 128] width 95 height 12
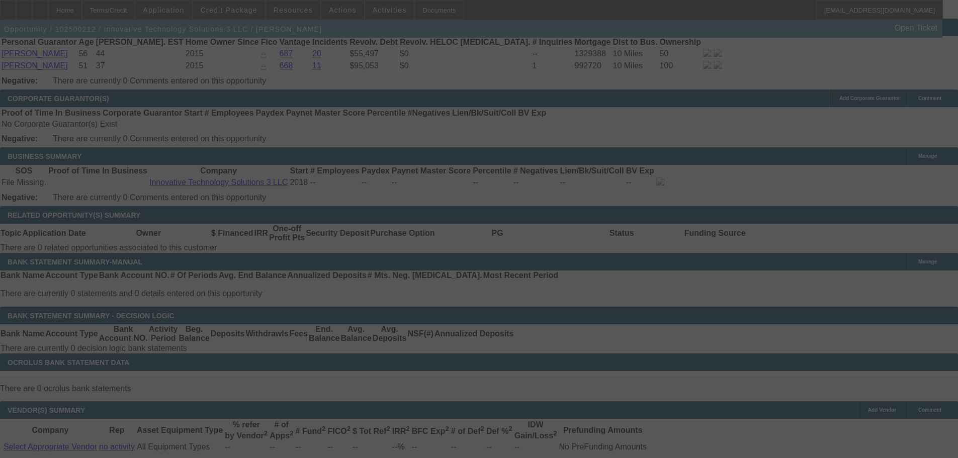
scroll to position [1408, 0]
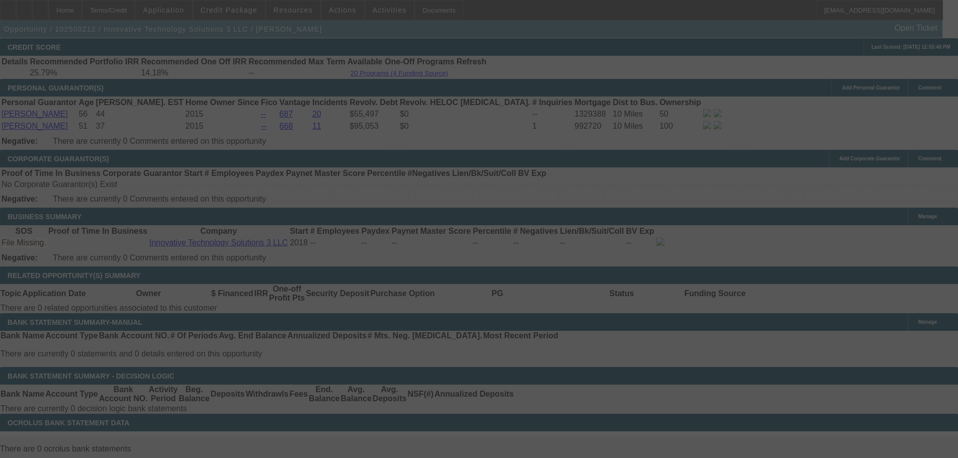
select select "0"
select select "6"
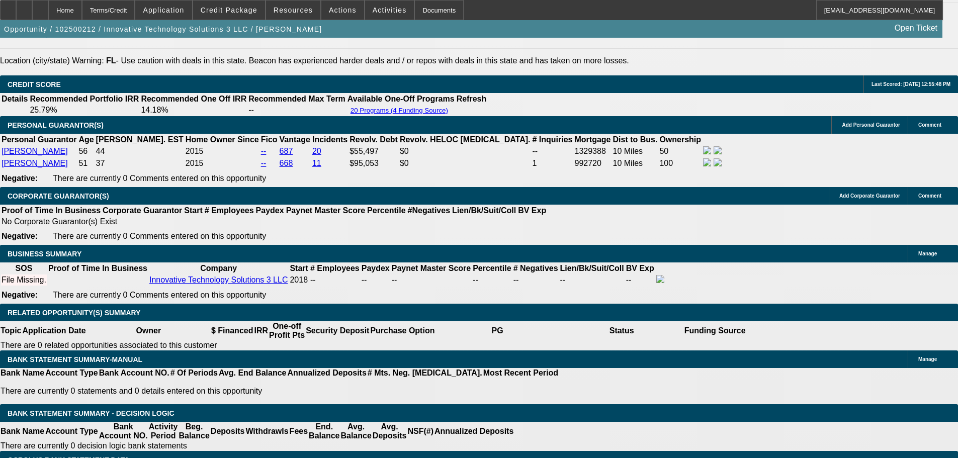
scroll to position [1393, 0]
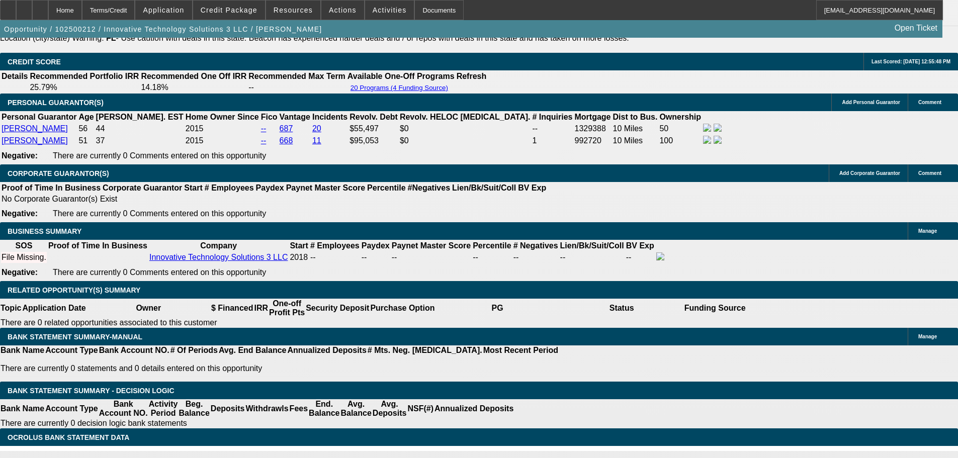
drag, startPoint x: 199, startPoint y: 222, endPoint x: 228, endPoint y: 235, distance: 31.8
type input "UNKNOWN"
type input "6"
type input "$5,317.04"
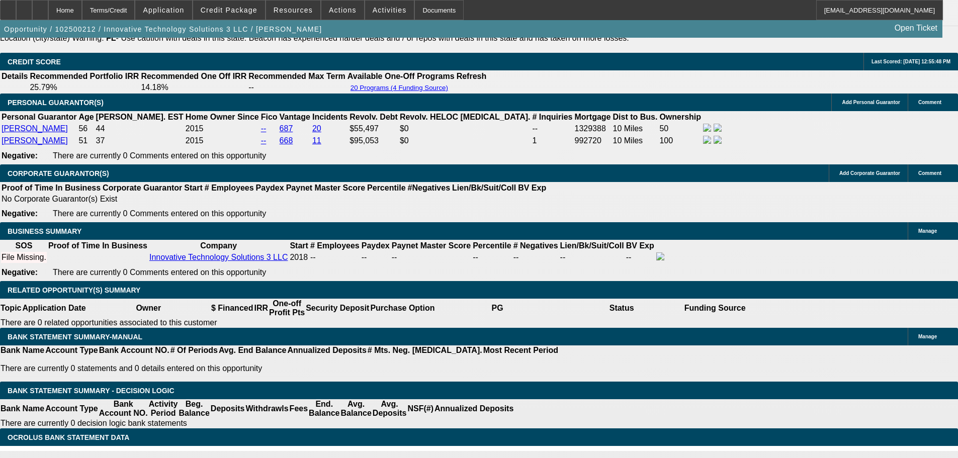
type input "60"
type input "$652.74"
drag, startPoint x: 196, startPoint y: 222, endPoint x: 218, endPoint y: 224, distance: 21.7
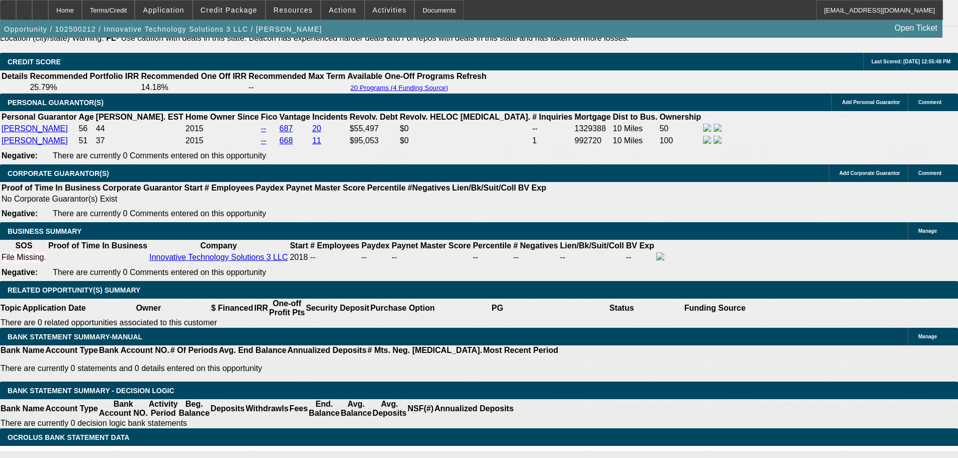
drag, startPoint x: 198, startPoint y: 224, endPoint x: 217, endPoint y: 224, distance: 18.6
type input "5"
type input "$6,355.35"
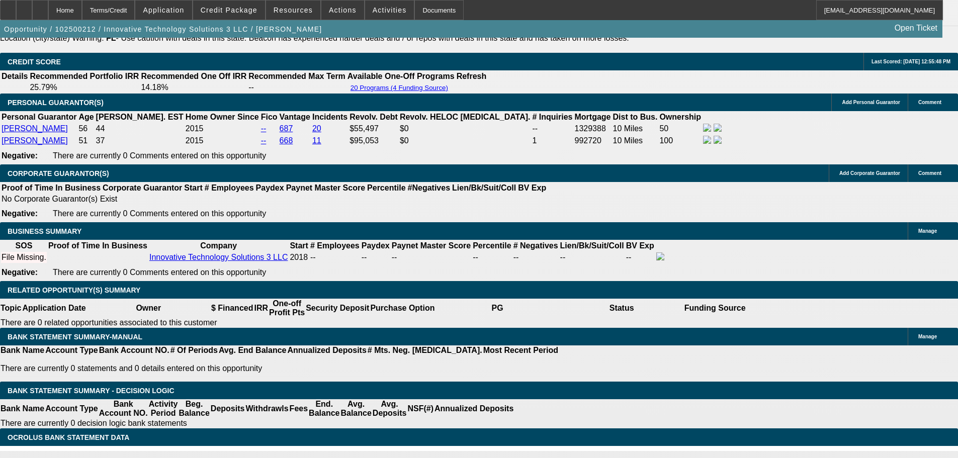
type input "48"
type input "$2.46"
type input "9"
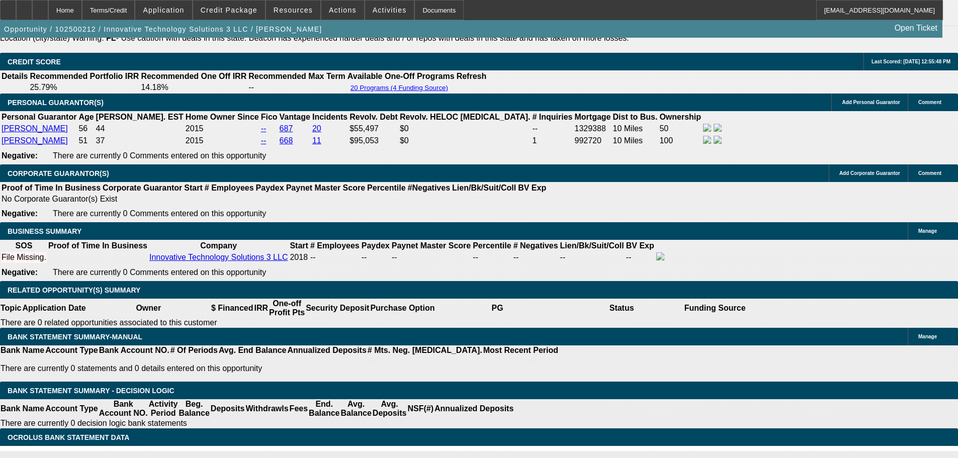
type input "$772.19"
type input "9.5"
type input "$779.58"
type input "9.5"
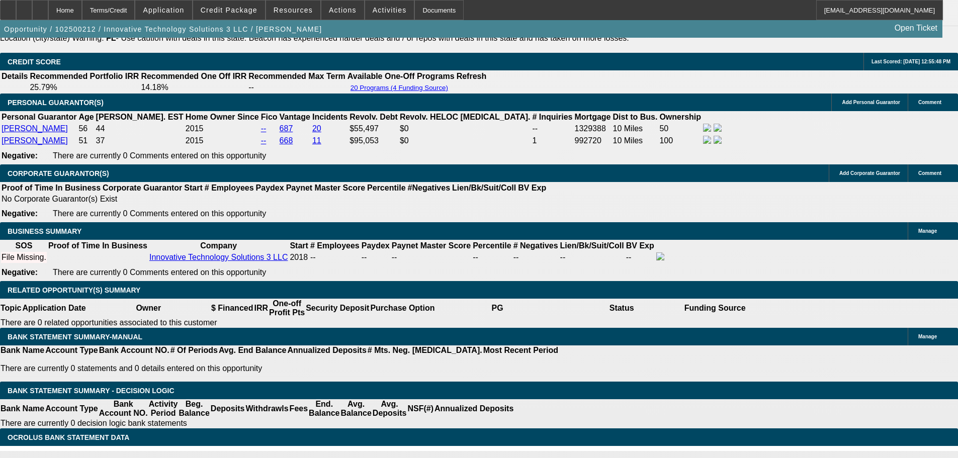
drag, startPoint x: 196, startPoint y: 223, endPoint x: 227, endPoint y: 228, distance: 31.2
type input "4"
type input "$7,911.76"
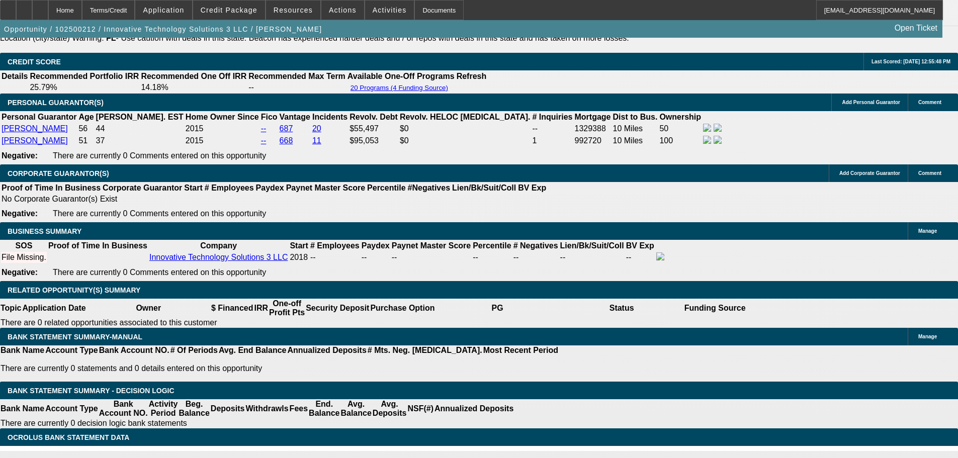
type input "42"
type input "$871.34"
type input "42"
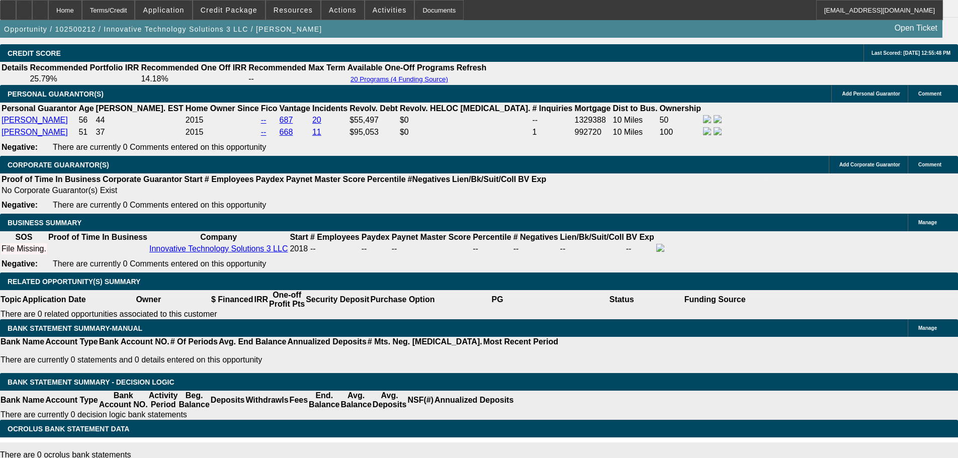
scroll to position [1343, 0]
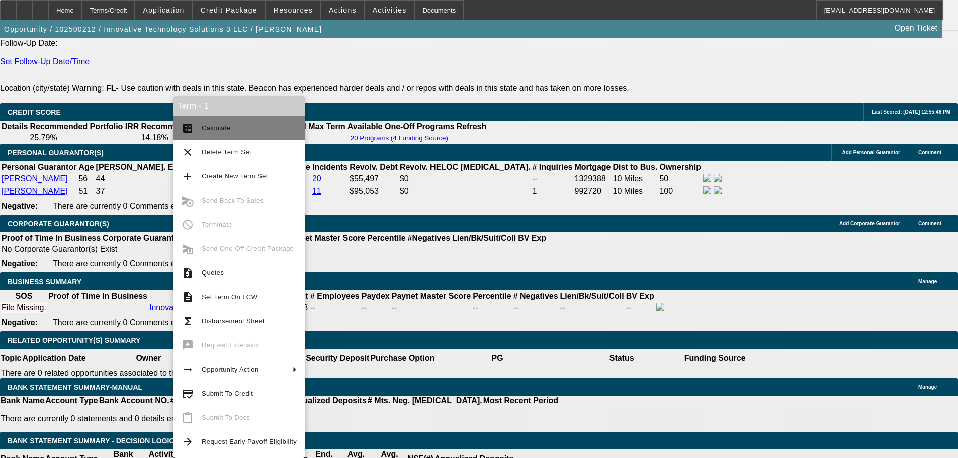
click at [228, 134] on span "Calculate" at bounding box center [249, 128] width 95 height 12
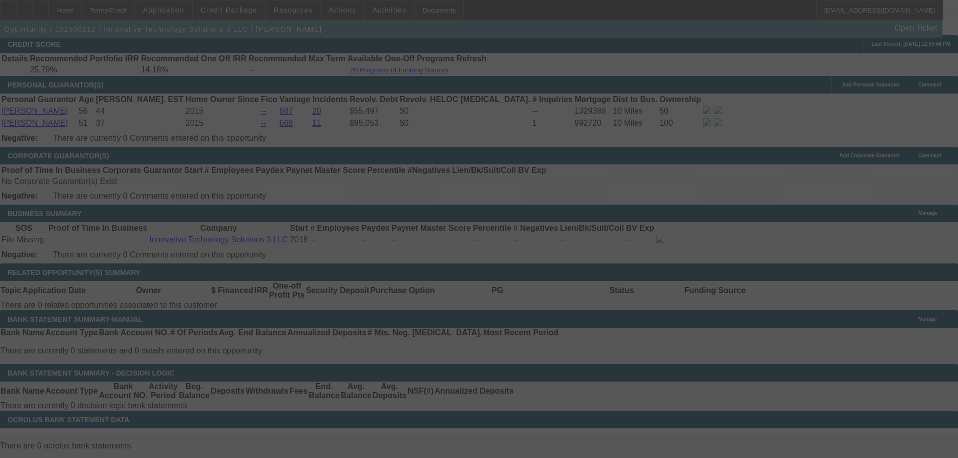
scroll to position [1393, 0]
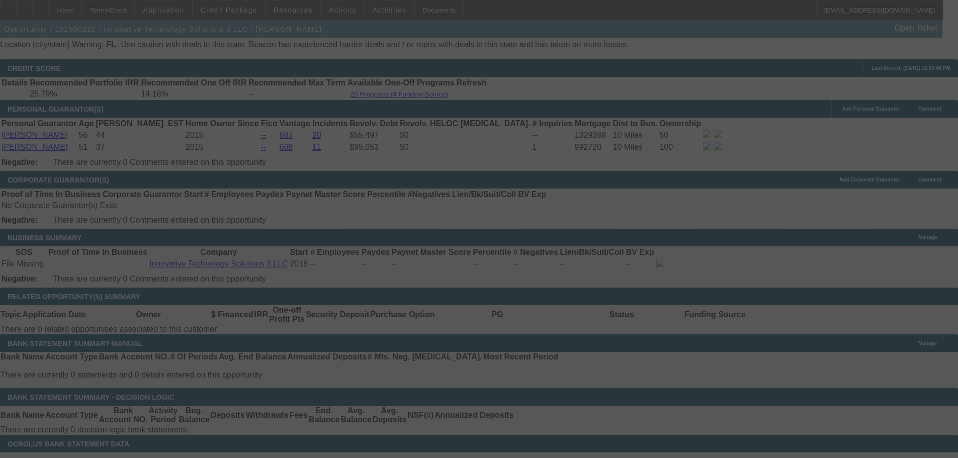
select select "0"
select select "6"
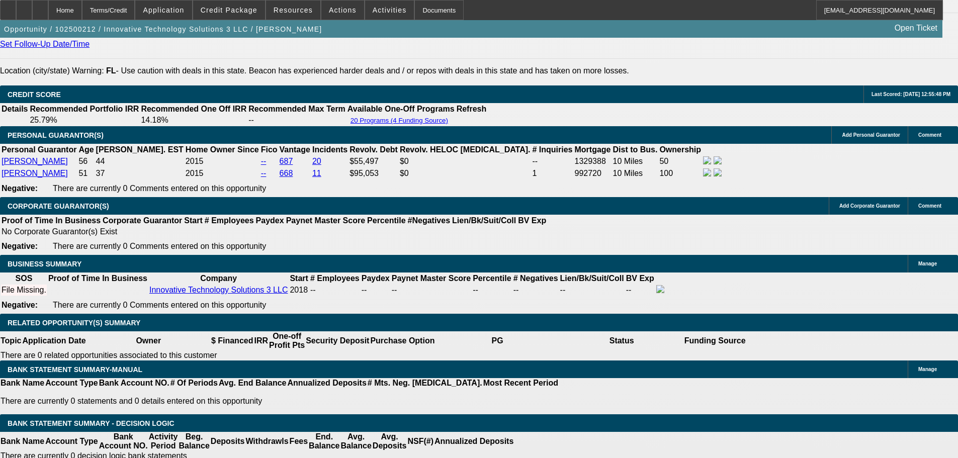
scroll to position [1343, 0]
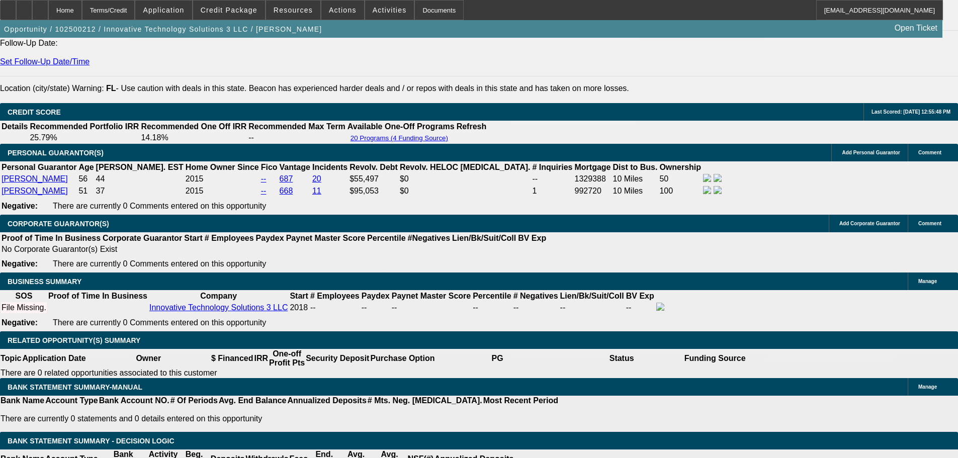
drag, startPoint x: 215, startPoint y: 276, endPoint x: 258, endPoint y: 276, distance: 43.2
type input "UNKNOWN"
type input "10"
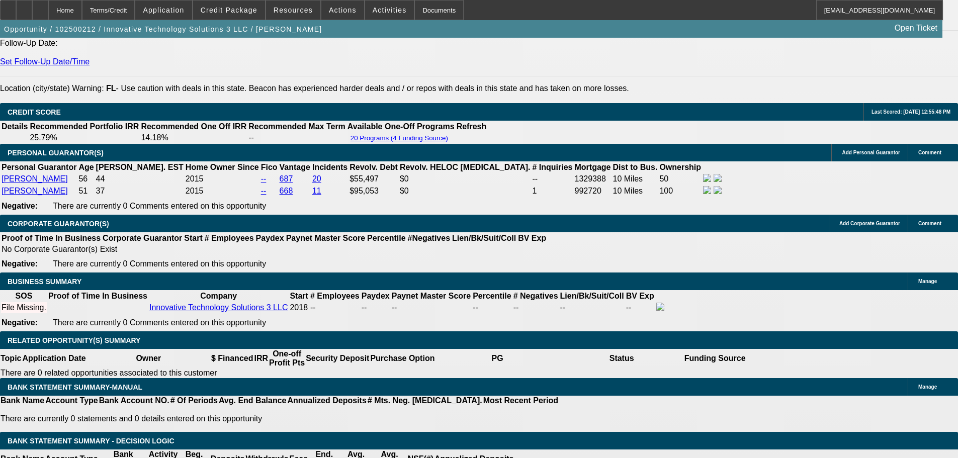
type input "$878.68"
type input "10"
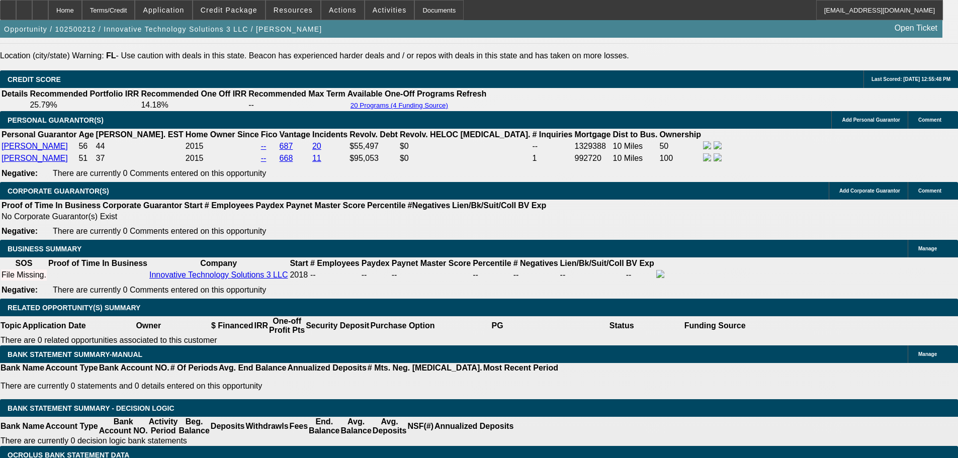
scroll to position [1393, 0]
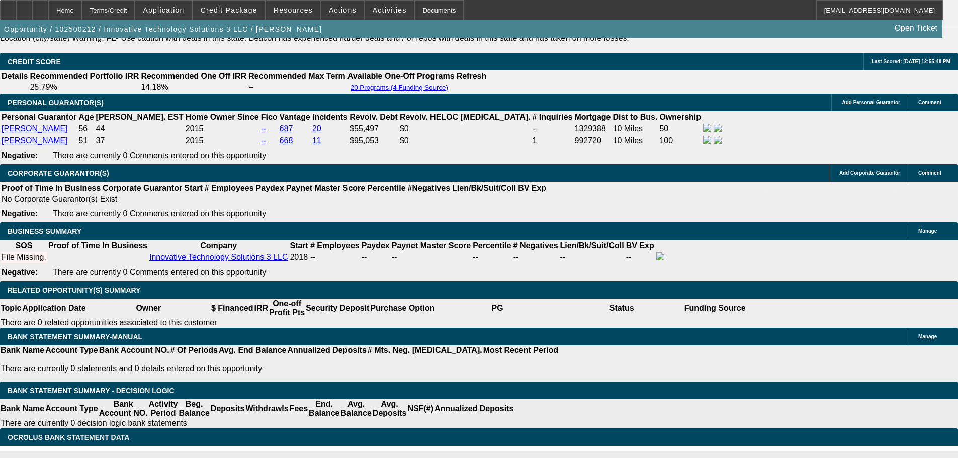
drag, startPoint x: 216, startPoint y: 221, endPoint x: 247, endPoint y: 225, distance: 31.5
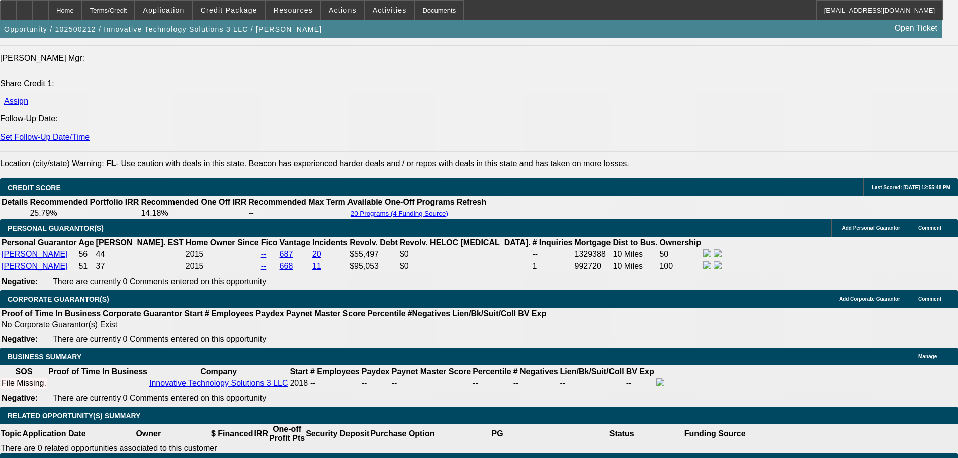
scroll to position [1343, 0]
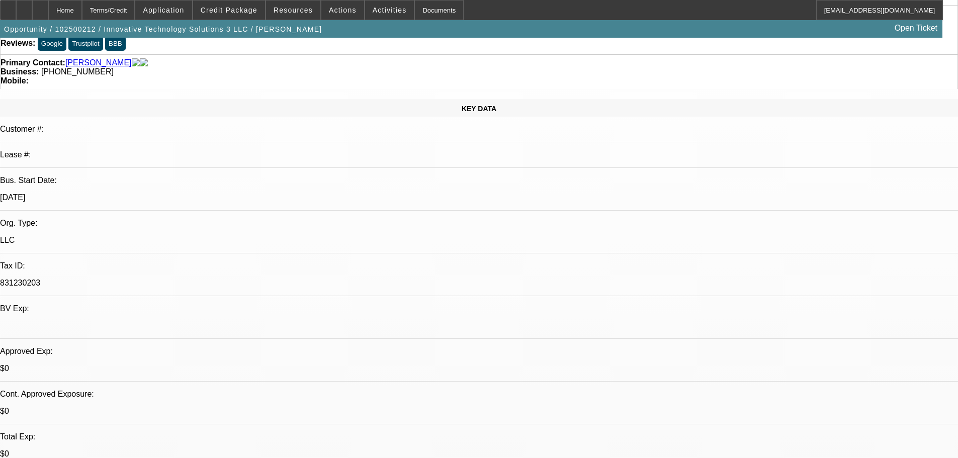
scroll to position [0, 0]
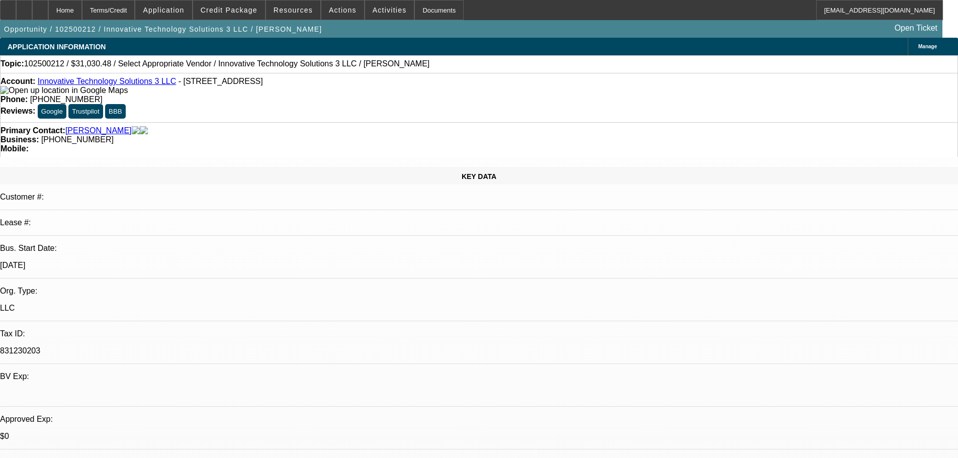
click at [342, 16] on span at bounding box center [342, 10] width 43 height 24
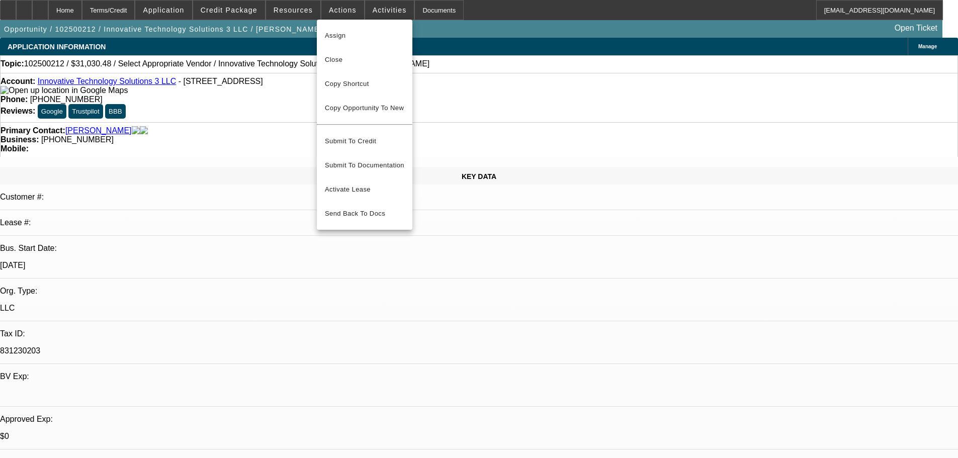
click at [384, 15] on div at bounding box center [479, 229] width 958 height 458
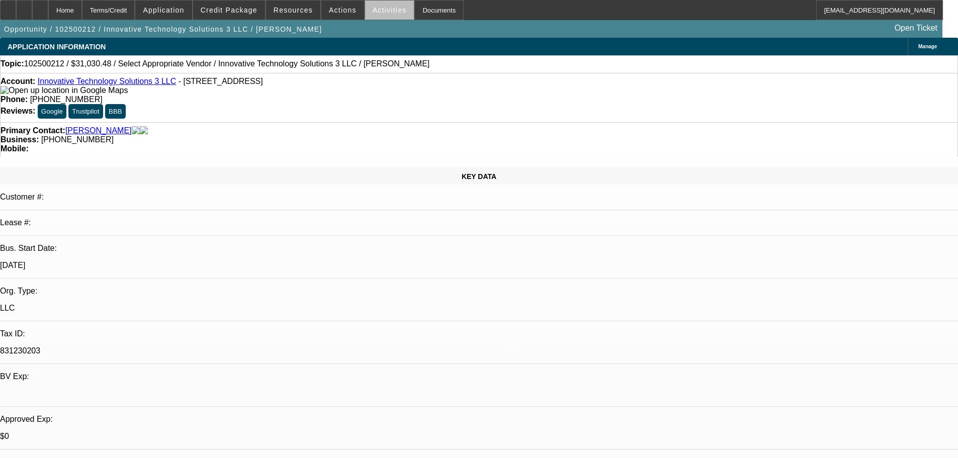
click at [384, 15] on span at bounding box center [389, 10] width 49 height 24
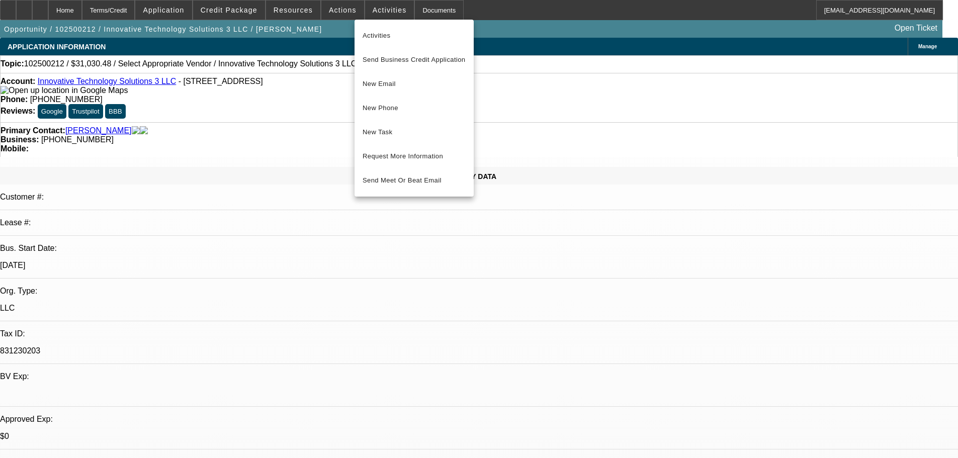
click at [506, 331] on div at bounding box center [479, 229] width 958 height 458
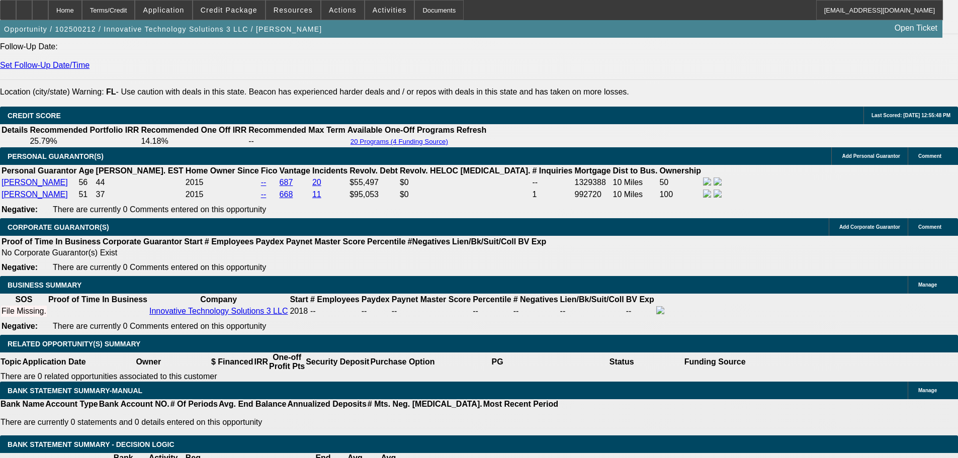
scroll to position [1307, 0]
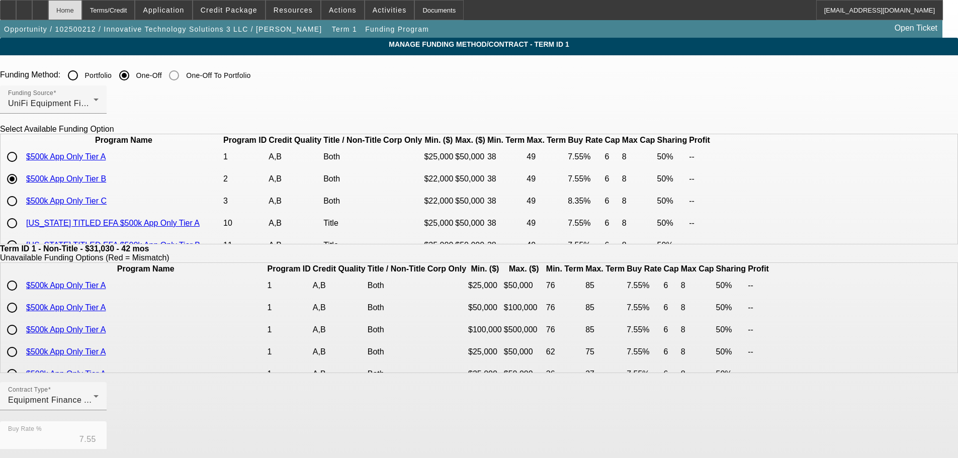
click at [82, 11] on div "Home" at bounding box center [65, 10] width 34 height 20
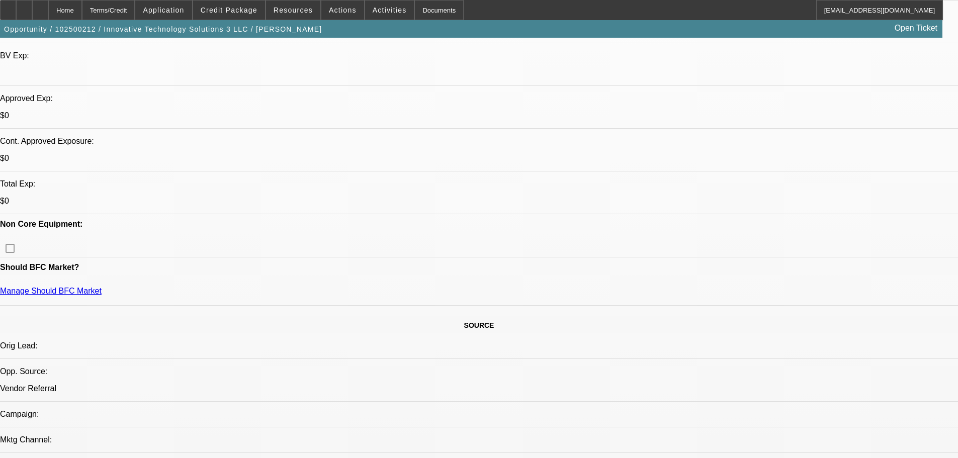
select select "0"
select select "6"
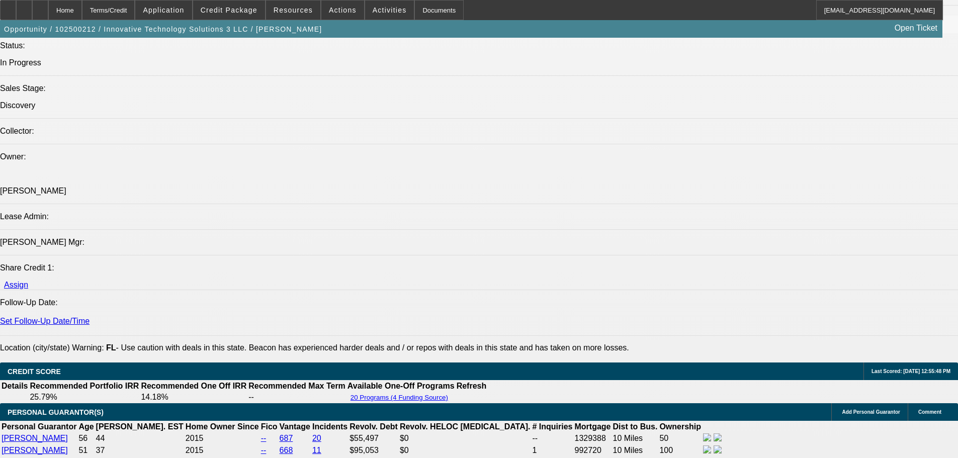
scroll to position [1211, 0]
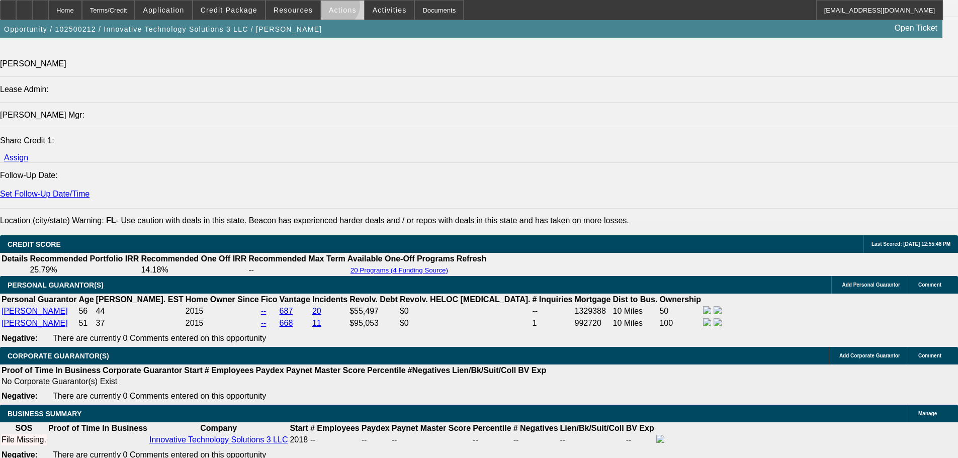
click at [334, 8] on span "Actions" at bounding box center [343, 10] width 28 height 8
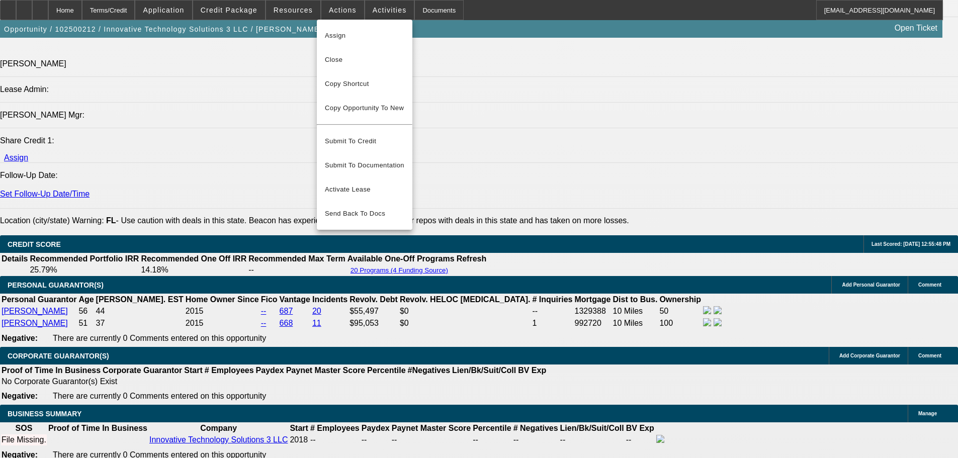
click at [487, 199] on div at bounding box center [479, 229] width 958 height 458
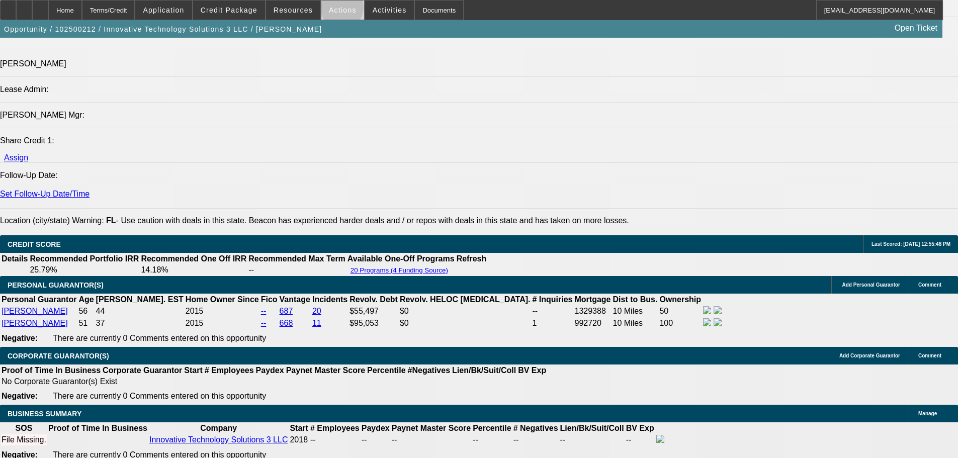
click at [337, 10] on span "Actions" at bounding box center [343, 10] width 28 height 8
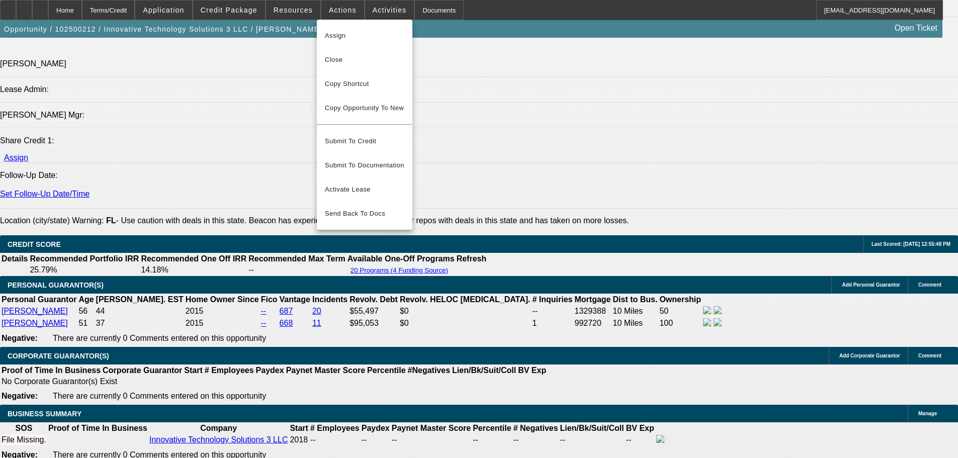
click at [501, 162] on div at bounding box center [479, 229] width 958 height 458
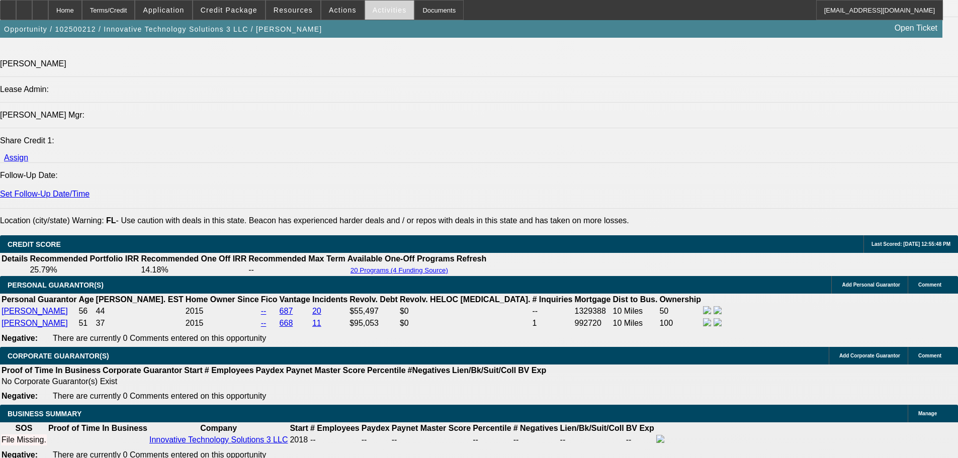
click at [379, 11] on span "Activities" at bounding box center [390, 10] width 34 height 8
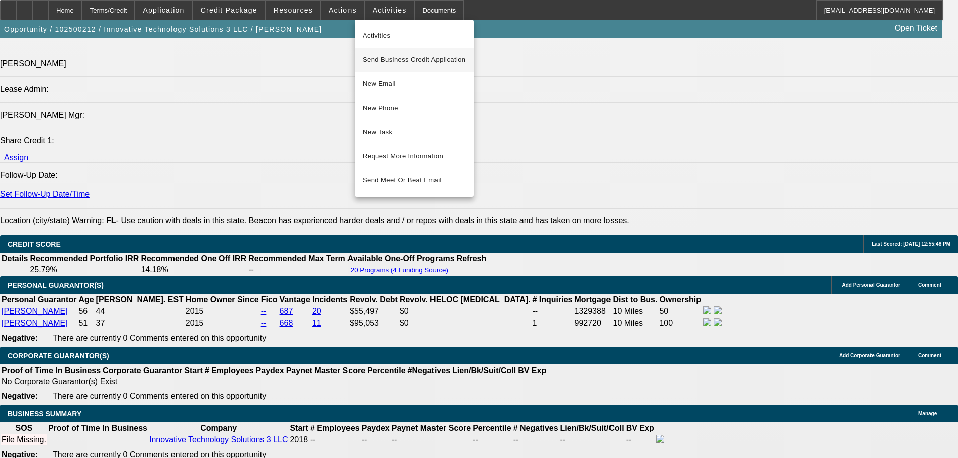
click at [424, 61] on span "Send Business Credit Application" at bounding box center [413, 60] width 103 height 12
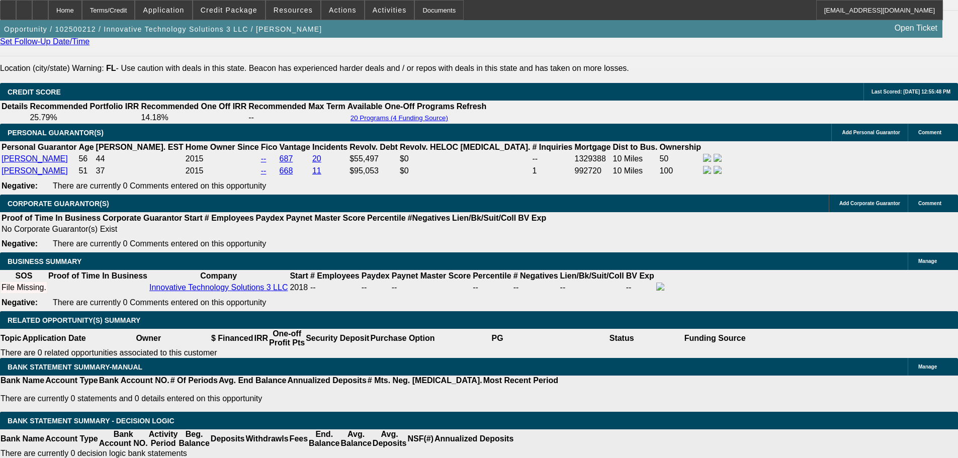
scroll to position [1408, 0]
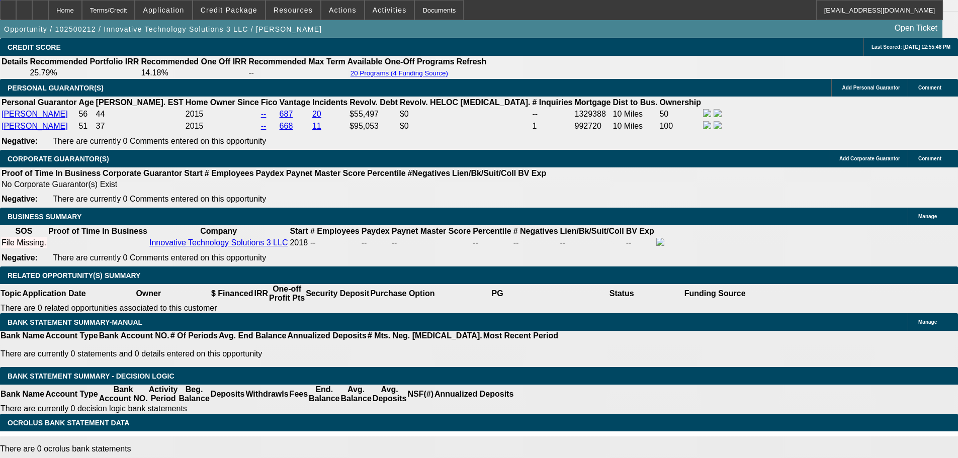
drag, startPoint x: 306, startPoint y: 226, endPoint x: 294, endPoint y: 227, distance: 12.1
drag, startPoint x: 194, startPoint y: 209, endPoint x: 223, endPoint y: 209, distance: 29.2
type input "4"
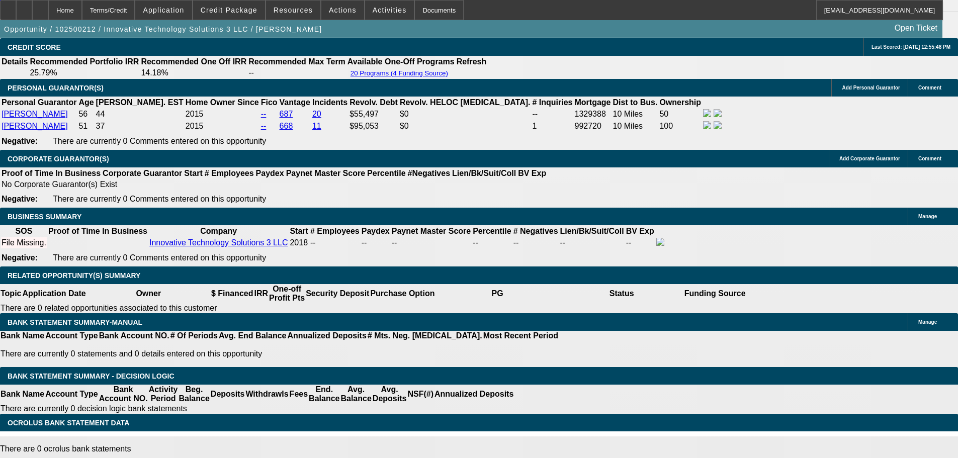
type input "$7,919.91"
type input "48"
type input "$787.01"
type input "48"
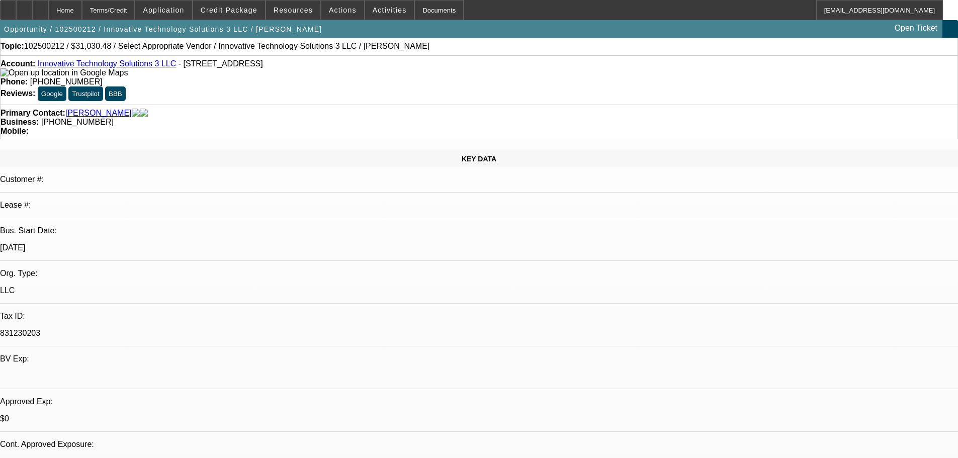
scroll to position [0, 0]
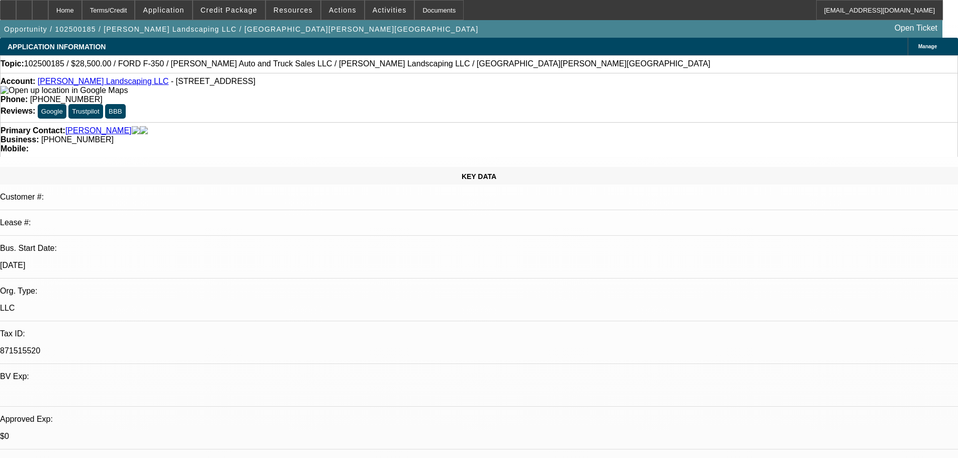
select select "0"
select select "0.1"
select select "4"
select select "0"
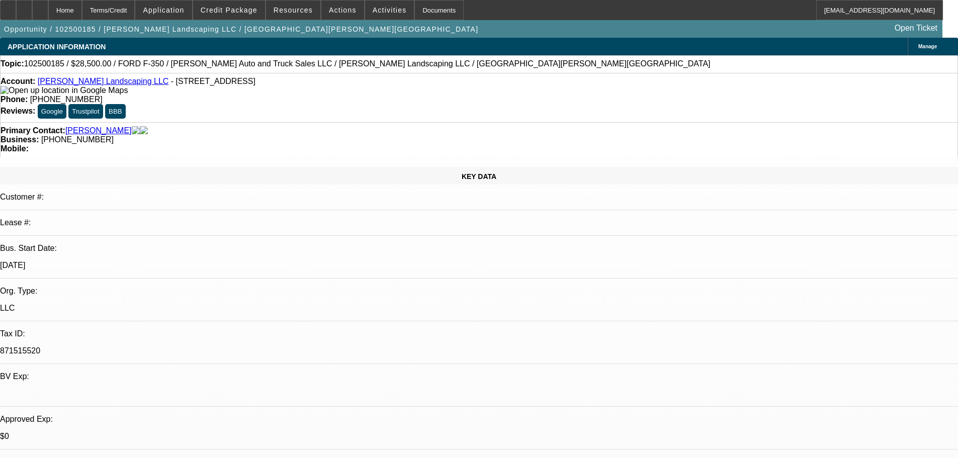
select select "0"
select select "0.1"
select select "4"
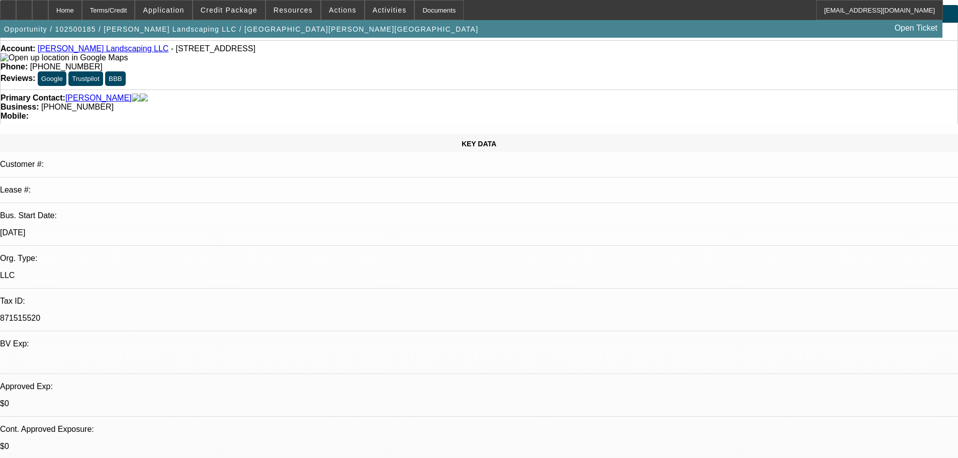
scroll to position [50, 0]
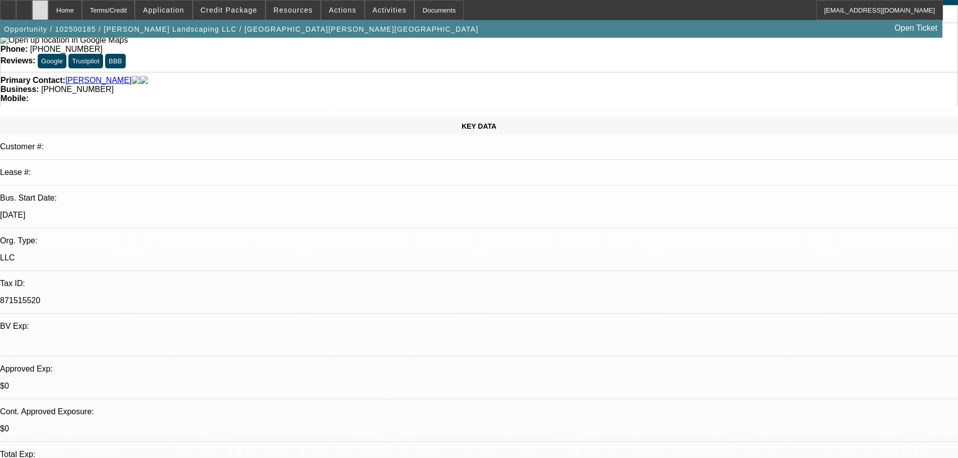
drag, startPoint x: 58, startPoint y: 14, endPoint x: 64, endPoint y: 15, distance: 6.2
click at [48, 14] on div at bounding box center [40, 10] width 16 height 20
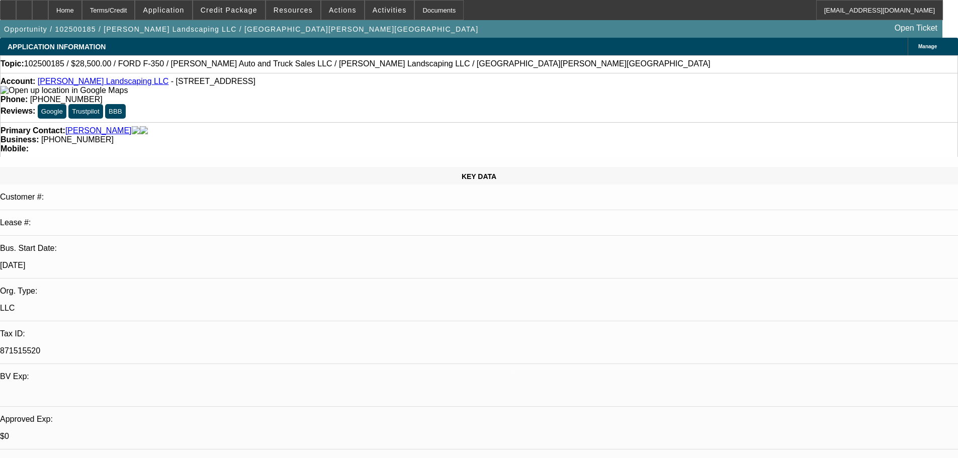
select select "0"
select select "0.1"
select select "4"
select select "0"
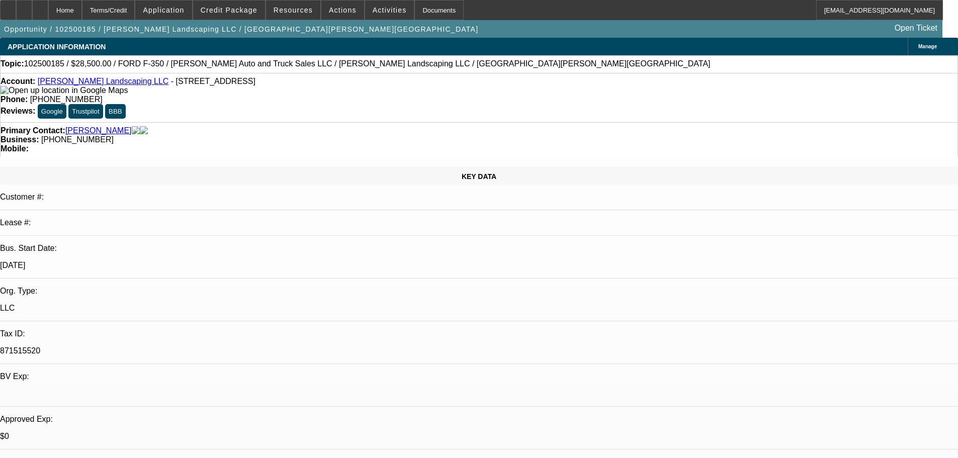
select select "0"
select select "0.1"
select select "4"
select select "0"
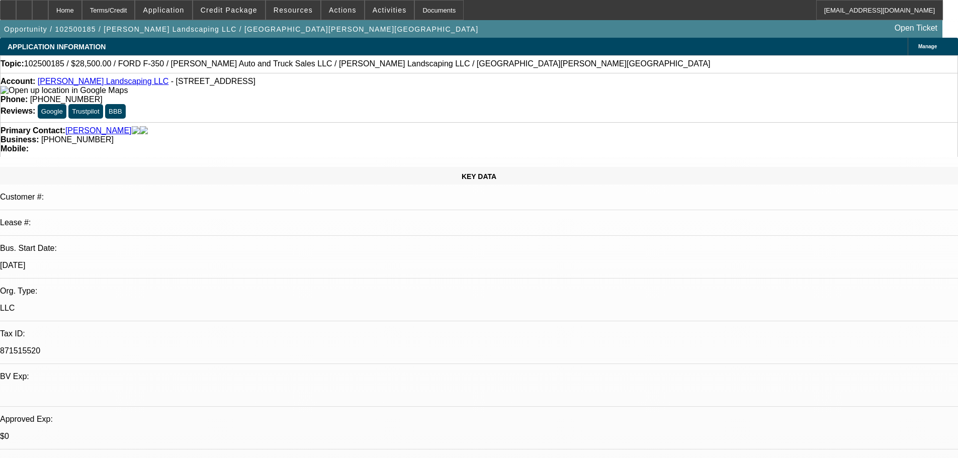
select select "0.1"
select select "4"
radio input "true"
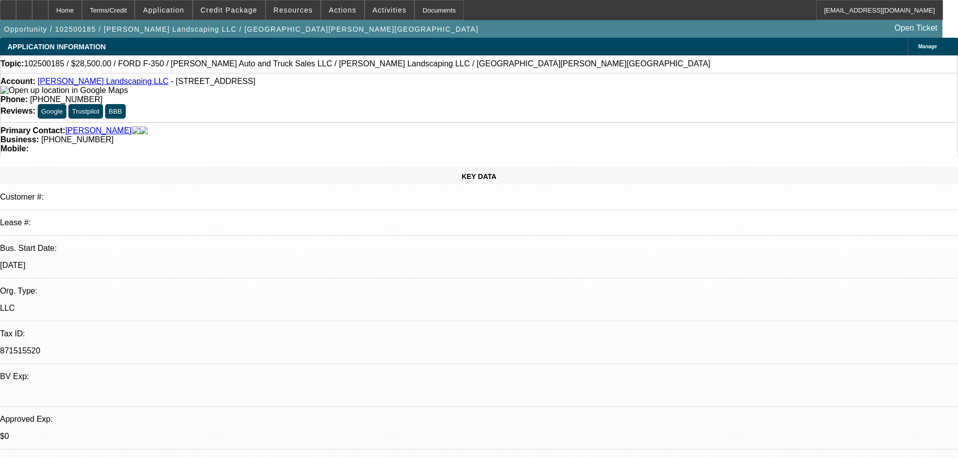
type textarea "Has $10K down if needed, will switch to EFA and keep tax off"
radio input "true"
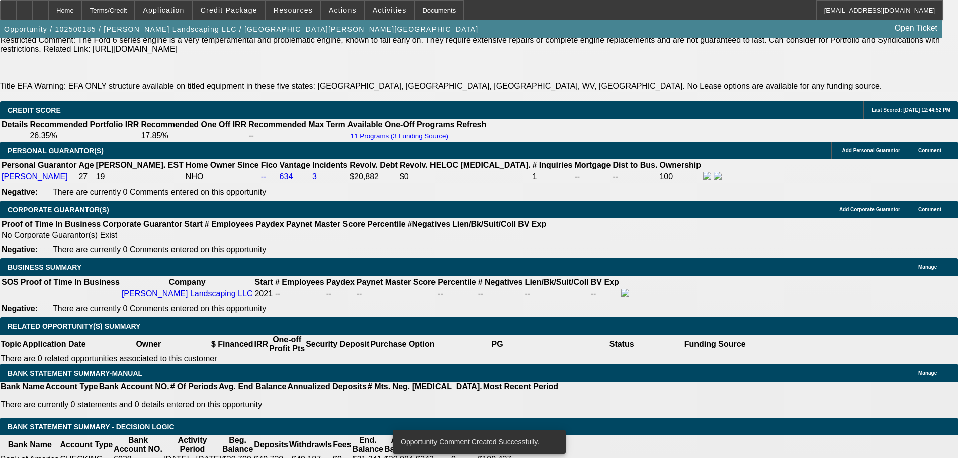
scroll to position [1508, 0]
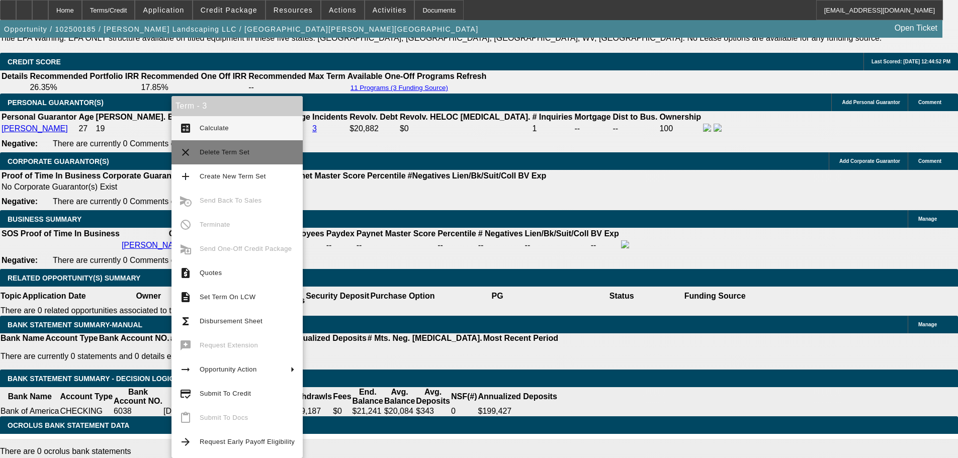
click at [221, 156] on span "Delete Term Set" at bounding box center [247, 152] width 95 height 12
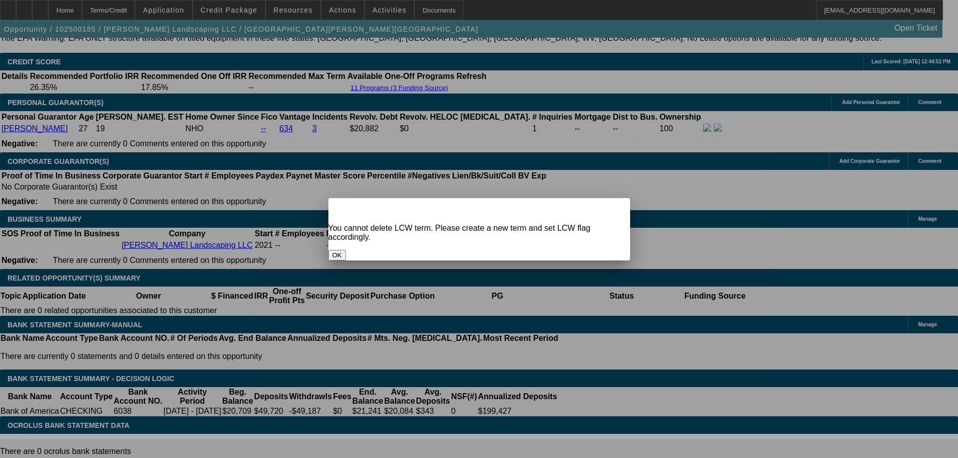
scroll to position [0, 0]
click at [346, 250] on button "OK" at bounding box center [337, 255] width 18 height 11
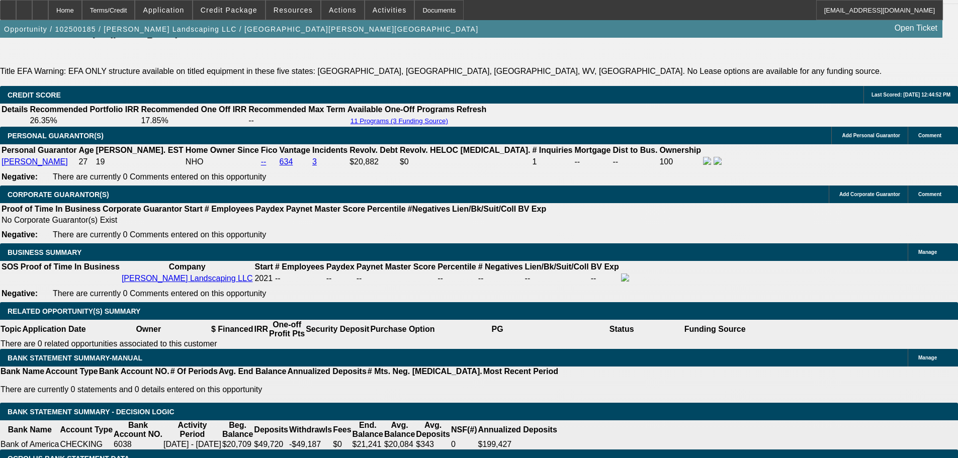
scroll to position [1458, 0]
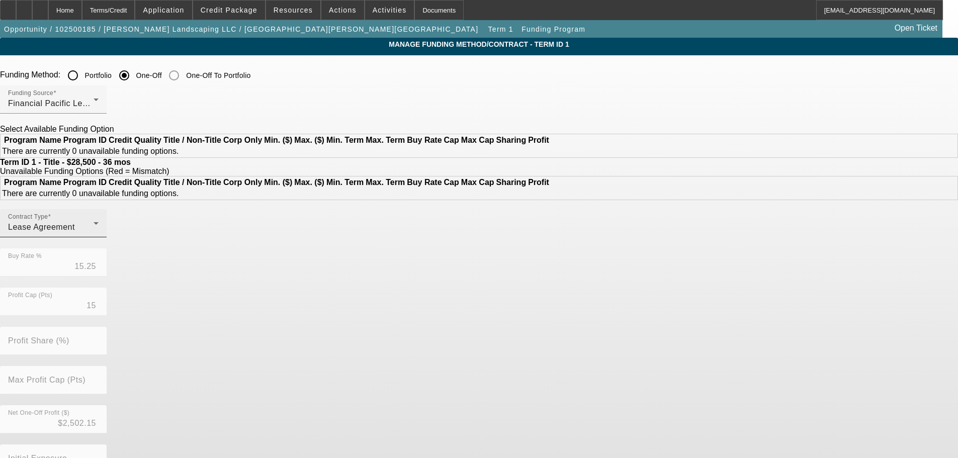
click at [94, 233] on div "Lease Agreement" at bounding box center [50, 227] width 85 height 12
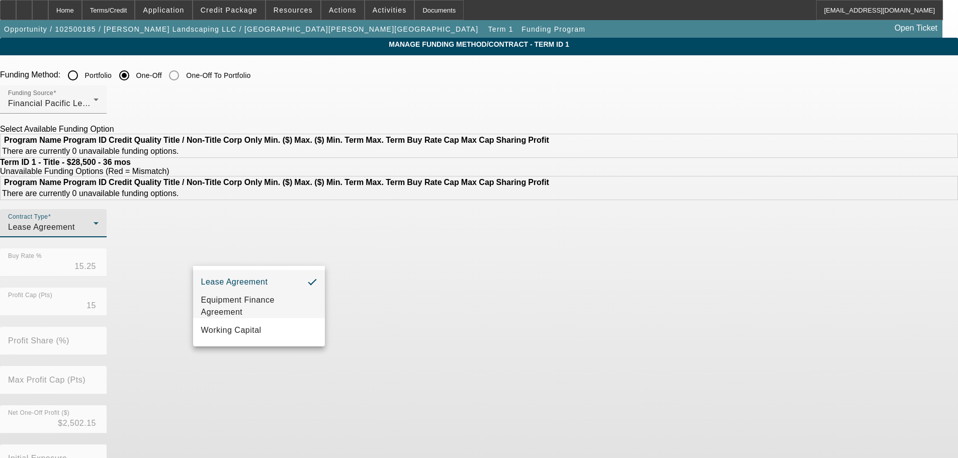
click at [266, 311] on span "Equipment Finance Agreement" at bounding box center [259, 306] width 116 height 24
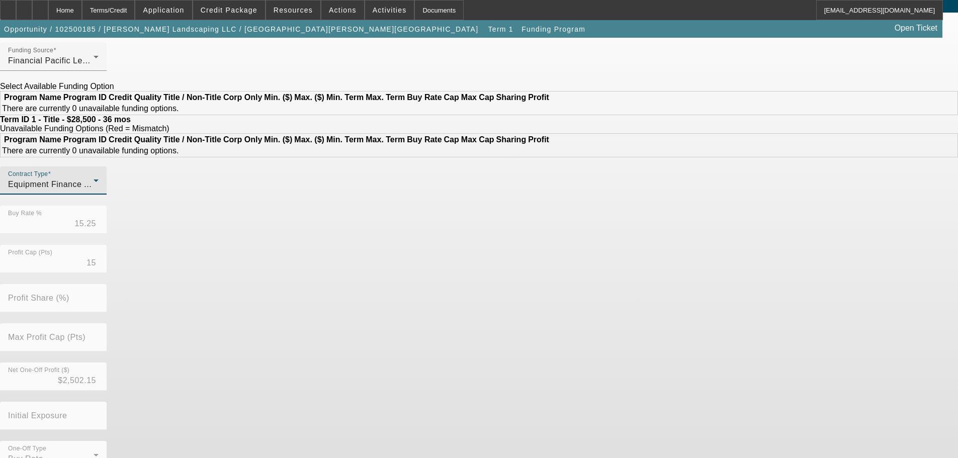
scroll to position [84, 0]
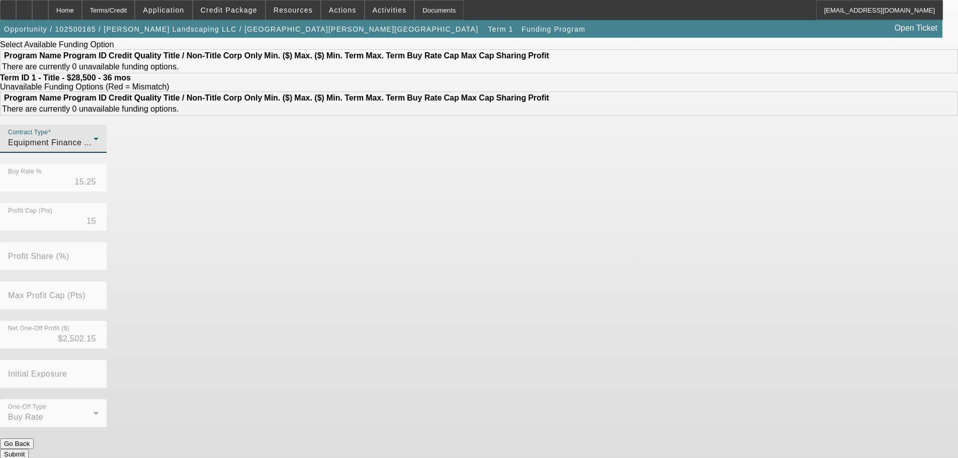
click at [29, 449] on button "Submit" at bounding box center [14, 454] width 29 height 11
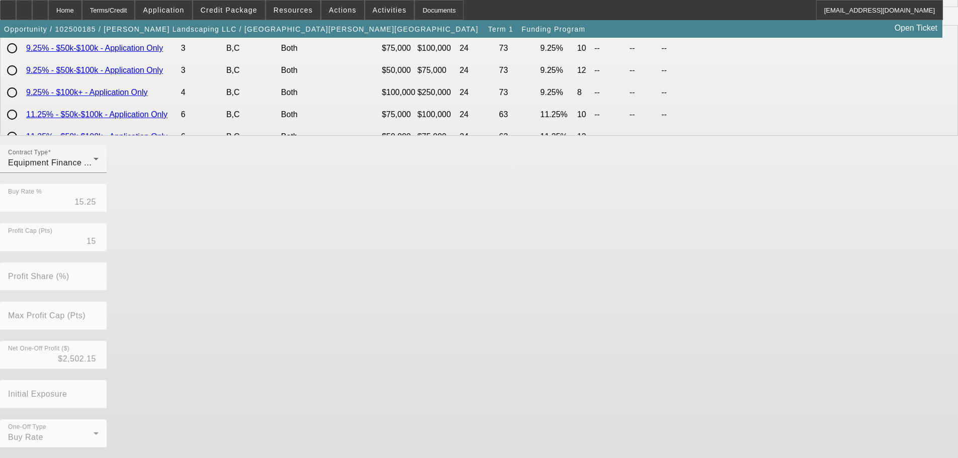
scroll to position [0, 0]
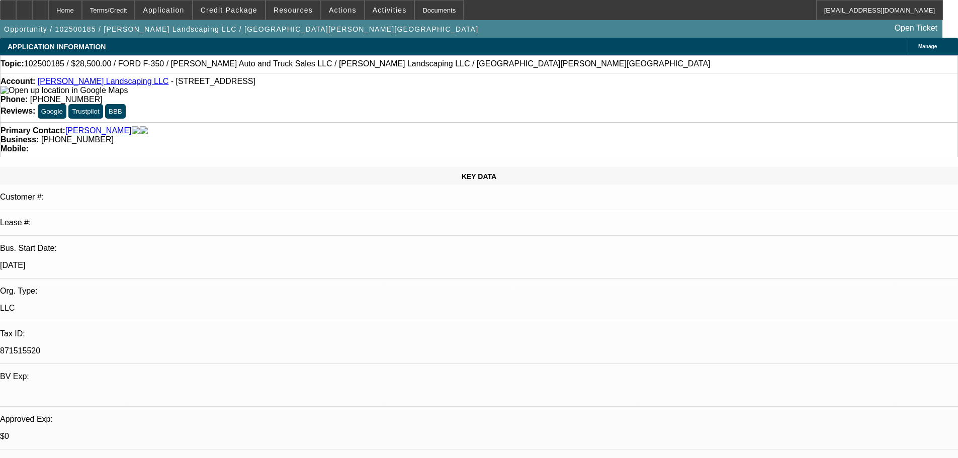
select select "0"
select select "0.1"
select select "4"
select select "0"
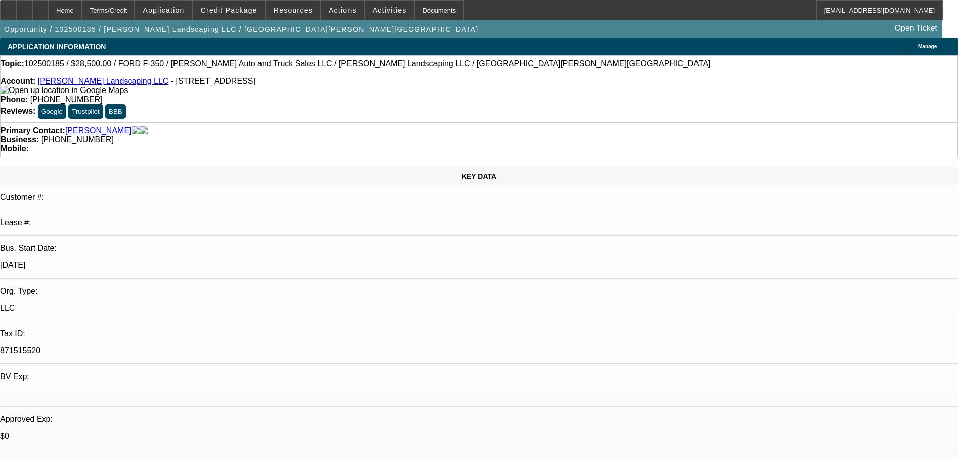
select select "0"
select select "0.1"
select select "4"
select select "0"
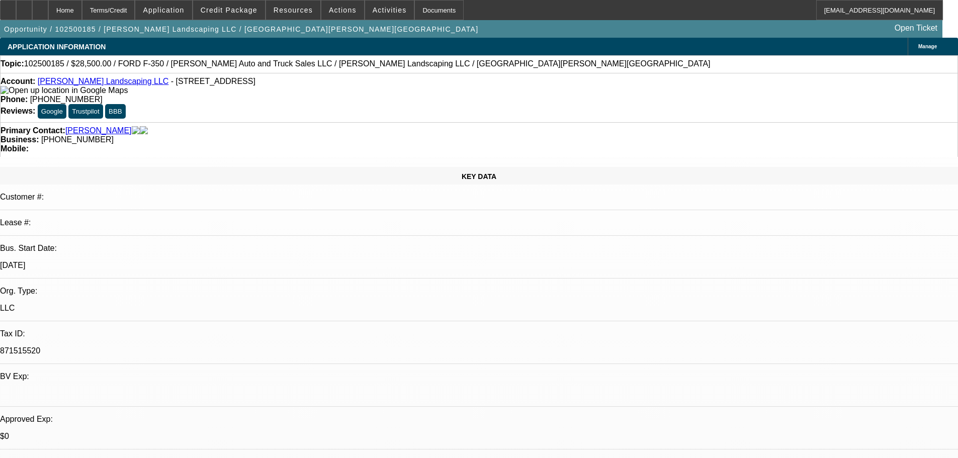
select select "0"
select select "6"
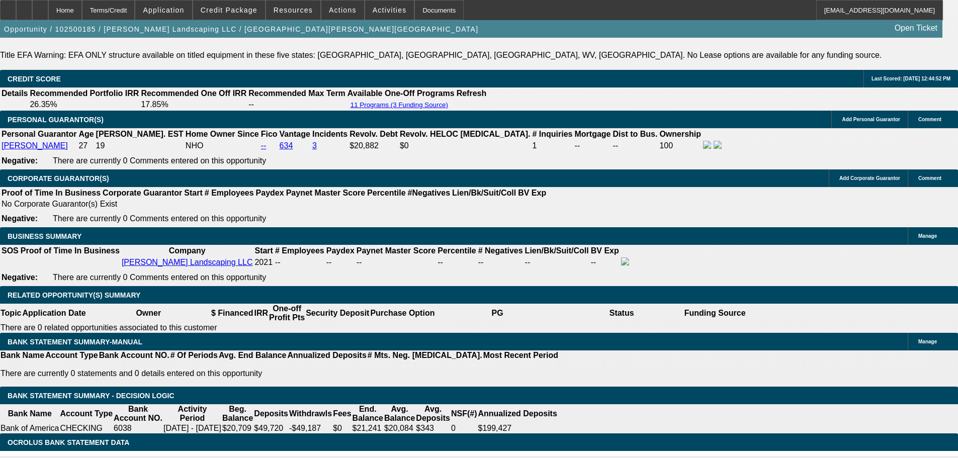
scroll to position [1508, 0]
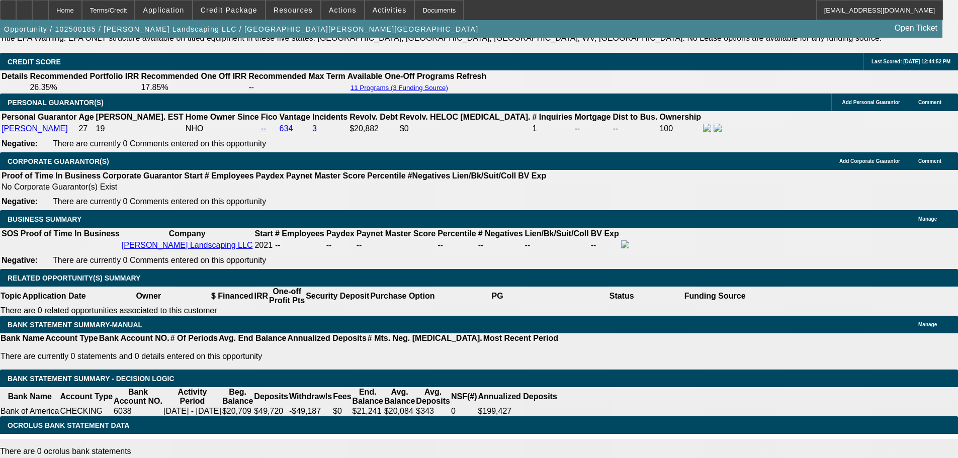
drag, startPoint x: 441, startPoint y: 162, endPoint x: 482, endPoint y: 161, distance: 41.2
type input "$0.00"
select select "0.1"
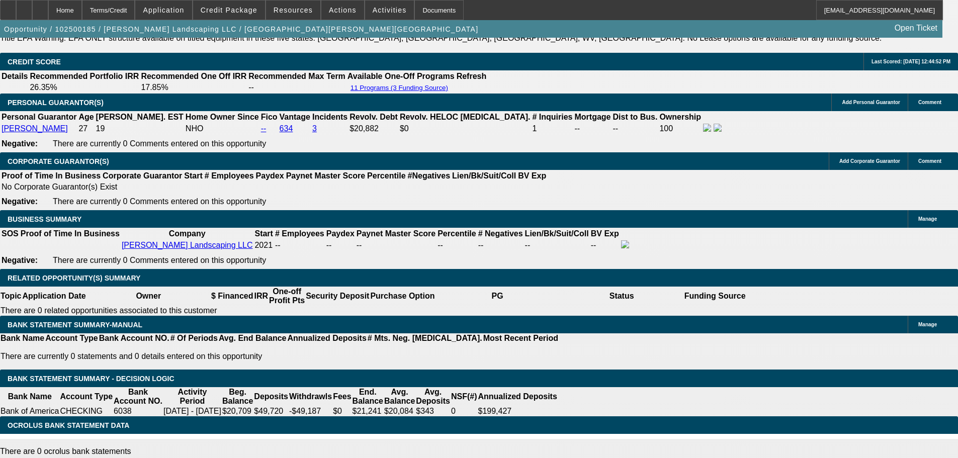
type input "$2,850.00"
type input "UNKNOWN"
type input "$901.78"
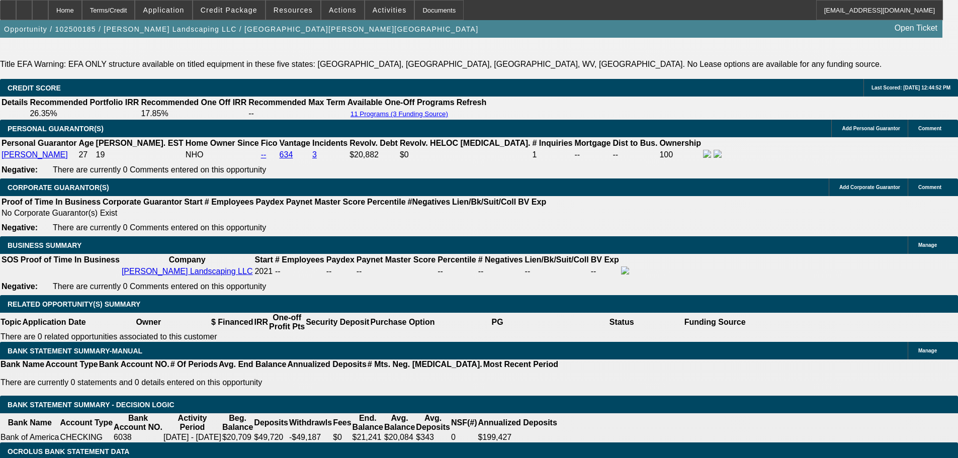
scroll to position [1458, 0]
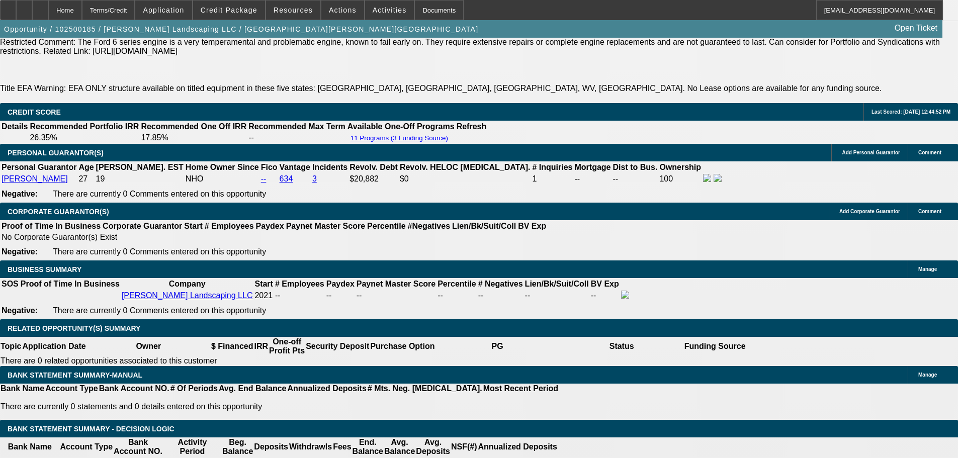
select select "0.15"
type input "$4,275.00"
type input "$851.68"
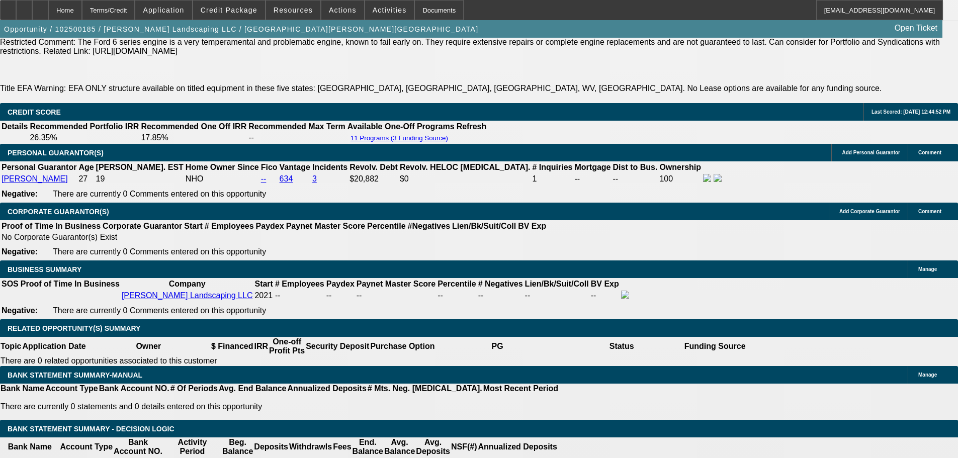
drag, startPoint x: 431, startPoint y: 212, endPoint x: 508, endPoint y: 219, distance: 77.2
type input "$3,500.00"
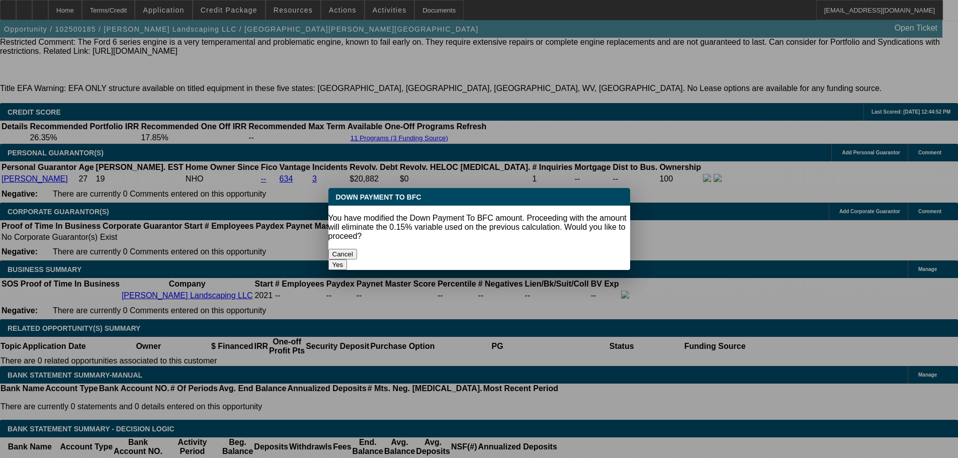
scroll to position [0, 0]
click at [542, 259] on div "Yes" at bounding box center [479, 264] width 302 height 11
click at [347, 259] on button "Yes" at bounding box center [337, 264] width 19 height 11
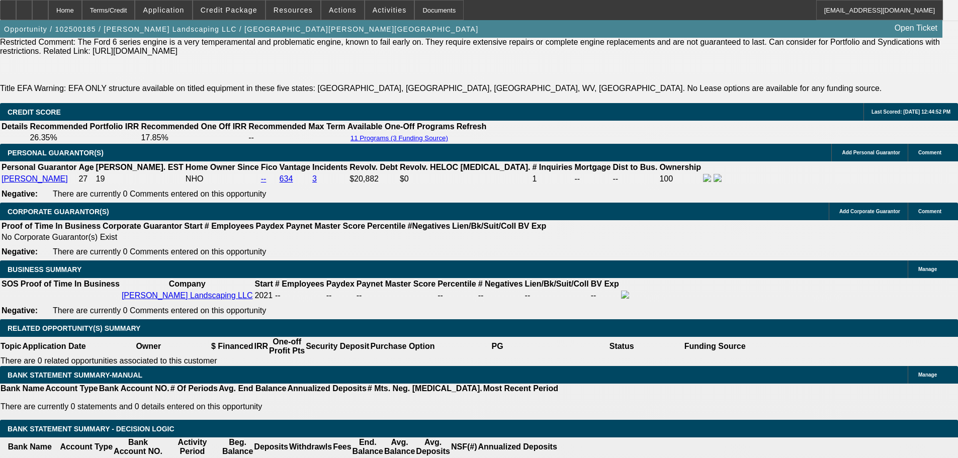
scroll to position [1458, 0]
select select "0"
type input "$878.93"
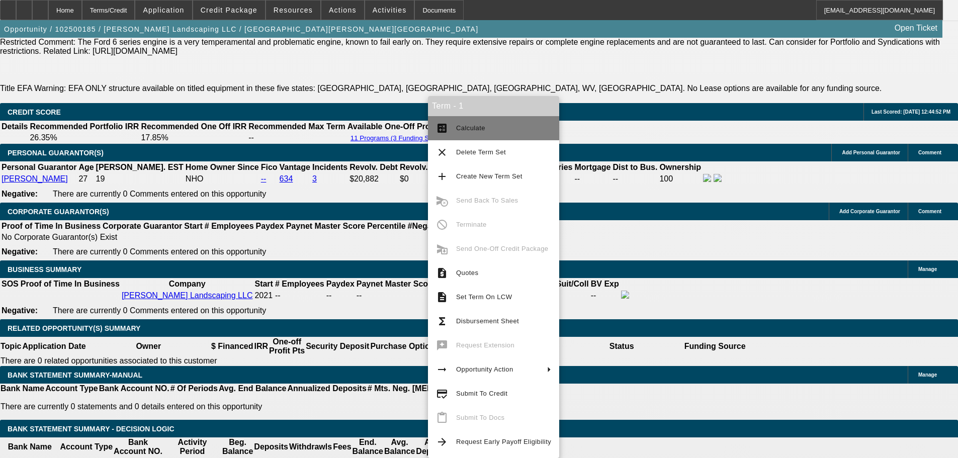
click at [481, 121] on button "calculate Calculate" at bounding box center [493, 128] width 131 height 24
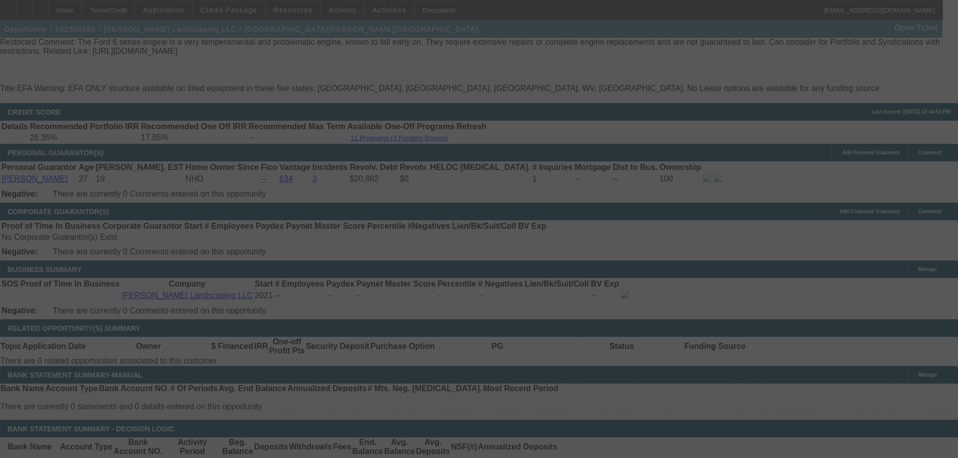
select select "0"
select select "6"
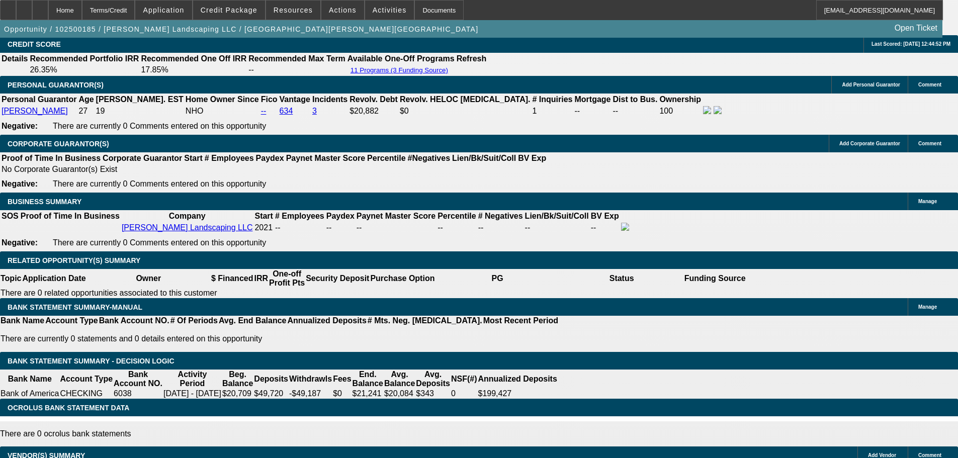
scroll to position [1508, 0]
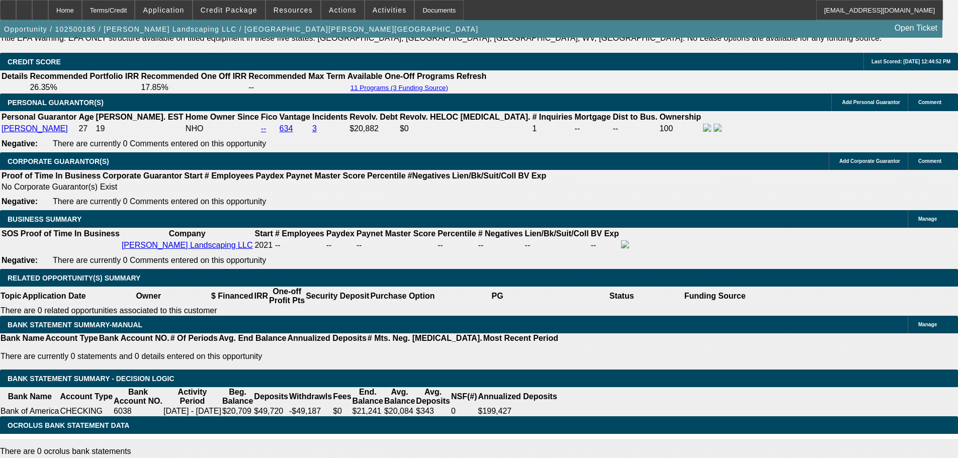
drag, startPoint x: 469, startPoint y: 240, endPoint x: 493, endPoint y: 241, distance: 24.2
type input "0"
drag, startPoint x: 406, startPoint y: 254, endPoint x: 455, endPoint y: 254, distance: 49.8
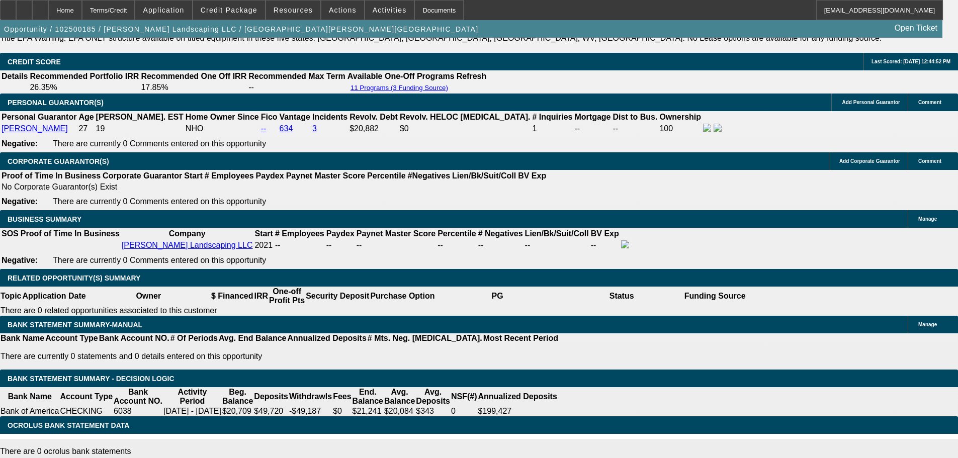
type input "UNKNOWN"
type input "2"
drag, startPoint x: 465, startPoint y: 238, endPoint x: 511, endPoint y: 243, distance: 46.5
type input "22"
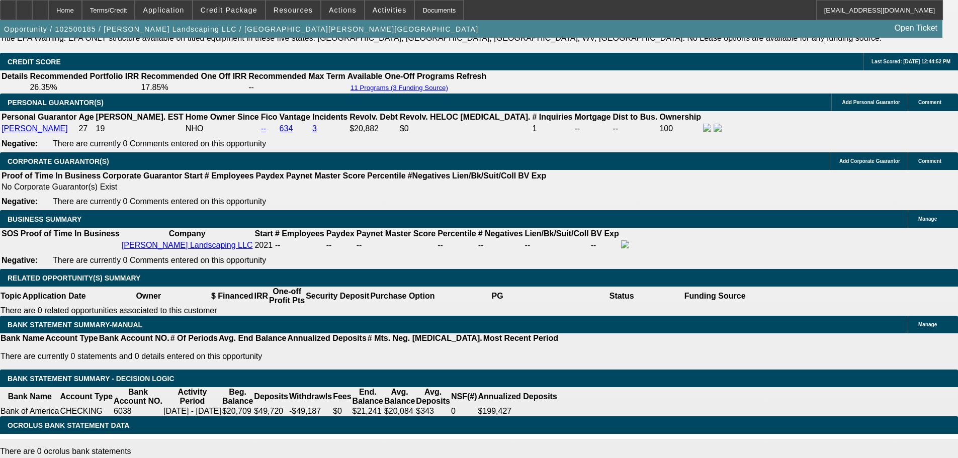
type input "$716.06"
type input "22"
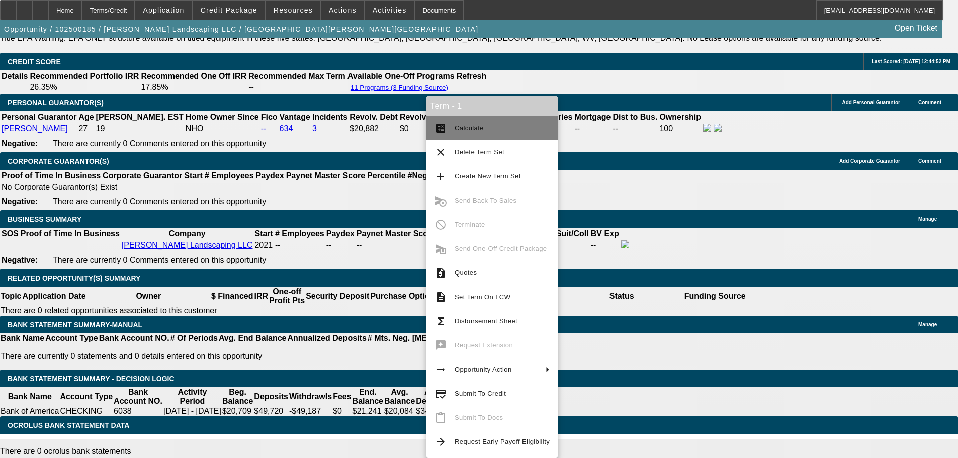
type input "$954.76"
click at [465, 127] on span "Calculate" at bounding box center [468, 128] width 29 height 8
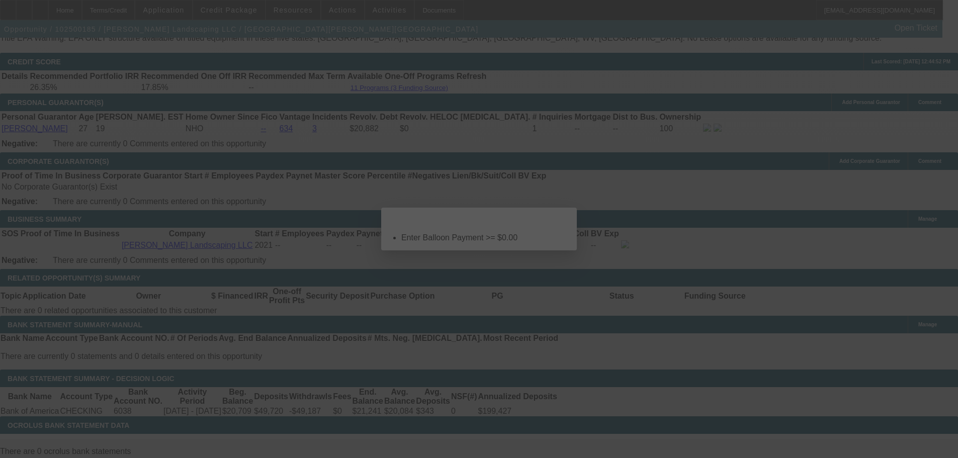
scroll to position [0, 0]
select select "0"
select select "6"
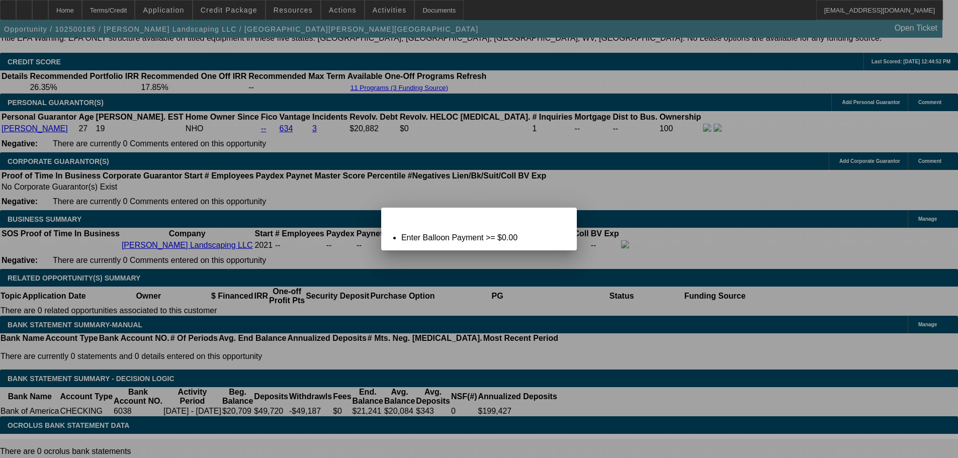
click at [559, 219] on span "Close" at bounding box center [564, 217] width 14 height 6
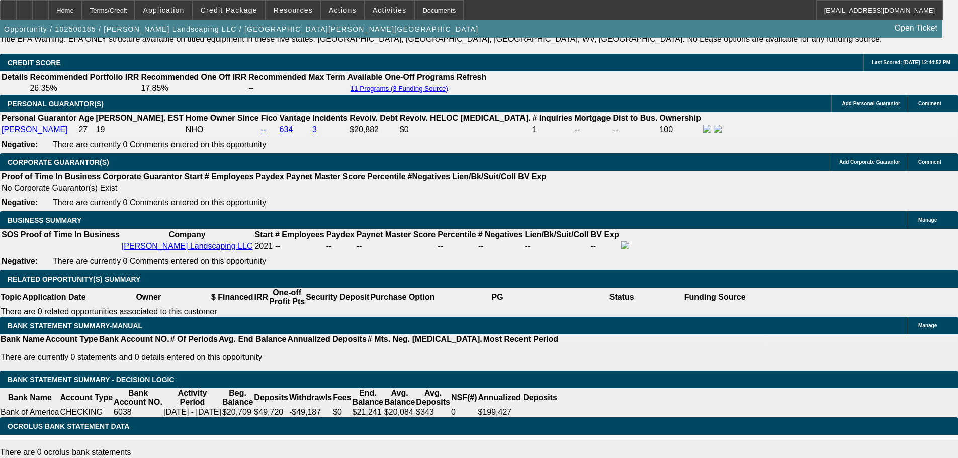
scroll to position [1458, 0]
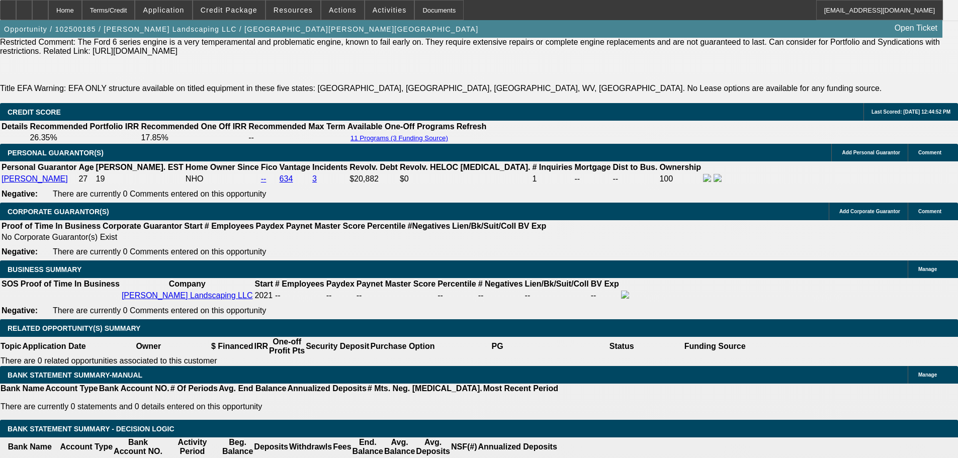
type input "9"
type input "$0.00"
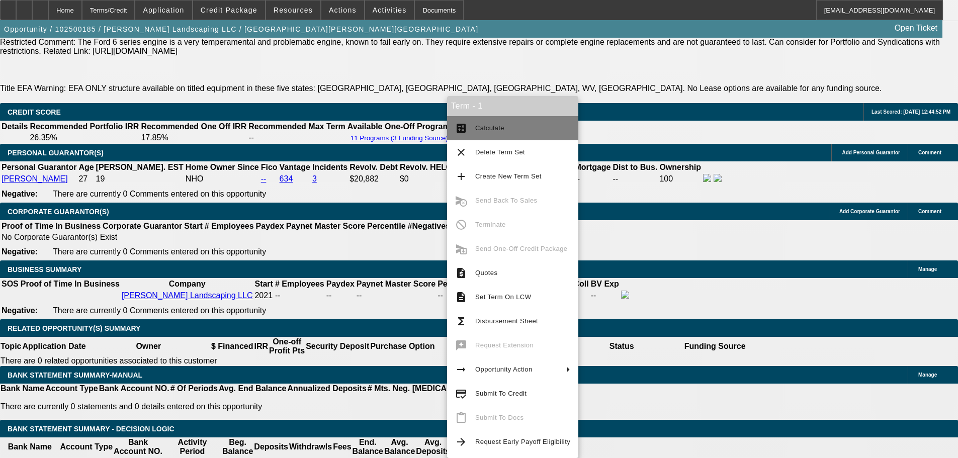
click at [491, 131] on span "Calculate" at bounding box center [489, 128] width 29 height 8
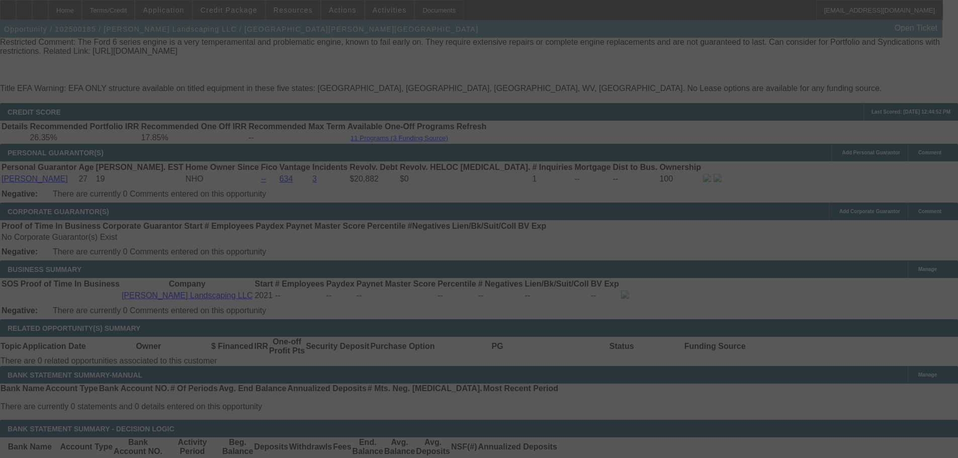
select select "0"
select select "6"
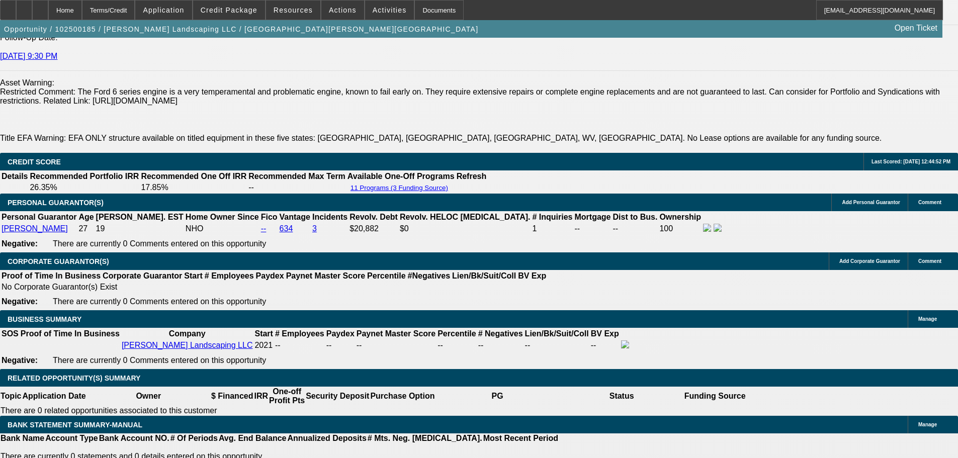
scroll to position [1408, 0]
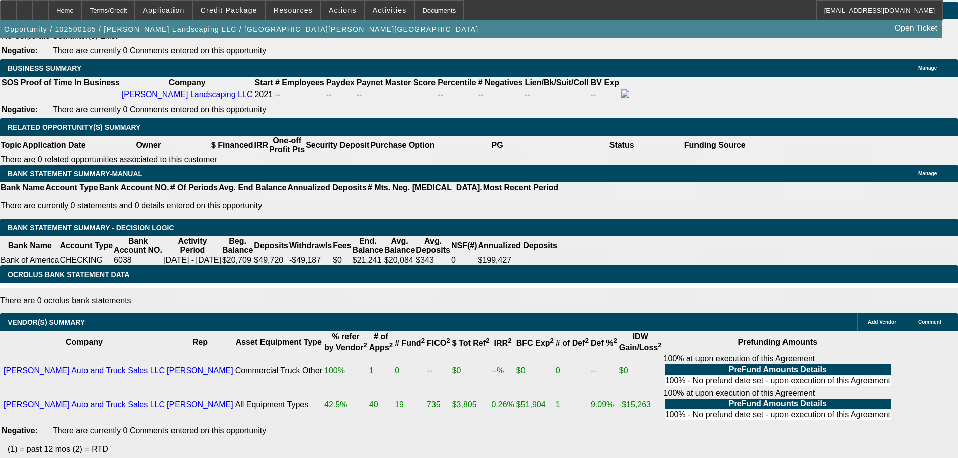
scroll to position [1357, 0]
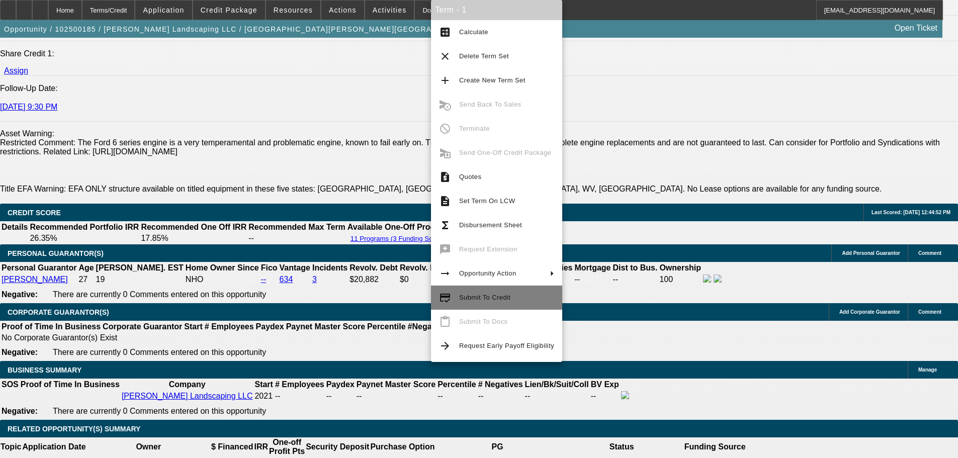
click at [503, 300] on span "Submit To Credit" at bounding box center [484, 298] width 51 height 8
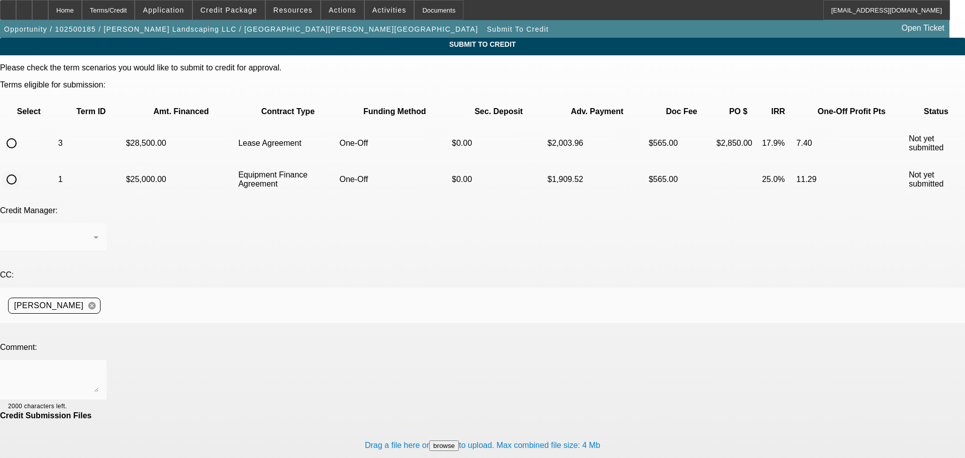
click at [22, 169] on input "radio" at bounding box center [12, 179] width 20 height 20
radio input "true"
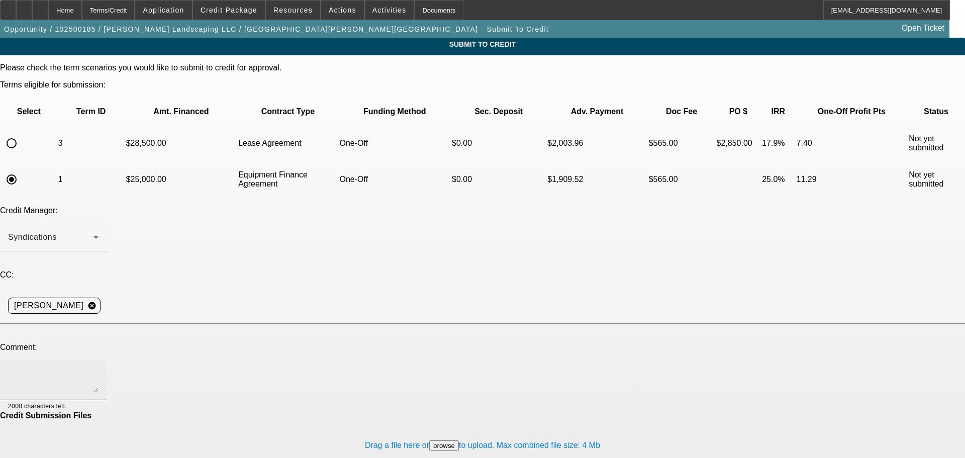
click at [99, 360] on div at bounding box center [53, 380] width 90 height 40
click at [99, 368] on textarea at bounding box center [53, 380] width 90 height 24
type textarea "Can we try this to FP? Customer does have $10K down if needed--putting half as …"
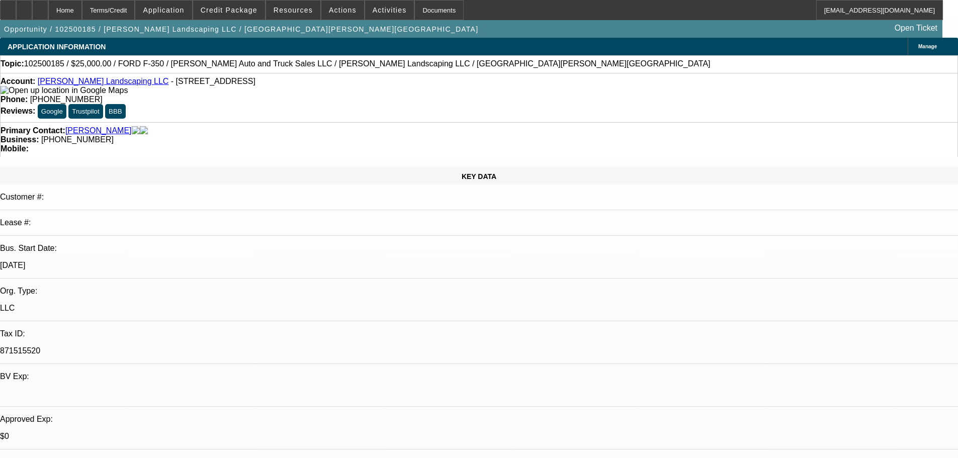
select select "0"
select select "0.1"
select select "4"
select select "0"
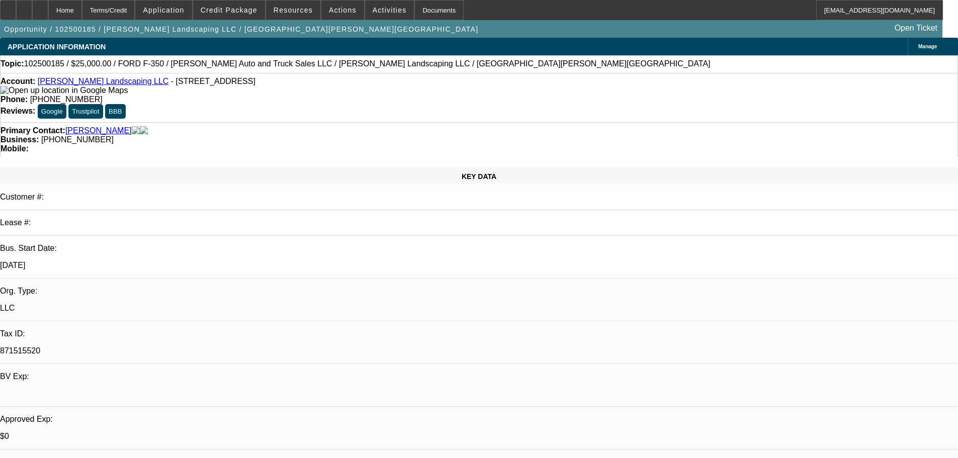
select select "0"
select select "0.1"
select select "4"
select select "0"
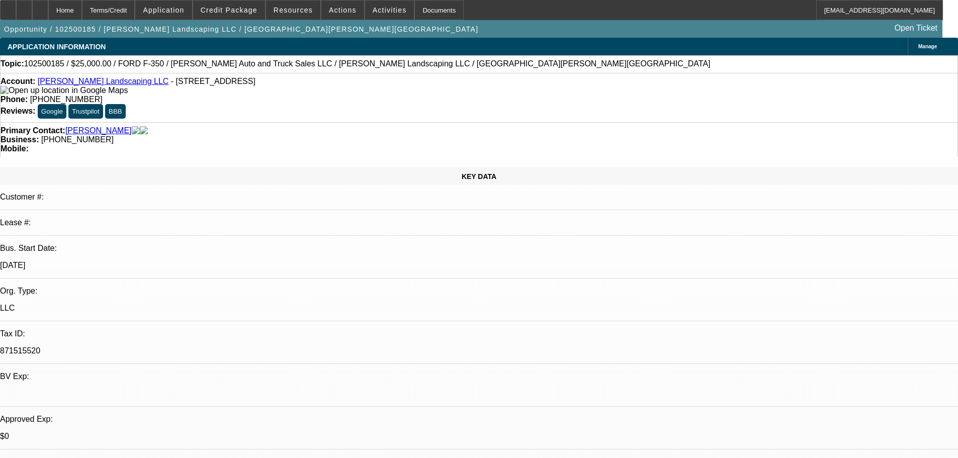
select select "0"
select select "6"
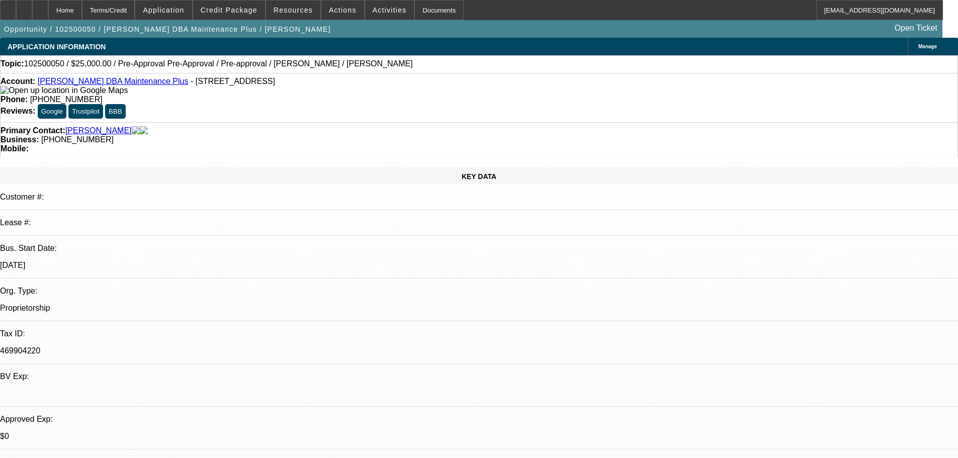
select select "0"
select select "0.1"
select select "4"
select select "0"
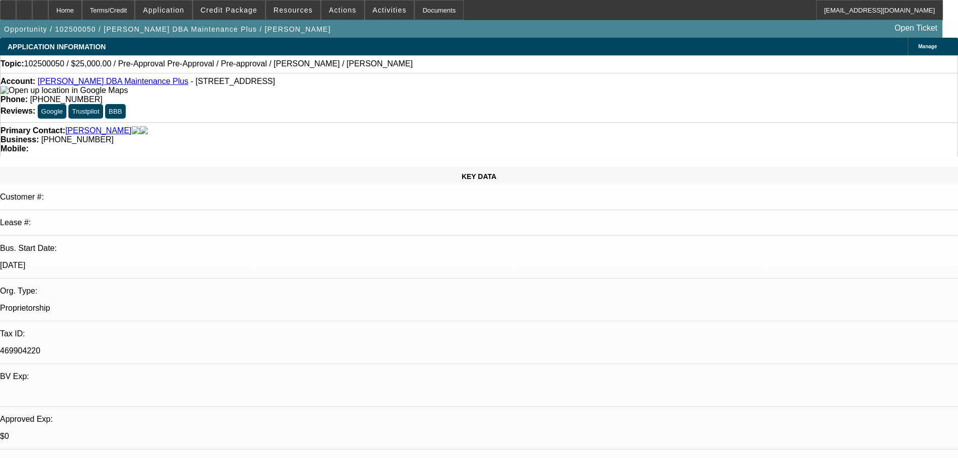
select select "0"
select select "0.1"
select select "4"
select select "0"
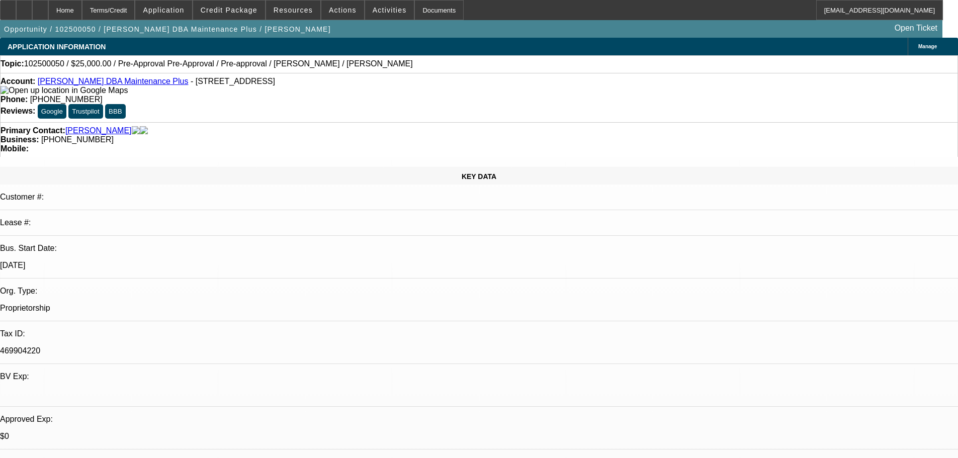
select select "0.1"
select select "4"
select select "0.1"
select select "2"
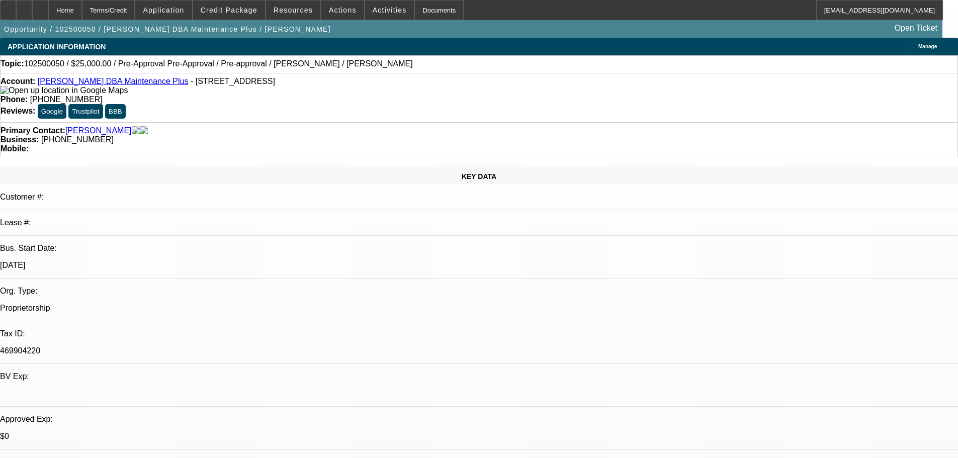
select select "0"
select select "6"
click at [243, 15] on span at bounding box center [229, 10] width 72 height 24
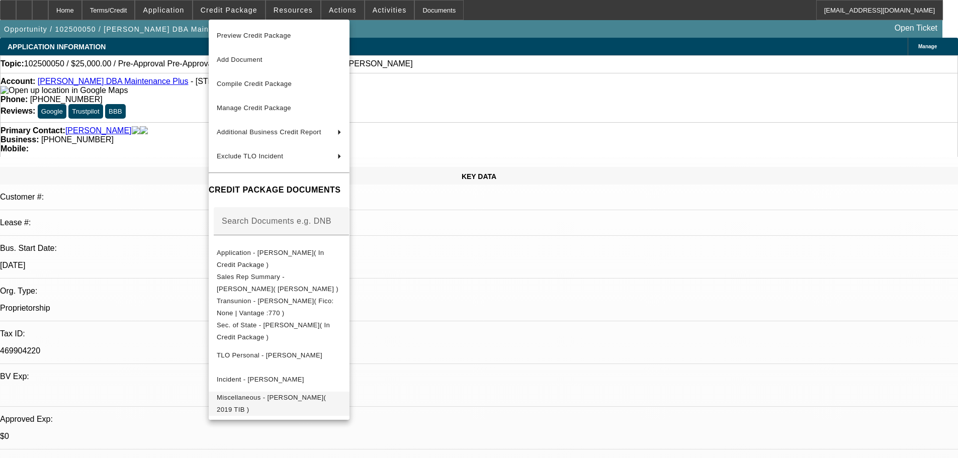
click at [326, 397] on span "Miscellaneous - [PERSON_NAME]( 2019 TIB )" at bounding box center [271, 404] width 109 height 20
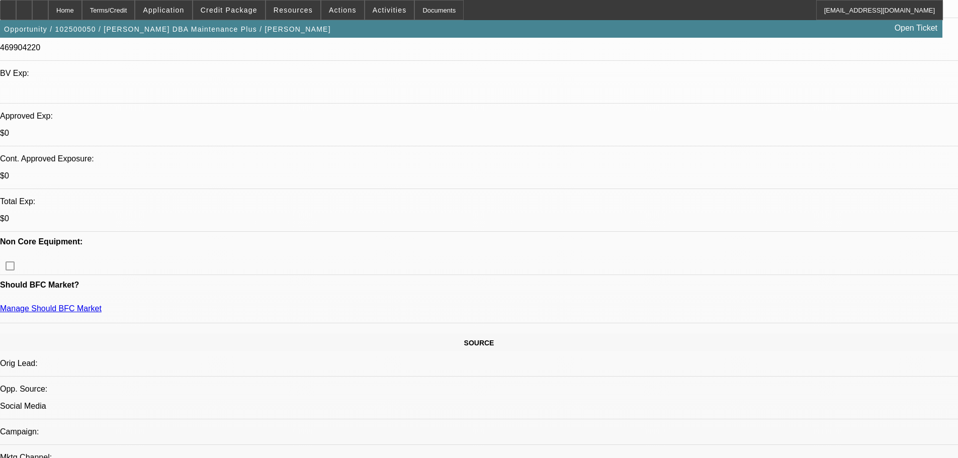
scroll to position [352, 0]
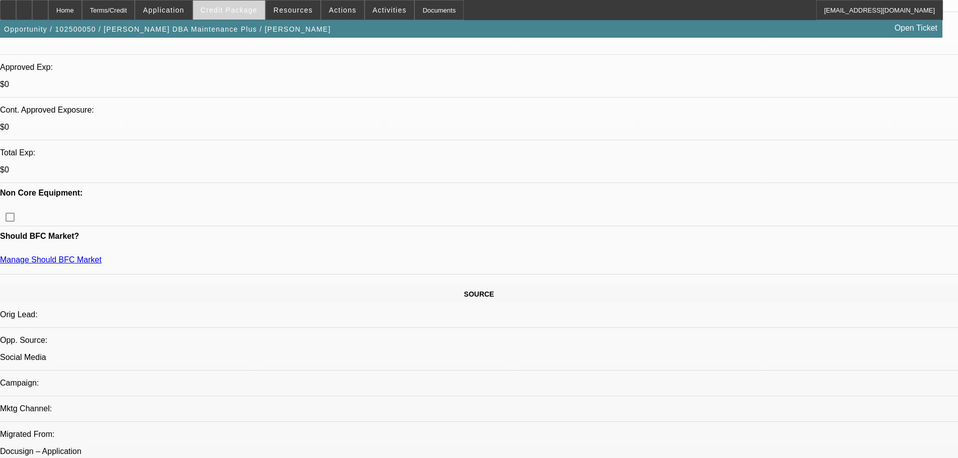
click at [251, 11] on span "Credit Package" at bounding box center [229, 10] width 57 height 8
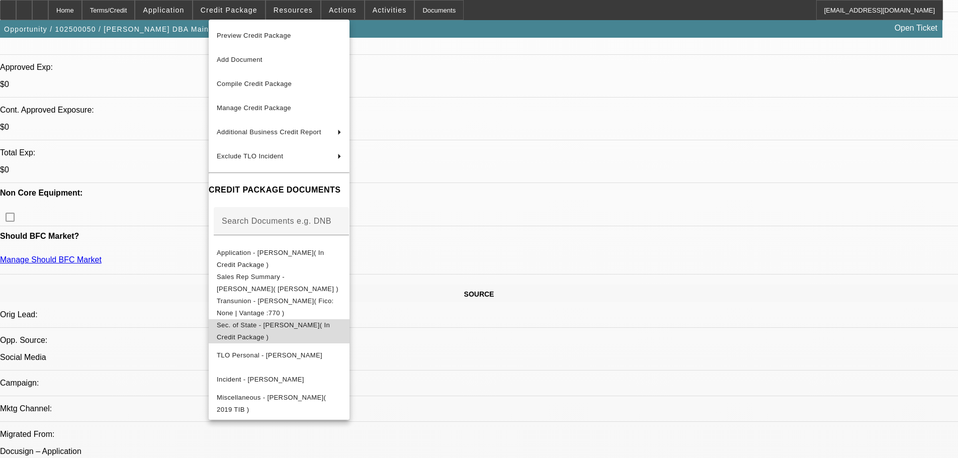
click at [330, 324] on span "Sec. of State - [PERSON_NAME]( In Credit Package )" at bounding box center [273, 331] width 113 height 20
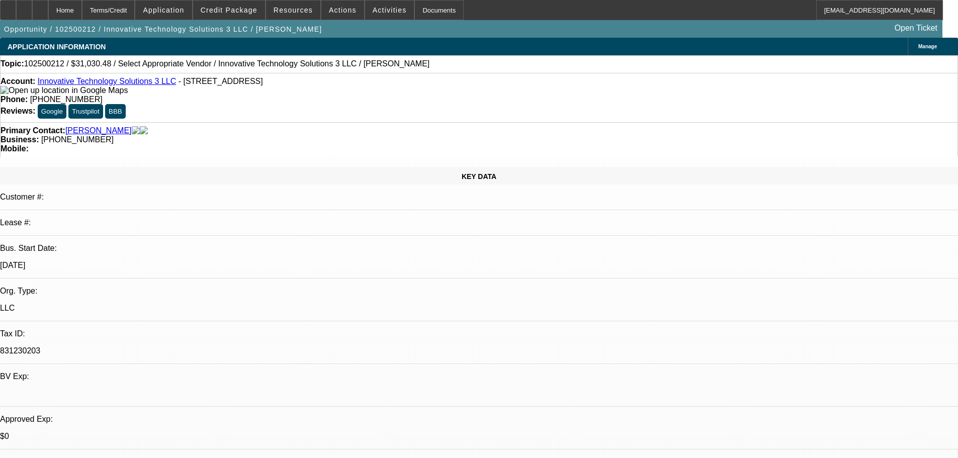
select select "0"
select select "6"
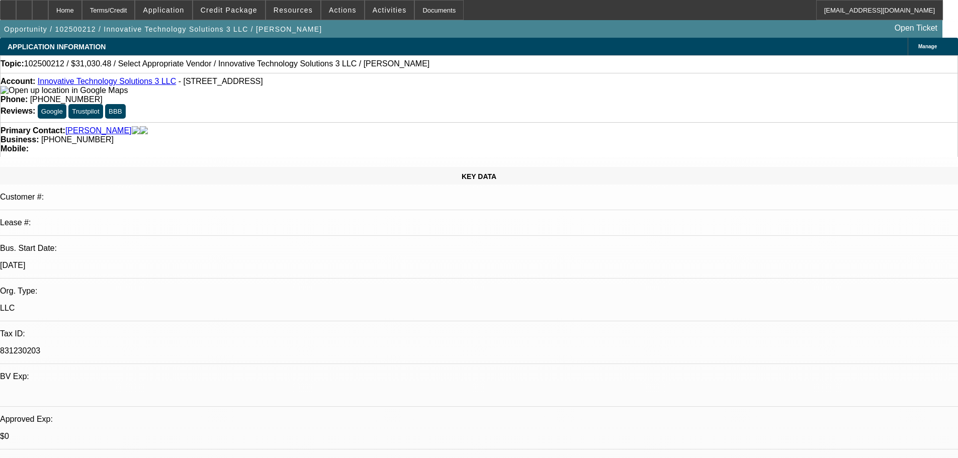
radio input "true"
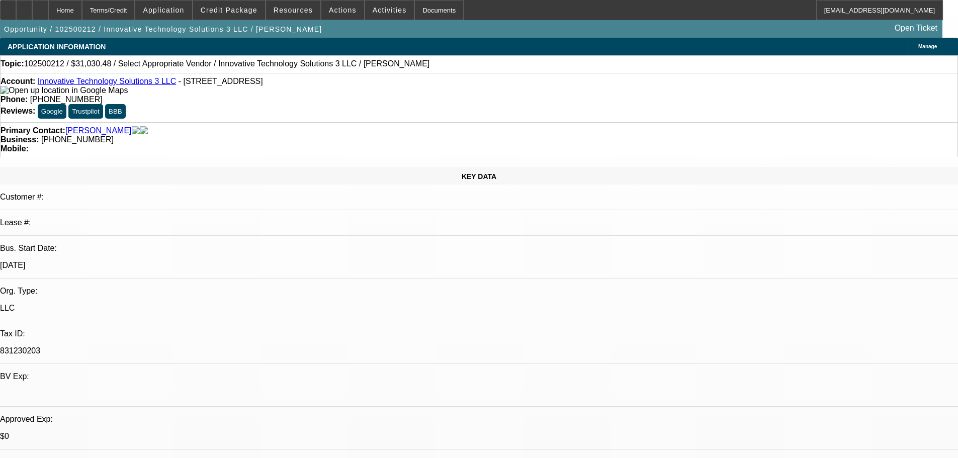
scroll to position [34, 0]
type textarea "Referral from Lisa but she didnt want me to call yet.// 2020 Box truck, custome…"
drag, startPoint x: 867, startPoint y: 232, endPoint x: 878, endPoint y: 235, distance: 11.6
radio input "true"
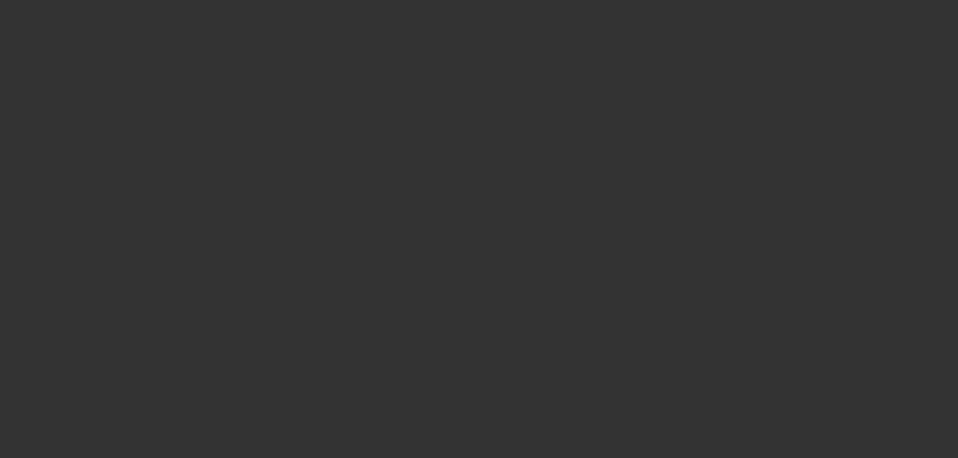
scroll to position [0, 0]
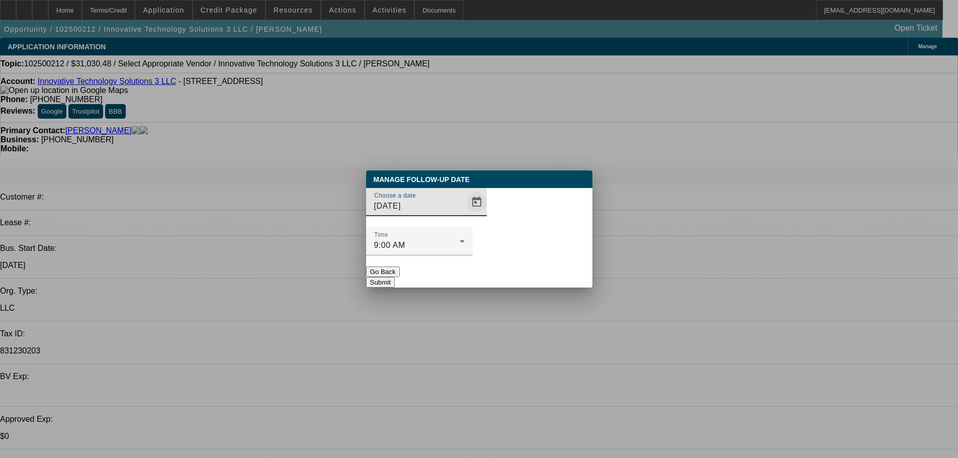
click at [465, 214] on span "Open calendar" at bounding box center [477, 202] width 24 height 24
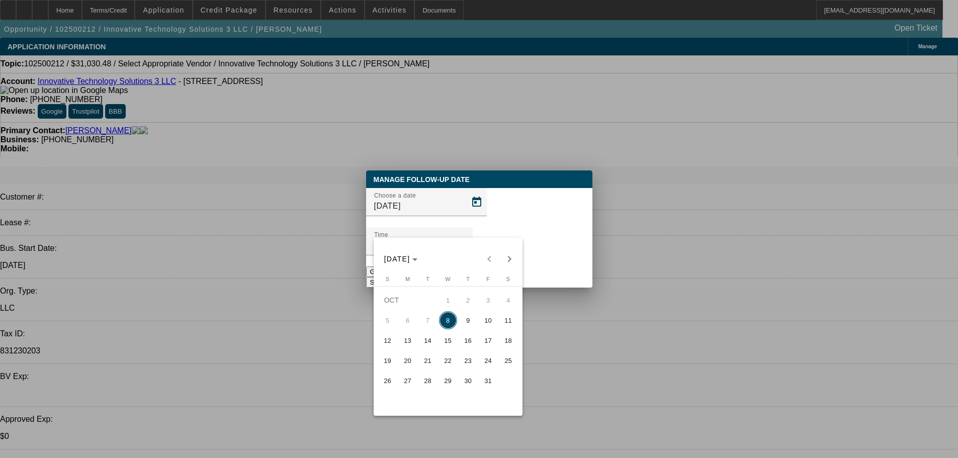
click at [473, 328] on span "9" at bounding box center [468, 320] width 18 height 18
type input "10/9/2025"
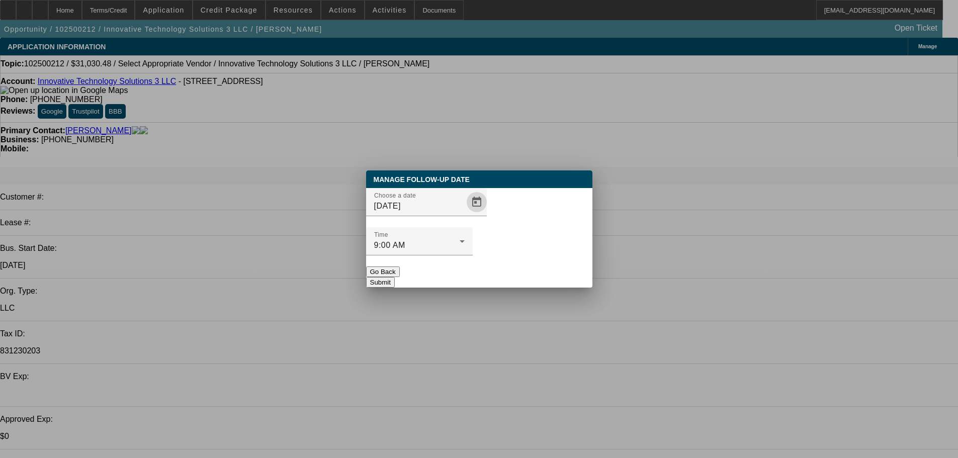
click at [395, 277] on button "Submit" at bounding box center [380, 282] width 29 height 11
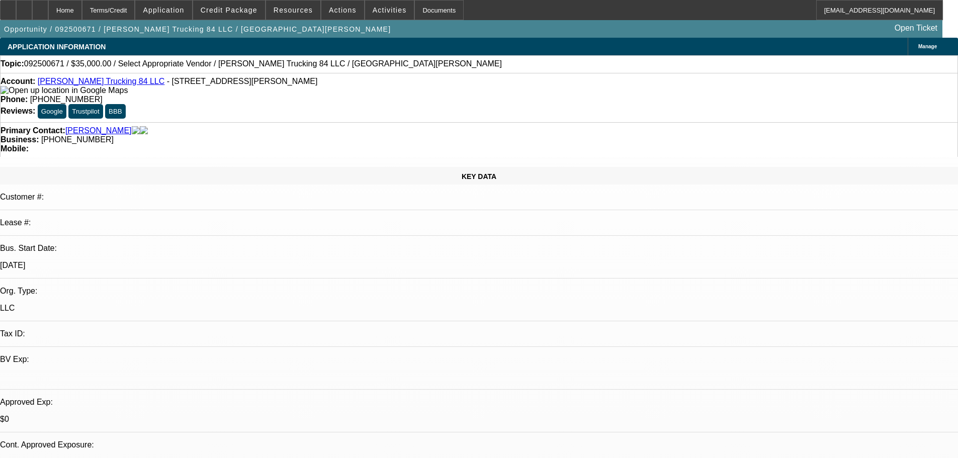
select select "0"
select select "2"
select select "0.1"
select select "4"
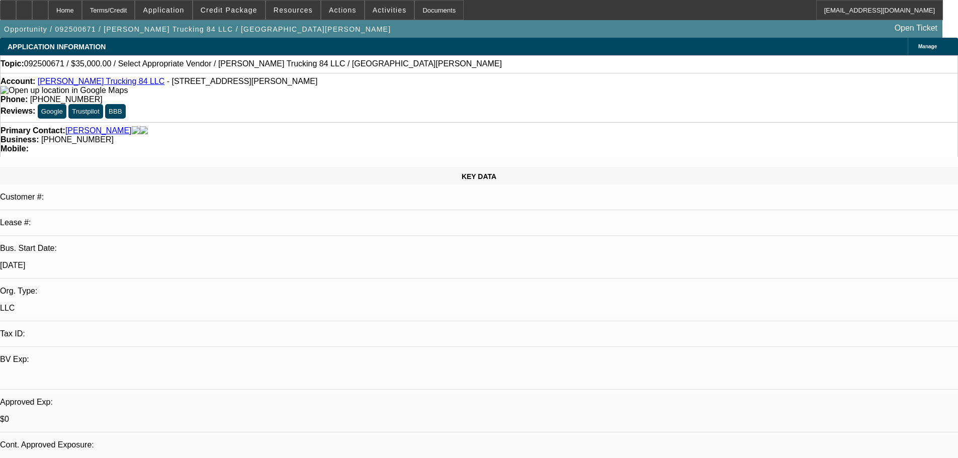
select select "0"
select select "2"
select select "0.1"
select select "4"
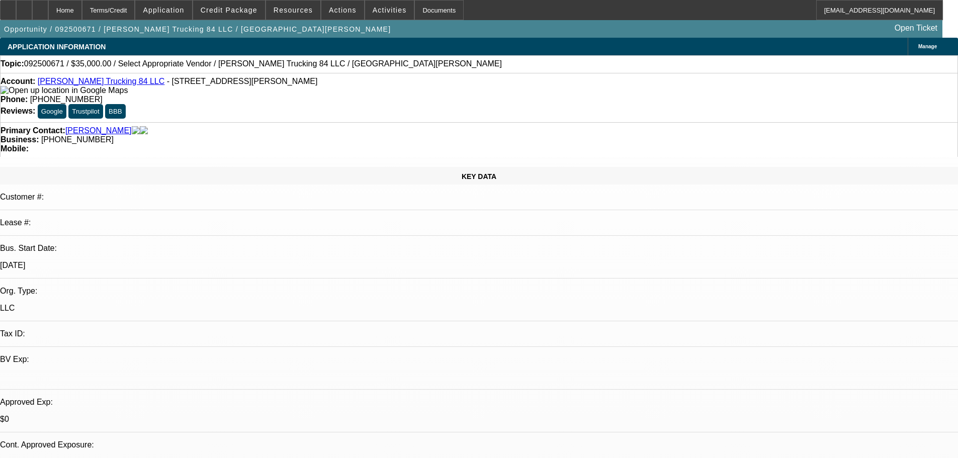
scroll to position [452, 0]
